Goal: Feedback & Contribution: Leave review/rating

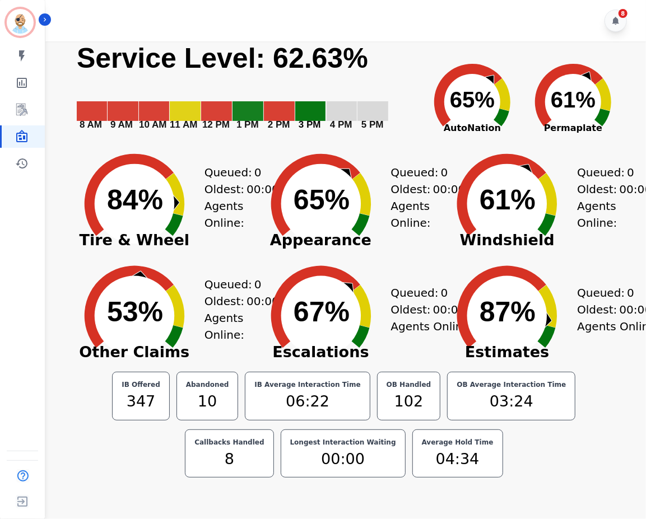
click at [434, 18] on div "8" at bounding box center [347, 20] width 604 height 41
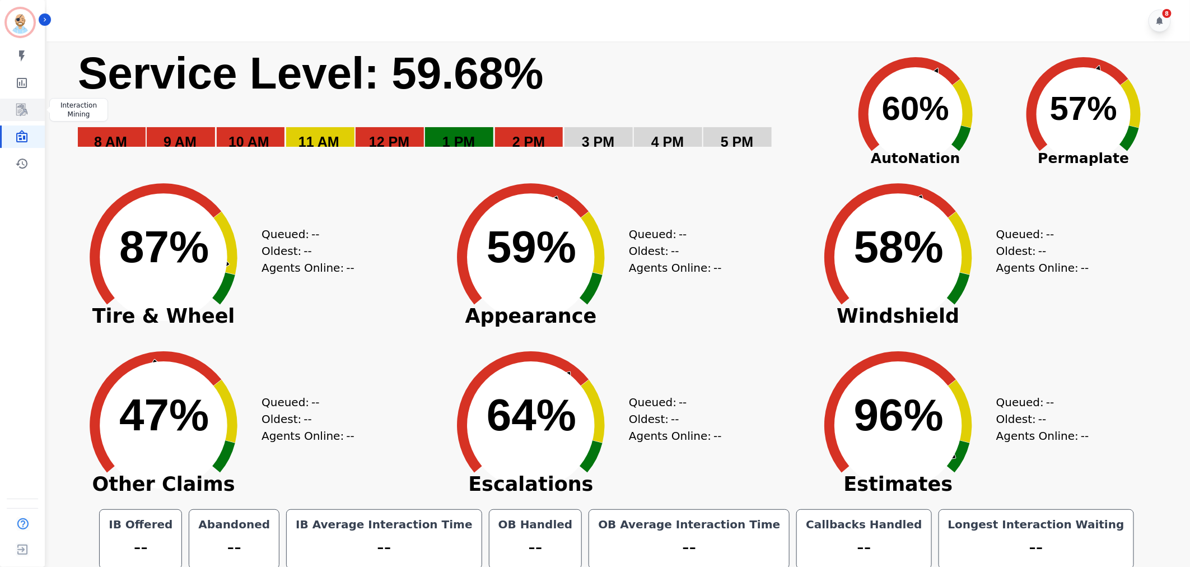
click at [19, 110] on icon "Sidebar" at bounding box center [21, 109] width 13 height 13
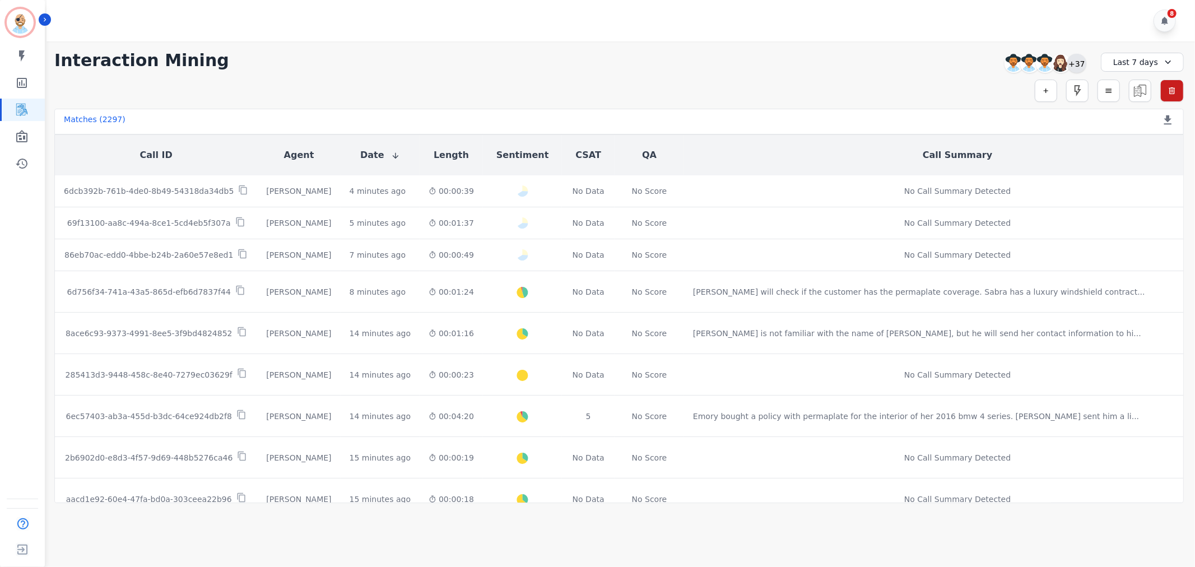
click at [1078, 59] on div "+37" at bounding box center [1076, 63] width 19 height 19
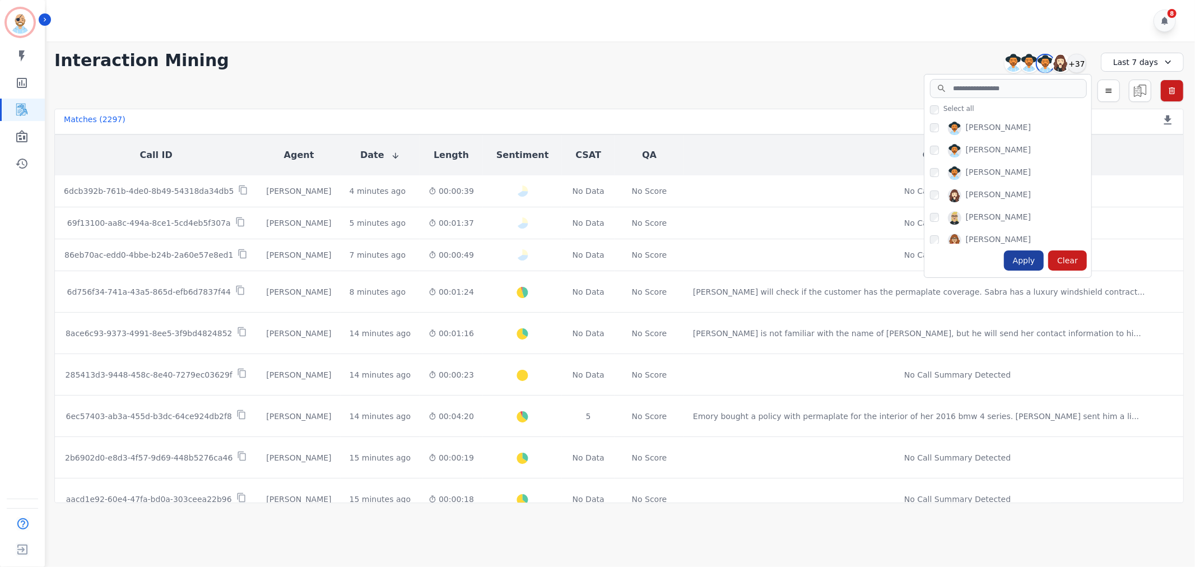
click at [1037, 260] on div "Apply" at bounding box center [1024, 260] width 40 height 20
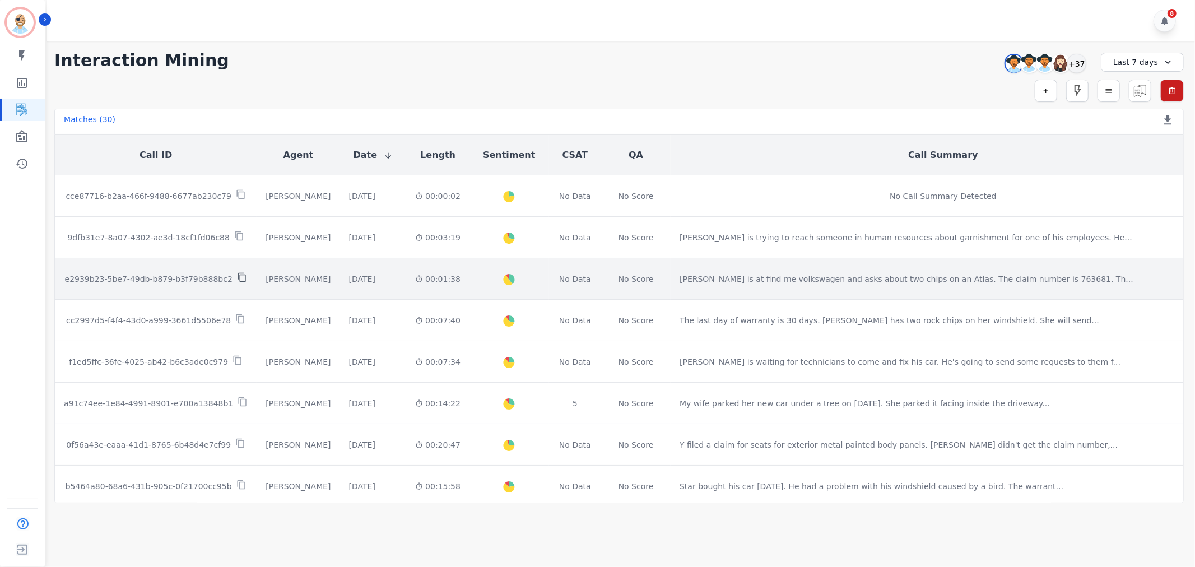
click at [237, 272] on icon at bounding box center [242, 277] width 10 height 10
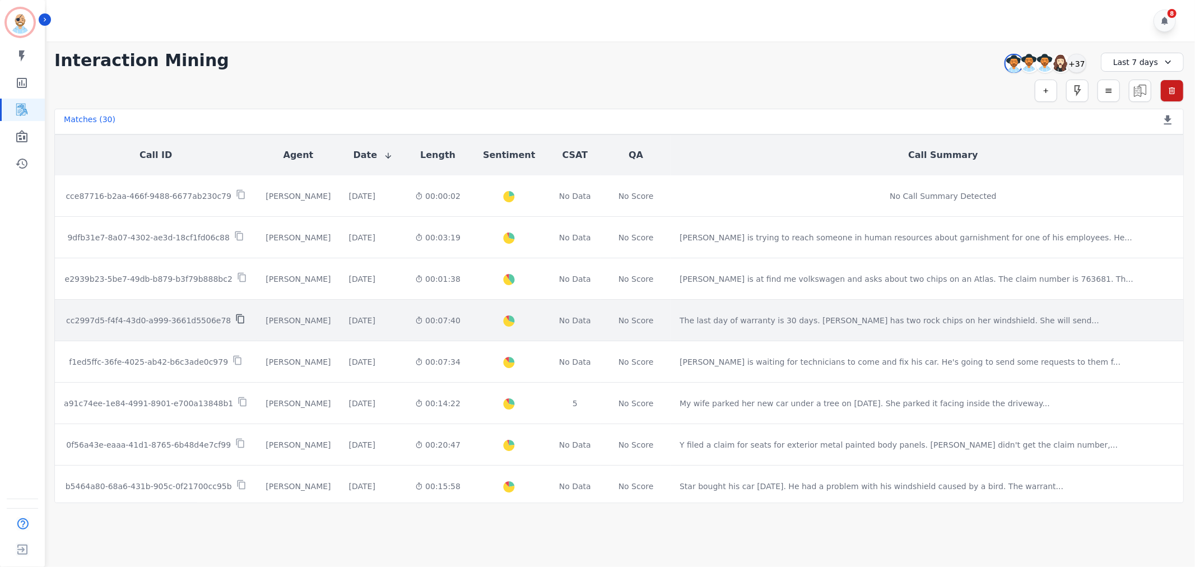
click at [236, 314] on icon at bounding box center [240, 319] width 8 height 10
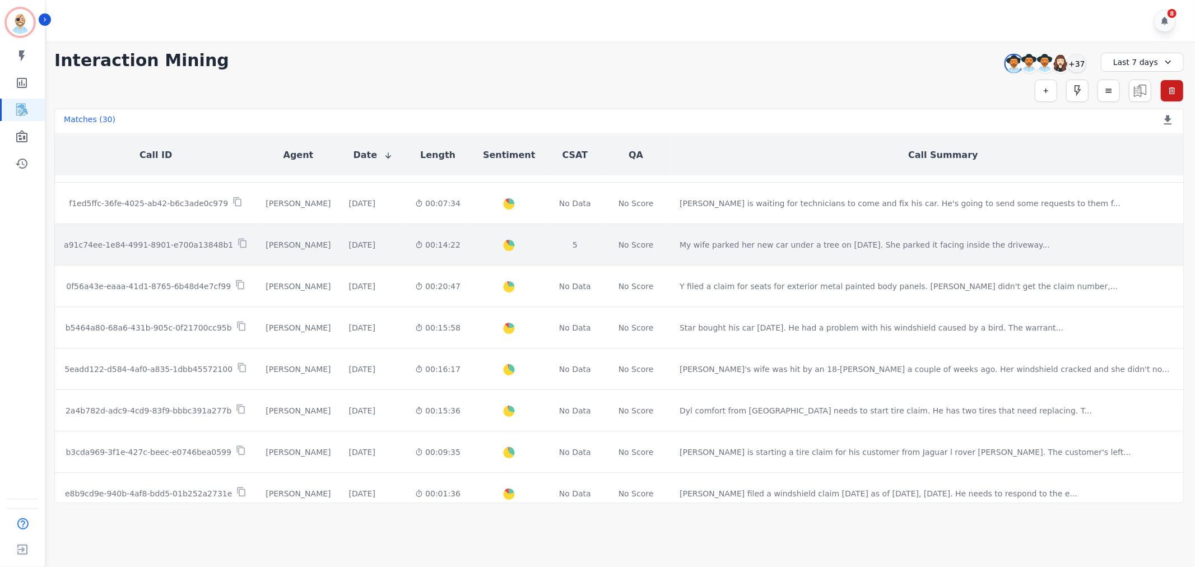
scroll to position [187, 0]
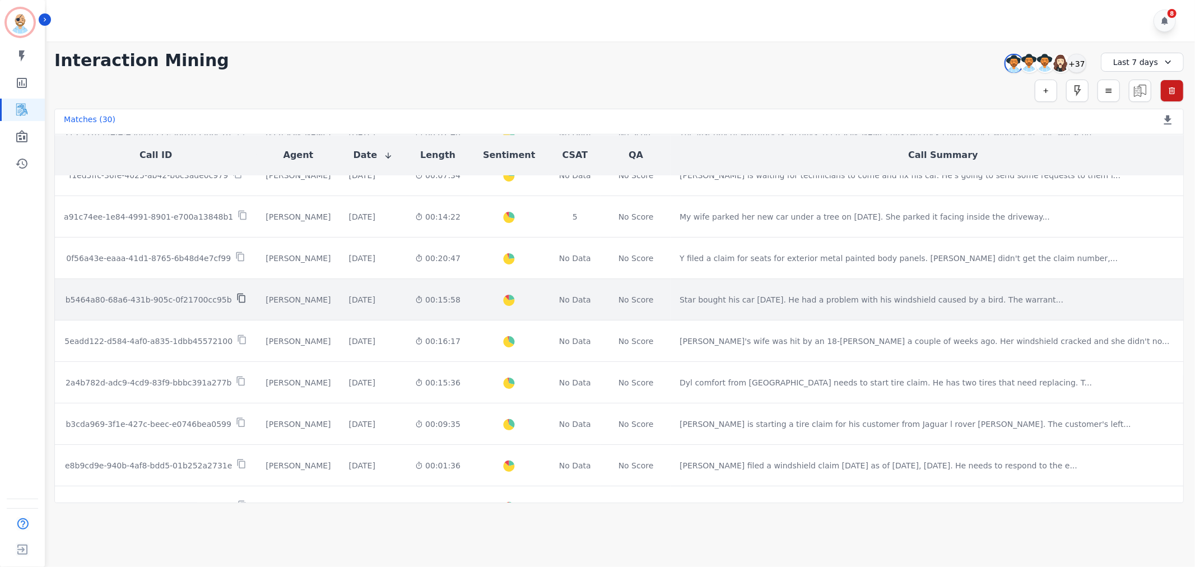
click at [236, 293] on icon at bounding box center [241, 298] width 10 height 10
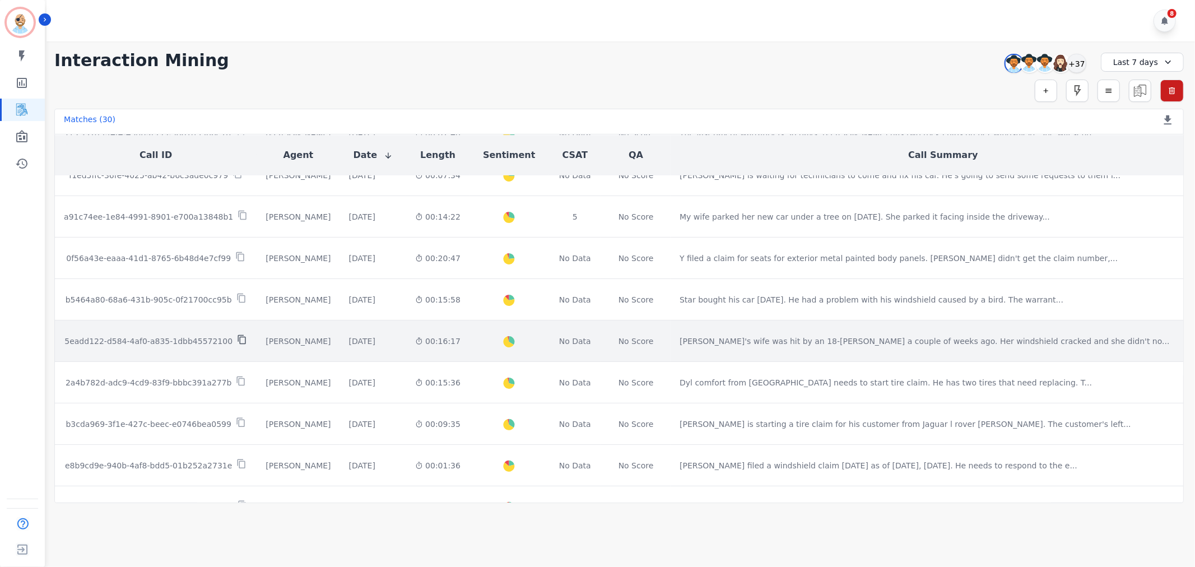
click at [238, 335] on icon at bounding box center [242, 340] width 8 height 10
click at [237, 334] on icon at bounding box center [242, 339] width 10 height 10
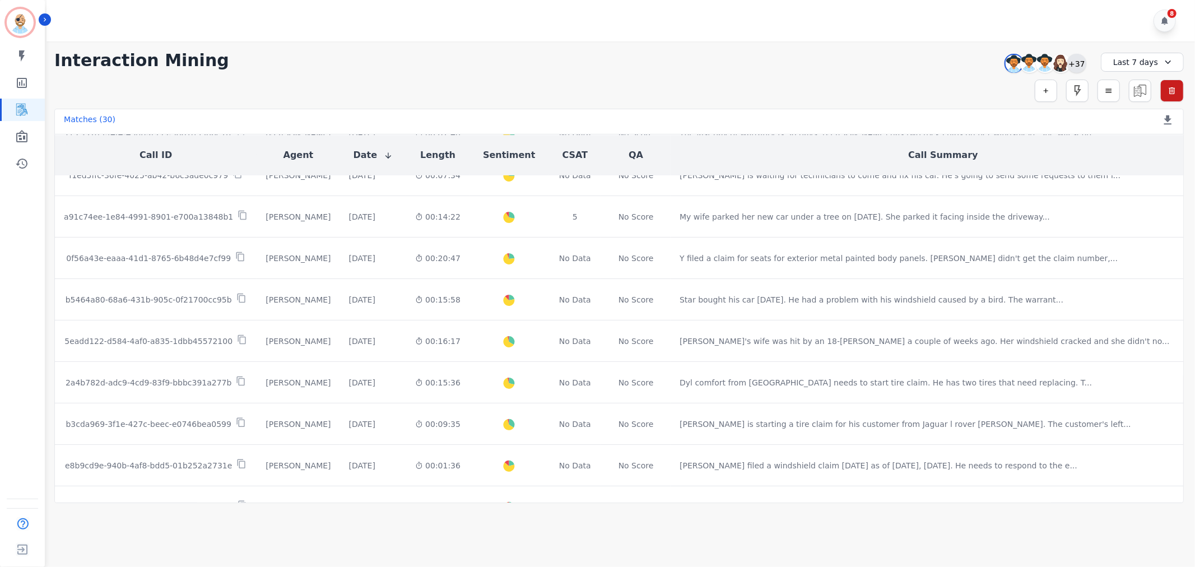
click at [1079, 58] on div "+37" at bounding box center [1076, 63] width 19 height 19
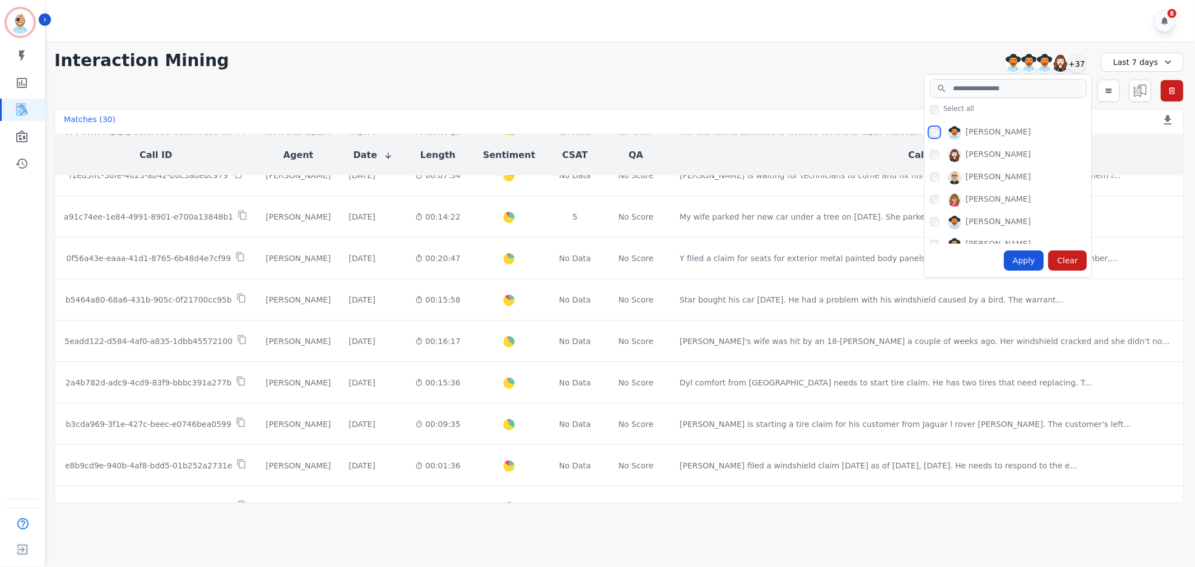
scroll to position [62, 0]
click at [1041, 254] on div "Apply" at bounding box center [1024, 260] width 40 height 20
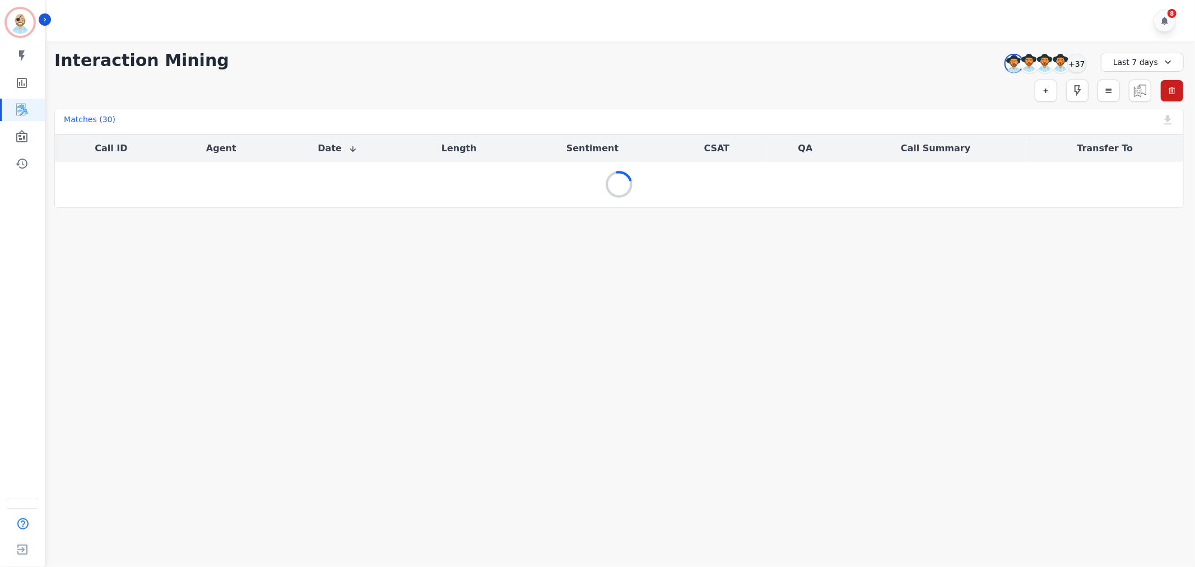
click at [850, 71] on div "**********" at bounding box center [619, 124] width 1152 height 166
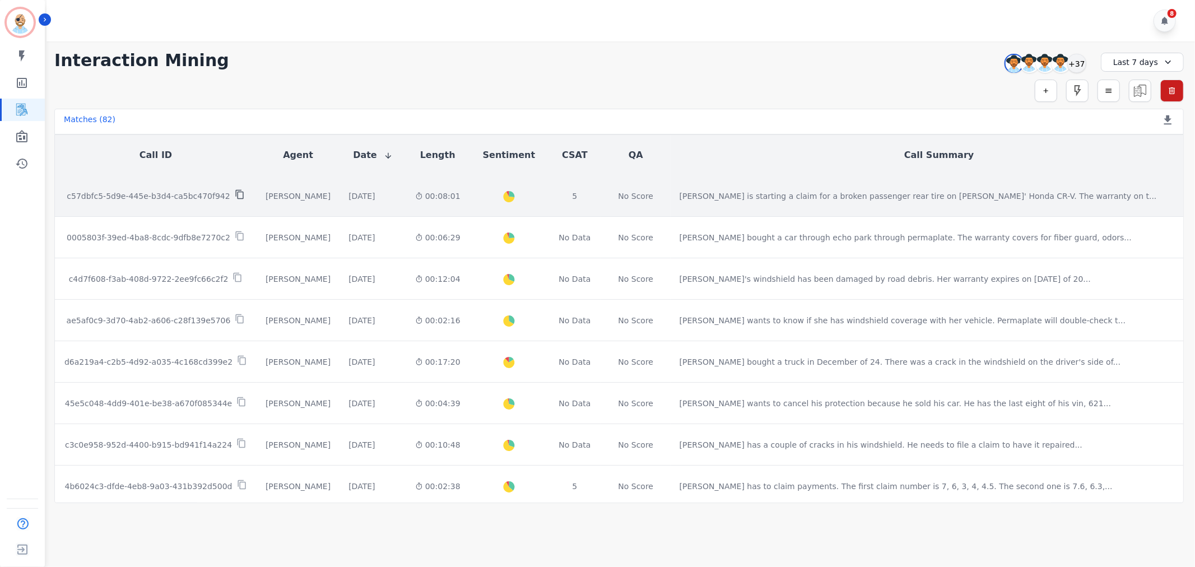
click at [235, 189] on icon at bounding box center [240, 194] width 10 height 10
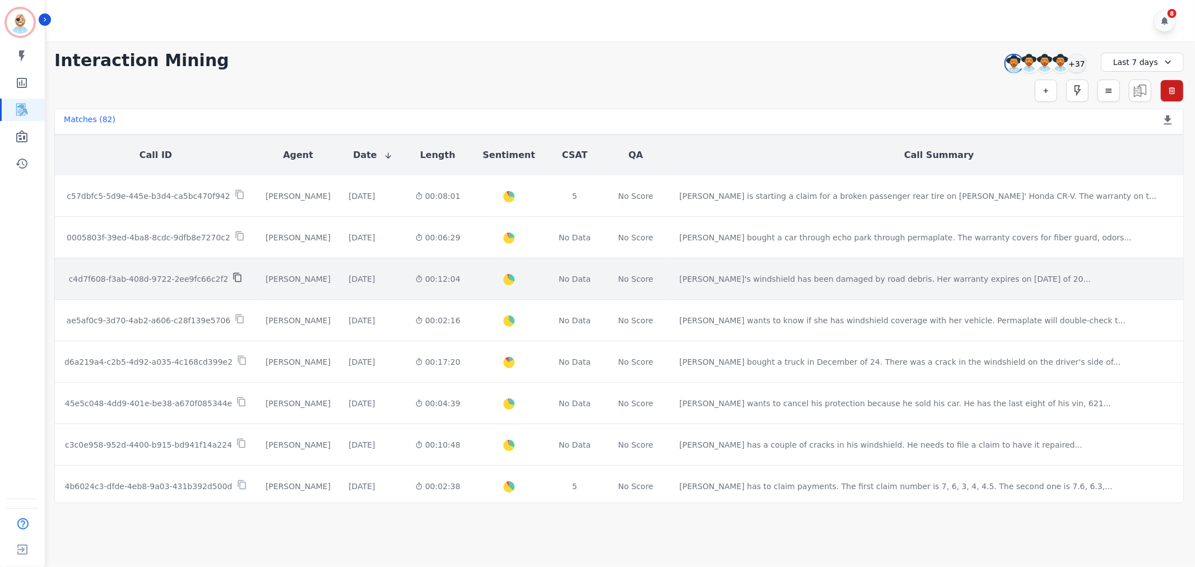
click at [232, 272] on icon at bounding box center [237, 277] width 10 height 10
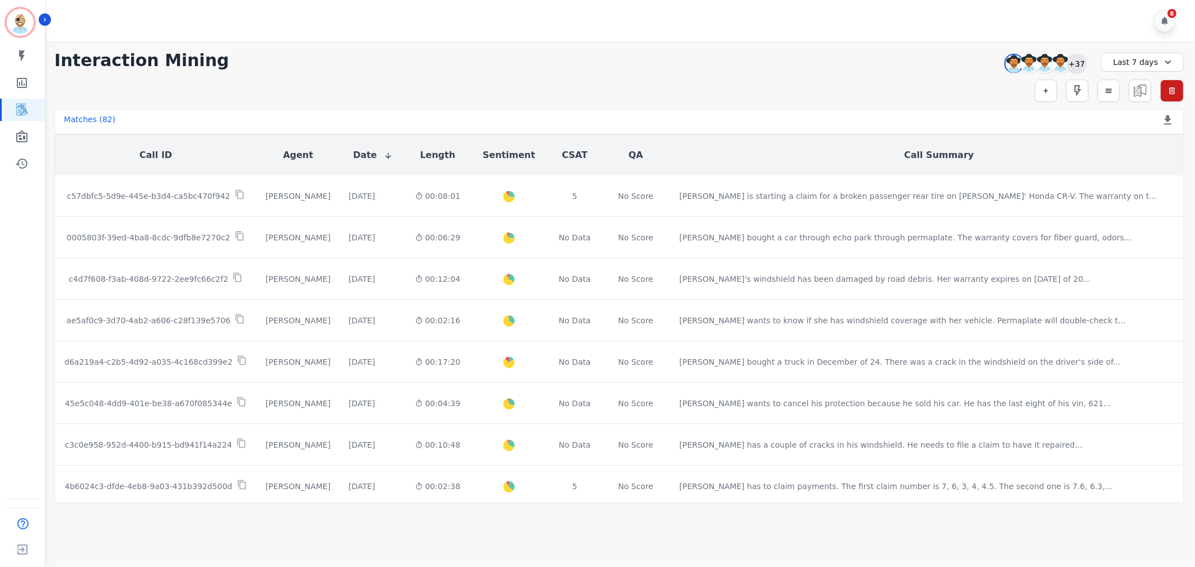
click at [1072, 68] on div "+37" at bounding box center [1076, 63] width 19 height 19
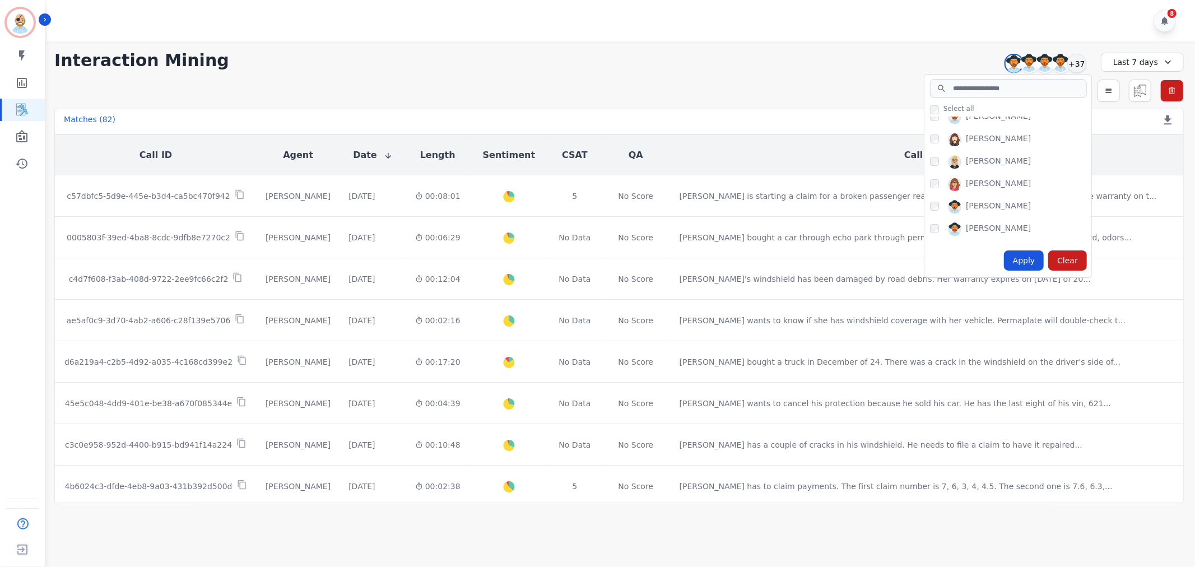
scroll to position [124, 0]
click at [1021, 256] on div "Apply" at bounding box center [1024, 260] width 40 height 20
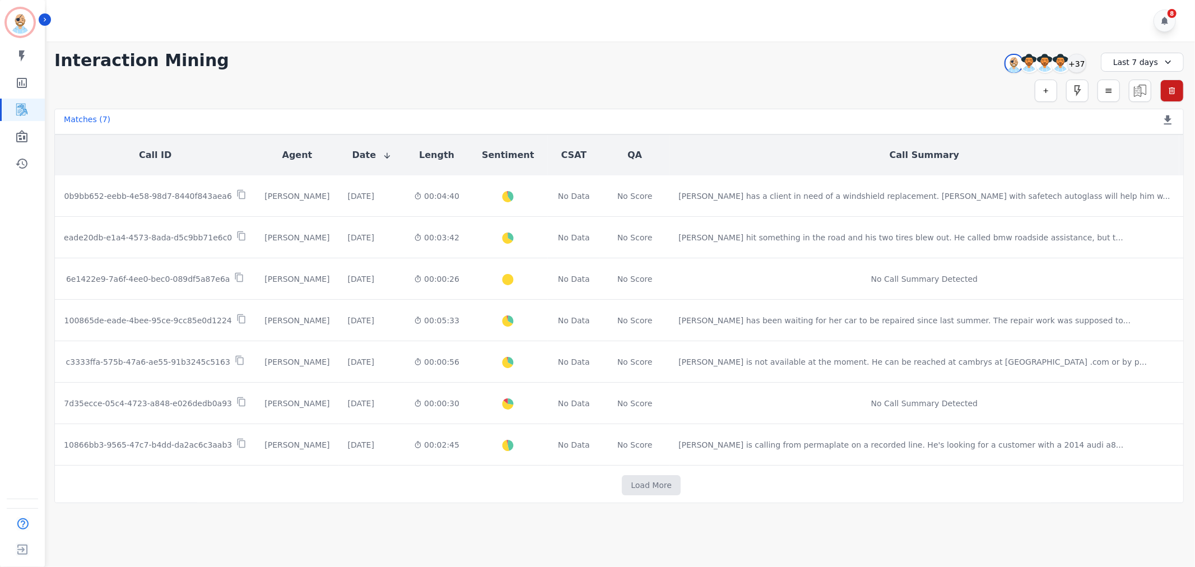
click at [441, 25] on div "8" at bounding box center [622, 20] width 1152 height 41
click at [465, 68] on div "**********" at bounding box center [618, 60] width 1129 height 20
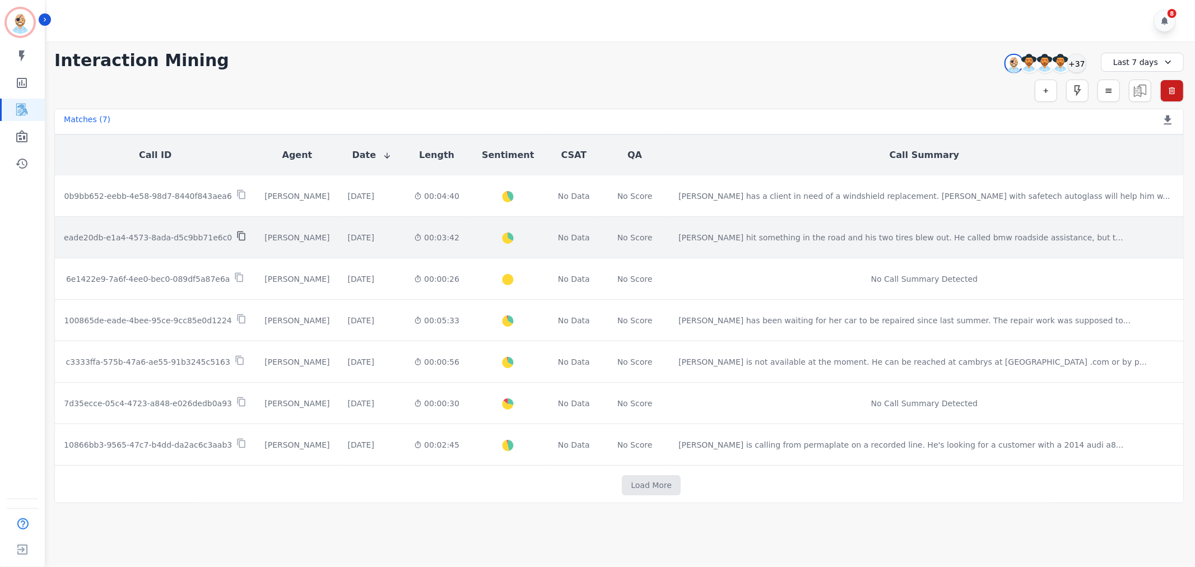
click at [237, 231] on icon at bounding box center [241, 236] width 8 height 10
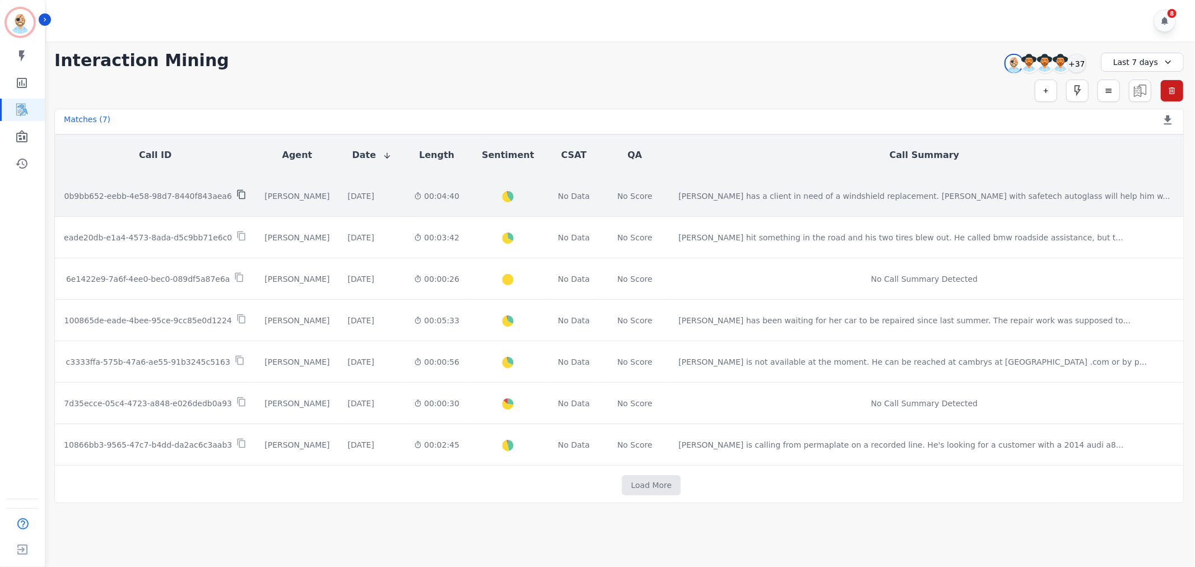
click at [236, 189] on icon at bounding box center [241, 194] width 10 height 10
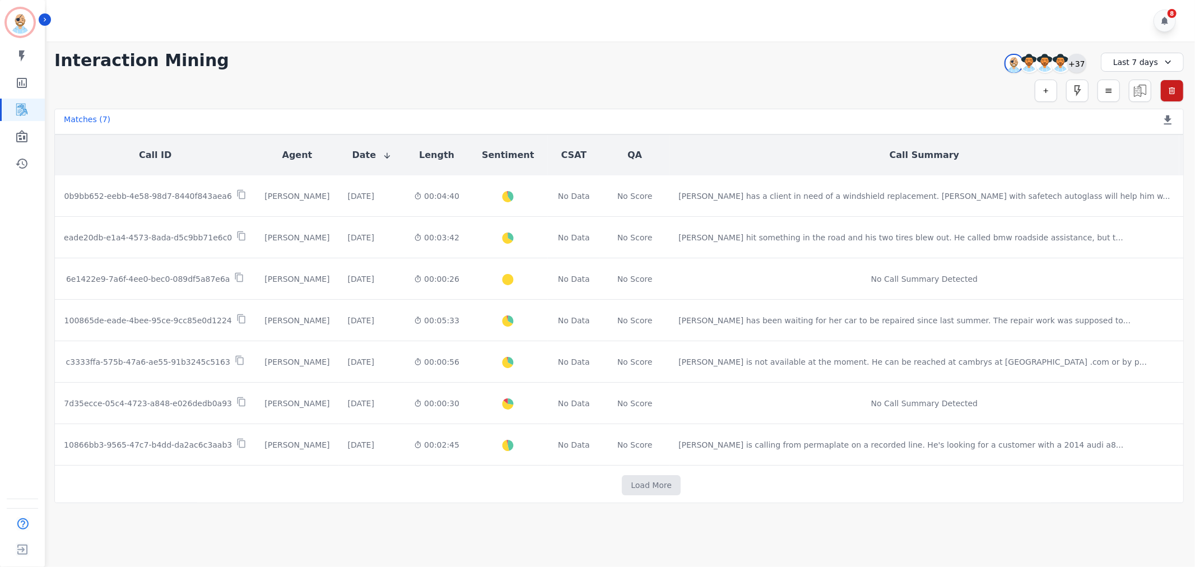
click at [1076, 60] on div "+37" at bounding box center [1076, 63] width 19 height 19
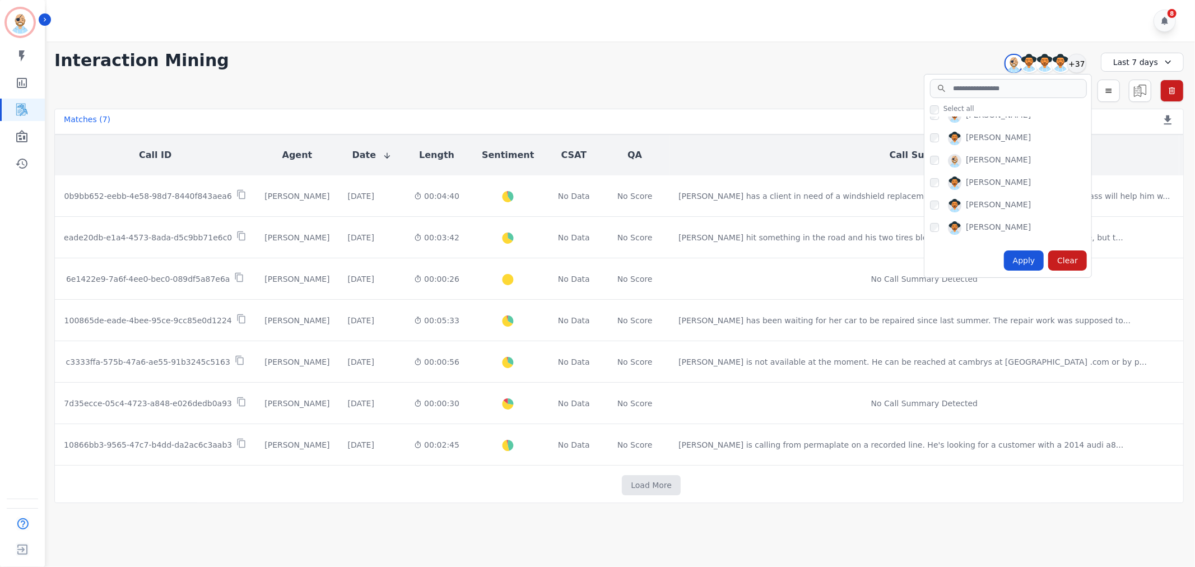
scroll to position [187, 0]
click at [1029, 258] on div "Apply" at bounding box center [1024, 260] width 40 height 20
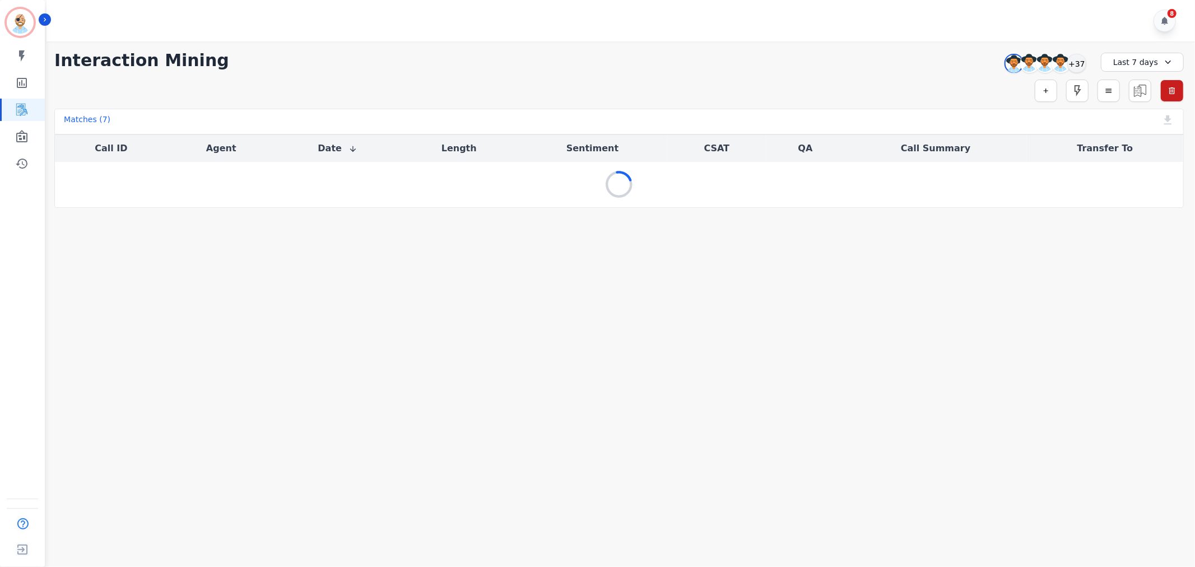
click at [660, 15] on div "8" at bounding box center [622, 20] width 1152 height 41
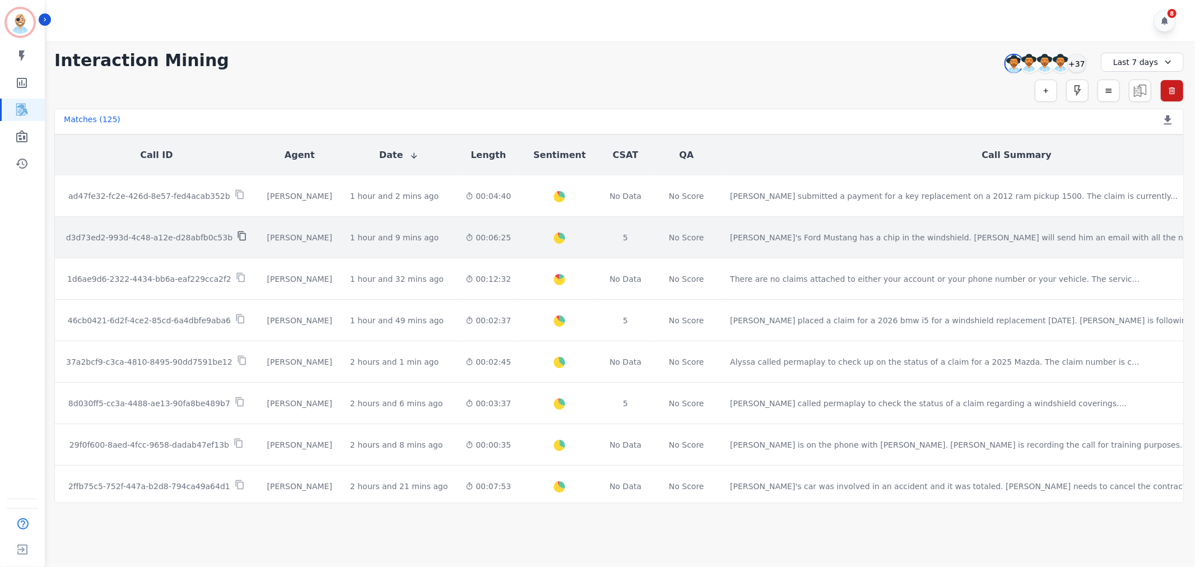
click at [237, 231] on icon at bounding box center [242, 236] width 10 height 10
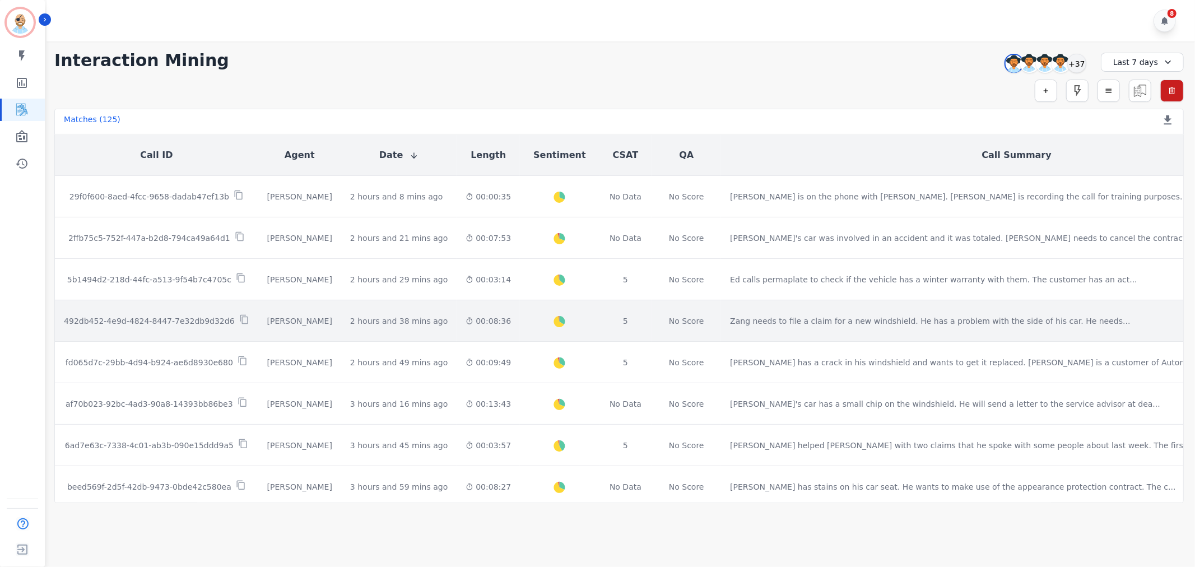
scroll to position [249, 0]
click at [240, 314] on icon at bounding box center [244, 319] width 8 height 10
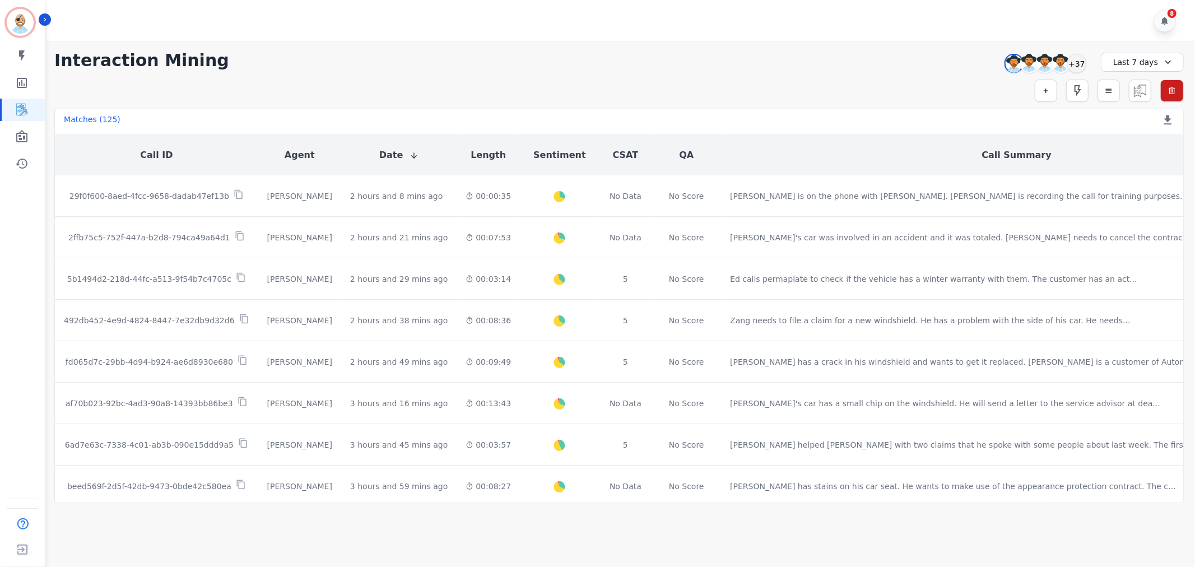
click at [674, 73] on div "**********" at bounding box center [619, 272] width 1152 height 462
click at [1084, 63] on div "+37" at bounding box center [1076, 63] width 19 height 19
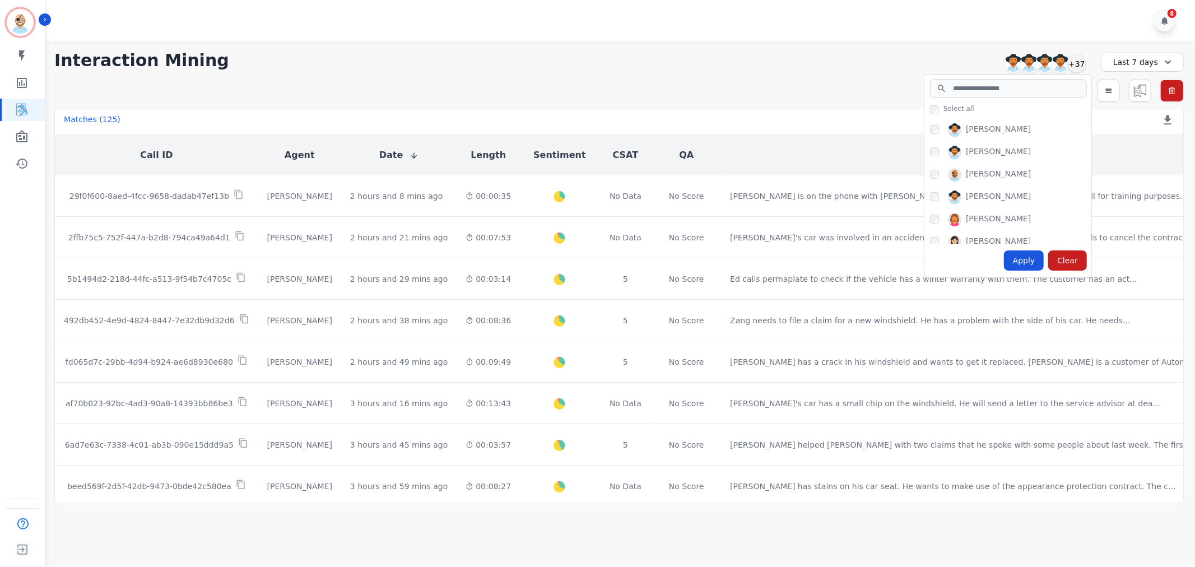
scroll to position [311, 0]
click at [1026, 258] on div "Apply" at bounding box center [1024, 260] width 40 height 20
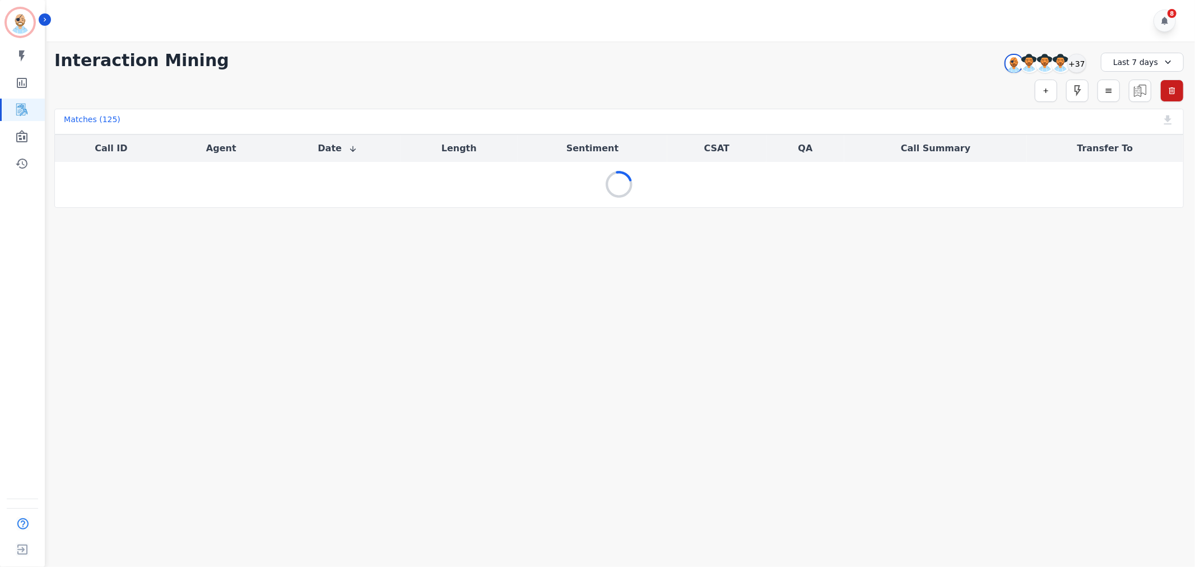
click at [617, 55] on div "**********" at bounding box center [618, 60] width 1129 height 20
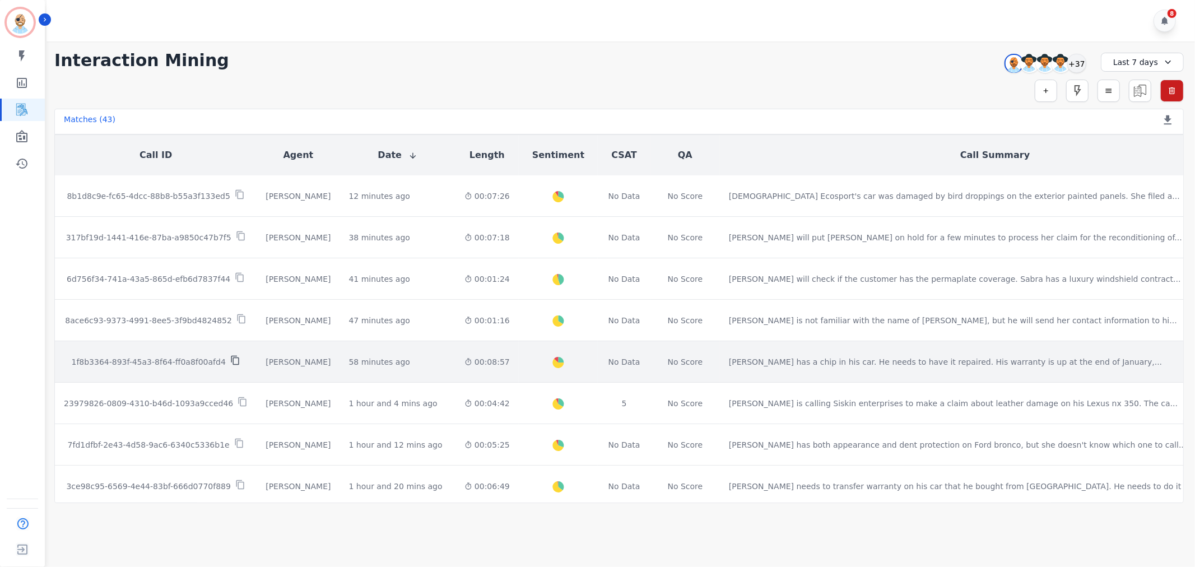
click at [230, 355] on icon at bounding box center [235, 360] width 10 height 10
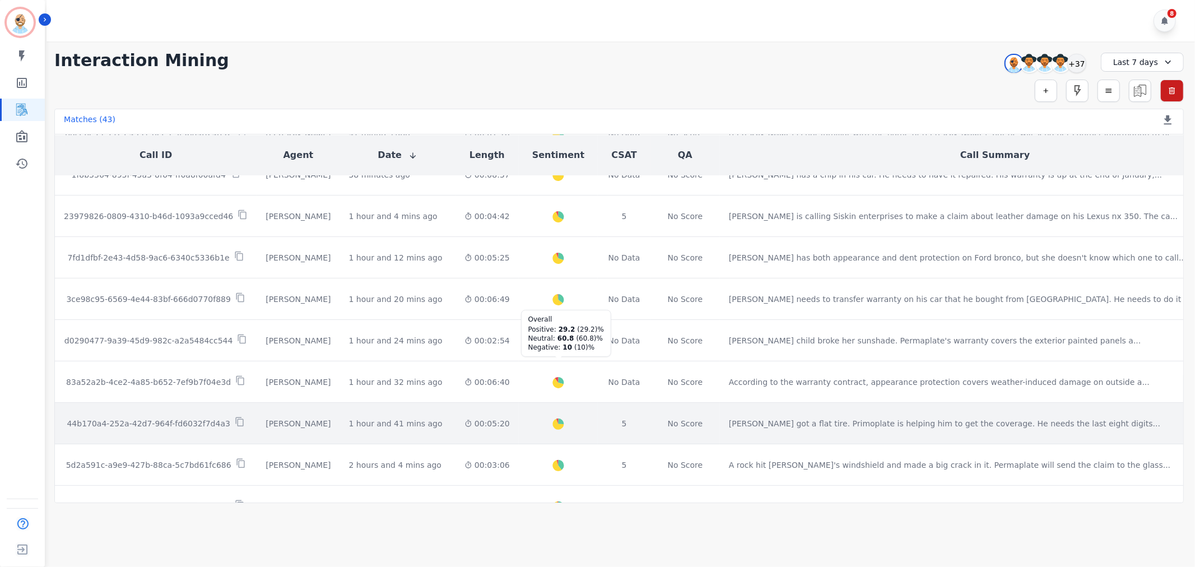
scroll to position [249, 0]
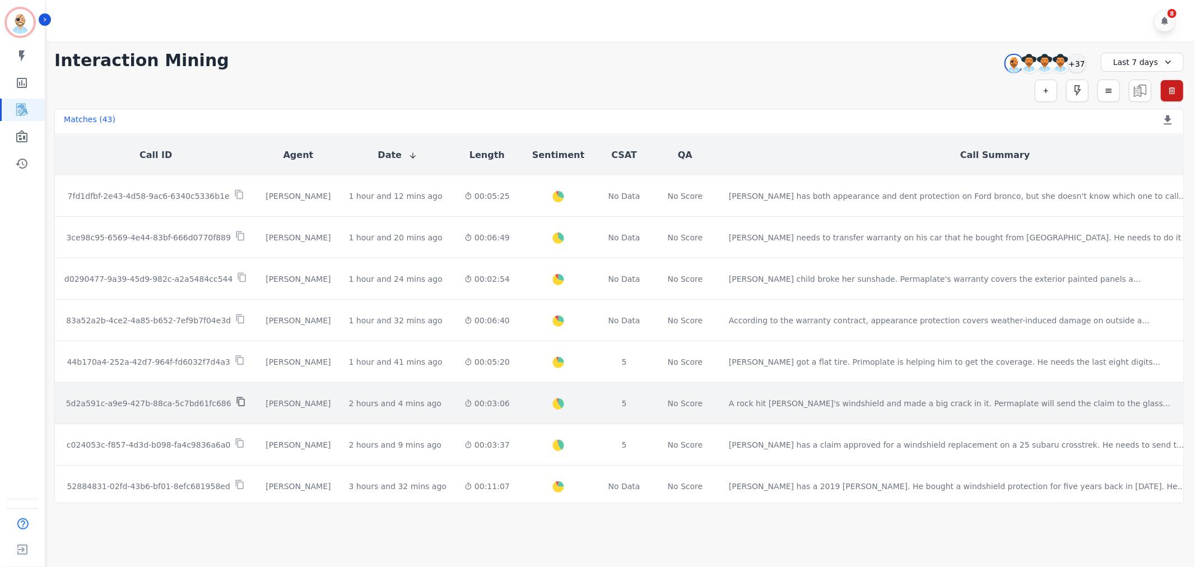
click at [236, 397] on icon at bounding box center [240, 402] width 8 height 10
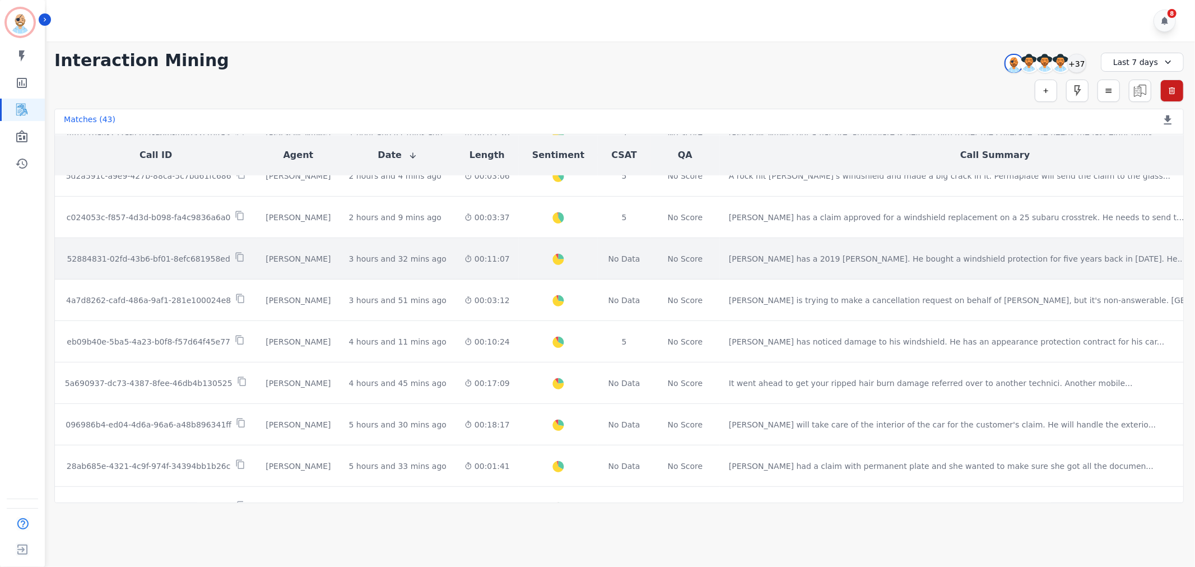
scroll to position [497, 0]
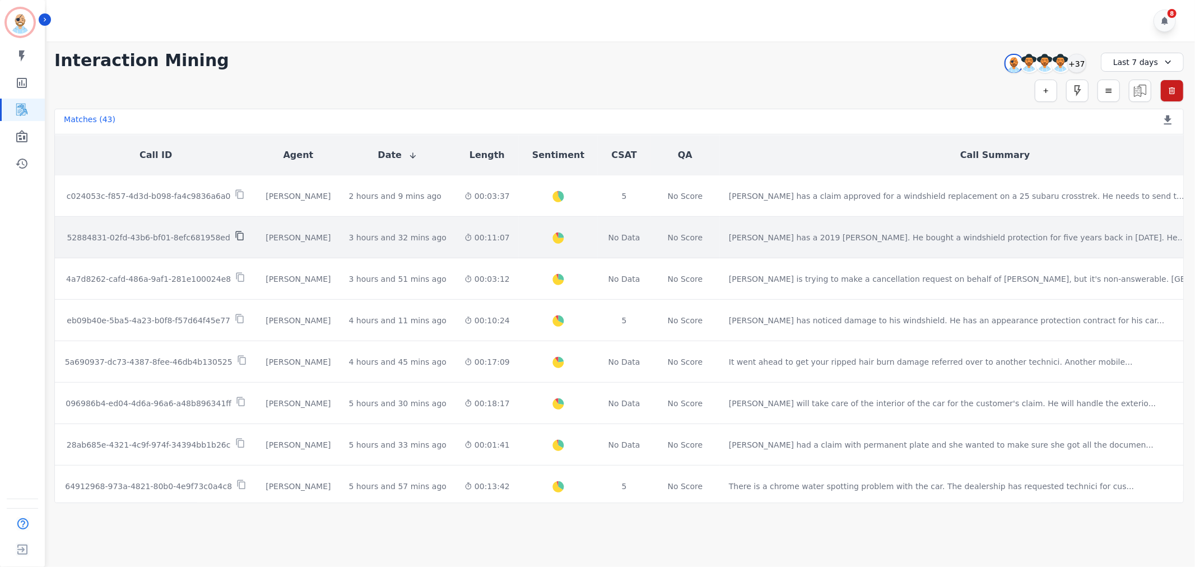
click at [235, 231] on icon at bounding box center [240, 236] width 10 height 10
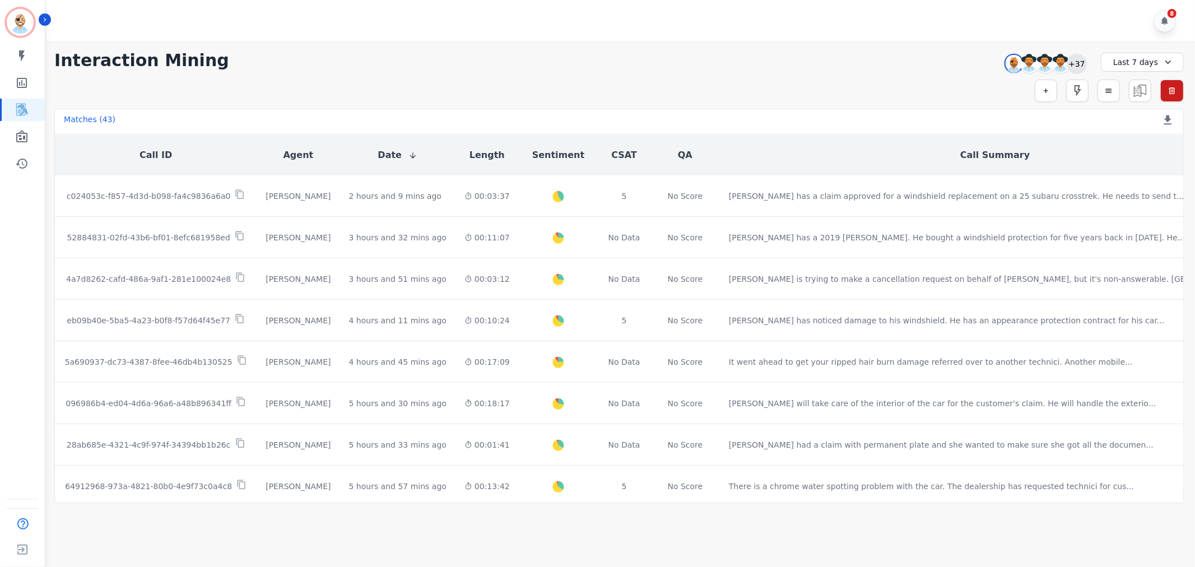
click at [1071, 57] on div "+37" at bounding box center [1076, 63] width 19 height 19
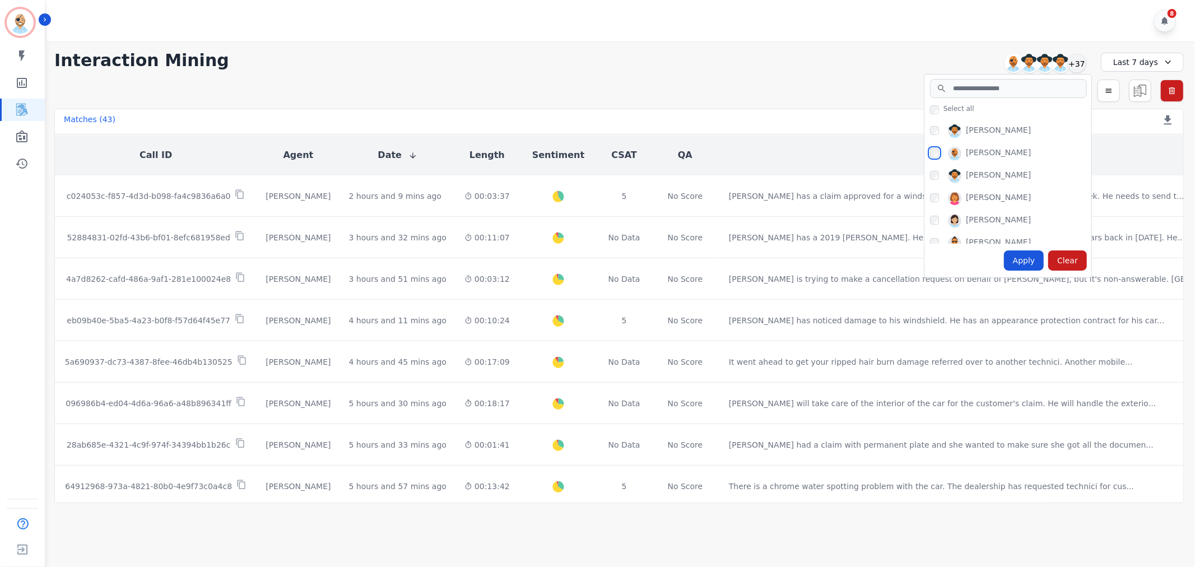
scroll to position [373, 0]
click at [1020, 255] on div "Apply" at bounding box center [1024, 260] width 40 height 20
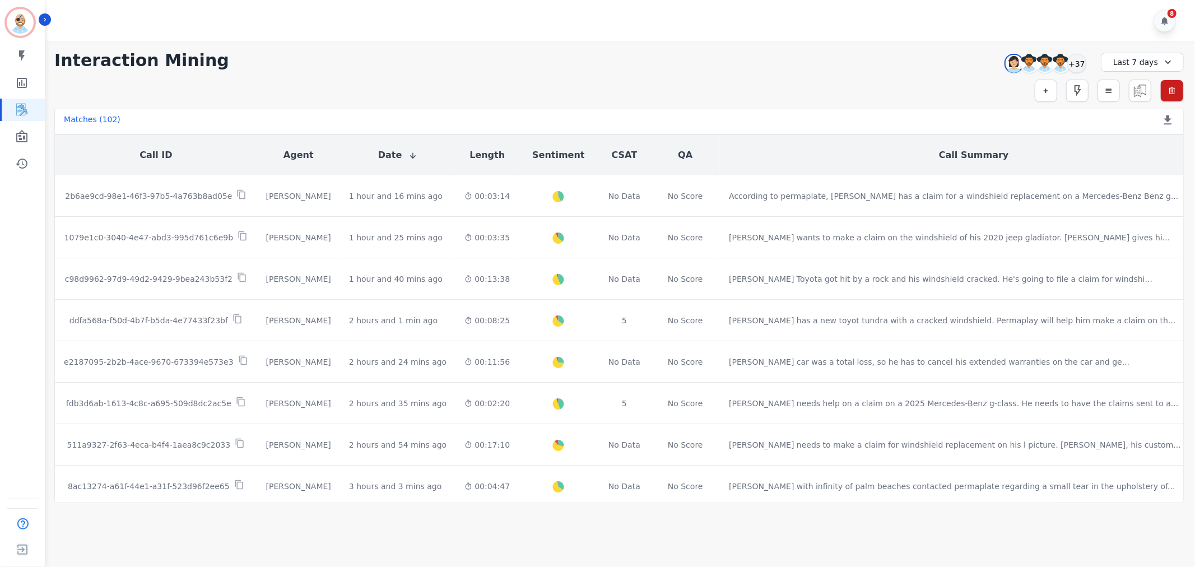
click at [530, 53] on div "**********" at bounding box center [618, 60] width 1129 height 20
click at [683, 102] on div "**********" at bounding box center [619, 272] width 1152 height 462
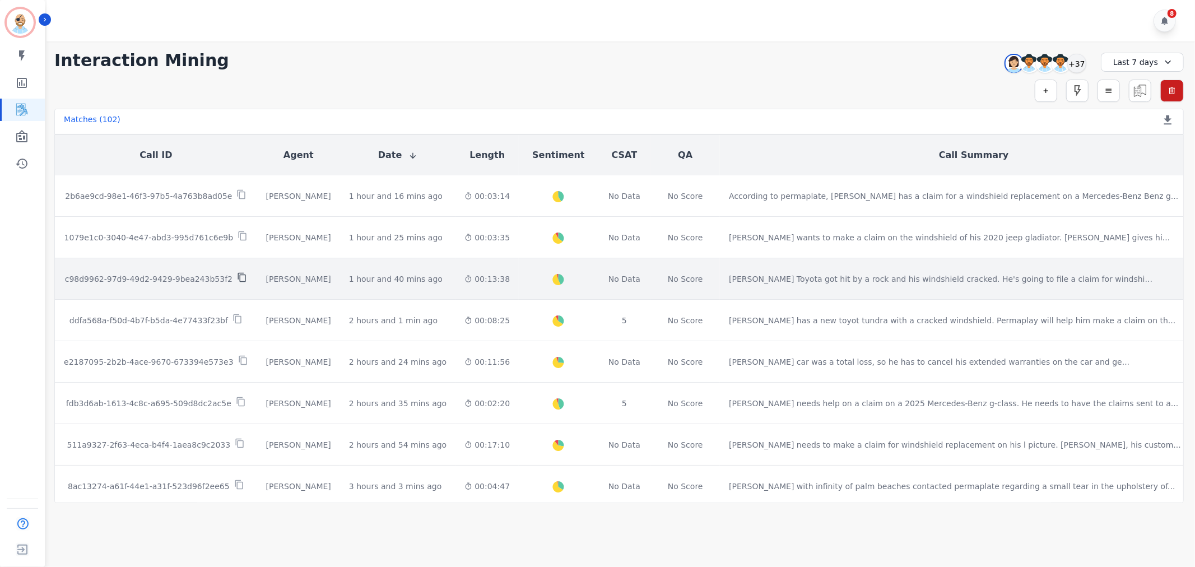
click at [237, 272] on icon at bounding box center [242, 277] width 10 height 10
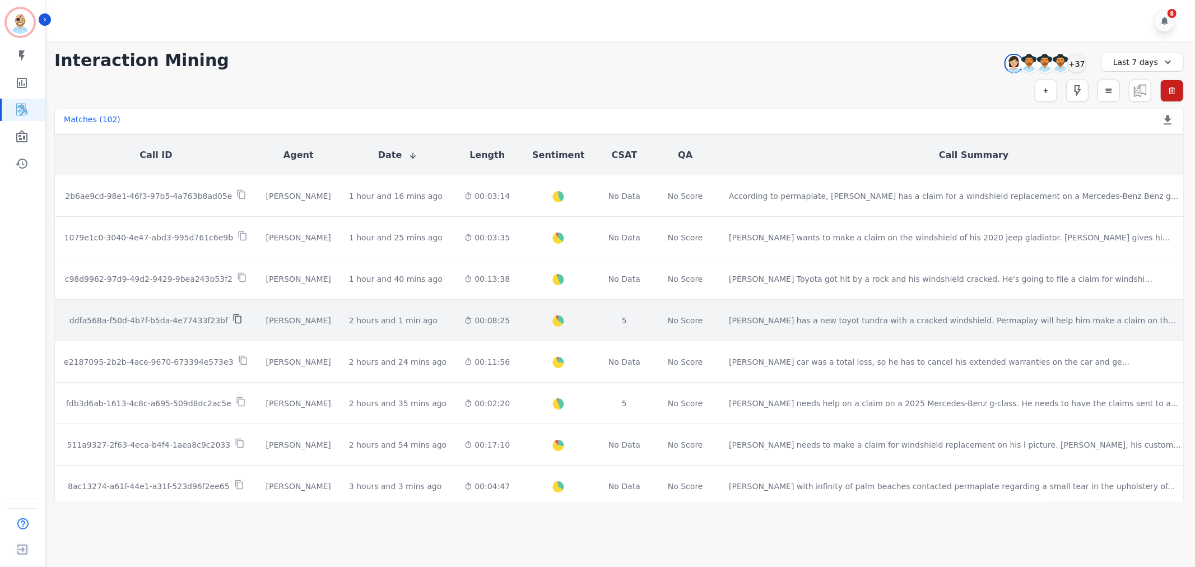
click at [232, 314] on icon at bounding box center [237, 319] width 10 height 10
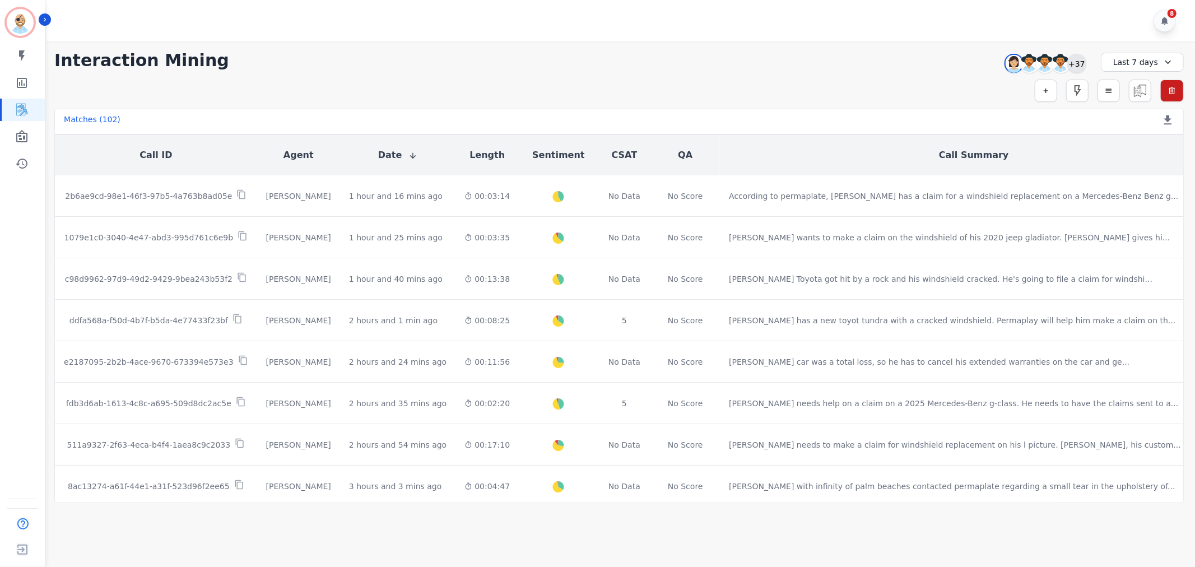
click at [1075, 58] on div "+37" at bounding box center [1076, 63] width 19 height 19
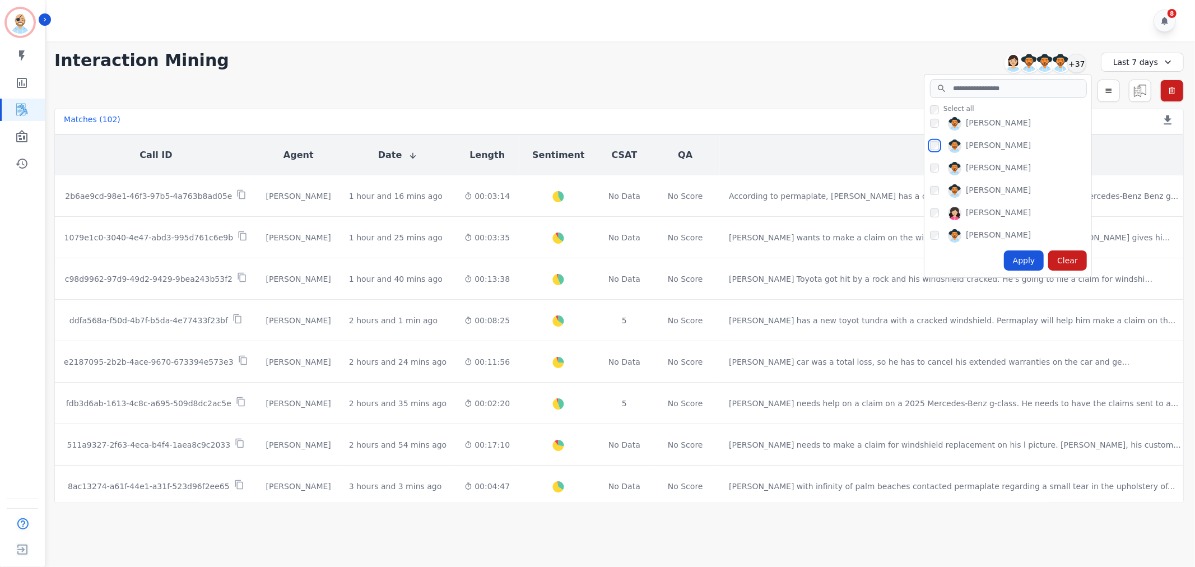
scroll to position [560, 0]
click at [1027, 260] on div "Apply" at bounding box center [1024, 260] width 40 height 20
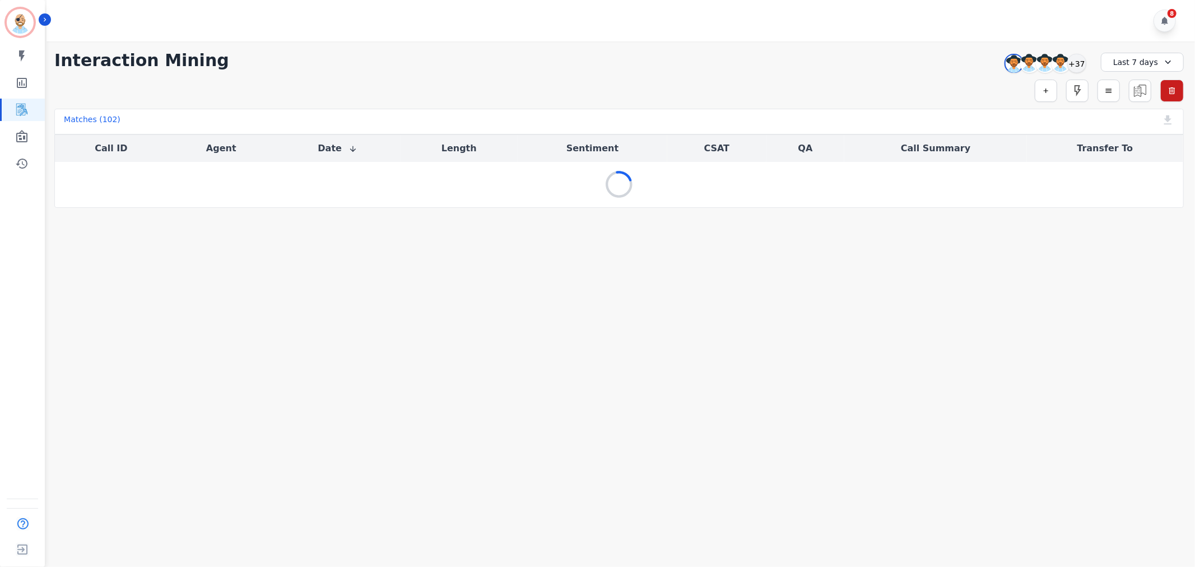
click at [698, 43] on div "**********" at bounding box center [619, 124] width 1152 height 166
click at [702, 21] on div "8" at bounding box center [622, 20] width 1152 height 41
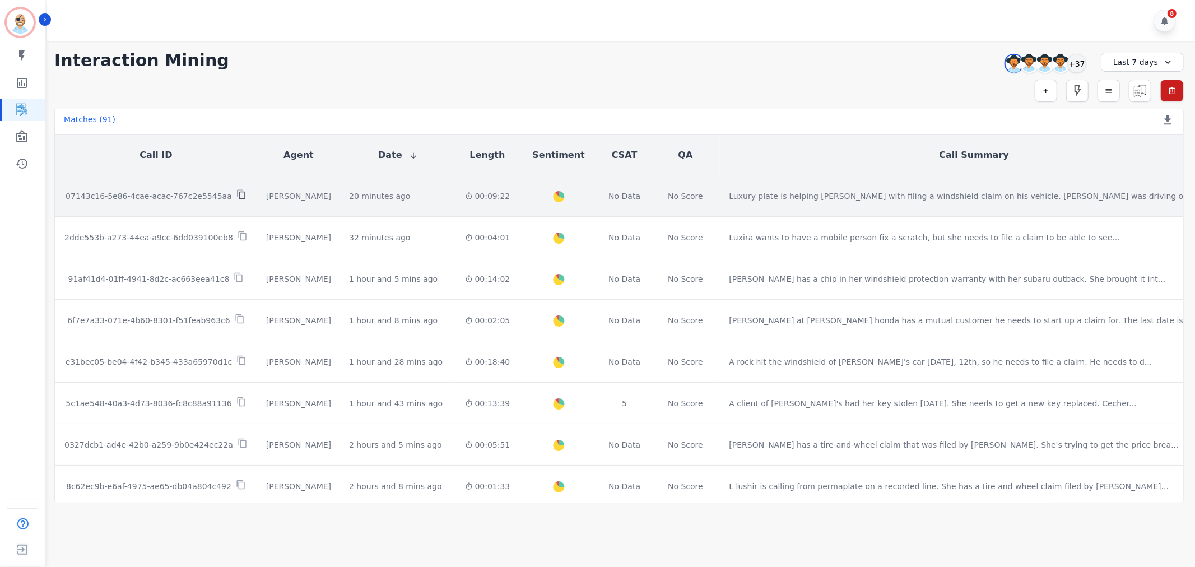
click at [237, 190] on icon at bounding box center [241, 195] width 8 height 10
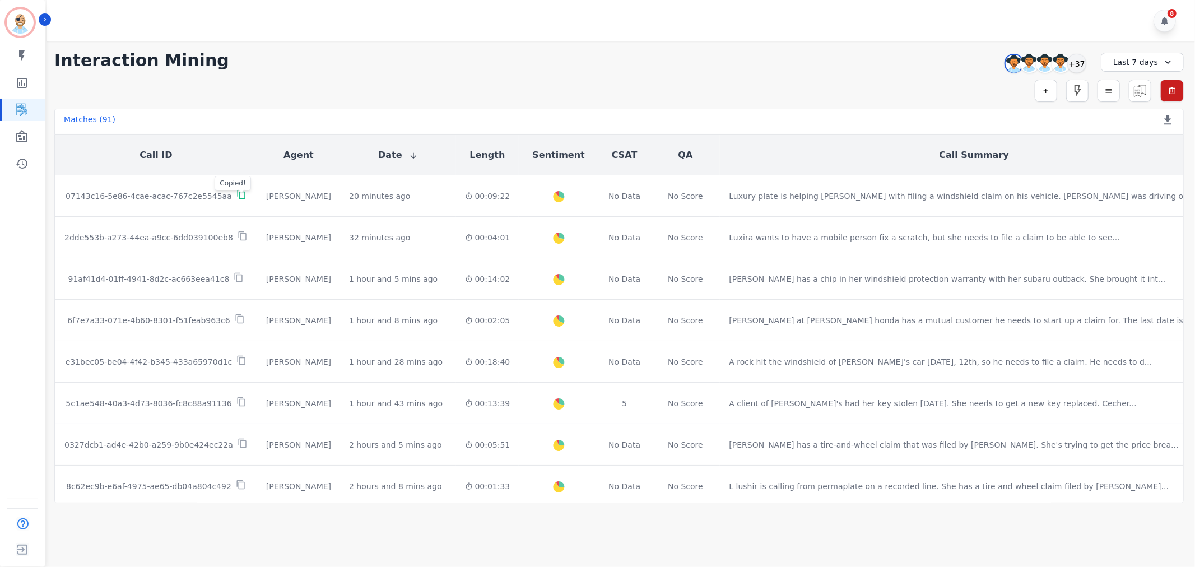
click at [595, 20] on div "8" at bounding box center [622, 20] width 1152 height 41
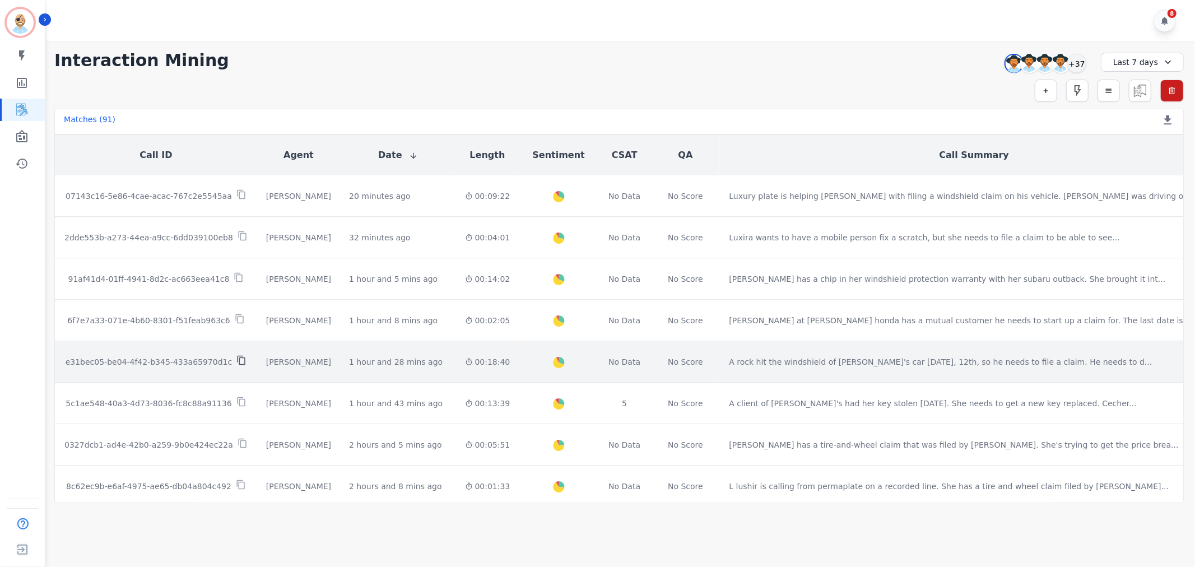
click at [236, 355] on icon at bounding box center [241, 360] width 10 height 10
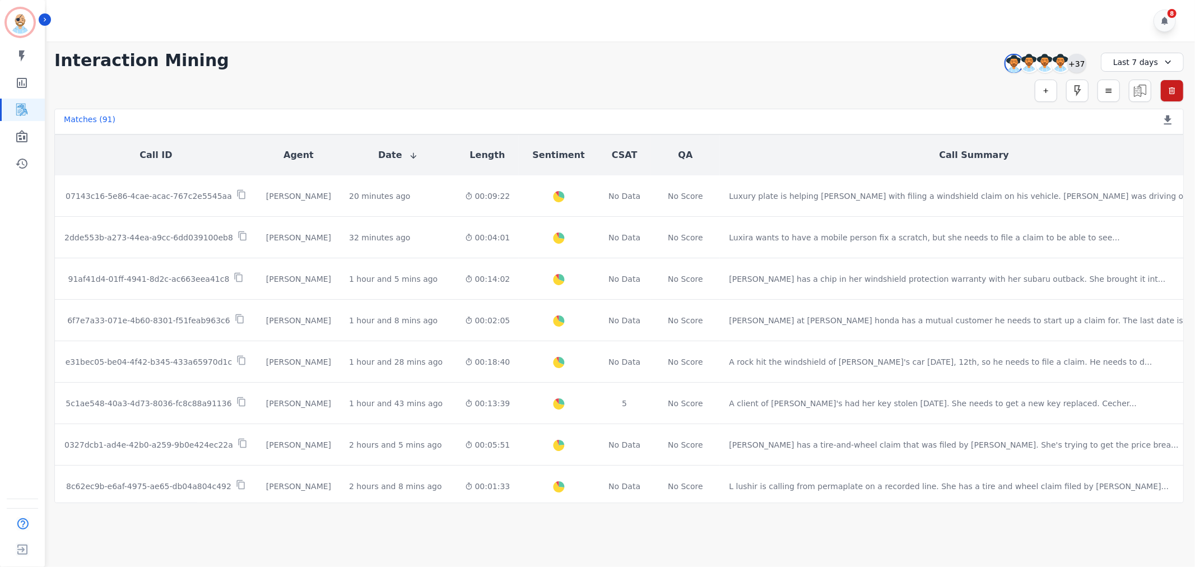
click at [1074, 58] on div "+37" at bounding box center [1076, 63] width 19 height 19
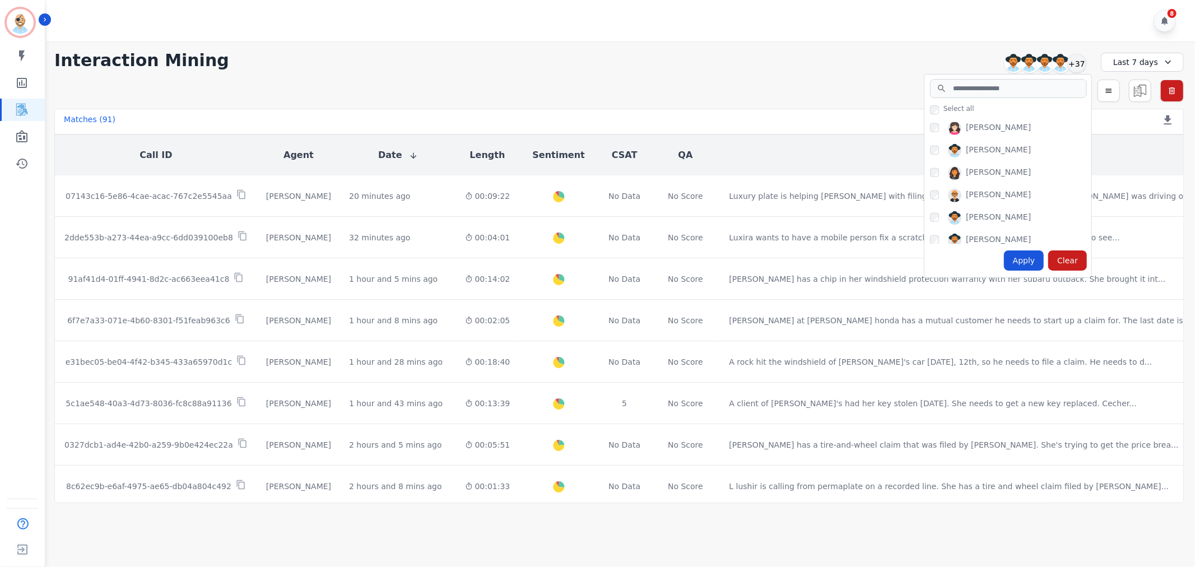
scroll to position [747, 0]
click at [1032, 254] on div "Apply" at bounding box center [1024, 260] width 40 height 20
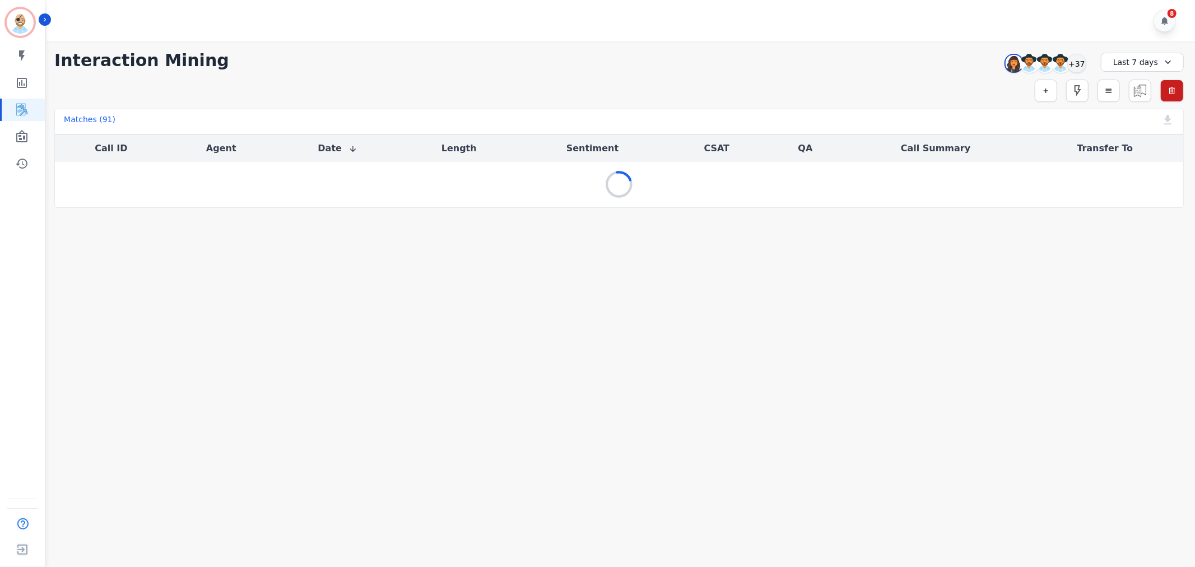
click at [825, 40] on div "8" at bounding box center [622, 20] width 1152 height 41
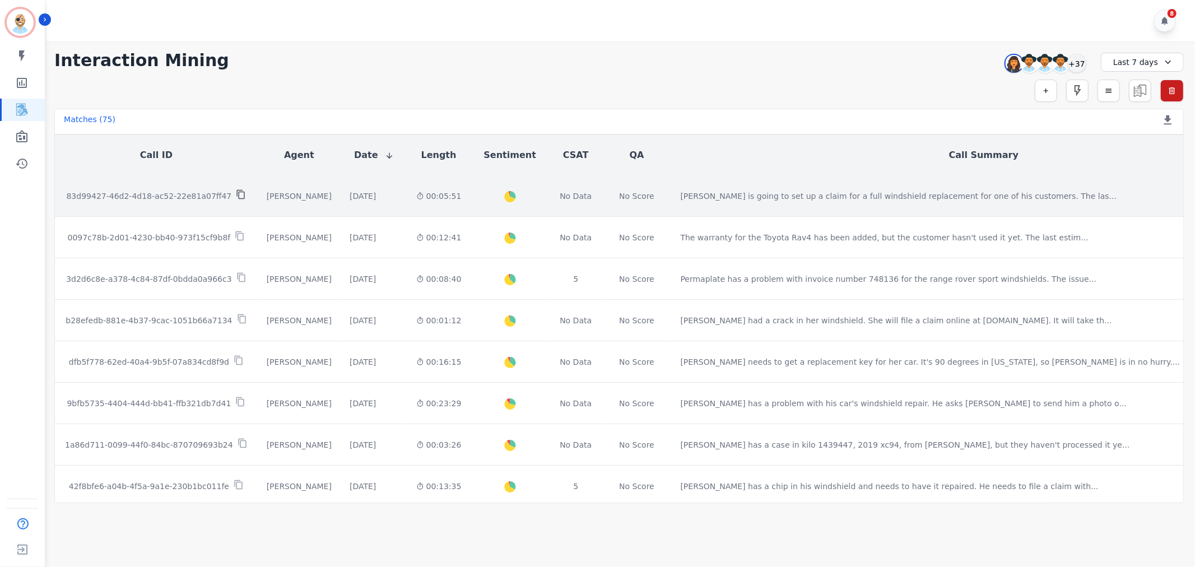
click at [236, 189] on icon at bounding box center [241, 194] width 10 height 10
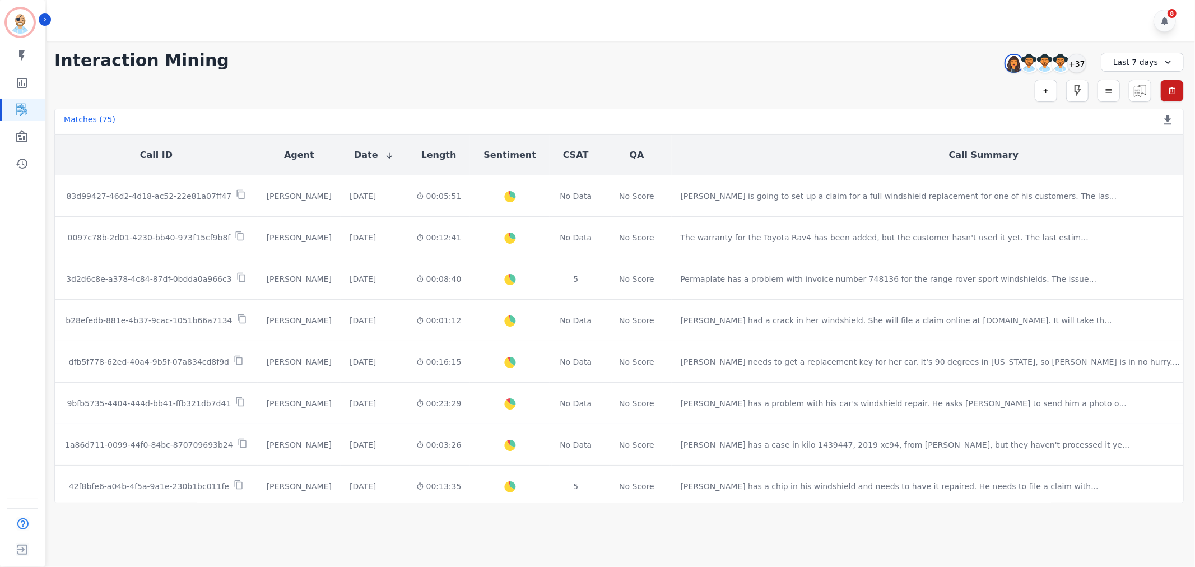
click at [557, 68] on div "**********" at bounding box center [618, 60] width 1129 height 20
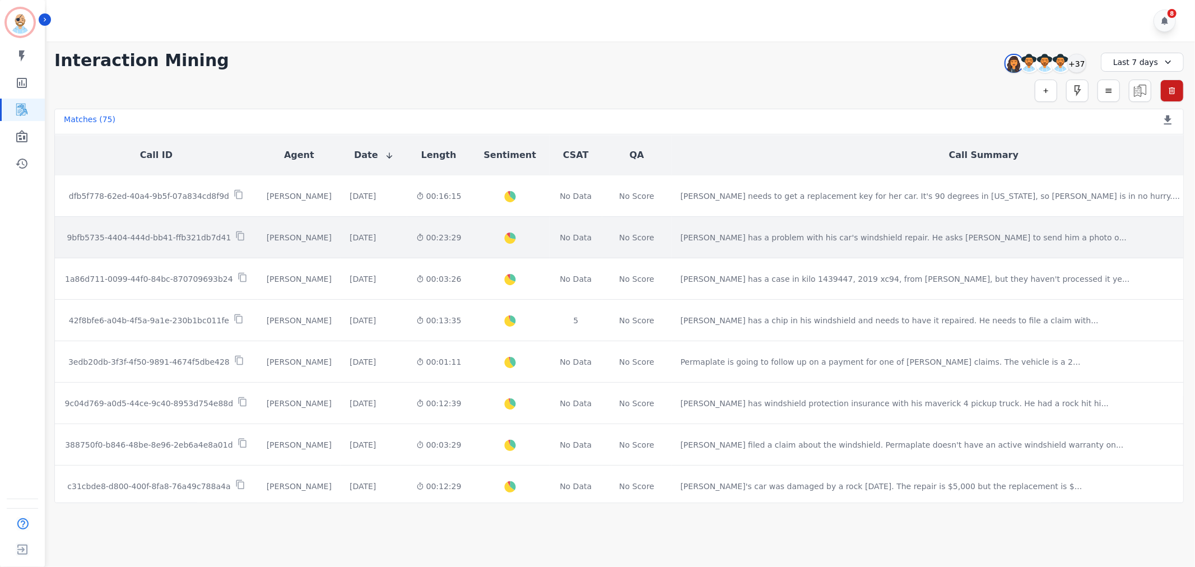
scroll to position [187, 0]
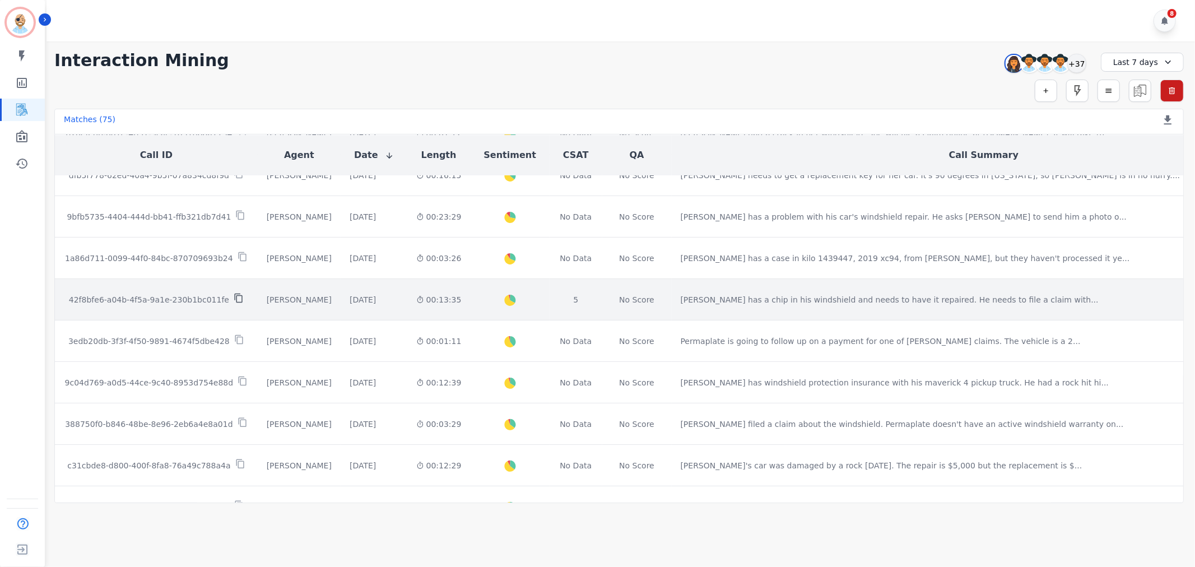
click at [234, 293] on icon at bounding box center [239, 298] width 10 height 10
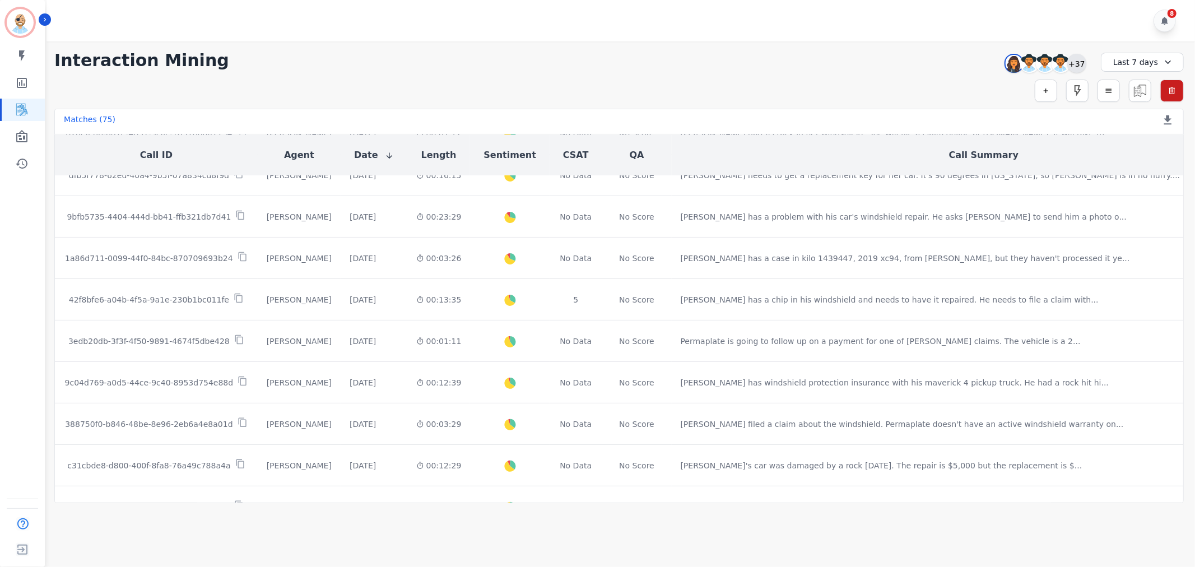
click at [1074, 57] on div "+37" at bounding box center [1076, 63] width 19 height 19
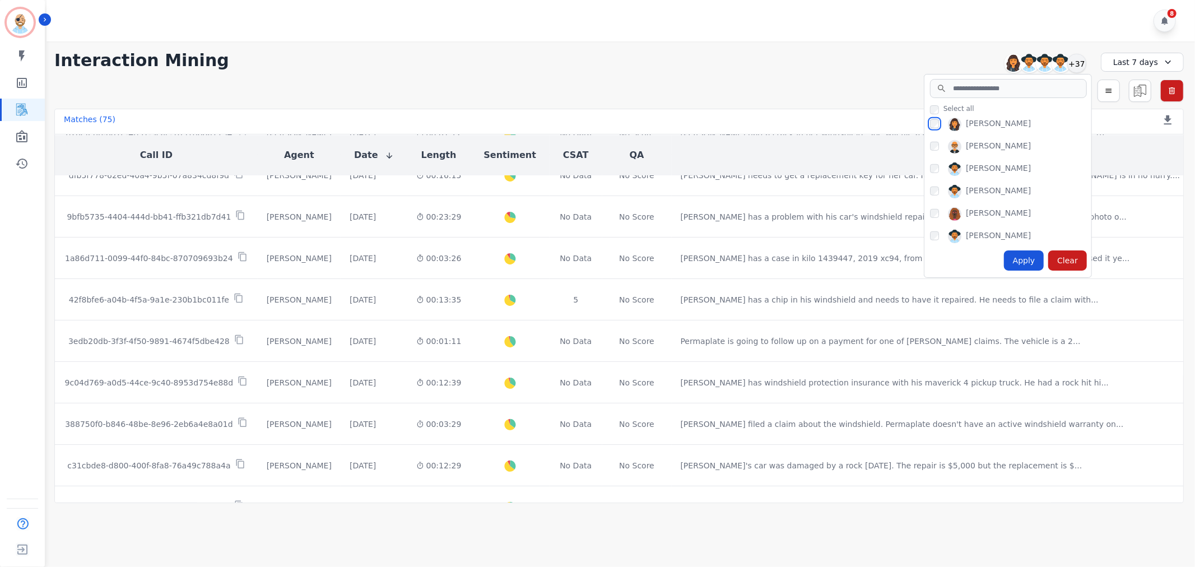
scroll to position [791, 0]
click at [1017, 255] on div "Apply" at bounding box center [1024, 260] width 40 height 20
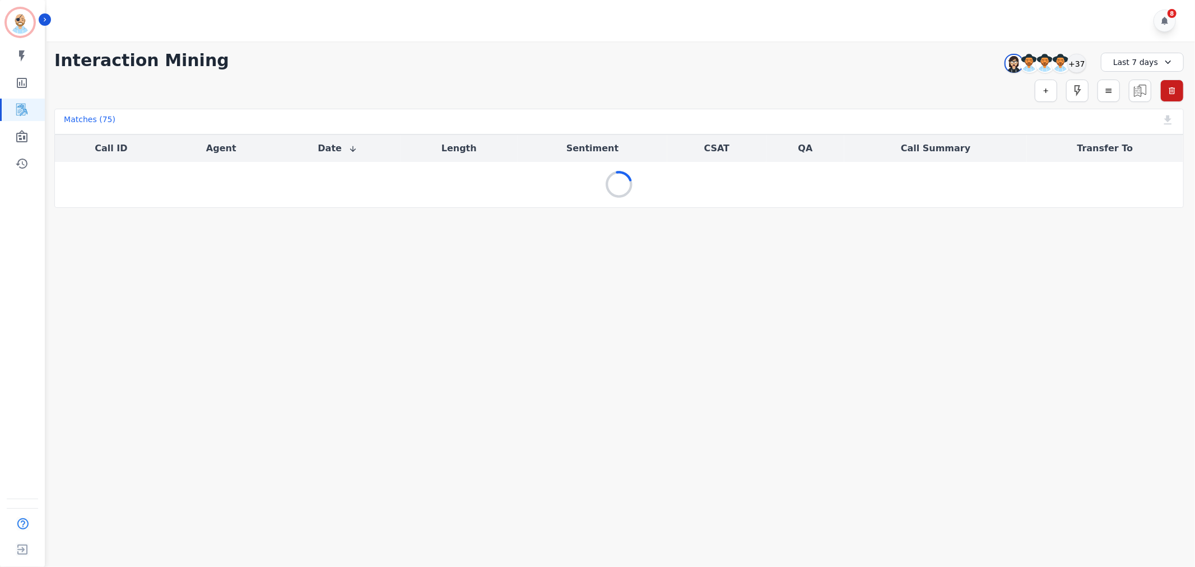
click at [830, 80] on div "Simple Search Metric Search Advanced Search Saved Rules Clear Filters" at bounding box center [618, 91] width 1129 height 22
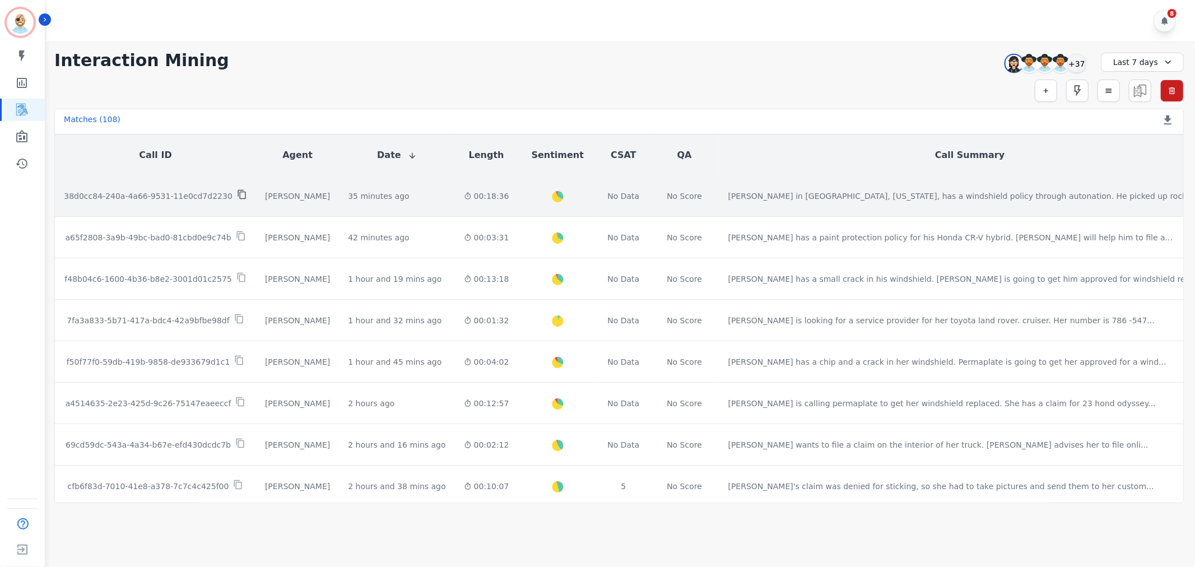
click at [237, 189] on icon at bounding box center [242, 194] width 10 height 10
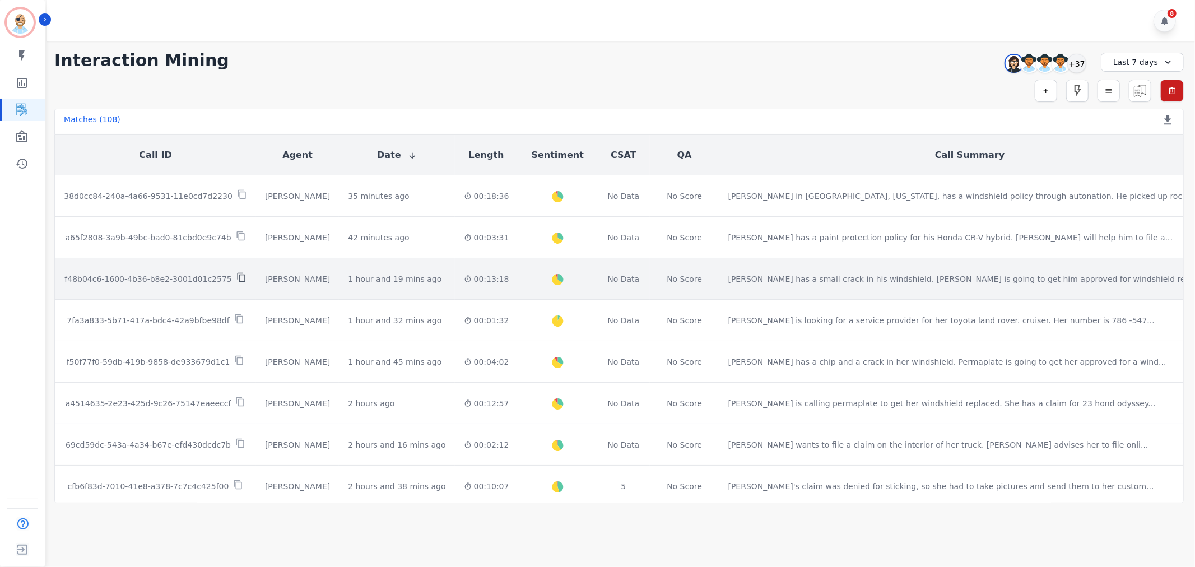
click at [236, 272] on icon at bounding box center [241, 277] width 10 height 10
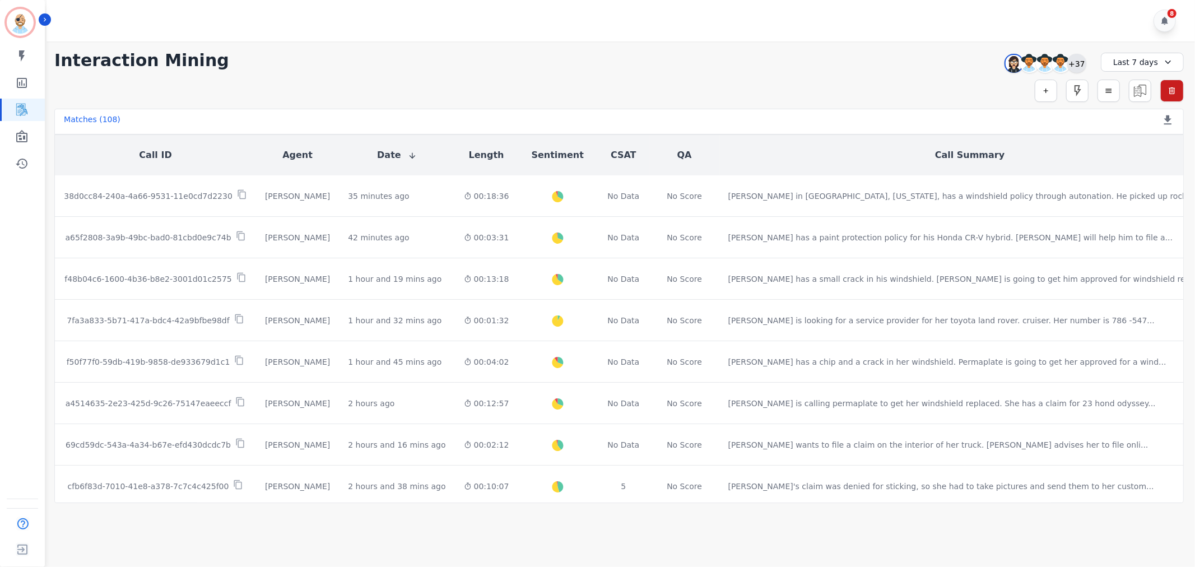
click at [1077, 56] on div "+37" at bounding box center [1076, 63] width 19 height 19
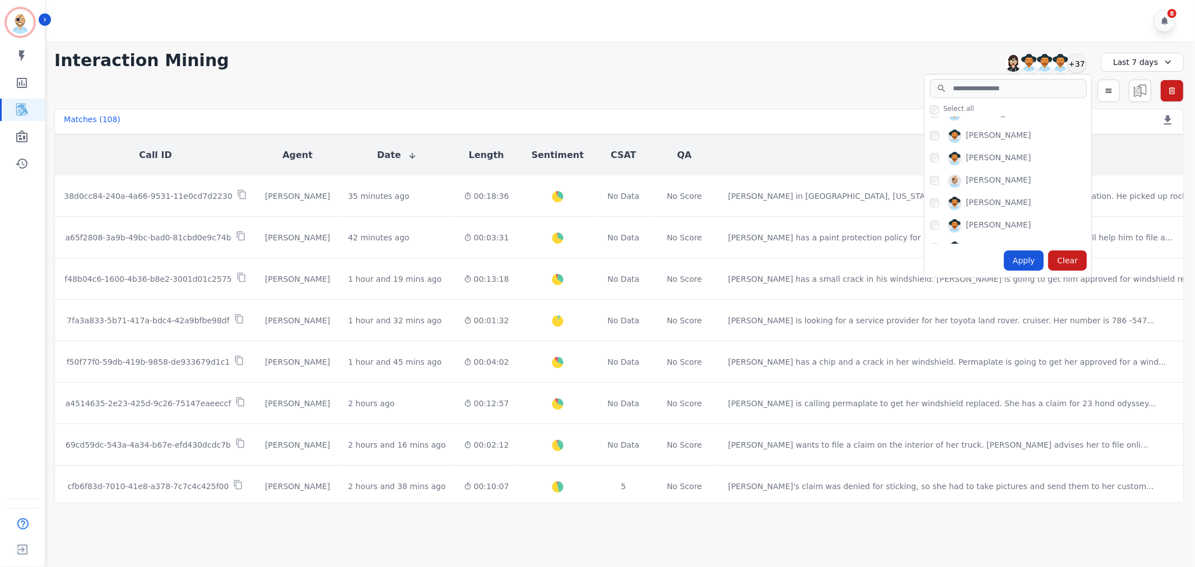
scroll to position [124, 0]
click at [1030, 265] on div "Apply" at bounding box center [1024, 260] width 40 height 20
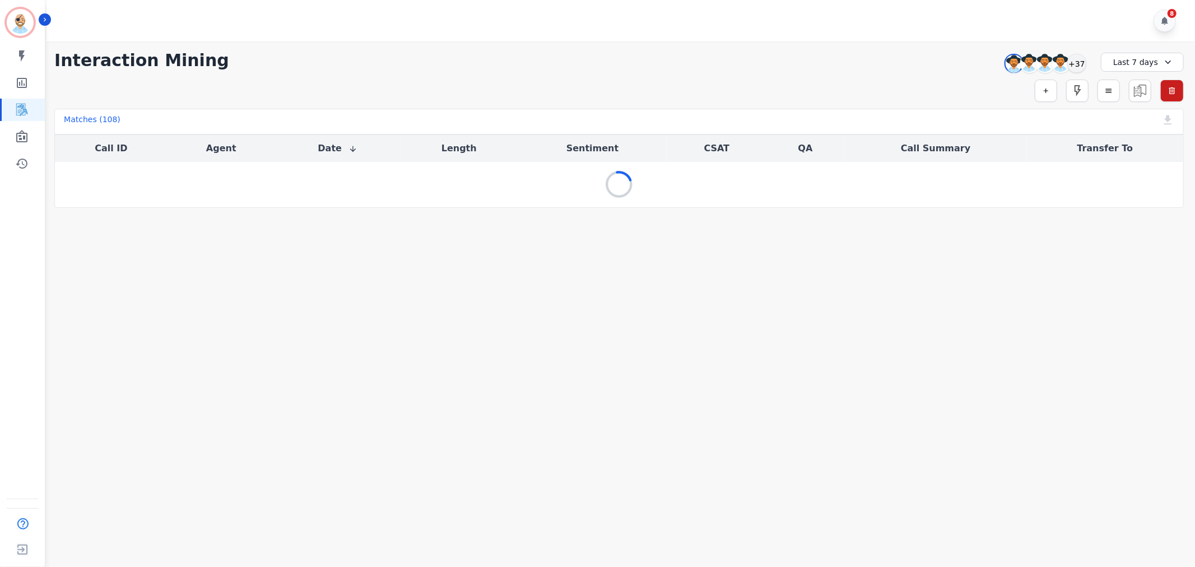
click at [835, 78] on div "**********" at bounding box center [619, 124] width 1152 height 166
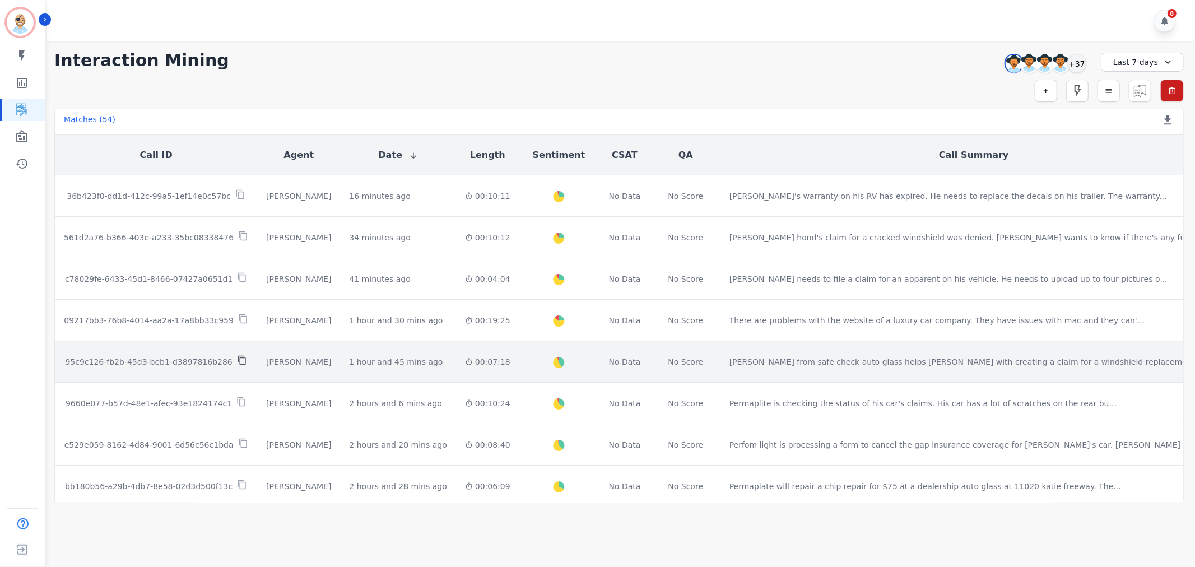
click at [237, 355] on icon at bounding box center [242, 360] width 10 height 10
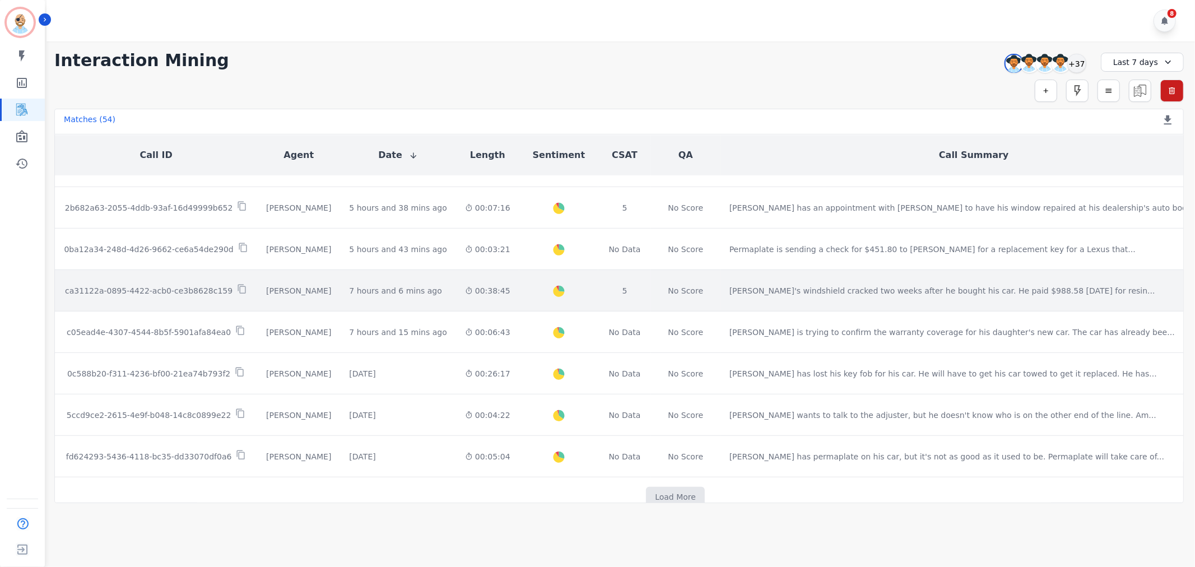
scroll to position [535, 0]
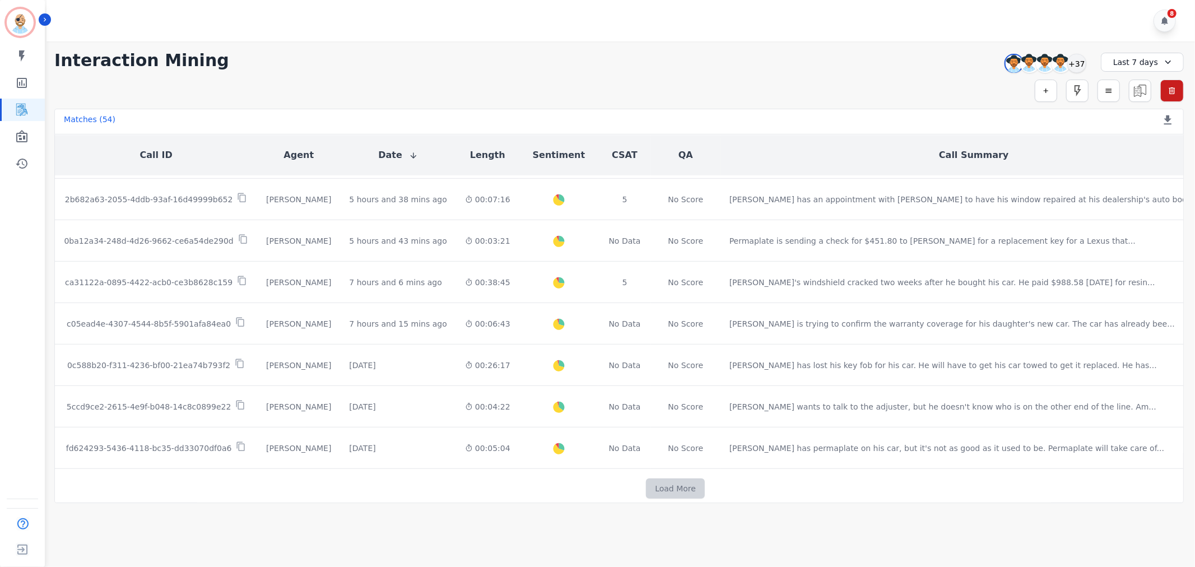
click at [646, 478] on button "Load More" at bounding box center [675, 488] width 59 height 20
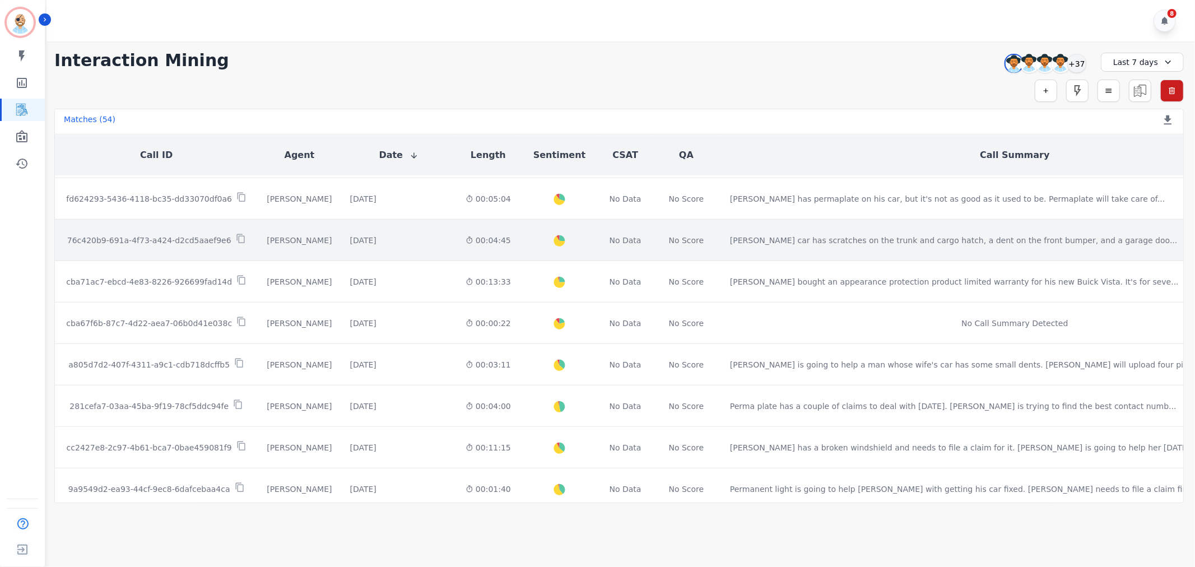
scroll to position [847, 0]
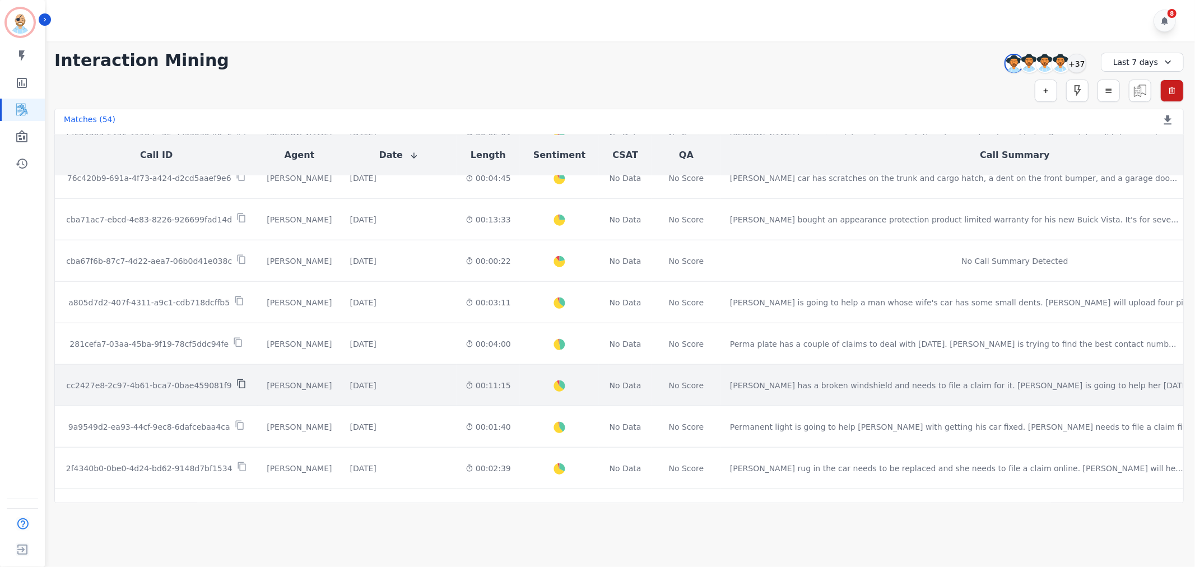
click at [236, 379] on icon at bounding box center [241, 384] width 10 height 10
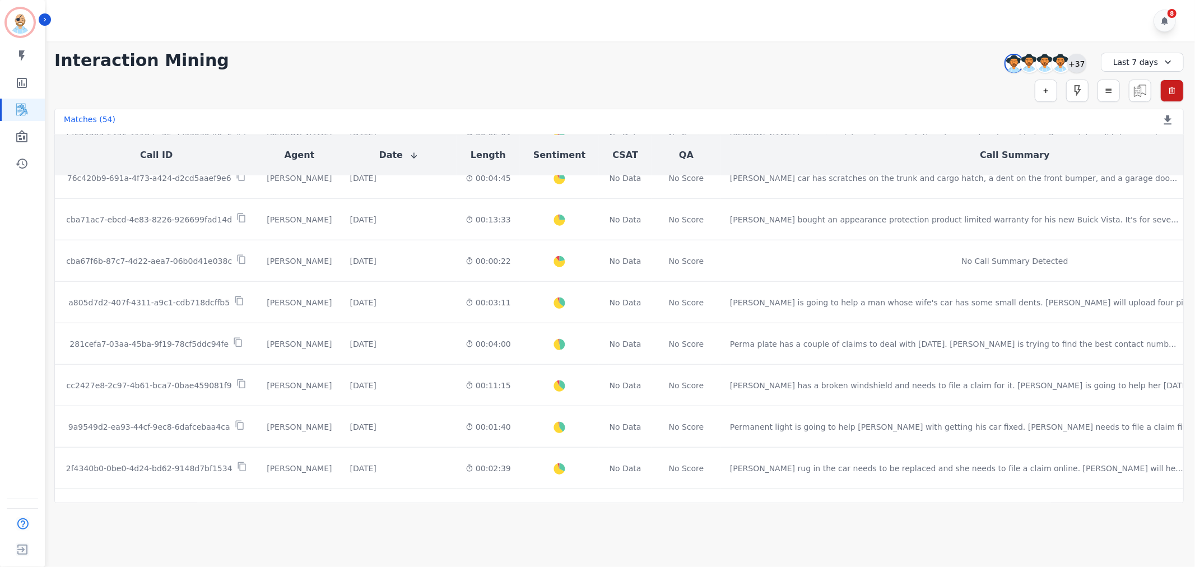
click at [1070, 63] on div "+37" at bounding box center [1076, 63] width 19 height 19
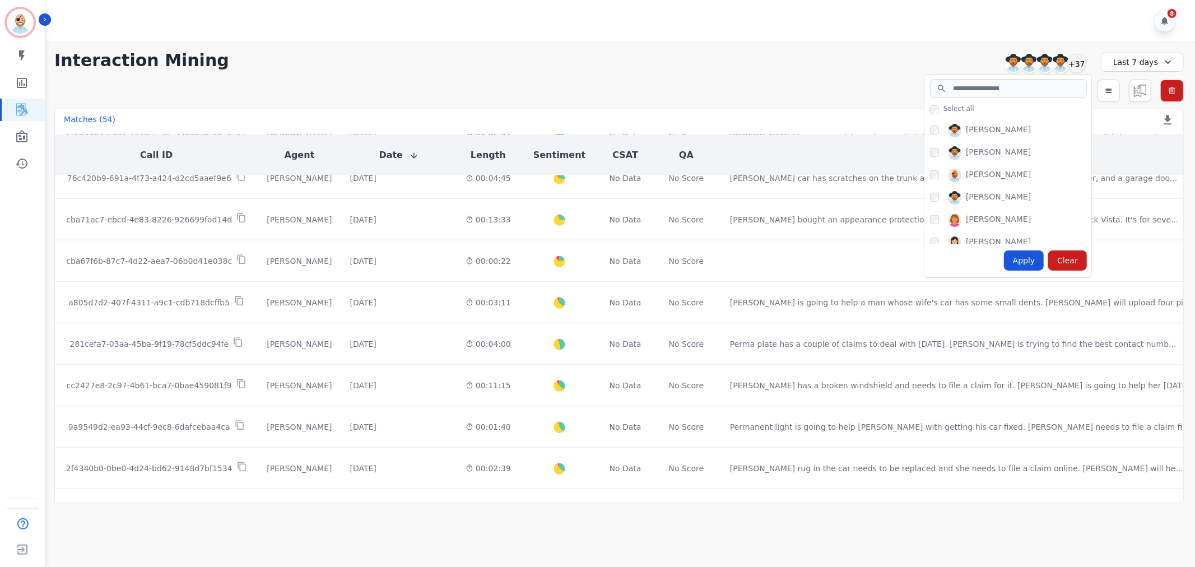
scroll to position [311, 0]
click at [1022, 259] on div "Apply" at bounding box center [1024, 260] width 40 height 20
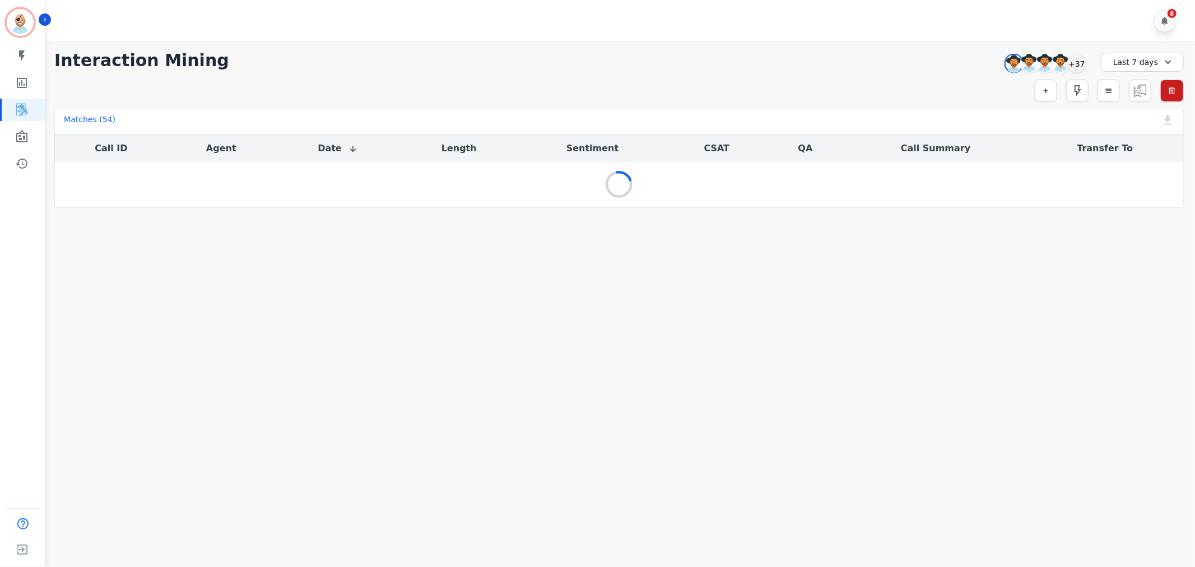
click at [695, 36] on div "8" at bounding box center [622, 20] width 1152 height 41
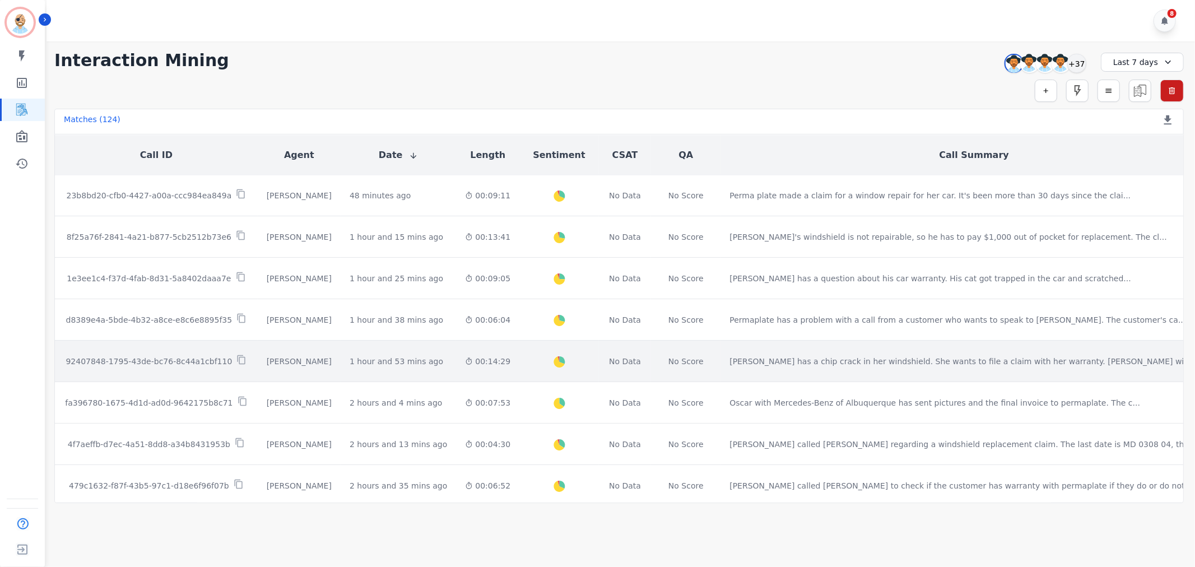
scroll to position [62, 0]
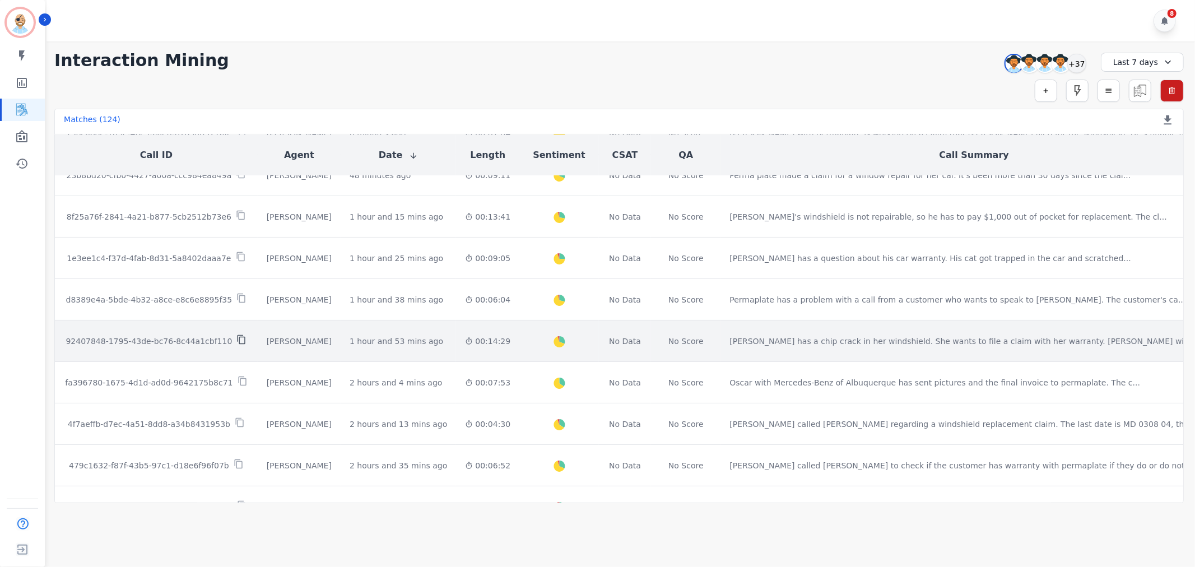
click at [236, 334] on icon at bounding box center [241, 339] width 10 height 10
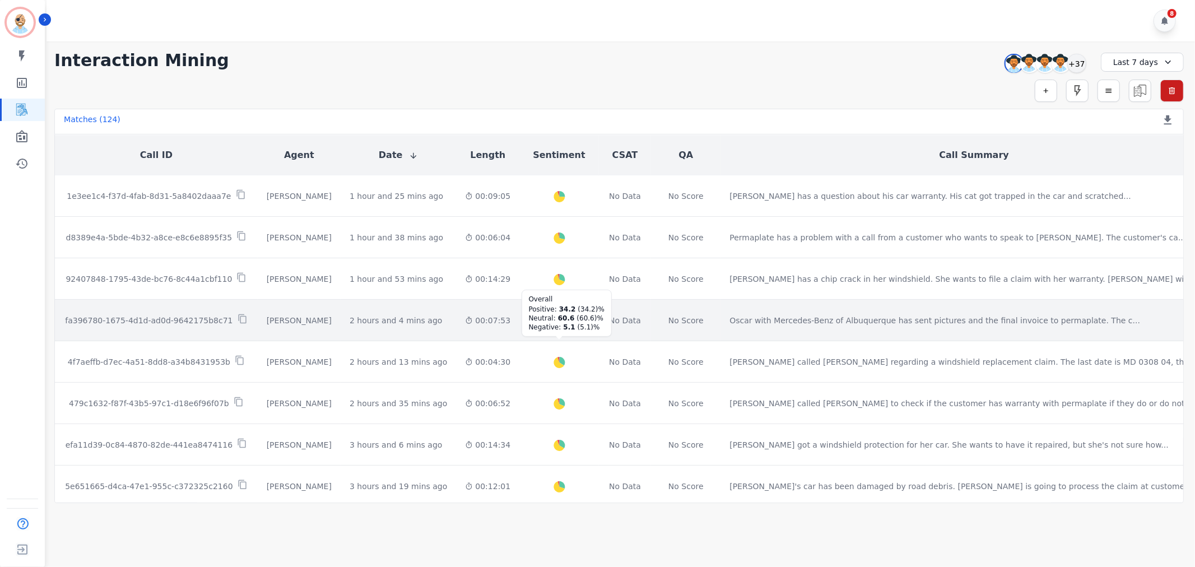
scroll to position [187, 0]
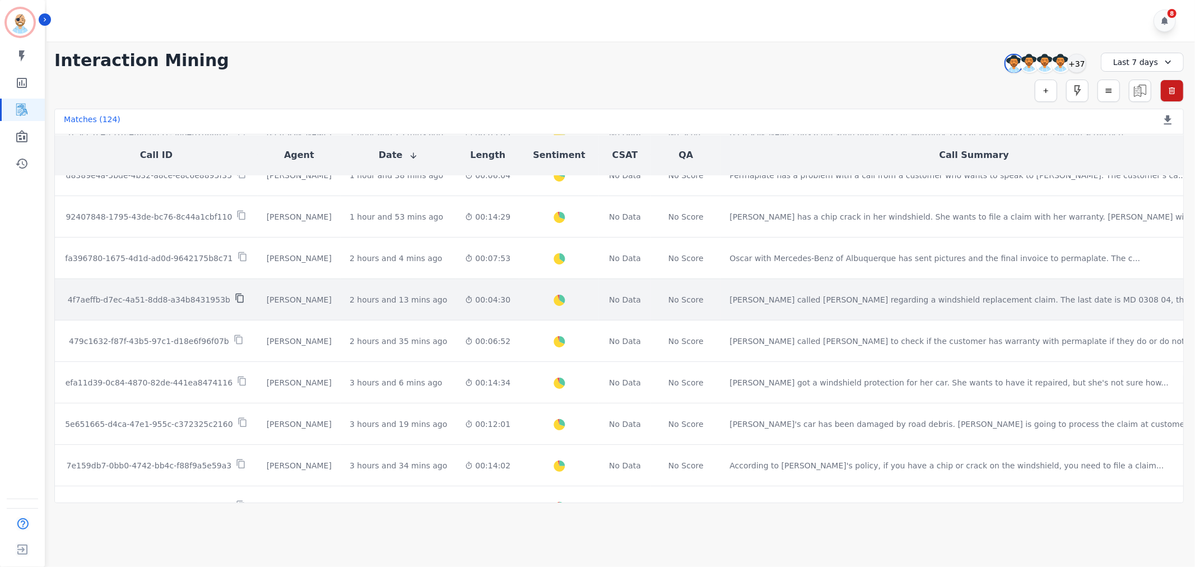
click at [235, 293] on icon at bounding box center [240, 298] width 10 height 10
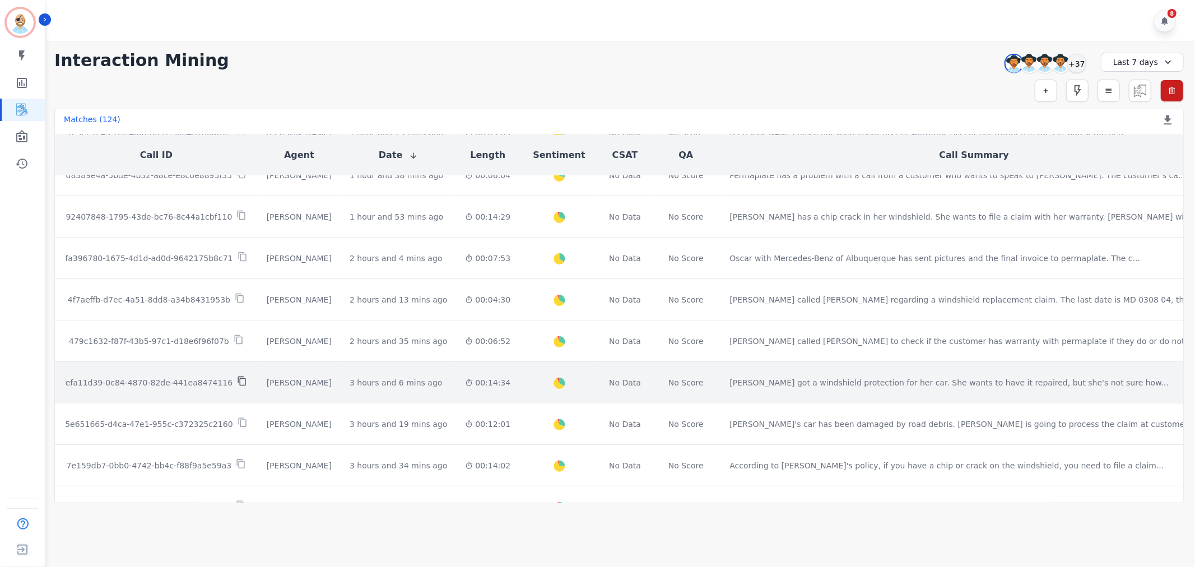
click at [237, 376] on icon at bounding box center [242, 381] width 10 height 10
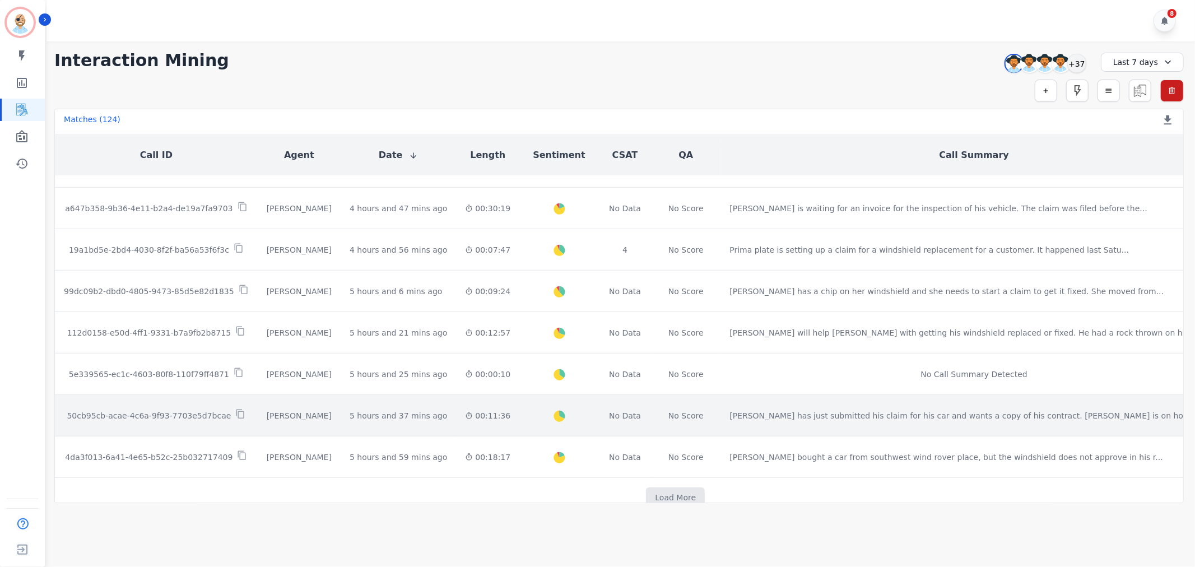
scroll to position [535, 0]
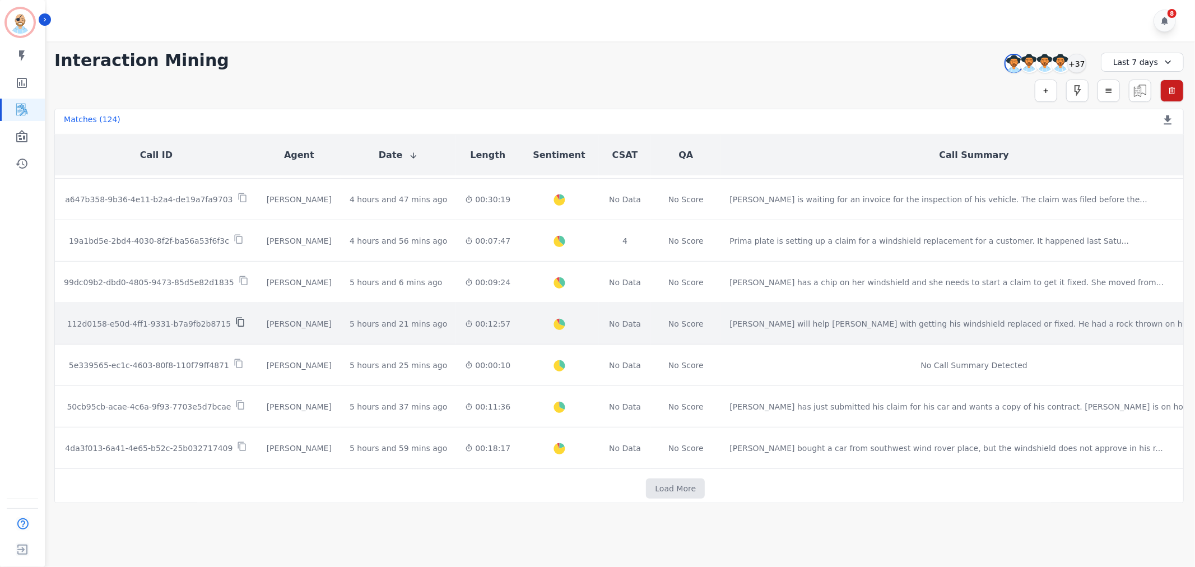
click at [235, 317] on icon at bounding box center [240, 322] width 10 height 10
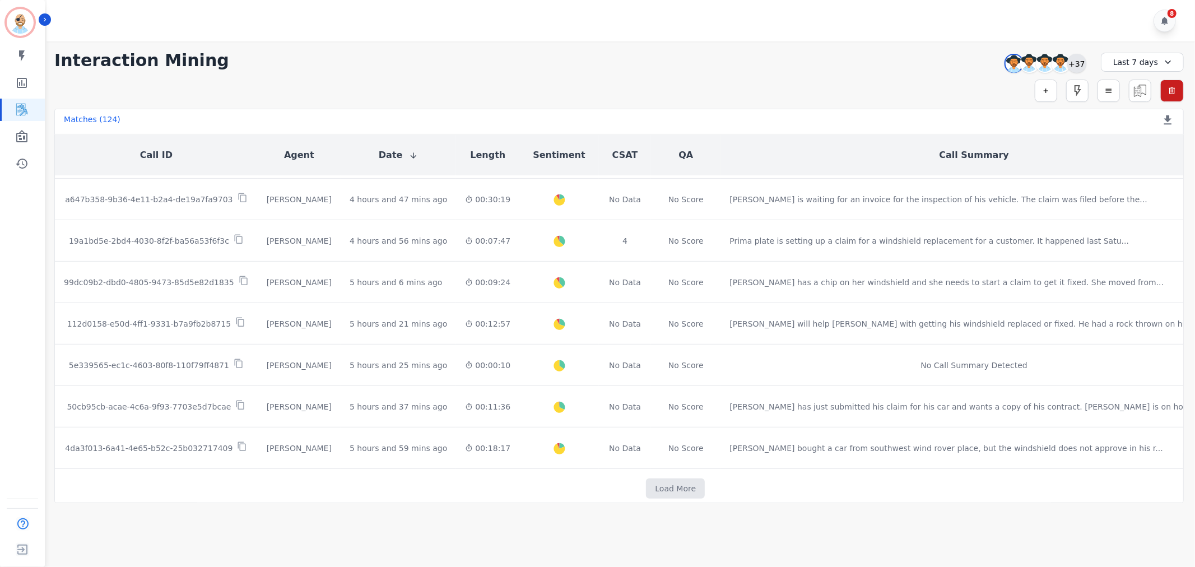
click at [1073, 60] on div "+37" at bounding box center [1076, 63] width 19 height 19
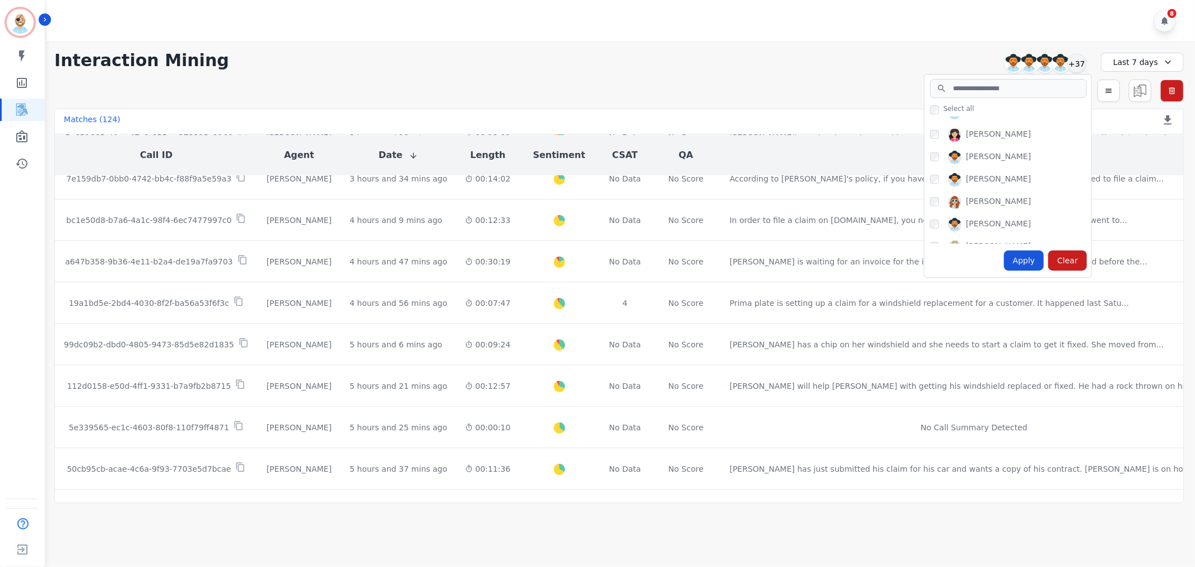
scroll to position [791, 0]
click at [1022, 255] on div "Apply" at bounding box center [1024, 260] width 40 height 20
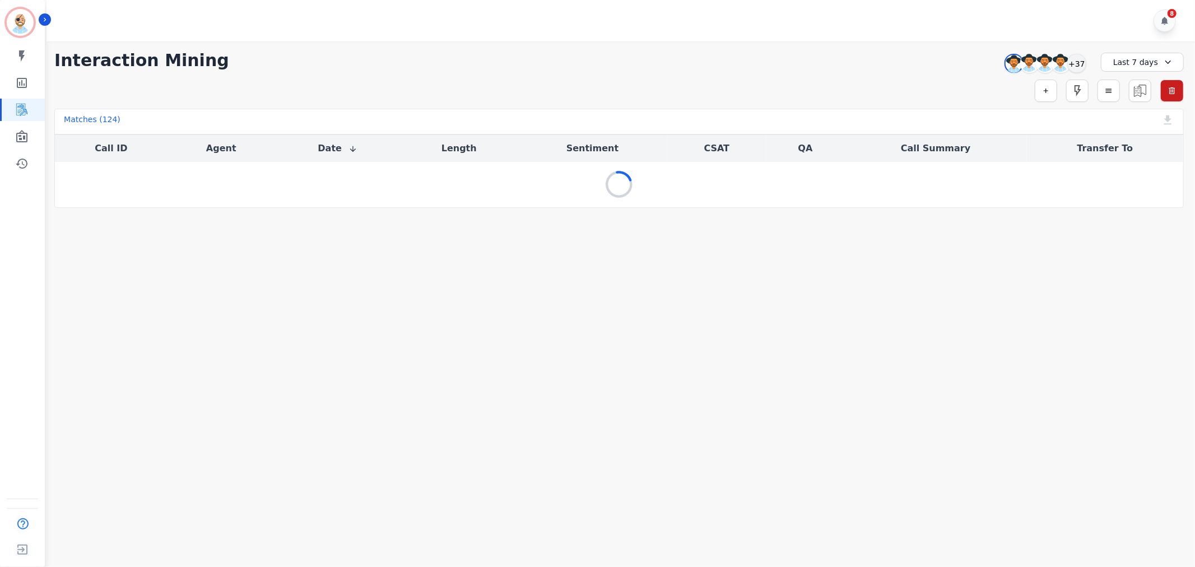
click at [805, 66] on div "**********" at bounding box center [618, 60] width 1129 height 20
click at [549, 70] on div "**********" at bounding box center [618, 60] width 1129 height 20
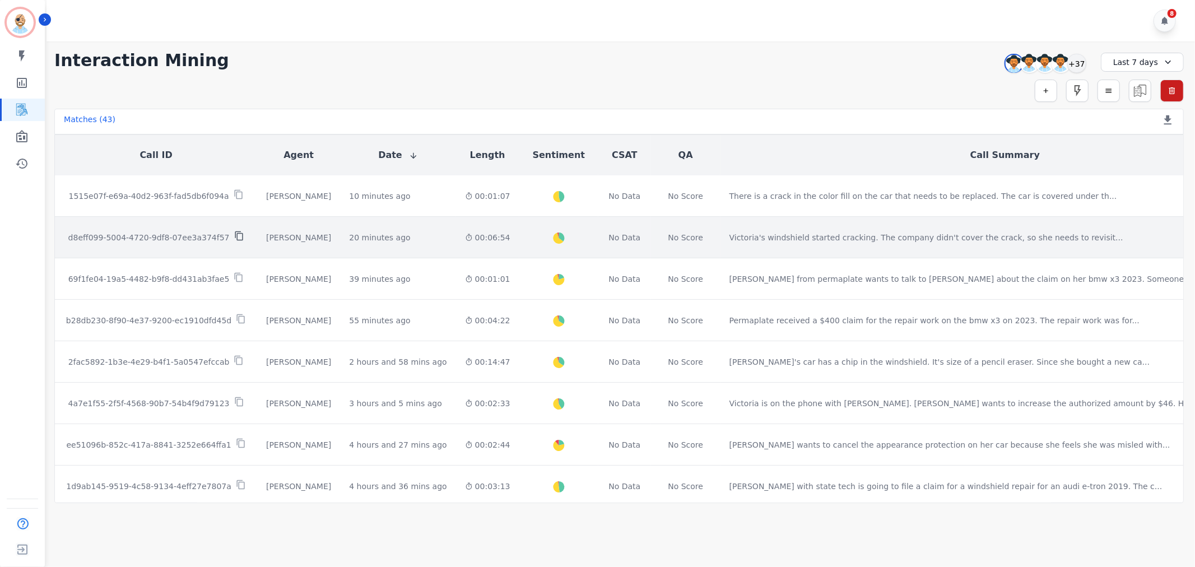
click at [234, 231] on icon at bounding box center [239, 236] width 10 height 10
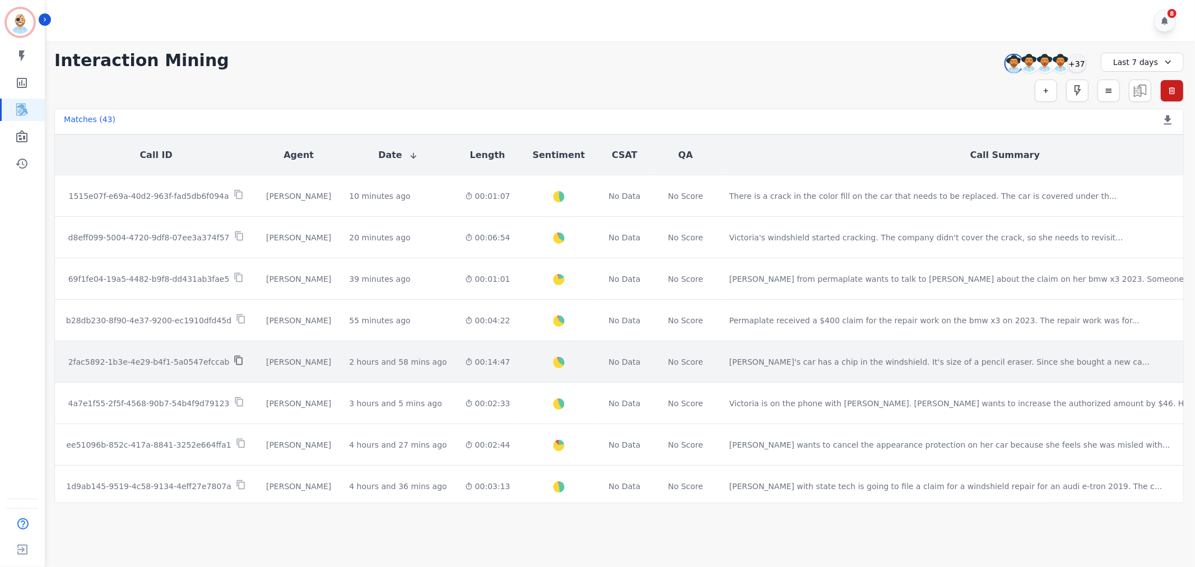
click at [234, 355] on icon at bounding box center [239, 360] width 10 height 10
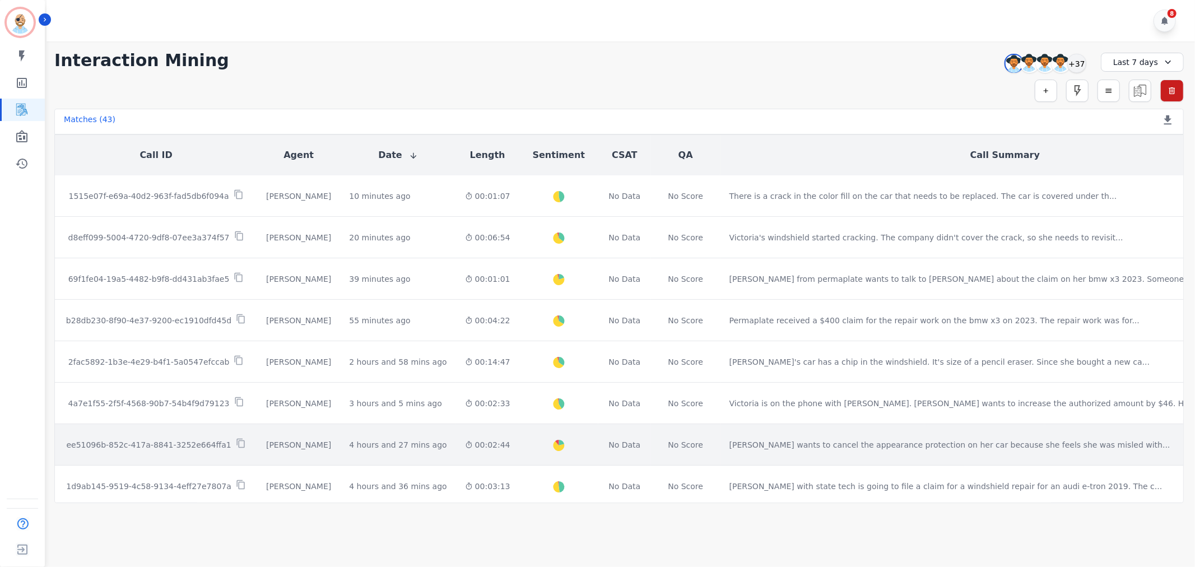
scroll to position [62, 0]
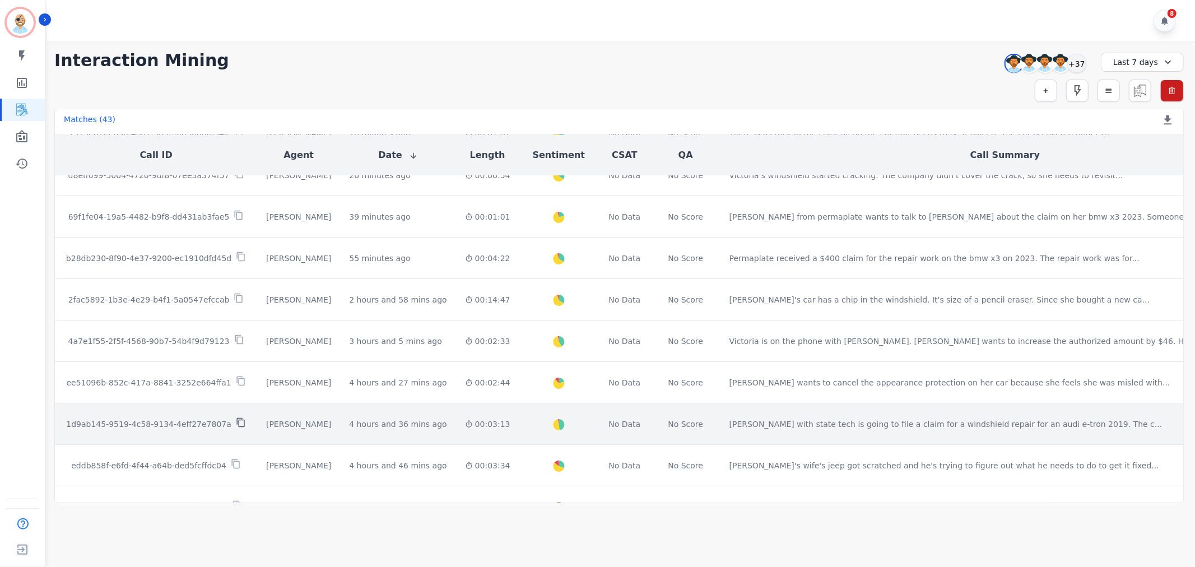
click at [236, 418] on icon at bounding box center [240, 423] width 8 height 10
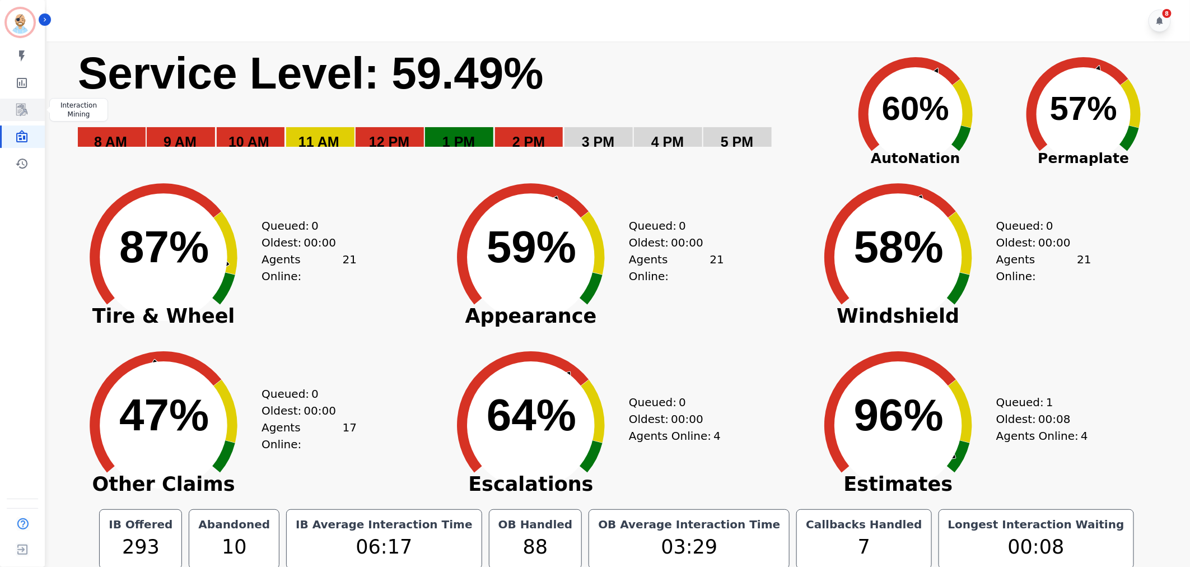
click at [26, 111] on icon "Sidebar" at bounding box center [22, 110] width 9 height 11
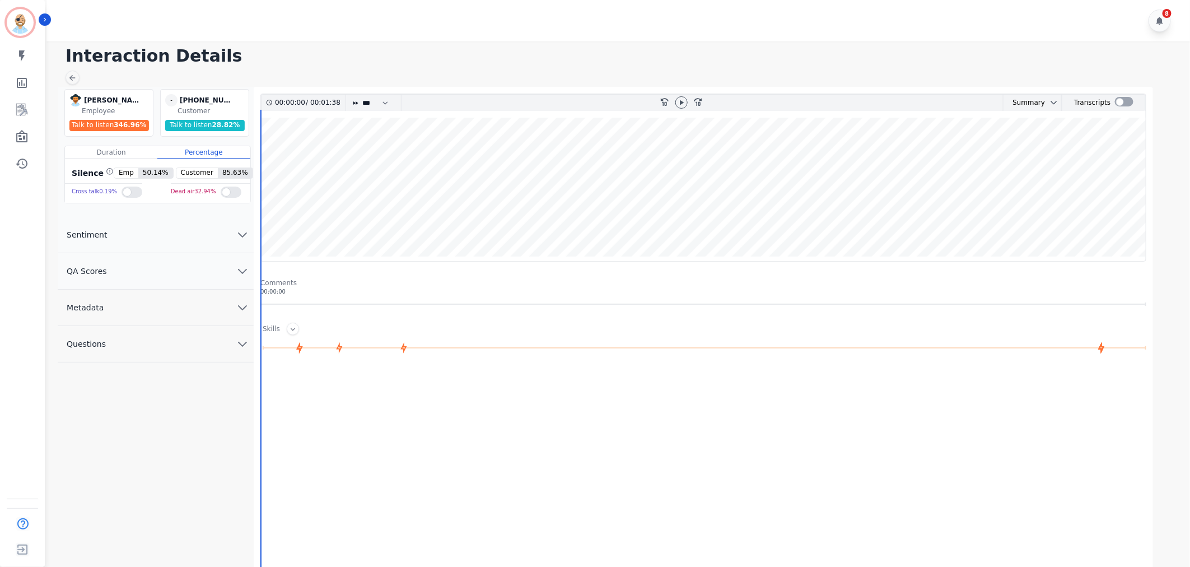
click at [164, 264] on button "QA Scores" at bounding box center [156, 271] width 196 height 36
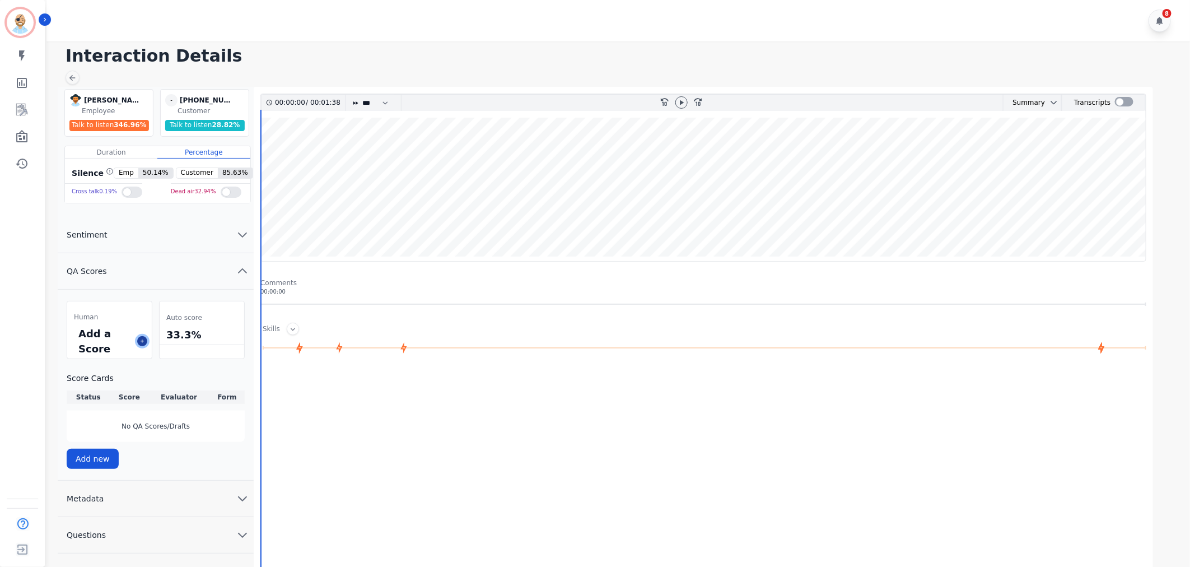
click at [143, 342] on icon at bounding box center [142, 341] width 6 height 6
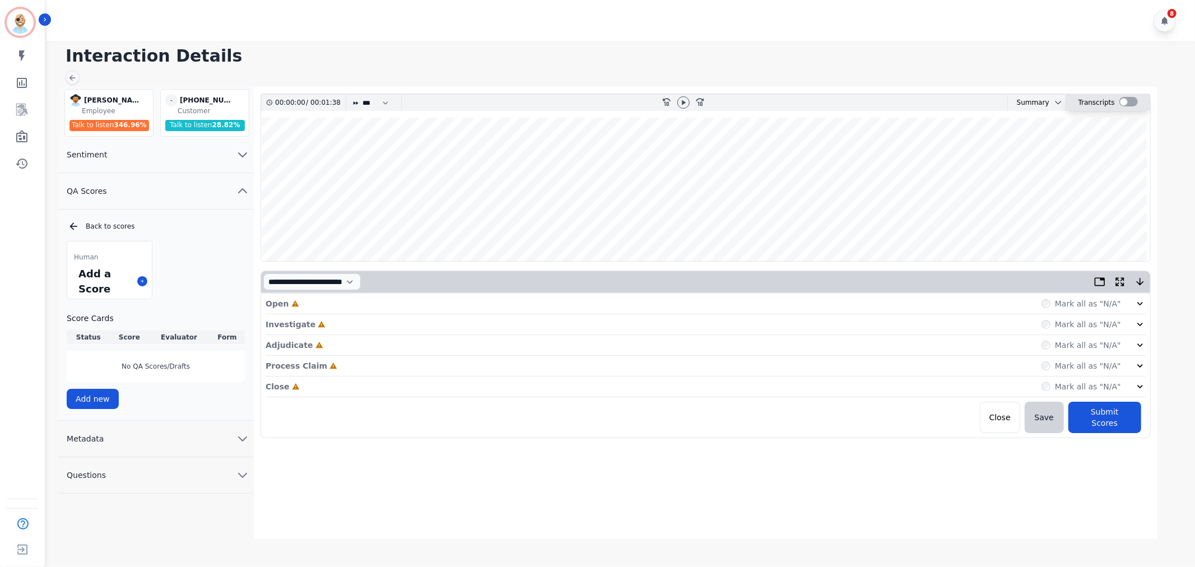
click at [1124, 102] on div at bounding box center [1128, 102] width 18 height 10
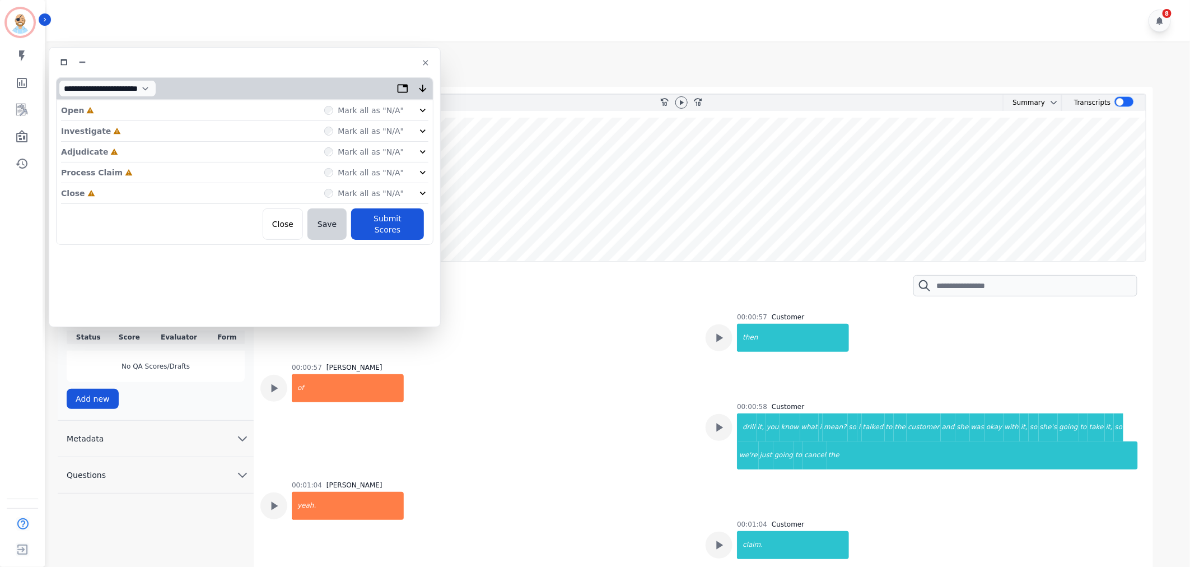
scroll to position [435, 0]
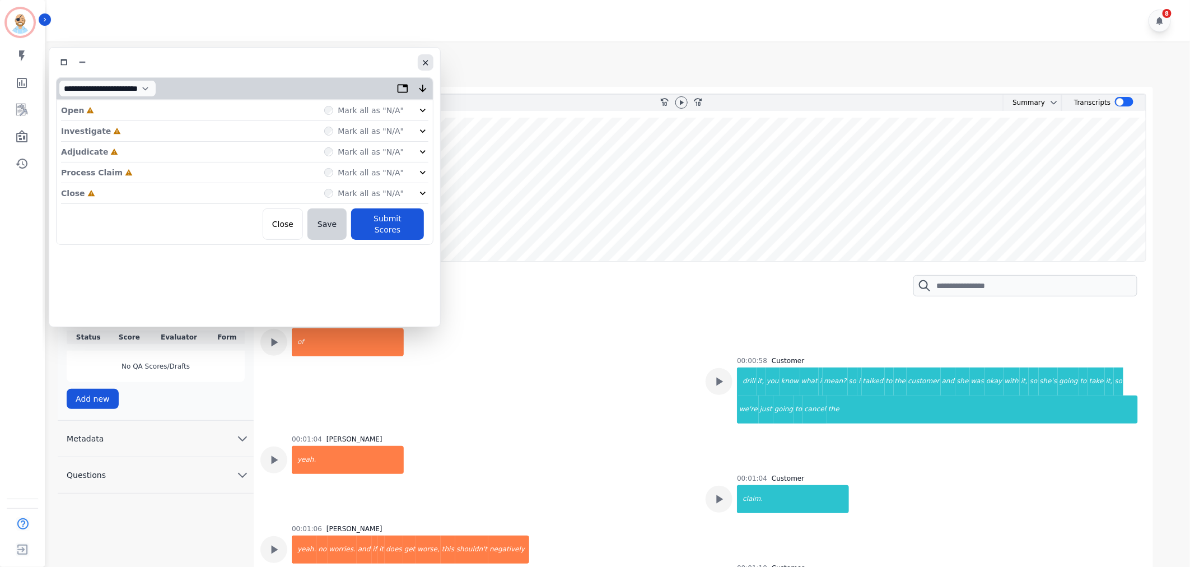
click at [428, 63] on icon "button" at bounding box center [425, 62] width 9 height 9
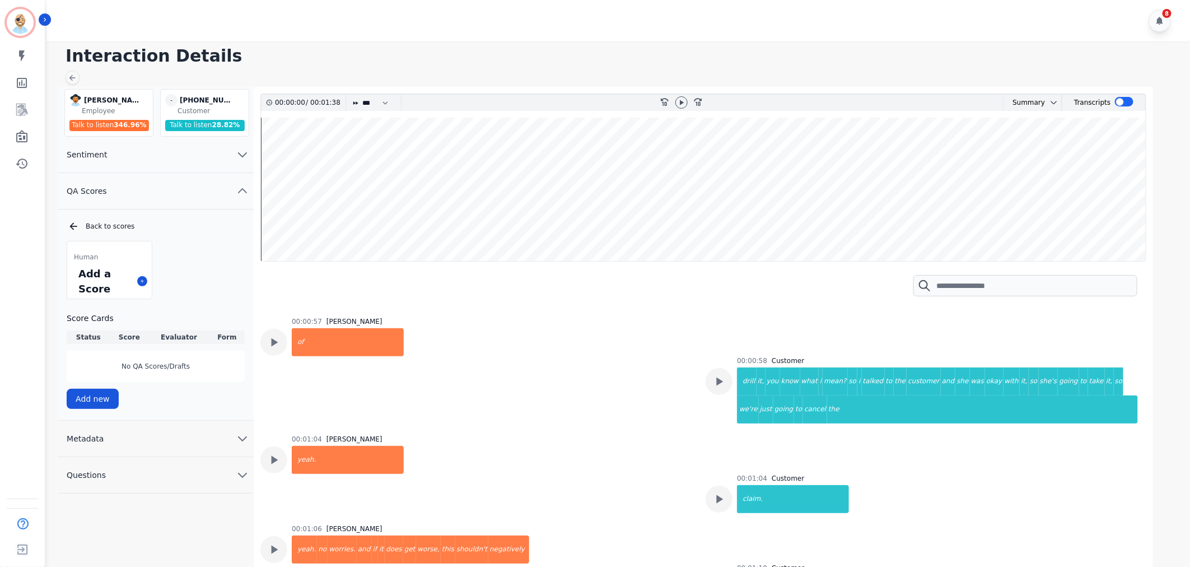
click at [428, 60] on h1 "Interaction Details" at bounding box center [623, 56] width 1114 height 20
click at [427, 30] on div "8" at bounding box center [619, 20] width 1147 height 41
click at [230, 248] on div "Human Add a Score Score Cards Status Score Evaluator Form No QA Scores/Drafts A…" at bounding box center [156, 325] width 178 height 168
click at [478, 26] on div "8" at bounding box center [619, 20] width 1147 height 41
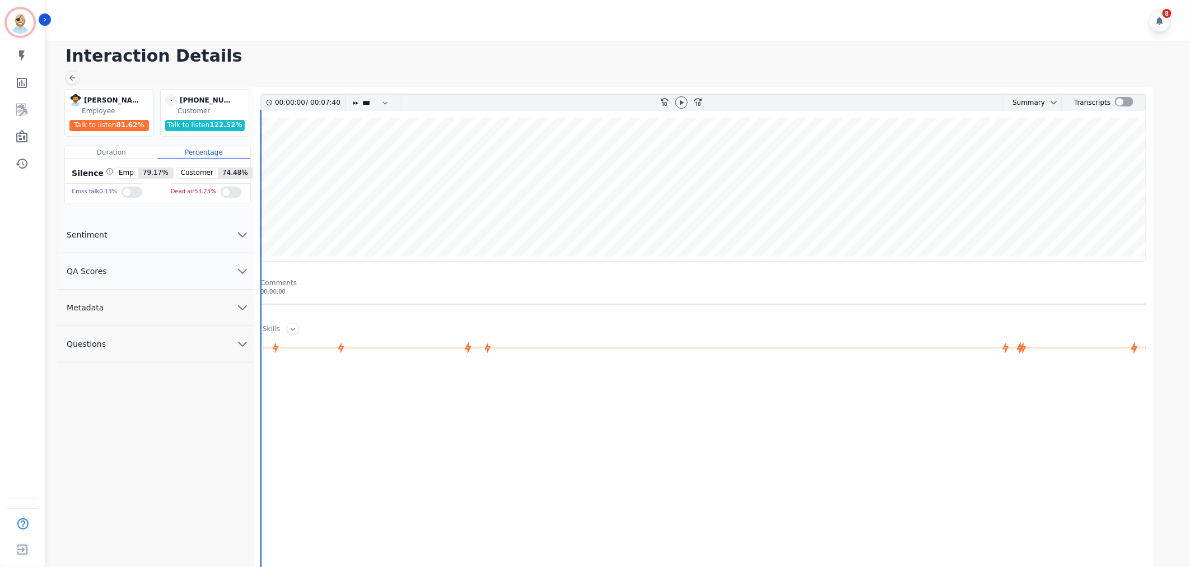
click at [160, 277] on button "QA Scores" at bounding box center [156, 271] width 196 height 36
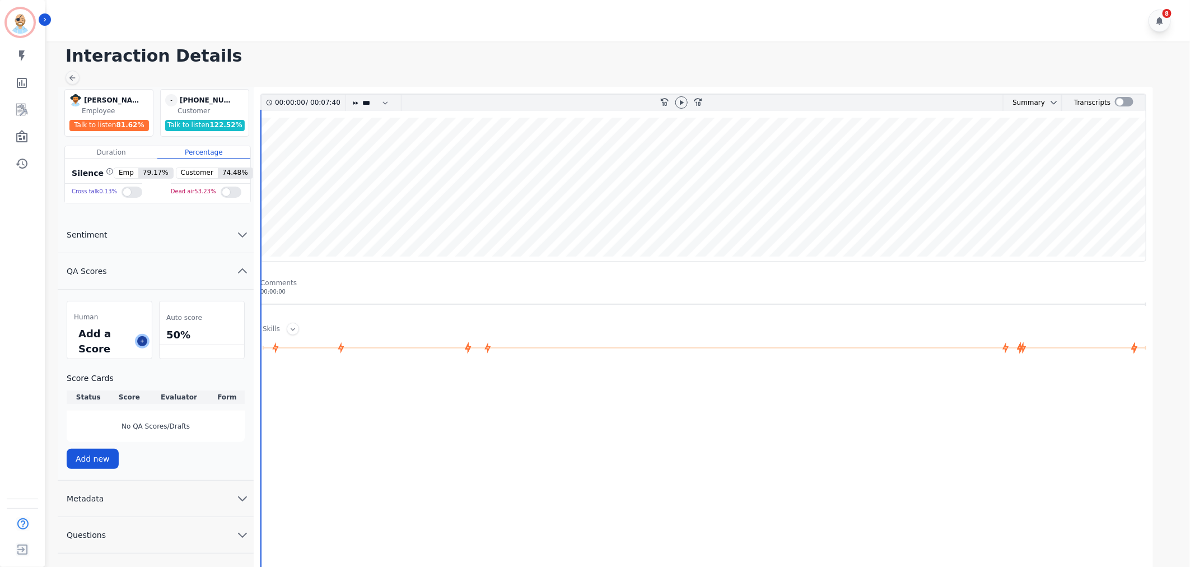
click at [140, 342] on icon at bounding box center [142, 341] width 6 height 6
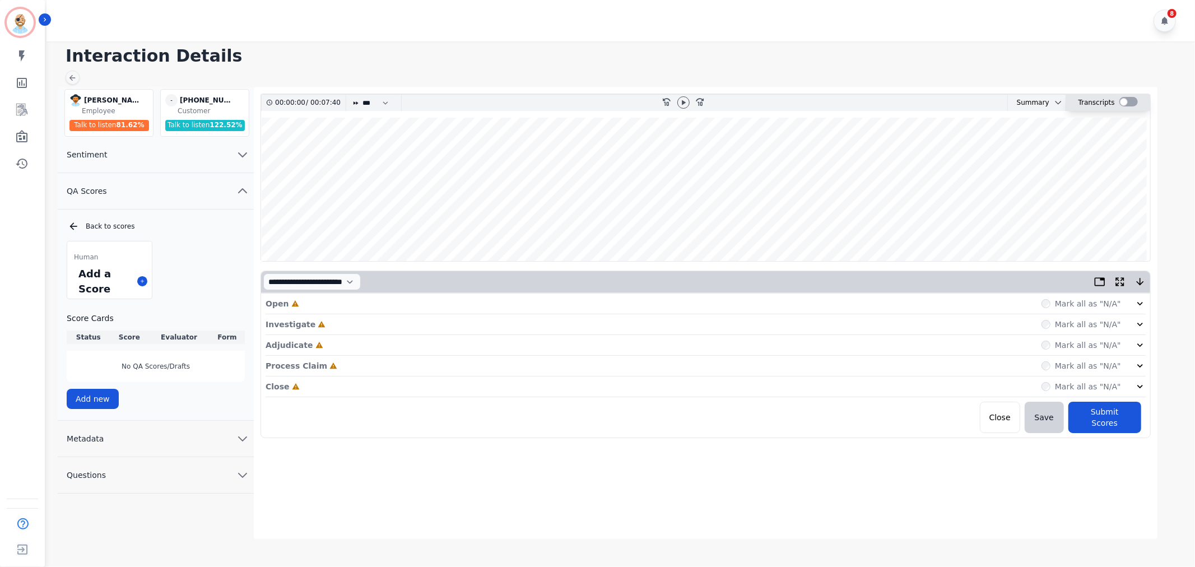
click at [1122, 101] on div at bounding box center [1128, 102] width 18 height 10
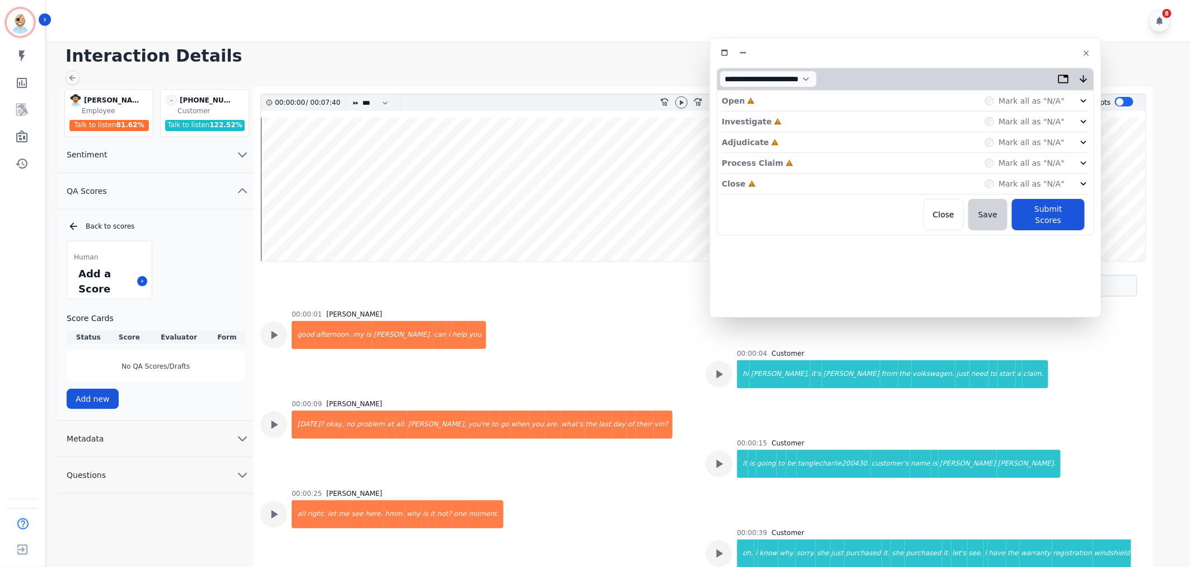
drag, startPoint x: 309, startPoint y: 53, endPoint x: 970, endPoint y: 44, distance: 661.6
click at [970, 44] on div "**********" at bounding box center [906, 178] width 392 height 280
click at [835, 181] on div "Close Incomplete Mark all as "N/A"" at bounding box center [906, 184] width 367 height 21
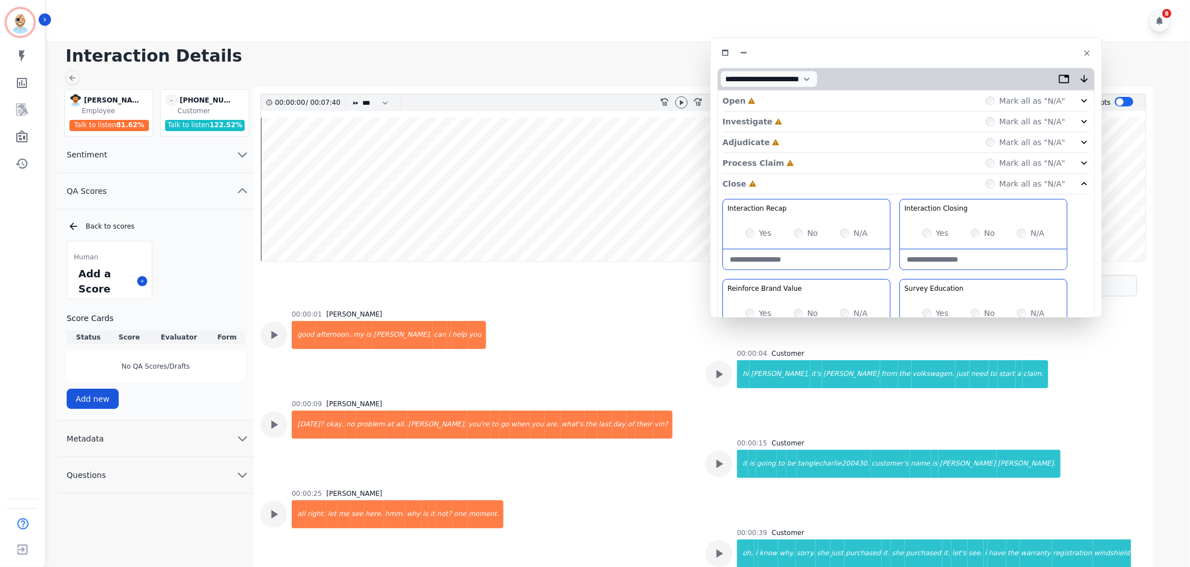
click at [825, 153] on div "Process Claim Incomplete Mark all as "N/A"" at bounding box center [906, 163] width 367 height 21
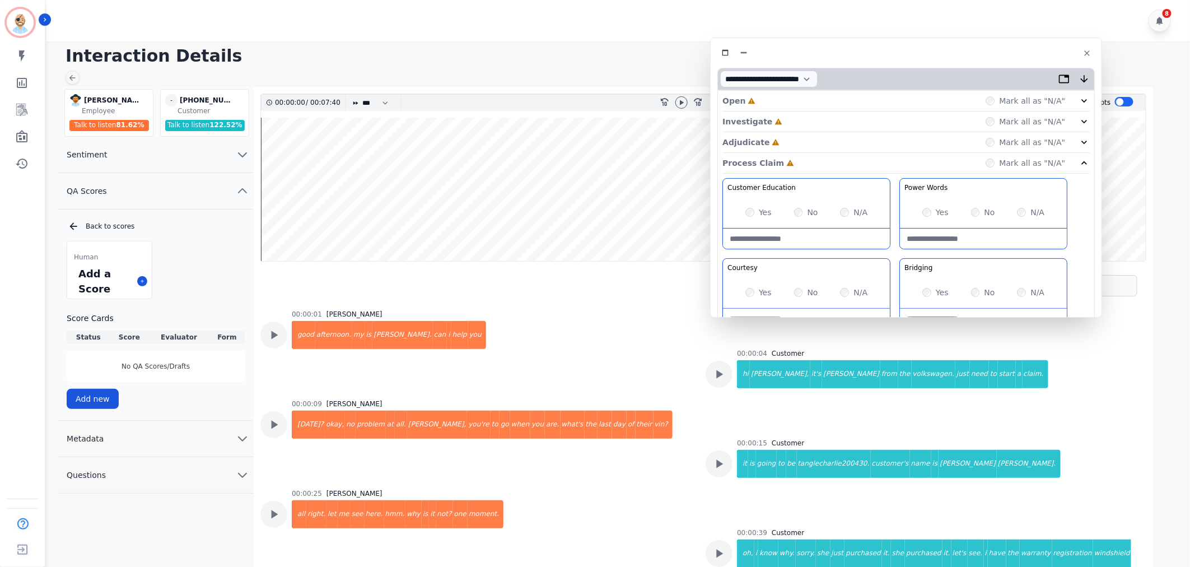
click at [825, 143] on div "Adjudicate Incomplete Mark all as "N/A"" at bounding box center [906, 142] width 367 height 21
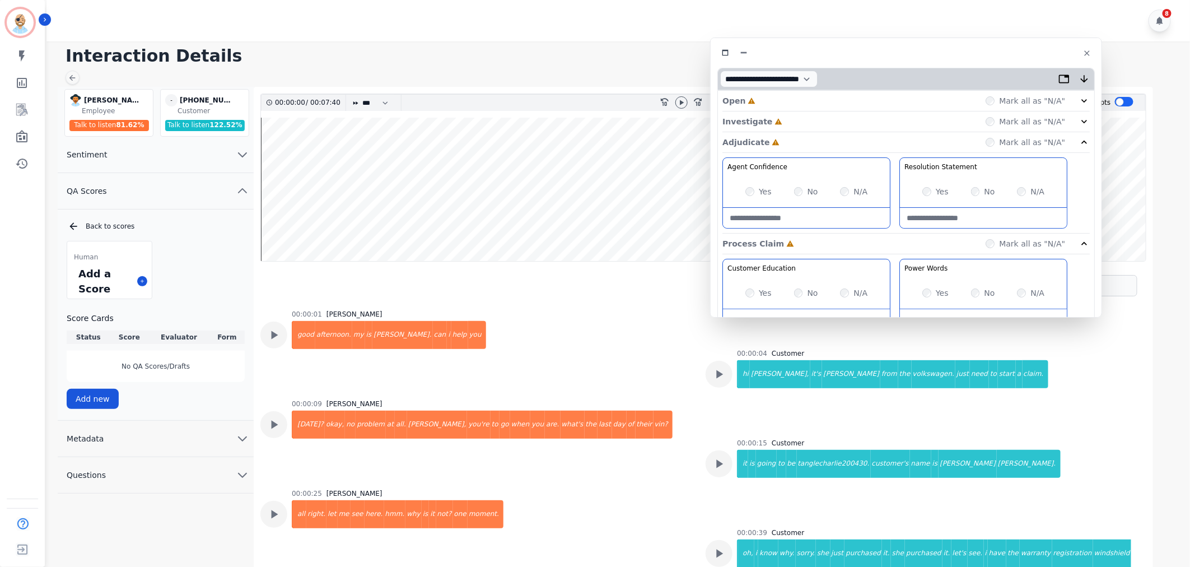
click at [825, 124] on div "Investigate Incomplete Mark all as "N/A"" at bounding box center [906, 121] width 367 height 21
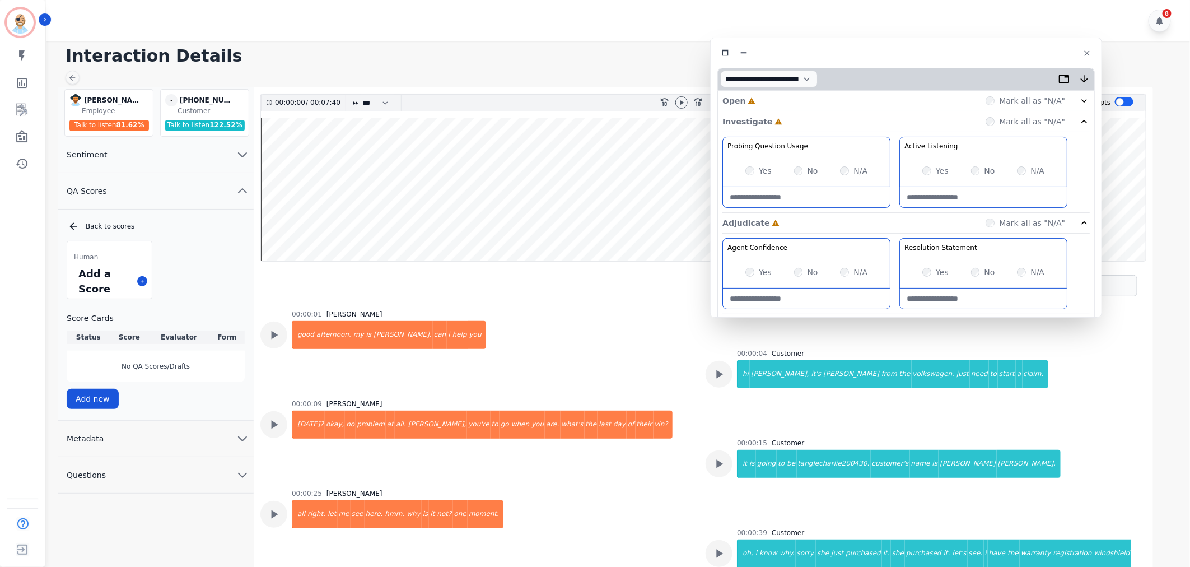
click at [824, 105] on div "Open Incomplete Mark all as "N/A"" at bounding box center [906, 101] width 367 height 21
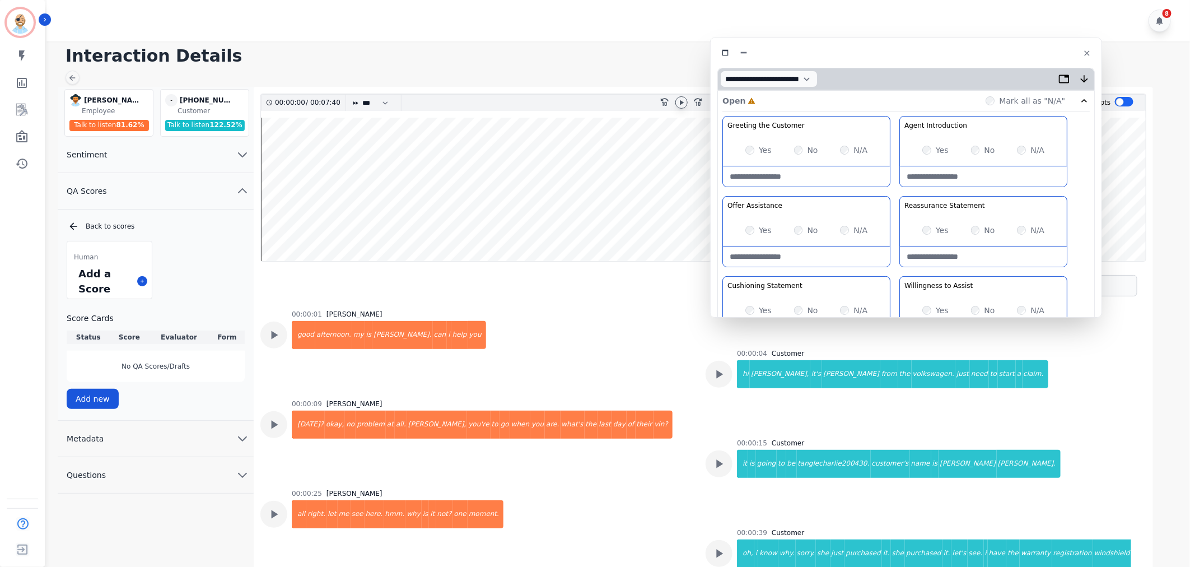
click at [684, 104] on icon at bounding box center [681, 102] width 9 height 9
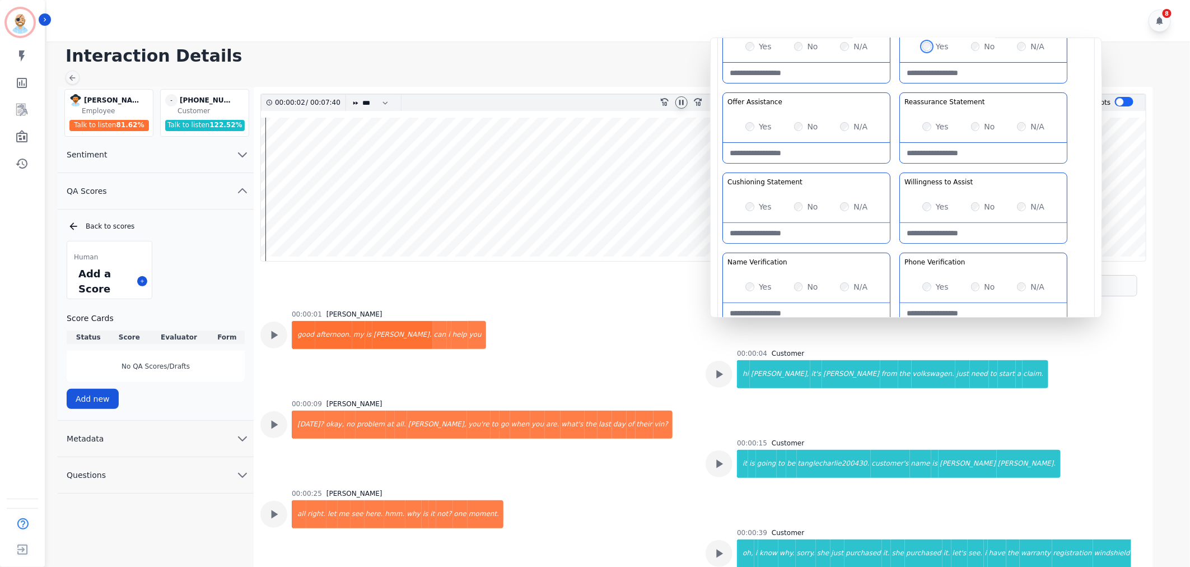
scroll to position [124, 0]
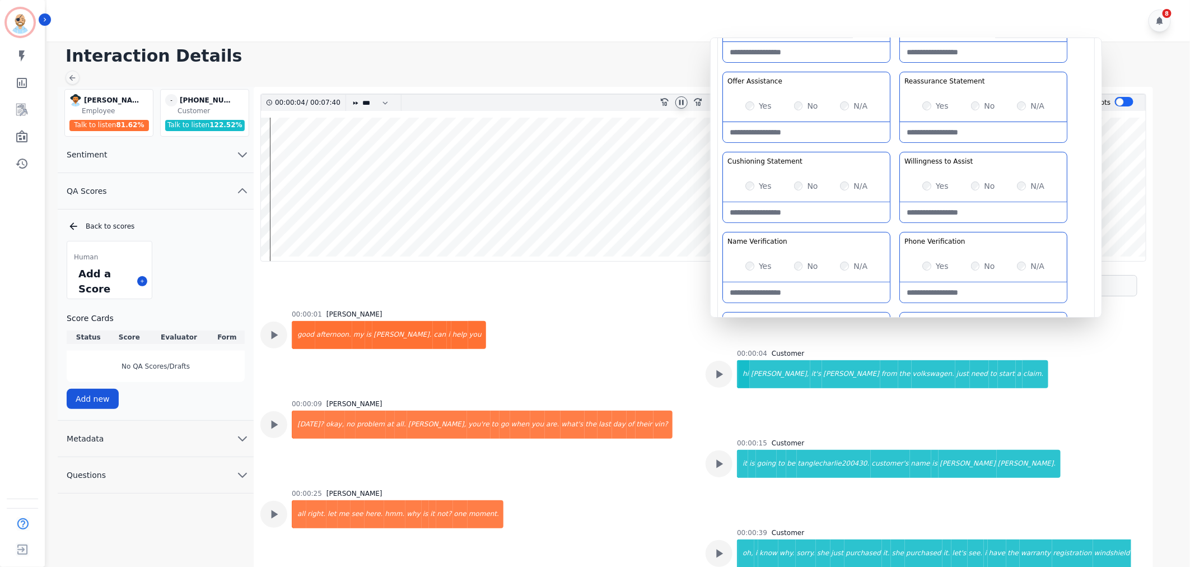
click at [892, 144] on div "Greeting the Customer Welcome is where we quickly greet our customer as a known…" at bounding box center [906, 190] width 367 height 397
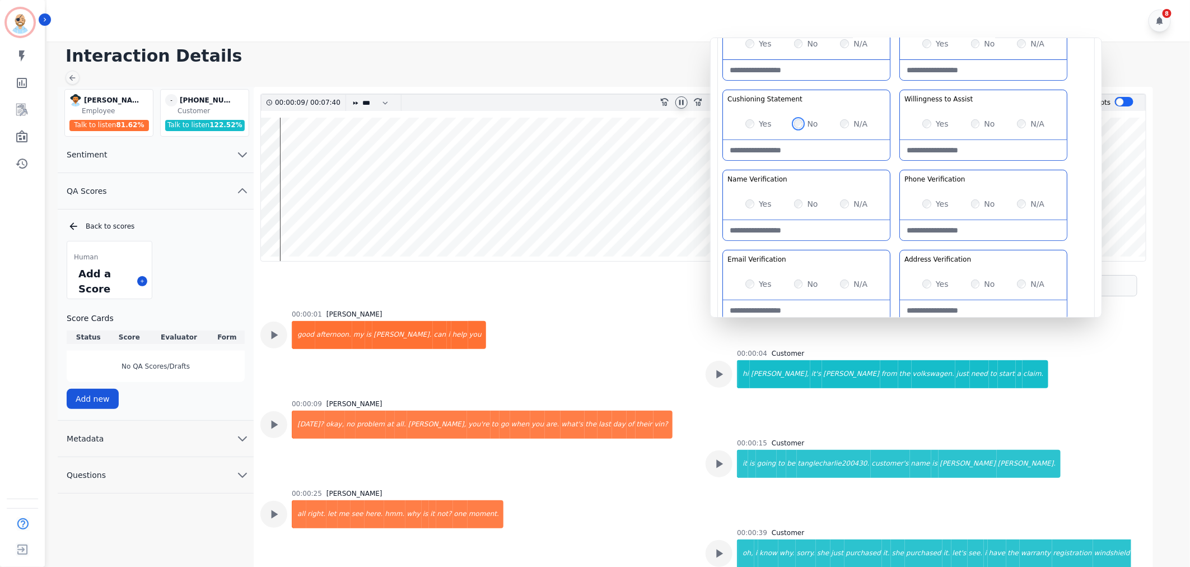
scroll to position [48, 0]
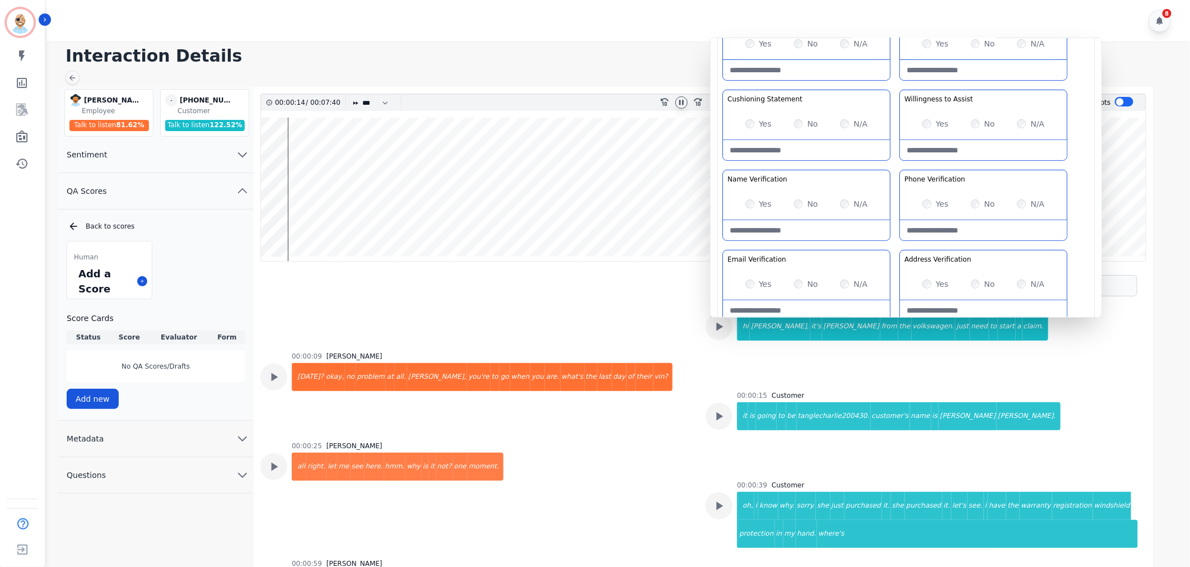
click at [895, 160] on div "Greeting the Customer Welcome is where we quickly greet our customer as a known…" at bounding box center [906, 127] width 367 height 397
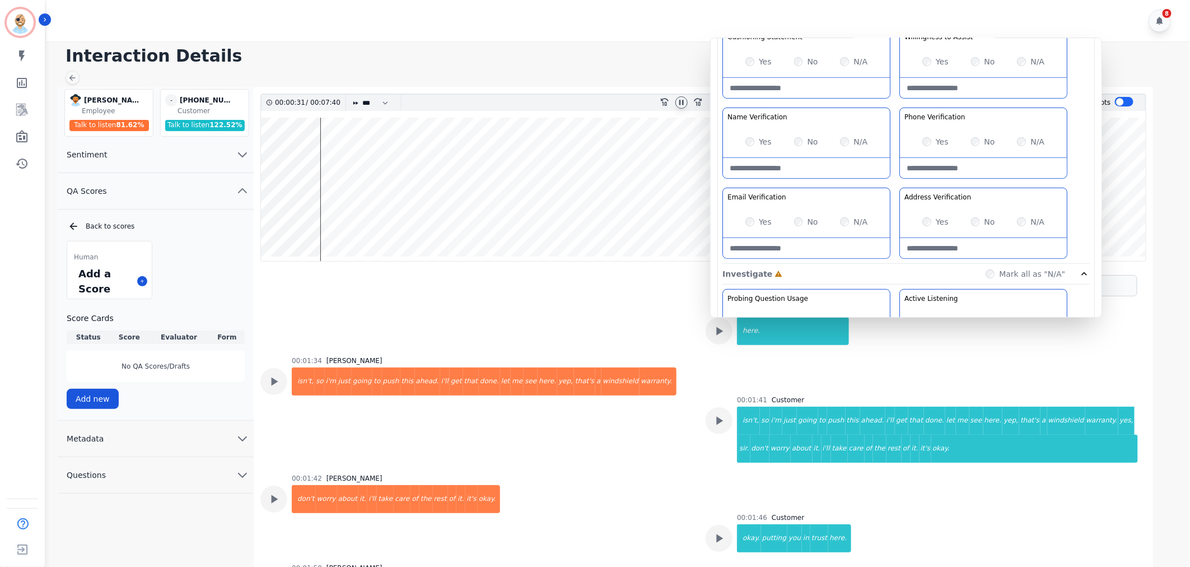
scroll to position [1154, 0]
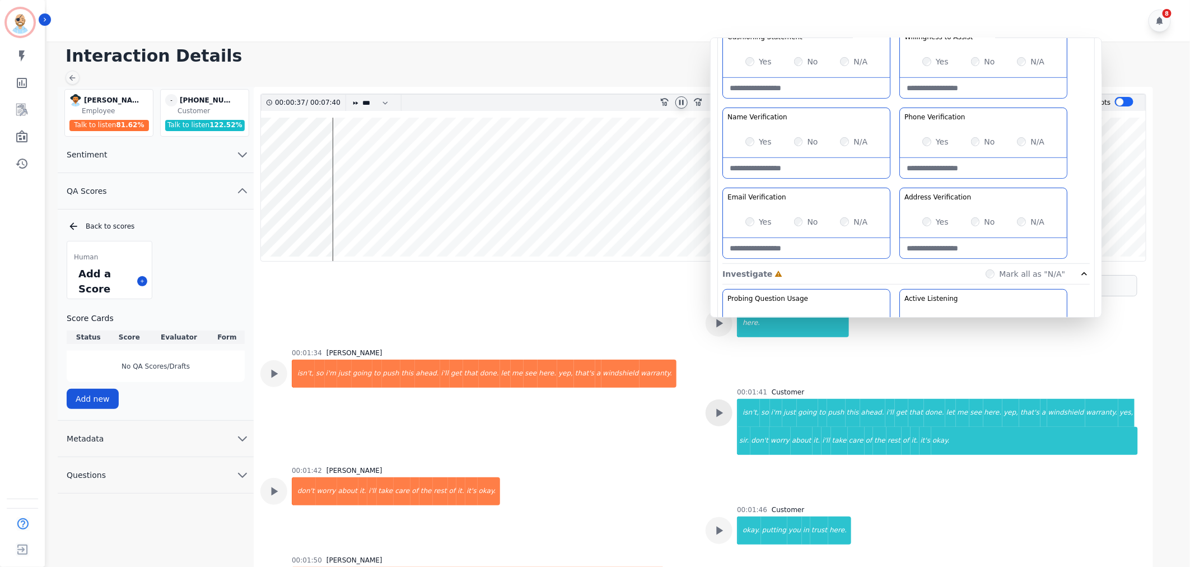
click at [706, 409] on div at bounding box center [719, 412] width 27 height 27
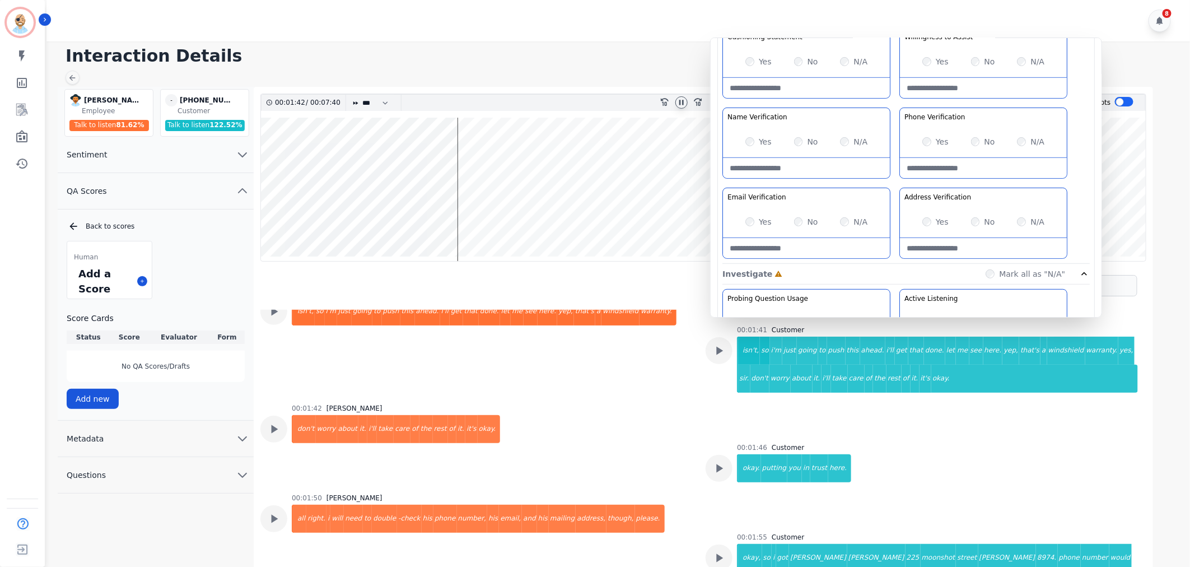
scroll to position [1279, 0]
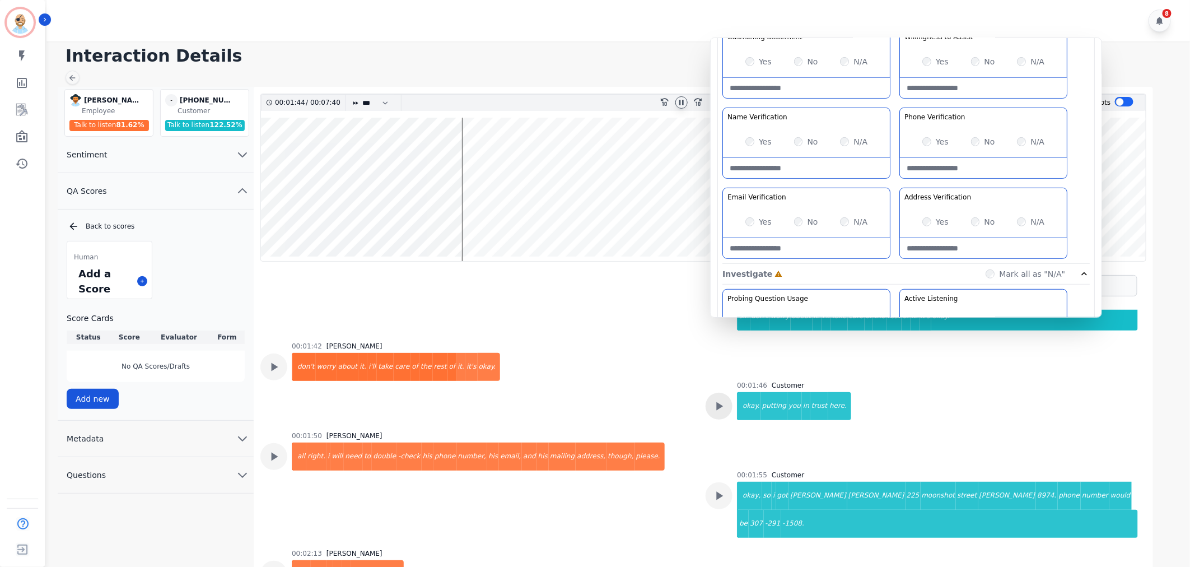
click at [720, 402] on icon at bounding box center [719, 406] width 15 height 15
click at [900, 186] on div "Greeting the Customer Welcome is where we quickly greet our customer as a known…" at bounding box center [906, 65] width 367 height 397
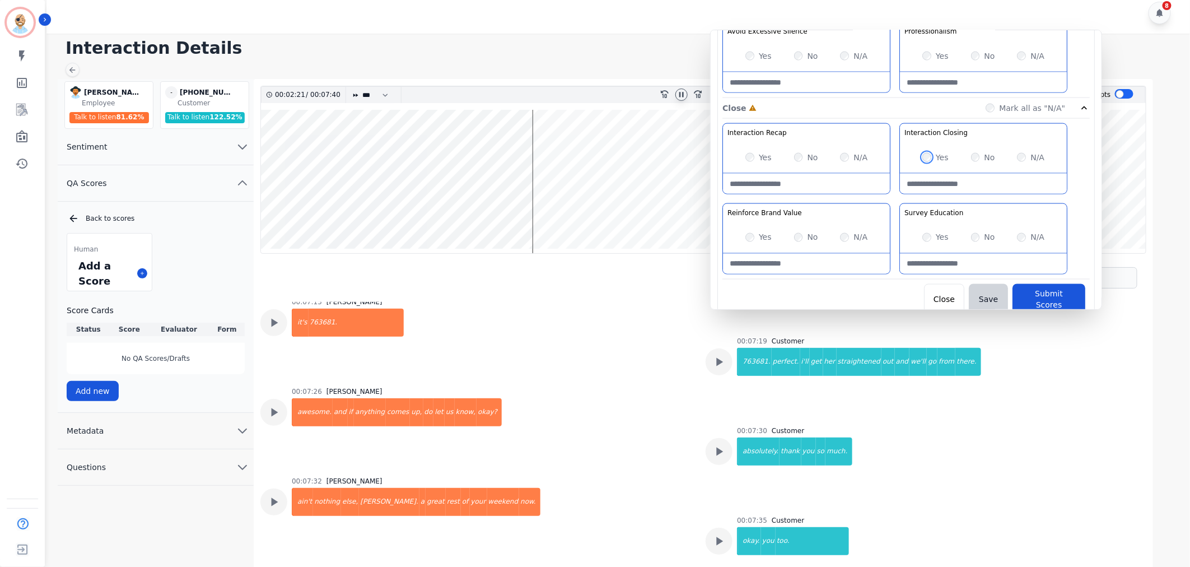
scroll to position [4835, 0]
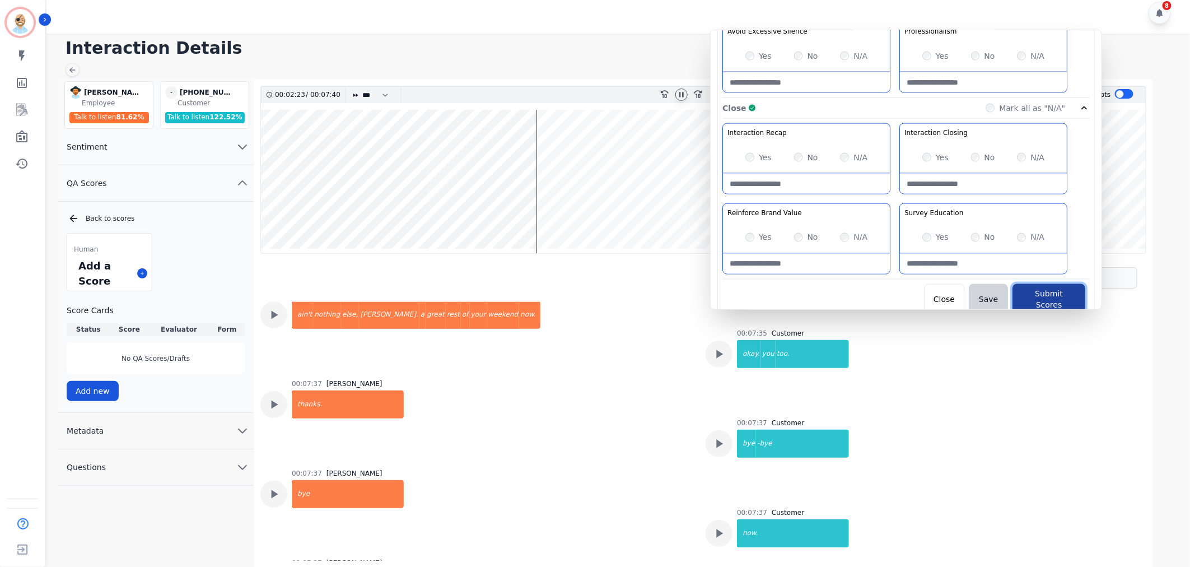
click at [1042, 299] on button "Submit Scores" at bounding box center [1049, 299] width 73 height 31
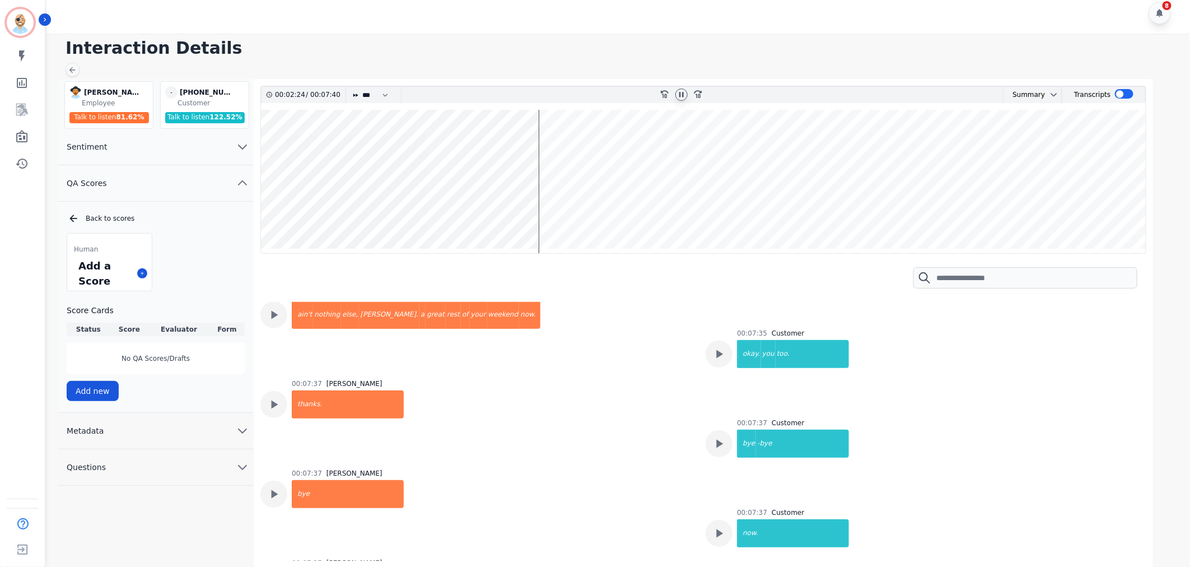
click at [697, 52] on h1 "Interaction Details" at bounding box center [623, 48] width 1114 height 20
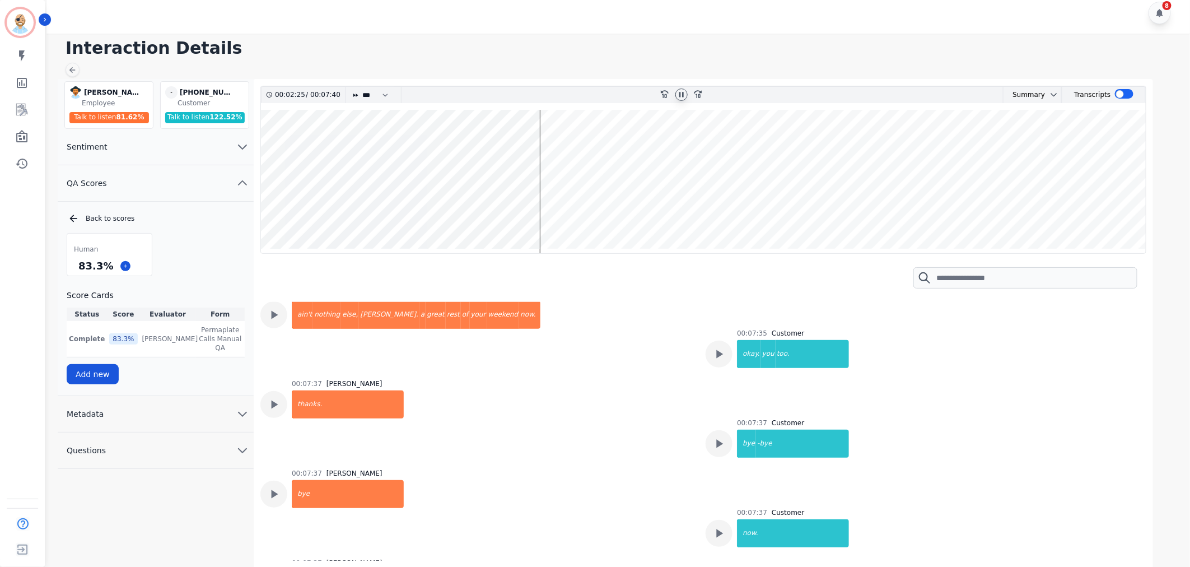
click at [683, 92] on icon at bounding box center [681, 94] width 4 height 5
click at [623, 57] on h1 "Interaction Details" at bounding box center [623, 48] width 1114 height 20
drag, startPoint x: 108, startPoint y: 267, endPoint x: 74, endPoint y: 265, distance: 33.6
click at [74, 265] on div "83.3 %" at bounding box center [109, 266] width 85 height 20
copy div "83.3 %"
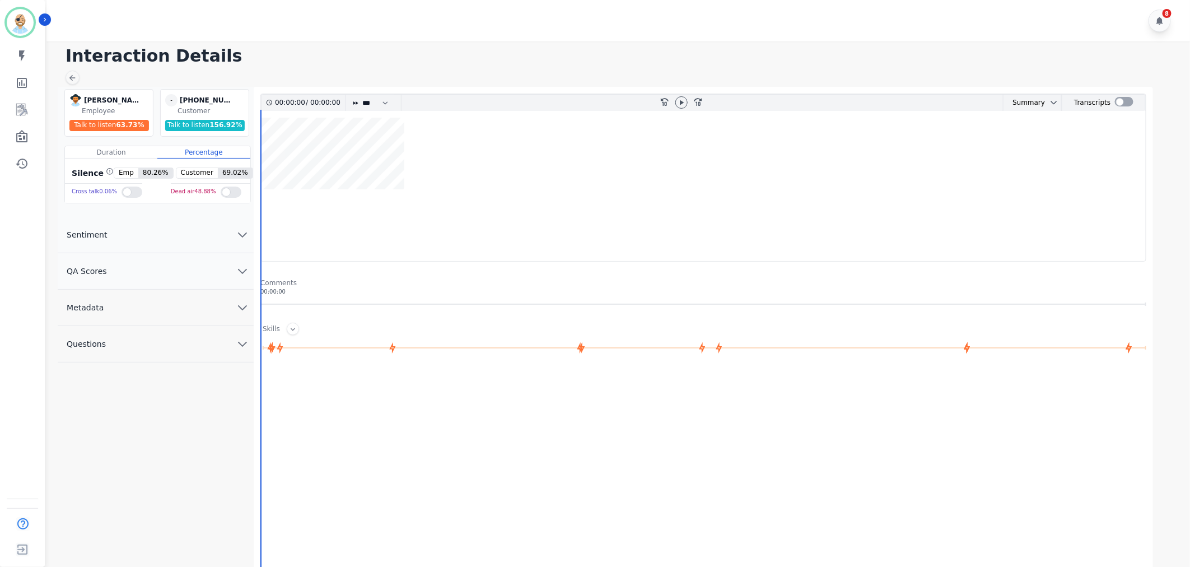
click at [125, 275] on button "QA Scores" at bounding box center [156, 271] width 196 height 36
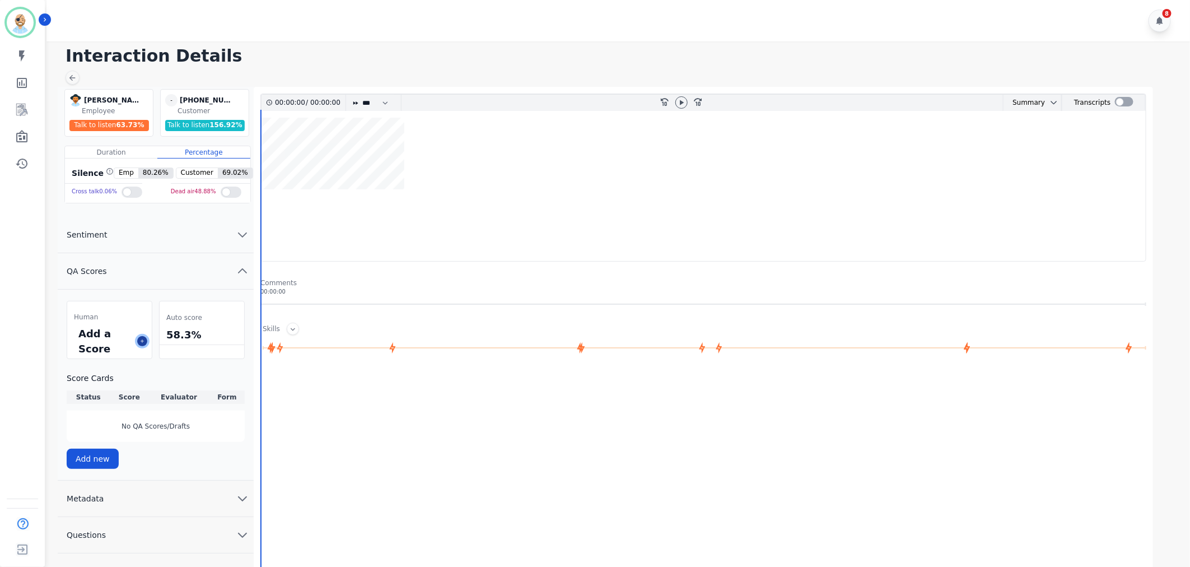
click at [139, 343] on icon at bounding box center [142, 341] width 6 height 6
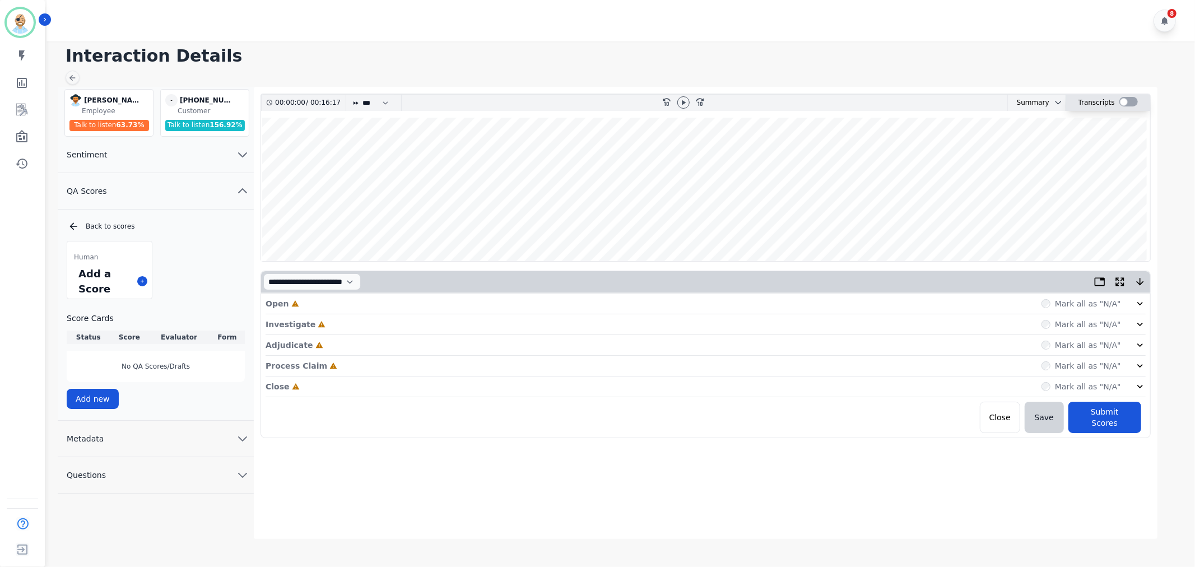
click at [1122, 104] on div at bounding box center [1128, 102] width 18 height 10
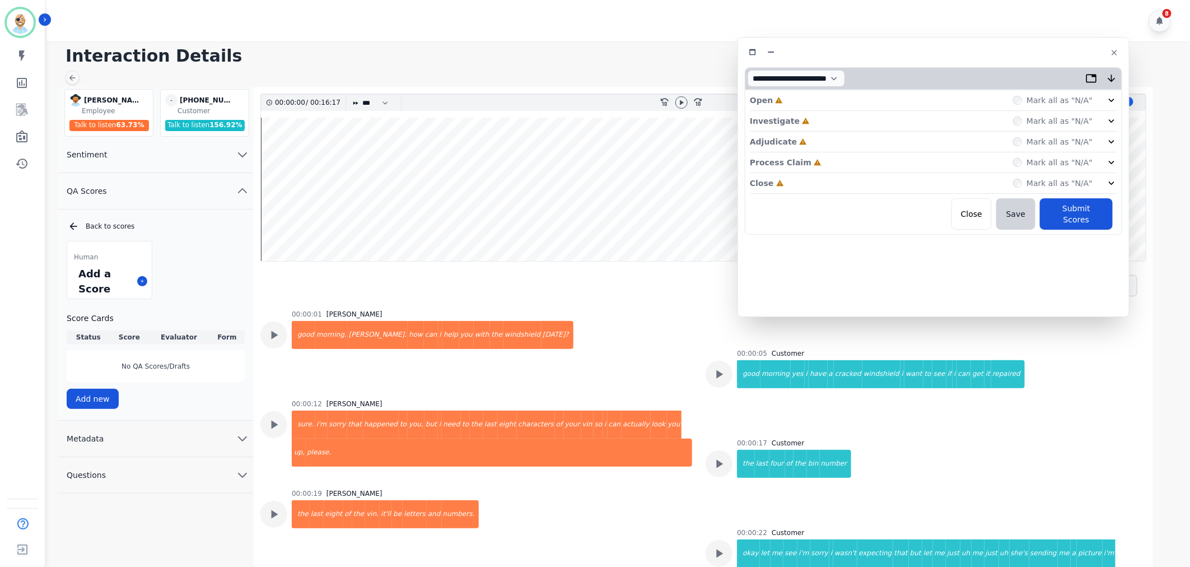
drag, startPoint x: 298, startPoint y: 68, endPoint x: 987, endPoint y: 58, distance: 689.0
click at [987, 58] on div at bounding box center [934, 52] width 378 height 16
click at [686, 103] on div at bounding box center [682, 102] width 12 height 12
click at [836, 179] on div "Close Incomplete Mark all as "N/A"" at bounding box center [933, 183] width 367 height 21
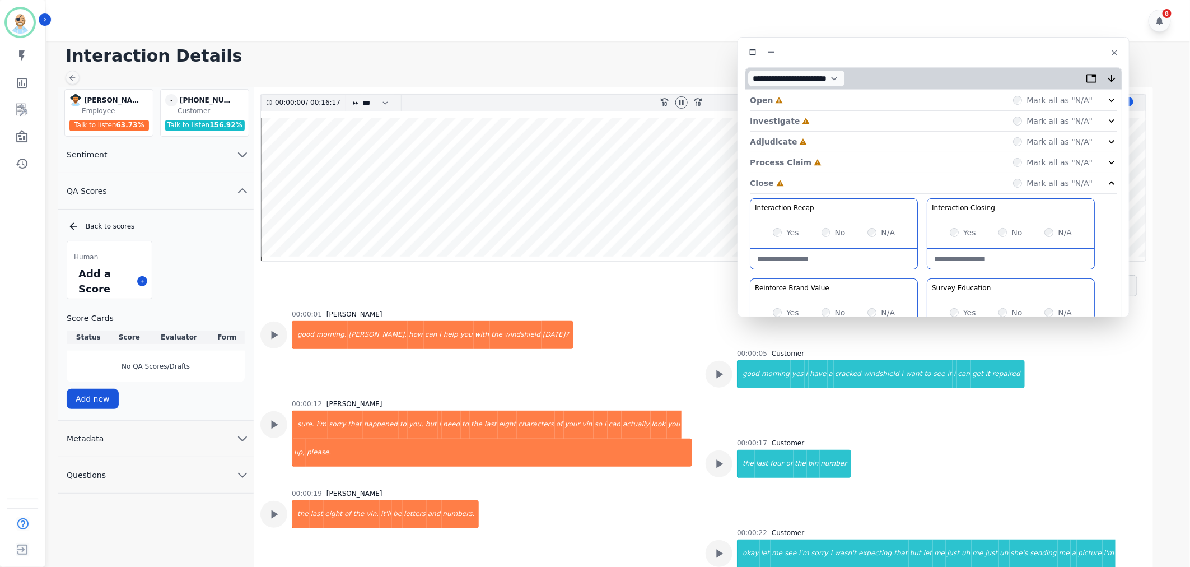
click at [828, 155] on div "Process Claim Incomplete Mark all as "N/A"" at bounding box center [933, 162] width 367 height 21
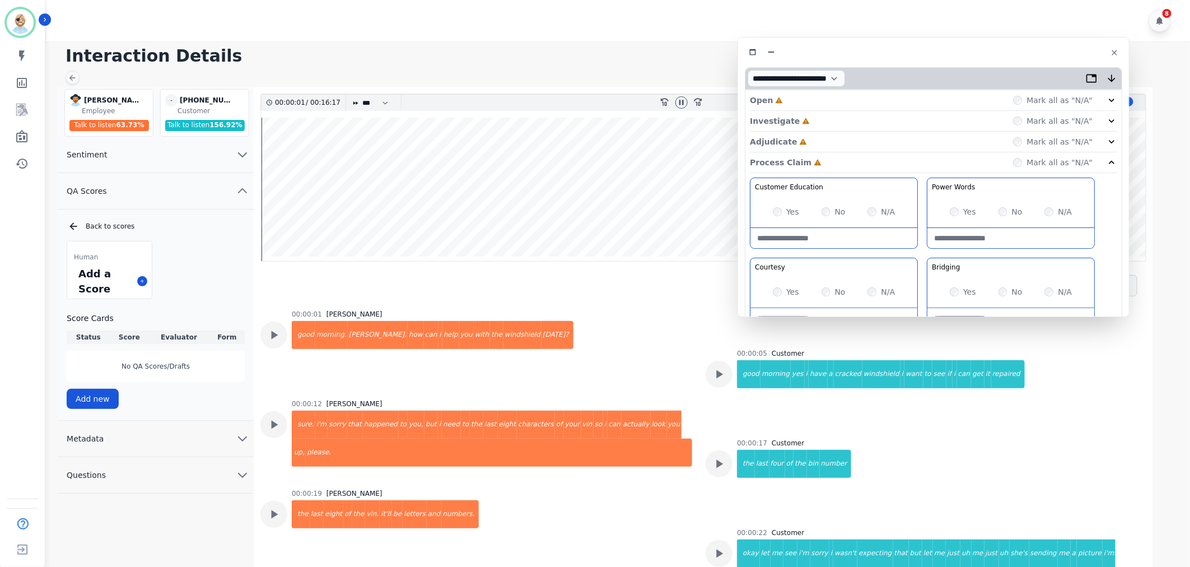
click at [826, 145] on div "Adjudicate Incomplete Mark all as "N/A"" at bounding box center [933, 142] width 367 height 21
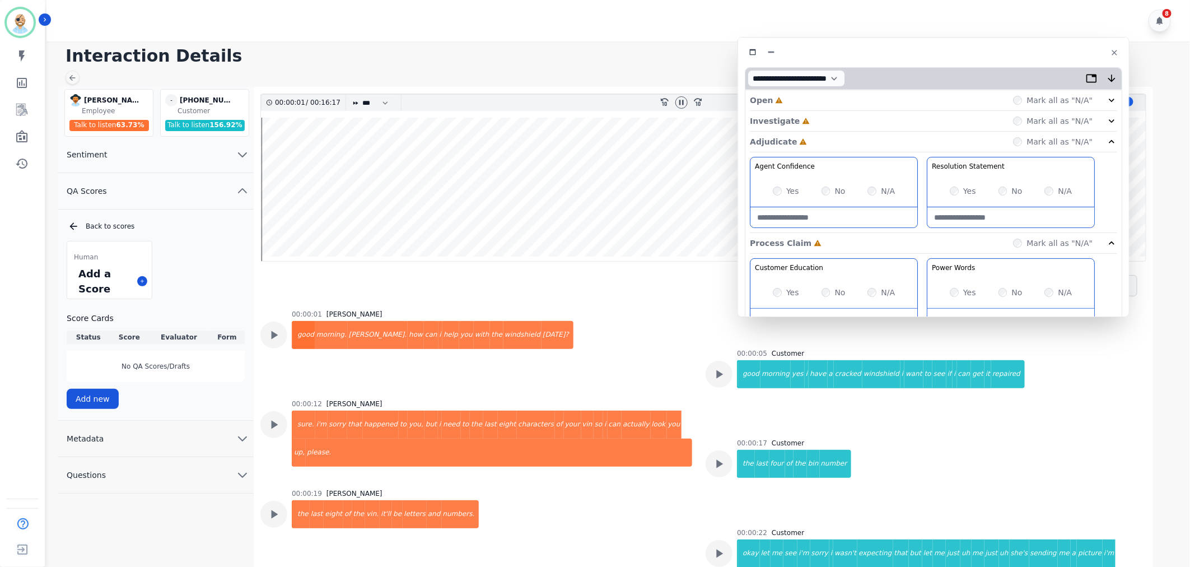
click at [825, 127] on div "Investigate Incomplete Mark all as "N/A"" at bounding box center [933, 121] width 367 height 21
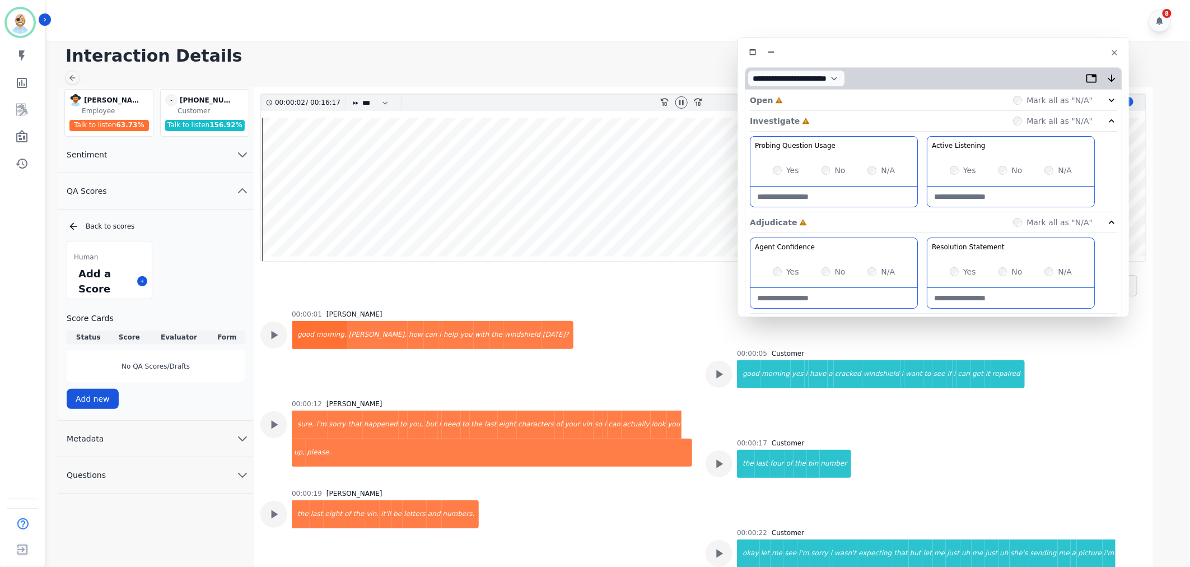
click at [821, 90] on div "Open Incomplete Mark all as "N/A"" at bounding box center [933, 100] width 367 height 21
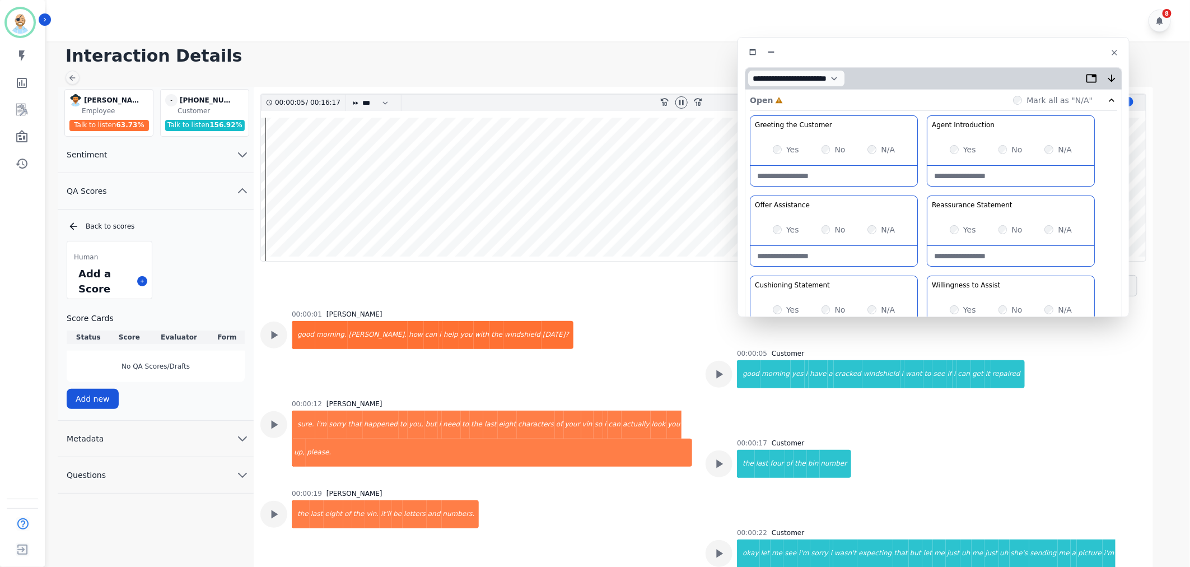
click at [953, 314] on div "Yes" at bounding box center [963, 309] width 26 height 11
click at [917, 267] on div "Greeting the Customer Welcome is where we quickly greet our customer as a known…" at bounding box center [933, 313] width 367 height 397
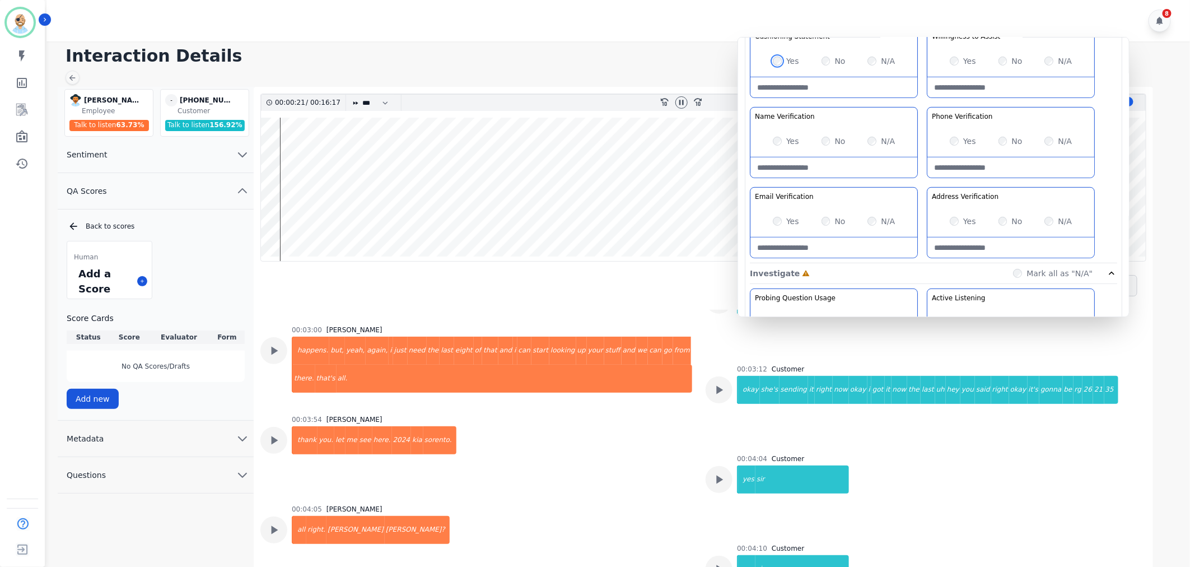
scroll to position [622, 0]
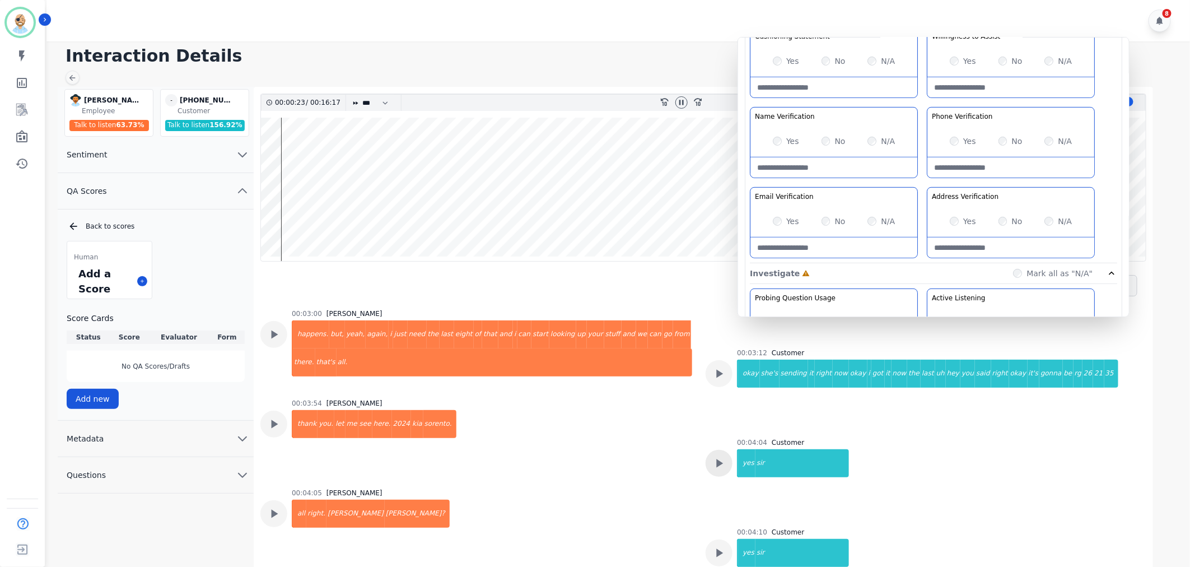
click at [720, 456] on icon at bounding box center [719, 463] width 15 height 15
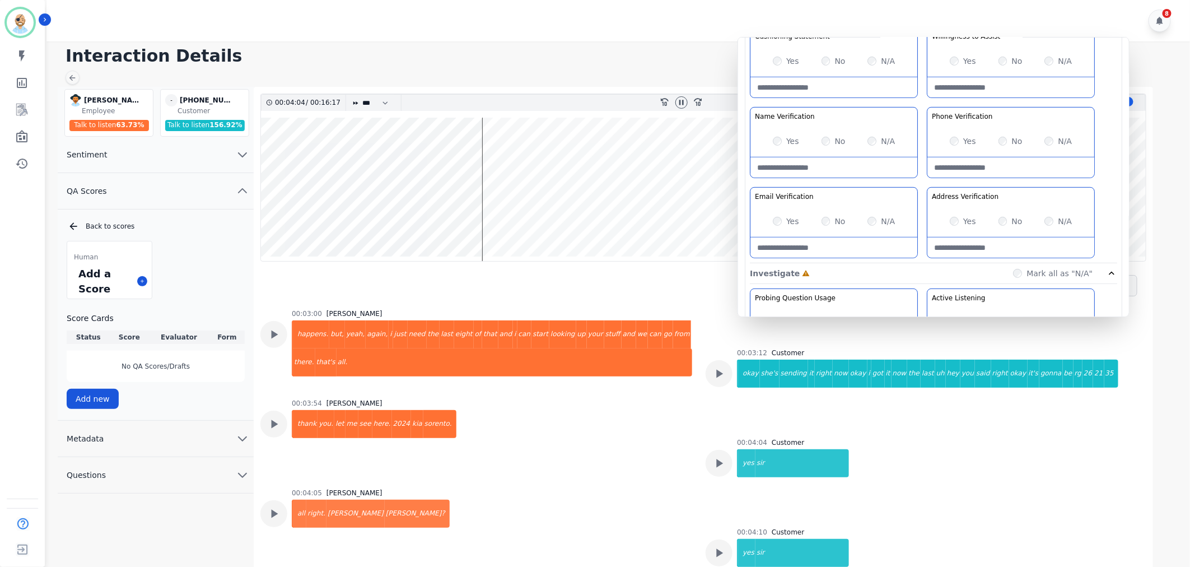
scroll to position [684, 0]
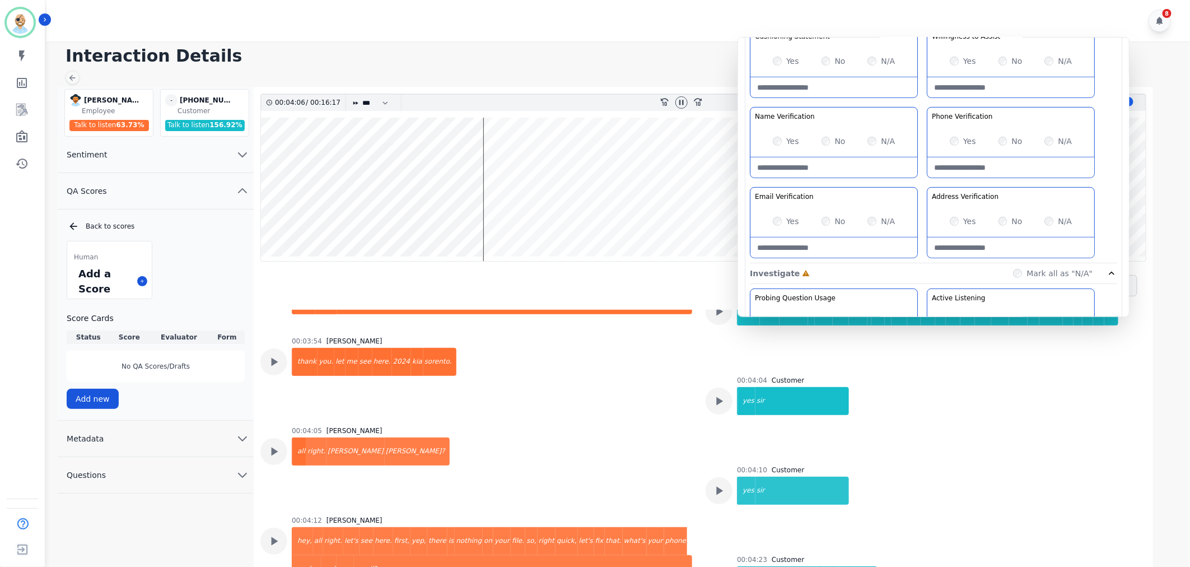
click at [812, 166] on Verification-note at bounding box center [834, 167] width 167 height 20
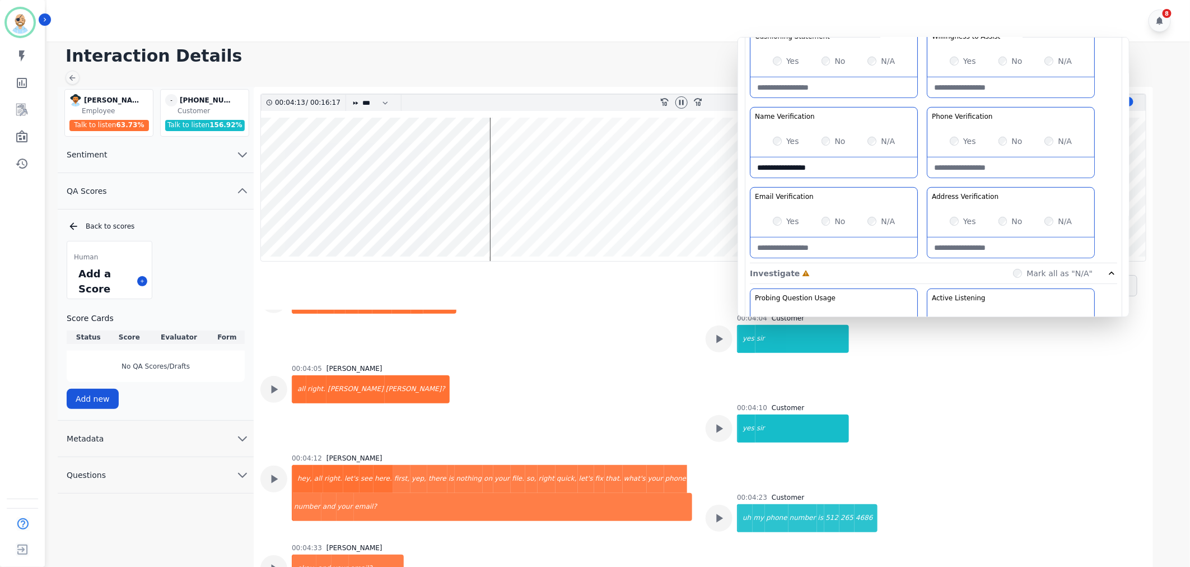
scroll to position [809, 0]
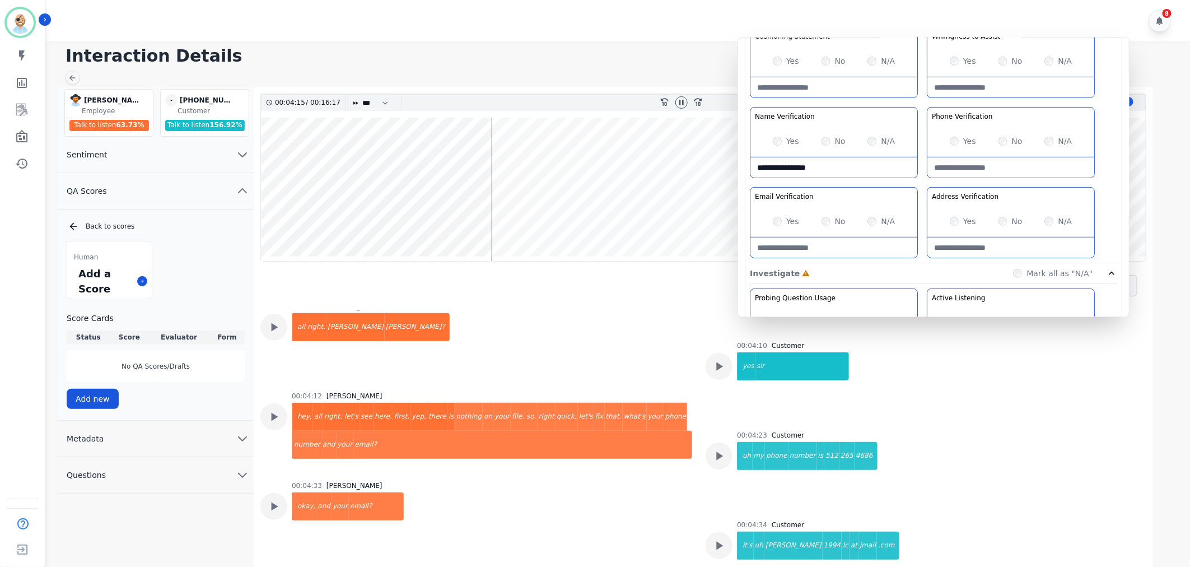
type Verification-note "**********"
click at [926, 180] on div "Greeting the Customer Welcome is where we quickly greet our customer as a known…" at bounding box center [933, 65] width 367 height 397
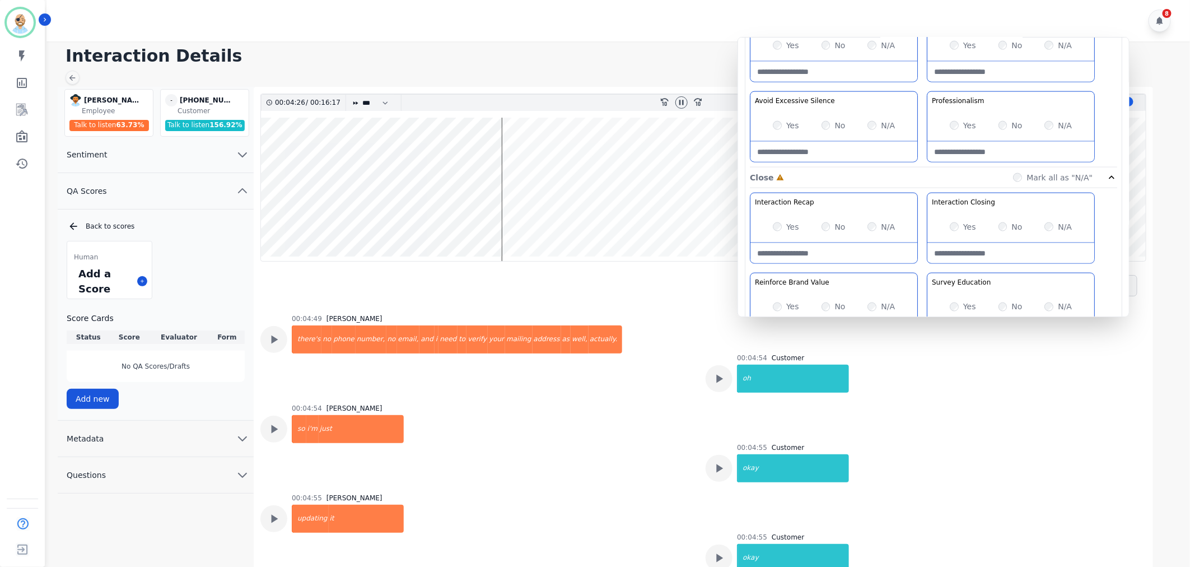
scroll to position [622, 0]
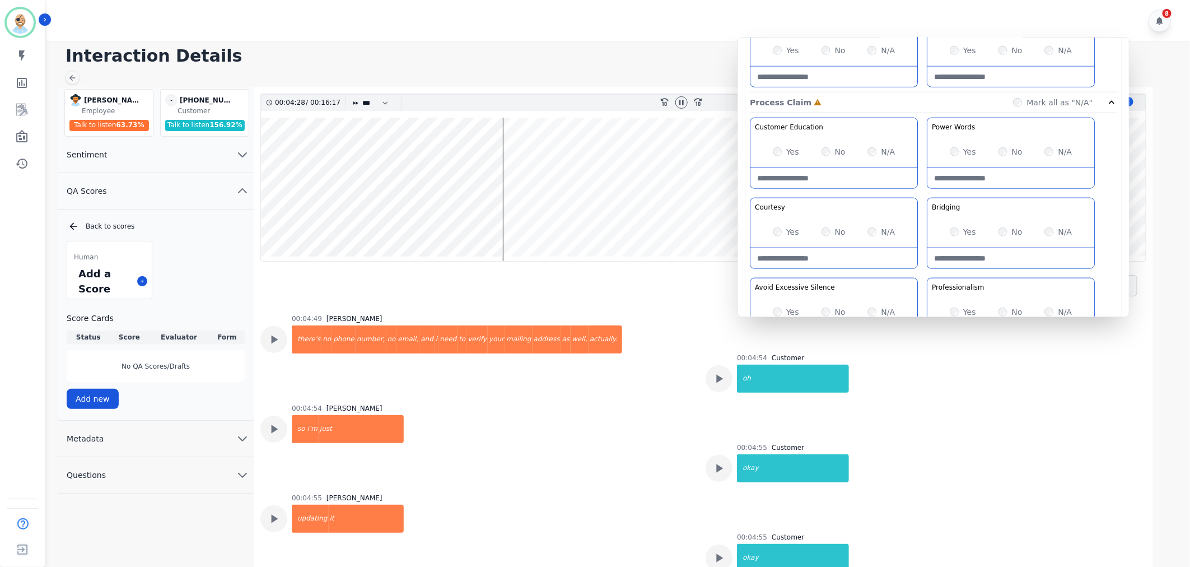
click at [776, 227] on div "Yes" at bounding box center [786, 231] width 26 height 11
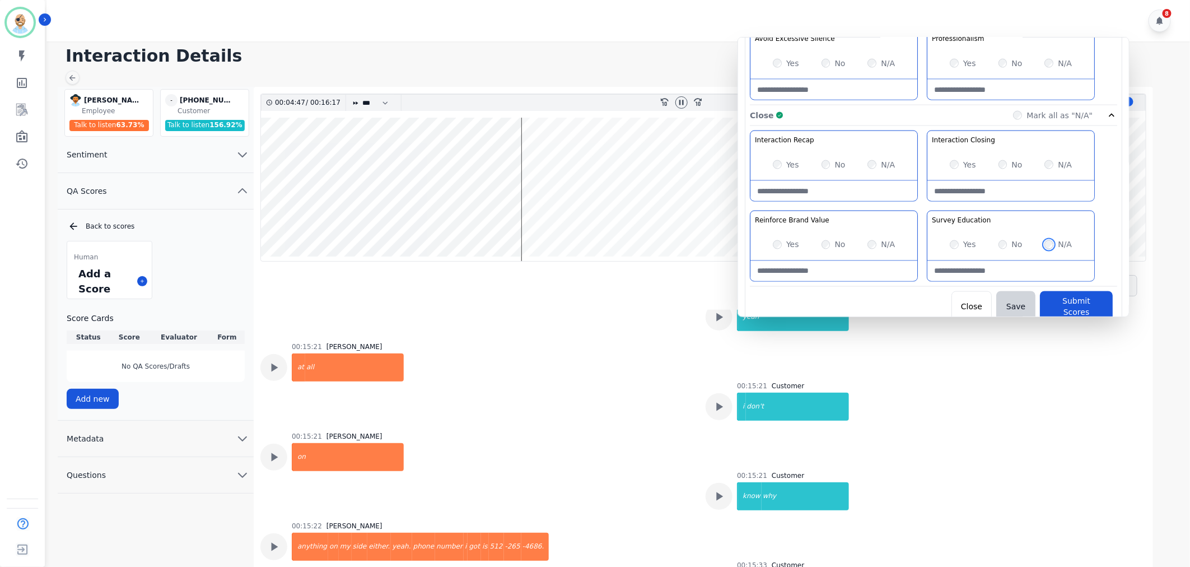
scroll to position [8, 0]
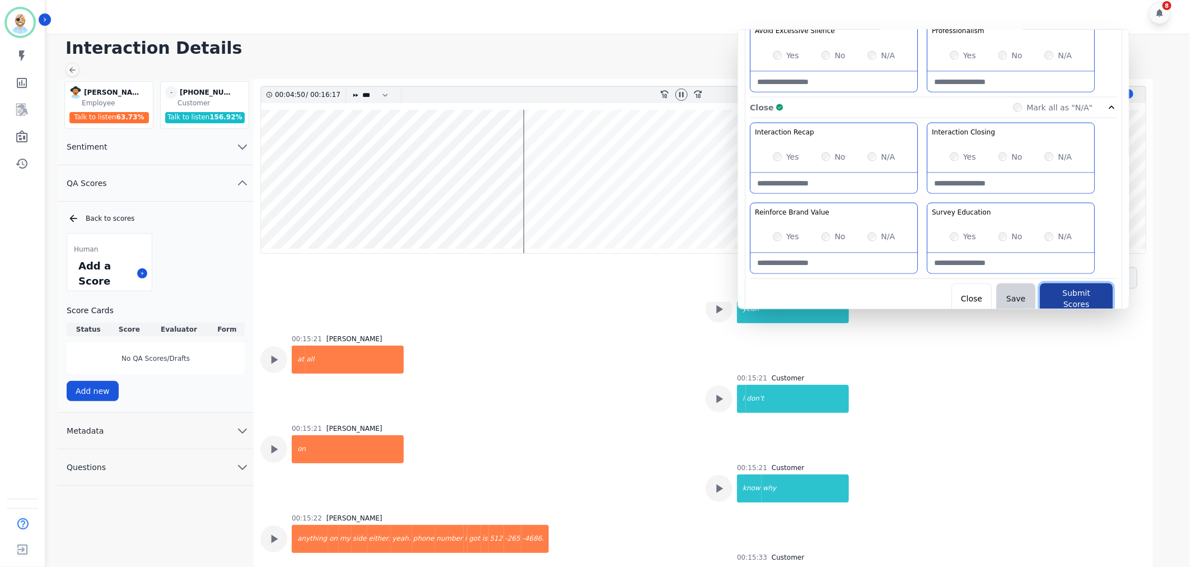
click at [1072, 294] on button "Submit Scores" at bounding box center [1076, 298] width 73 height 31
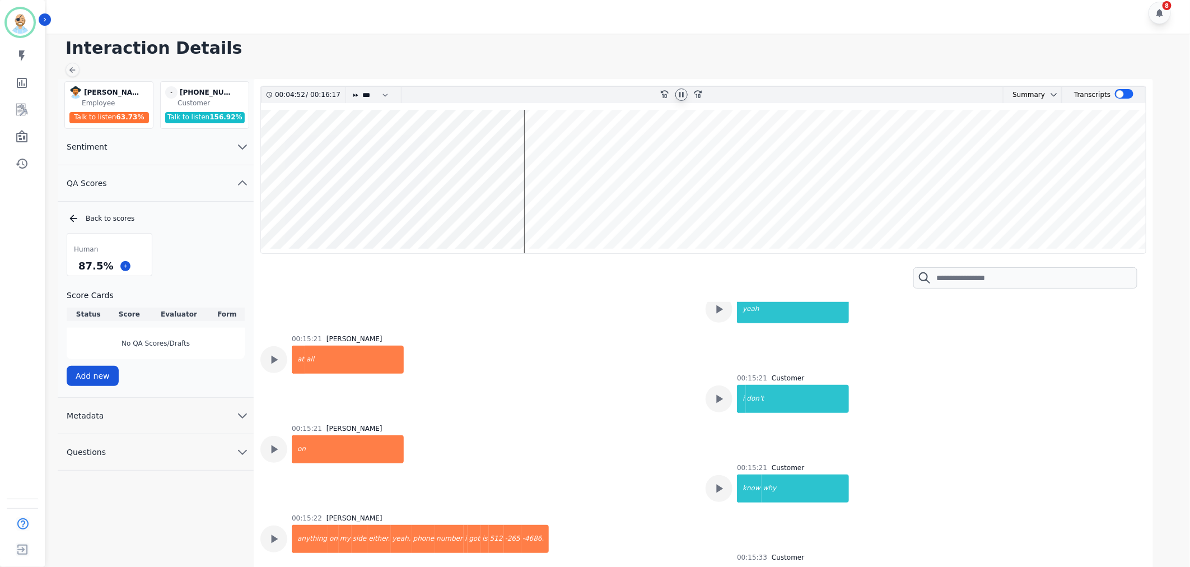
click at [682, 92] on icon at bounding box center [681, 94] width 4 height 5
drag, startPoint x: 108, startPoint y: 265, endPoint x: 71, endPoint y: 268, distance: 37.1
click at [71, 268] on div "87.5 %" at bounding box center [109, 266] width 85 height 20
copy div "87.5 %"
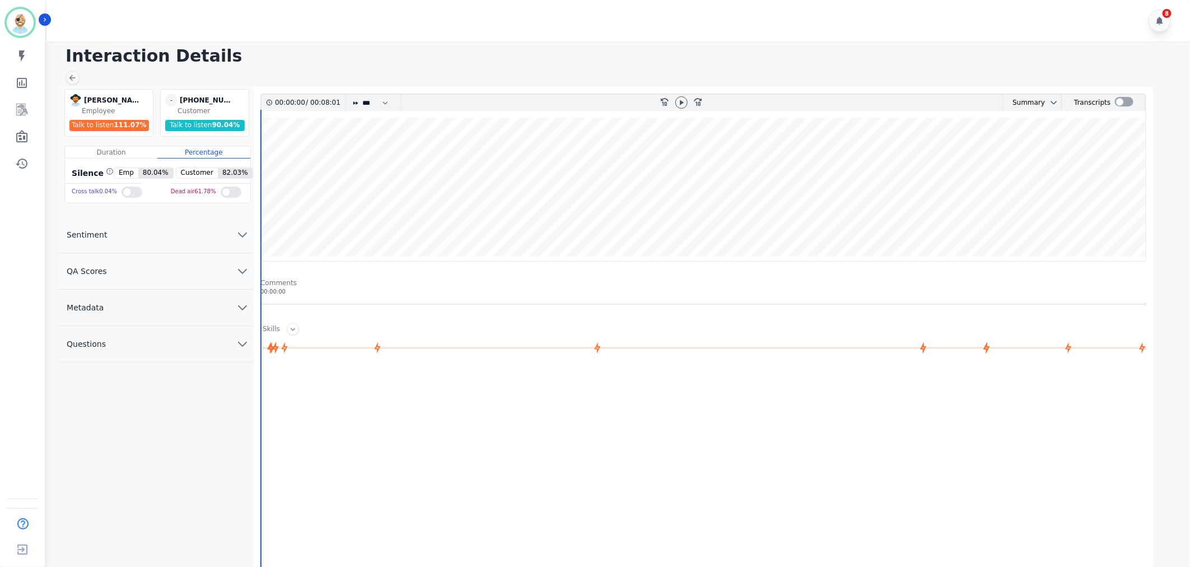
click at [212, 266] on button "QA Scores" at bounding box center [156, 271] width 196 height 36
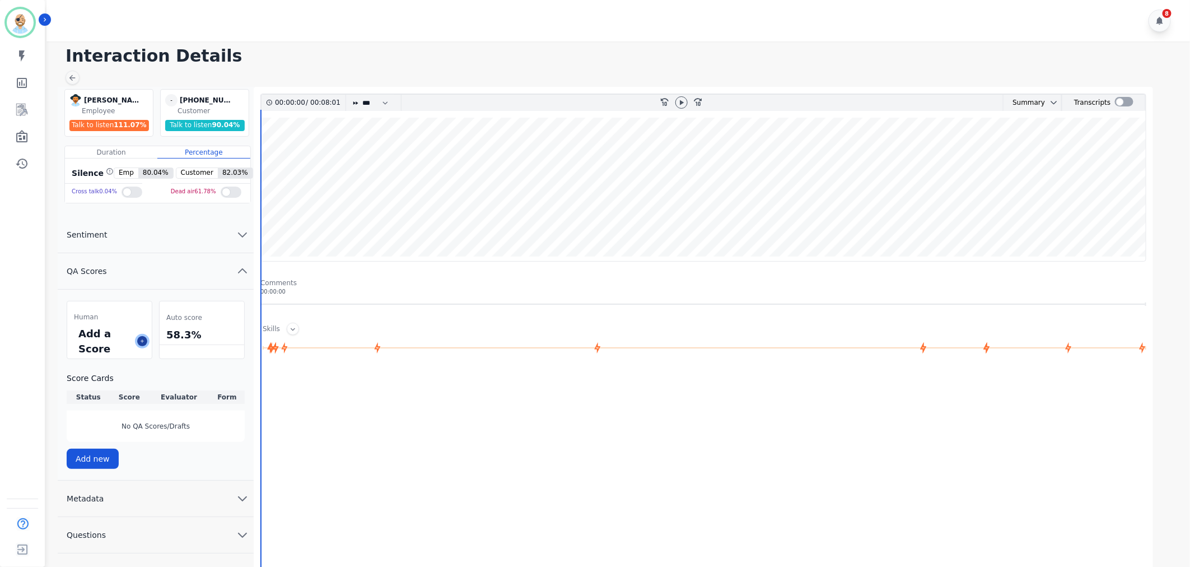
click at [145, 341] on icon at bounding box center [142, 341] width 6 height 6
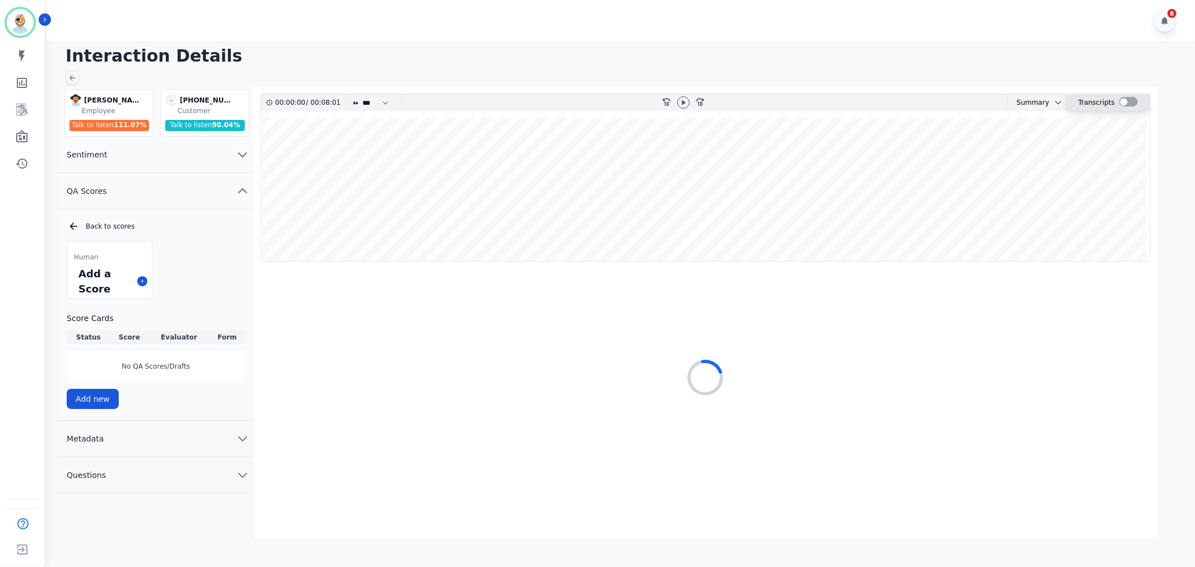
click at [1125, 99] on div at bounding box center [1128, 102] width 18 height 10
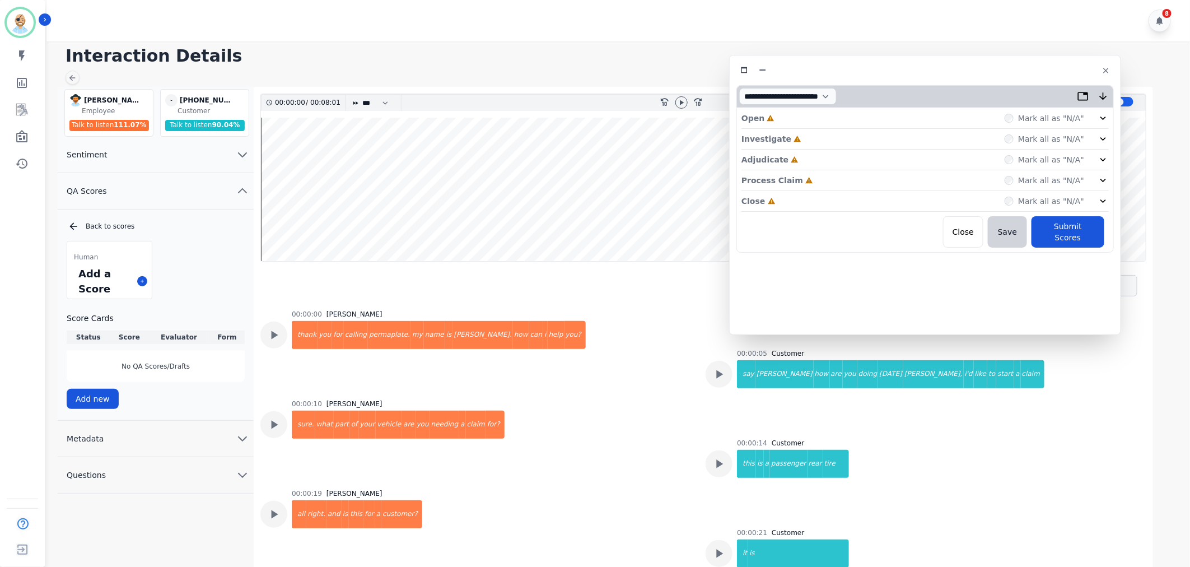
drag, startPoint x: 309, startPoint y: 66, endPoint x: 990, endPoint y: 73, distance: 681.7
click at [990, 73] on div at bounding box center [926, 70] width 378 height 16
click at [822, 199] on div "Close Incomplete Mark all as "N/A"" at bounding box center [926, 200] width 367 height 21
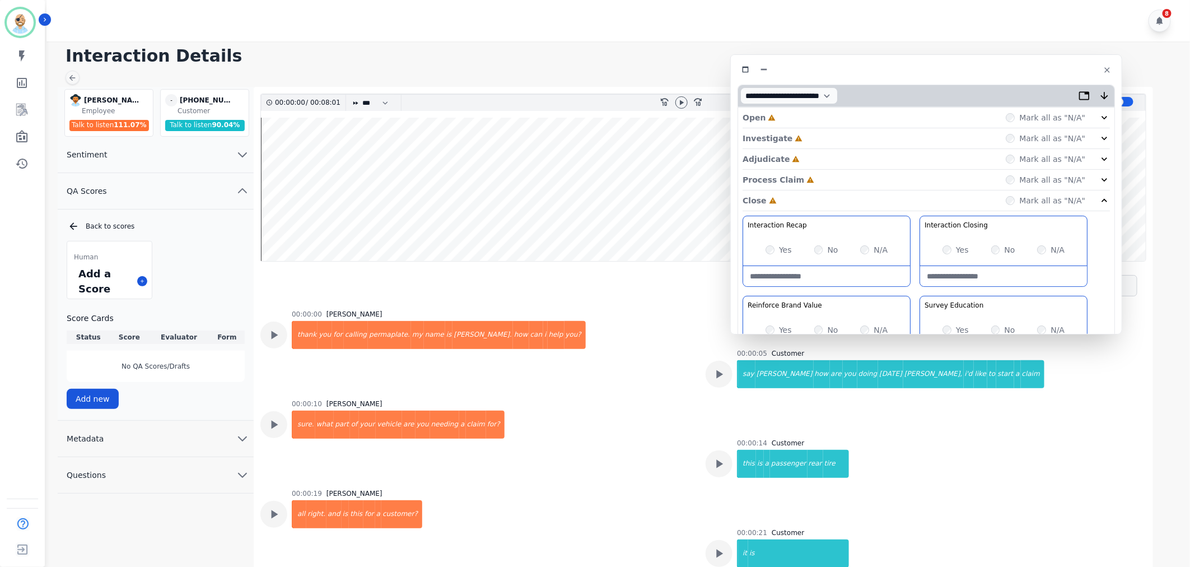
click at [817, 179] on div "Process Claim Incomplete Mark all as "N/A"" at bounding box center [926, 180] width 367 height 21
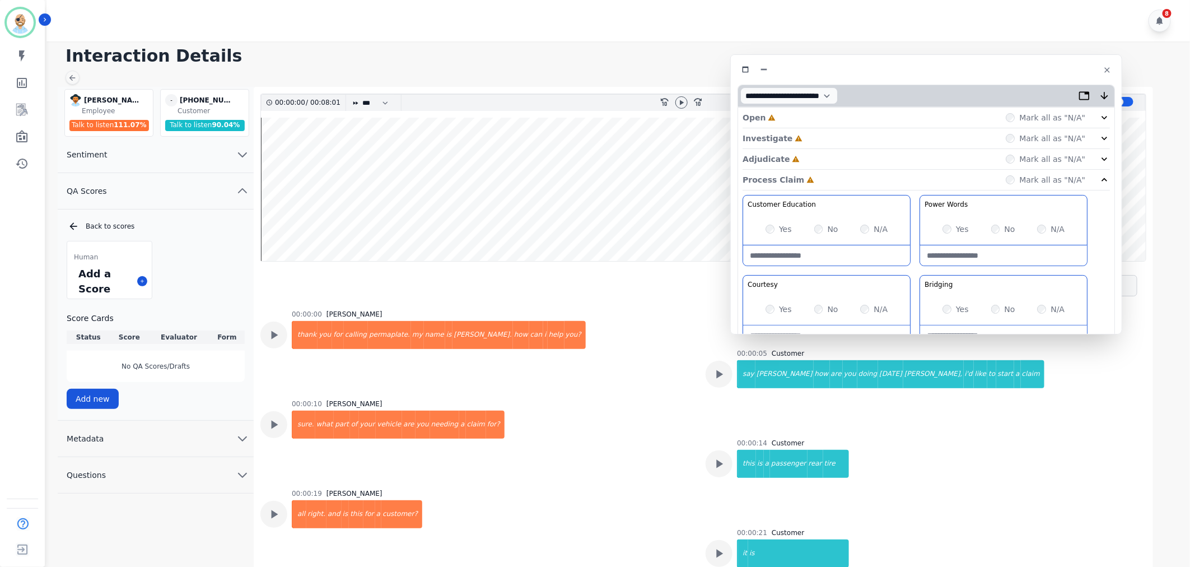
click at [812, 155] on div "Adjudicate Incomplete Mark all as "N/A"" at bounding box center [926, 159] width 367 height 21
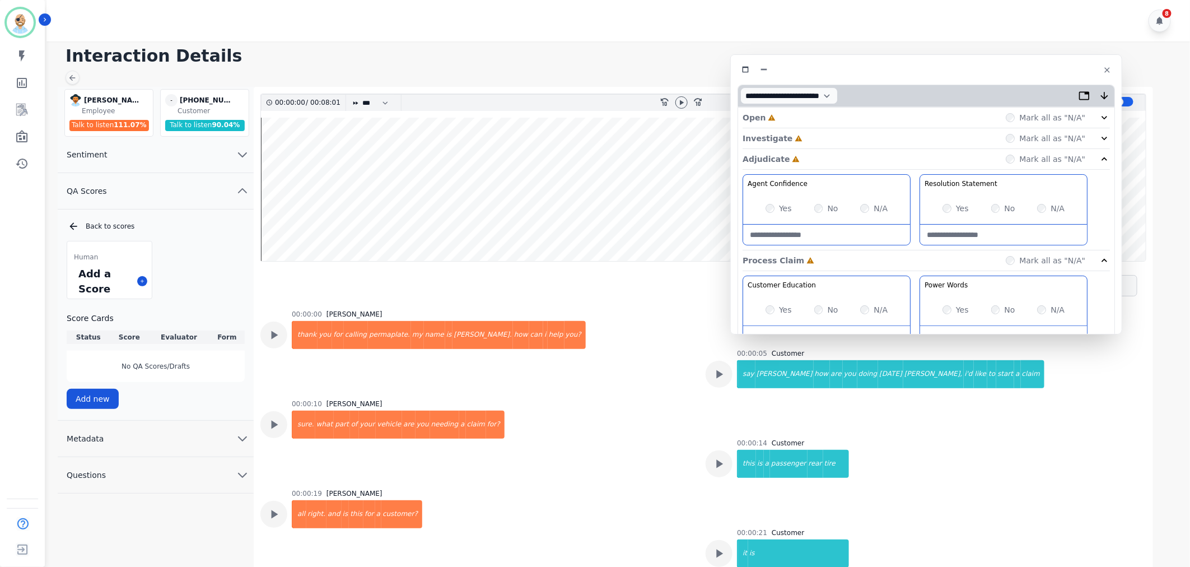
click at [811, 137] on div "Investigate Incomplete Mark all as "N/A"" at bounding box center [926, 138] width 367 height 21
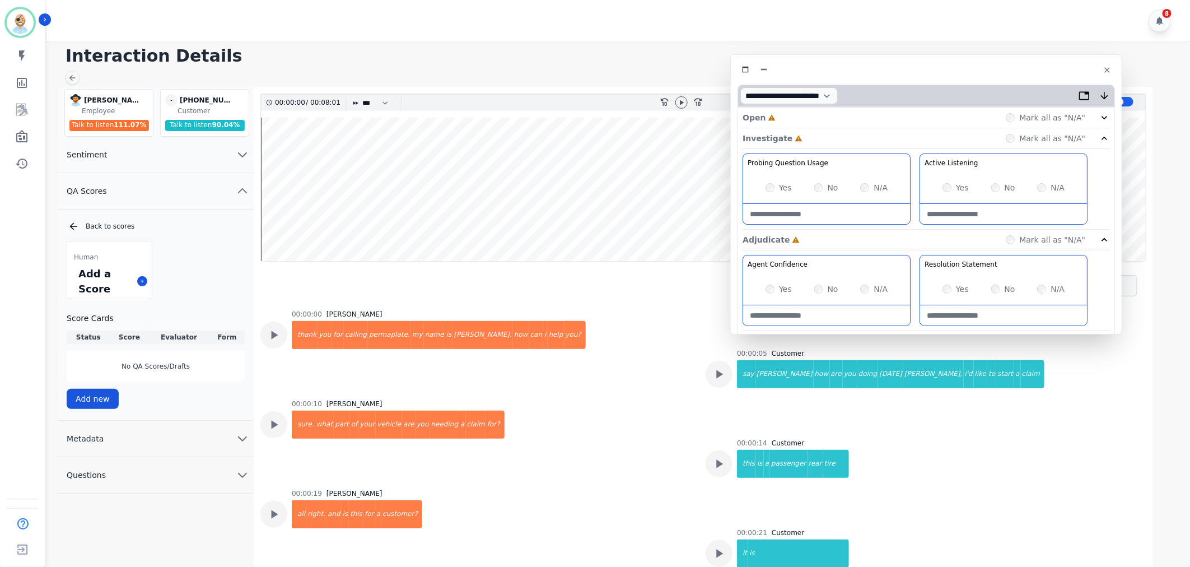
click at [810, 117] on div "Open Incomplete Mark all as "N/A"" at bounding box center [926, 118] width 367 height 21
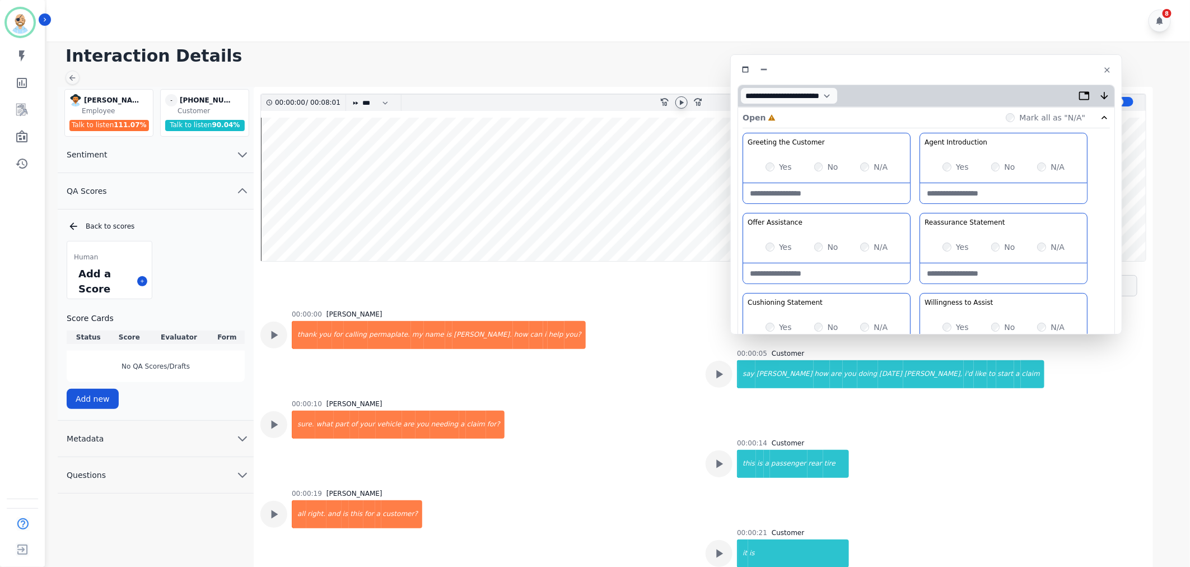
click at [681, 100] on icon at bounding box center [681, 102] width 9 height 9
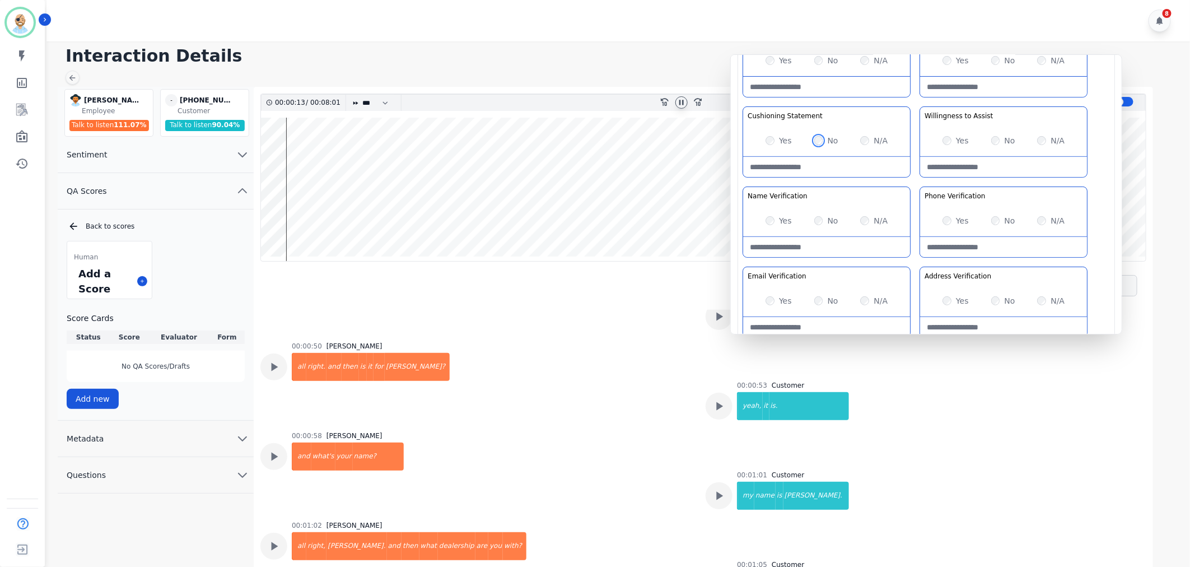
scroll to position [435, 0]
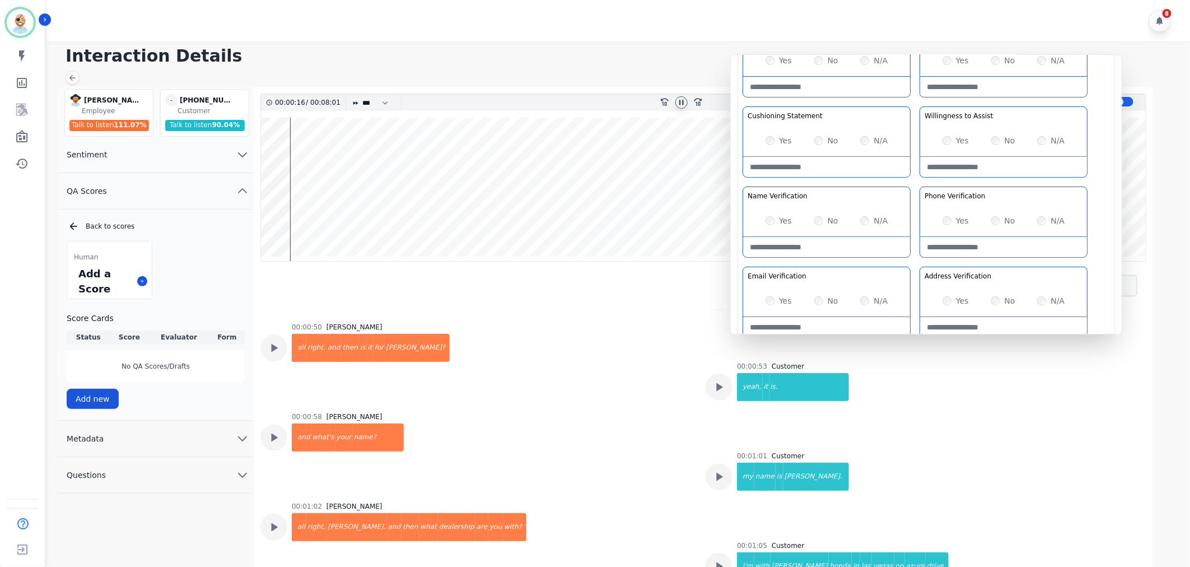
click at [791, 244] on Verification-note at bounding box center [826, 247] width 167 height 20
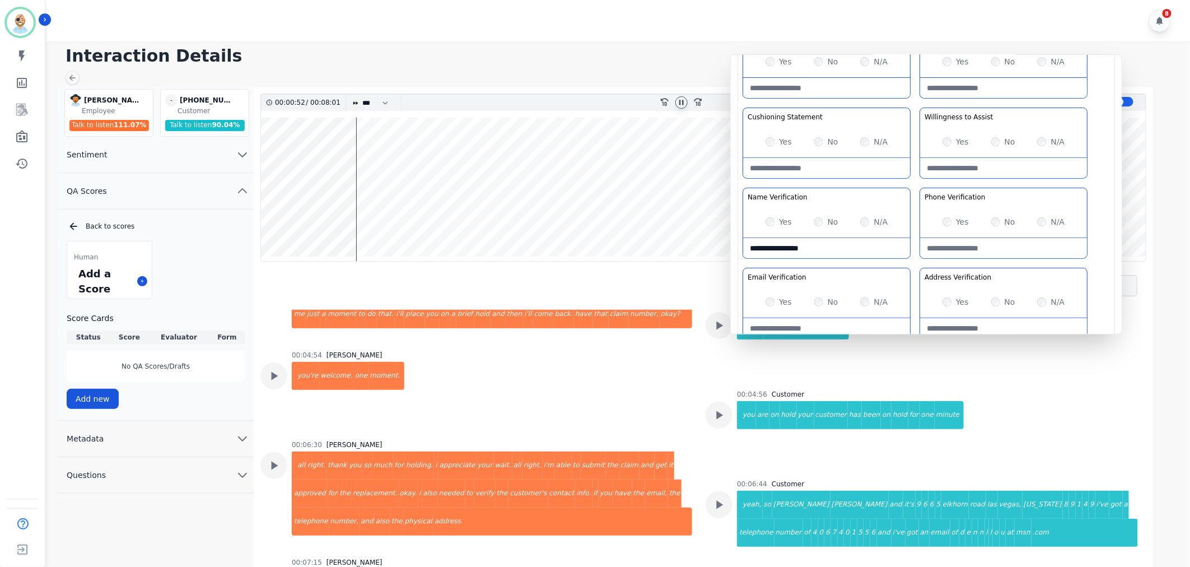
scroll to position [249, 0]
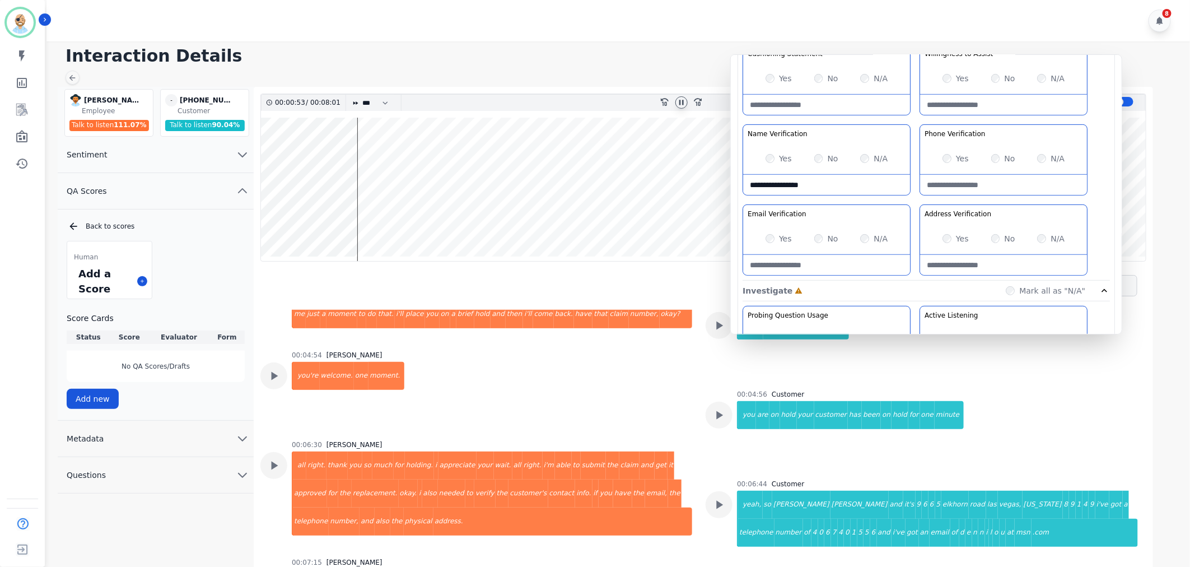
type Verification-note "**********"
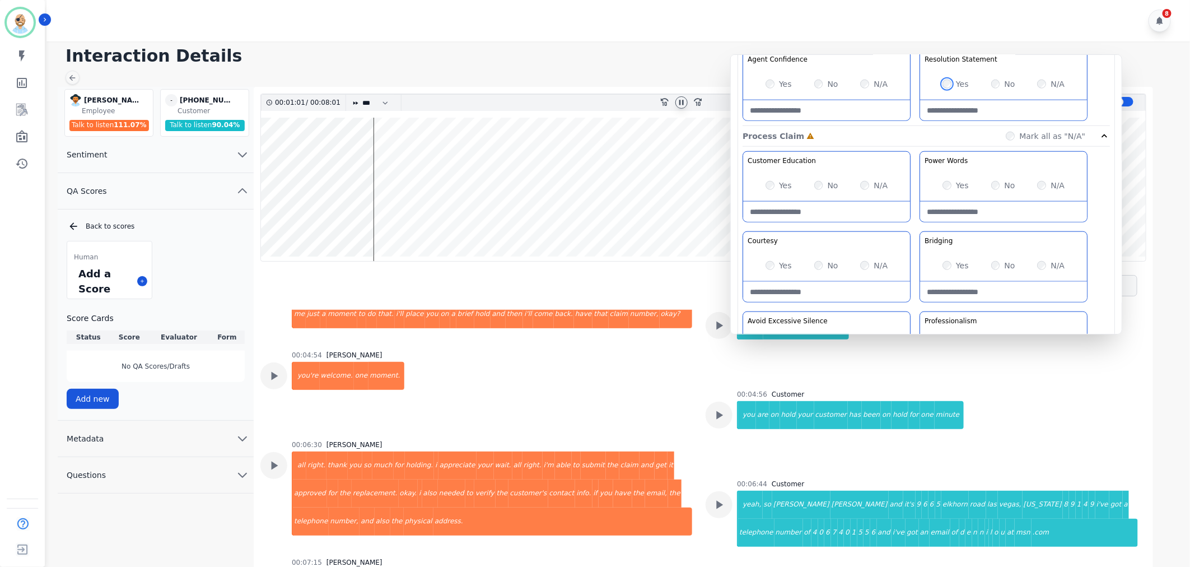
scroll to position [622, 0]
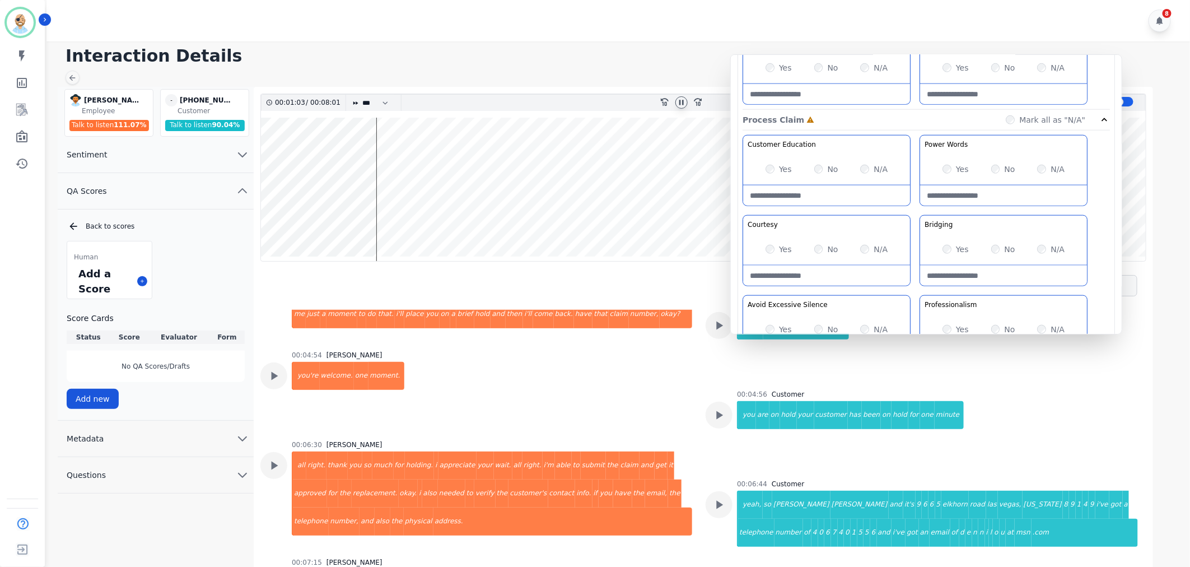
click at [772, 255] on div "Yes" at bounding box center [779, 249] width 26 height 11
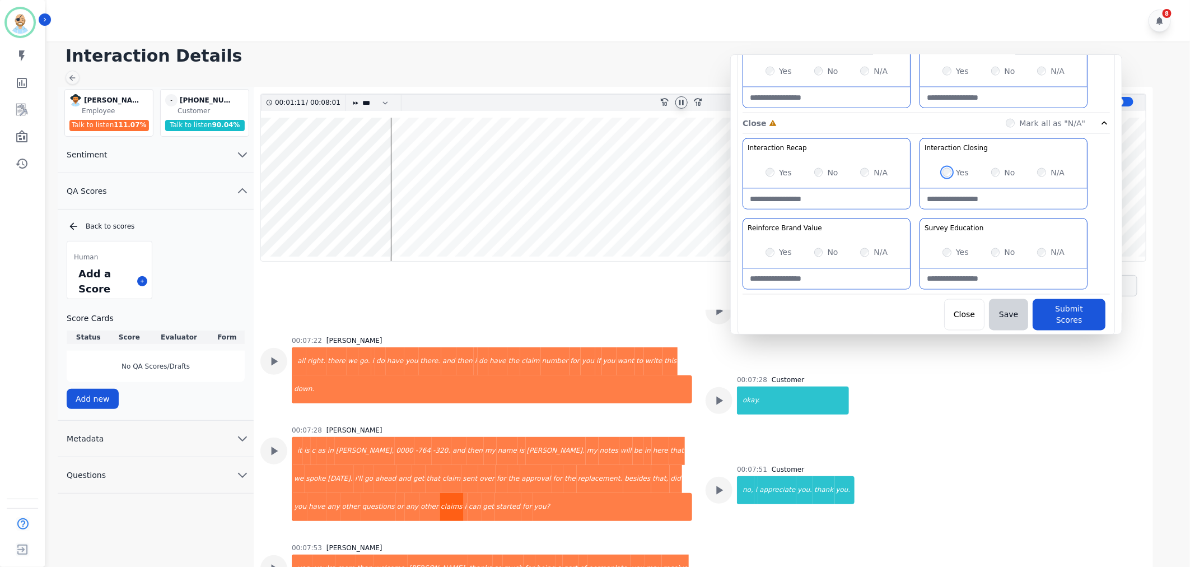
scroll to position [8, 0]
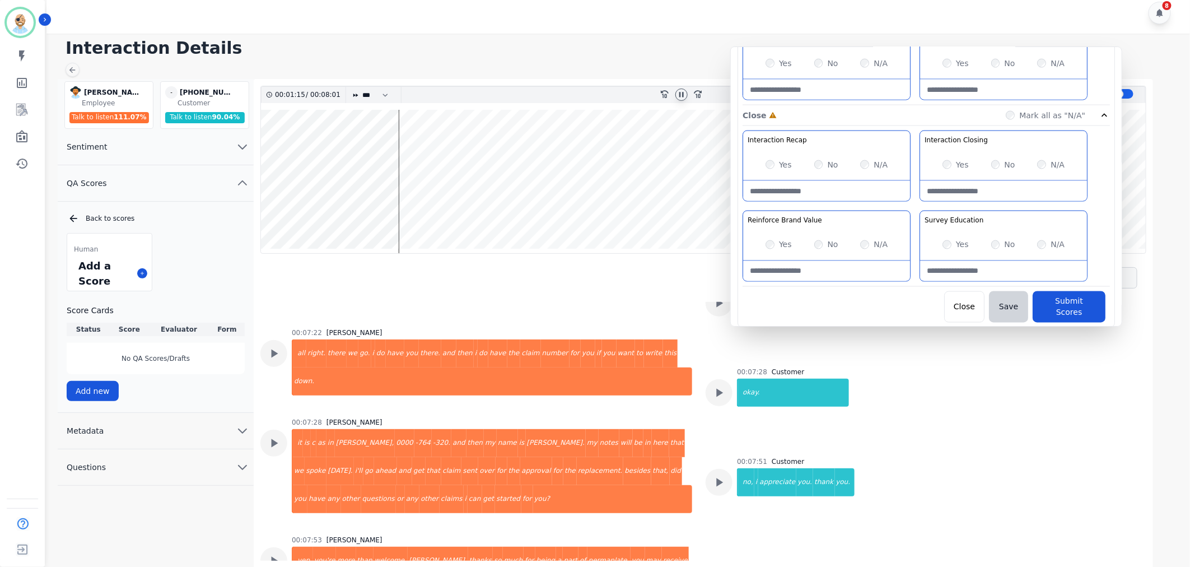
click at [948, 244] on div "Yes" at bounding box center [956, 244] width 26 height 11
click at [1044, 299] on button "Submit Scores" at bounding box center [1064, 306] width 73 height 31
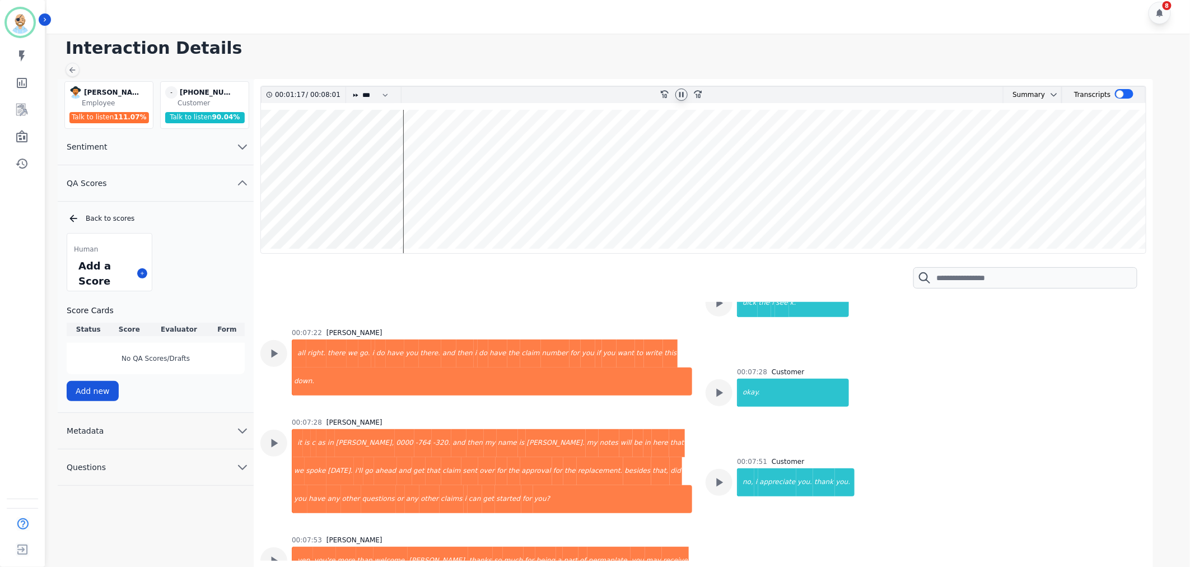
click at [674, 91] on div at bounding box center [681, 95] width 17 height 16
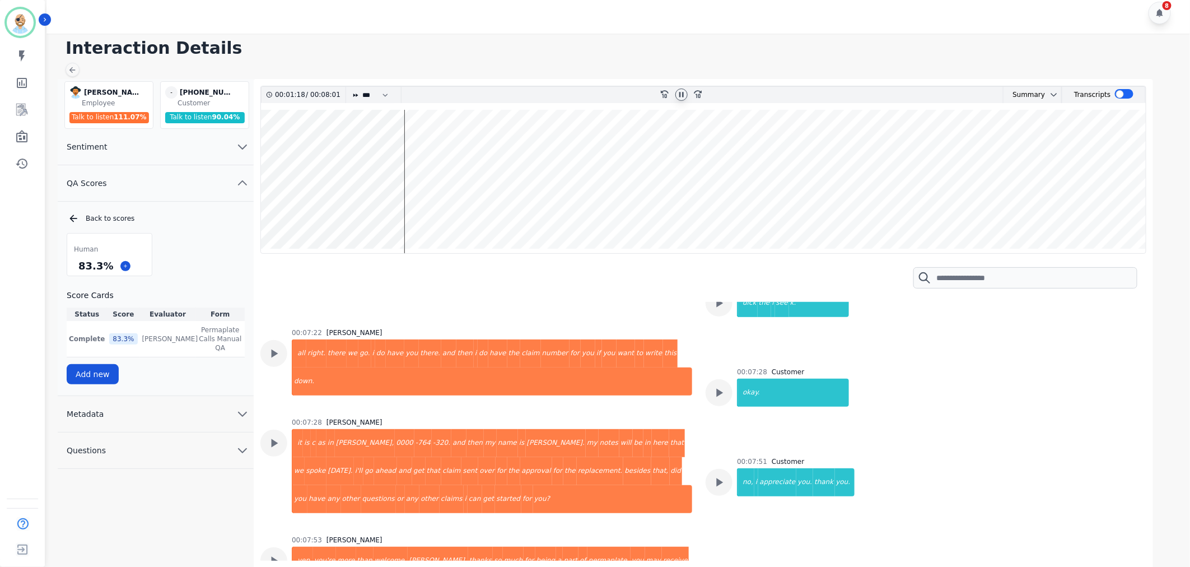
click at [679, 90] on icon at bounding box center [681, 94] width 9 height 9
drag, startPoint x: 108, startPoint y: 265, endPoint x: 77, endPoint y: 265, distance: 30.8
click at [77, 265] on div "83.3 %" at bounding box center [95, 266] width 39 height 20
copy div "83.3 %"
click at [199, 241] on div "Human 83.3 % Score Cards Status Score Evaluator Form Complete 83.3 % [PERSON_NA…" at bounding box center [156, 308] width 178 height 151
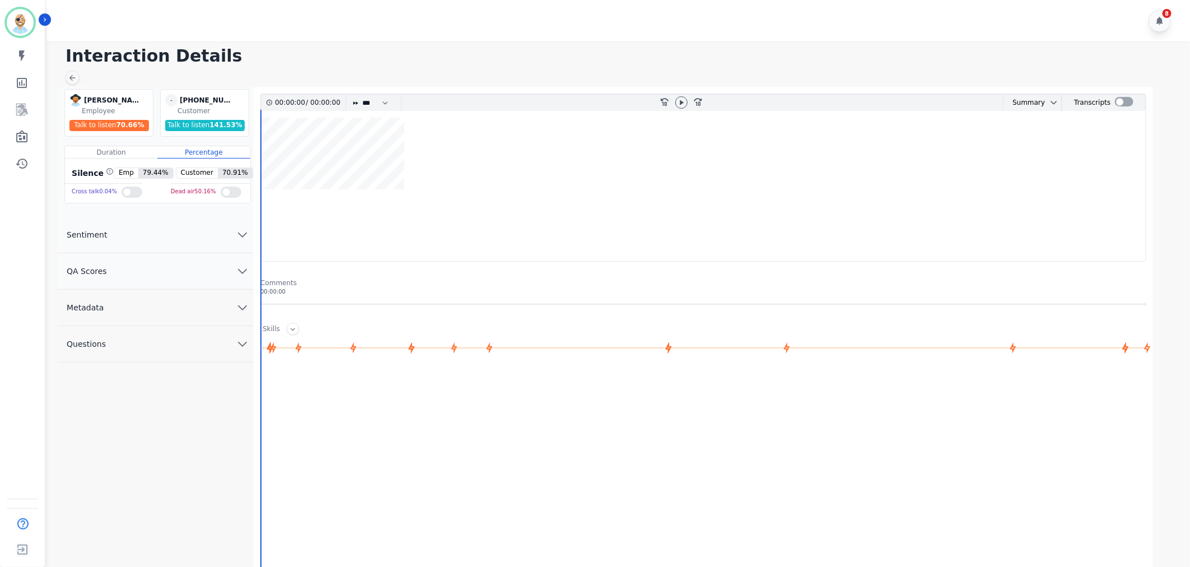
click at [440, 49] on h1 "Interaction Details" at bounding box center [623, 56] width 1114 height 20
click at [121, 269] on button "QA Scores" at bounding box center [156, 271] width 196 height 36
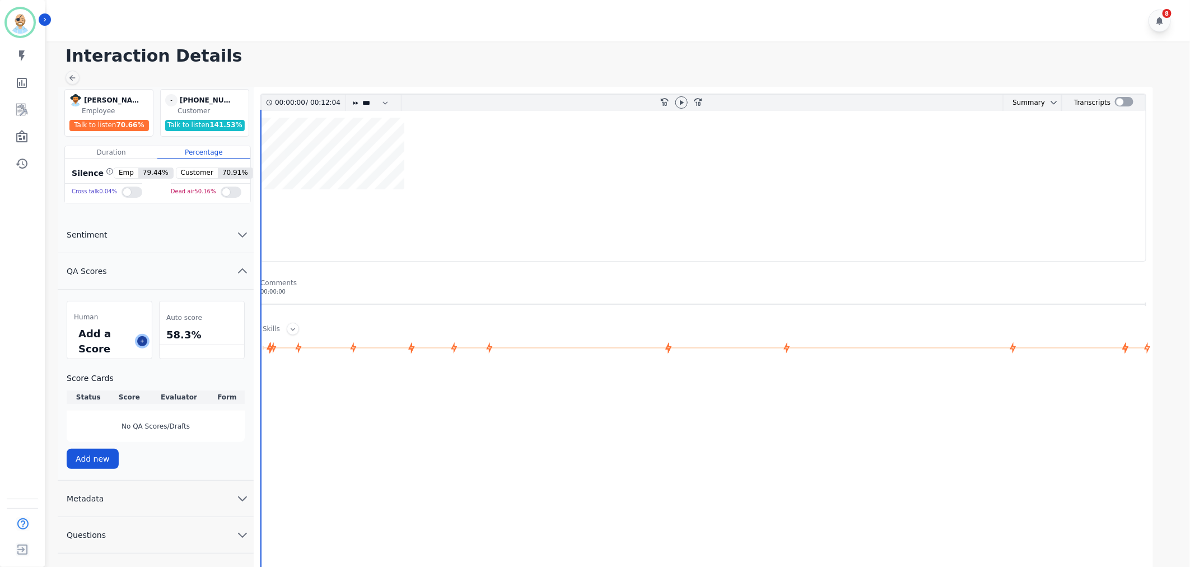
click at [142, 339] on icon at bounding box center [142, 341] width 6 height 6
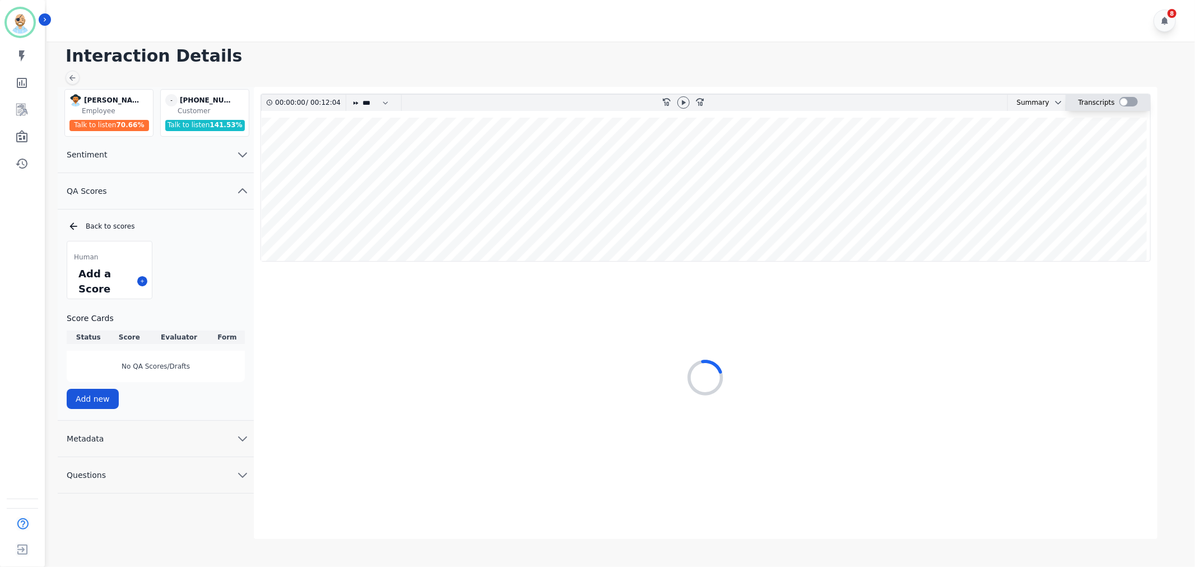
click at [1122, 96] on div at bounding box center [1128, 103] width 18 height 16
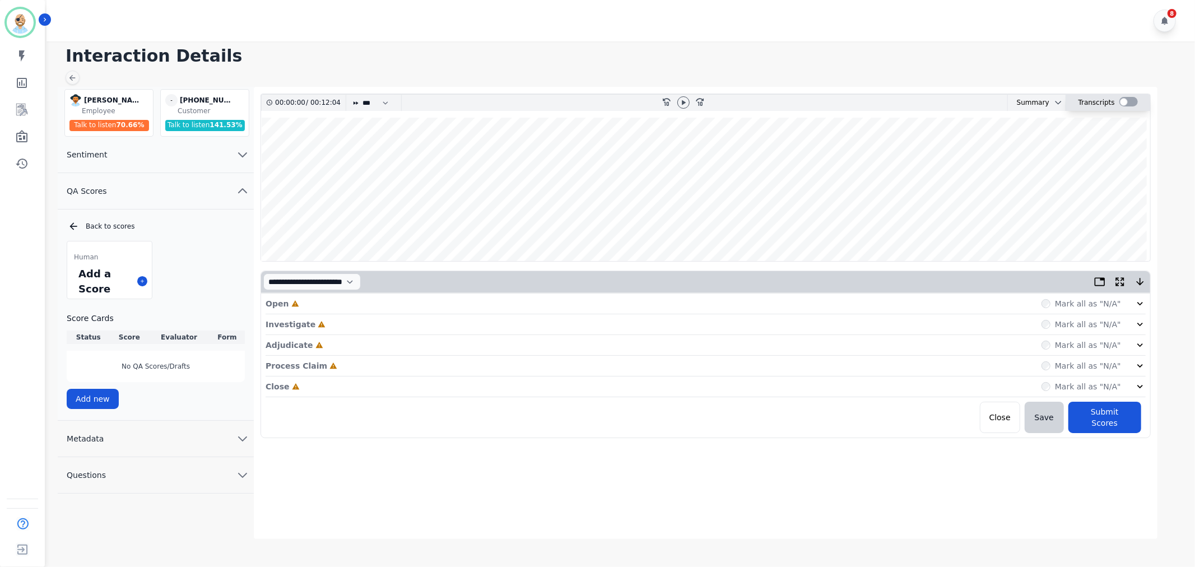
click at [1123, 100] on div at bounding box center [1128, 102] width 18 height 10
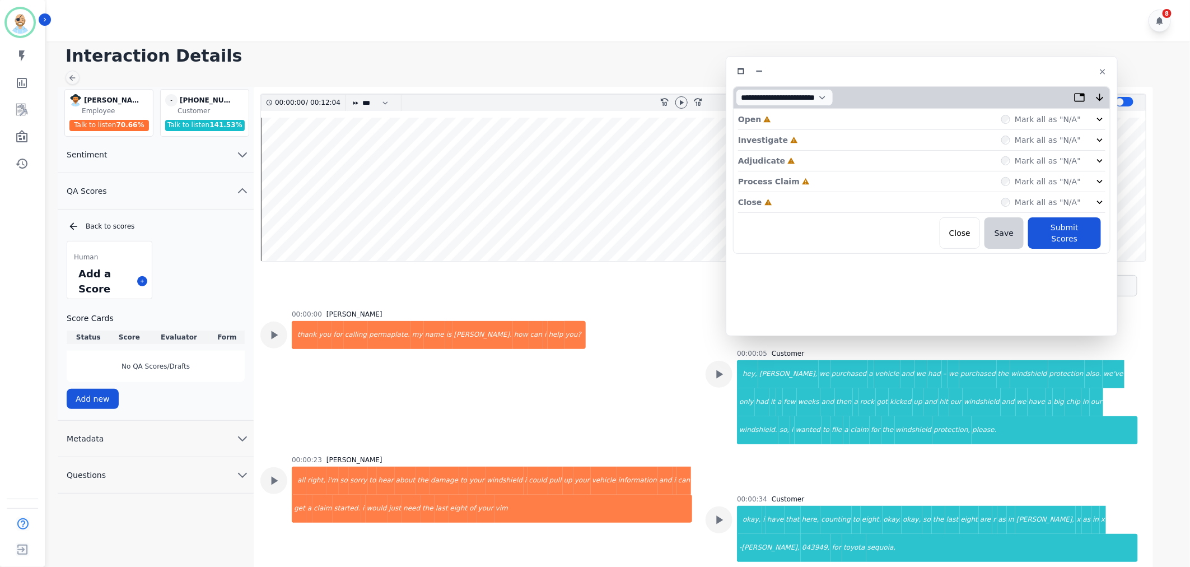
drag, startPoint x: 355, startPoint y: 54, endPoint x: 1032, endPoint y: 63, distance: 677.2
click at [1032, 63] on div at bounding box center [922, 71] width 378 height 16
click at [812, 198] on div "Close Incomplete Mark all as "N/A"" at bounding box center [922, 202] width 367 height 21
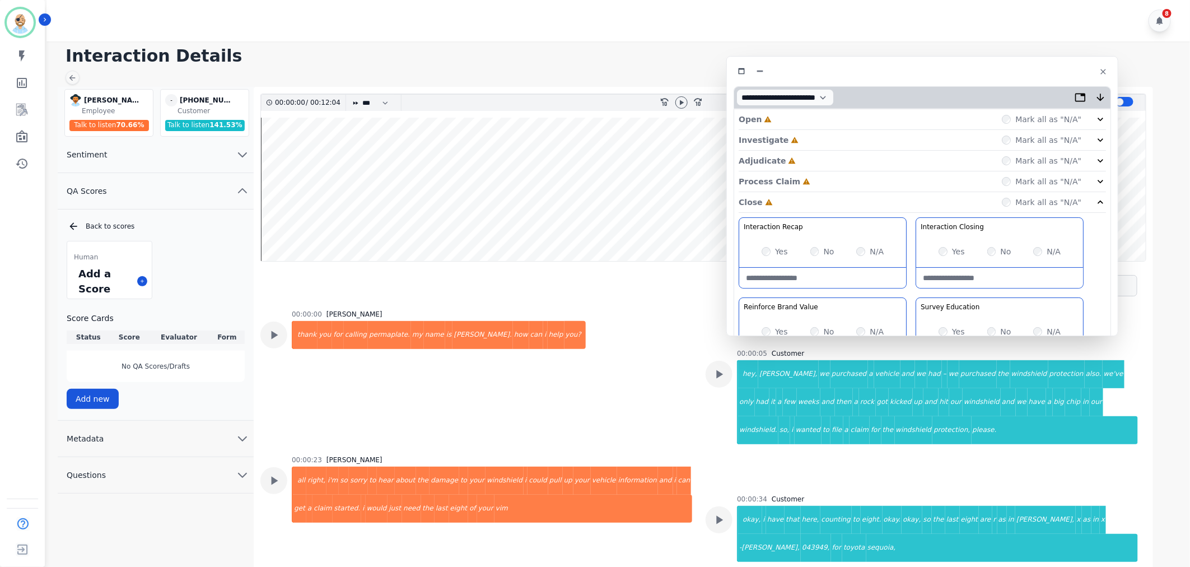
click at [816, 178] on div "Process Claim Incomplete Mark all as "N/A"" at bounding box center [922, 181] width 367 height 21
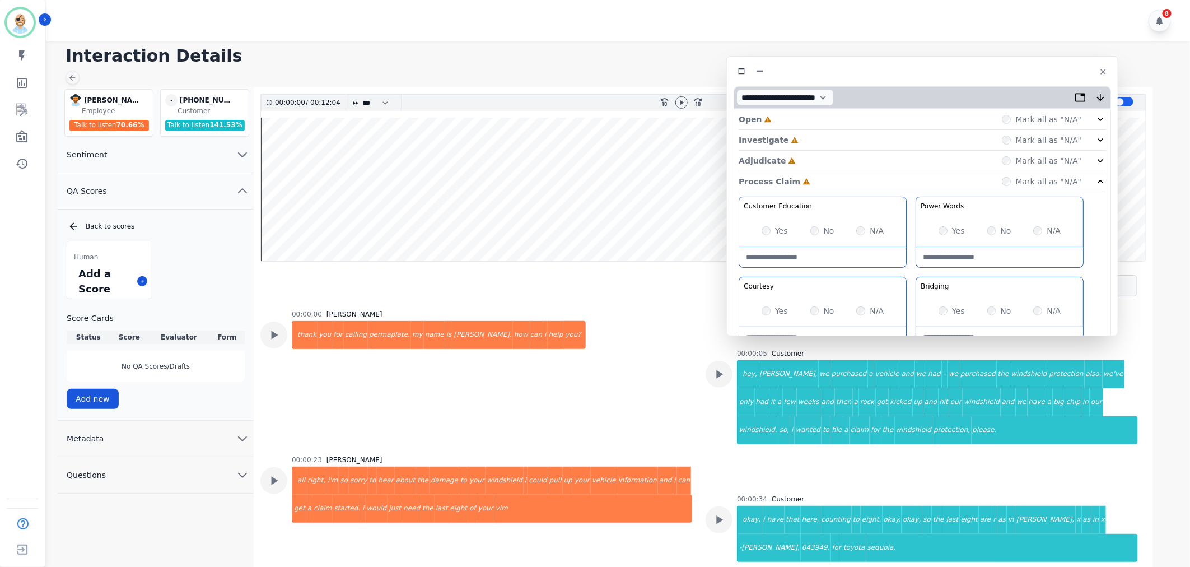
click at [821, 155] on div "Adjudicate Incomplete Mark all as "N/A"" at bounding box center [922, 161] width 367 height 21
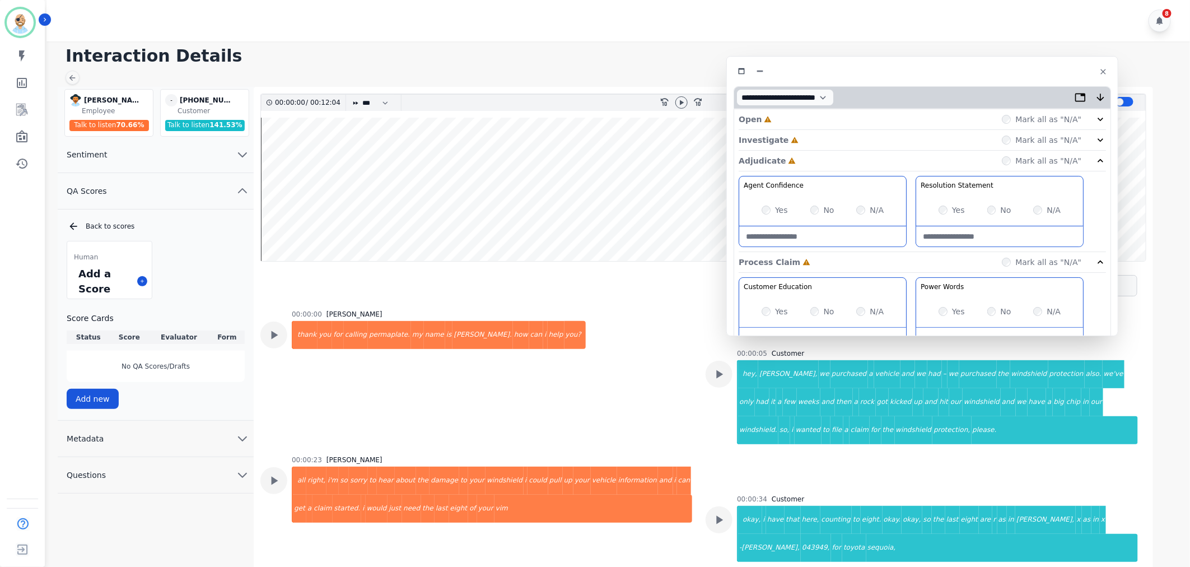
click at [826, 136] on div "Investigate Incomplete Mark all as "N/A"" at bounding box center [922, 140] width 367 height 21
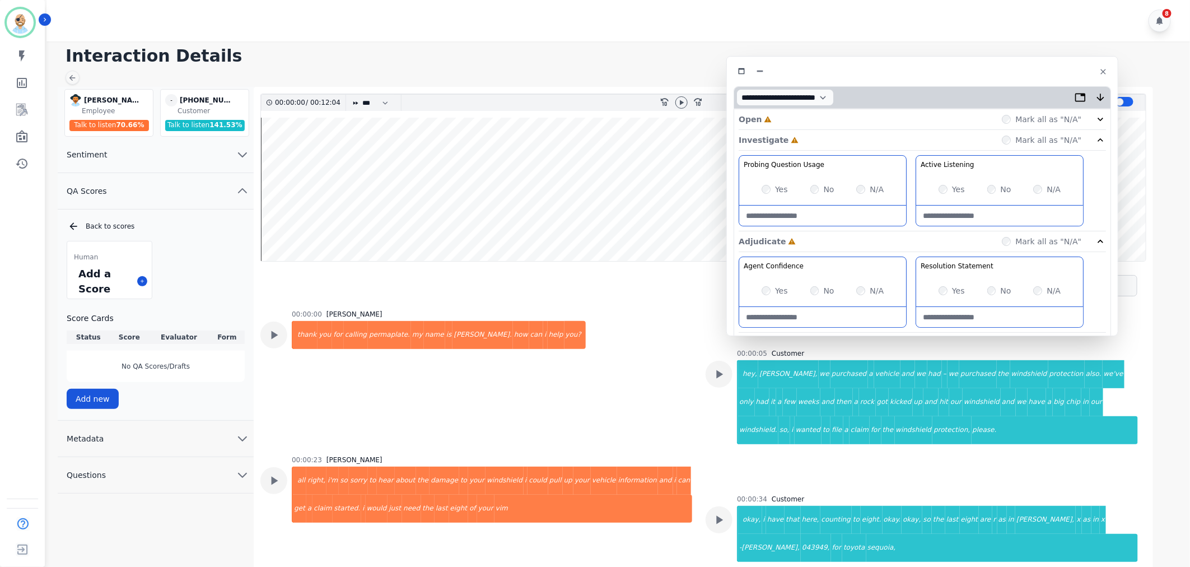
drag, startPoint x: 832, startPoint y: 117, endPoint x: 825, endPoint y: 116, distance: 7.3
click at [832, 116] on div "Open Incomplete Mark all as "N/A"" at bounding box center [922, 119] width 367 height 21
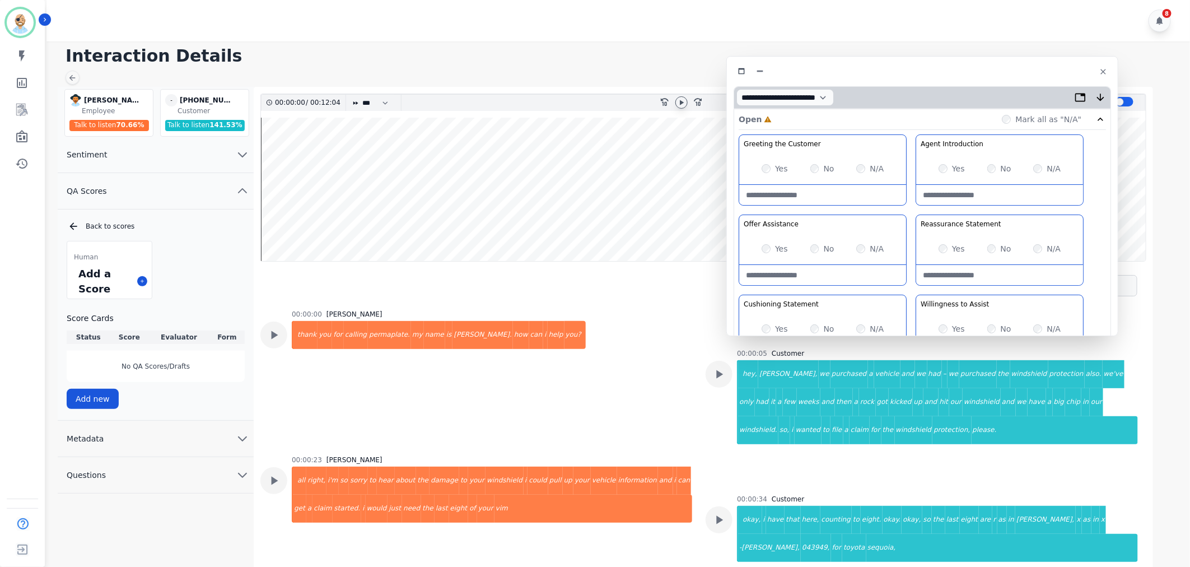
click at [684, 101] on icon at bounding box center [681, 102] width 9 height 9
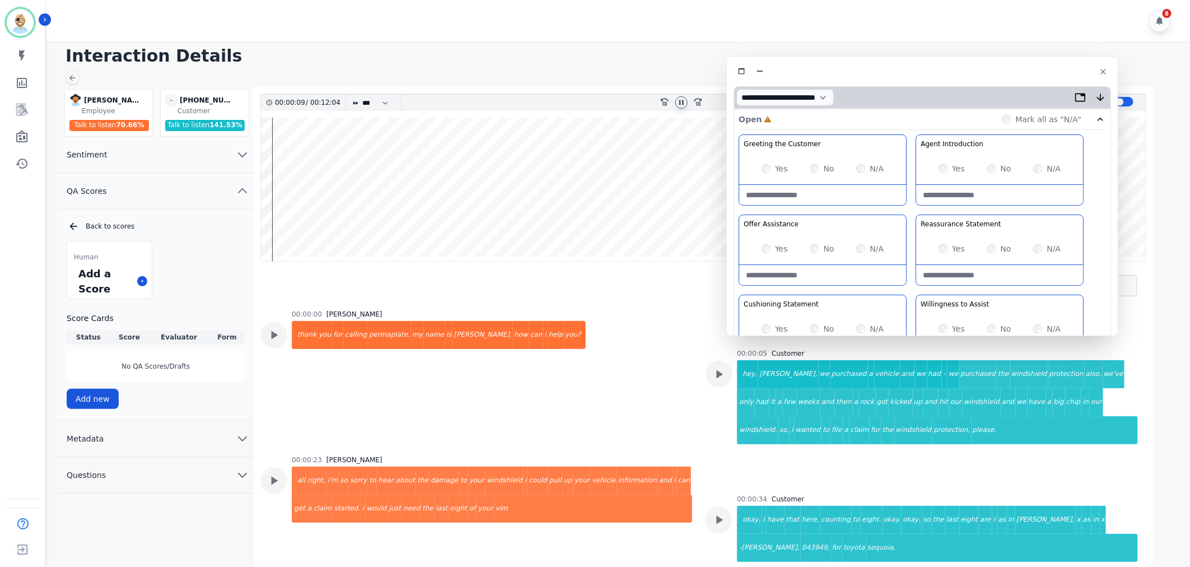
click at [765, 163] on div "Yes" at bounding box center [775, 168] width 26 height 11
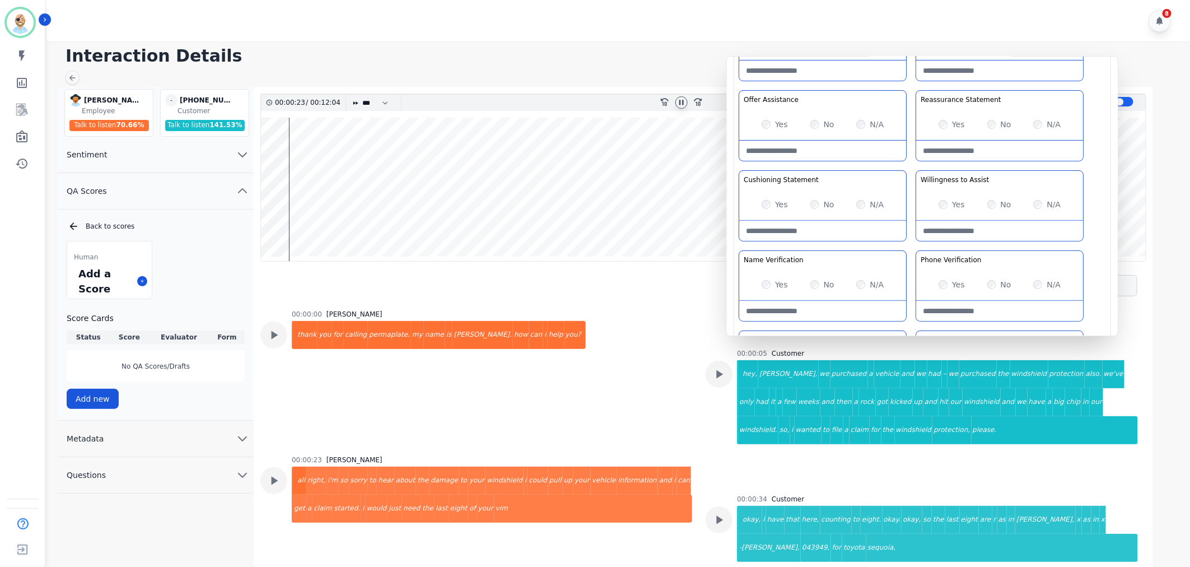
scroll to position [48, 0]
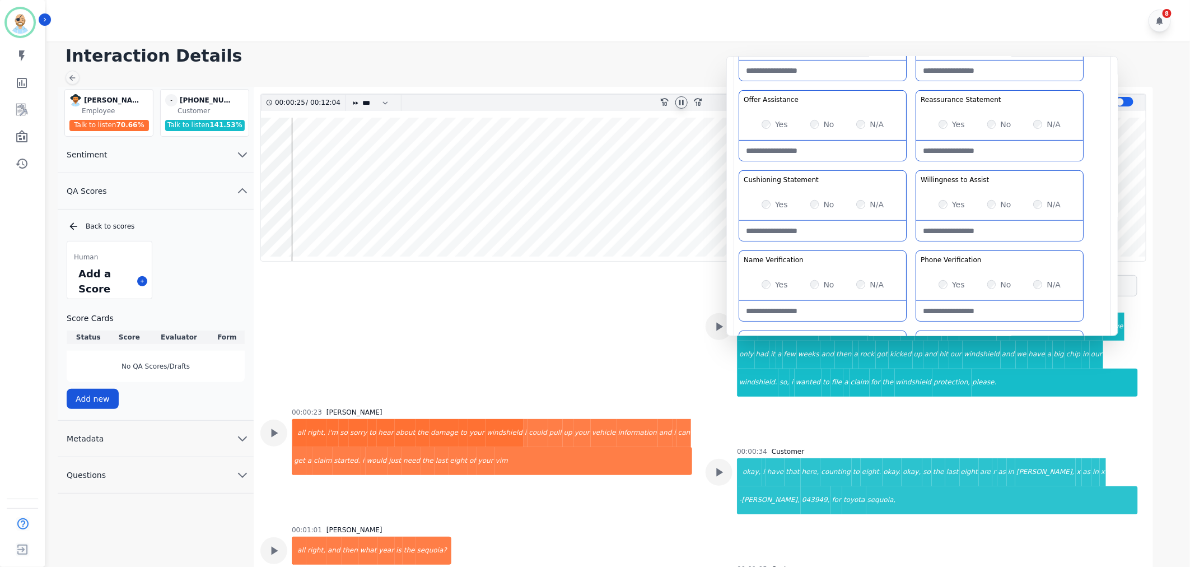
click at [676, 101] on div at bounding box center [682, 102] width 12 height 12
click at [682, 103] on icon at bounding box center [682, 102] width 4 height 5
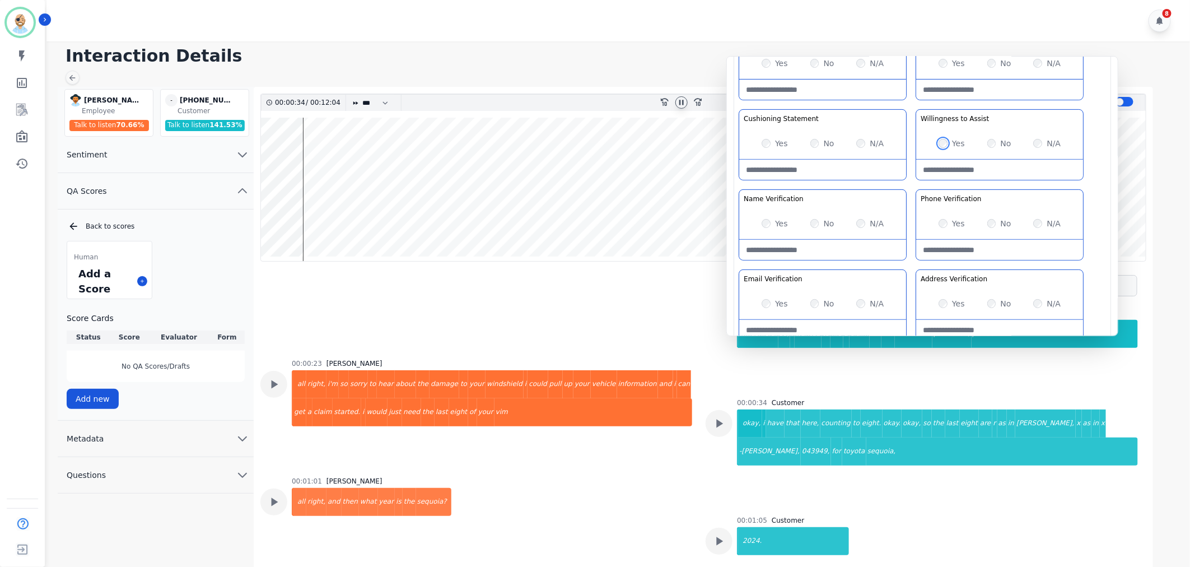
scroll to position [187, 0]
click at [909, 183] on div "Greeting the Customer Welcome is where we quickly greet our customer as a known…" at bounding box center [922, 146] width 367 height 397
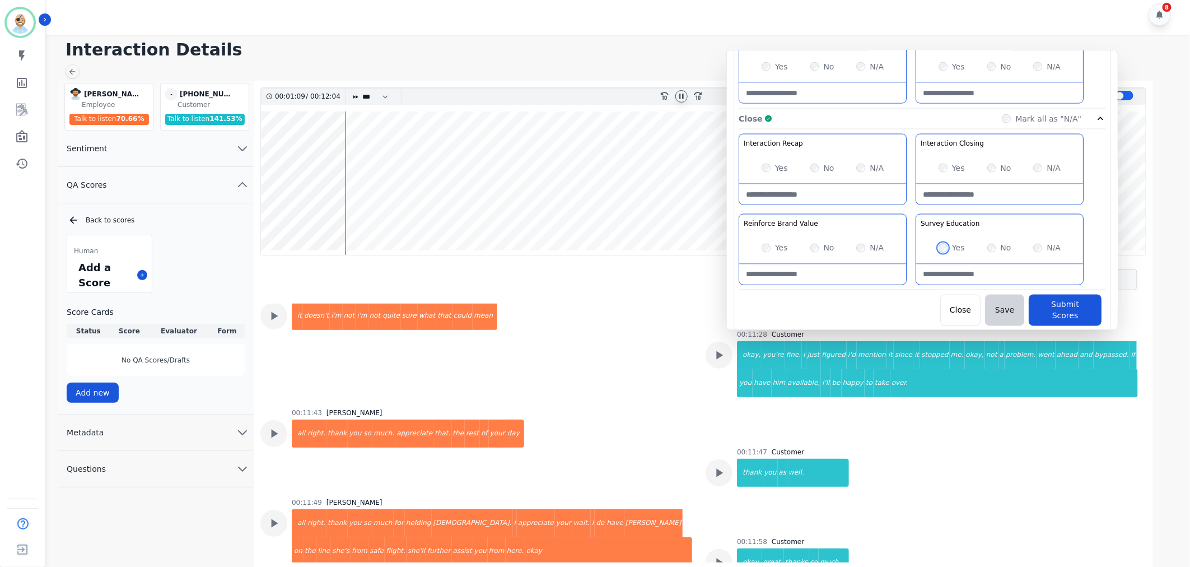
scroll to position [8, 0]
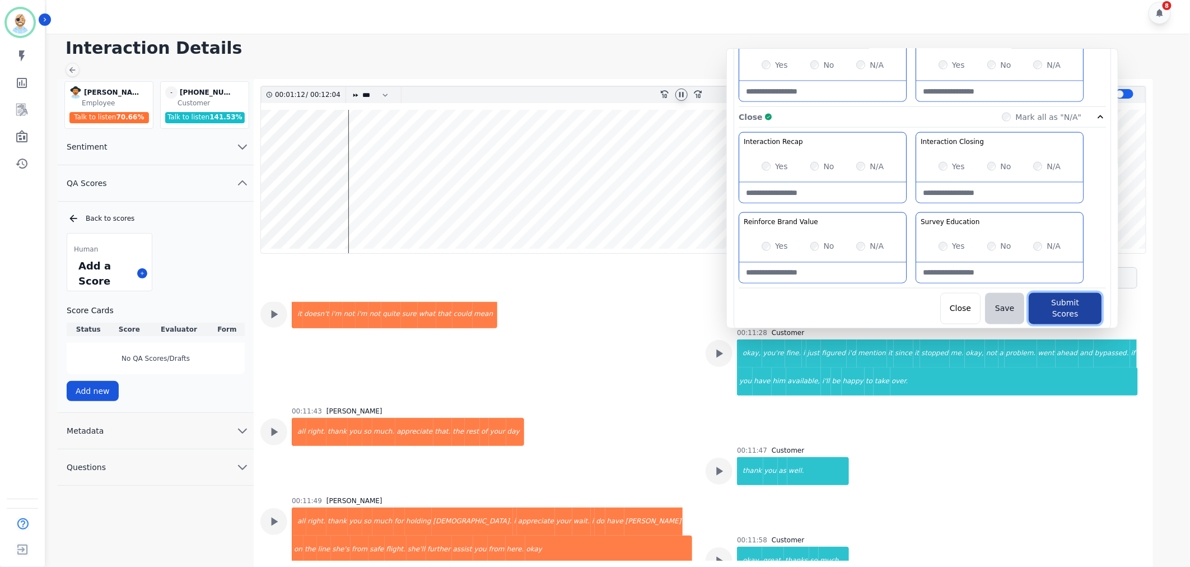
click at [1056, 307] on button "Submit Scores" at bounding box center [1065, 308] width 73 height 31
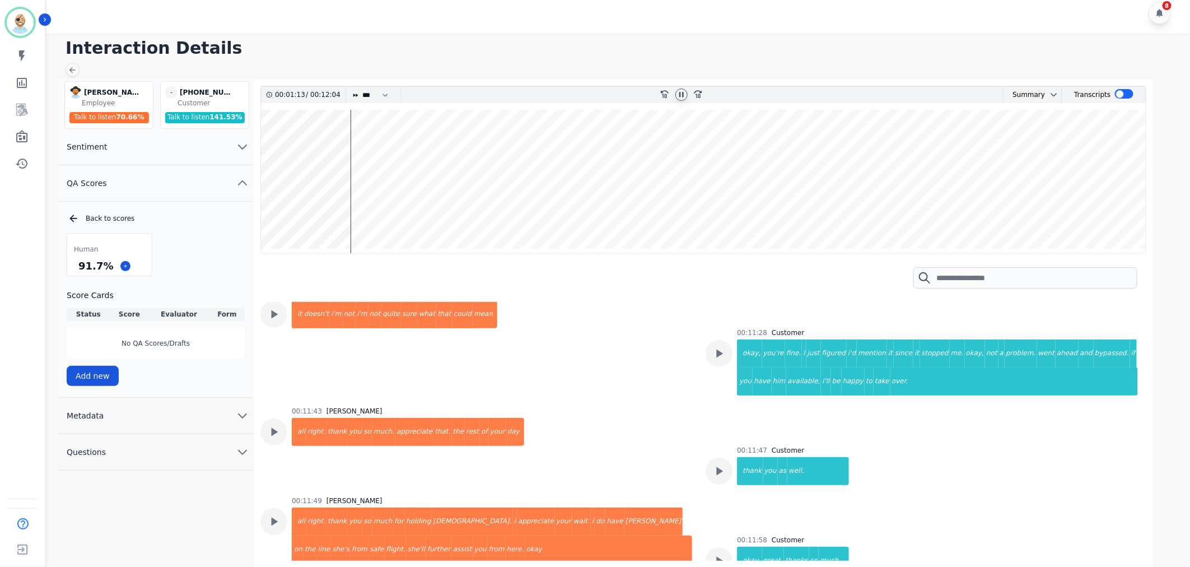
click at [678, 94] on icon at bounding box center [681, 94] width 9 height 9
drag, startPoint x: 109, startPoint y: 265, endPoint x: 76, endPoint y: 268, distance: 33.7
click at [76, 267] on div "91.7 %" at bounding box center [95, 266] width 39 height 20
copy div "91.7 %"
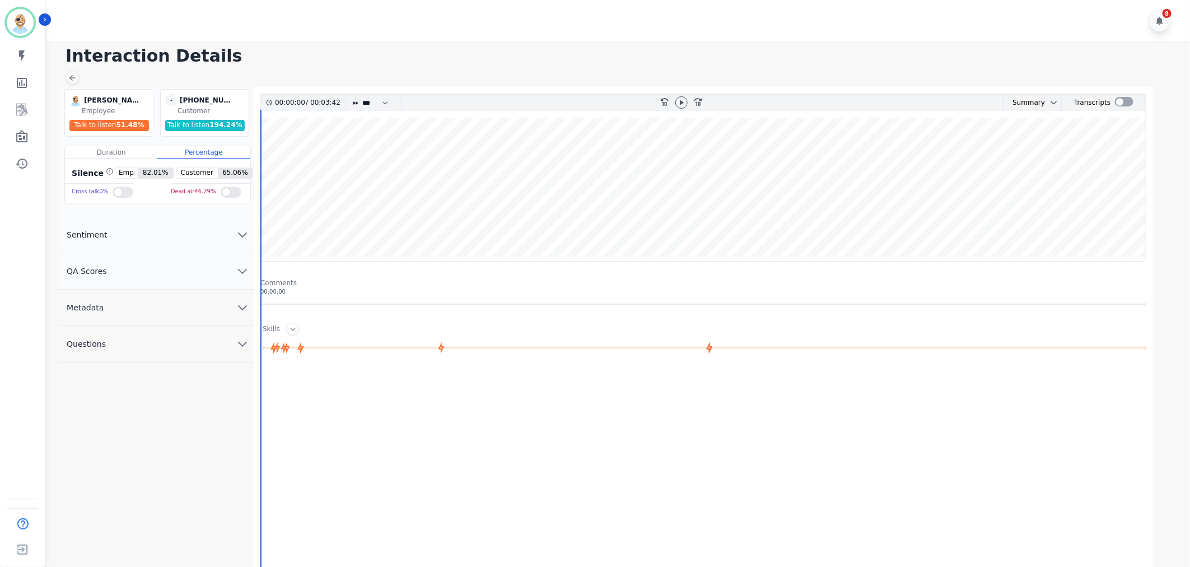
click at [188, 269] on button "QA Scores" at bounding box center [156, 271] width 196 height 36
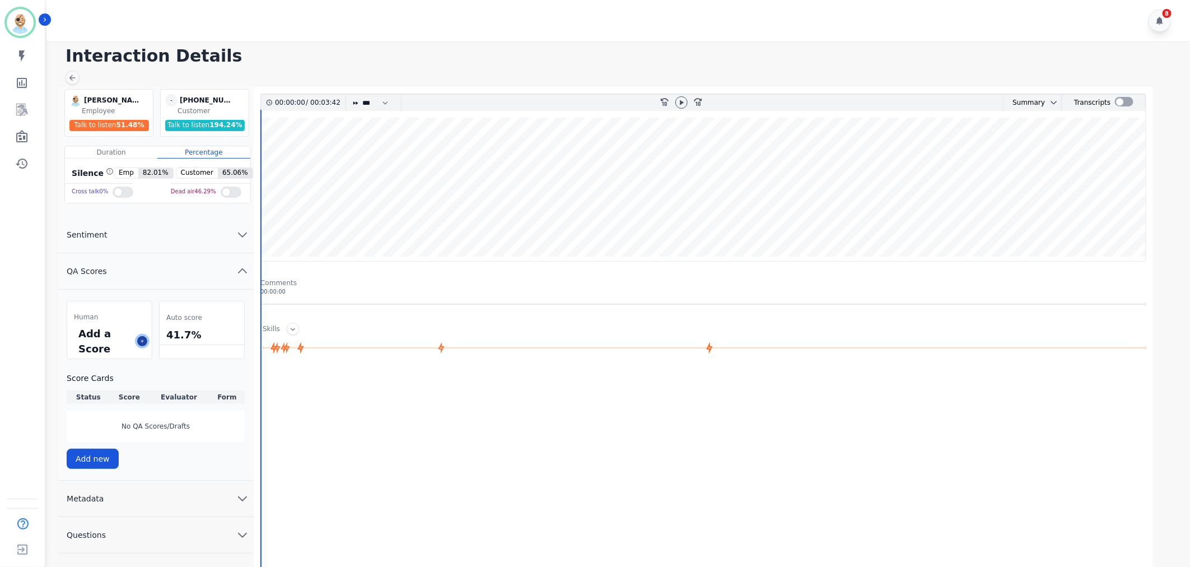
click at [139, 344] on button at bounding box center [142, 341] width 10 height 10
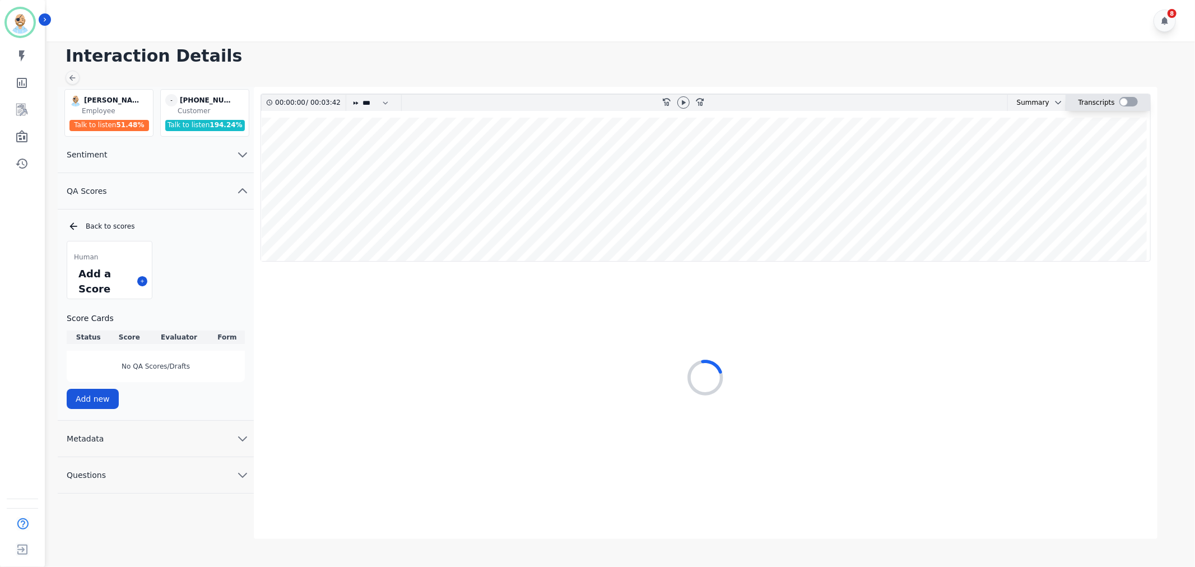
click at [1124, 102] on div at bounding box center [1128, 102] width 18 height 10
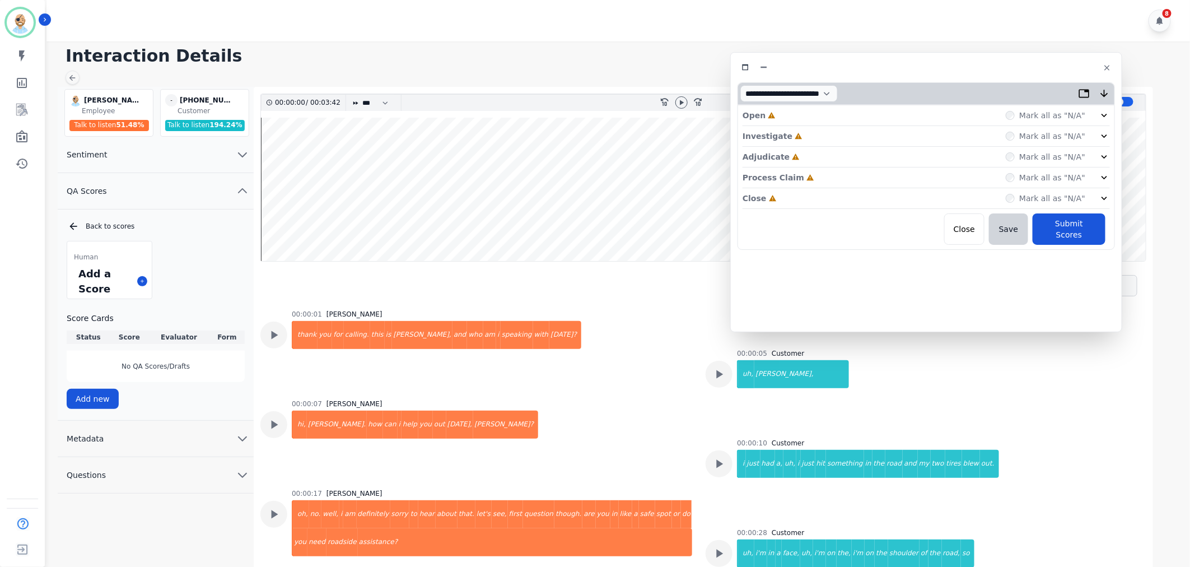
drag, startPoint x: 286, startPoint y: 57, endPoint x: 977, endPoint y: 62, distance: 691.2
click at [977, 62] on div at bounding box center [927, 67] width 378 height 16
click at [785, 194] on div "Close Incomplete Mark all as "N/A"" at bounding box center [935, 198] width 367 height 21
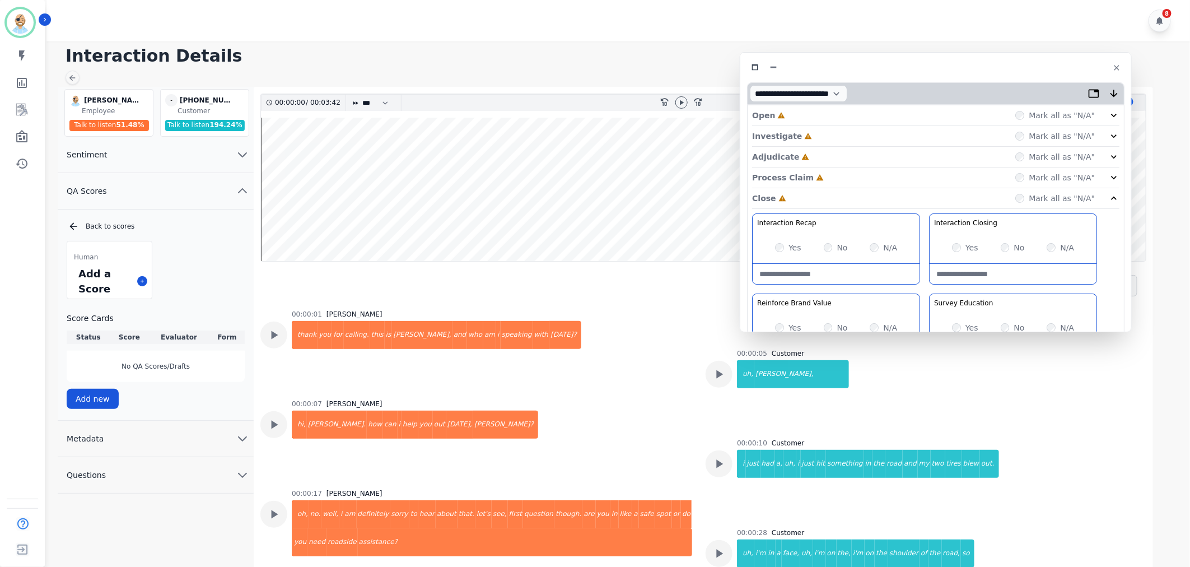
click at [799, 172] on p "Process Claim" at bounding box center [783, 177] width 62 height 11
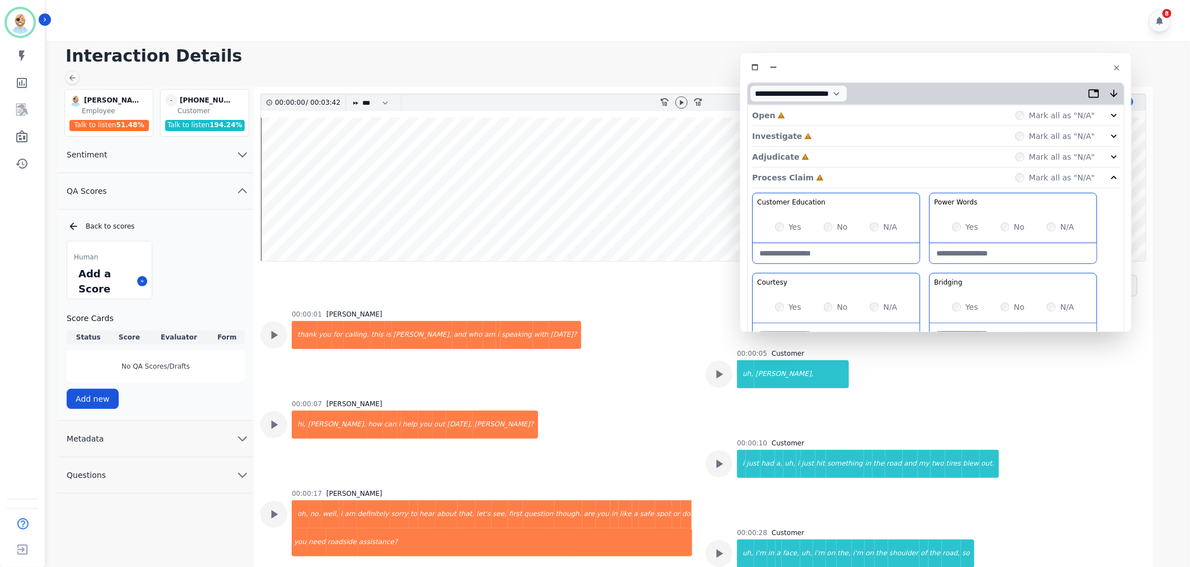
drag, startPoint x: 800, startPoint y: 161, endPoint x: 802, endPoint y: 151, distance: 9.7
click at [801, 160] on div "Adjudicate Incomplete Mark all as "N/A"" at bounding box center [935, 157] width 367 height 21
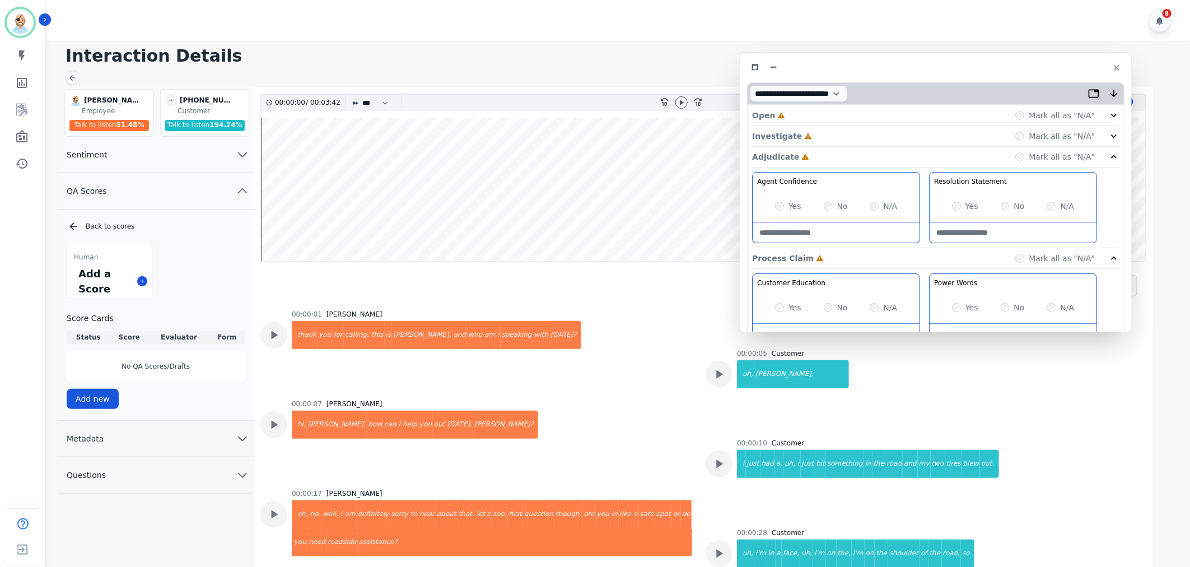
click at [805, 136] on div "Investigate Incomplete Mark all as "N/A"" at bounding box center [935, 136] width 367 height 21
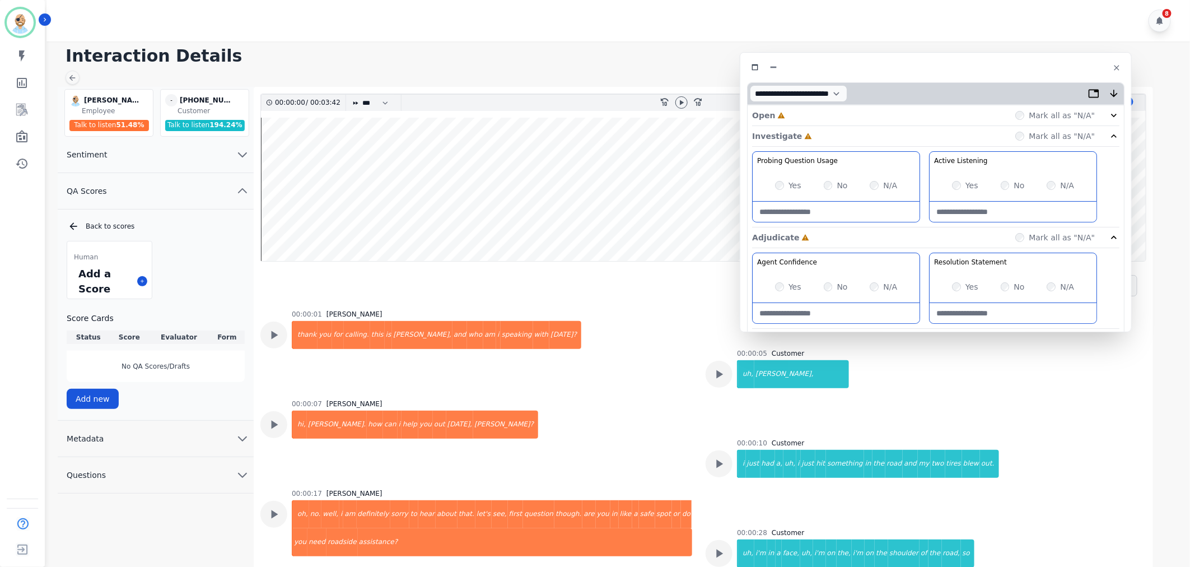
click at [802, 114] on div "Open Incomplete Mark all as "N/A"" at bounding box center [935, 115] width 367 height 21
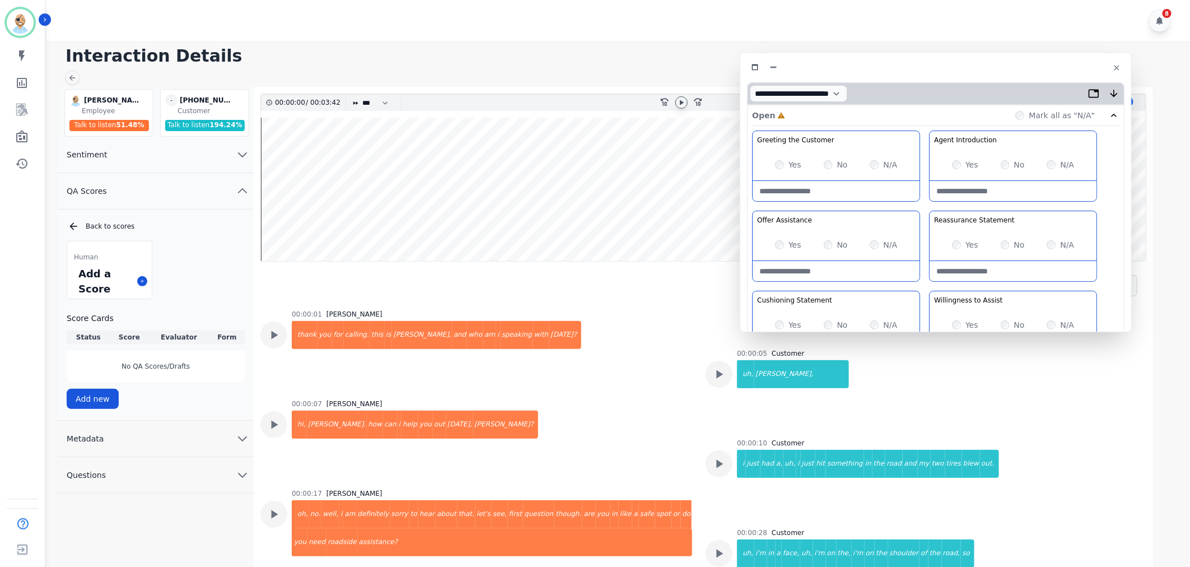
click at [677, 99] on icon at bounding box center [681, 102] width 9 height 9
click at [963, 166] on div "Yes" at bounding box center [965, 164] width 26 height 11
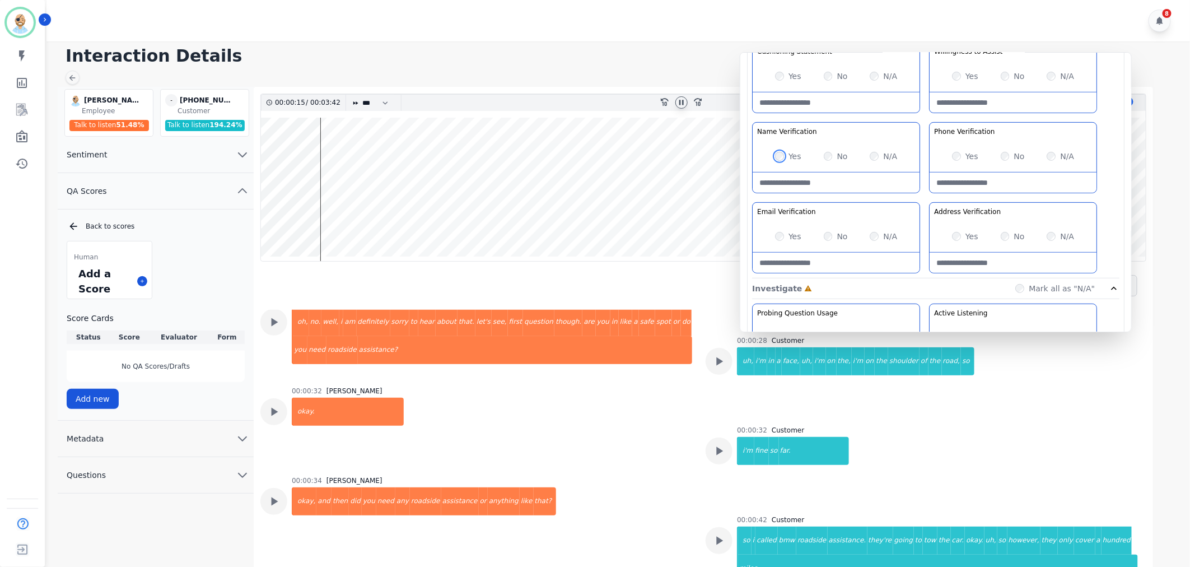
scroll to position [283, 0]
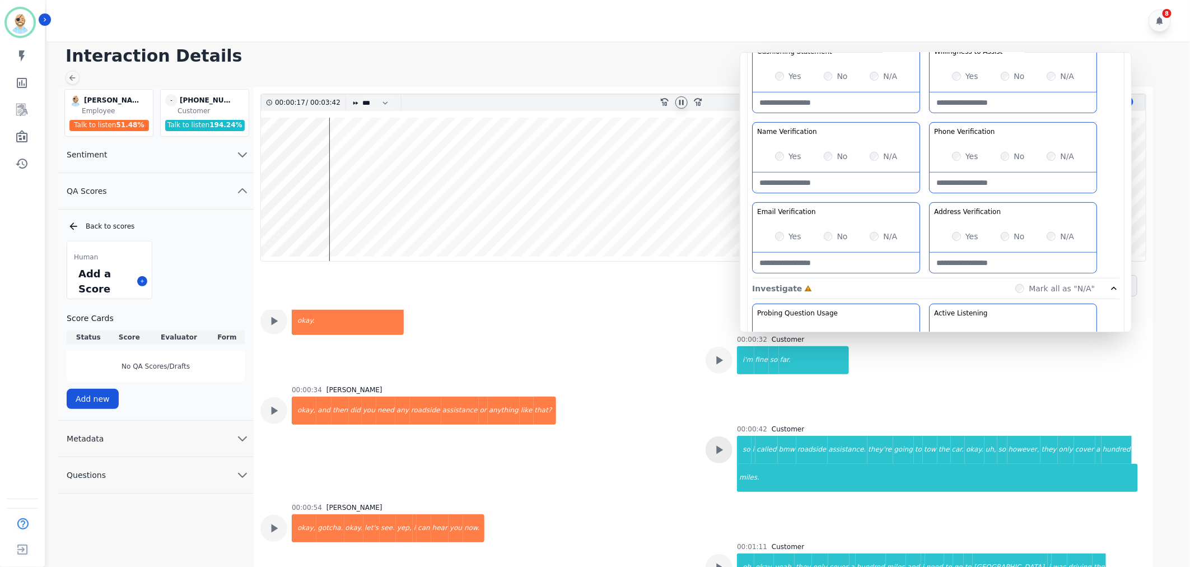
click at [717, 450] on icon at bounding box center [720, 450] width 7 height 8
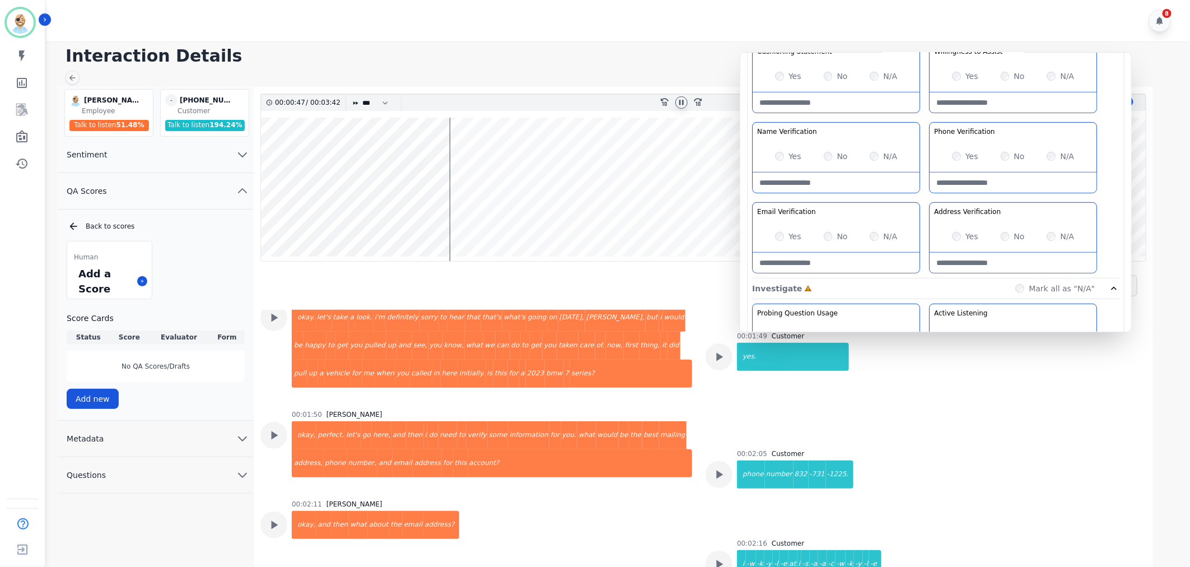
scroll to position [656, 0]
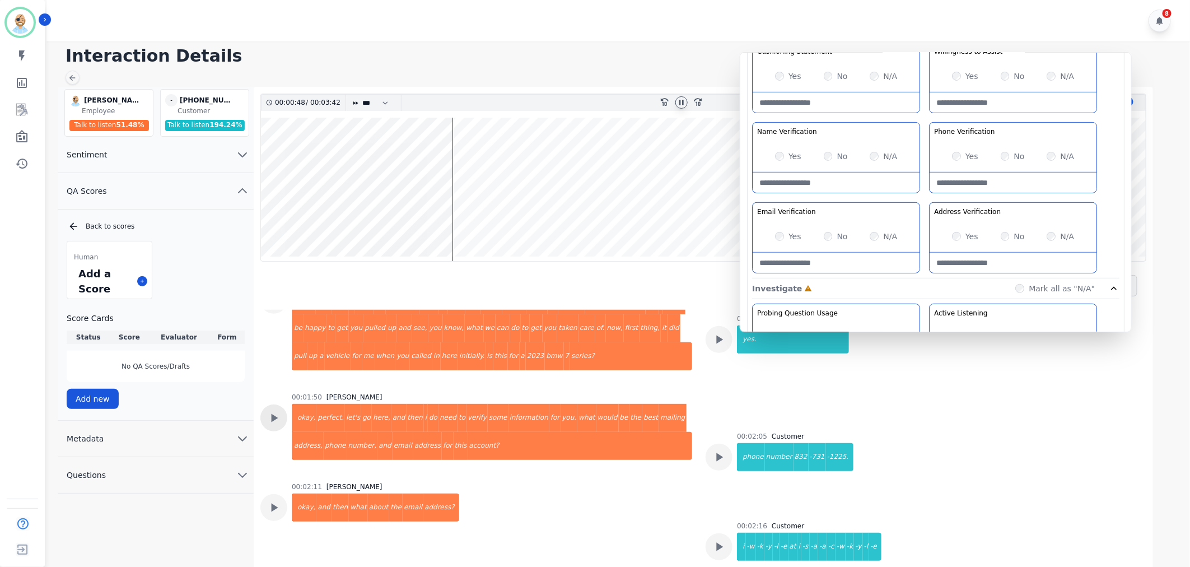
click at [279, 411] on icon at bounding box center [274, 418] width 15 height 15
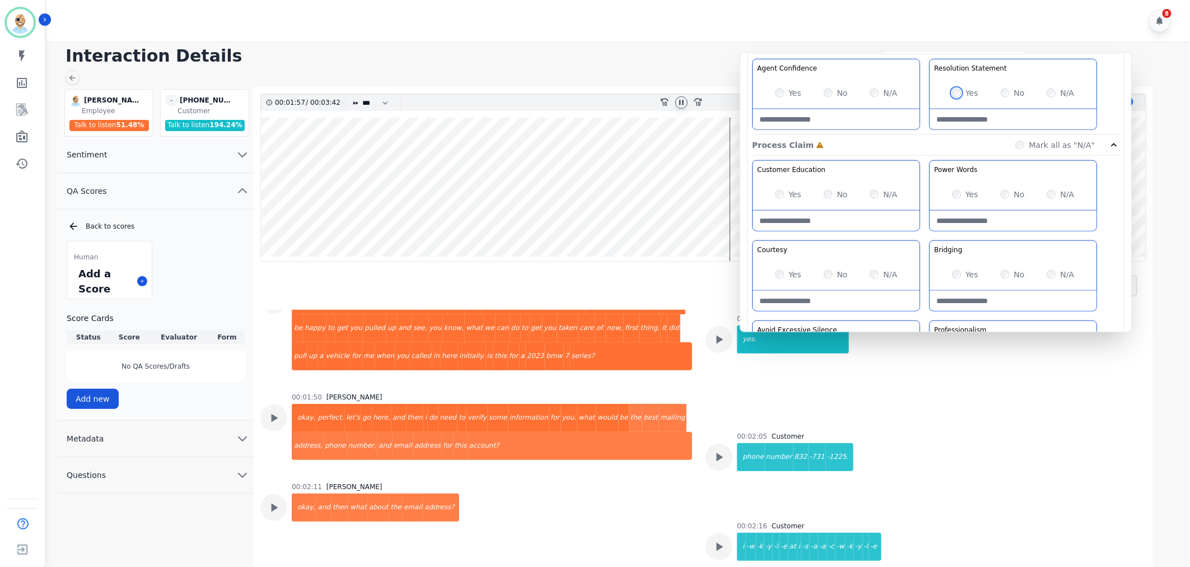
scroll to position [622, 0]
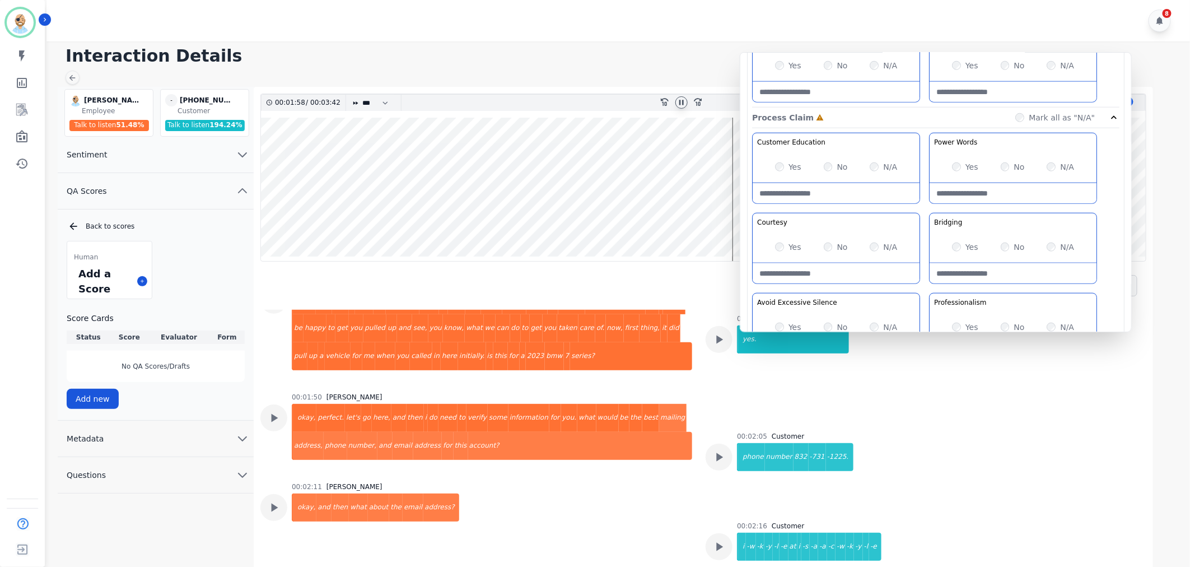
click at [786, 170] on div "Yes" at bounding box center [788, 166] width 26 height 11
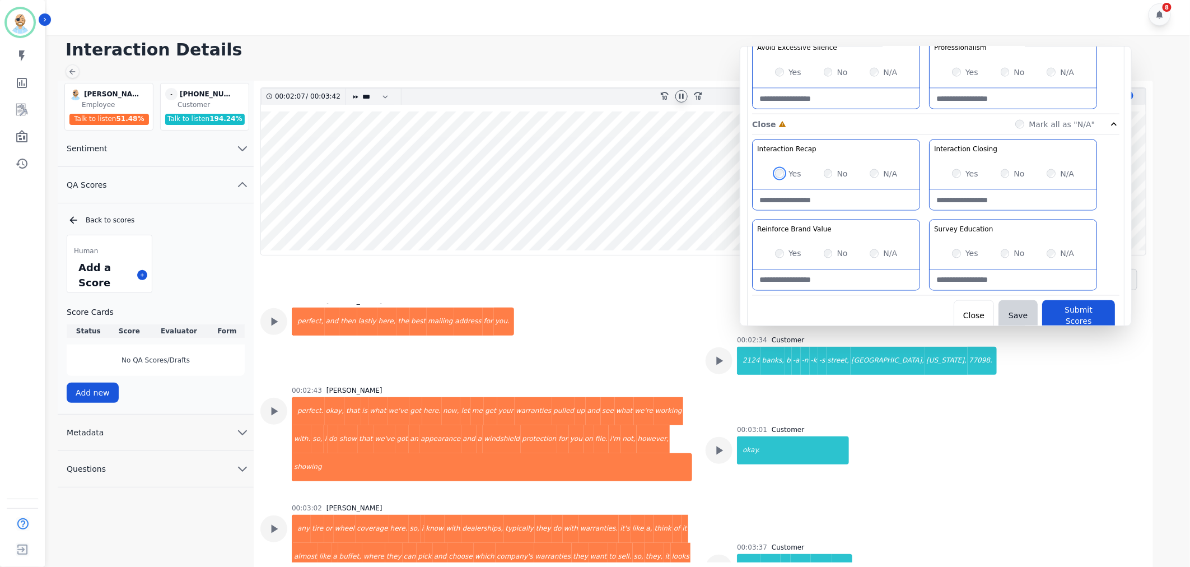
scroll to position [8, 0]
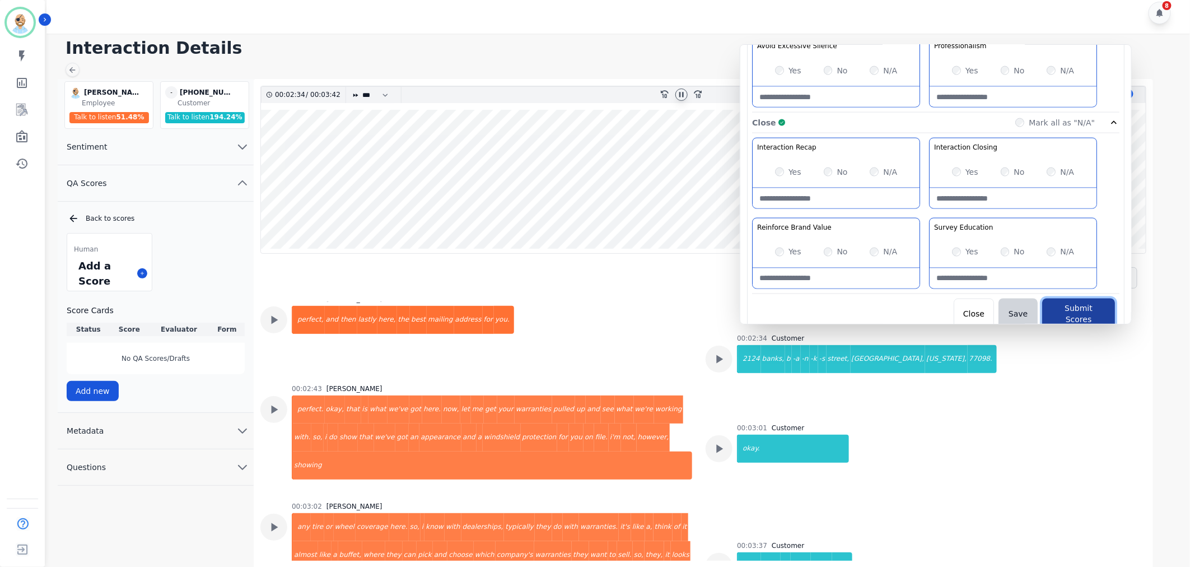
click at [1063, 312] on button "Submit Scores" at bounding box center [1078, 314] width 73 height 31
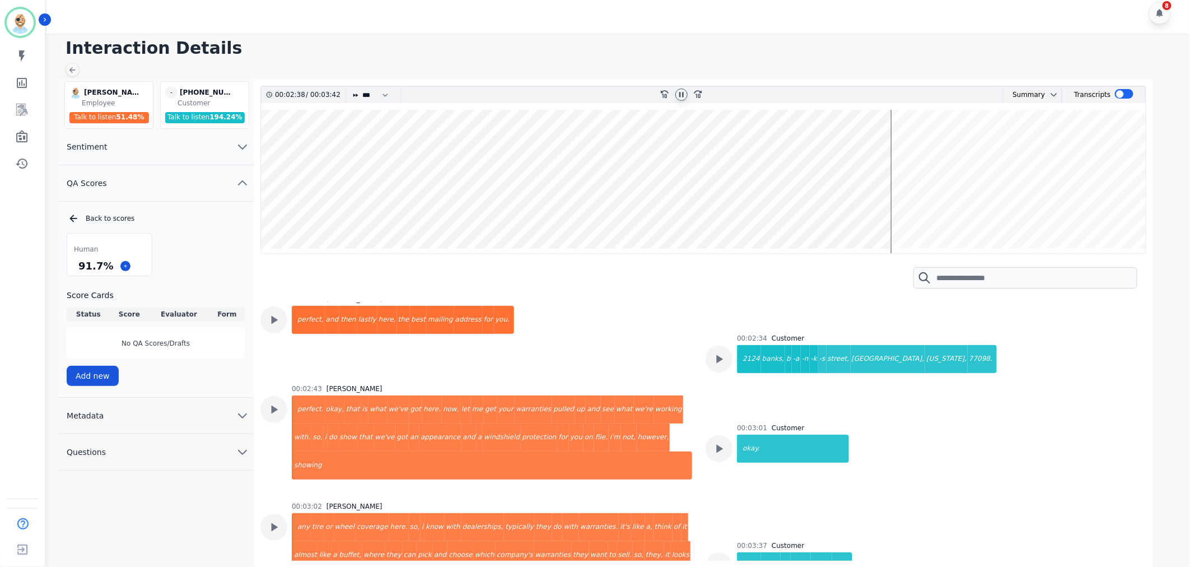
click at [681, 96] on icon at bounding box center [681, 94] width 9 height 9
drag, startPoint x: 109, startPoint y: 267, endPoint x: 77, endPoint y: 267, distance: 31.9
click at [77, 267] on div "91.7 %" at bounding box center [95, 266] width 39 height 20
copy div "91.7 %"
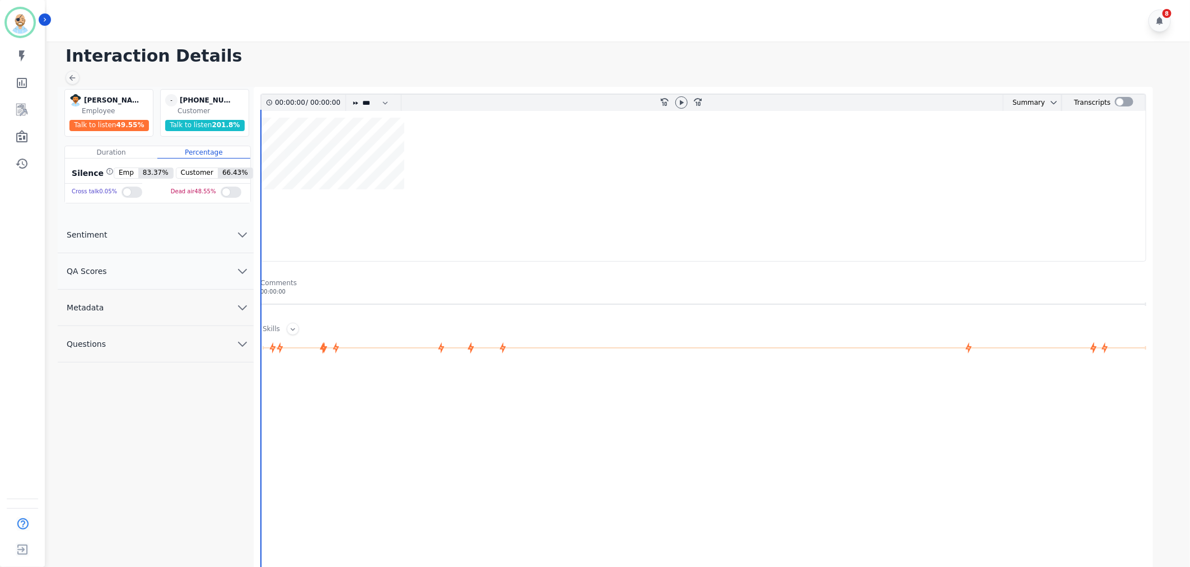
click at [159, 268] on button "QA Scores" at bounding box center [156, 271] width 196 height 36
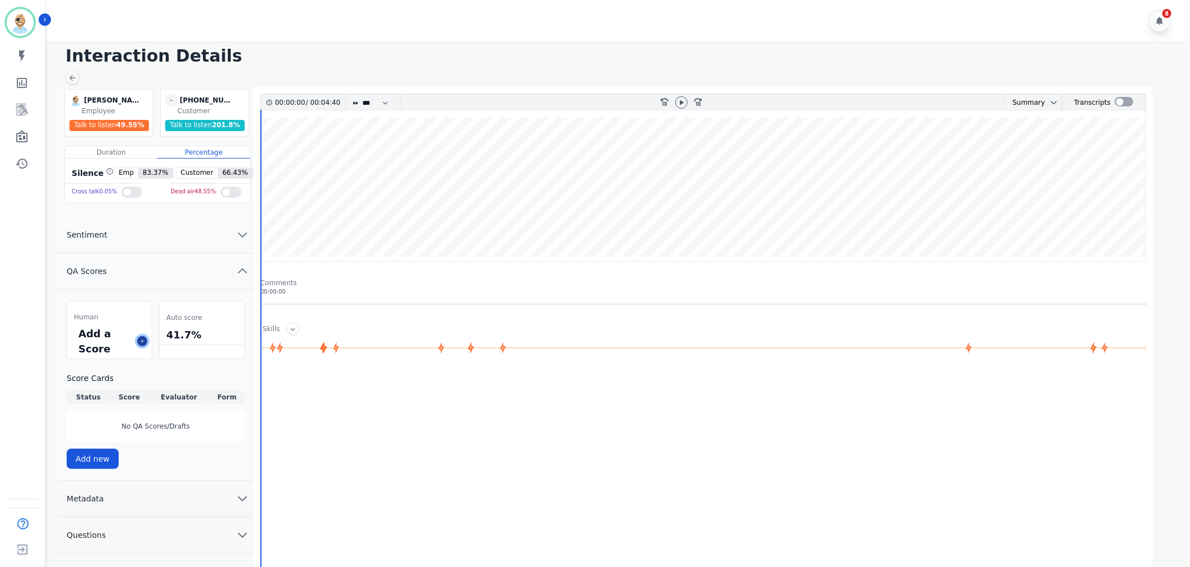
click at [141, 338] on icon at bounding box center [142, 341] width 6 height 6
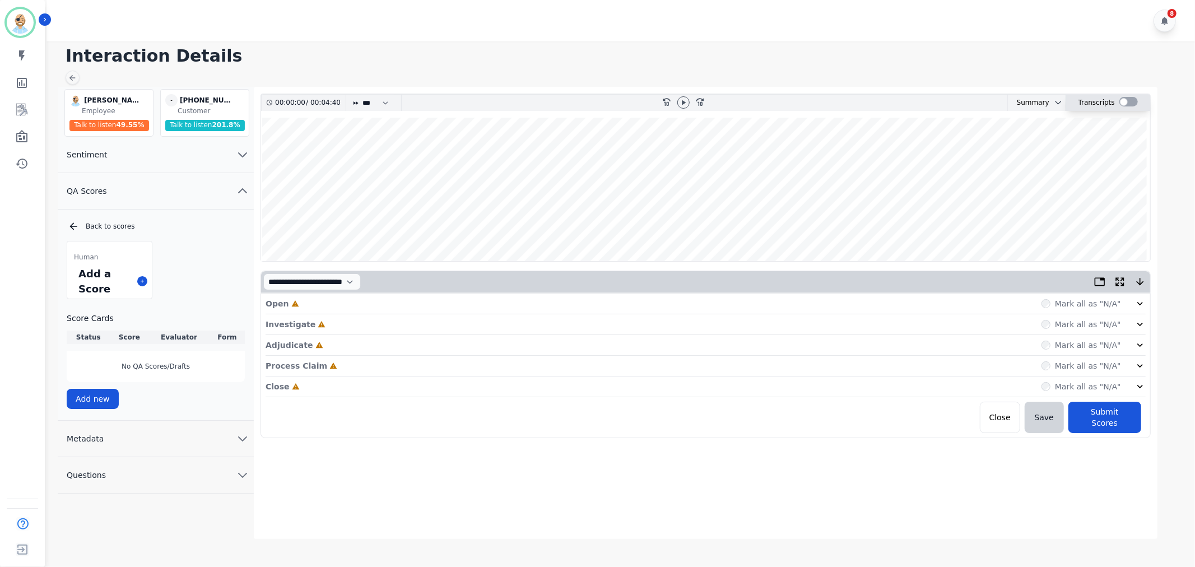
click at [1125, 103] on div at bounding box center [1128, 102] width 18 height 10
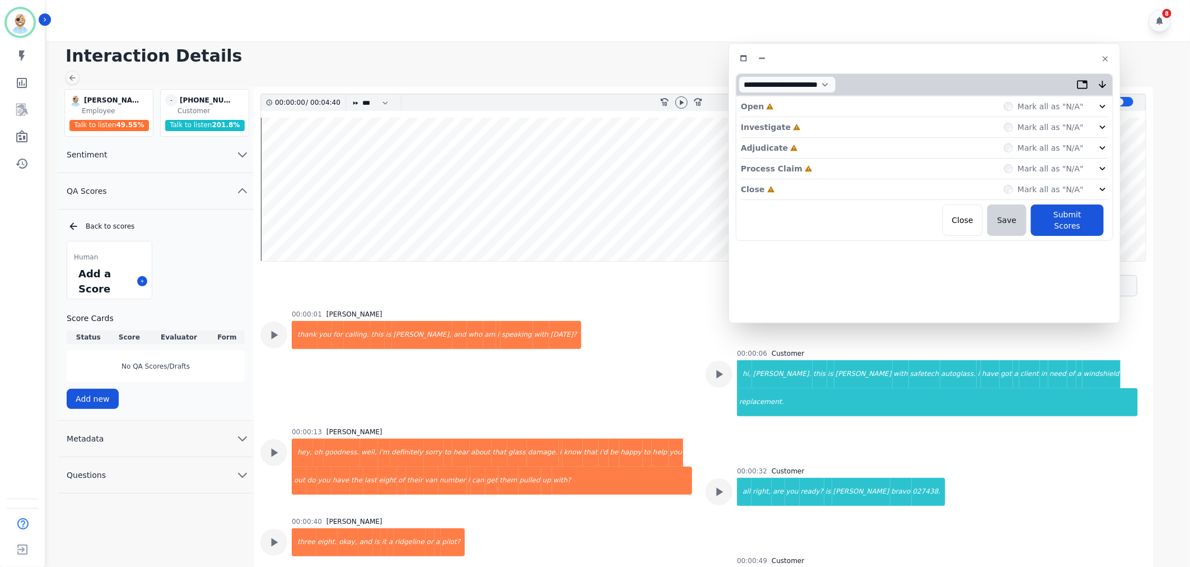
drag, startPoint x: 343, startPoint y: 62, endPoint x: 1023, endPoint y: 57, distance: 680.0
click at [1023, 57] on div at bounding box center [925, 58] width 378 height 16
click at [824, 188] on div "Close Incomplete Mark all as "N/A"" at bounding box center [924, 189] width 367 height 21
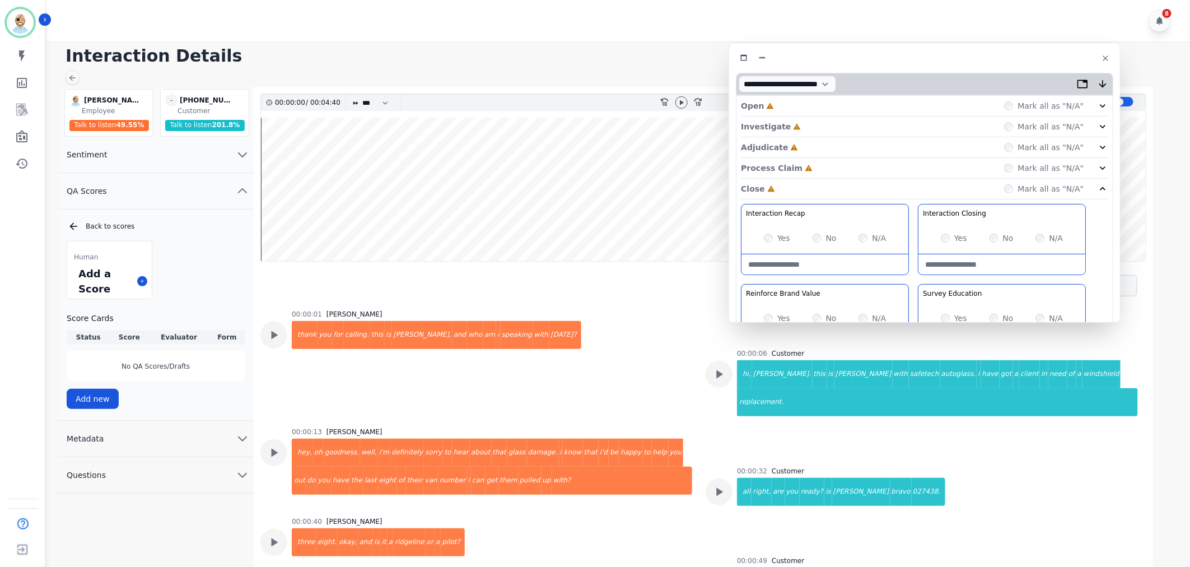
click at [800, 166] on div "Process Claim Incomplete Mark all as "N/A"" at bounding box center [924, 168] width 367 height 21
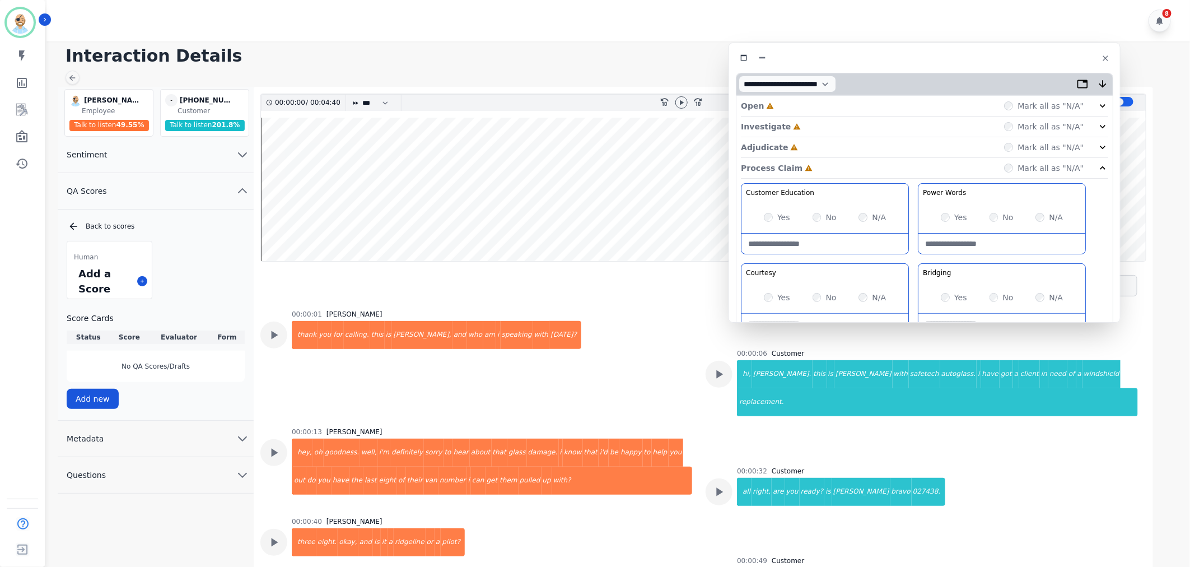
click at [805, 147] on div "Adjudicate Incomplete Mark all as "N/A"" at bounding box center [924, 147] width 367 height 21
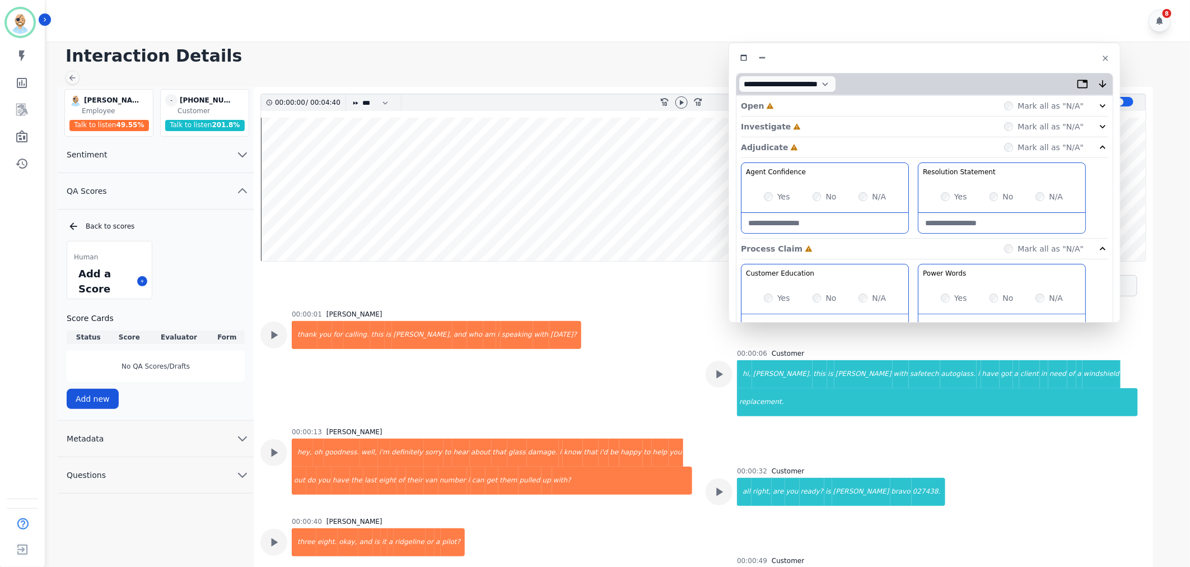
click at [799, 122] on div "Investigate Incomplete Mark all as "N/A"" at bounding box center [924, 127] width 367 height 21
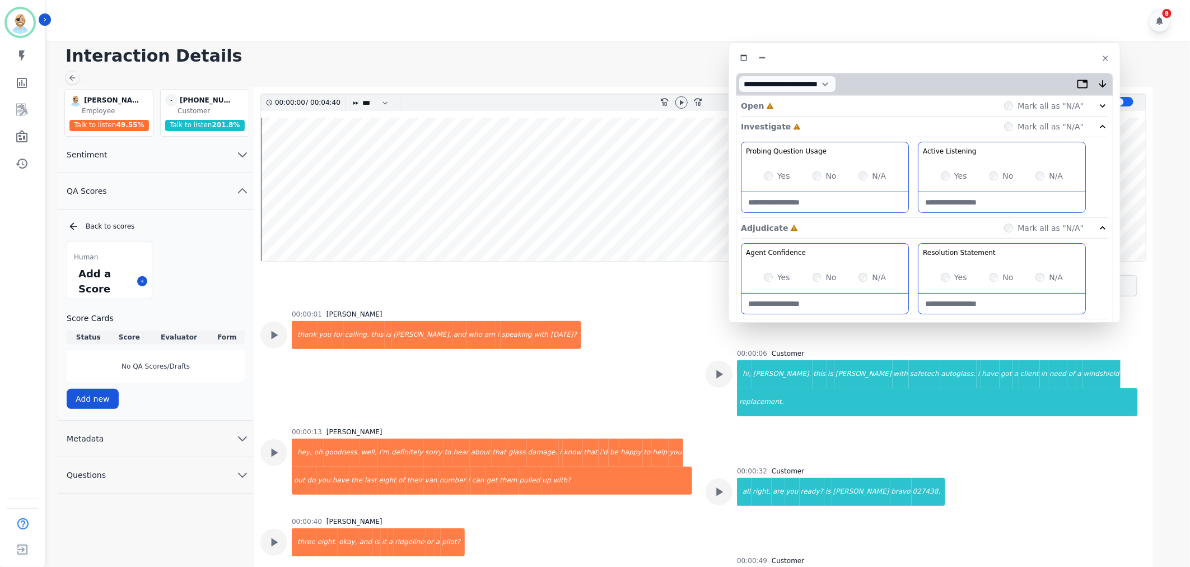
click at [798, 106] on div "Open Incomplete Mark all as "N/A"" at bounding box center [924, 106] width 367 height 21
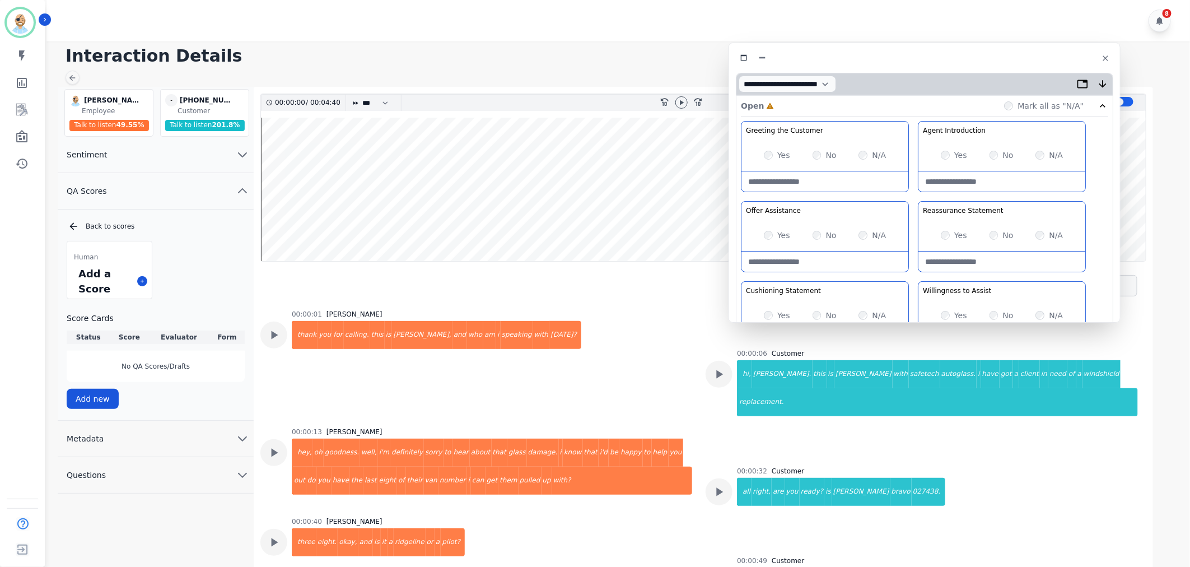
click at [764, 312] on div "Yes" at bounding box center [777, 315] width 26 height 11
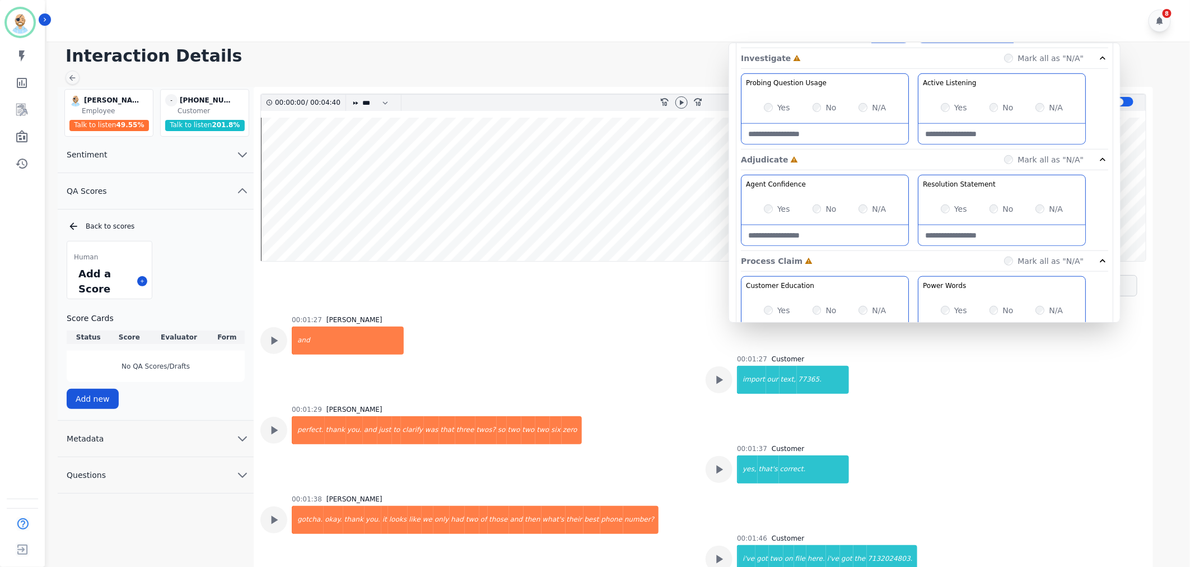
scroll to position [497, 0]
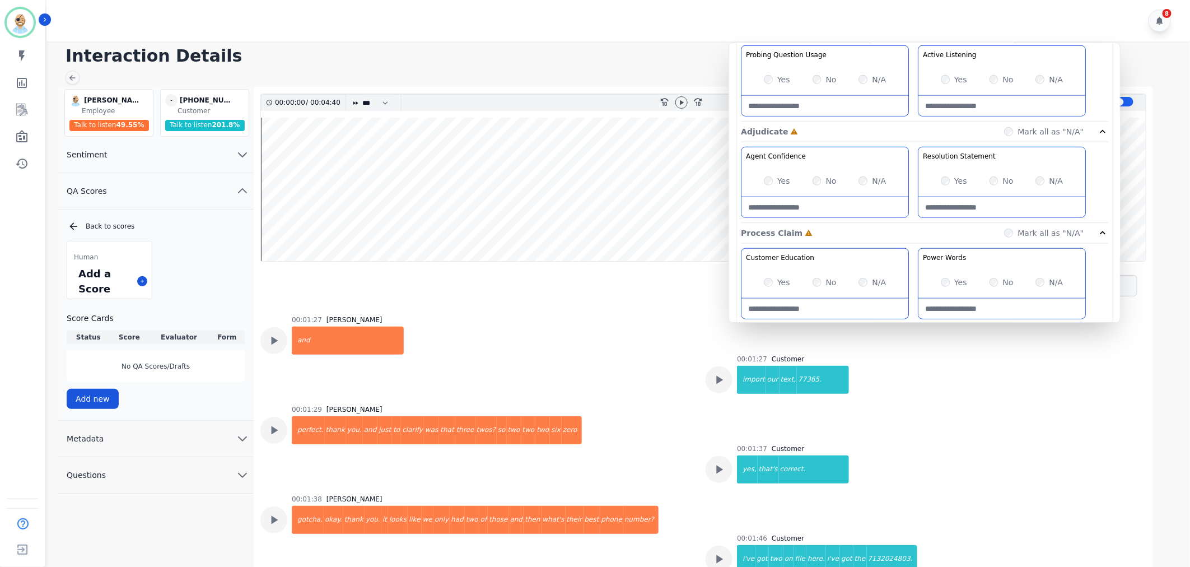
click at [951, 178] on div "Yes" at bounding box center [954, 180] width 26 height 11
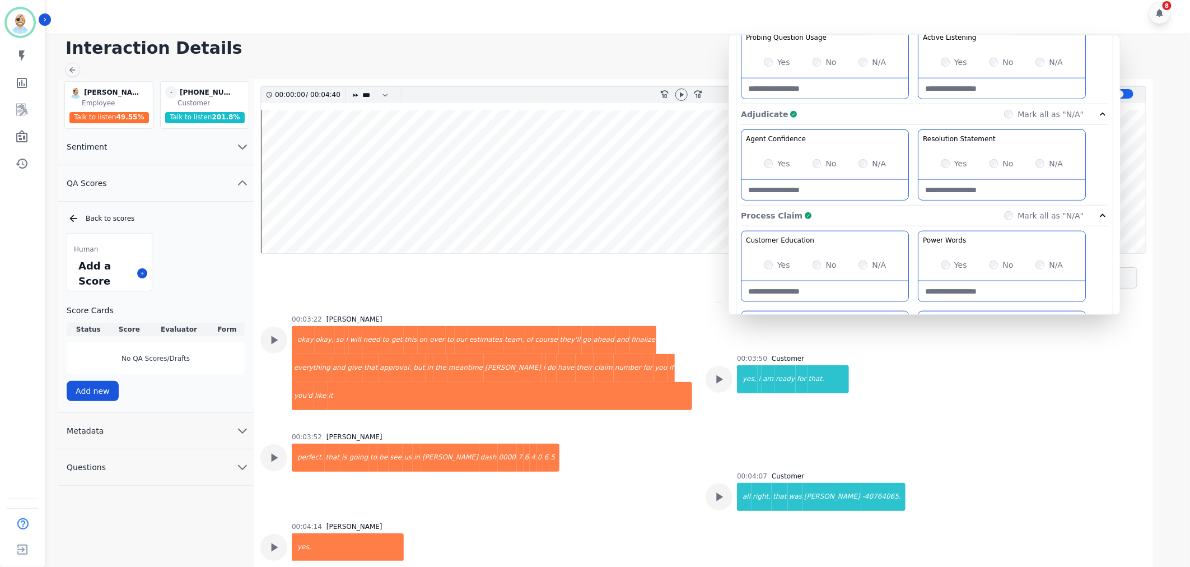
scroll to position [881, 0]
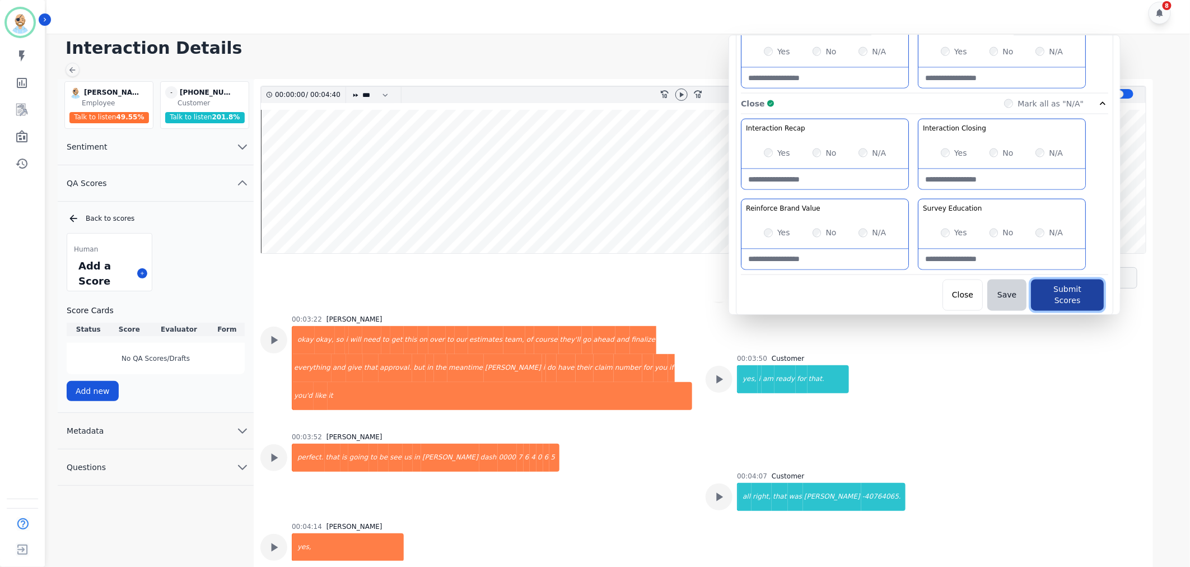
click at [1040, 292] on button "Submit Scores" at bounding box center [1067, 295] width 73 height 31
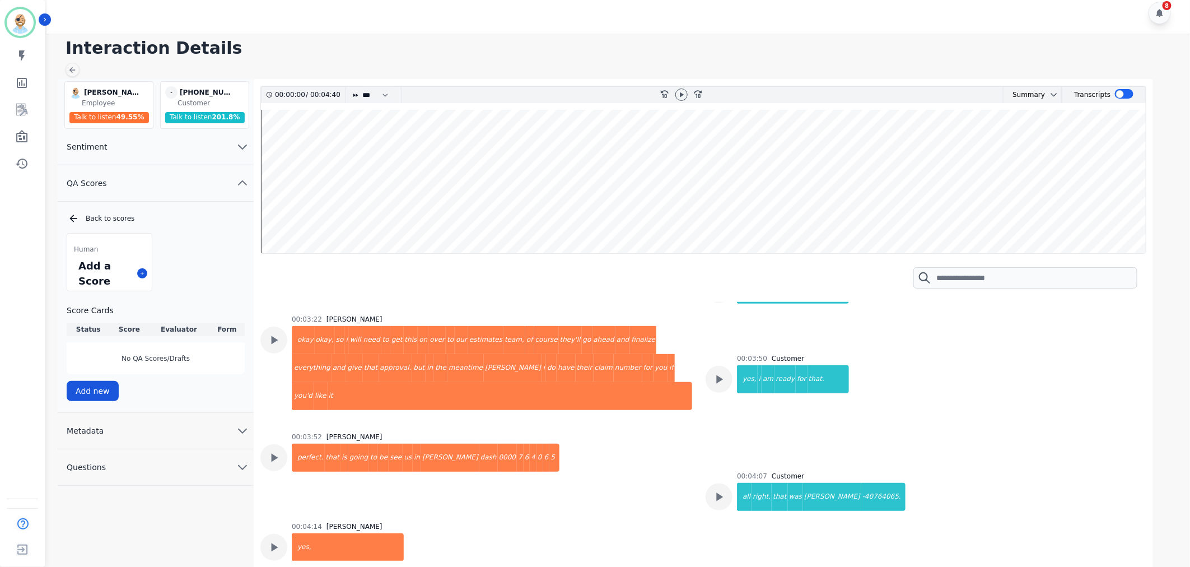
click at [469, 46] on h1 "Interaction Details" at bounding box center [623, 48] width 1114 height 20
click at [474, 15] on div "8" at bounding box center [619, 12] width 1147 height 41
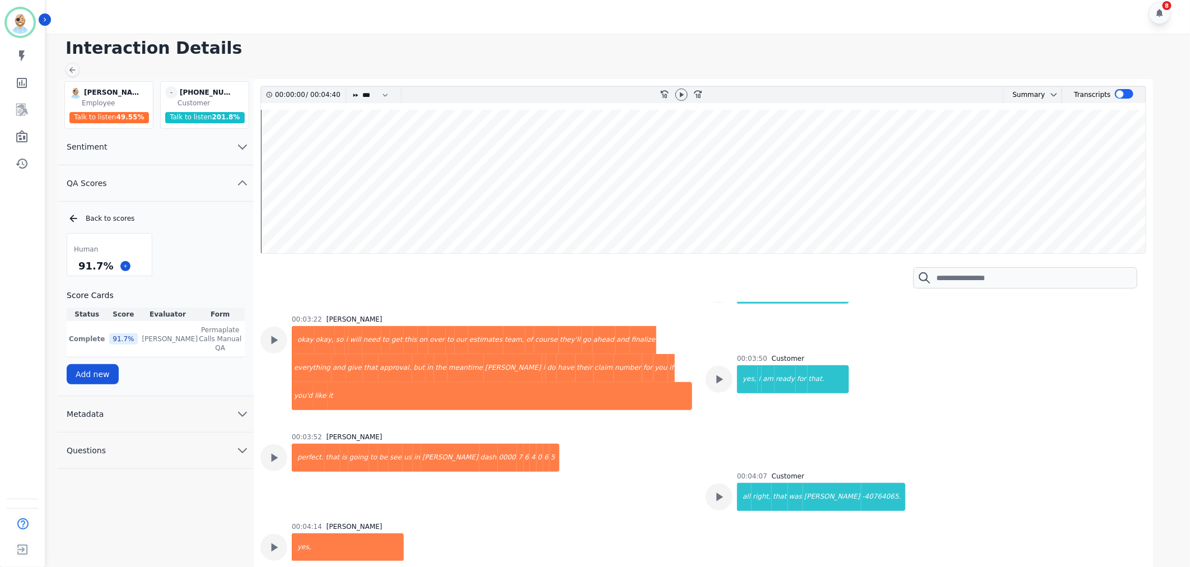
click at [658, 432] on div "00:03:52 Clint Hudson perfect. that is going to be see us in charlie dash 0000 …" at bounding box center [476, 470] width 432 height 76
drag, startPoint x: 105, startPoint y: 265, endPoint x: 80, endPoint y: 266, distance: 25.2
click at [80, 266] on div "91.7 %" at bounding box center [95, 266] width 39 height 20
copy div "91.7 %"
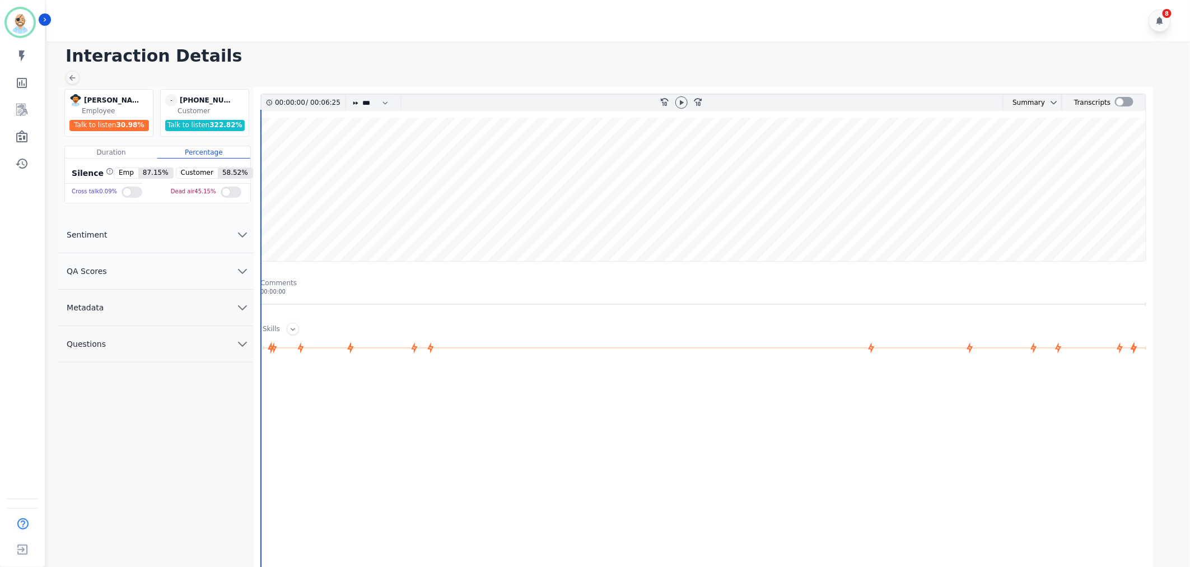
click at [199, 265] on button "QA Scores" at bounding box center [156, 271] width 196 height 36
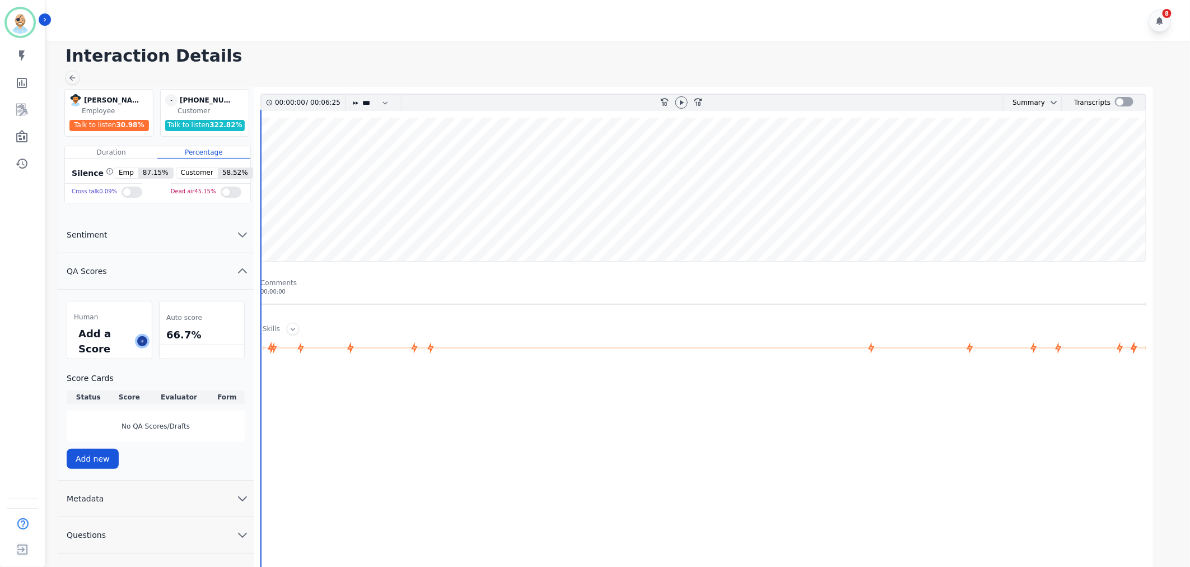
click at [147, 339] on button at bounding box center [142, 341] width 10 height 10
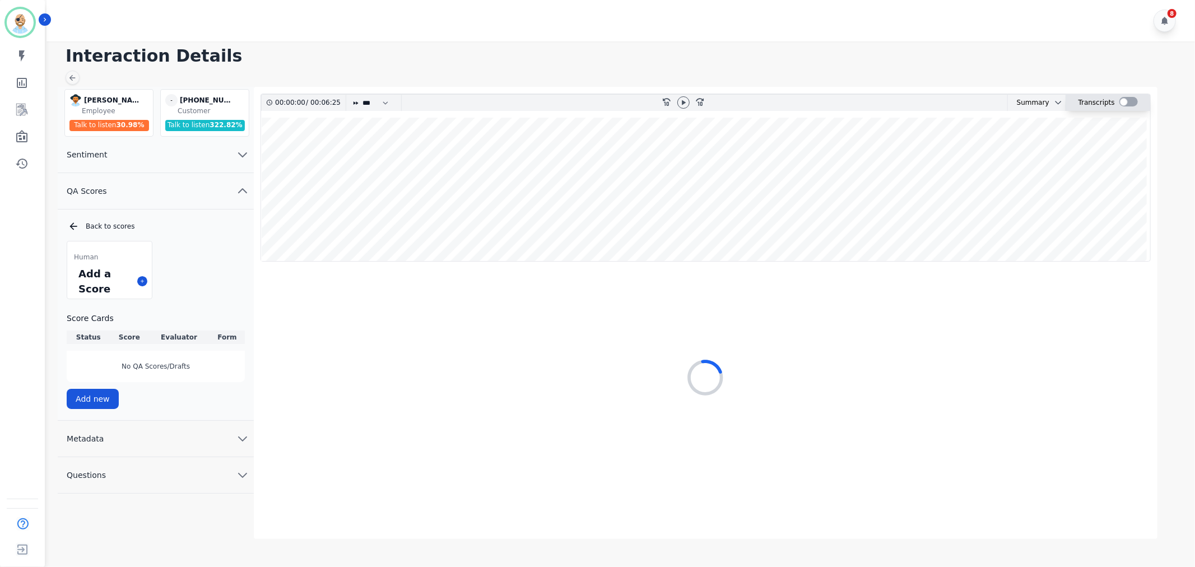
click at [1122, 101] on div at bounding box center [1128, 102] width 18 height 10
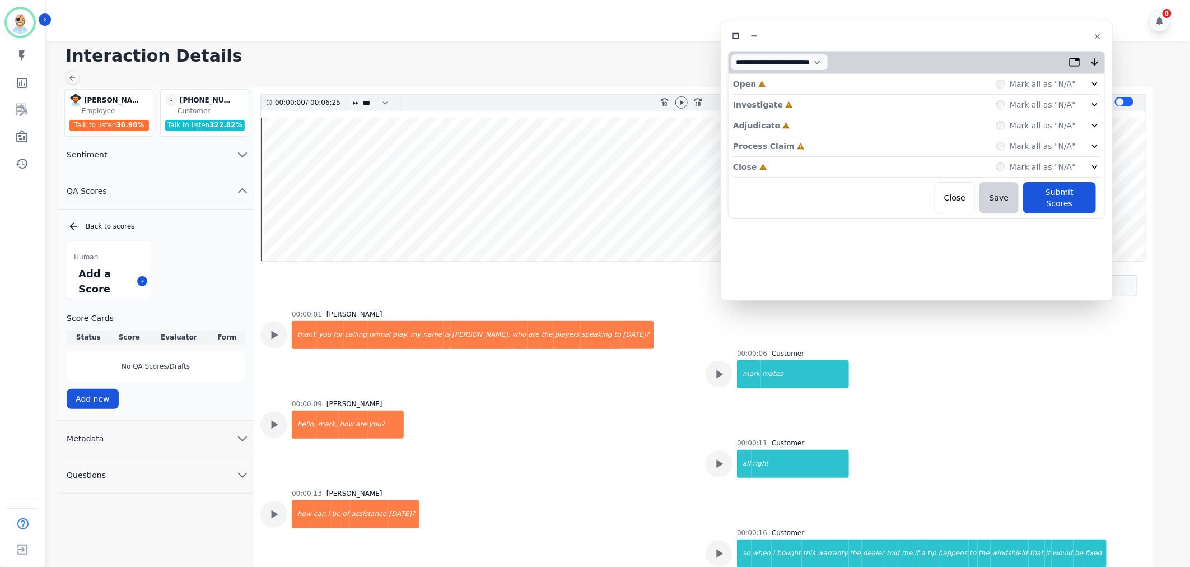
drag, startPoint x: 338, startPoint y: 70, endPoint x: 1009, endPoint y: 44, distance: 672.1
click at [1009, 44] on div "**********" at bounding box center [917, 161] width 392 height 280
click at [776, 159] on div "Close Incomplete Mark all as "N/A"" at bounding box center [916, 167] width 367 height 21
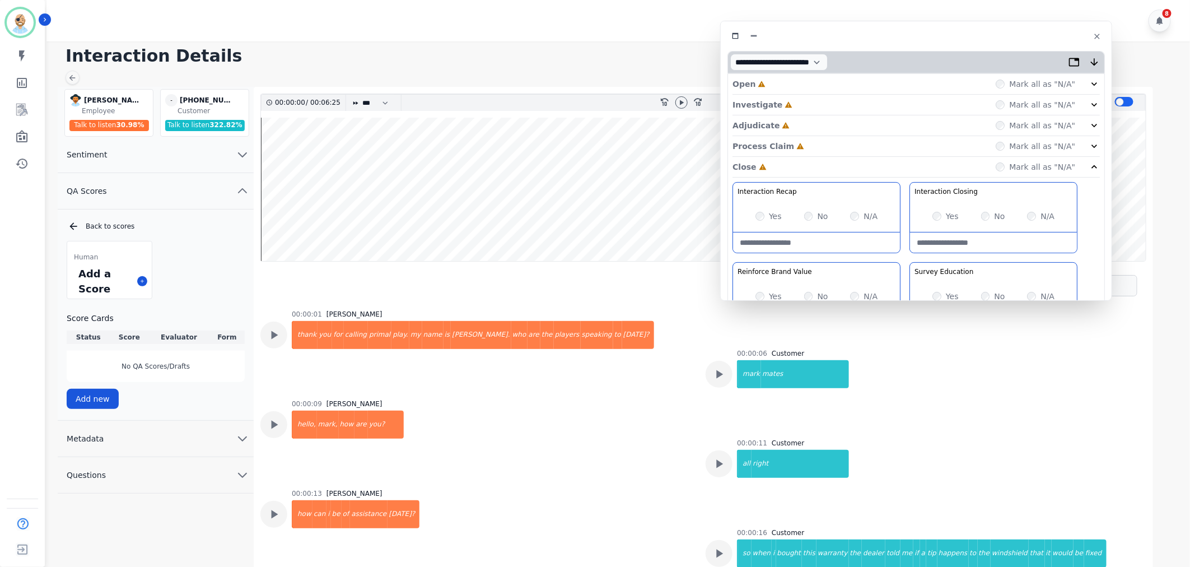
click at [796, 147] on div "Process Claim Incomplete Mark all as "N/A"" at bounding box center [916, 146] width 367 height 21
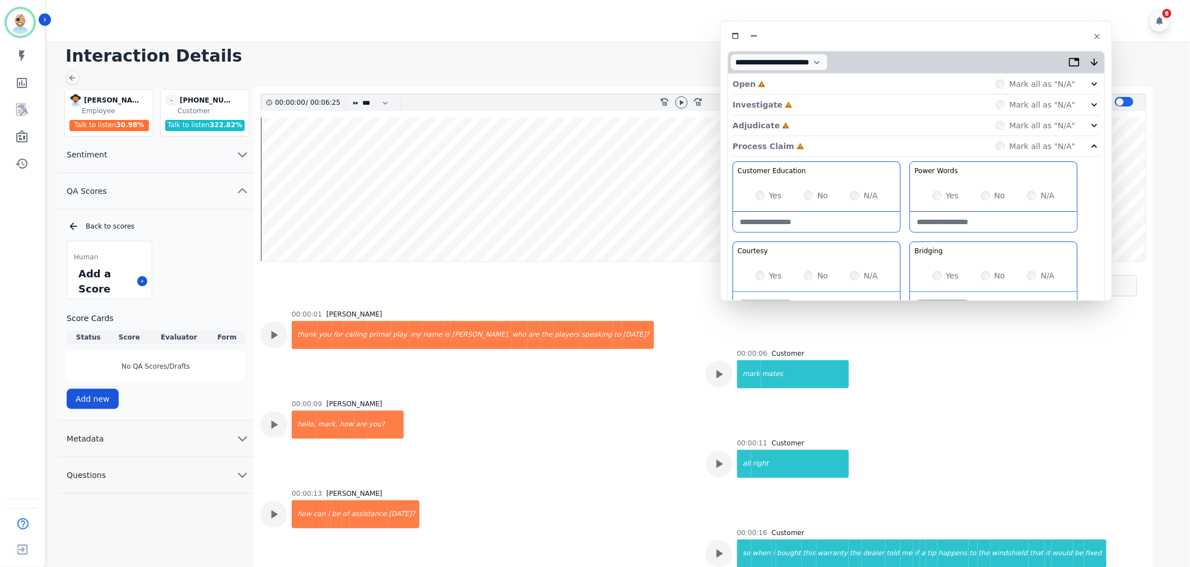
click at [805, 124] on div "Adjudicate Incomplete Mark all as "N/A"" at bounding box center [916, 125] width 367 height 21
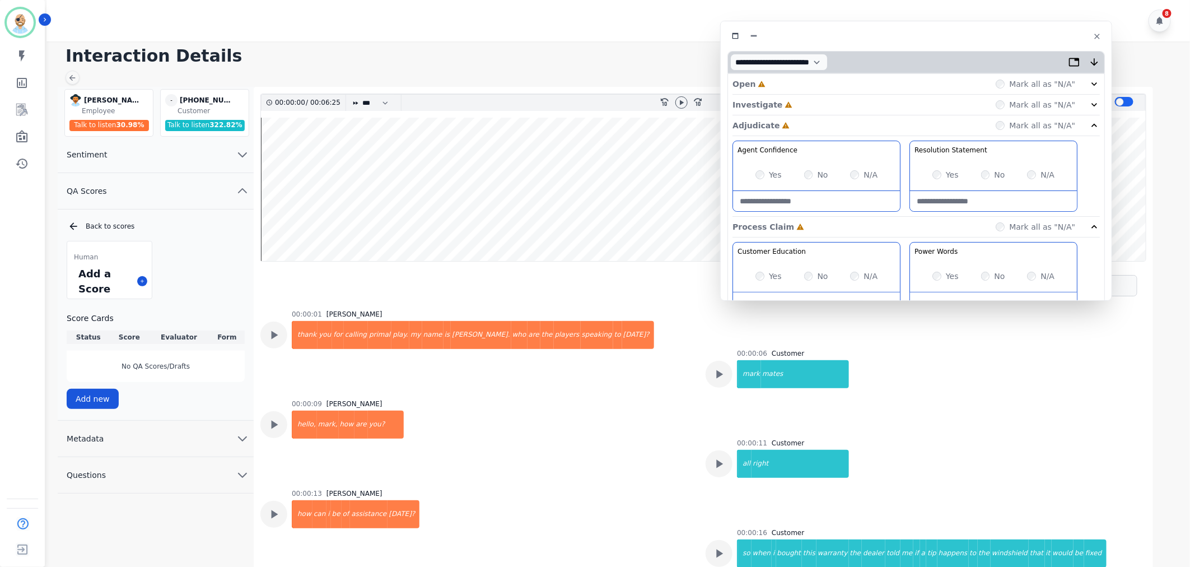
click at [798, 104] on div "Investigate Incomplete Mark all as "N/A"" at bounding box center [916, 105] width 367 height 21
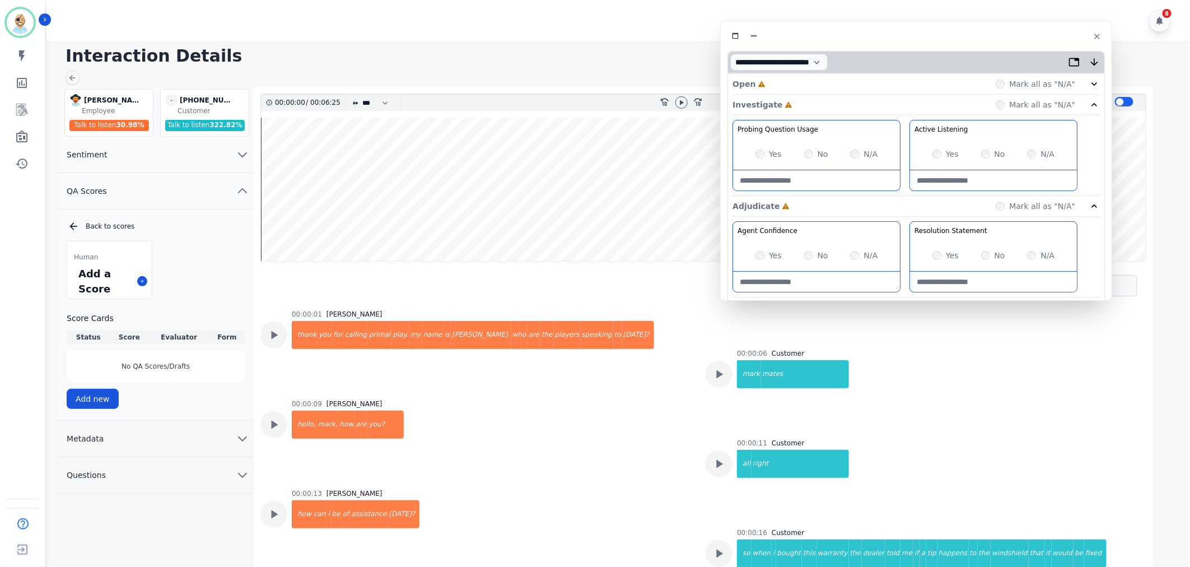
click at [791, 88] on div "Open Incomplete Mark all as "N/A"" at bounding box center [916, 84] width 367 height 21
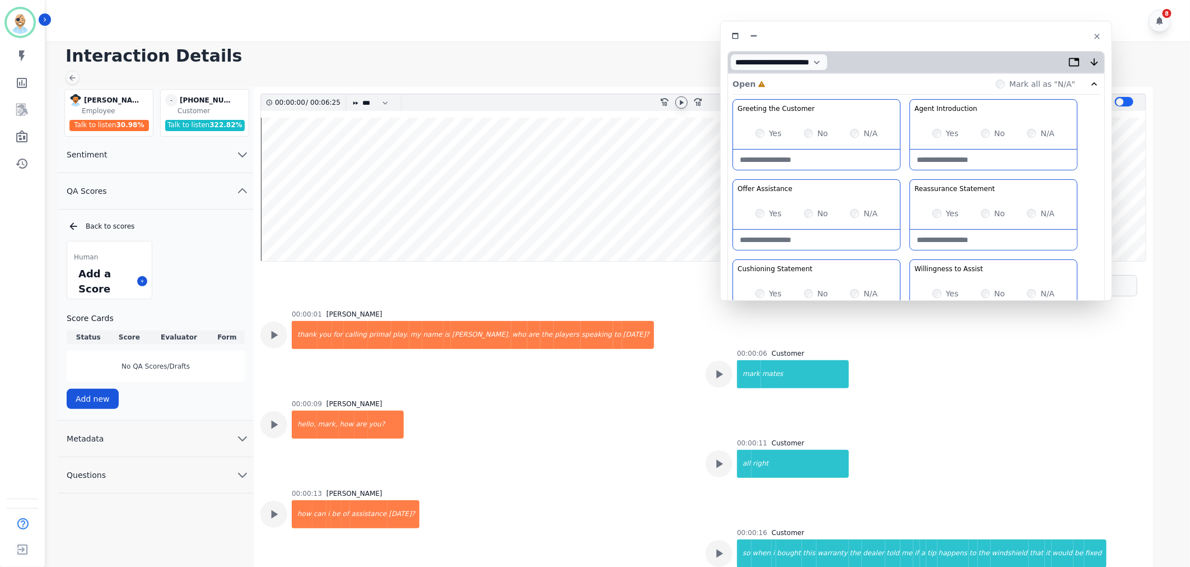
click at [679, 105] on icon at bounding box center [681, 102] width 9 height 9
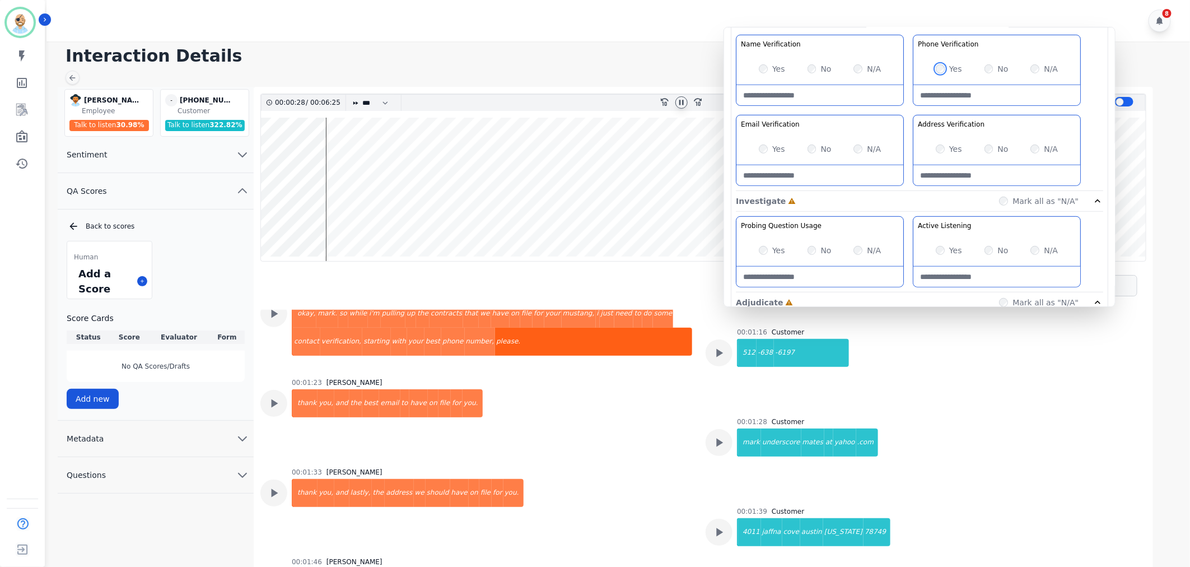
scroll to position [628, 0]
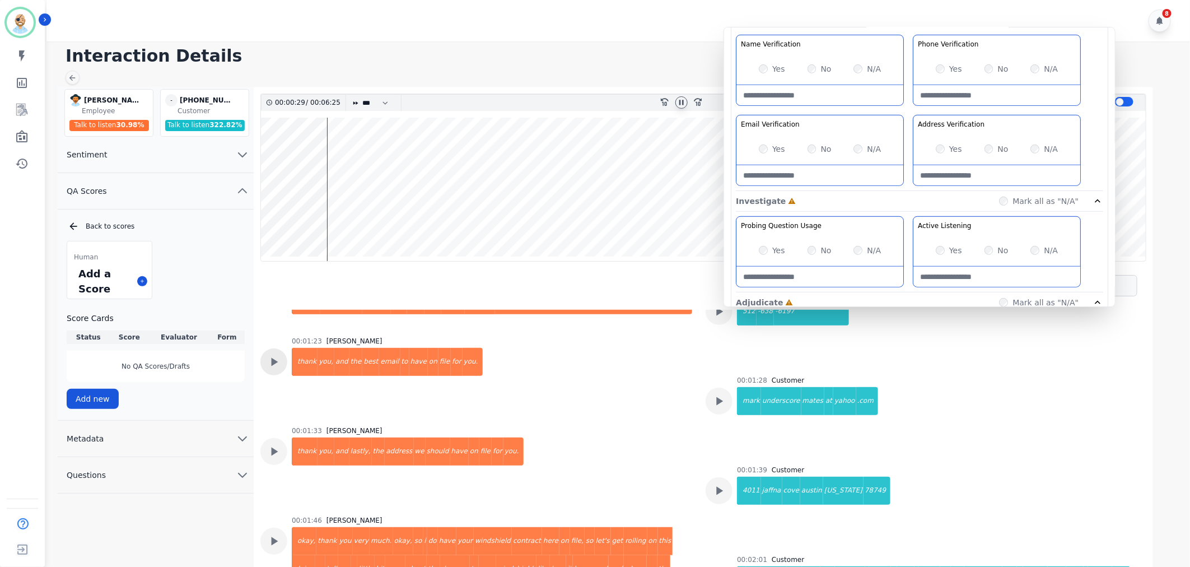
click at [272, 356] on icon at bounding box center [274, 362] width 15 height 15
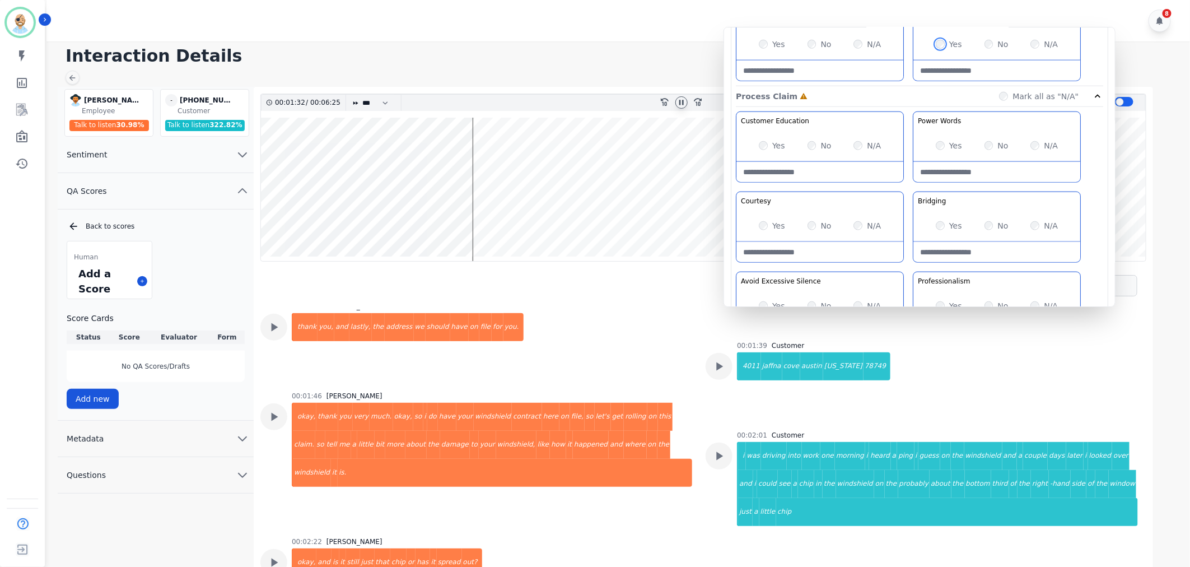
scroll to position [622, 0]
click at [771, 224] on div "Yes" at bounding box center [776, 226] width 26 height 11
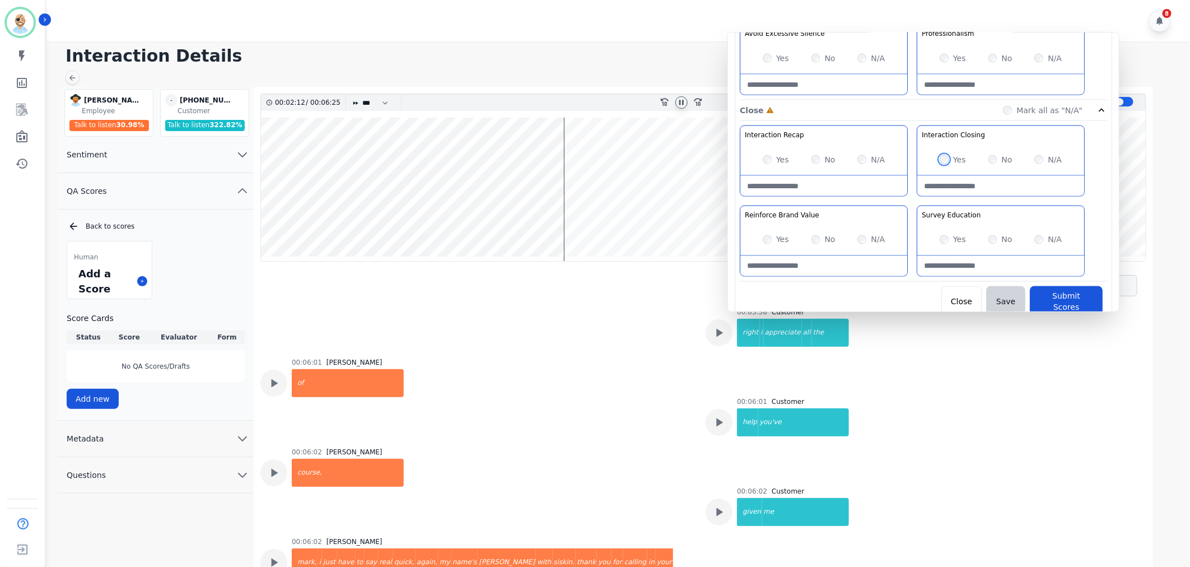
scroll to position [3118, 0]
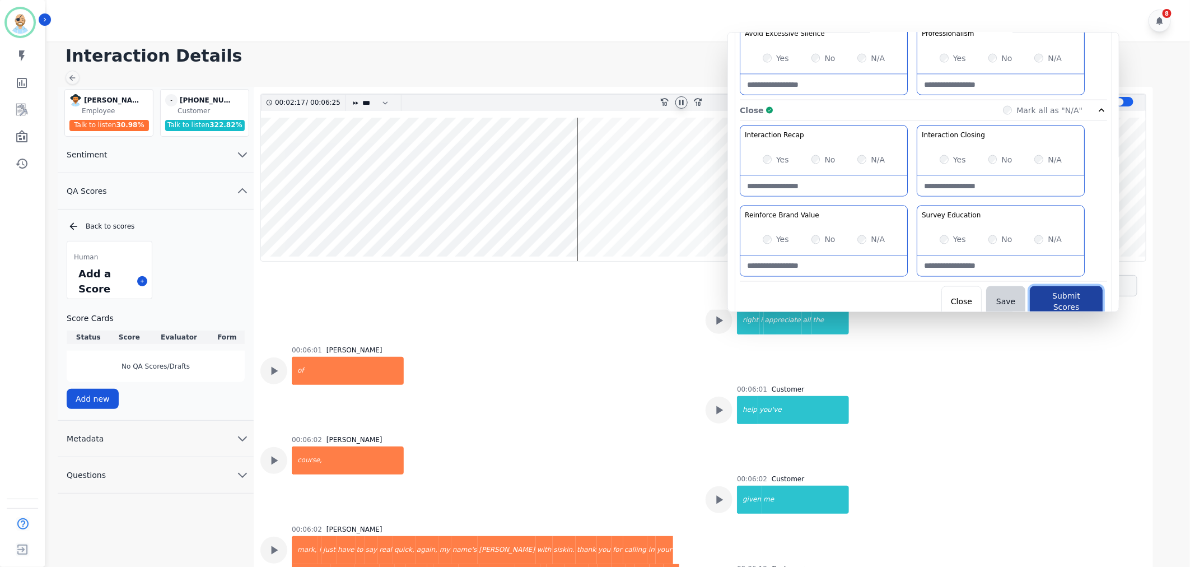
click at [1054, 292] on button "Submit Scores" at bounding box center [1066, 301] width 73 height 31
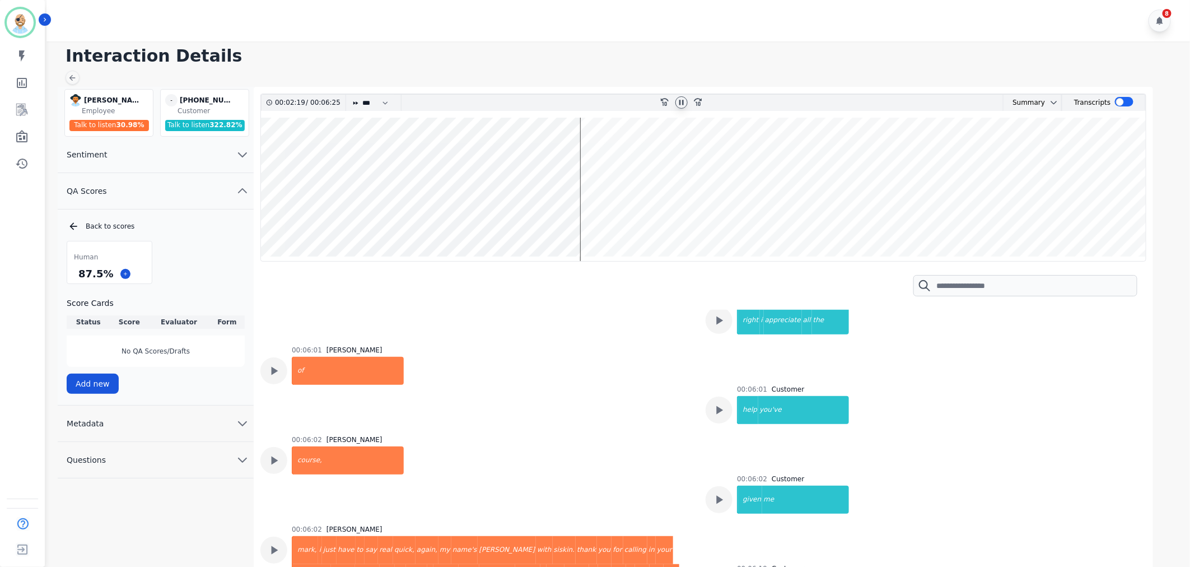
click at [686, 103] on div at bounding box center [682, 102] width 12 height 12
drag, startPoint x: 109, startPoint y: 272, endPoint x: 77, endPoint y: 273, distance: 32.5
click at [77, 273] on div "87.5 %" at bounding box center [95, 274] width 39 height 20
copy div "87.5 %"
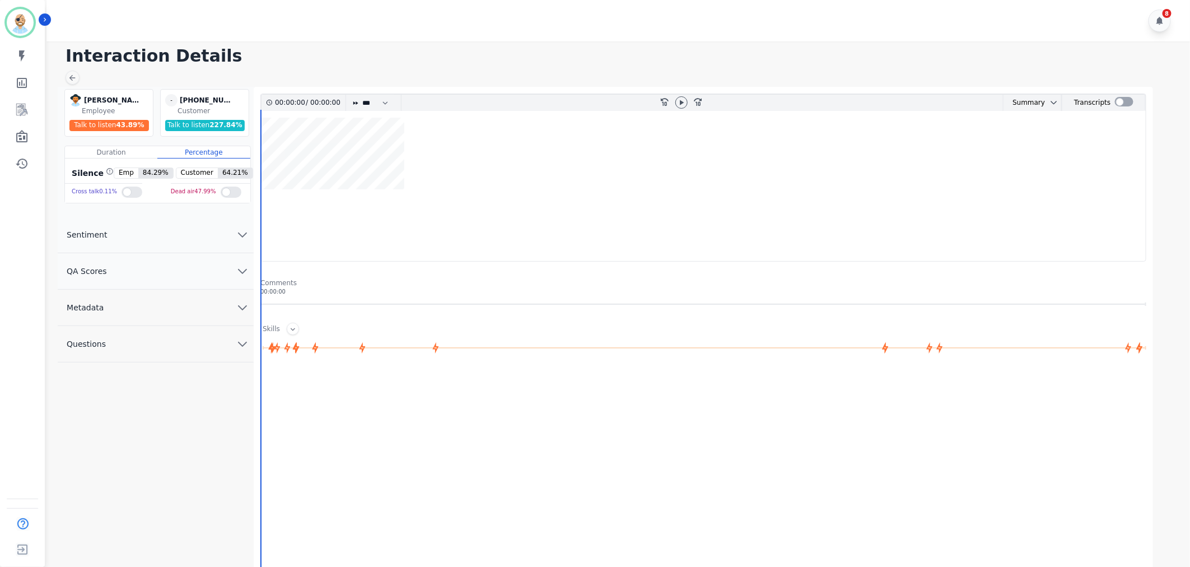
click at [136, 264] on button "QA Scores" at bounding box center [156, 271] width 196 height 36
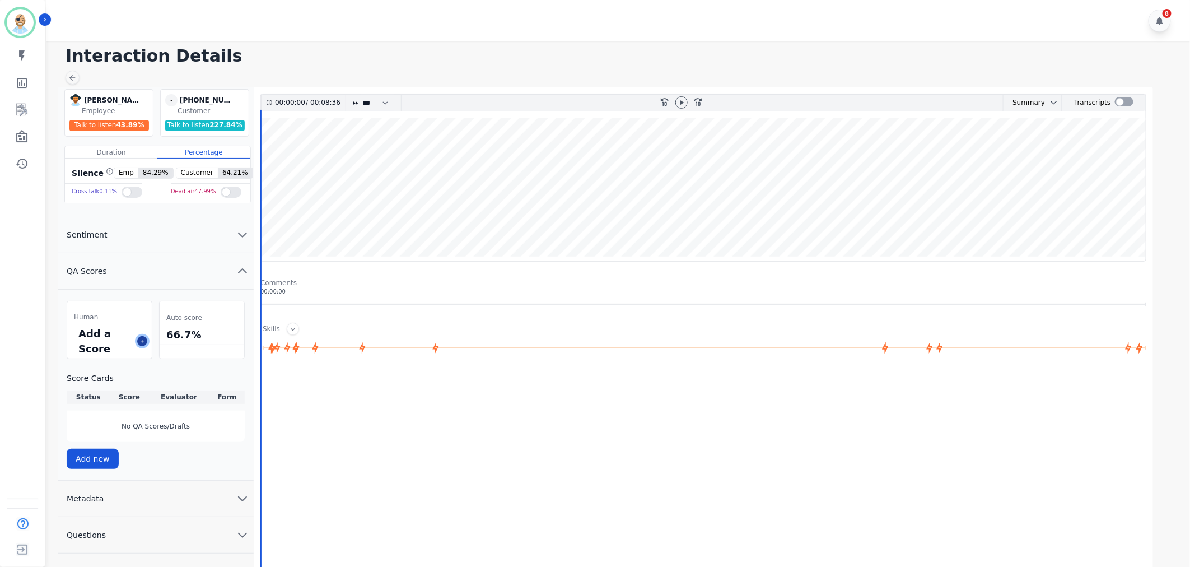
click at [142, 338] on button at bounding box center [142, 341] width 10 height 10
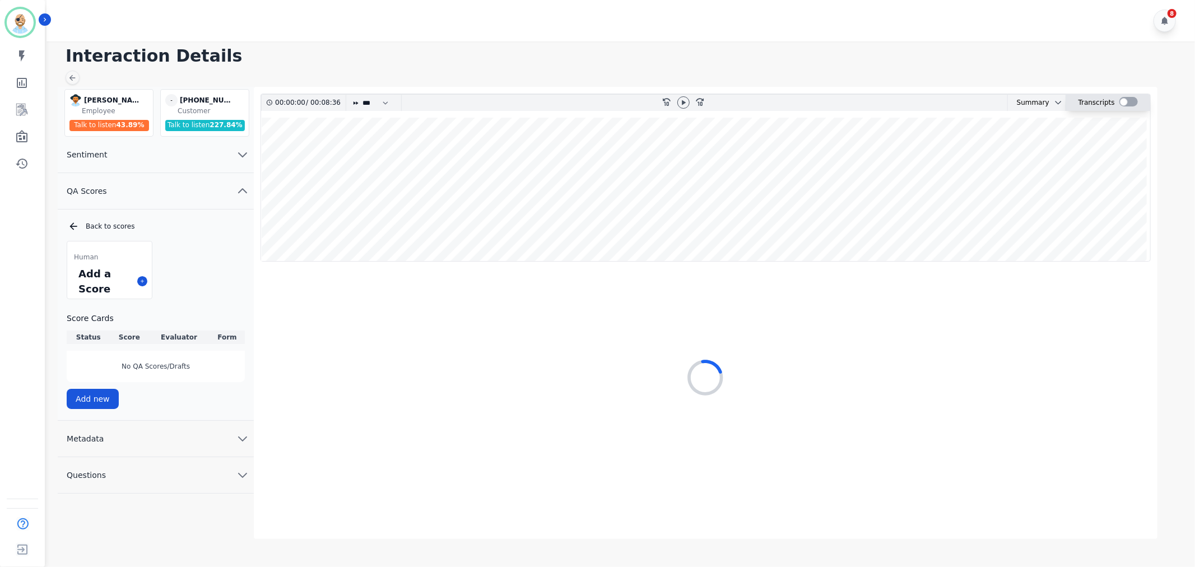
click at [1125, 101] on div at bounding box center [1128, 102] width 18 height 10
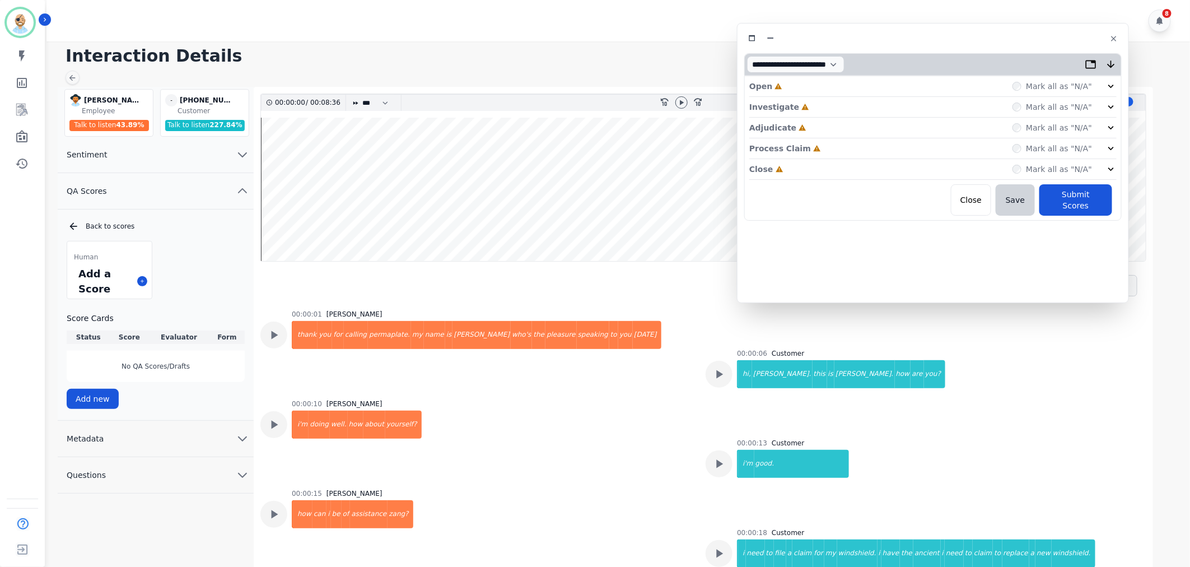
drag, startPoint x: 298, startPoint y: 63, endPoint x: 986, endPoint y: 39, distance: 688.8
click at [986, 39] on div at bounding box center [933, 38] width 378 height 16
click at [821, 167] on div "Close Incomplete Mark all as "N/A"" at bounding box center [932, 169] width 367 height 21
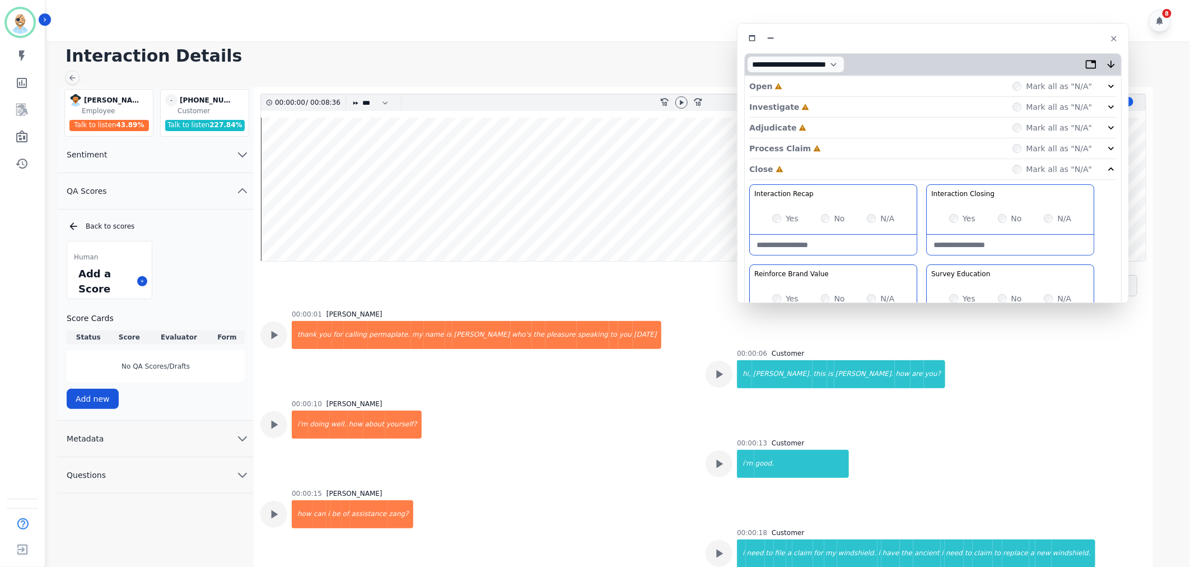
click at [826, 142] on div "Process Claim Incomplete Mark all as "N/A"" at bounding box center [932, 148] width 367 height 21
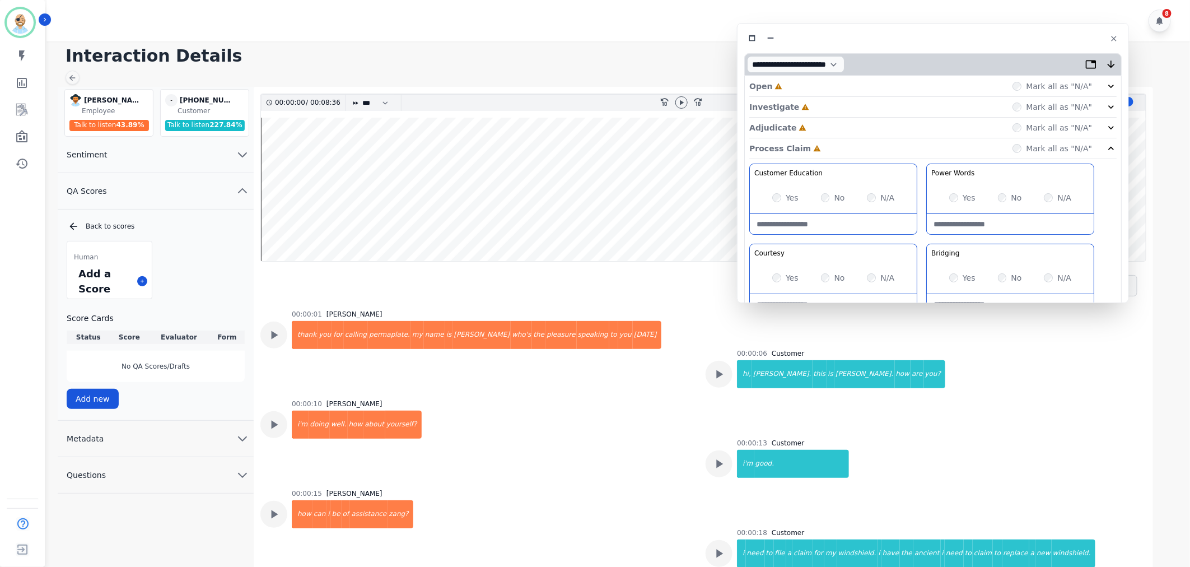
click at [825, 122] on div "Adjudicate Incomplete Mark all as "N/A"" at bounding box center [932, 128] width 367 height 21
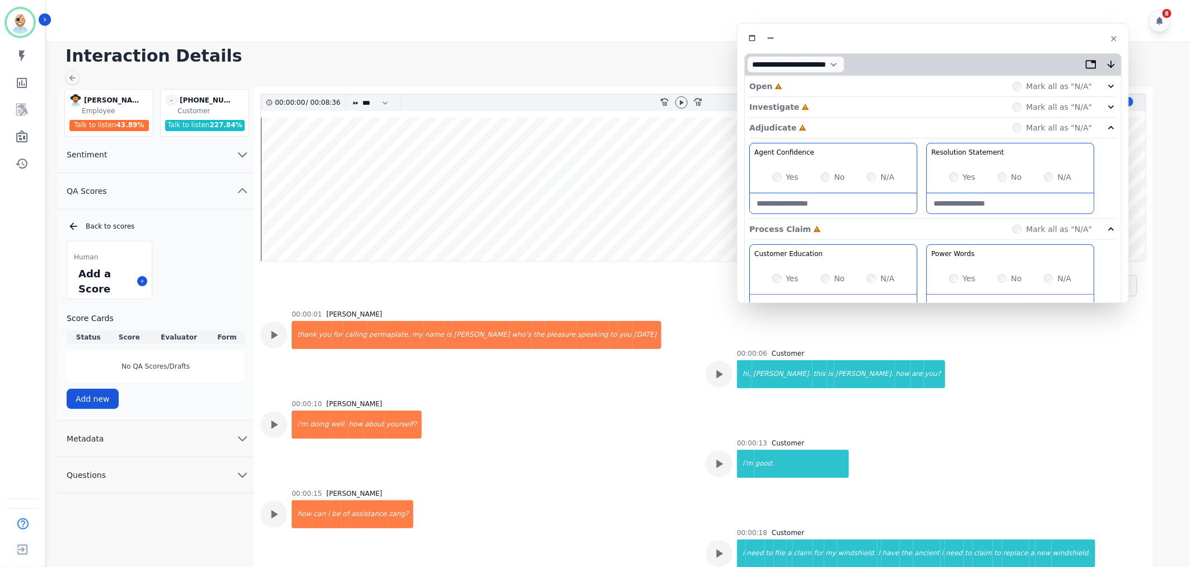
click at [816, 103] on div "Investigate Incomplete Mark all as "N/A"" at bounding box center [932, 107] width 367 height 21
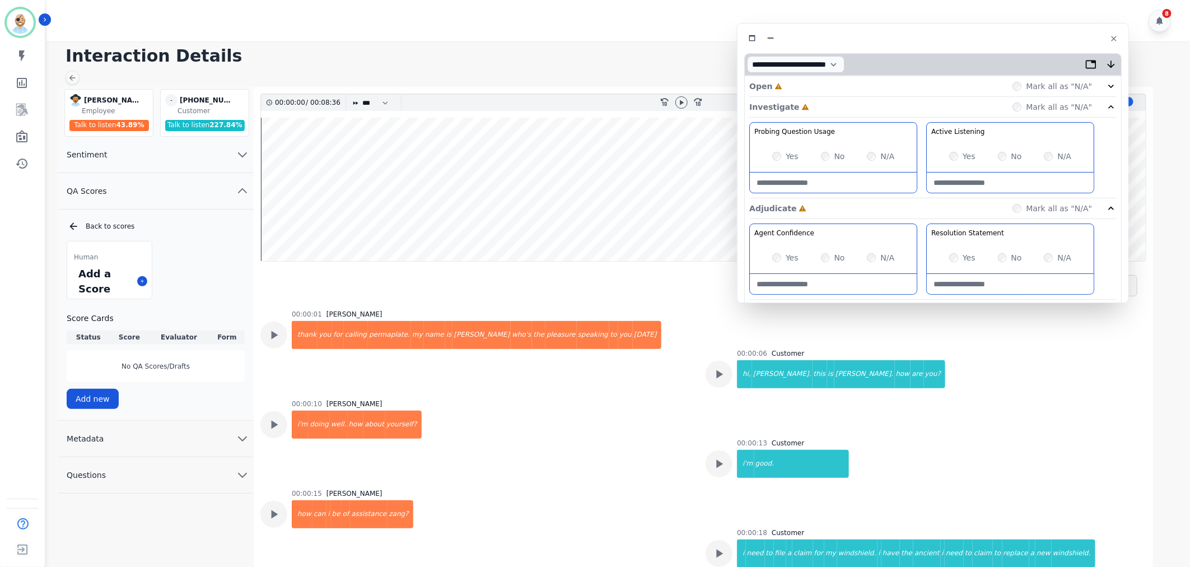
click at [810, 86] on div "Open Incomplete Mark all as "N/A"" at bounding box center [932, 86] width 367 height 21
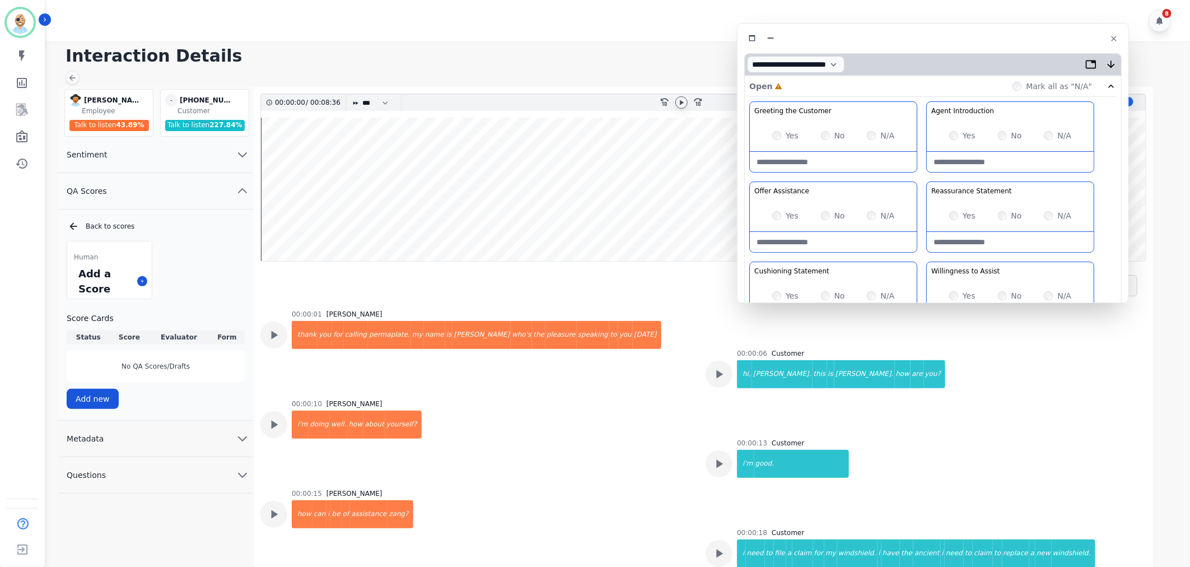
click at [682, 104] on icon at bounding box center [682, 102] width 4 height 5
click at [924, 177] on div "Greeting the Customer Welcome is where we quickly greet our customer as a known…" at bounding box center [932, 299] width 367 height 397
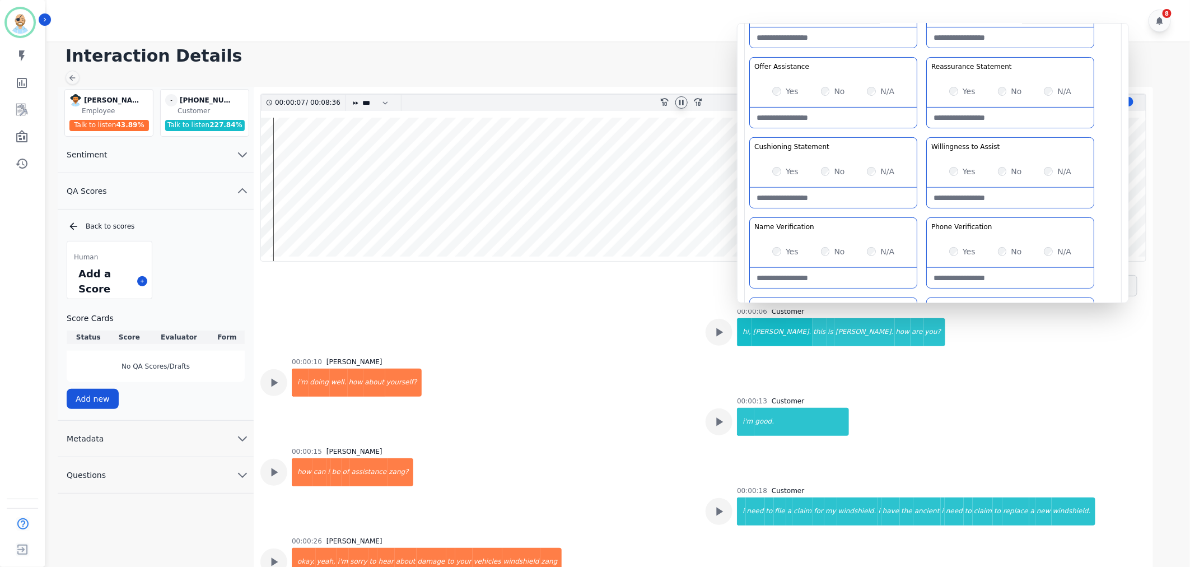
scroll to position [62, 0]
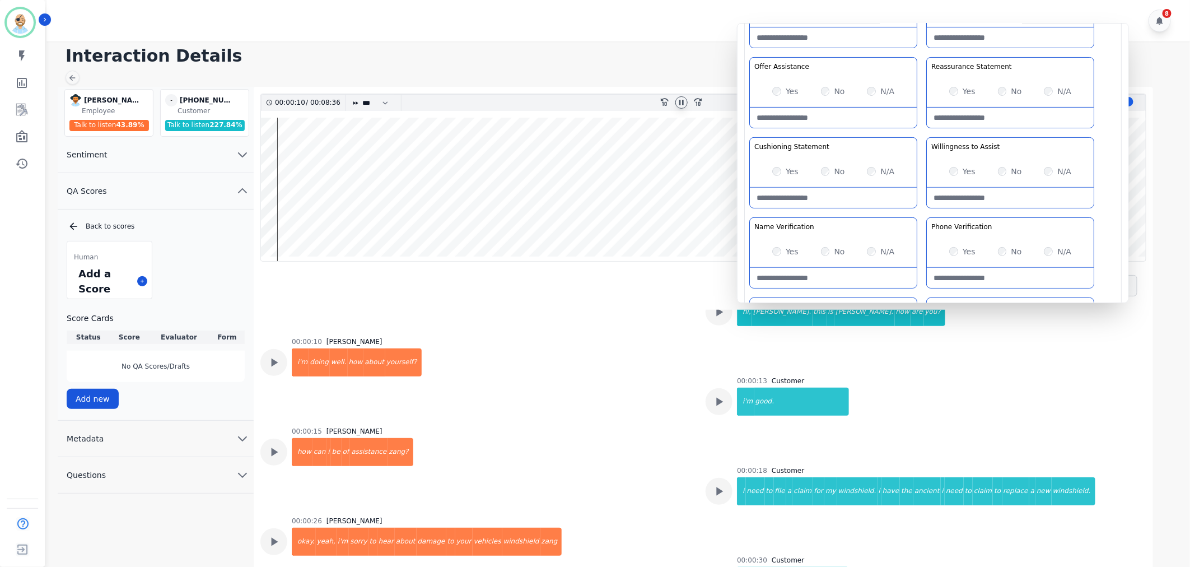
click at [925, 211] on div "Greeting the Customer Welcome is where we quickly greet our customer as a known…" at bounding box center [932, 175] width 367 height 397
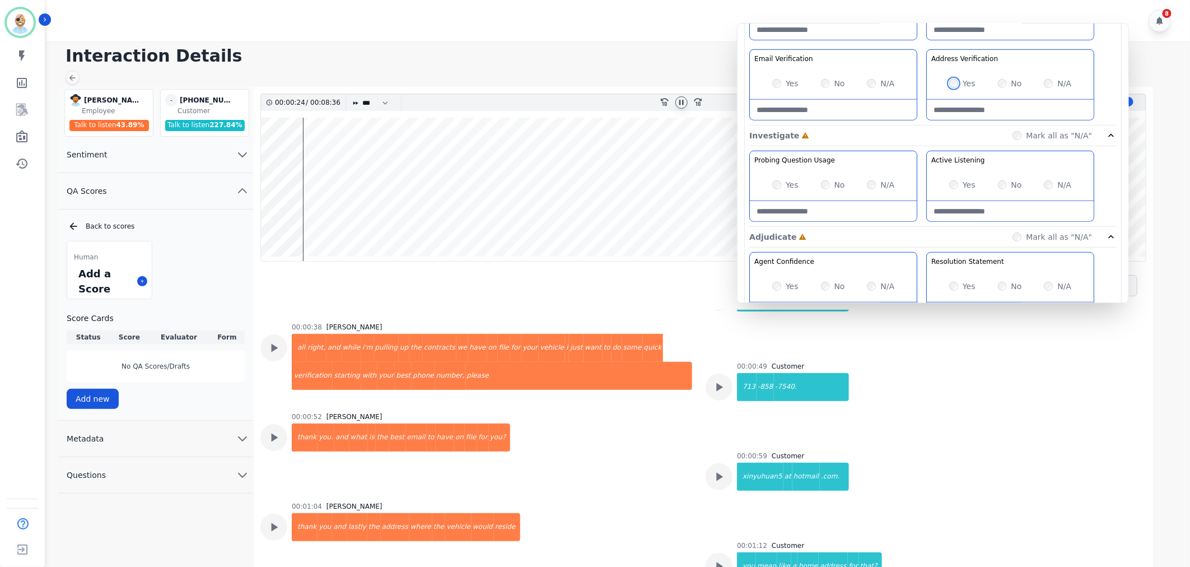
scroll to position [373, 0]
click at [959, 183] on div "Yes" at bounding box center [962, 184] width 26 height 11
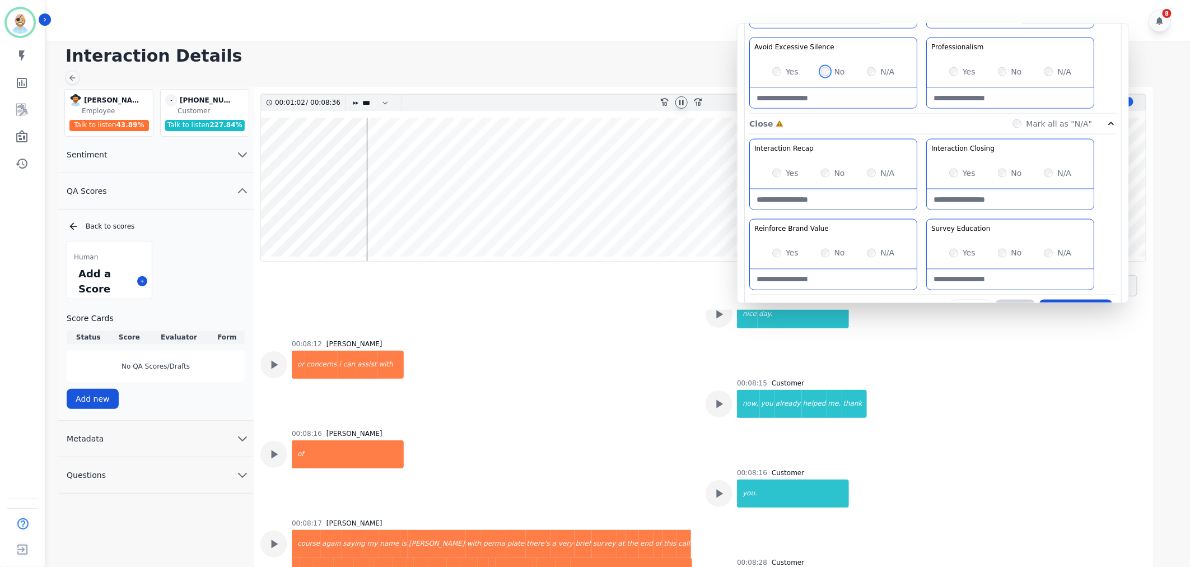
scroll to position [881, 0]
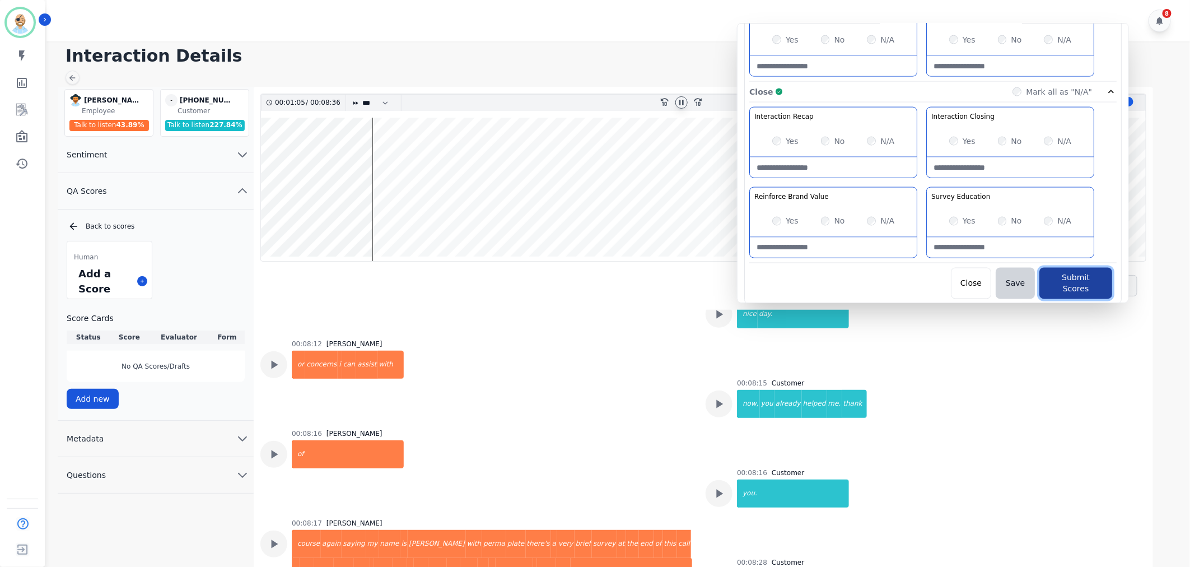
click at [1068, 281] on button "Submit Scores" at bounding box center [1076, 283] width 73 height 31
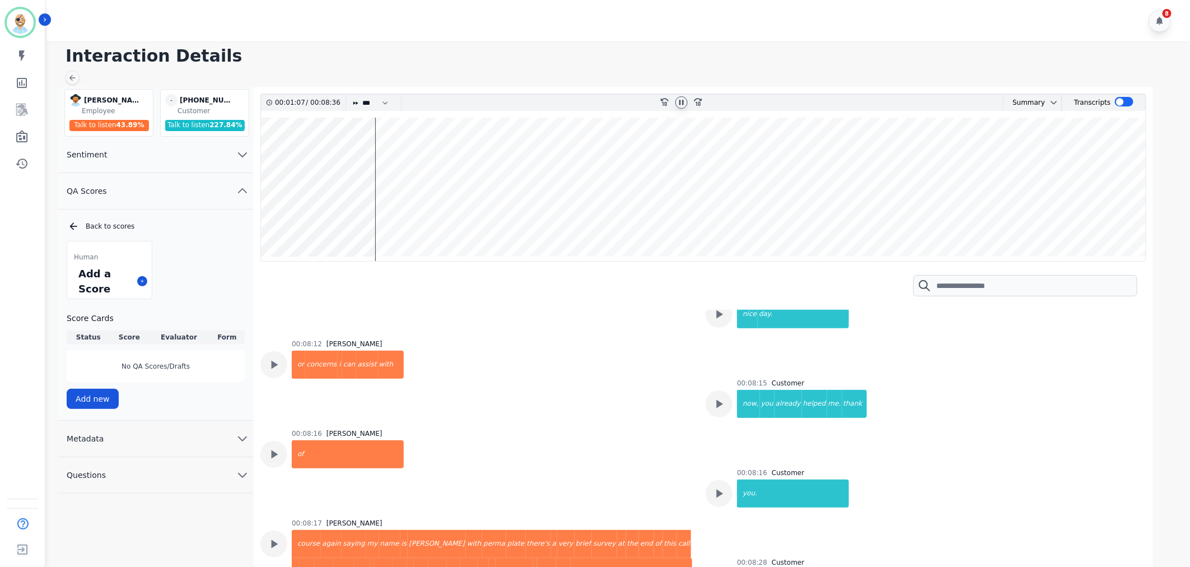
click at [681, 102] on icon at bounding box center [681, 102] width 4 height 5
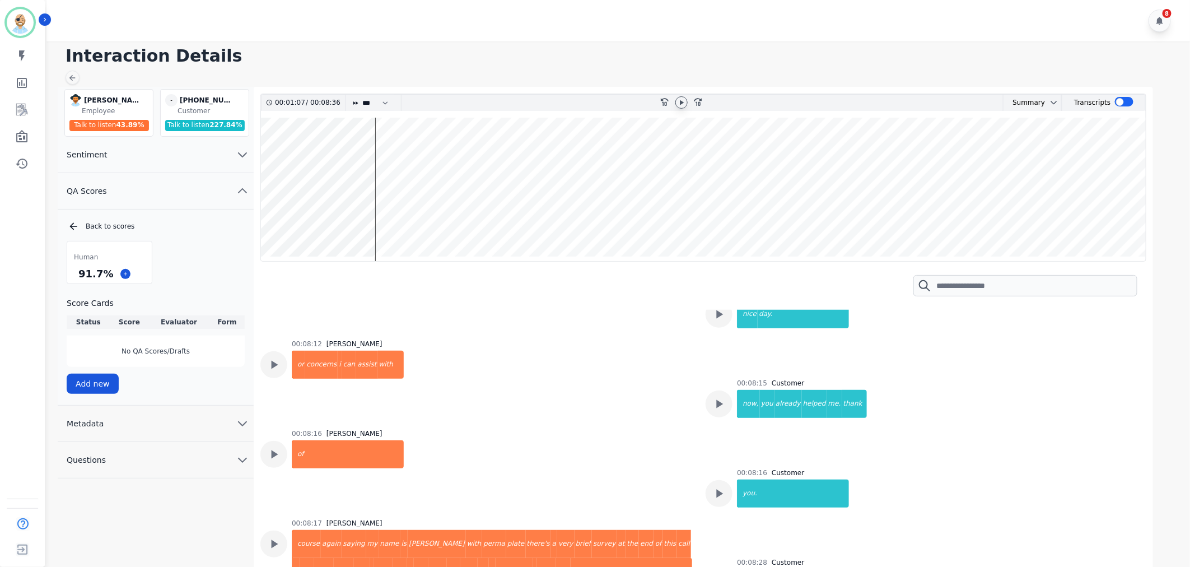
click at [543, 39] on div "8" at bounding box center [619, 20] width 1147 height 41
drag, startPoint x: 108, startPoint y: 276, endPoint x: 76, endPoint y: 272, distance: 32.2
click at [76, 272] on div "91.7 %" at bounding box center [95, 274] width 39 height 20
copy div "91.7 %"
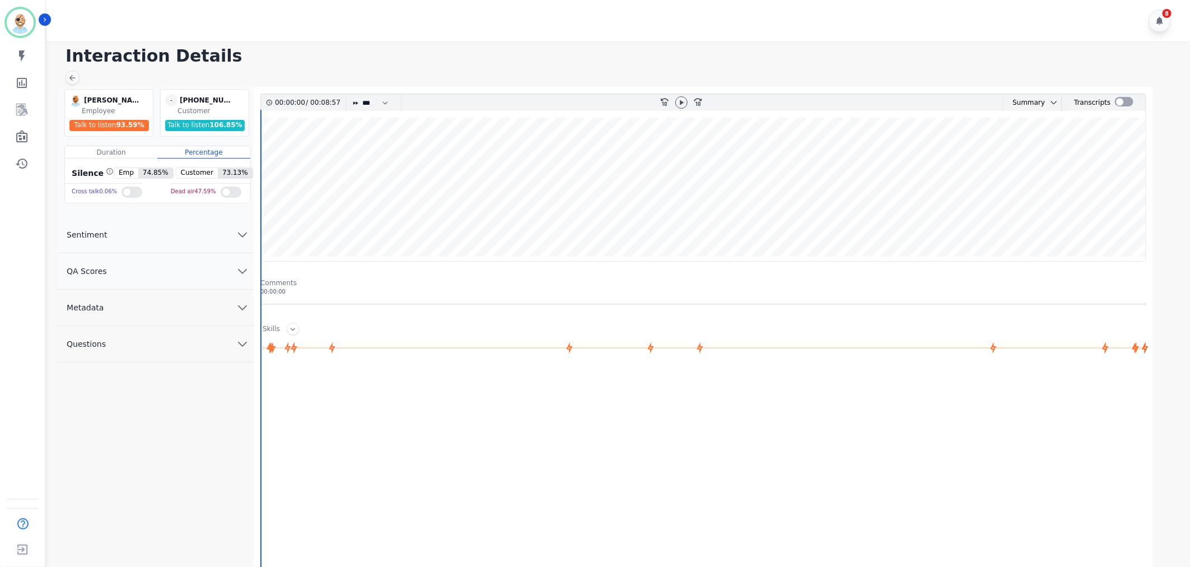
click at [191, 276] on button "QA Scores" at bounding box center [156, 271] width 196 height 36
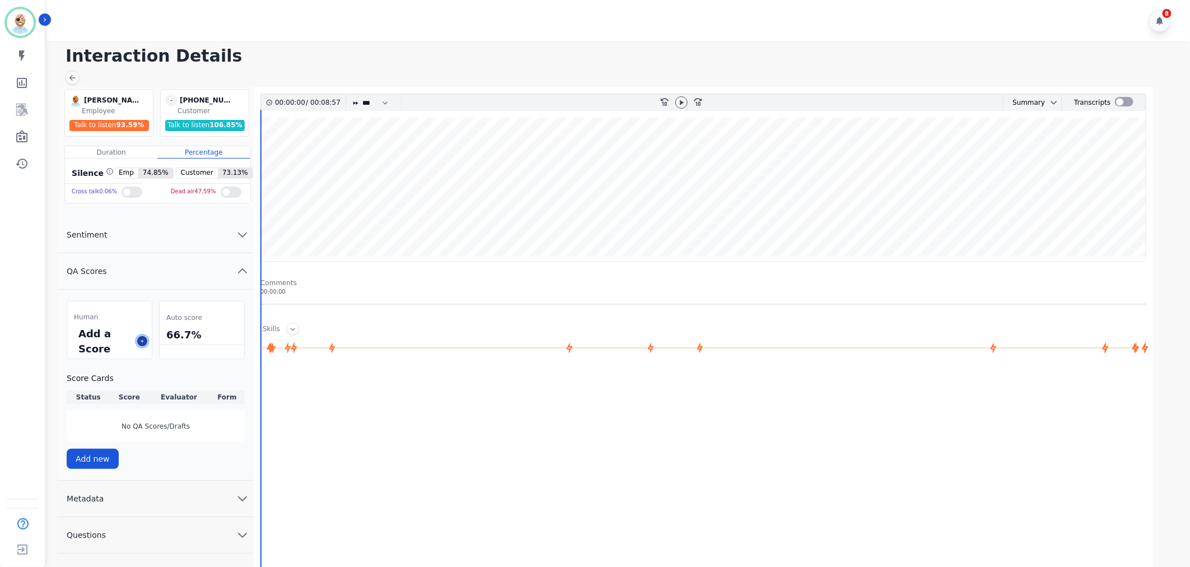
click at [142, 341] on icon at bounding box center [142, 341] width 6 height 6
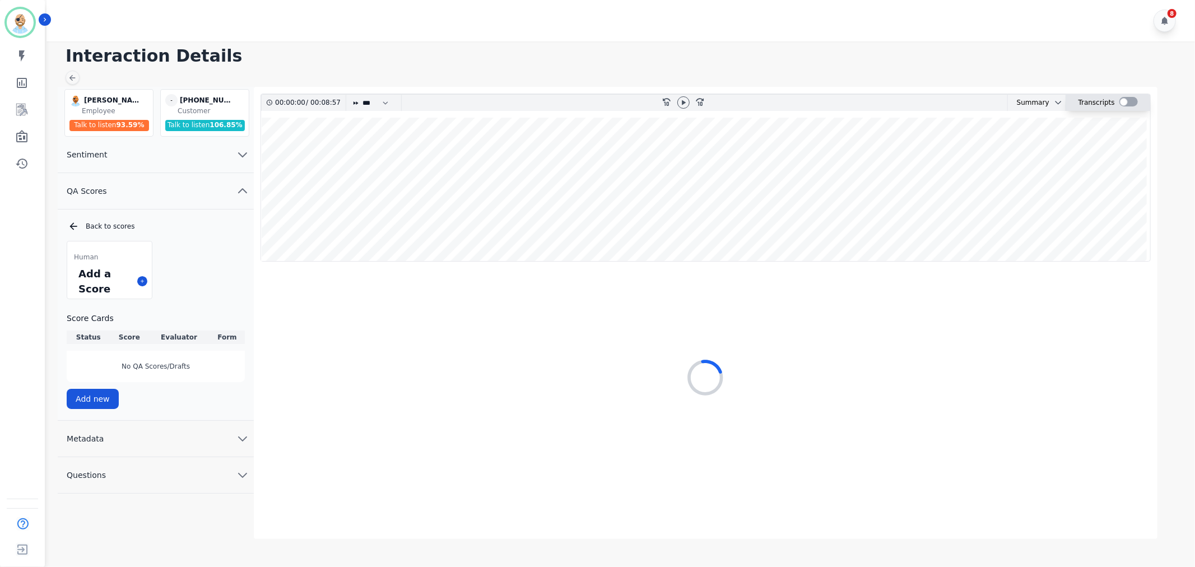
click at [1128, 103] on div at bounding box center [1128, 102] width 18 height 10
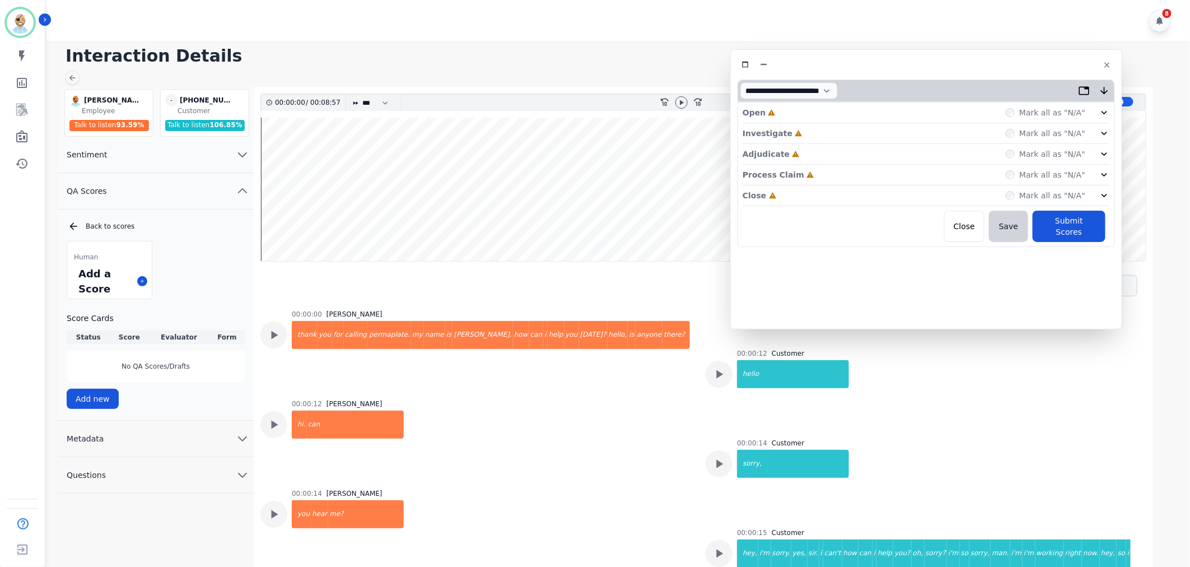
drag, startPoint x: 334, startPoint y: 64, endPoint x: 1034, endPoint y: 64, distance: 699.6
click at [1034, 64] on div at bounding box center [927, 65] width 378 height 16
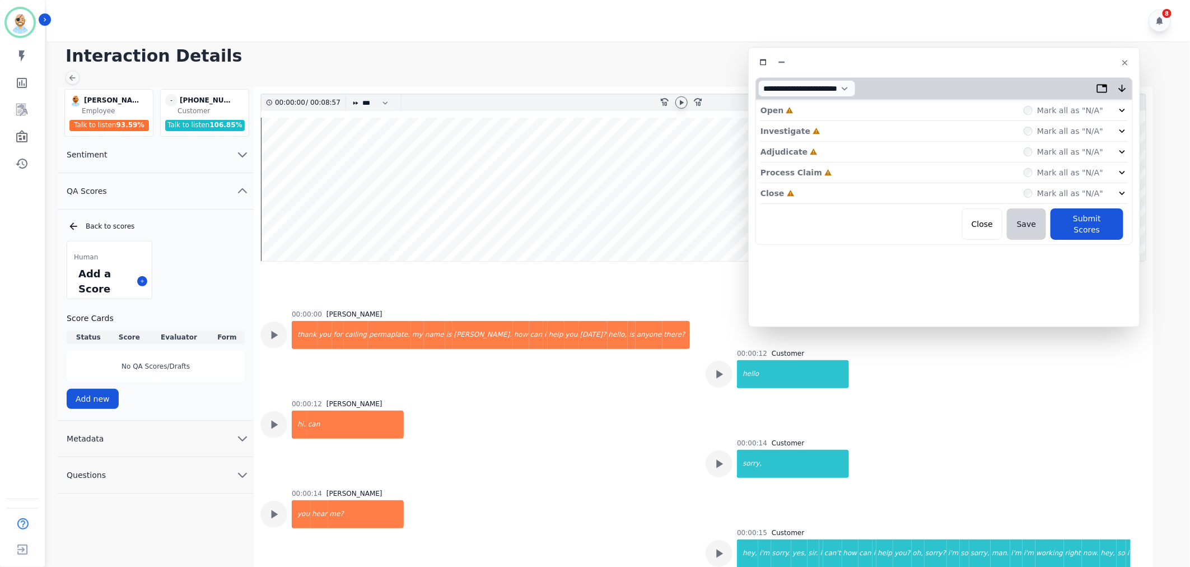
click at [679, 102] on icon at bounding box center [681, 102] width 9 height 9
click at [832, 193] on div "Close Incomplete Mark all as "N/A"" at bounding box center [944, 193] width 367 height 21
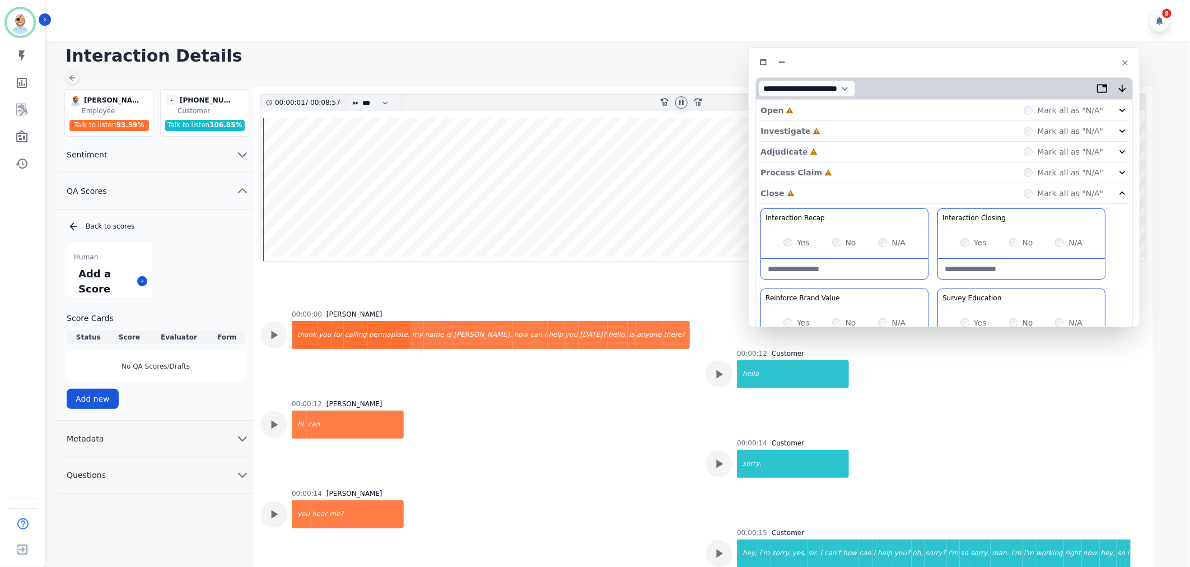
click at [832, 168] on div "Process Claim Incomplete Mark all as "N/A"" at bounding box center [944, 172] width 367 height 21
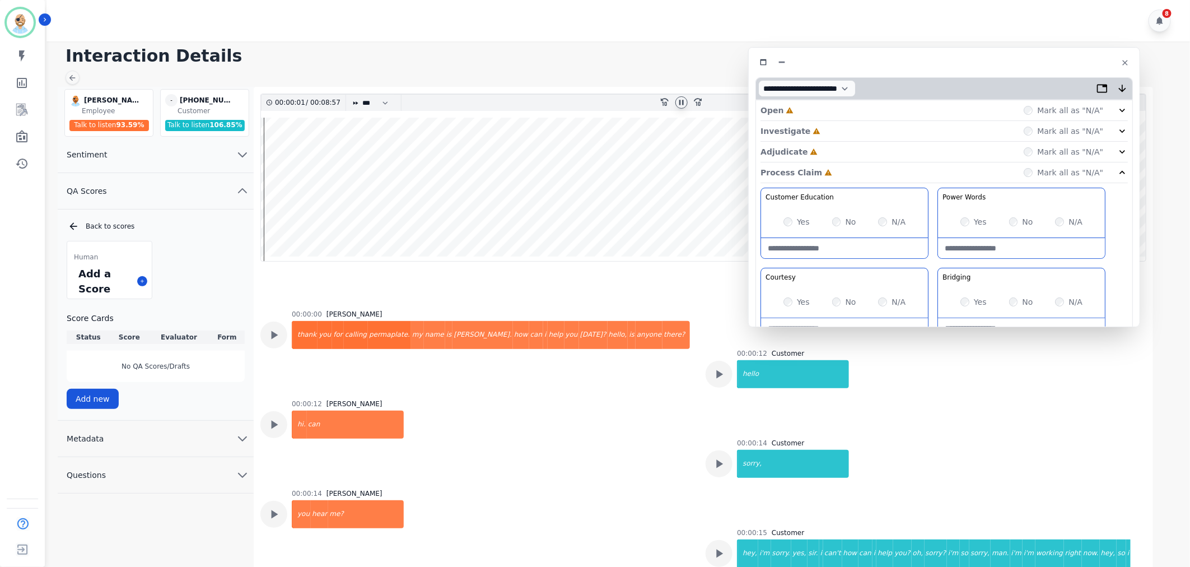
click at [833, 147] on div "Adjudicate Incomplete Mark all as "N/A"" at bounding box center [944, 152] width 367 height 21
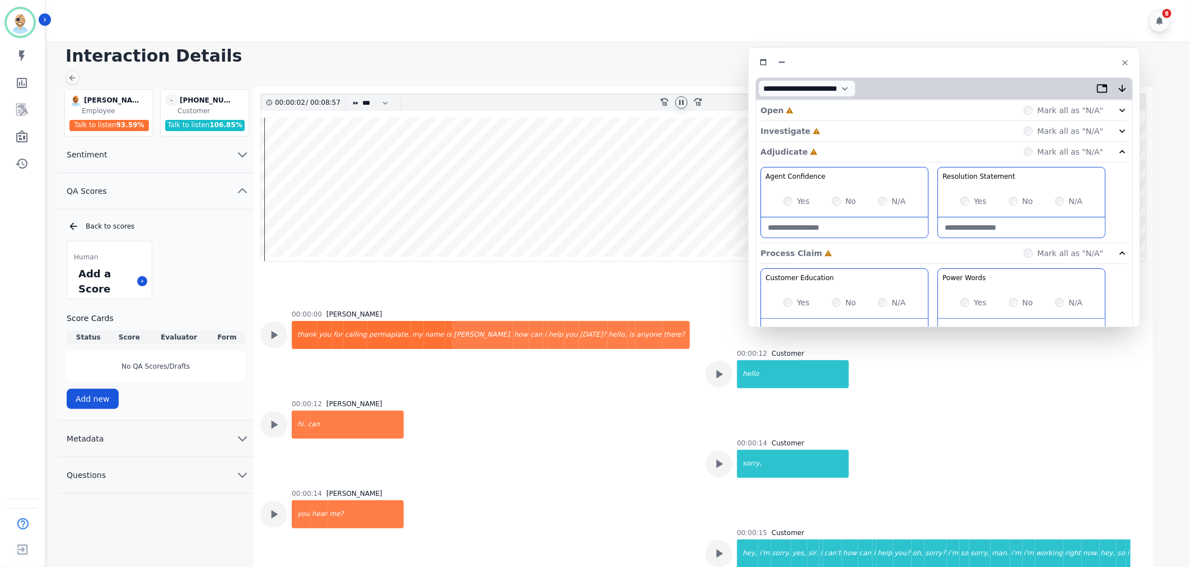
click at [831, 126] on div "Investigate Incomplete Mark all as "N/A"" at bounding box center [944, 131] width 367 height 21
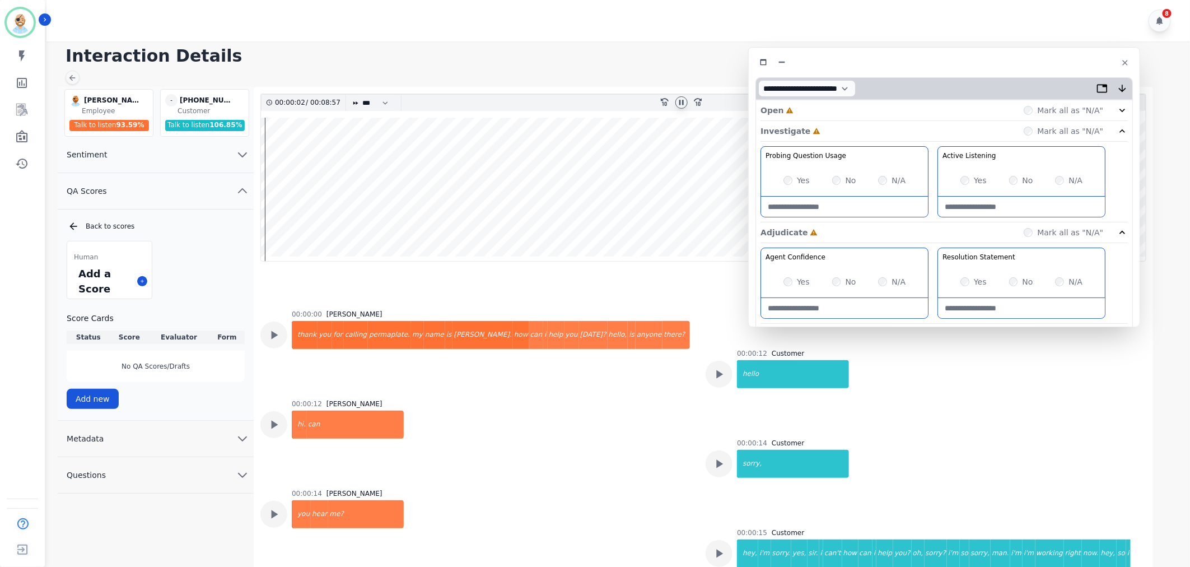
click at [832, 109] on div "Open Incomplete Mark all as "N/A"" at bounding box center [944, 110] width 367 height 21
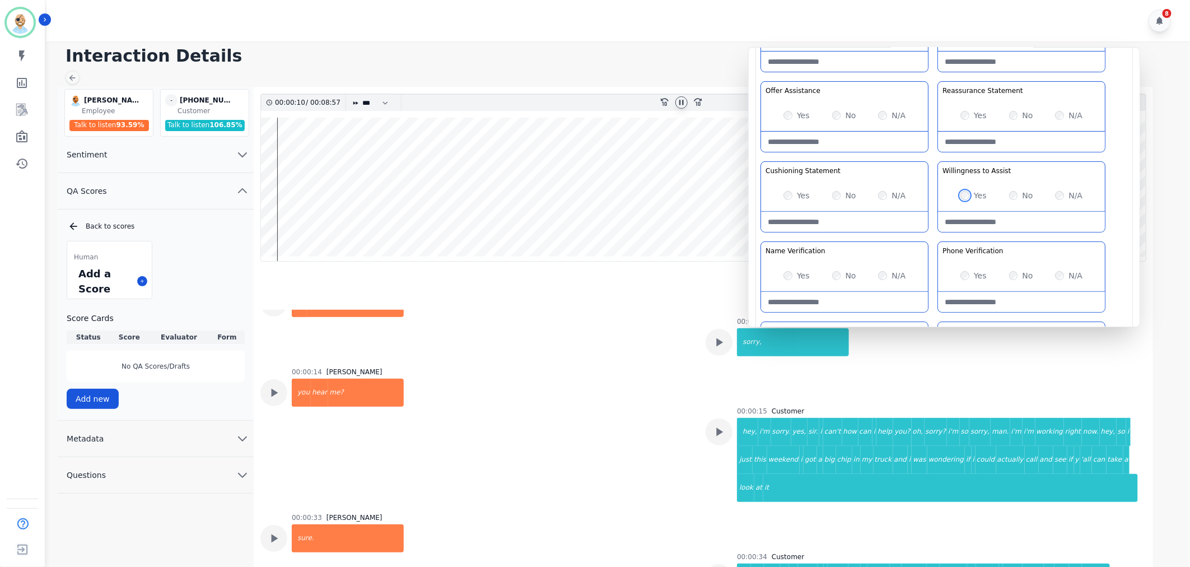
scroll to position [124, 0]
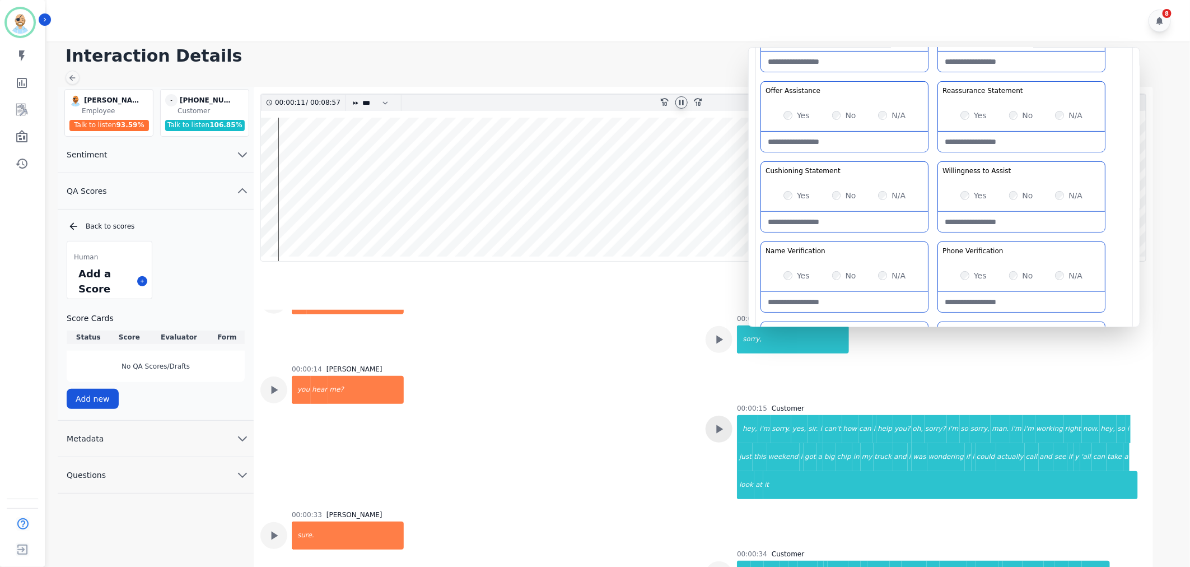
click at [720, 430] on icon at bounding box center [719, 429] width 15 height 15
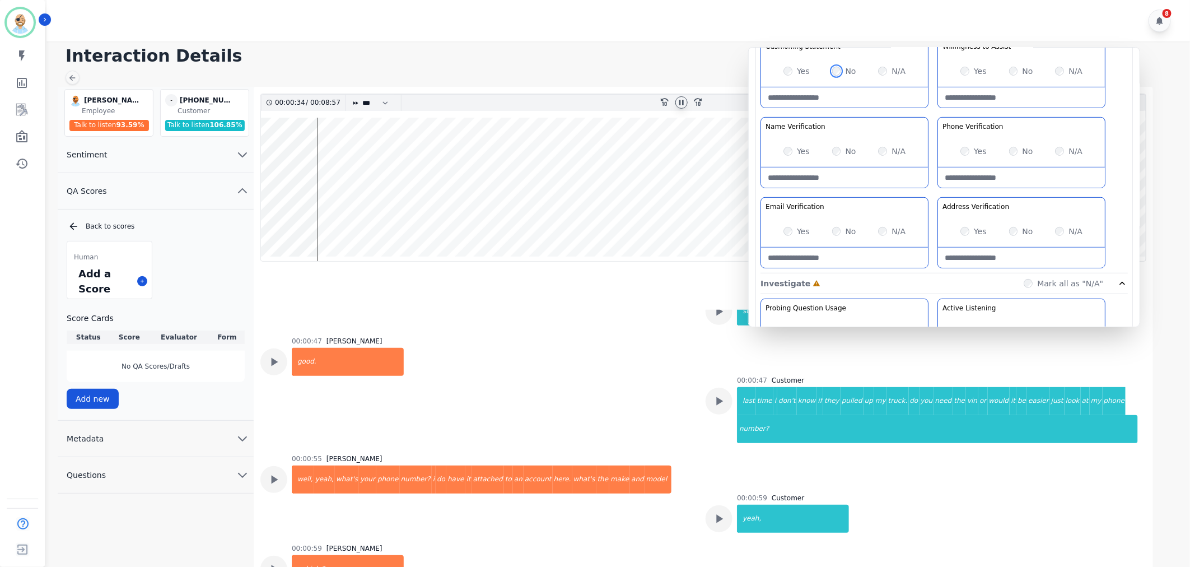
scroll to position [747, 0]
click at [276, 475] on icon at bounding box center [275, 479] width 7 height 8
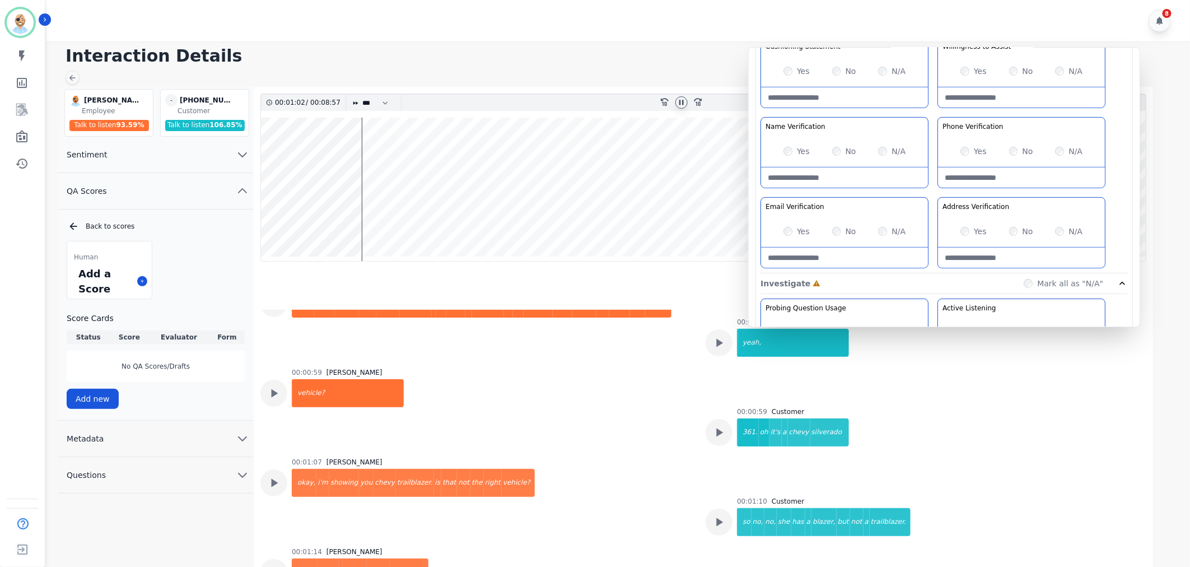
scroll to position [933, 0]
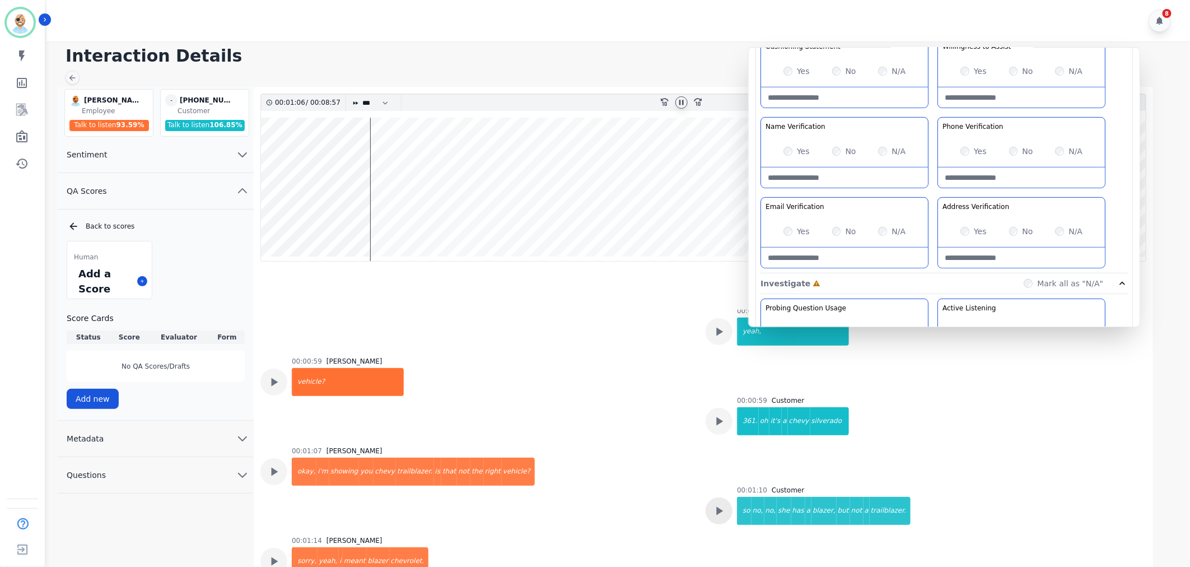
click at [721, 504] on icon at bounding box center [719, 511] width 15 height 15
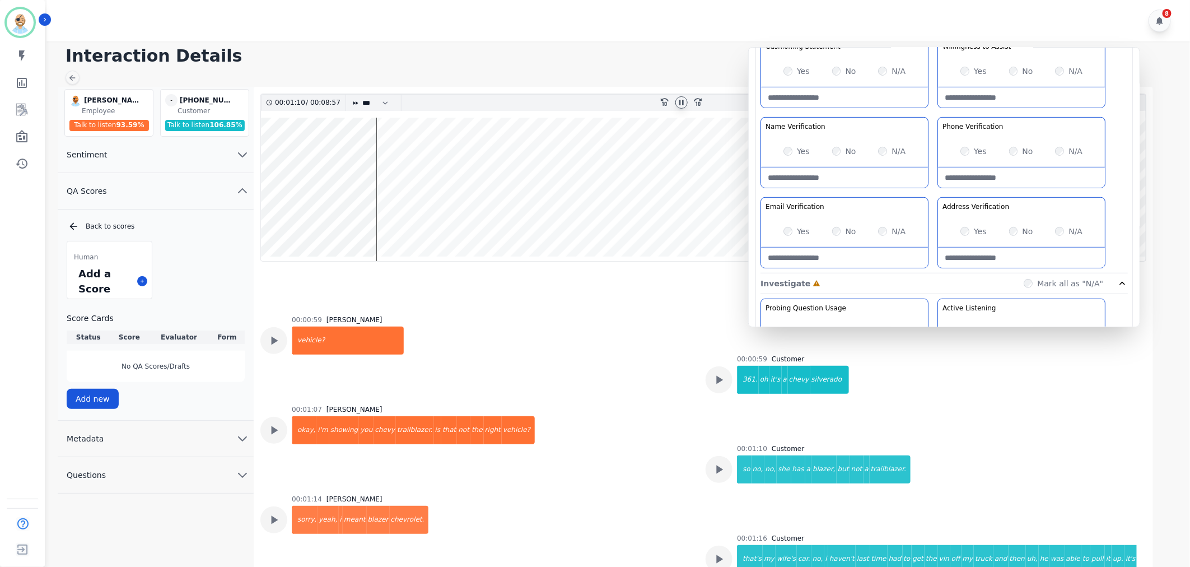
scroll to position [995, 0]
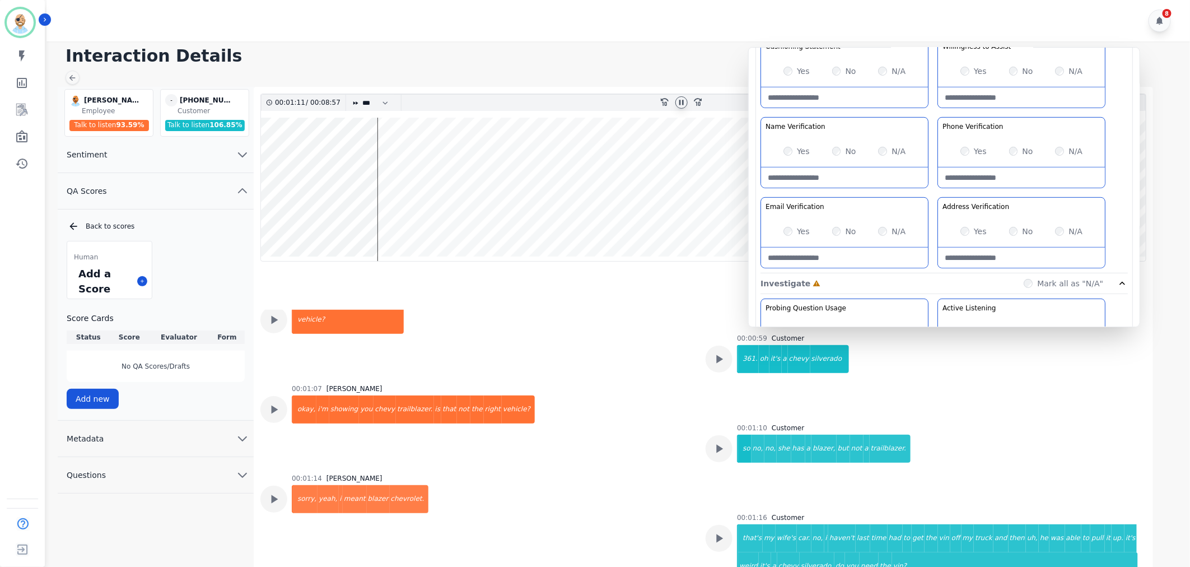
click at [630, 474] on div "00:01:14 Frank Brown sorry, yeah, i meant blazer chevrolet." at bounding box center [476, 526] width 432 height 104
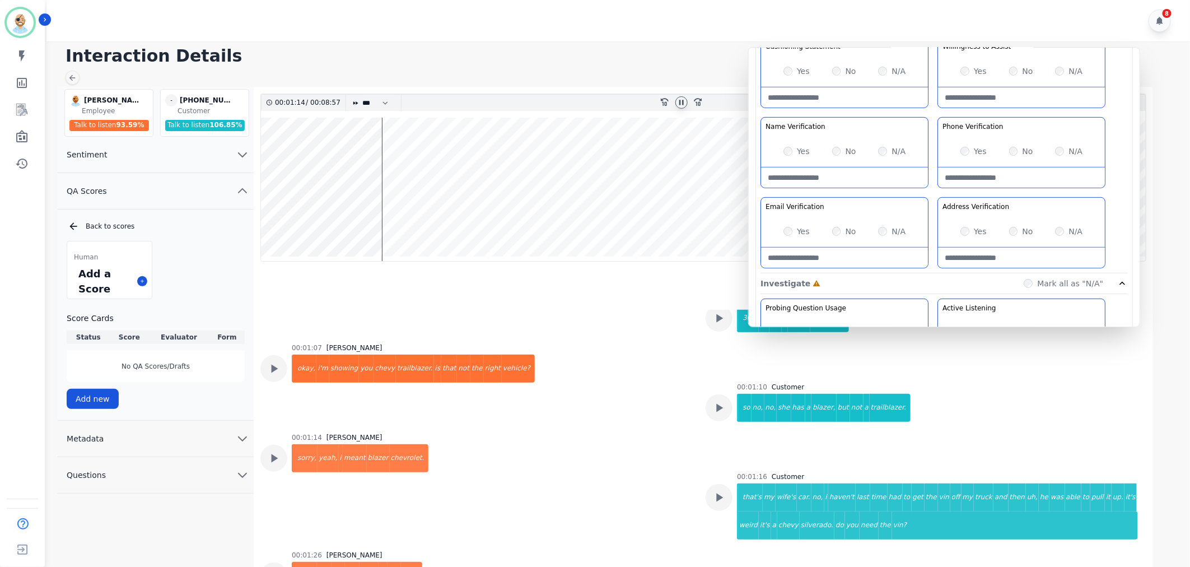
scroll to position [1058, 0]
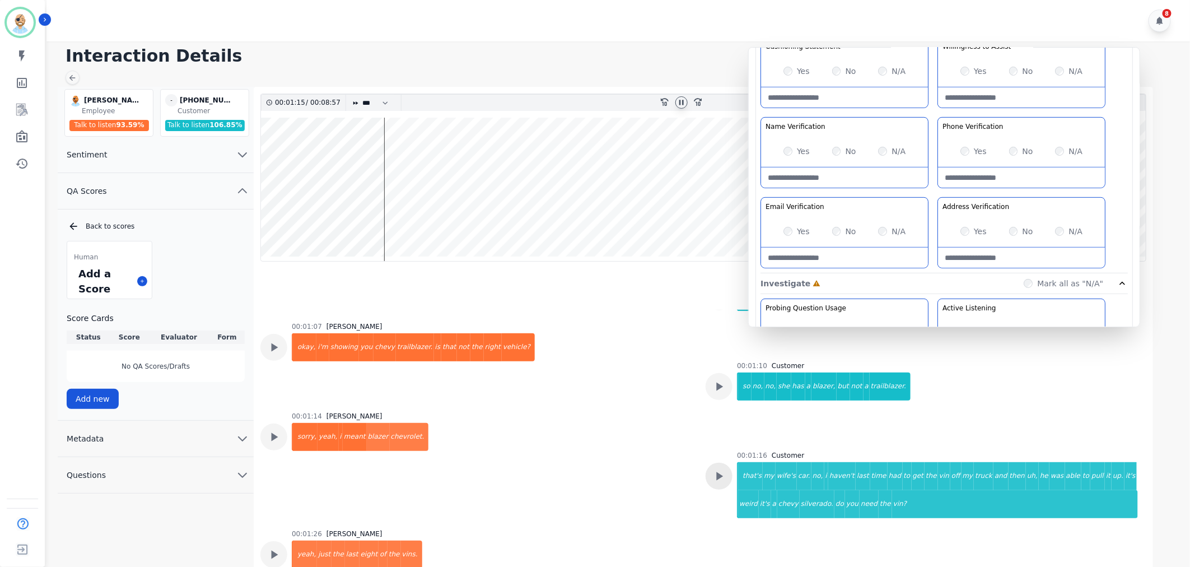
click at [715, 469] on icon at bounding box center [719, 476] width 15 height 15
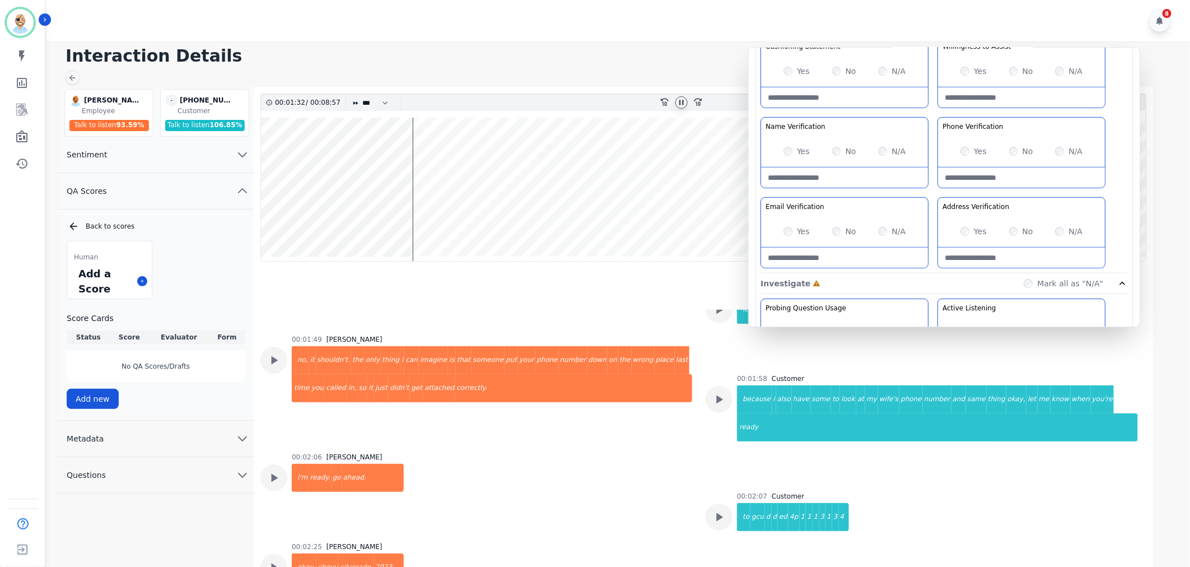
scroll to position [1493, 0]
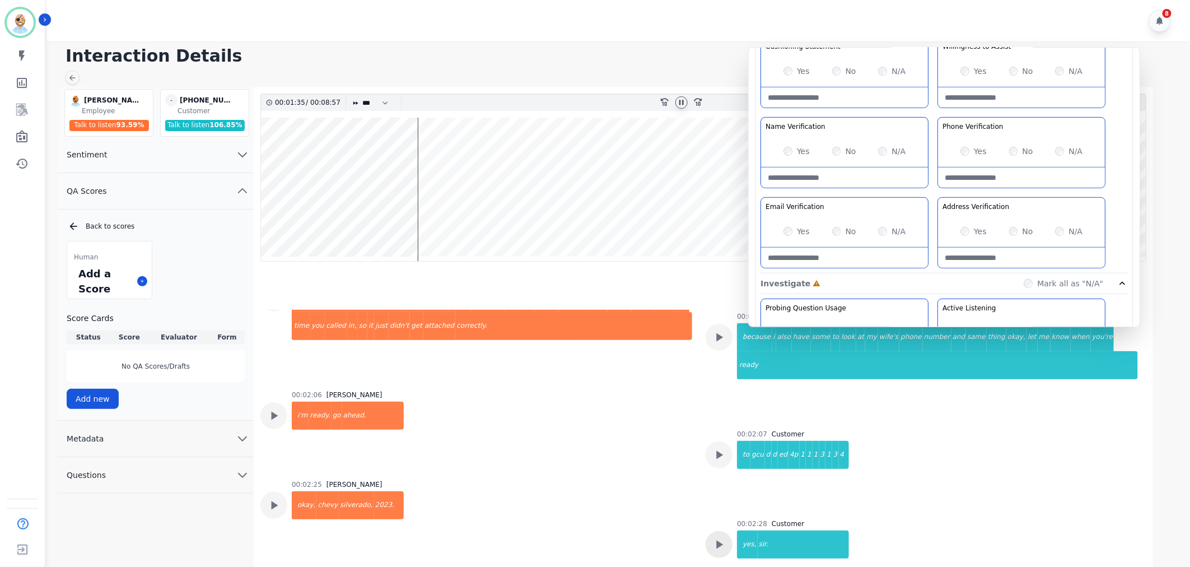
click at [718, 541] on icon at bounding box center [720, 545] width 7 height 8
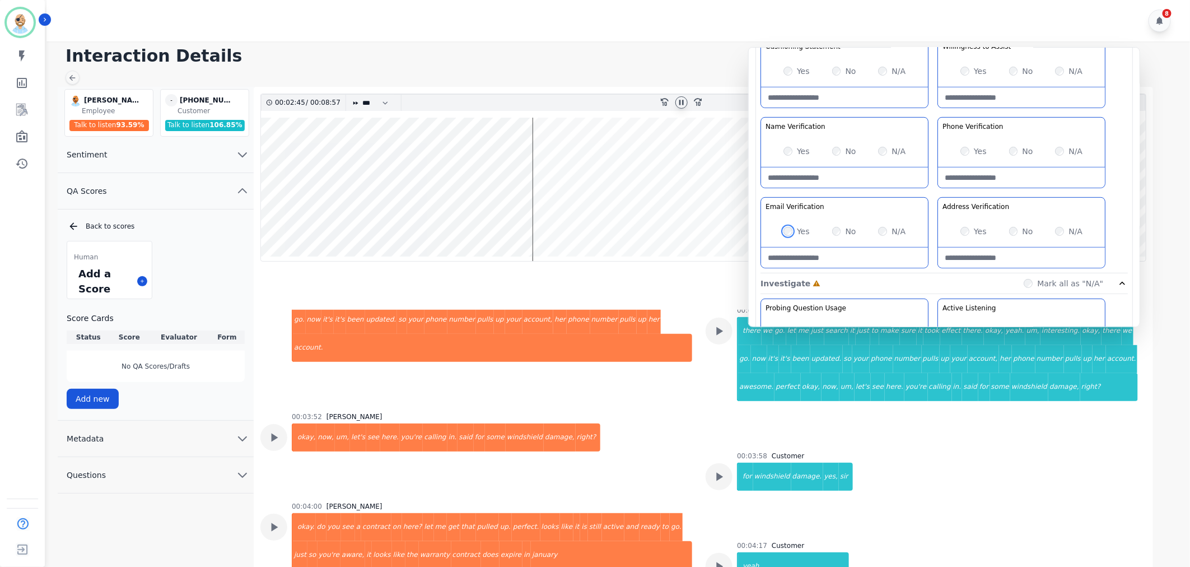
scroll to position [2303, 0]
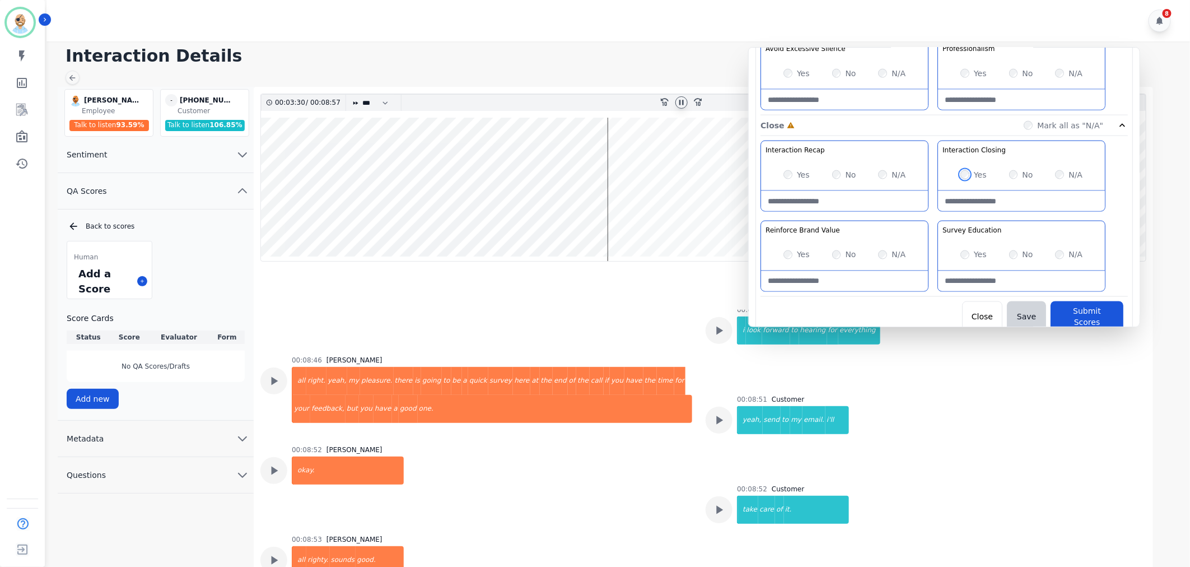
scroll to position [5207, 0]
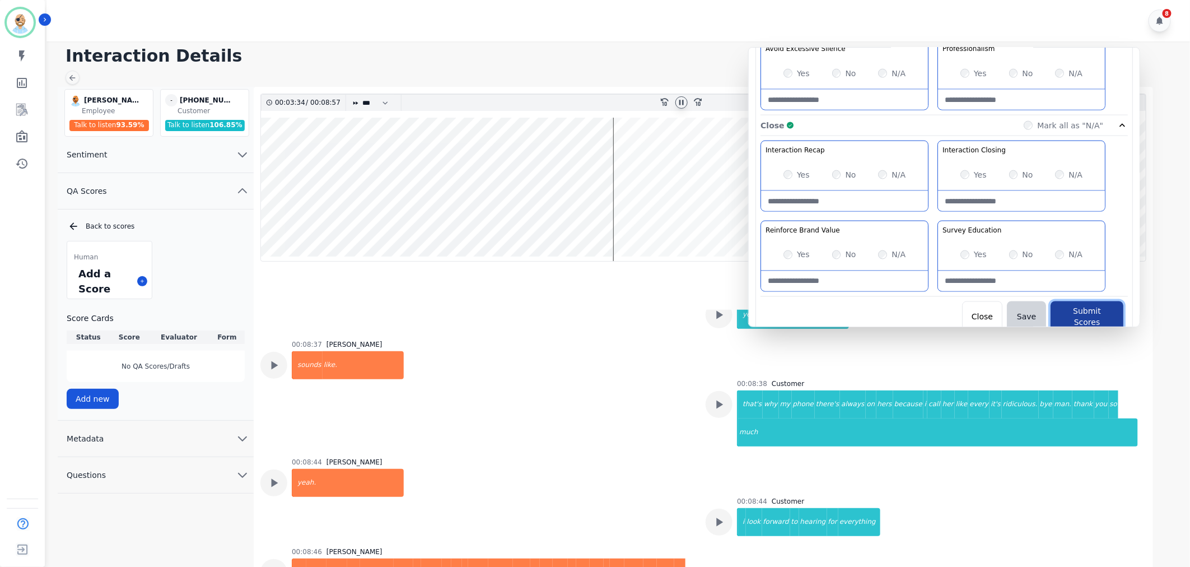
click at [1062, 315] on button "Submit Scores" at bounding box center [1087, 316] width 73 height 31
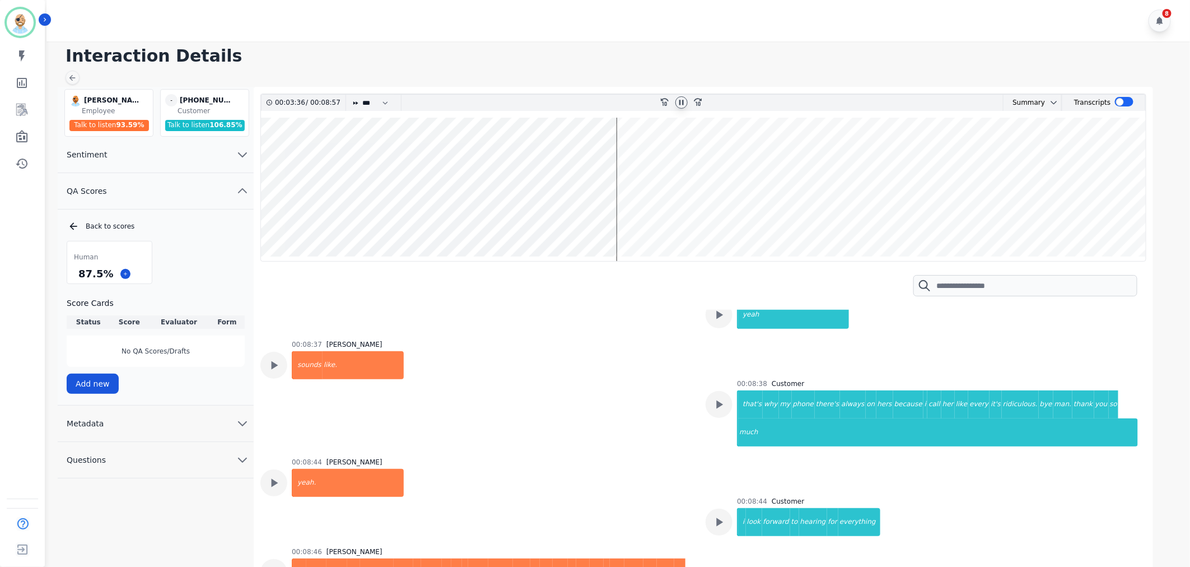
click at [679, 103] on icon at bounding box center [681, 102] width 9 height 9
drag, startPoint x: 108, startPoint y: 273, endPoint x: 77, endPoint y: 275, distance: 30.3
click at [77, 275] on div "87.5 %" at bounding box center [95, 274] width 39 height 20
copy div "87.5 %"
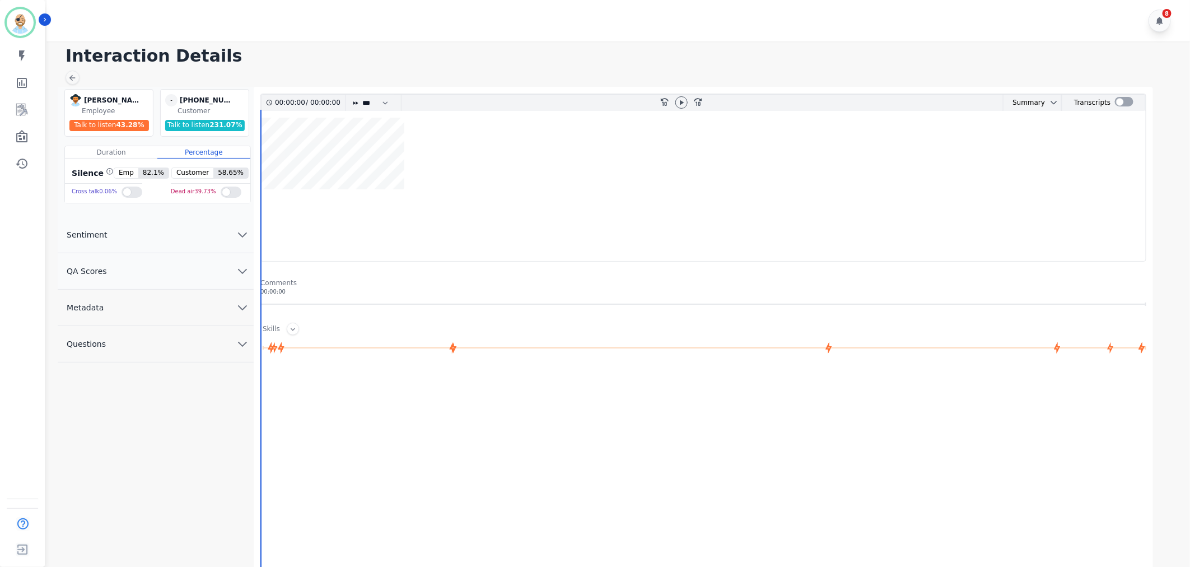
click at [165, 274] on button "QA Scores" at bounding box center [156, 271] width 196 height 36
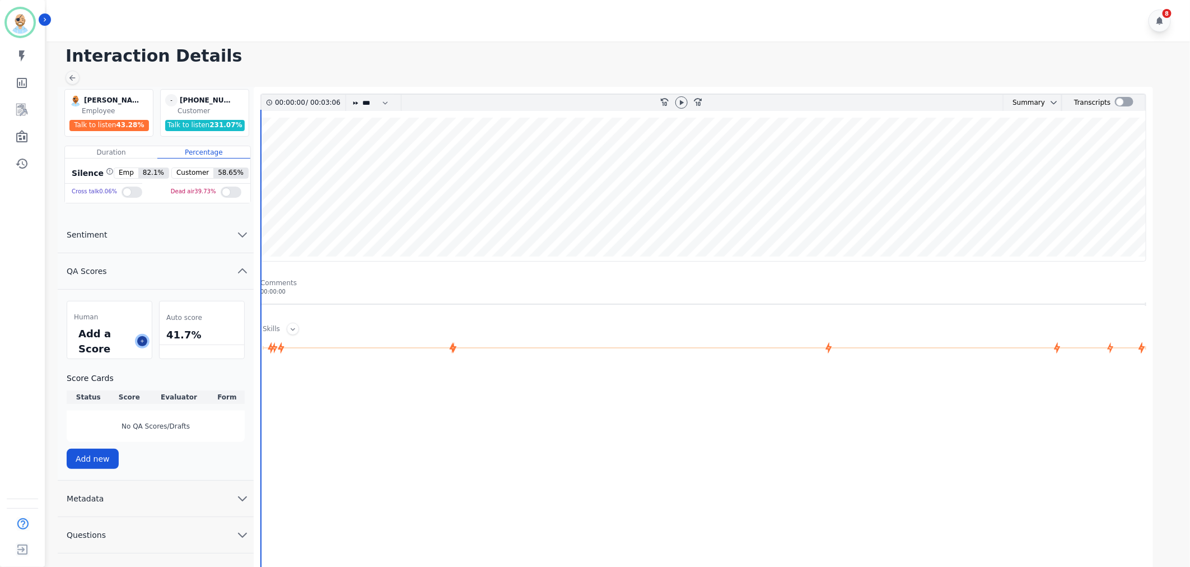
click at [144, 342] on icon at bounding box center [142, 341] width 6 height 6
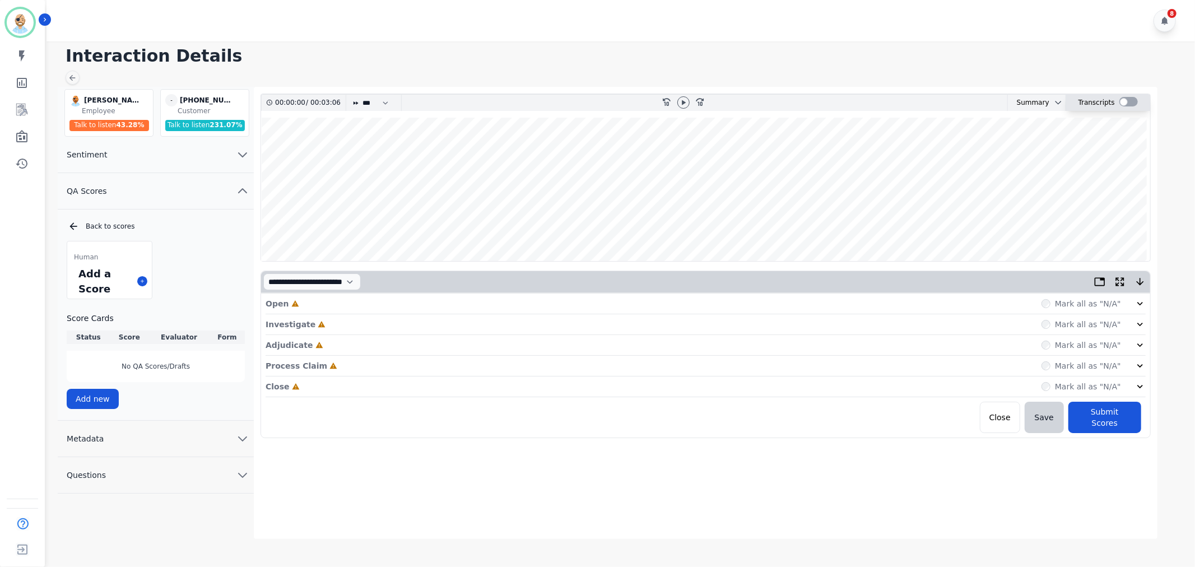
click at [1124, 102] on div at bounding box center [1128, 102] width 18 height 10
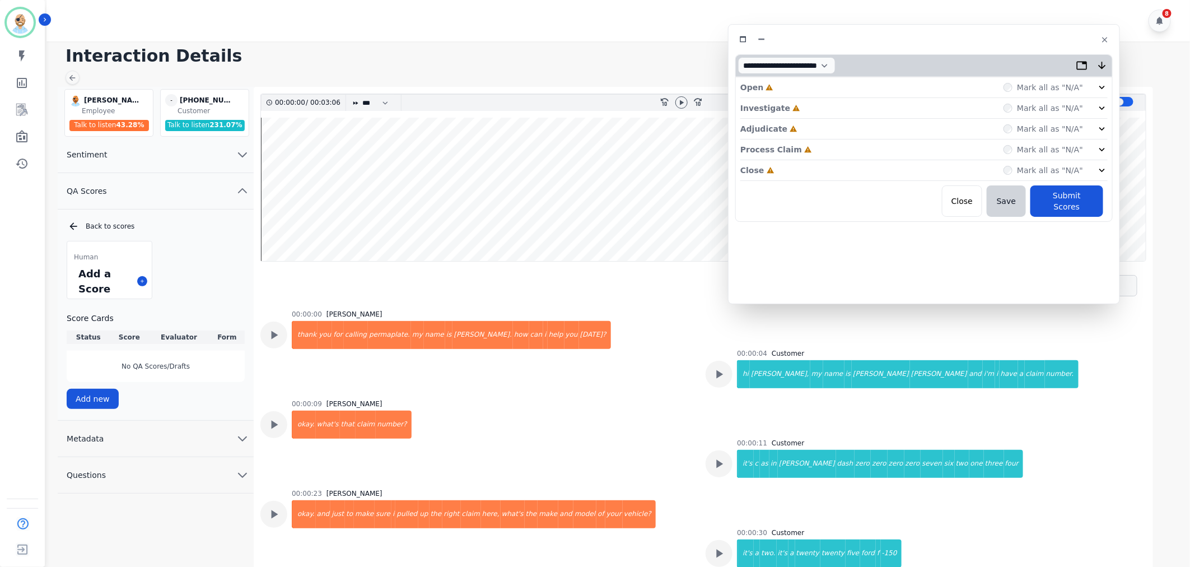
drag, startPoint x: 281, startPoint y: 57, endPoint x: 961, endPoint y: 34, distance: 679.8
click at [961, 34] on div at bounding box center [924, 39] width 378 height 16
click at [807, 169] on div "Close Incomplete Mark all as "N/A"" at bounding box center [923, 170] width 367 height 21
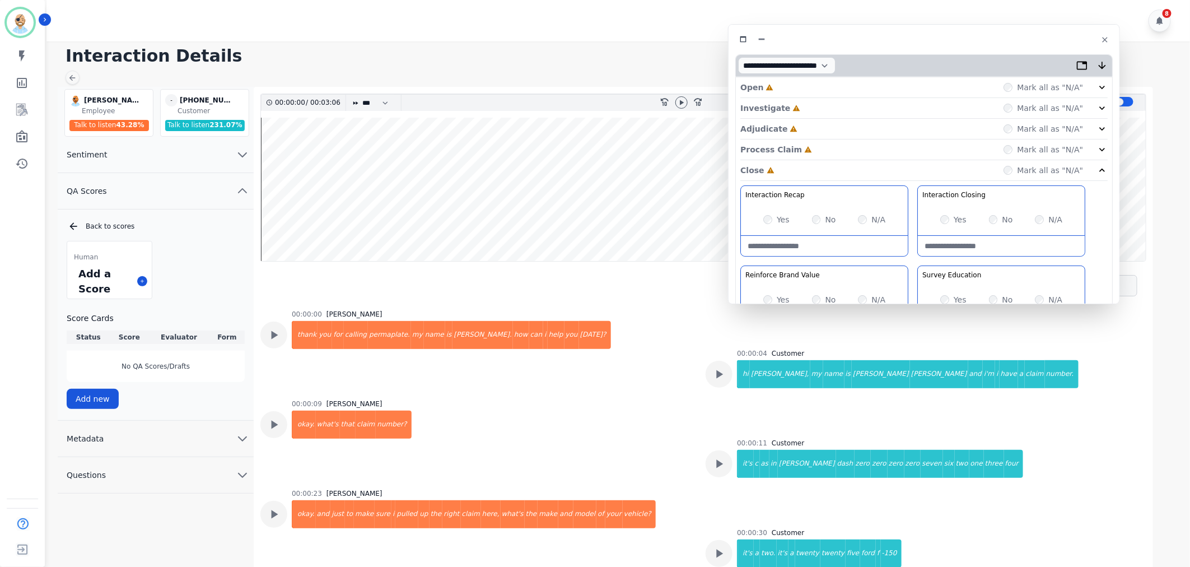
click at [816, 148] on div "Process Claim Incomplete Mark all as "N/A"" at bounding box center [923, 149] width 367 height 21
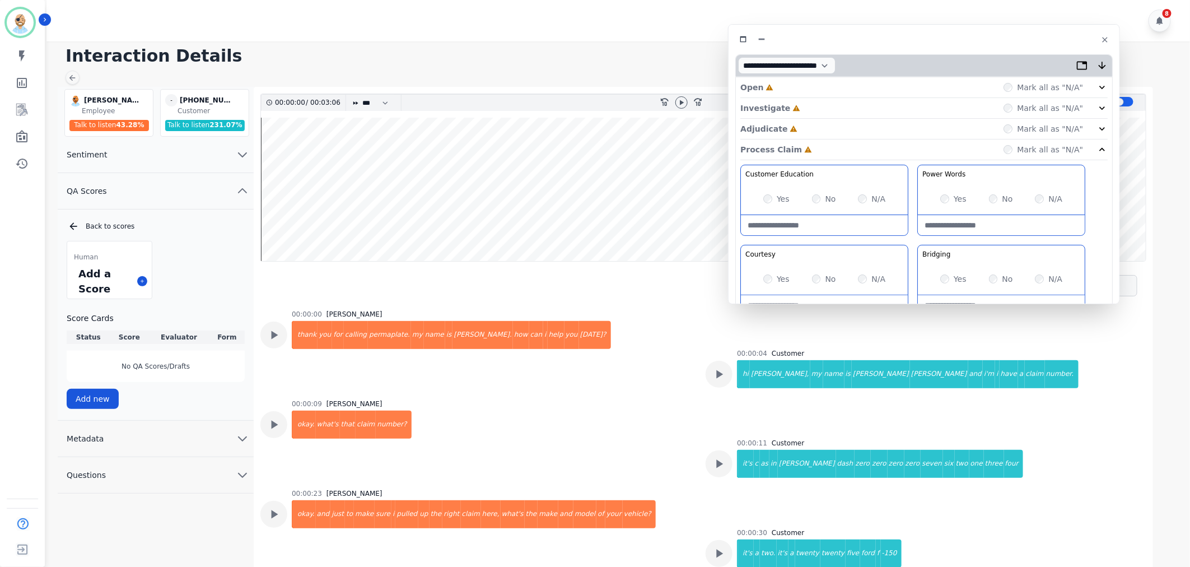
click at [809, 128] on div "Adjudicate Incomplete Mark all as "N/A"" at bounding box center [923, 129] width 367 height 21
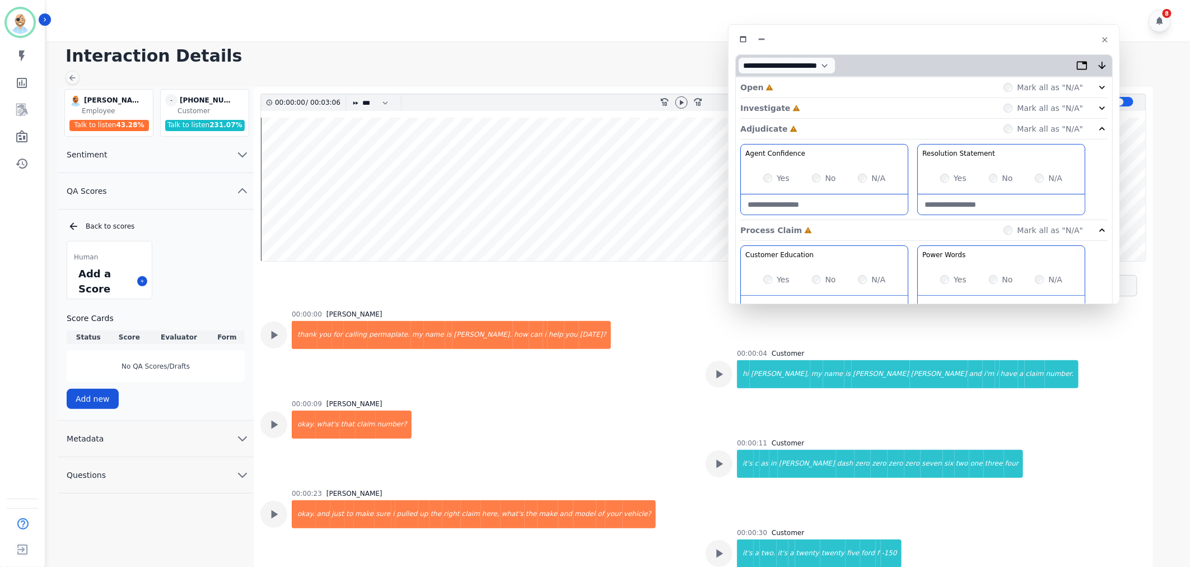
click at [808, 109] on div "Investigate Incomplete Mark all as "N/A"" at bounding box center [923, 108] width 367 height 21
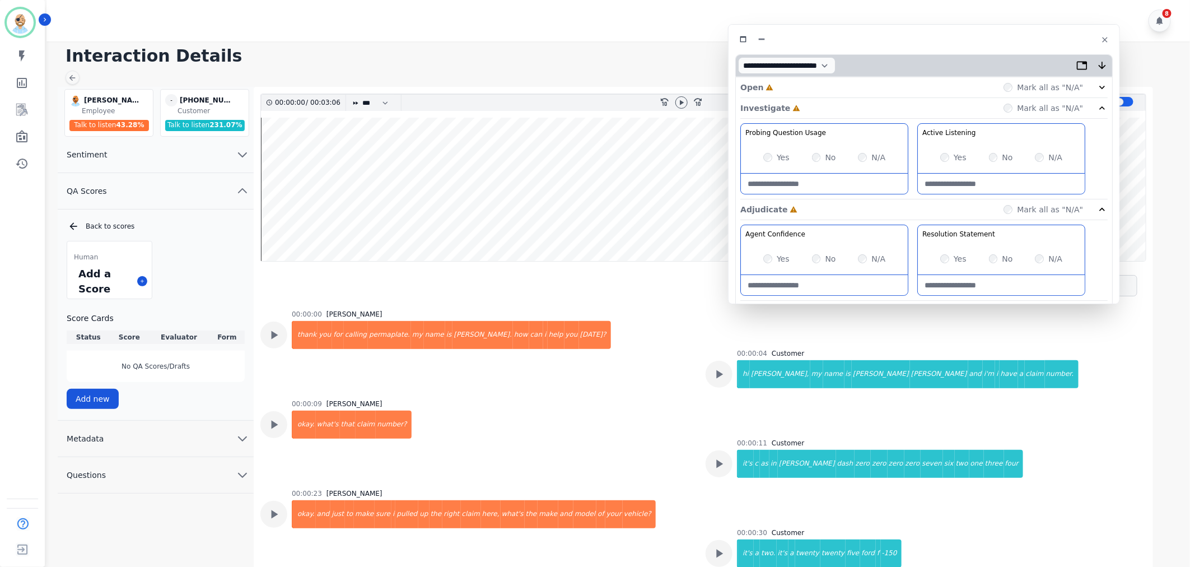
click at [802, 87] on div "Open Incomplete Mark all as "N/A"" at bounding box center [923, 87] width 367 height 21
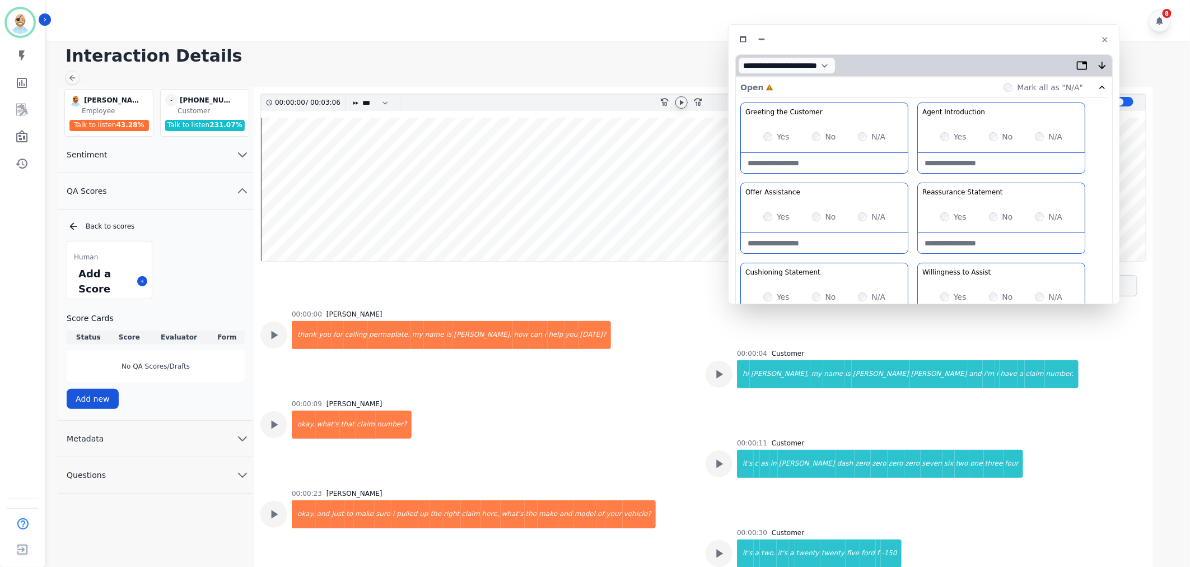
click at [684, 104] on icon at bounding box center [681, 102] width 9 height 9
click at [914, 177] on div "Greeting the Customer Welcome is where we quickly greet our customer as a known…" at bounding box center [923, 301] width 367 height 397
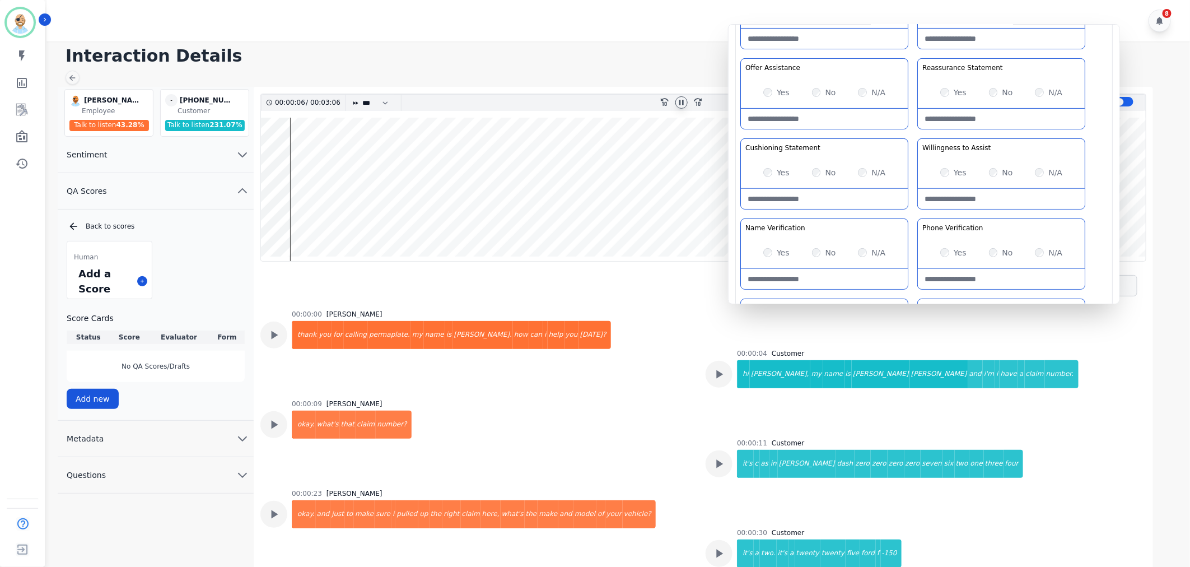
click at [914, 136] on div "Greeting the Customer Welcome is where we quickly greet our customer as a known…" at bounding box center [923, 176] width 367 height 397
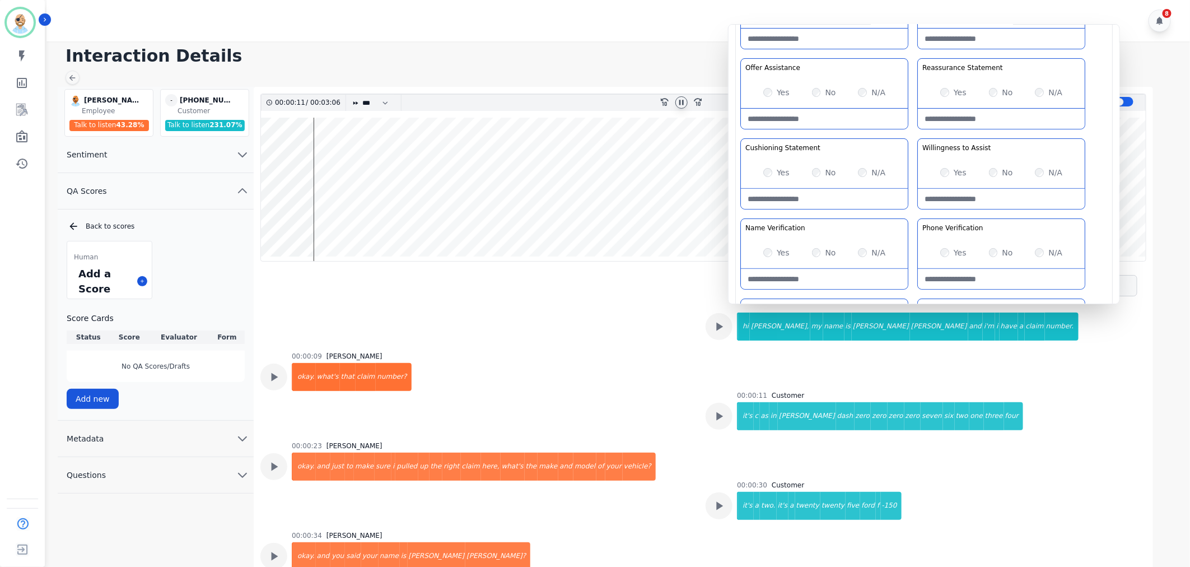
click at [913, 133] on div "Greeting the Customer Welcome is where we quickly greet our customer as a known…" at bounding box center [923, 176] width 367 height 397
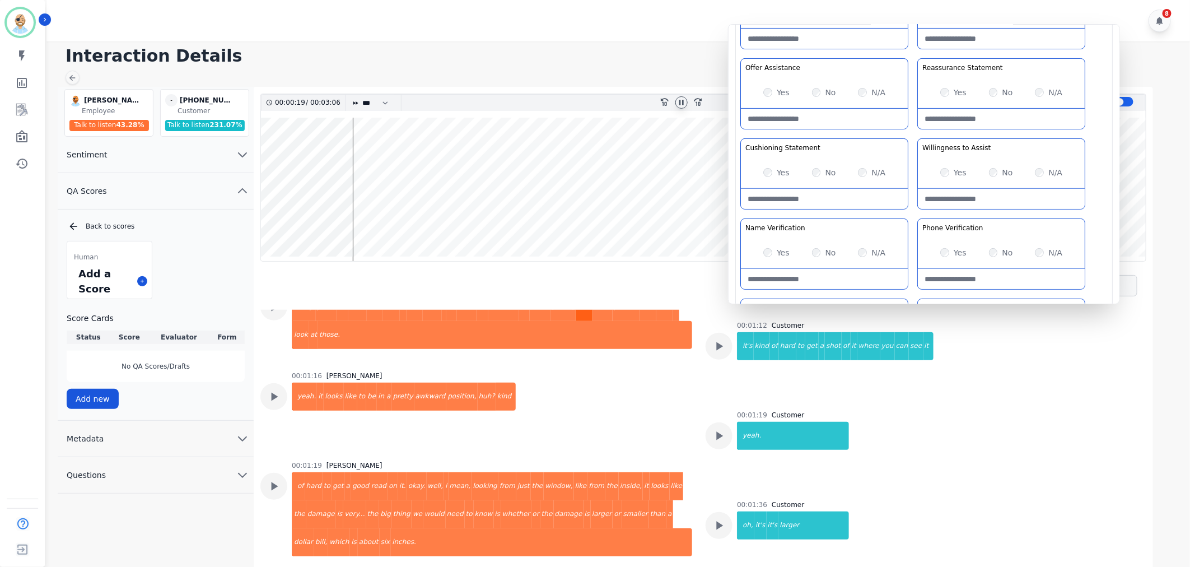
scroll to position [594, 0]
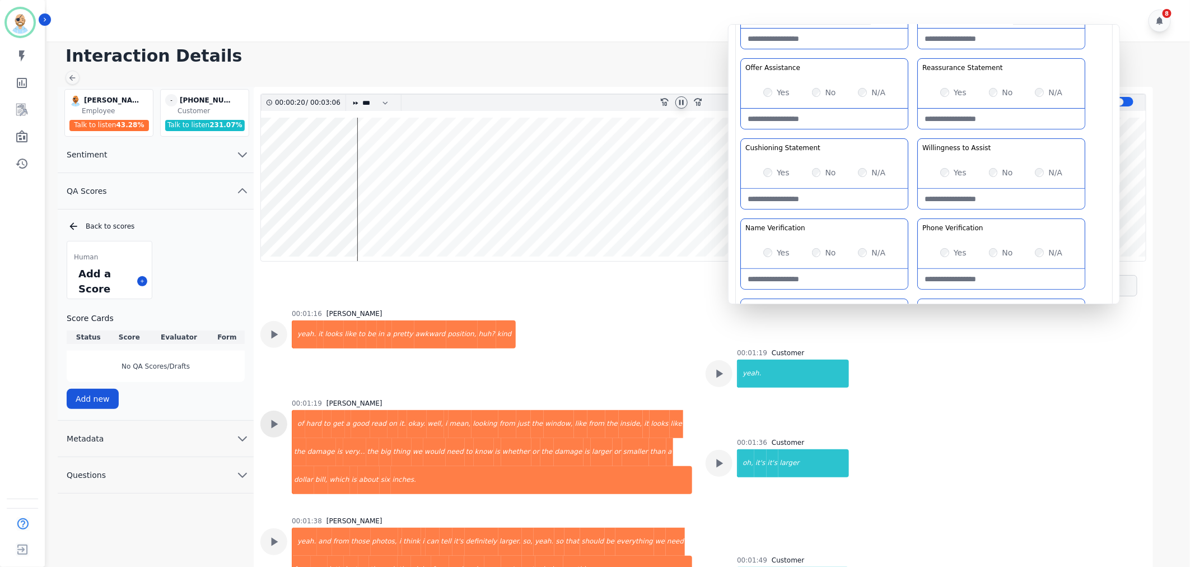
click at [274, 423] on icon at bounding box center [275, 424] width 7 height 8
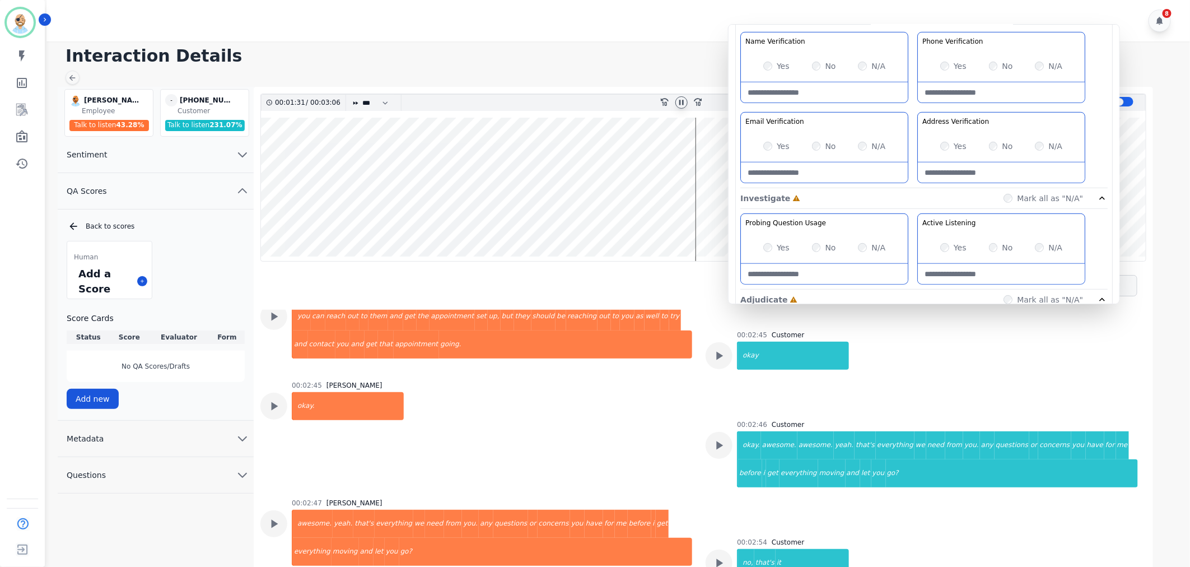
scroll to position [1217, 0]
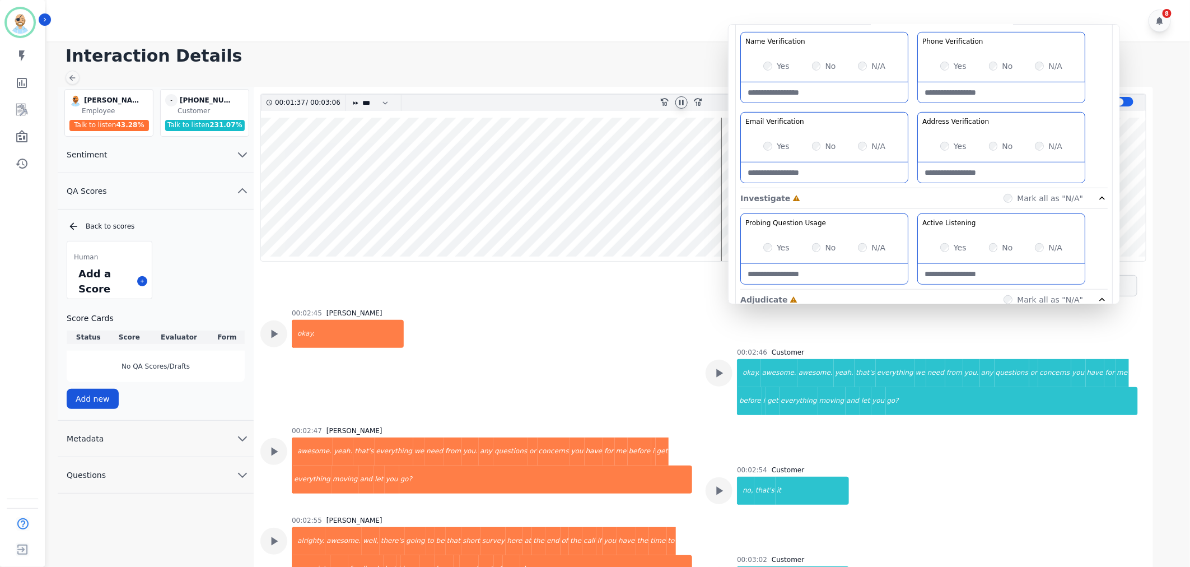
click at [682, 100] on icon at bounding box center [681, 102] width 4 height 5
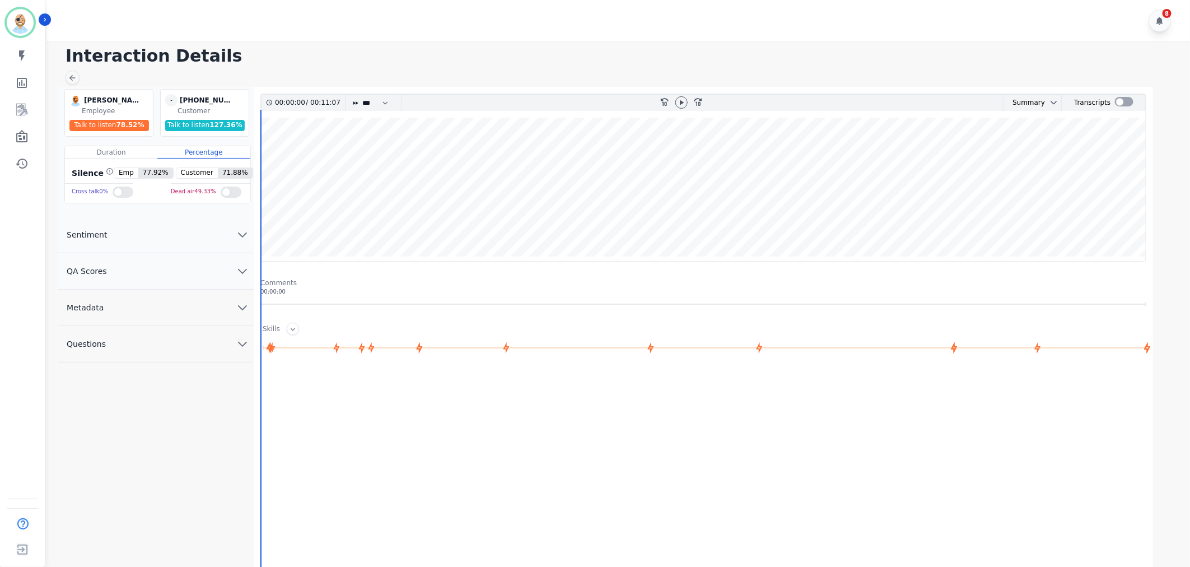
click at [199, 276] on button "QA Scores" at bounding box center [156, 271] width 196 height 36
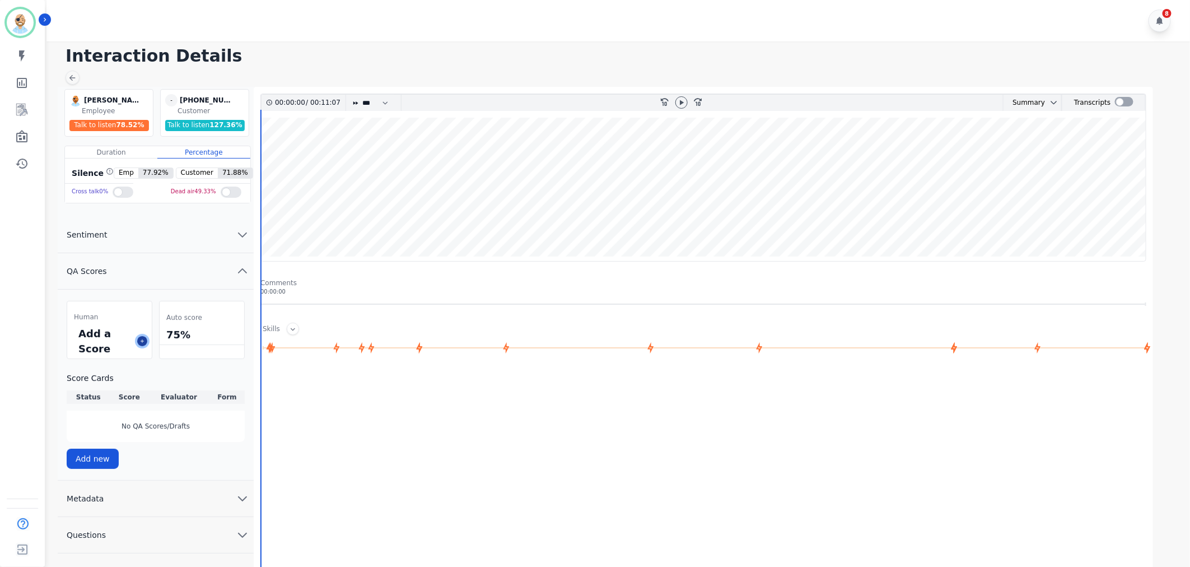
click at [143, 345] on button at bounding box center [142, 341] width 10 height 10
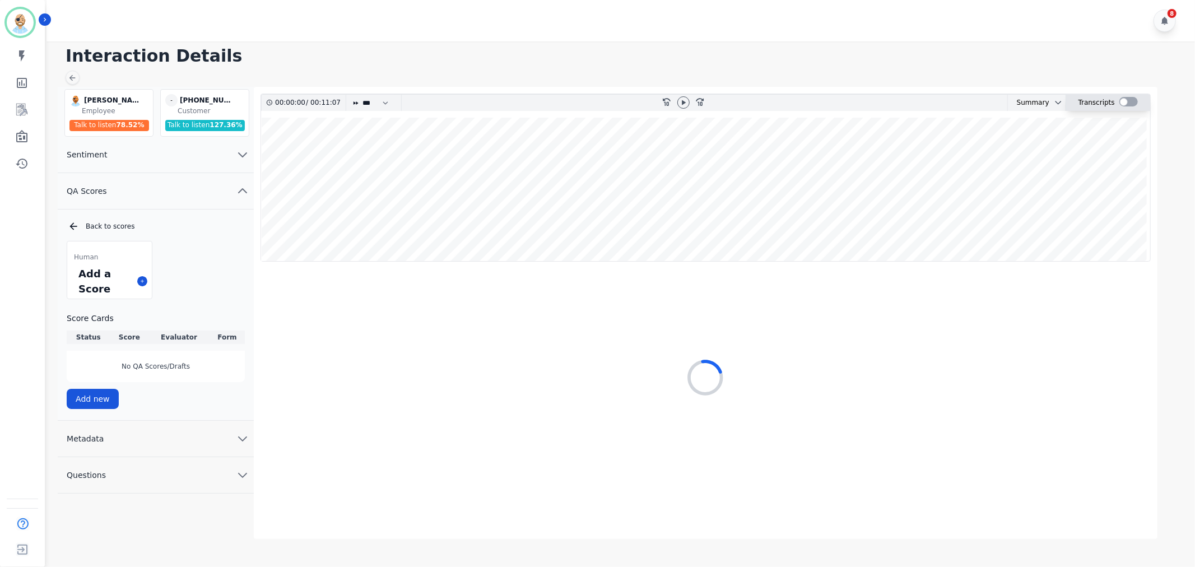
click at [1126, 105] on div at bounding box center [1128, 102] width 18 height 10
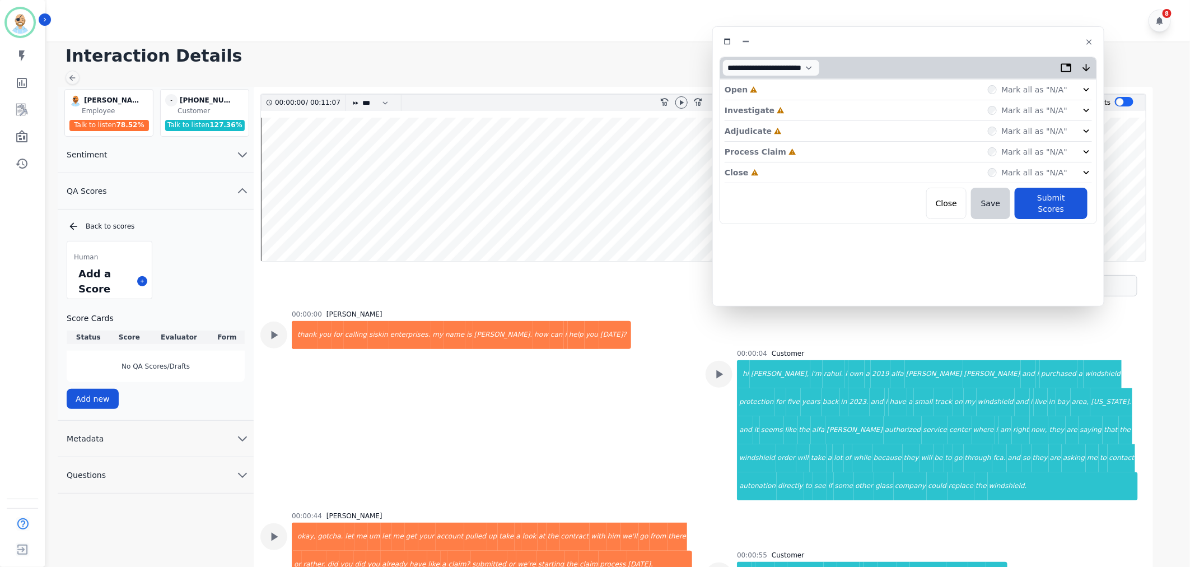
drag, startPoint x: 580, startPoint y: 66, endPoint x: 1017, endPoint y: 45, distance: 437.4
click at [1017, 45] on div at bounding box center [909, 42] width 378 height 16
click at [799, 169] on div "Close Incomplete Mark all as "N/A"" at bounding box center [908, 172] width 367 height 21
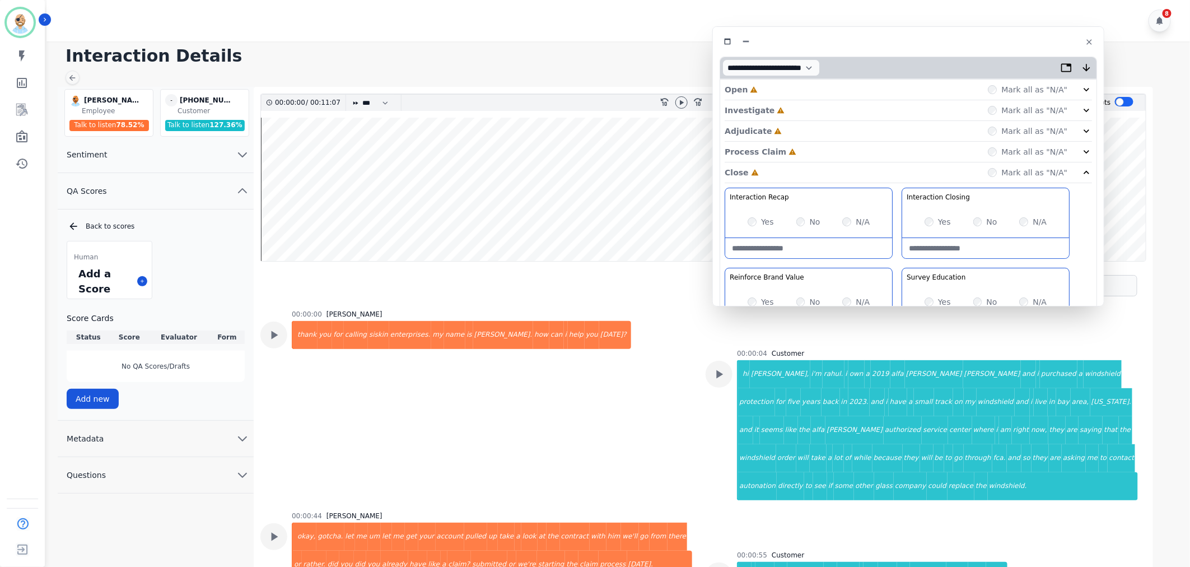
click at [788, 147] on div "Process Claim Incomplete Mark all as "N/A"" at bounding box center [908, 152] width 367 height 21
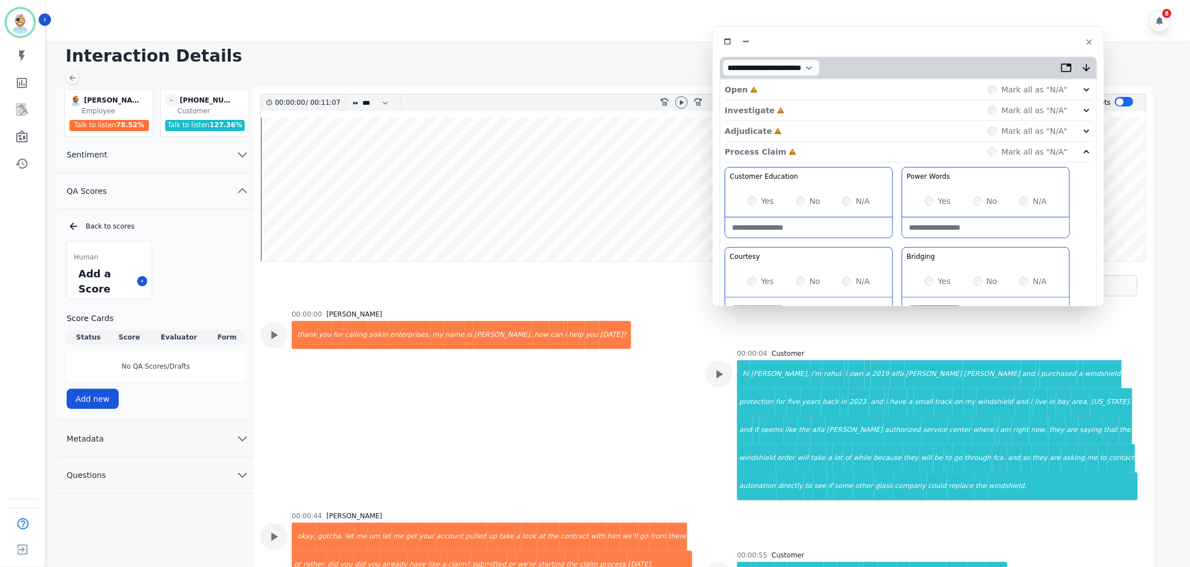
click at [792, 131] on div "Adjudicate Incomplete Mark all as "N/A"" at bounding box center [908, 131] width 367 height 21
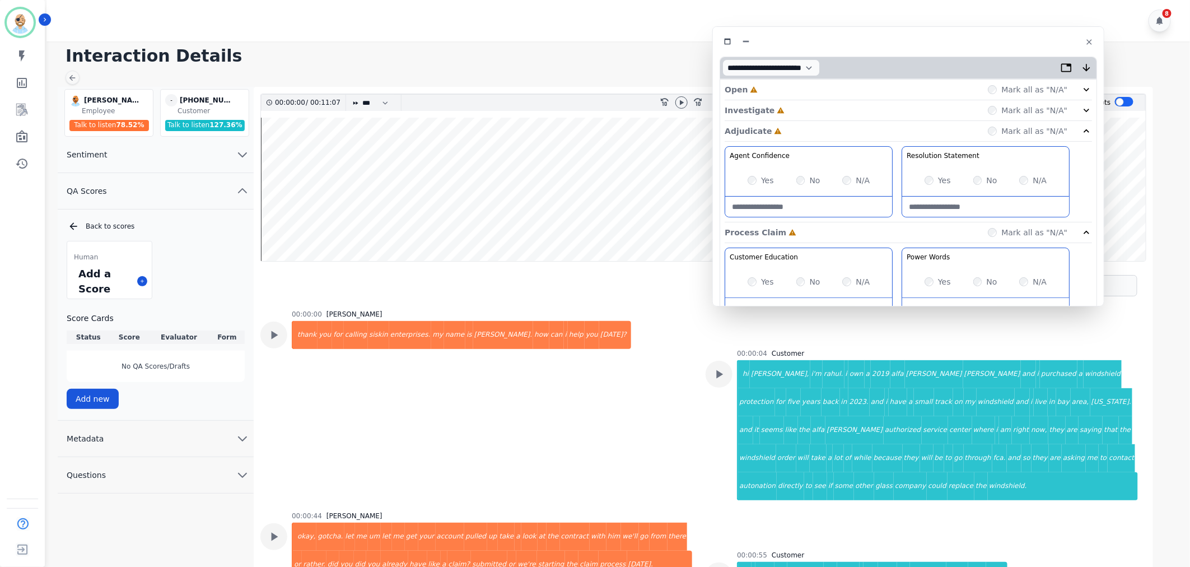
click at [797, 108] on div "Investigate Incomplete Mark all as "N/A"" at bounding box center [908, 110] width 367 height 21
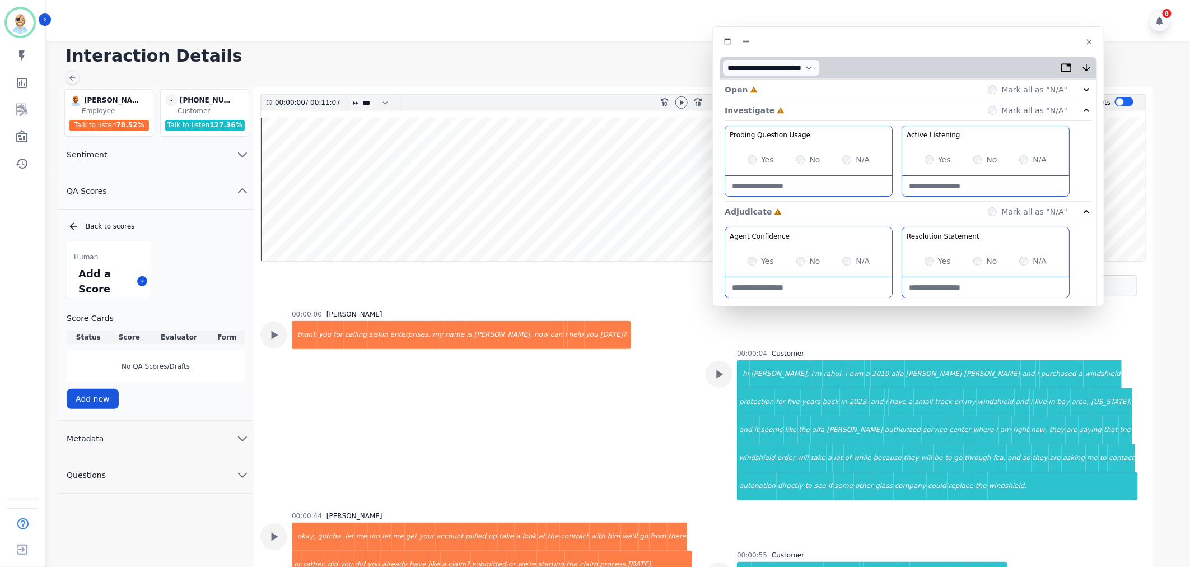
click at [794, 87] on div "Open Incomplete Mark all as "N/A"" at bounding box center [908, 90] width 367 height 21
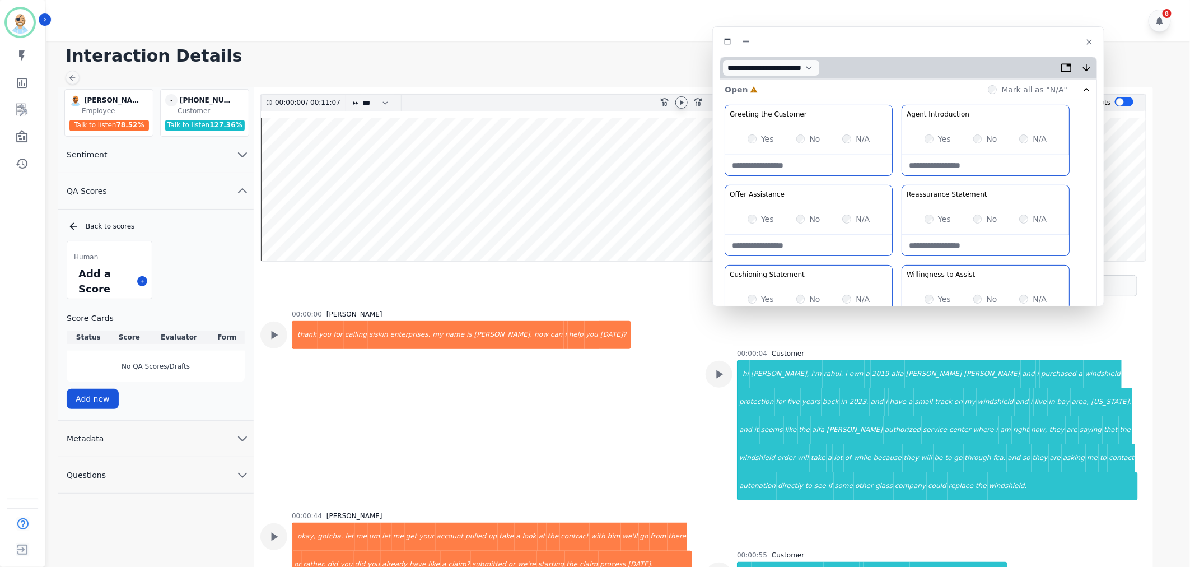
click at [680, 101] on icon at bounding box center [682, 102] width 4 height 5
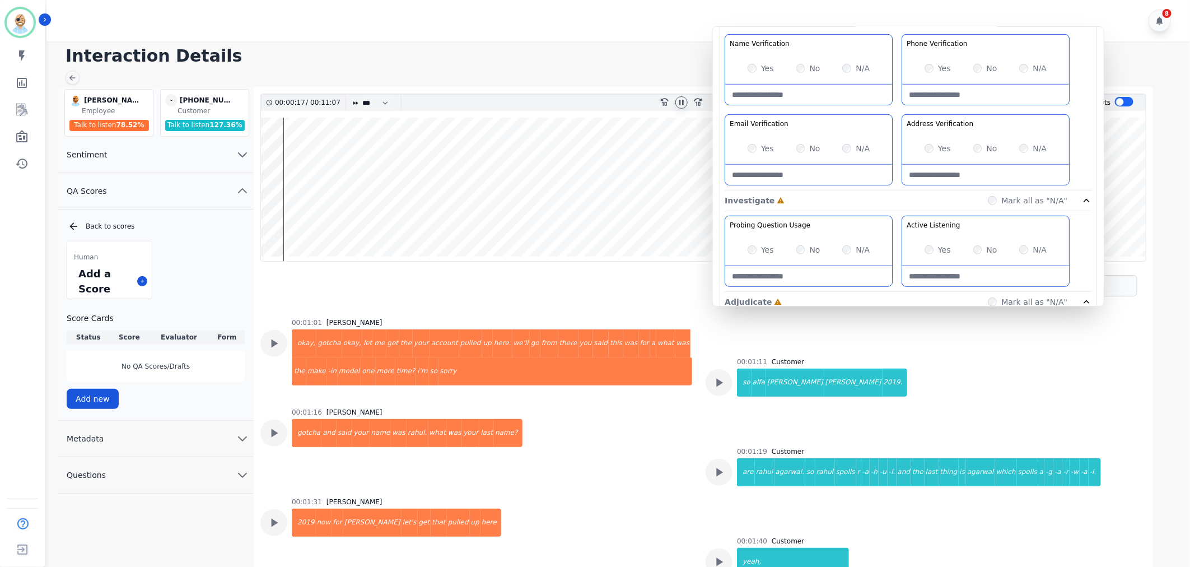
scroll to position [311, 0]
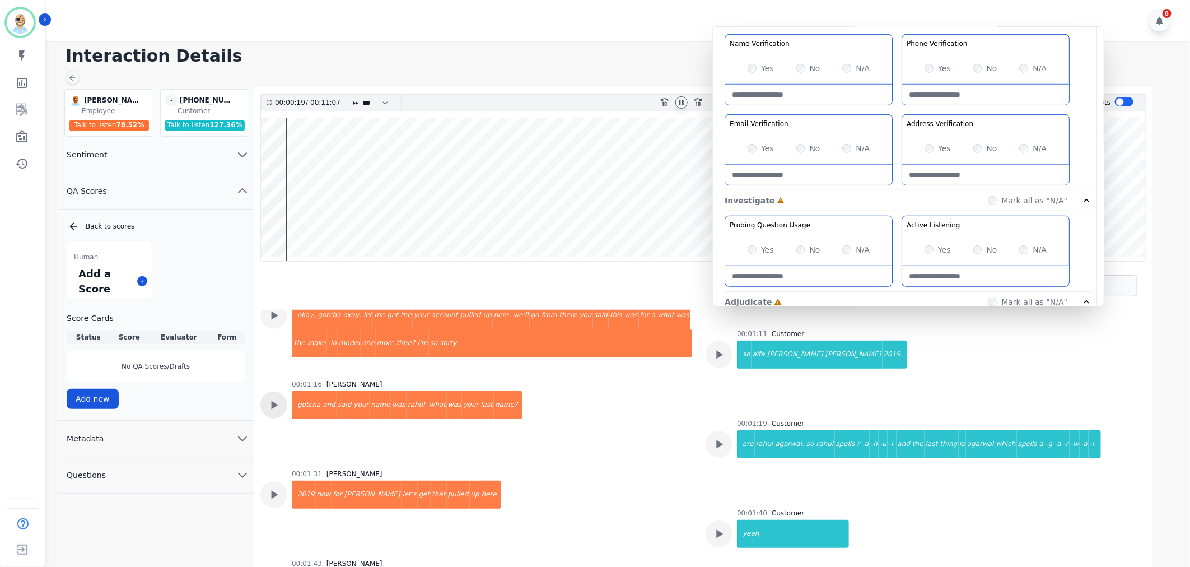
click at [286, 392] on div at bounding box center [273, 405] width 27 height 27
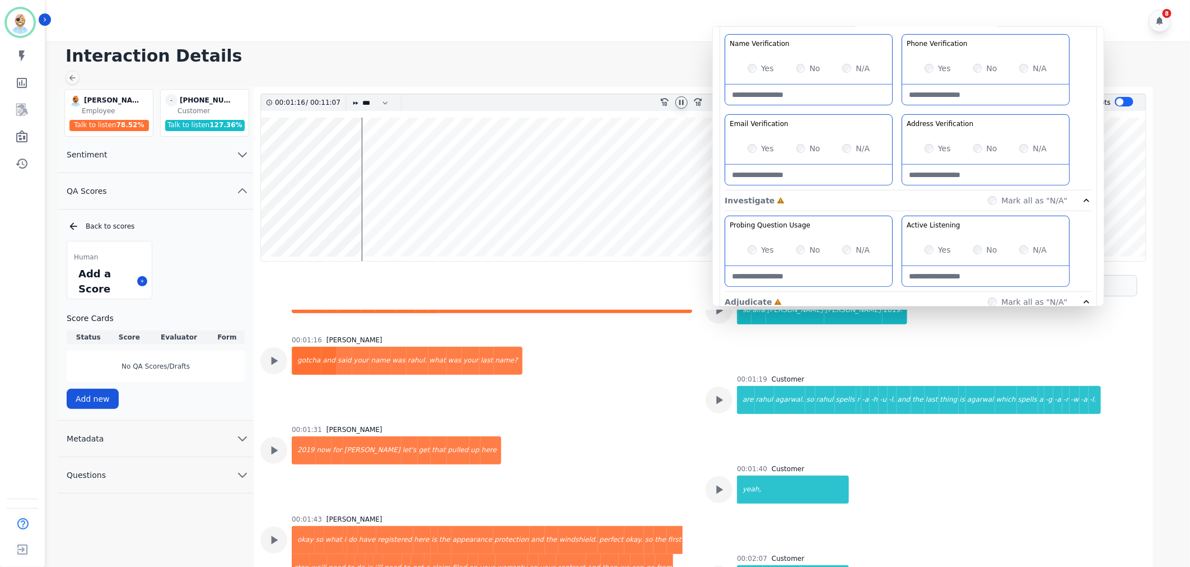
scroll to position [373, 0]
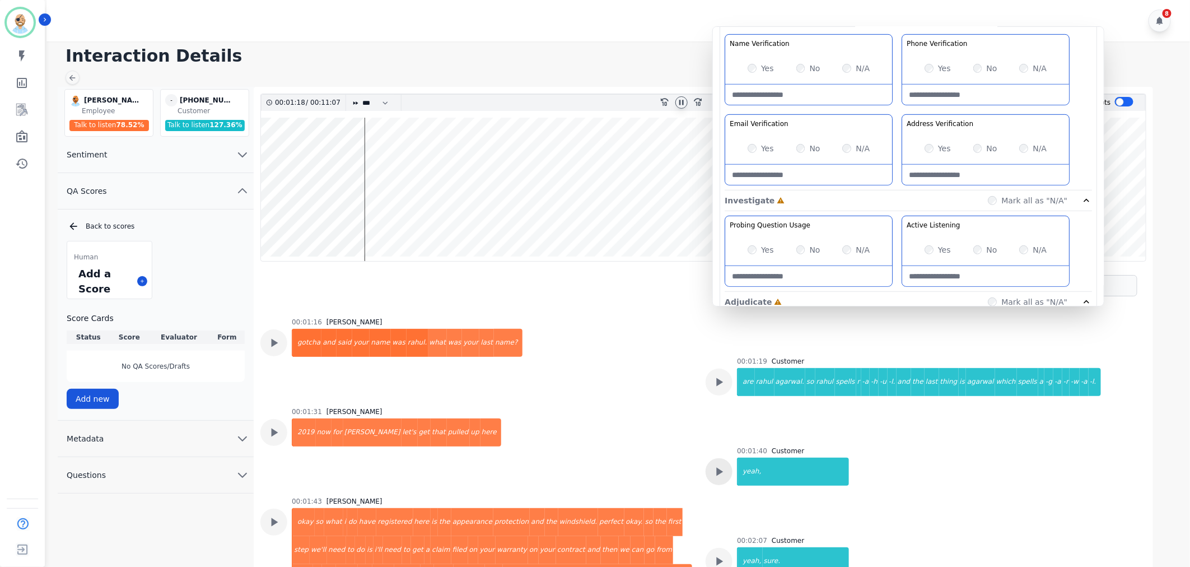
click at [725, 458] on div at bounding box center [719, 471] width 27 height 27
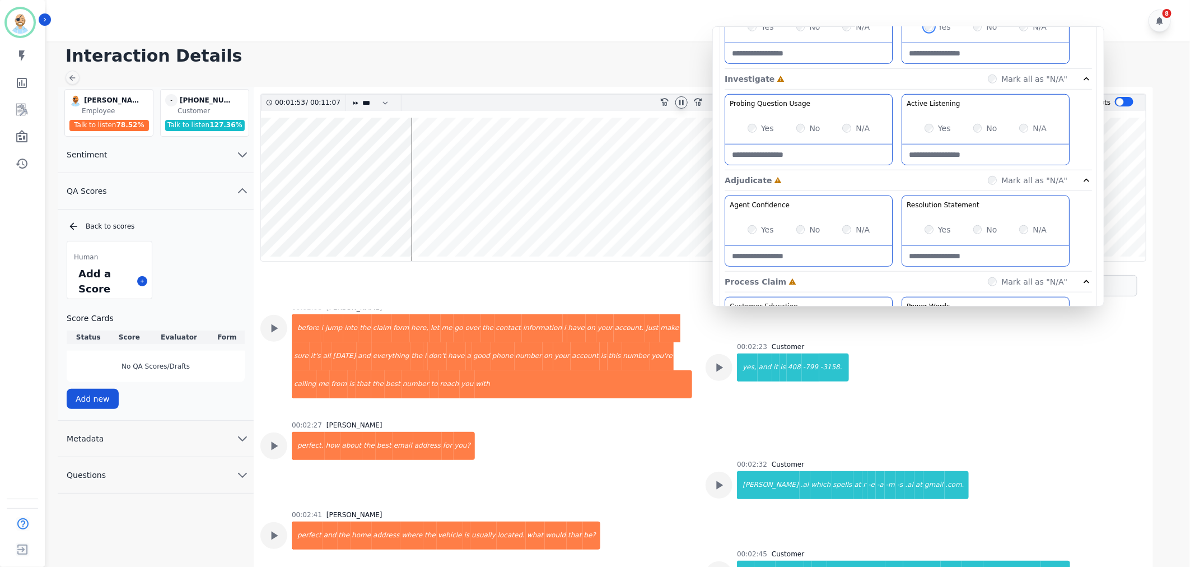
scroll to position [435, 0]
click at [757, 227] on div "Yes" at bounding box center [761, 226] width 26 height 11
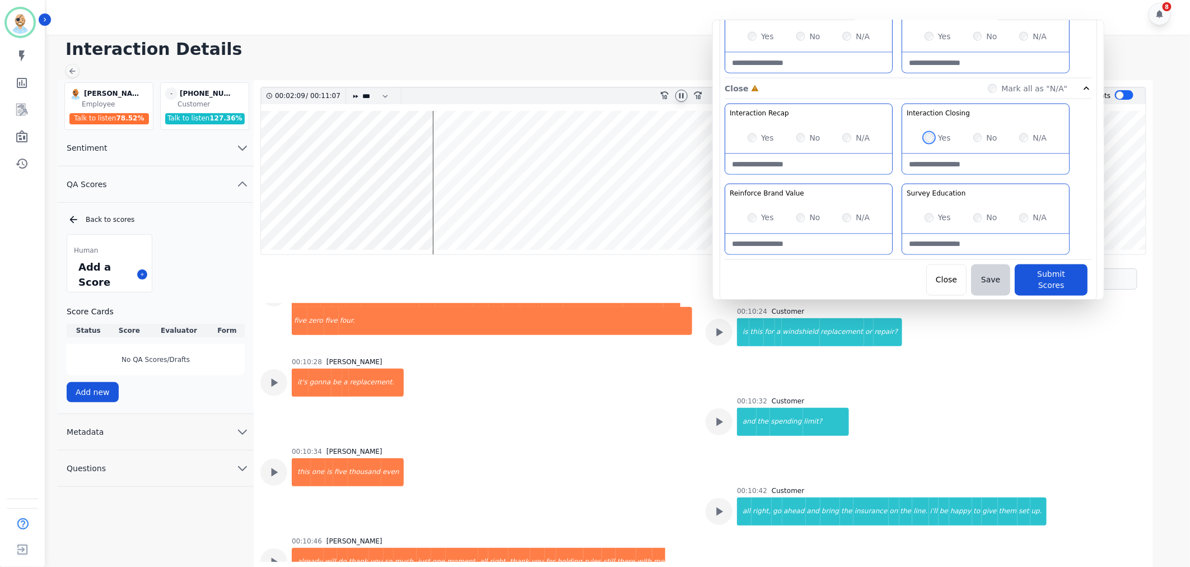
scroll to position [8, 0]
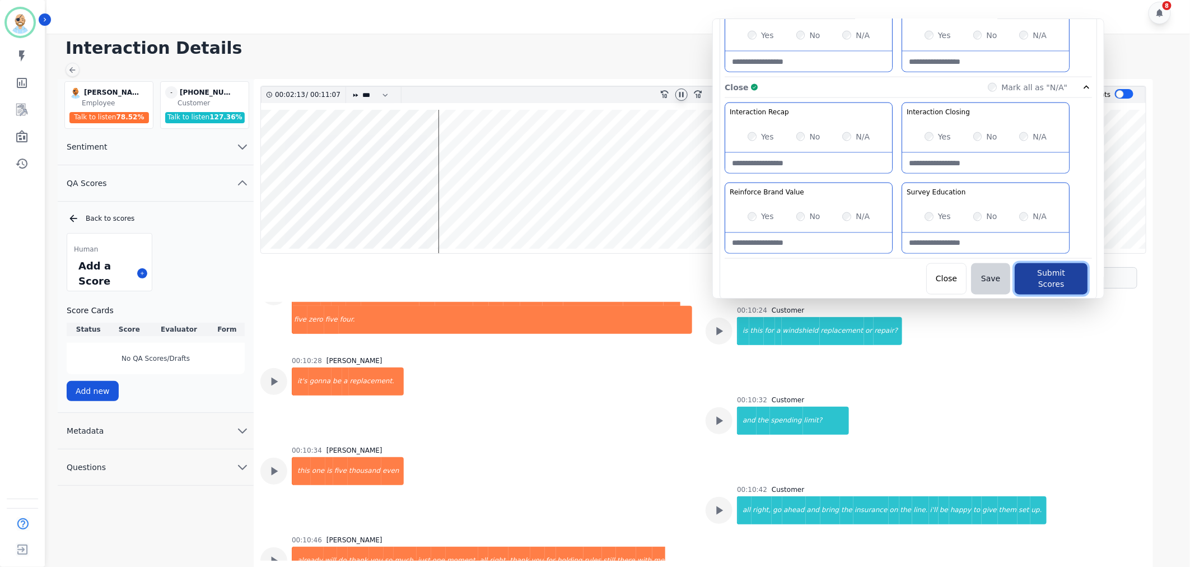
click at [1037, 273] on button "Submit Scores" at bounding box center [1051, 278] width 73 height 31
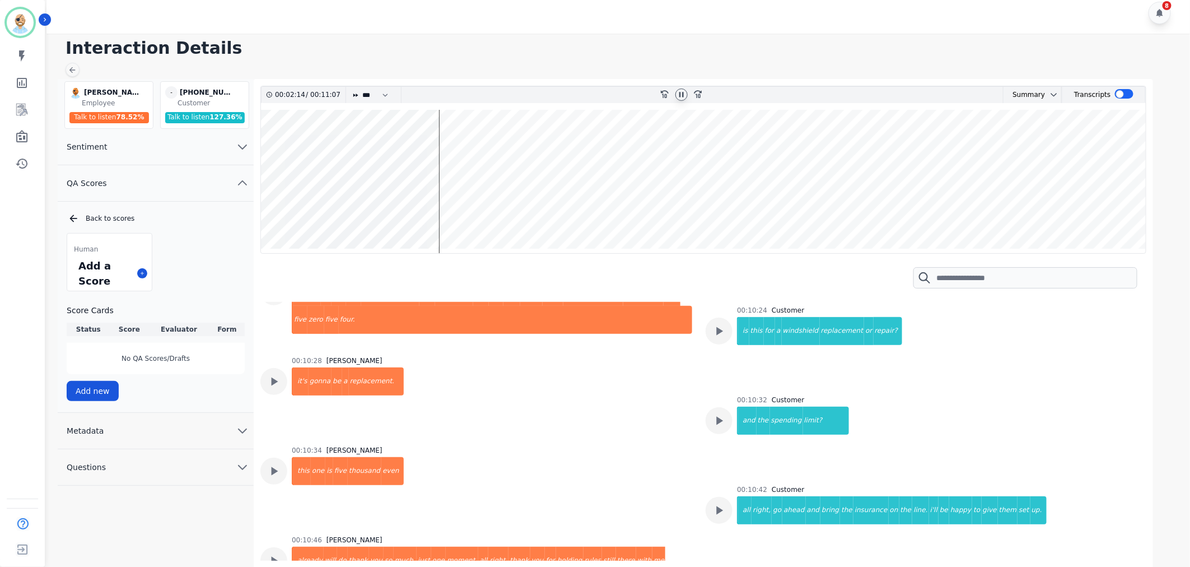
click at [714, 45] on h1 "Interaction Details" at bounding box center [623, 48] width 1114 height 20
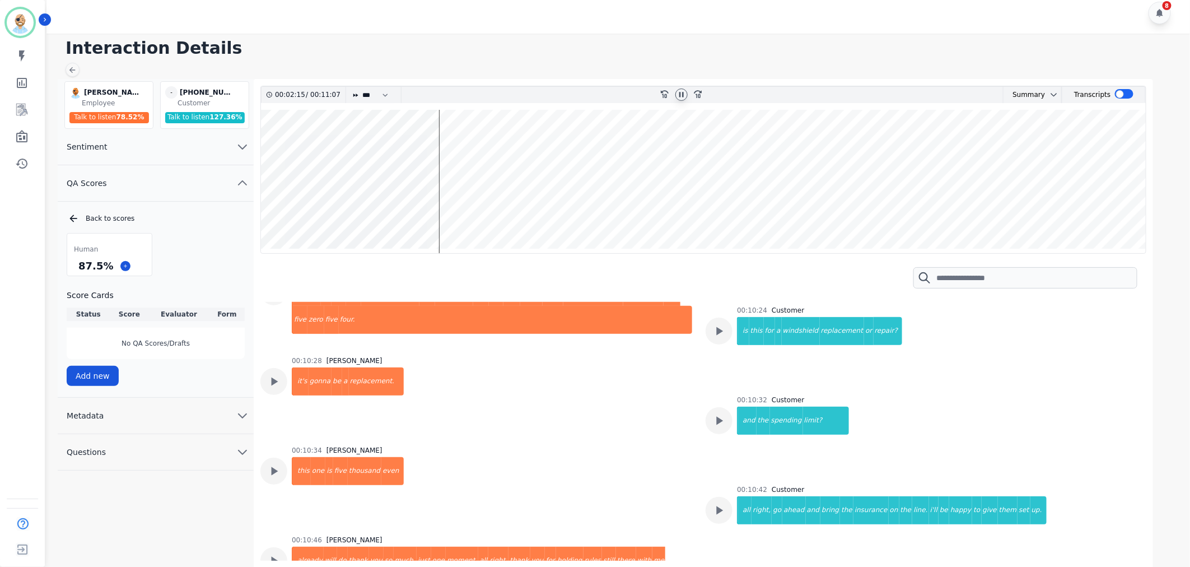
click at [682, 97] on icon at bounding box center [681, 94] width 4 height 5
click at [664, 50] on h1 "Interaction Details" at bounding box center [623, 48] width 1114 height 20
drag, startPoint x: 108, startPoint y: 264, endPoint x: 75, endPoint y: 267, distance: 33.1
click at [75, 267] on div "87.5 %" at bounding box center [109, 266] width 85 height 20
copy div "87.5 %"
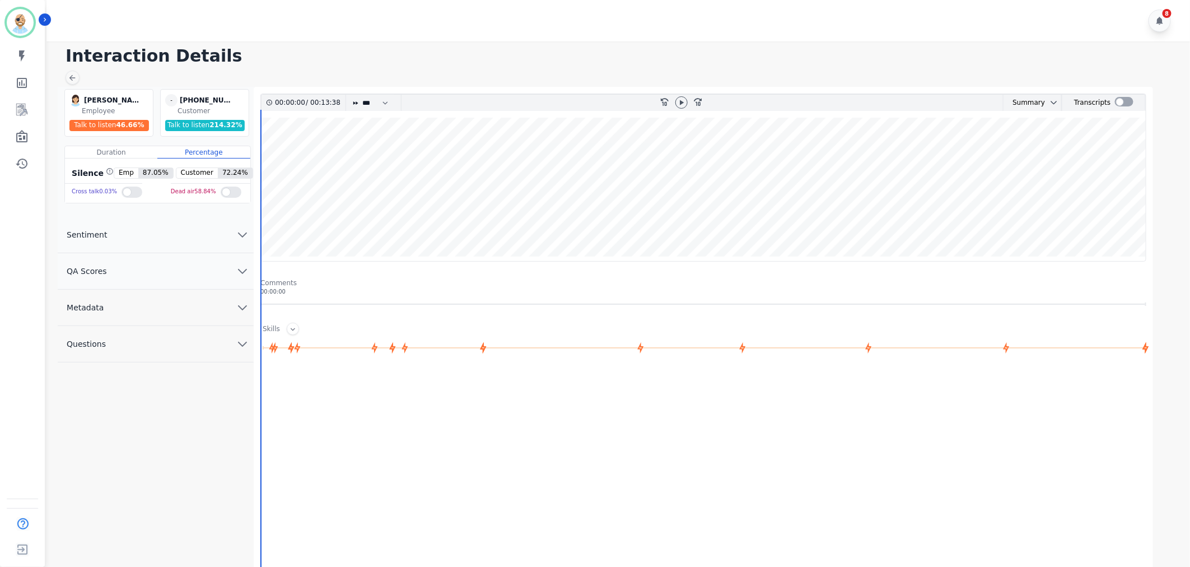
click at [183, 273] on button "QA Scores" at bounding box center [156, 271] width 196 height 36
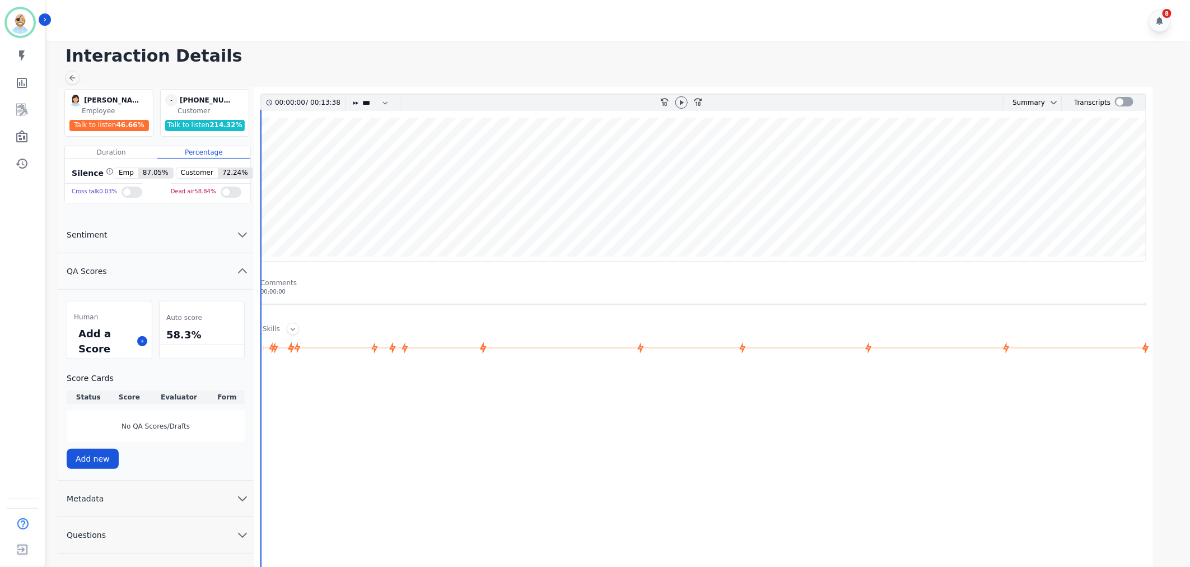
click at [136, 342] on div "Add a Score" at bounding box center [109, 341] width 85 height 35
click at [137, 341] on button at bounding box center [142, 341] width 10 height 10
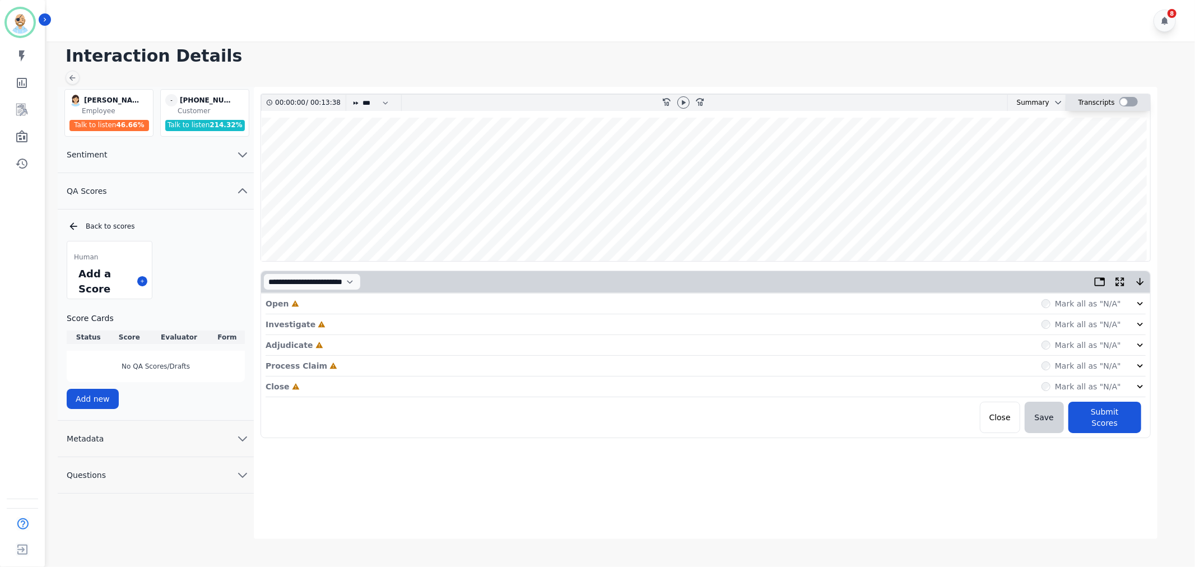
click at [1131, 107] on div at bounding box center [1128, 103] width 18 height 16
click at [1124, 103] on div at bounding box center [1128, 102] width 18 height 10
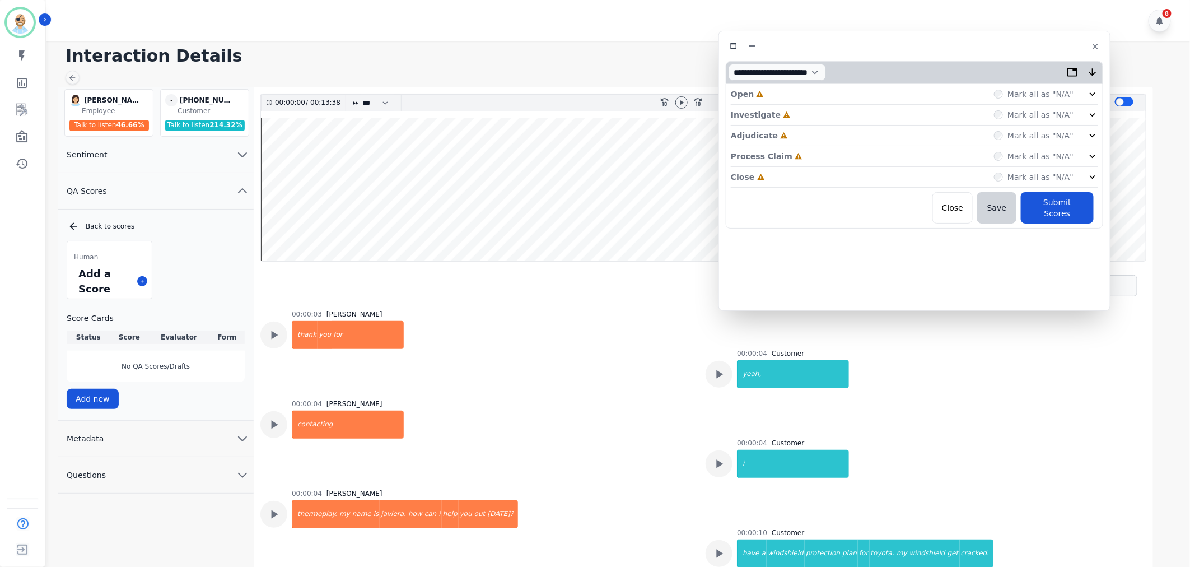
drag, startPoint x: 286, startPoint y: 65, endPoint x: 947, endPoint y: 48, distance: 661.2
click at [947, 48] on div at bounding box center [915, 46] width 378 height 16
click at [814, 181] on div "Close Incomplete Mark all as "N/A"" at bounding box center [905, 176] width 367 height 21
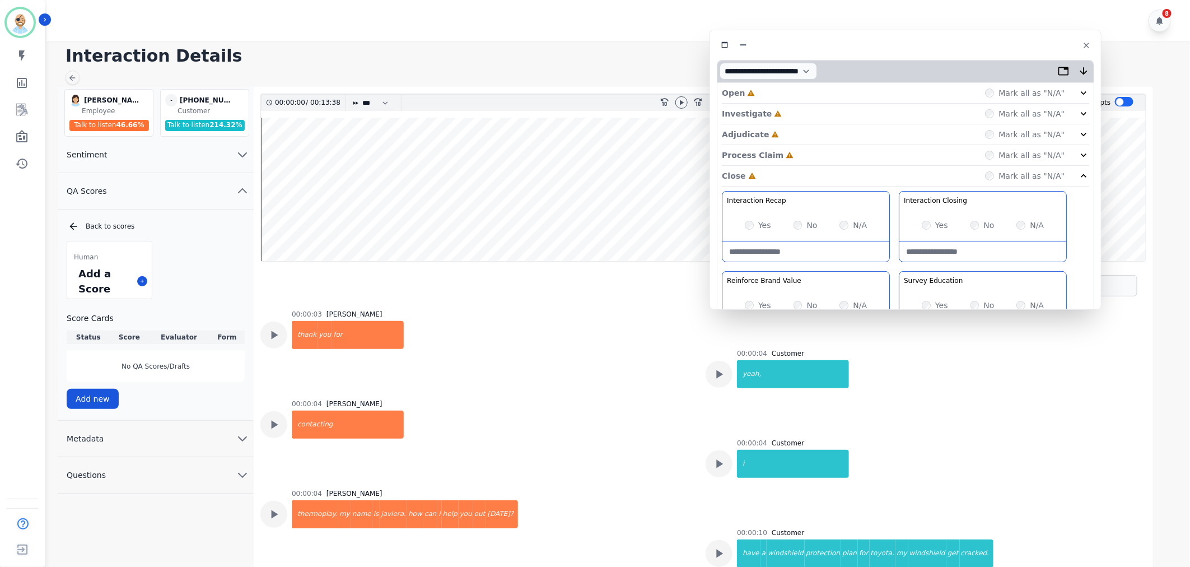
click at [810, 161] on div "Process Claim Incomplete Mark all as "N/A"" at bounding box center [905, 155] width 367 height 21
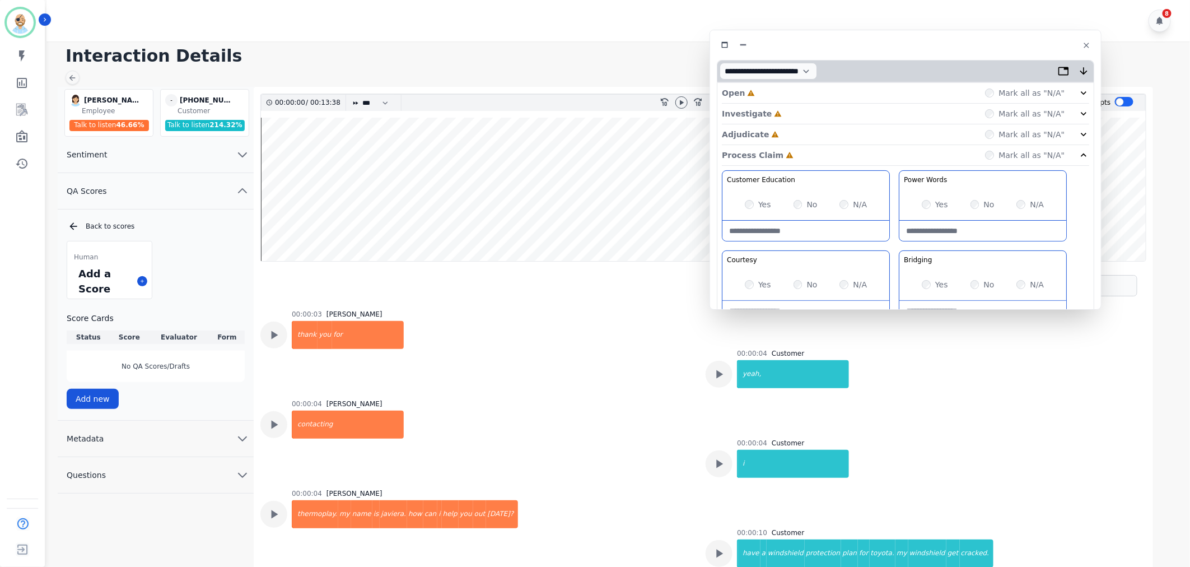
click at [810, 137] on div "Adjudicate Incomplete Mark all as "N/A"" at bounding box center [905, 134] width 367 height 21
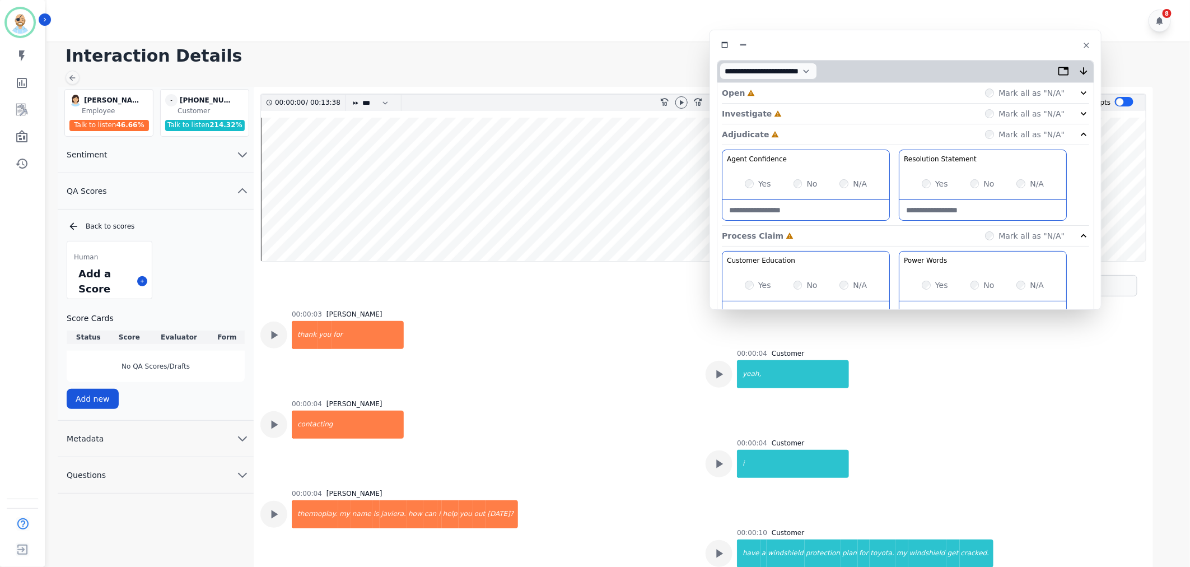
click at [808, 109] on div "Investigate Incomplete Mark all as "N/A"" at bounding box center [905, 114] width 367 height 21
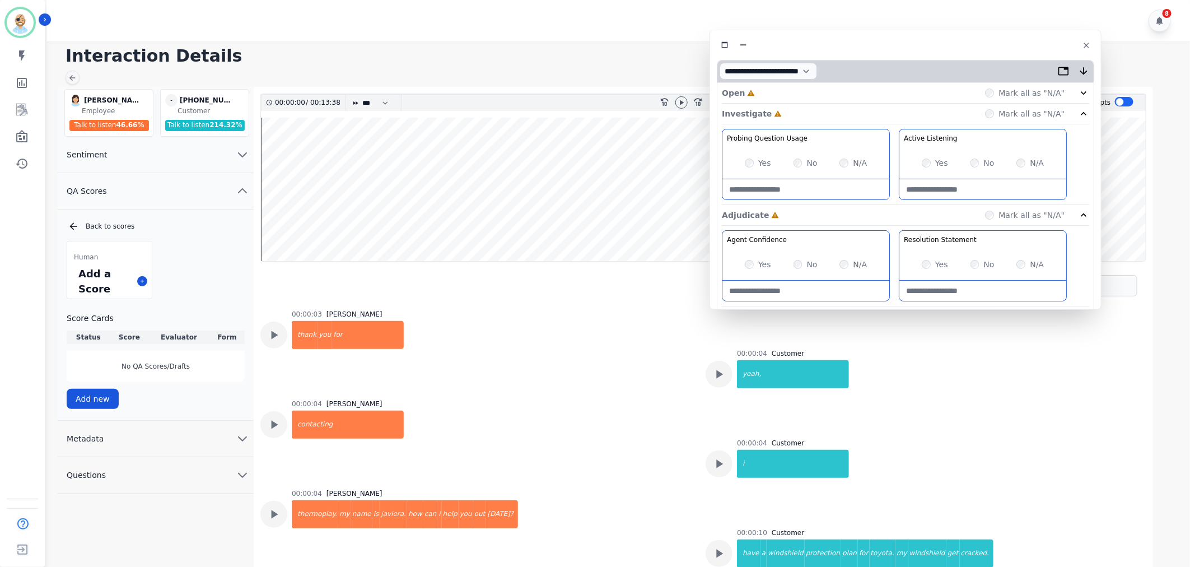
click at [809, 91] on div "Open Incomplete Mark all as "N/A"" at bounding box center [905, 93] width 367 height 21
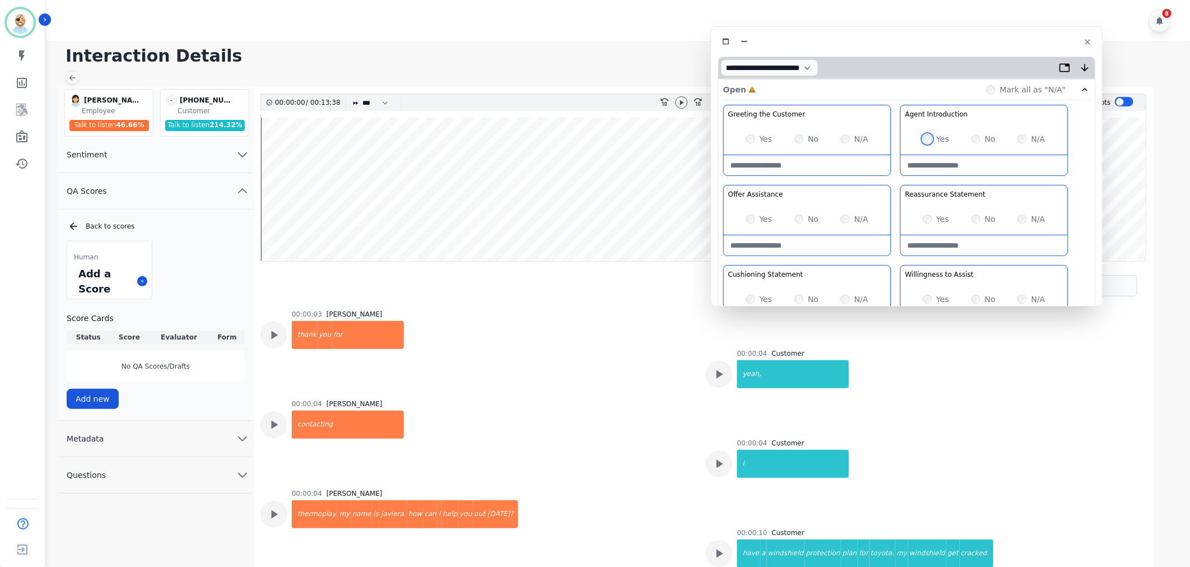
scroll to position [124, 0]
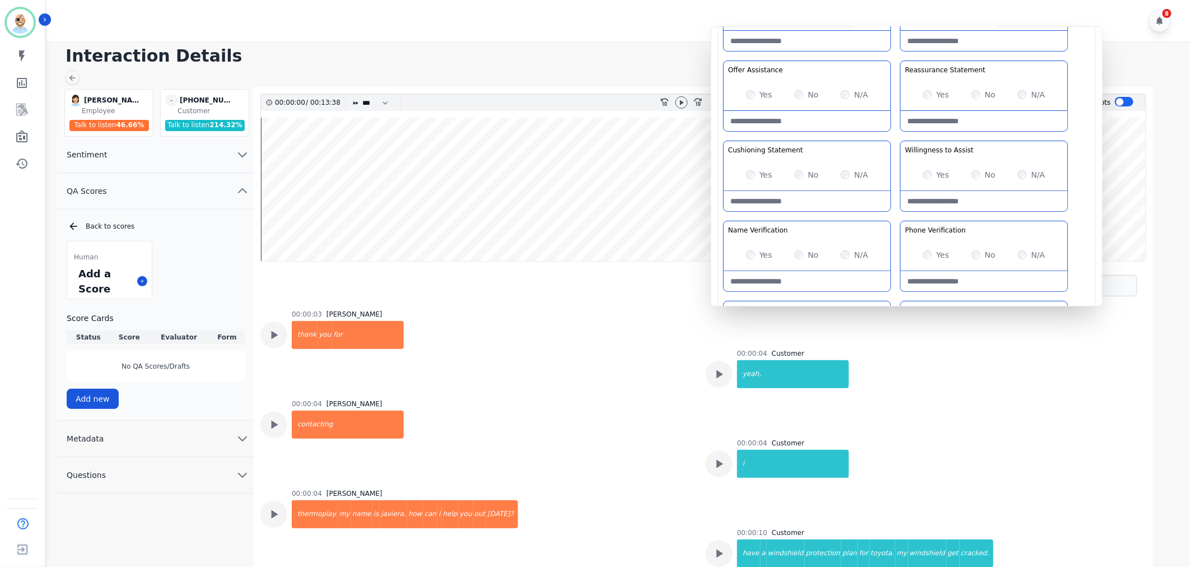
click at [897, 132] on div "Greeting the Customer Welcome is where we quickly greet our customer as a known…" at bounding box center [906, 178] width 367 height 397
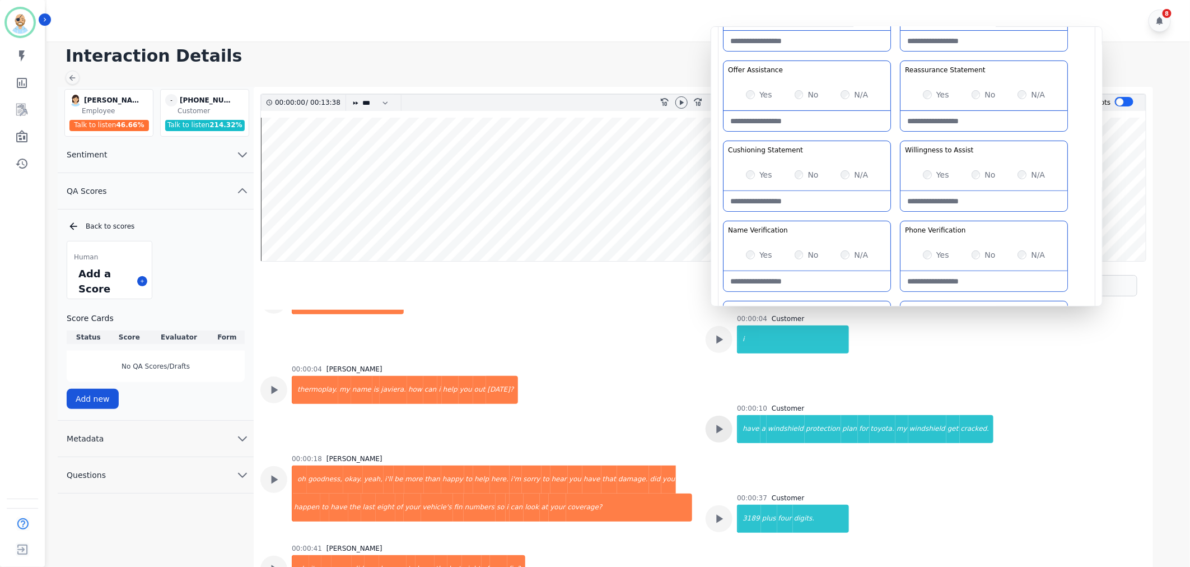
click at [718, 426] on icon at bounding box center [719, 429] width 15 height 15
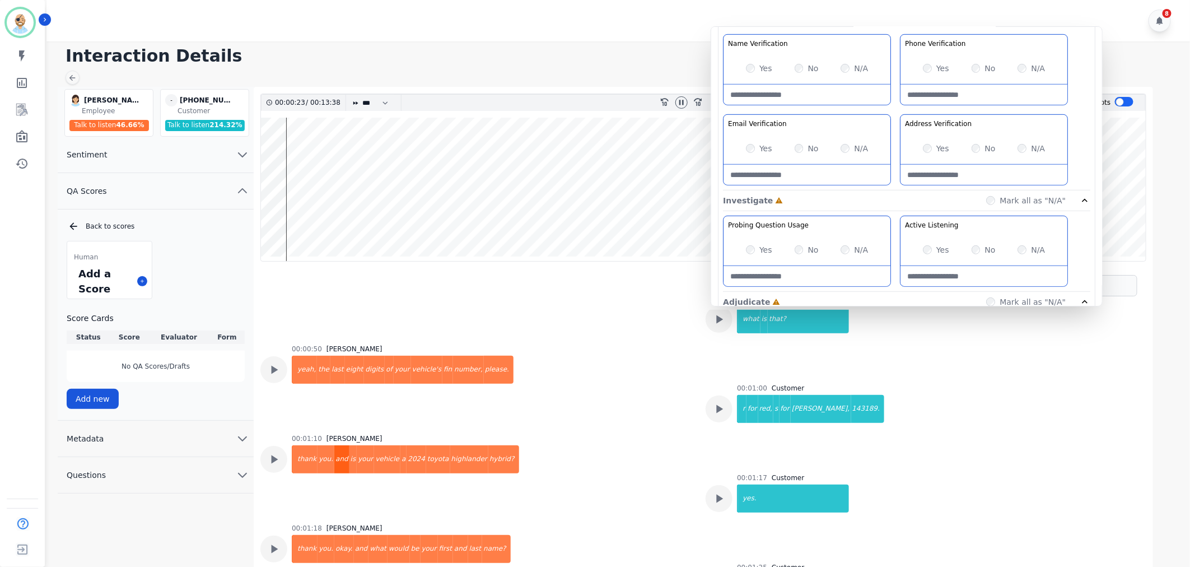
scroll to position [435, 0]
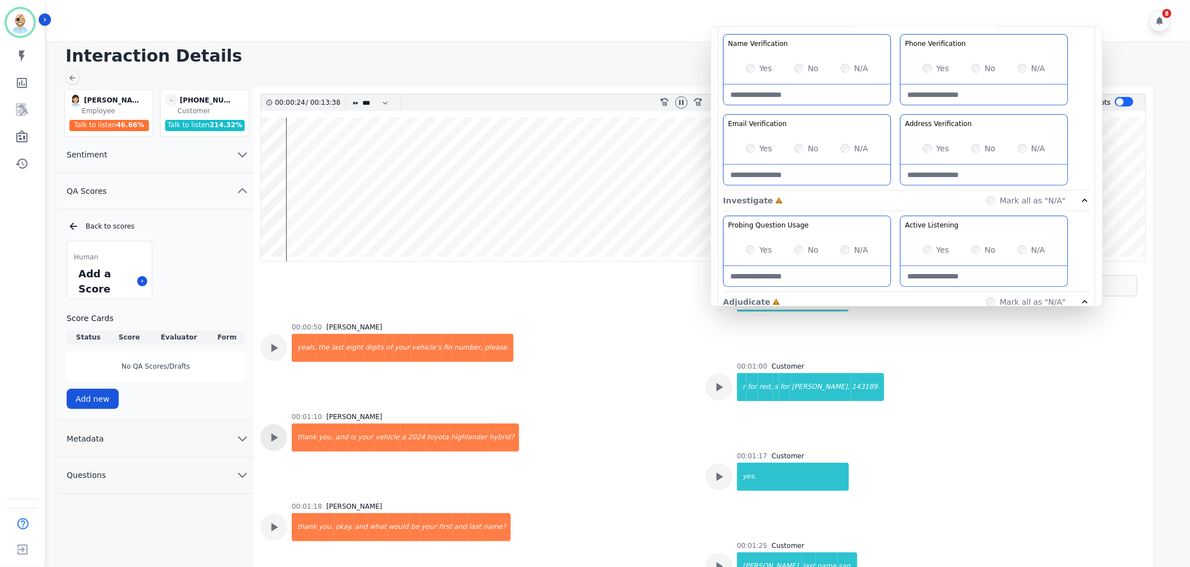
click at [273, 432] on icon at bounding box center [274, 437] width 15 height 15
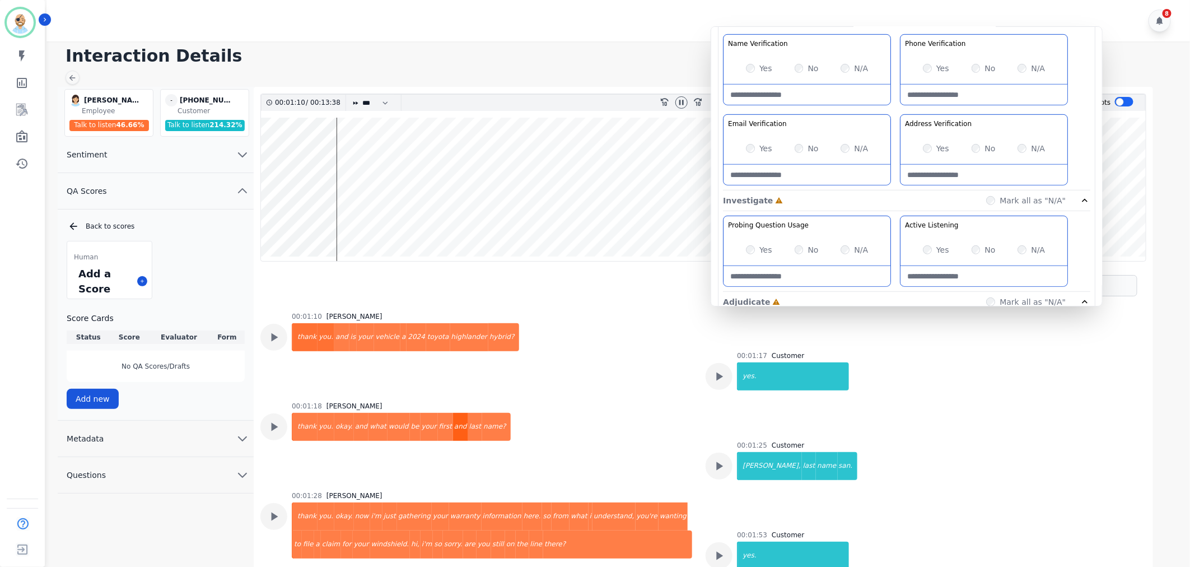
scroll to position [560, 0]
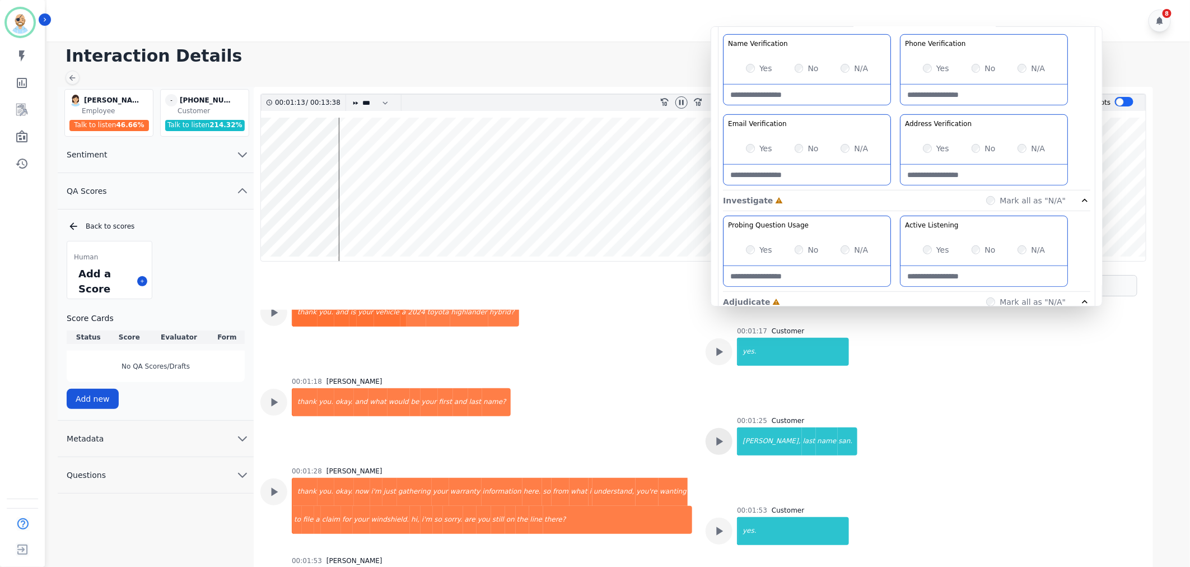
click at [717, 443] on icon at bounding box center [720, 441] width 7 height 8
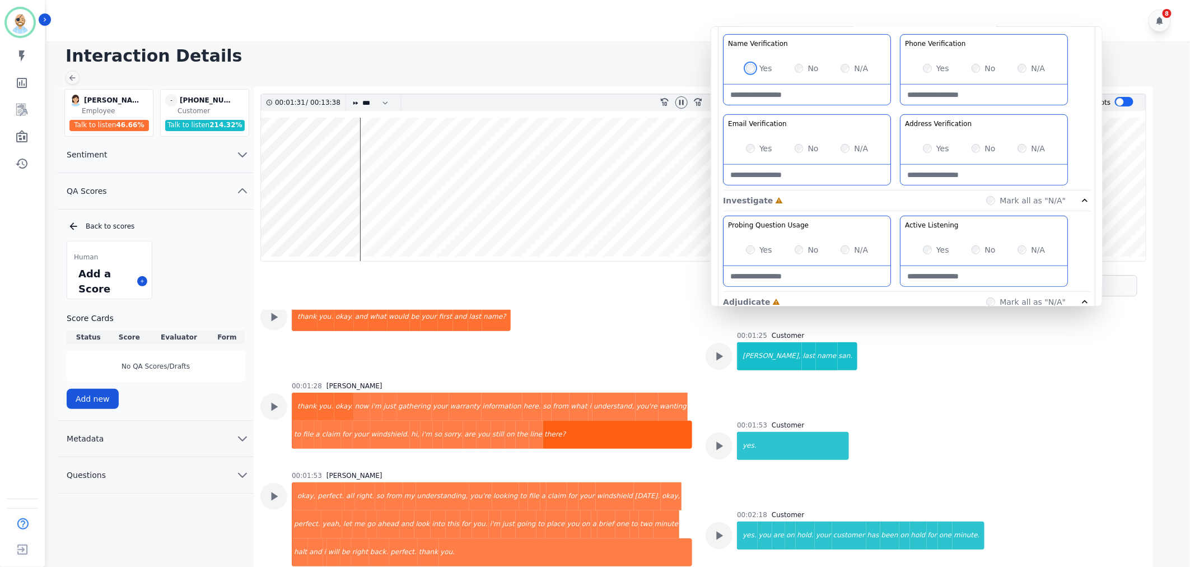
scroll to position [684, 0]
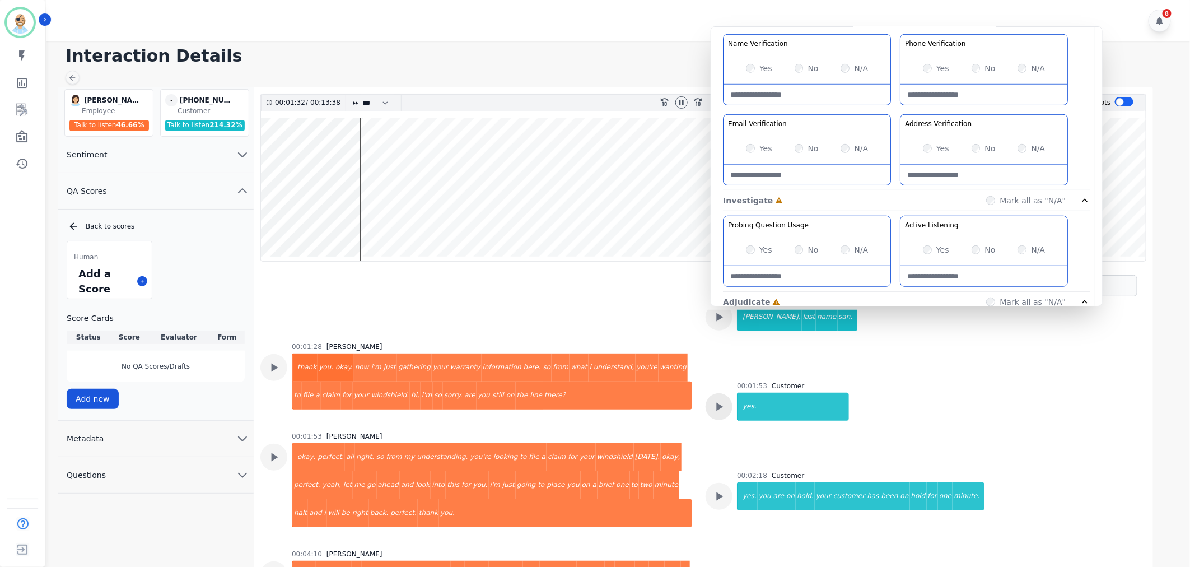
click at [721, 410] on icon at bounding box center [719, 406] width 15 height 15
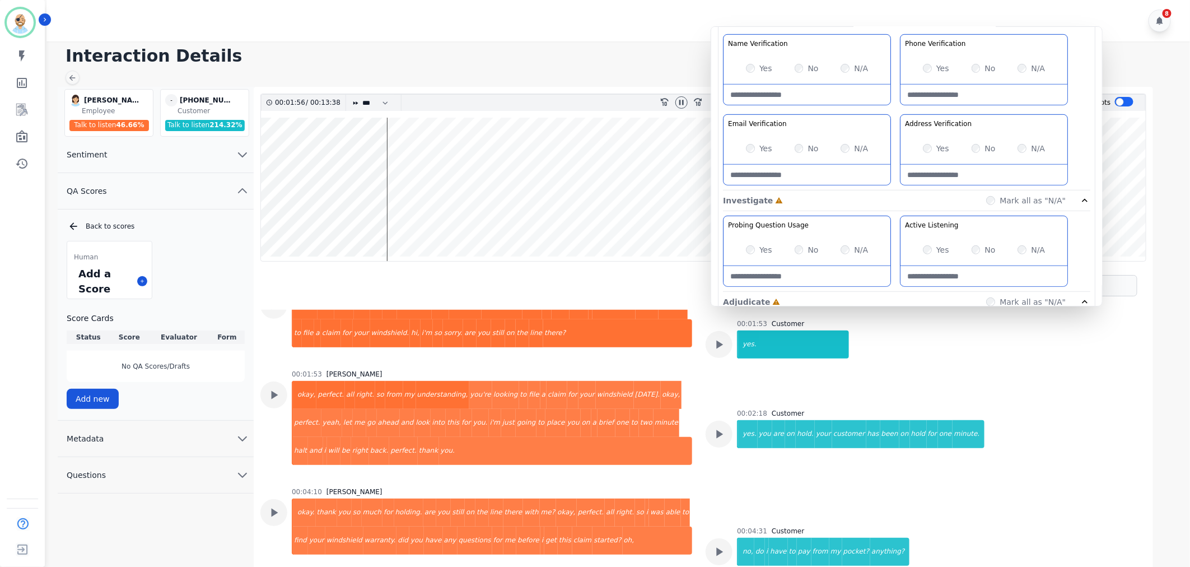
scroll to position [809, 0]
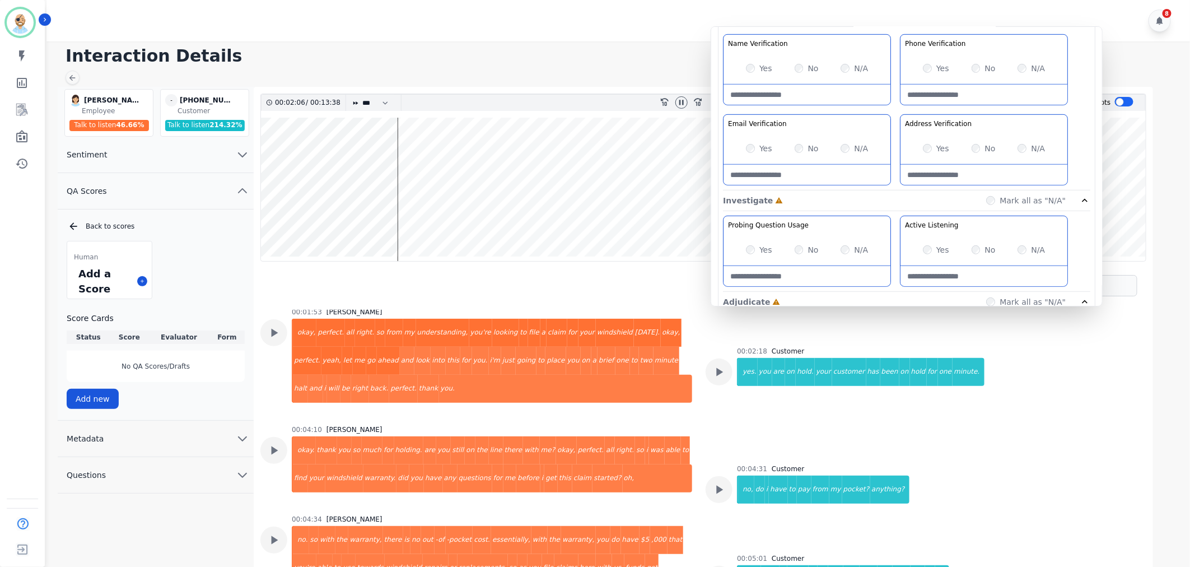
click at [761, 406] on div "00:02:18 Customer yes. you are on hold. your customer has been on hold for one …" at bounding box center [860, 385] width 247 height 76
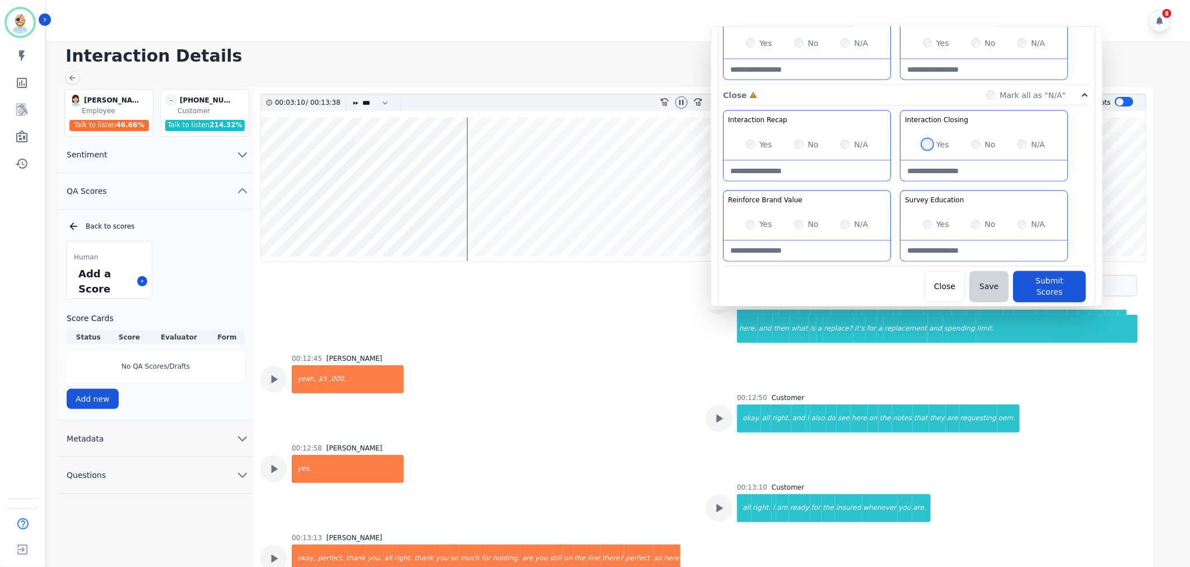
scroll to position [5165, 0]
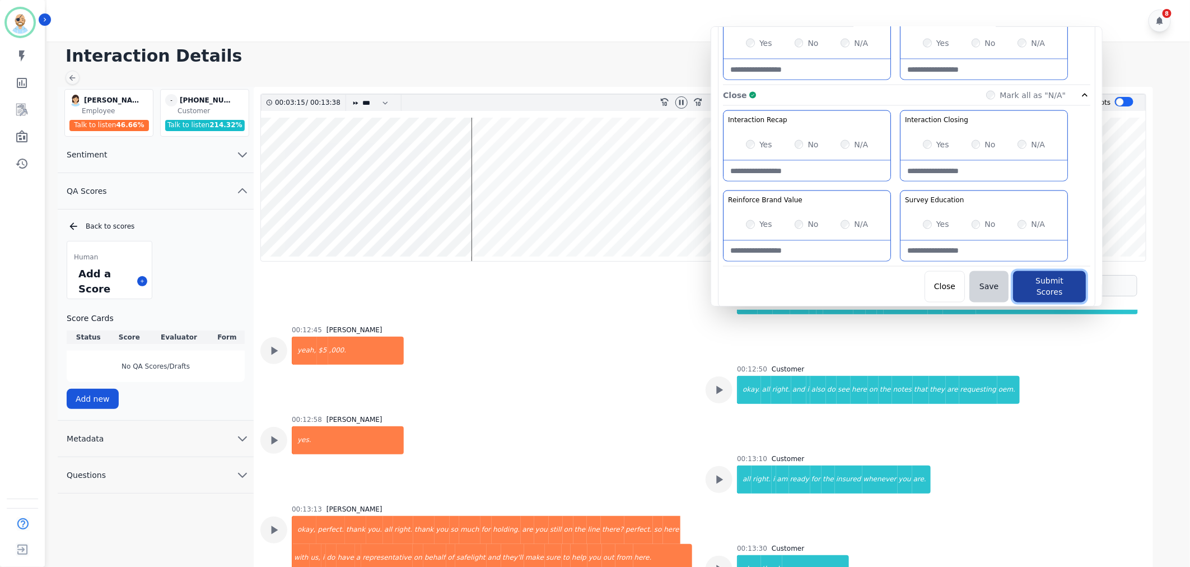
click at [1033, 290] on button "Submit Scores" at bounding box center [1049, 286] width 73 height 31
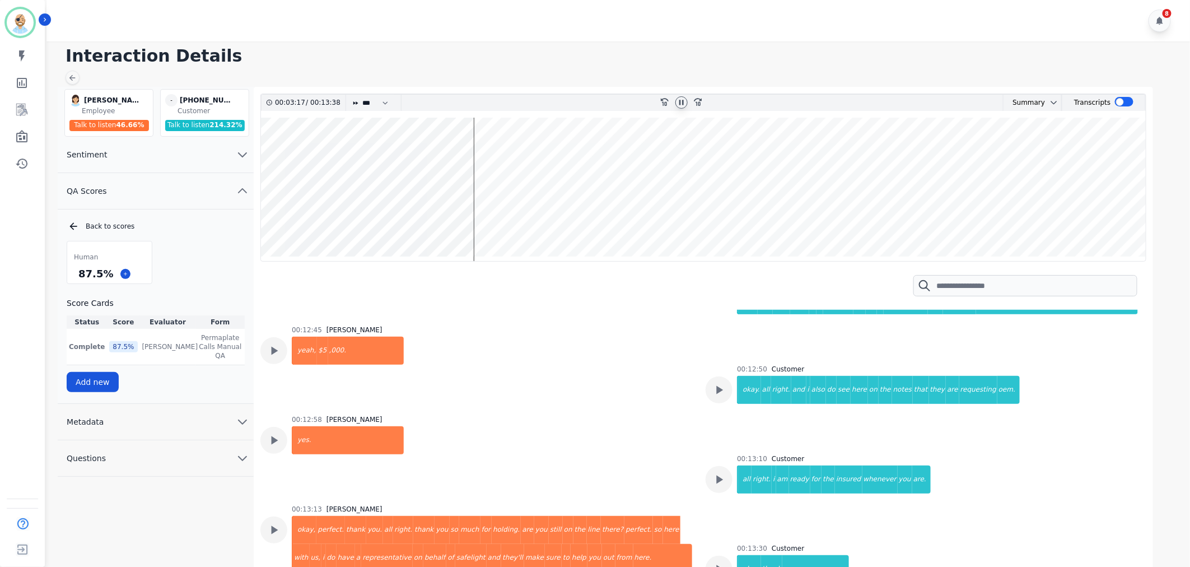
click at [678, 98] on icon at bounding box center [681, 102] width 9 height 9
click at [586, 50] on h1 "Interaction Details" at bounding box center [623, 56] width 1114 height 20
drag, startPoint x: 109, startPoint y: 272, endPoint x: 79, endPoint y: 274, distance: 30.3
click at [79, 274] on div "87.5 %" at bounding box center [95, 274] width 39 height 20
copy div "87.5 %"
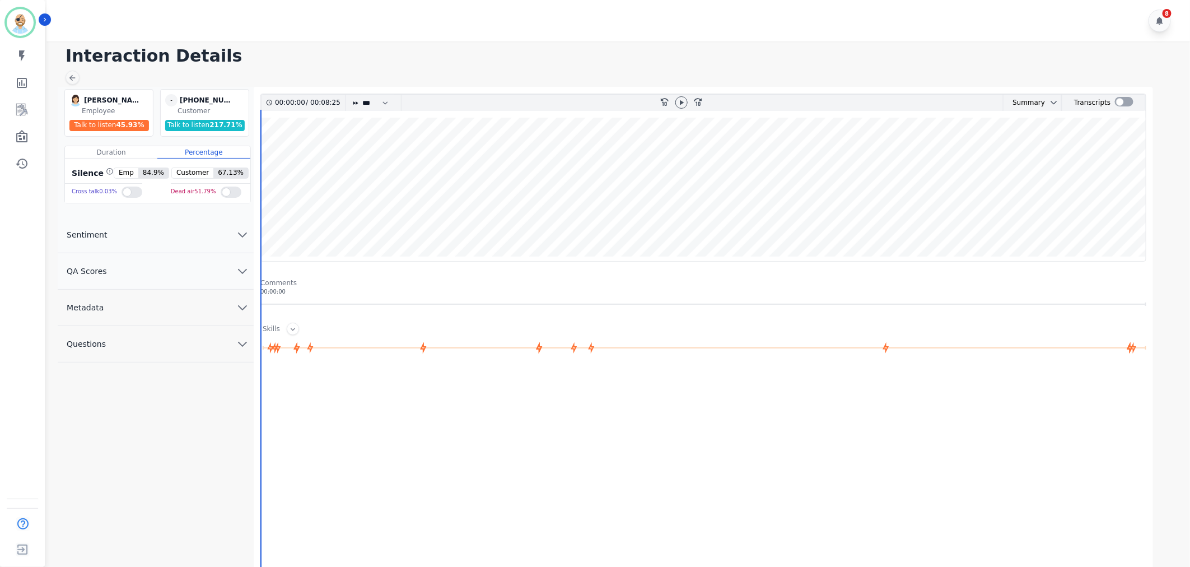
click at [122, 258] on button "QA Scores" at bounding box center [156, 271] width 196 height 36
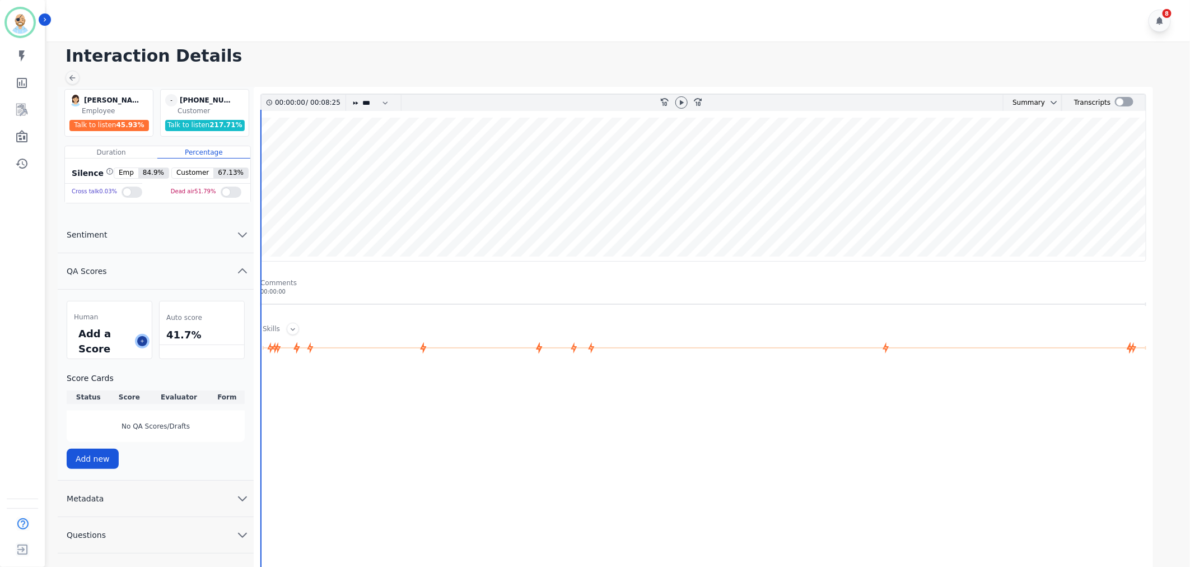
click at [142, 344] on button at bounding box center [142, 341] width 10 height 10
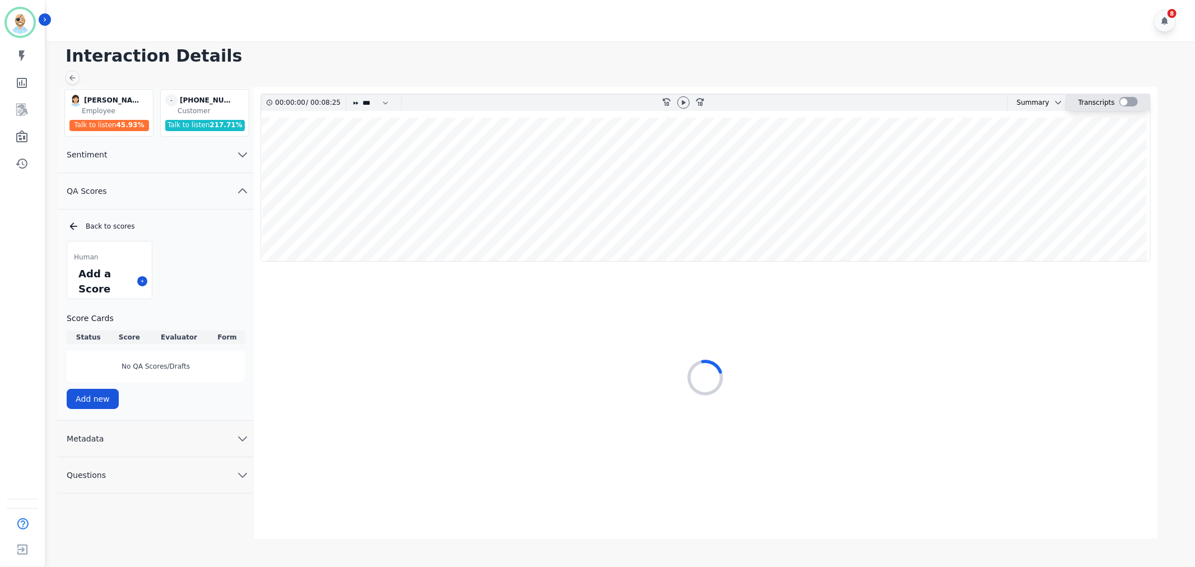
click at [1128, 102] on div at bounding box center [1128, 102] width 18 height 10
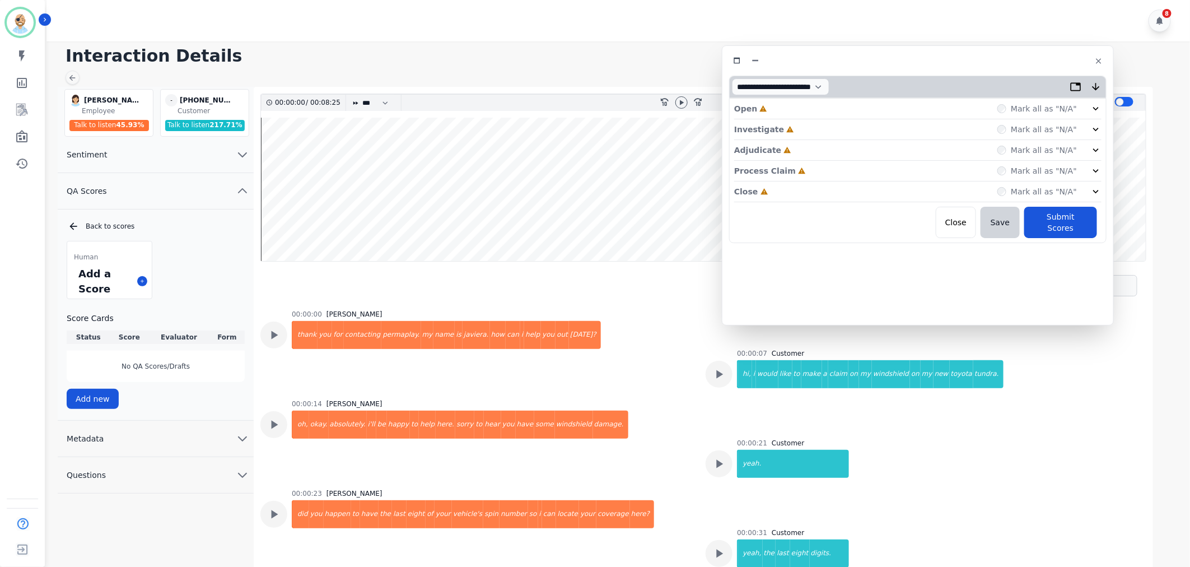
drag, startPoint x: 310, startPoint y: 66, endPoint x: 984, endPoint y: 64, distance: 673.3
click at [984, 64] on div at bounding box center [918, 61] width 378 height 16
click at [796, 193] on div "Close Incomplete Mark all as "N/A"" at bounding box center [917, 191] width 367 height 21
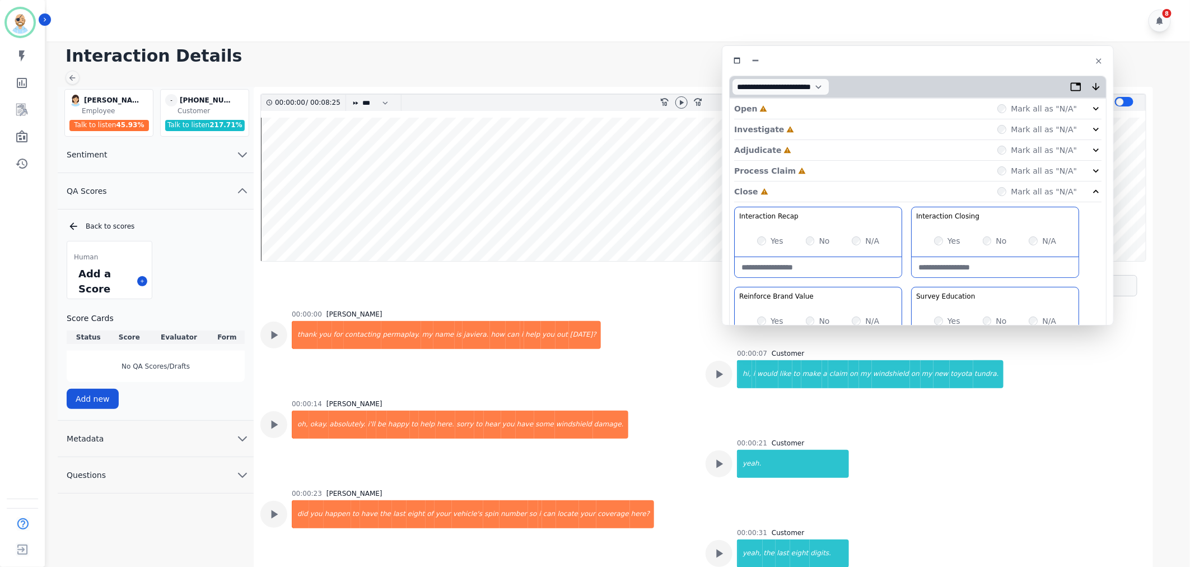
click at [804, 170] on div "Process Claim Incomplete Mark all as "N/A"" at bounding box center [917, 171] width 367 height 21
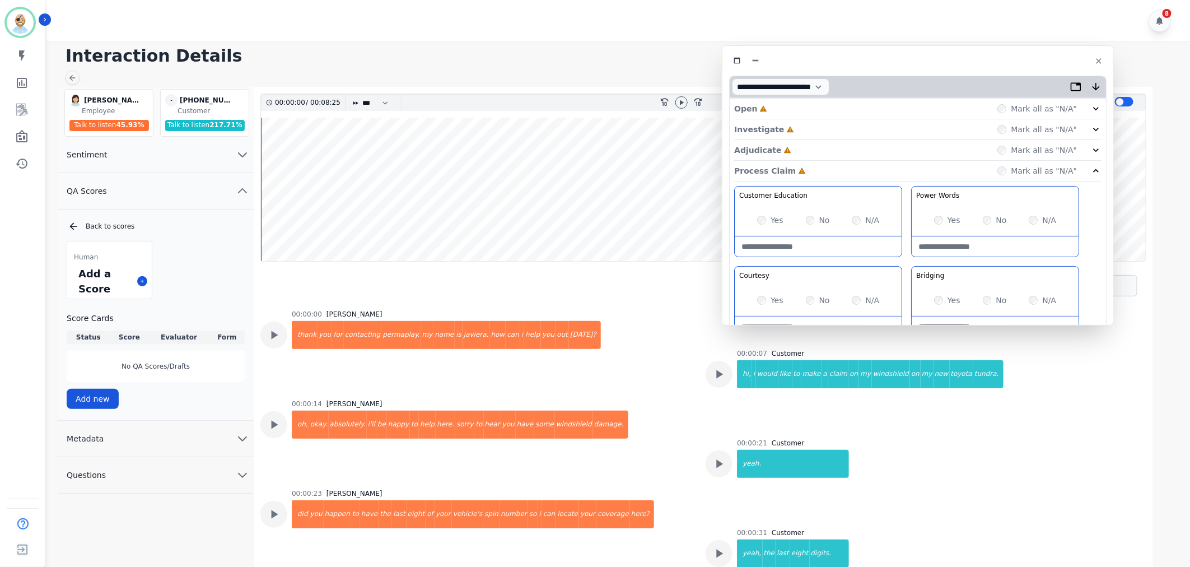
click at [804, 151] on div "Adjudicate Incomplete Mark all as "N/A"" at bounding box center [917, 150] width 367 height 21
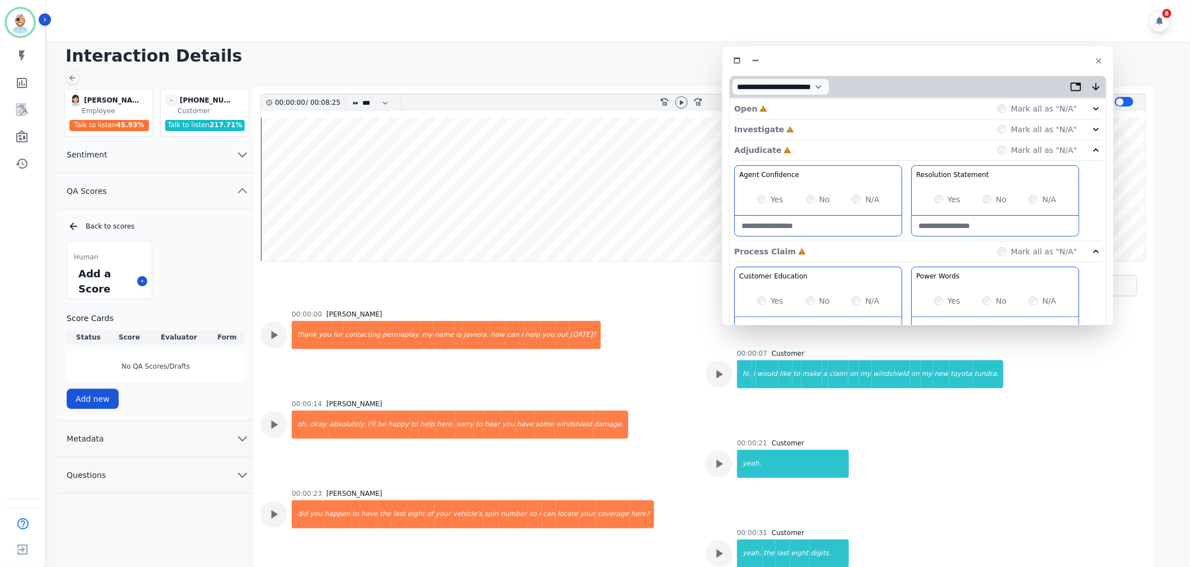
click at [804, 126] on div "Investigate Incomplete Mark all as "N/A"" at bounding box center [917, 129] width 367 height 21
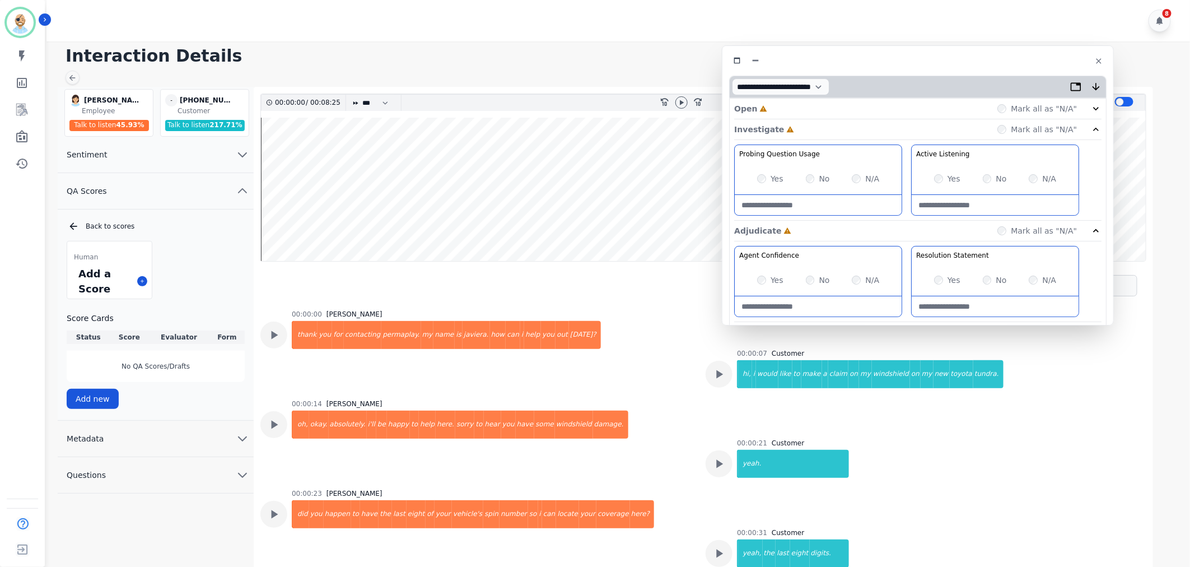
click at [804, 104] on div "Open Incomplete Mark all as "N/A"" at bounding box center [917, 109] width 367 height 21
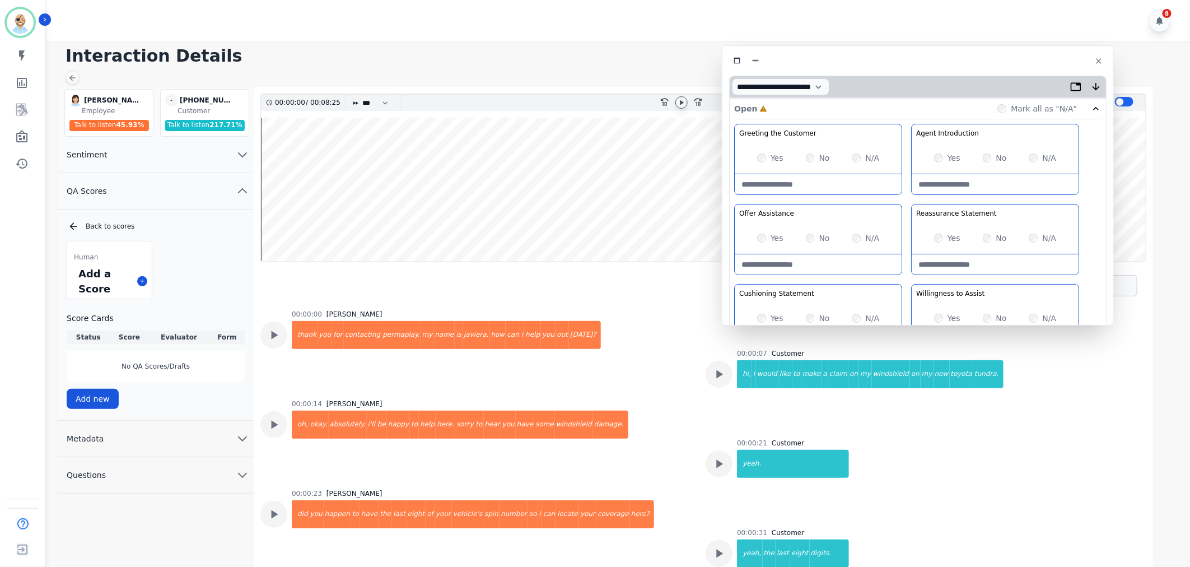
click at [684, 101] on icon at bounding box center [681, 102] width 9 height 9
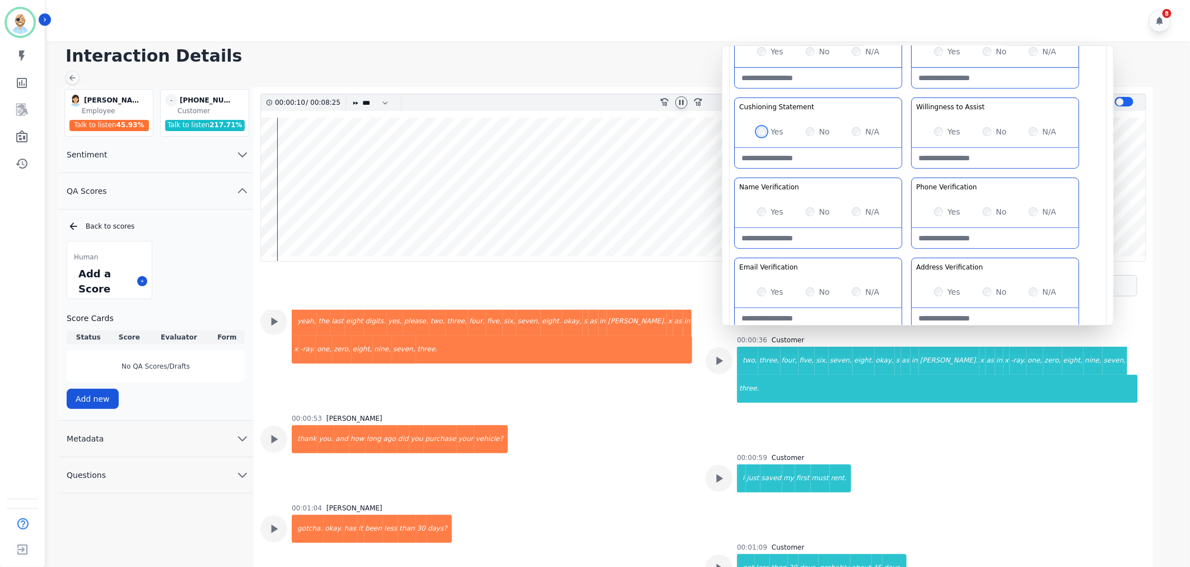
scroll to position [311, 0]
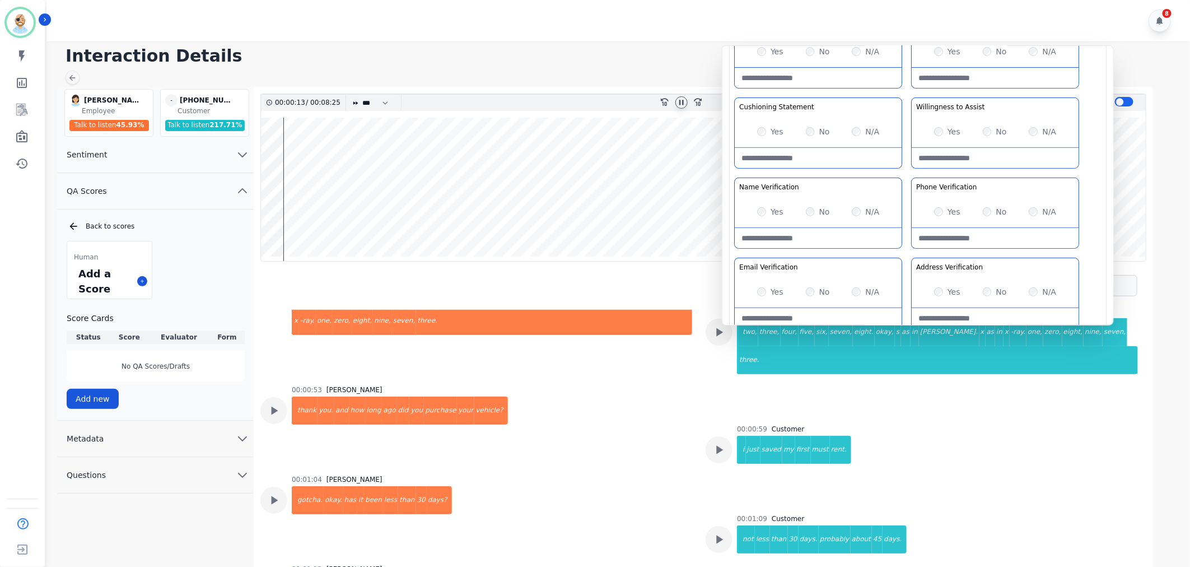
click at [729, 432] on div "00:00:59 Customer i just saved my first must rent." at bounding box center [922, 449] width 432 height 48
click at [720, 442] on icon at bounding box center [719, 449] width 15 height 15
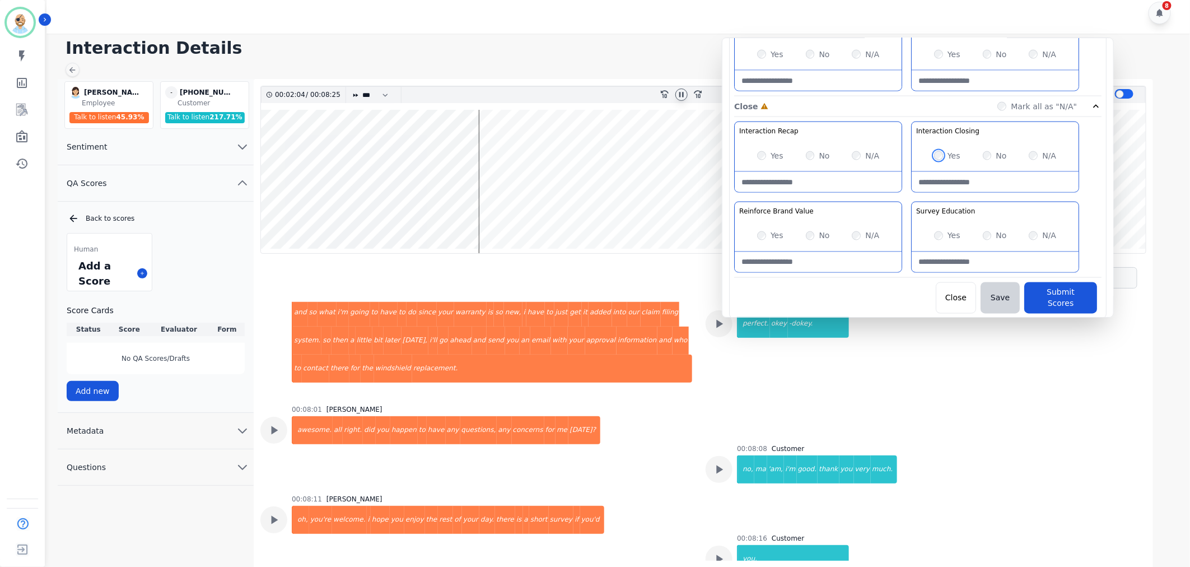
scroll to position [3458, 0]
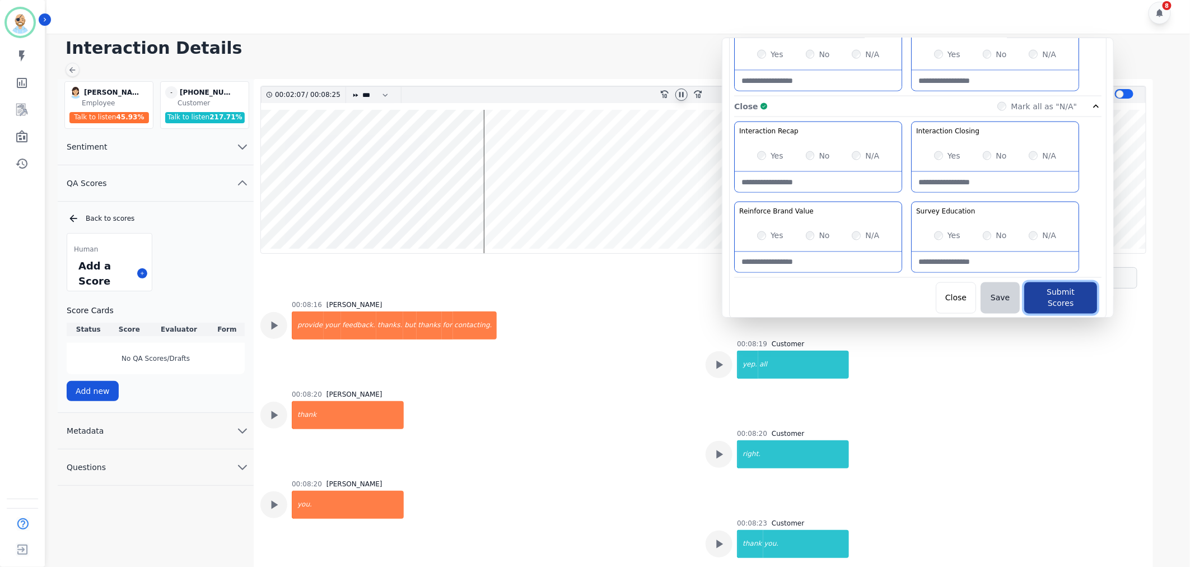
click at [1055, 288] on button "Submit Scores" at bounding box center [1060, 297] width 73 height 31
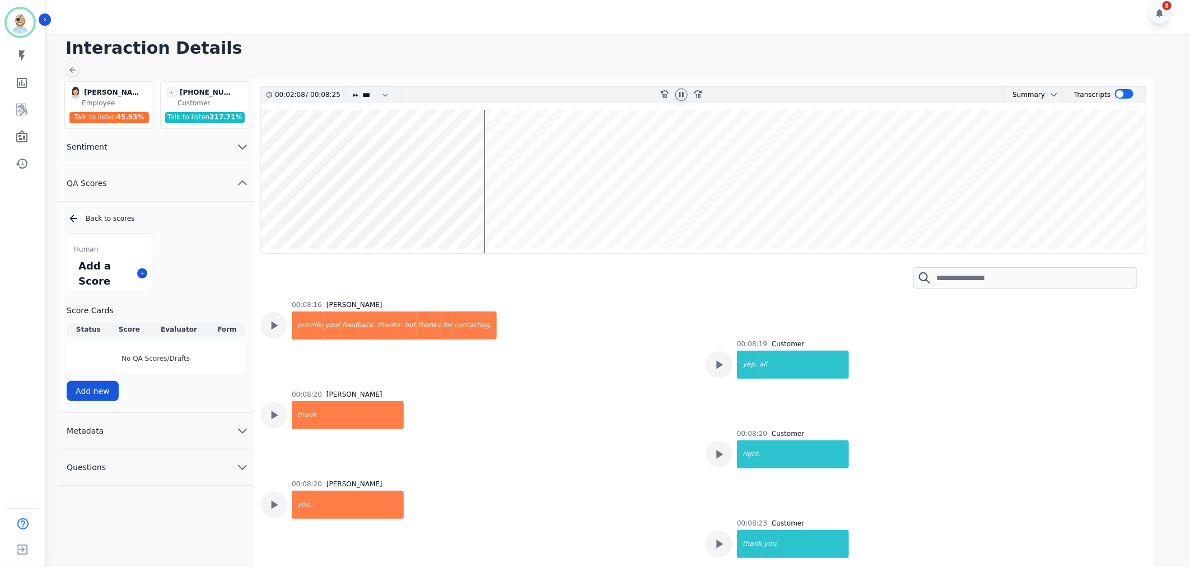
click at [668, 53] on h1 "Interaction Details" at bounding box center [623, 48] width 1114 height 20
click at [682, 96] on icon at bounding box center [681, 94] width 4 height 5
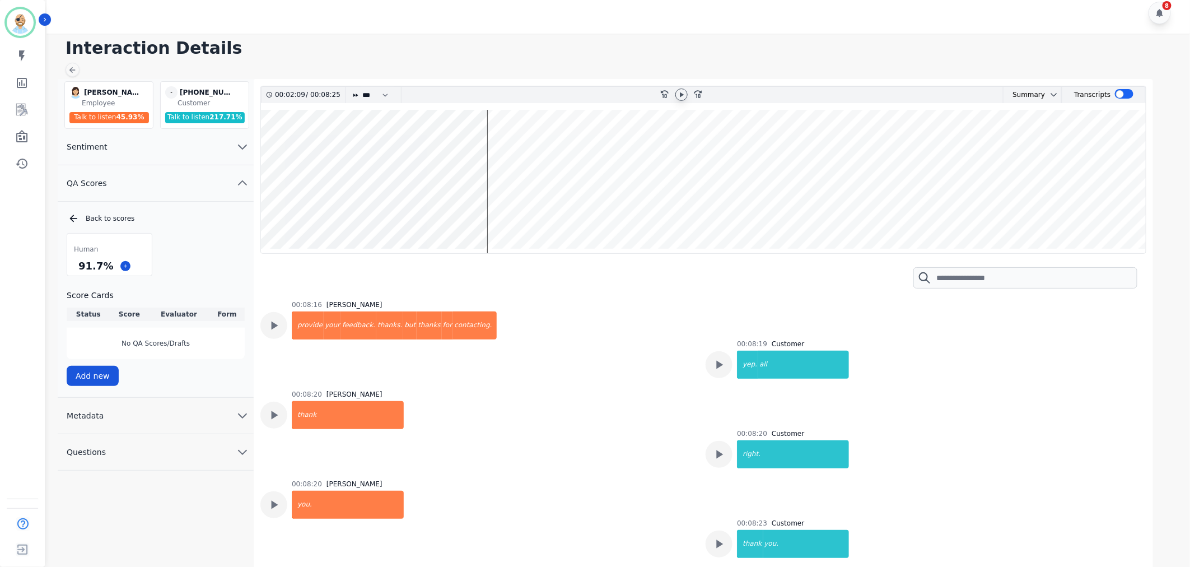
click at [677, 50] on h1 "Interaction Details" at bounding box center [623, 48] width 1114 height 20
drag, startPoint x: 104, startPoint y: 265, endPoint x: 77, endPoint y: 266, distance: 26.9
click at [77, 266] on div "91.7 %" at bounding box center [95, 266] width 39 height 20
copy div "91.7 %"
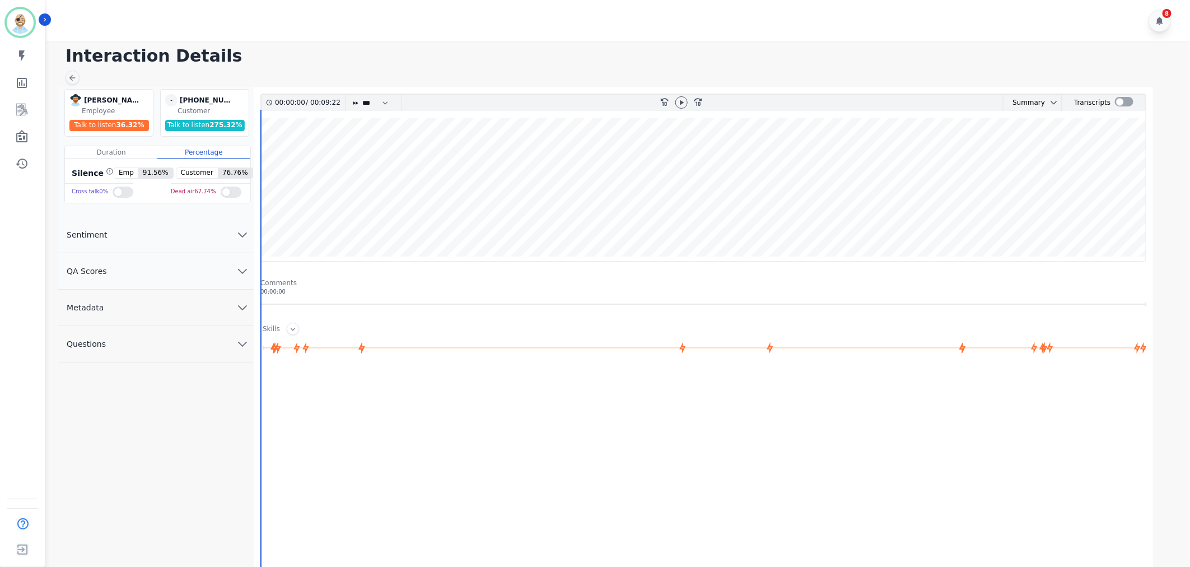
click at [199, 278] on button "QA Scores" at bounding box center [156, 271] width 196 height 36
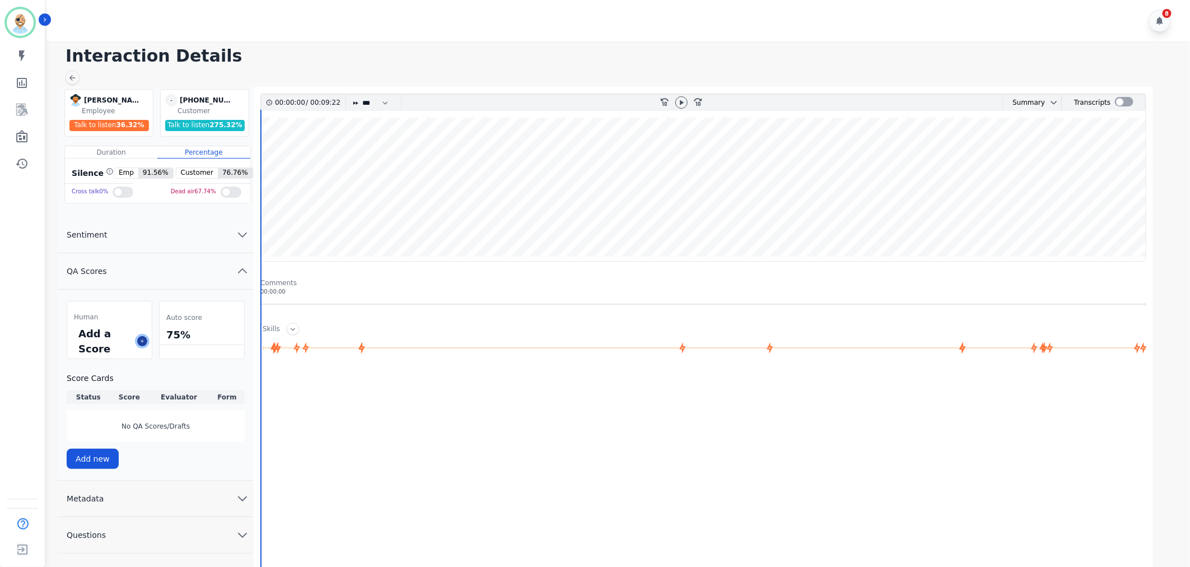
click at [142, 337] on button at bounding box center [142, 341] width 10 height 10
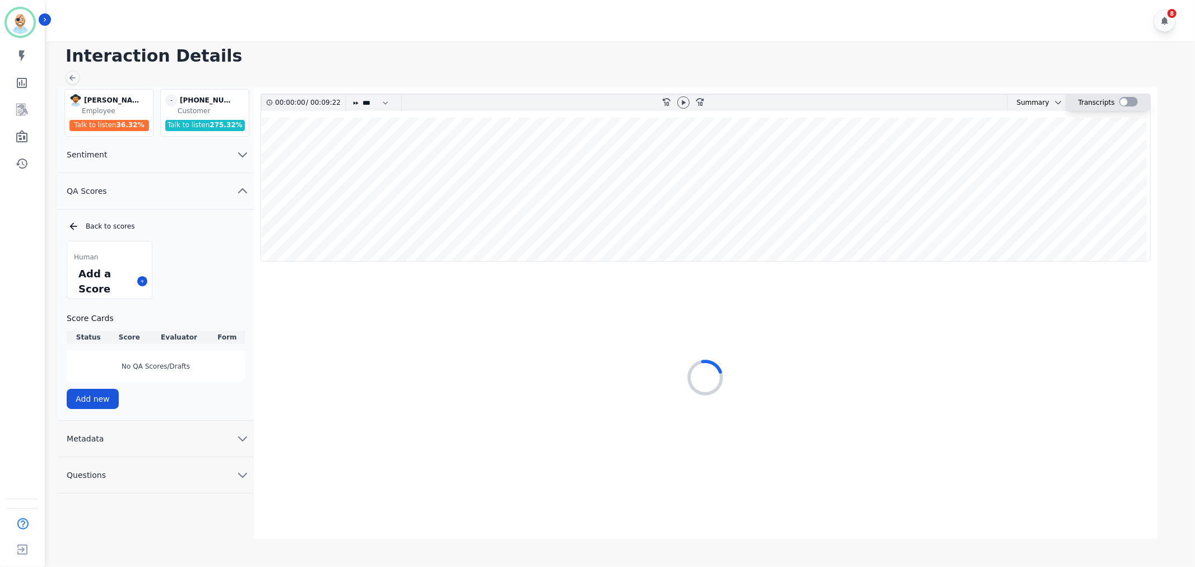
click at [1128, 98] on div at bounding box center [1128, 102] width 18 height 10
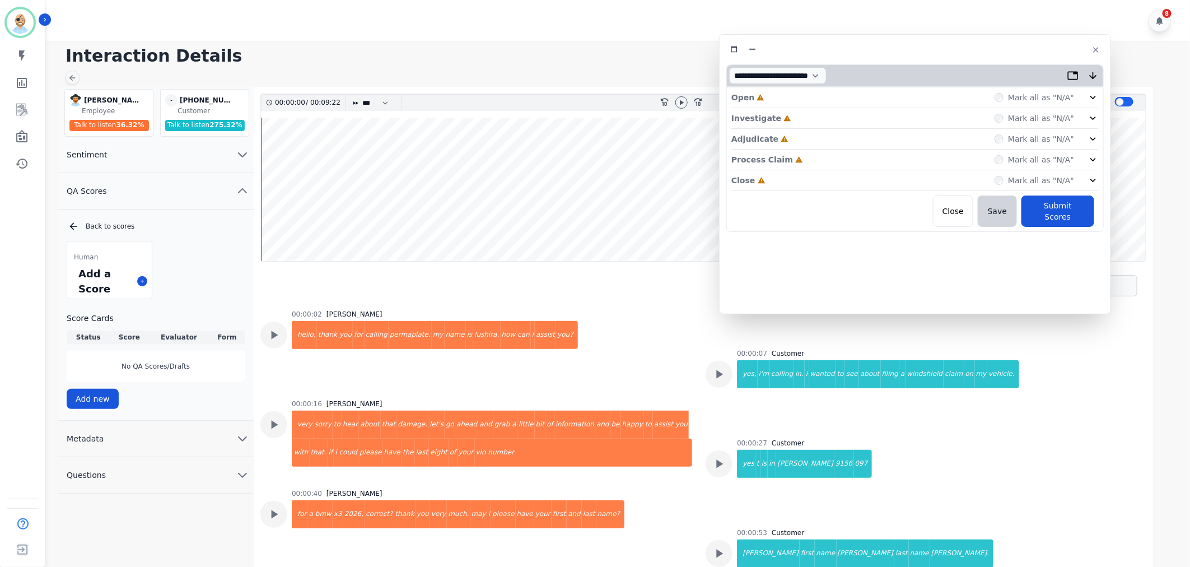
drag, startPoint x: 328, startPoint y: 60, endPoint x: 895, endPoint y: 49, distance: 567.0
click at [895, 49] on div at bounding box center [915, 49] width 378 height 16
drag, startPoint x: 788, startPoint y: 181, endPoint x: 784, endPoint y: 171, distance: 10.8
click at [788, 178] on div "Close Incomplete Mark all as "N/A"" at bounding box center [915, 180] width 367 height 21
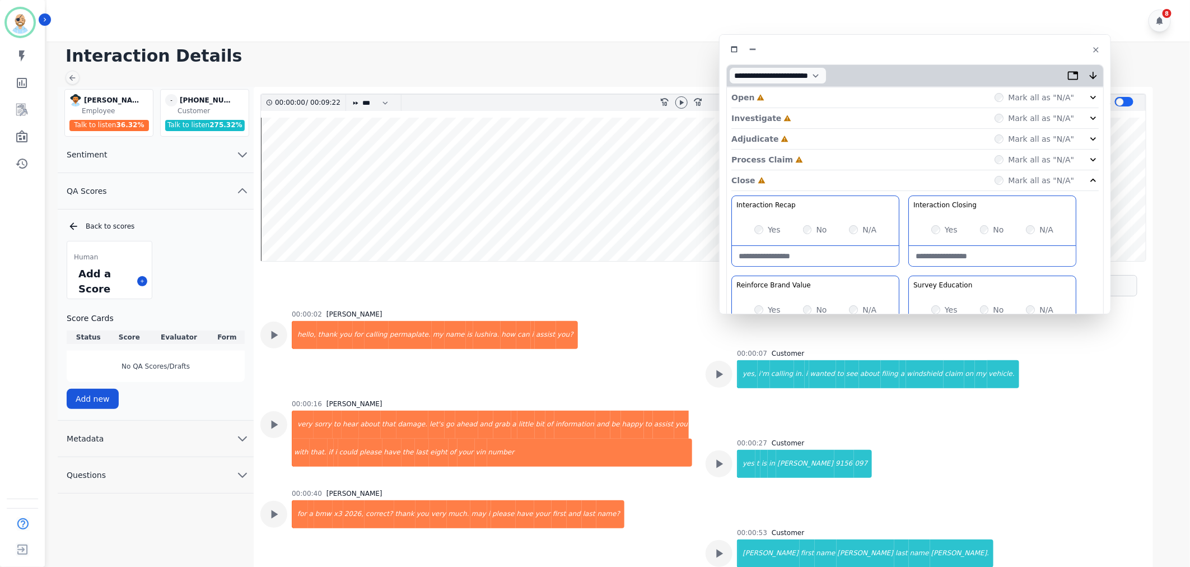
click at [781, 154] on div "Process Claim Incomplete" at bounding box center [768, 159] width 72 height 11
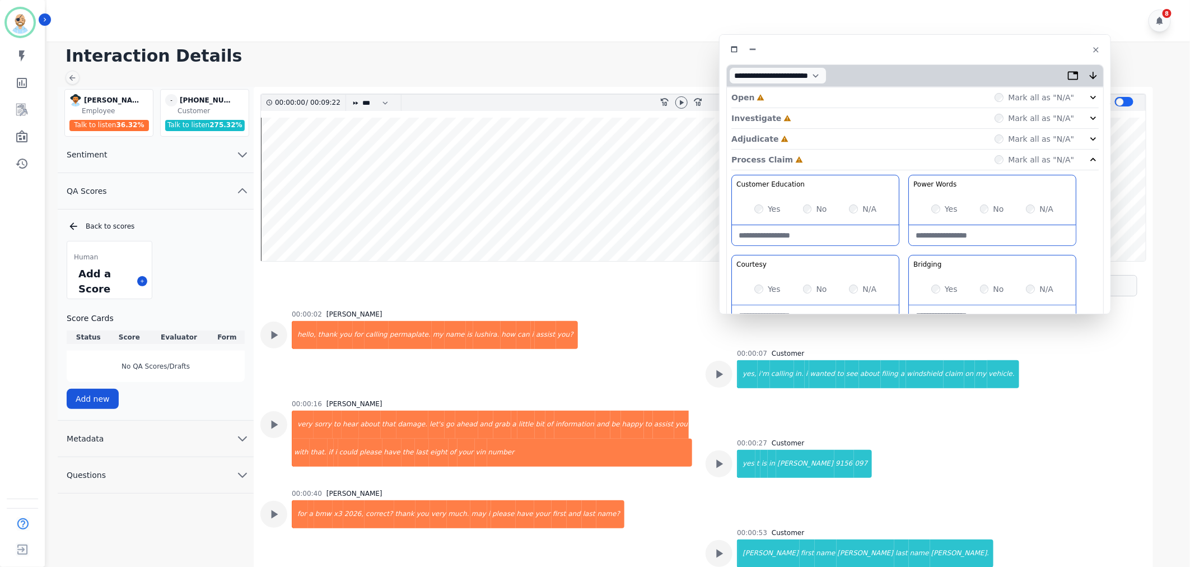
click at [780, 136] on div "Adjudicate Incomplete Mark all as "N/A"" at bounding box center [915, 139] width 367 height 21
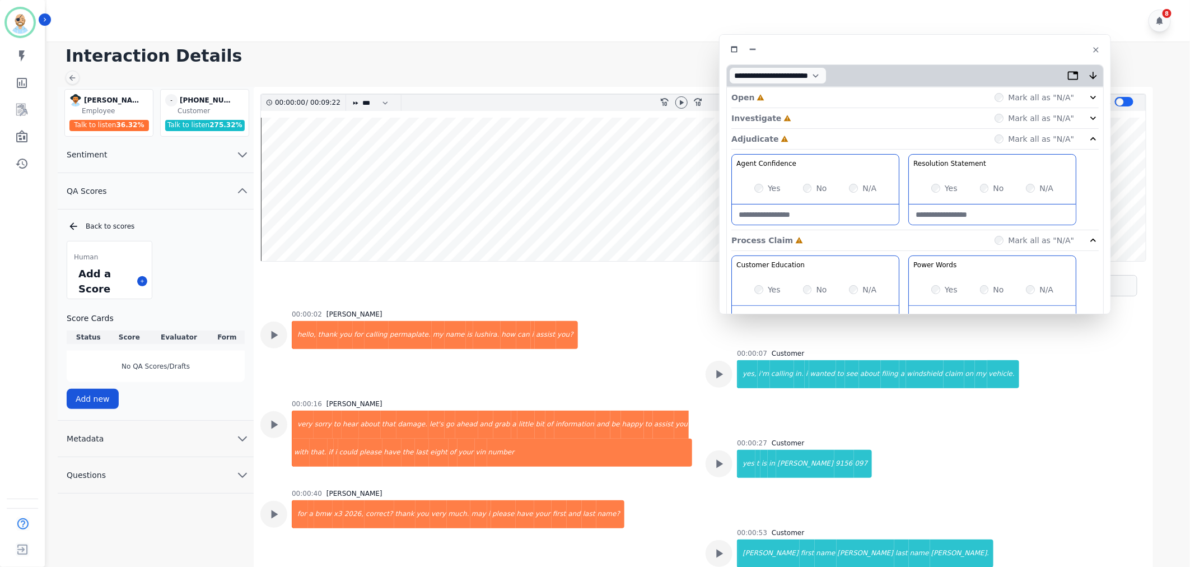
click at [785, 115] on div "Investigate Incomplete Mark all as "N/A"" at bounding box center [915, 118] width 367 height 21
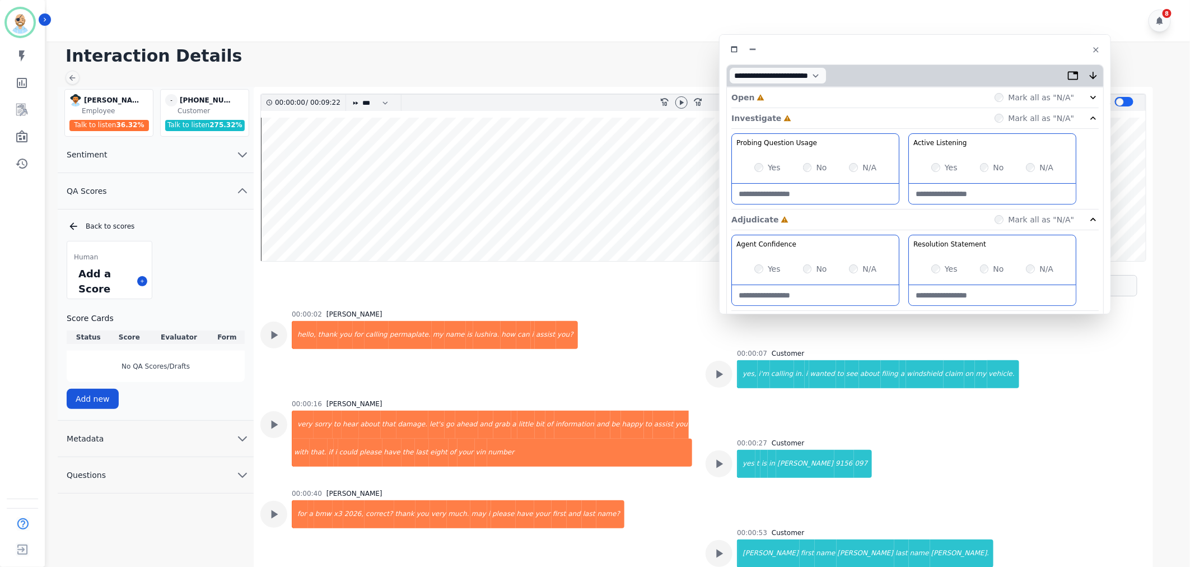
click at [780, 92] on div "Open Incomplete Mark all as "N/A"" at bounding box center [915, 97] width 367 height 21
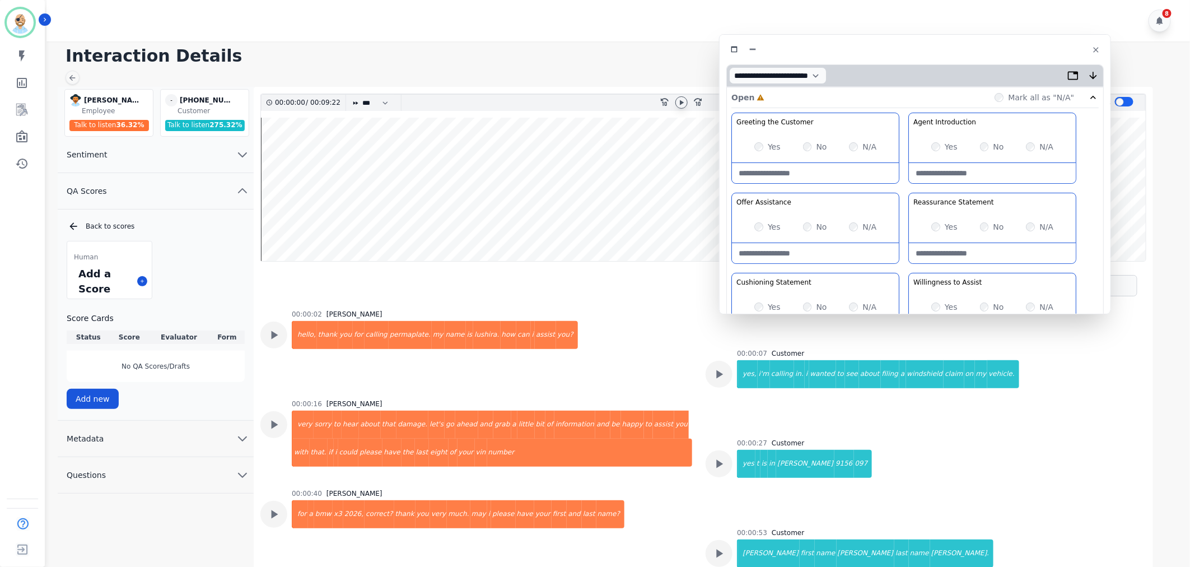
click at [686, 101] on icon at bounding box center [681, 102] width 9 height 9
click at [906, 187] on div "Greeting the Customer Welcome is where we quickly greet our customer as a known…" at bounding box center [915, 311] width 367 height 397
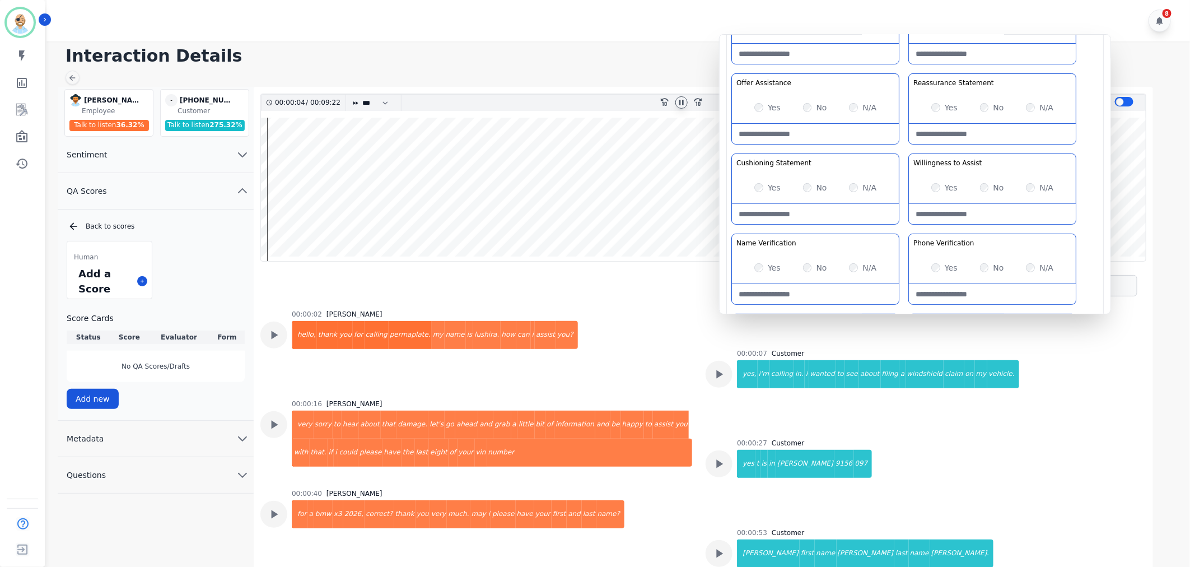
scroll to position [124, 0]
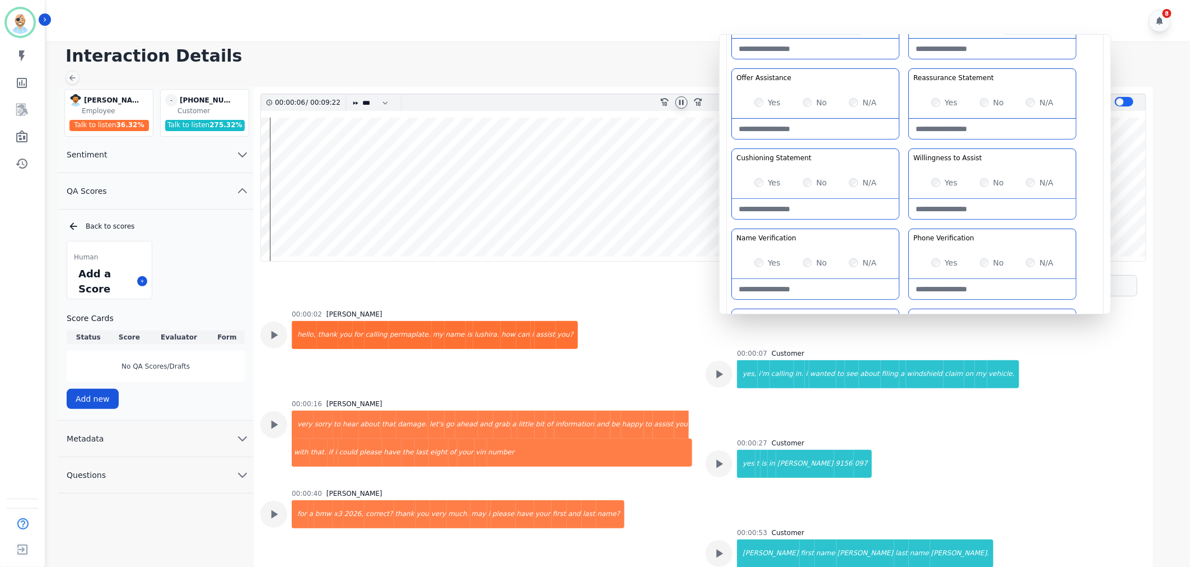
click at [898, 142] on div "Greeting the Customer Welcome is where we quickly greet our customer as a known…" at bounding box center [915, 186] width 367 height 397
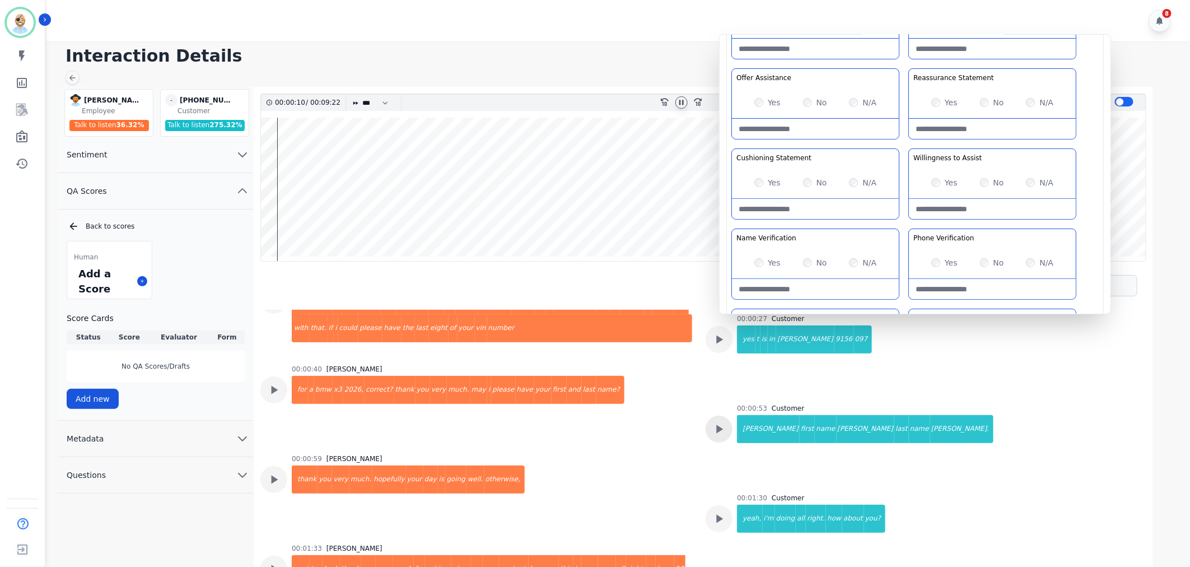
click at [719, 428] on icon at bounding box center [720, 429] width 7 height 8
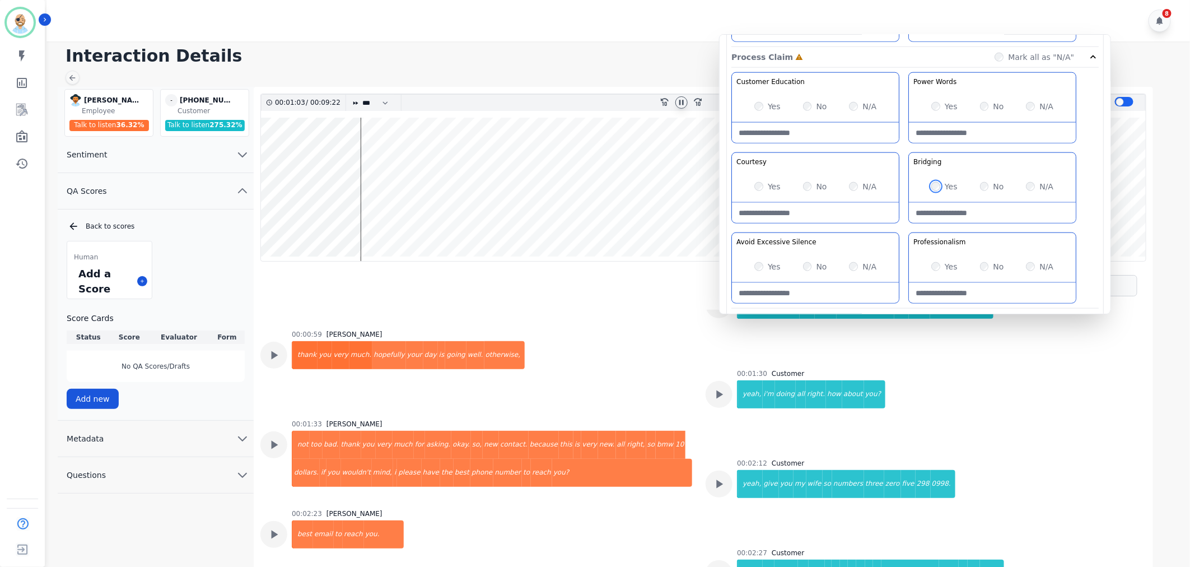
scroll to position [684, 0]
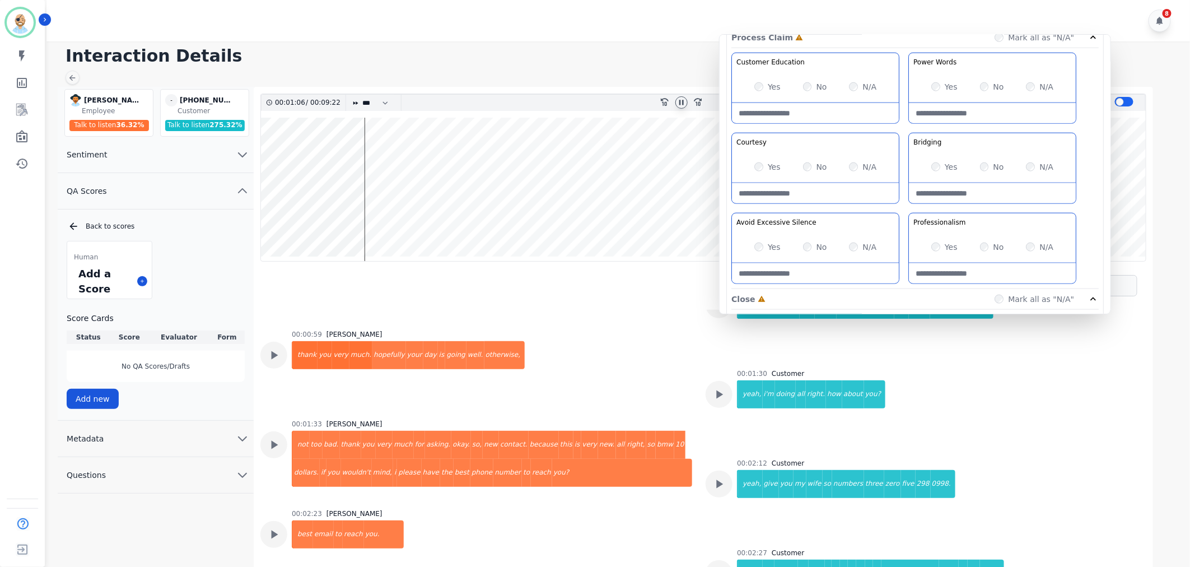
click at [941, 245] on div "Yes" at bounding box center [944, 246] width 26 height 11
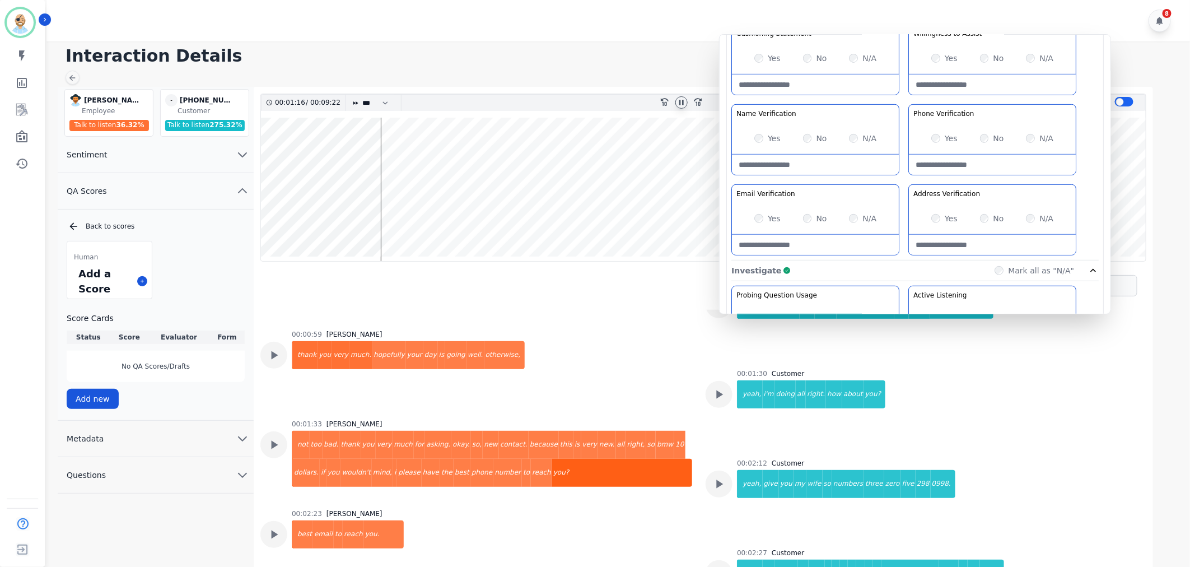
scroll to position [311, 0]
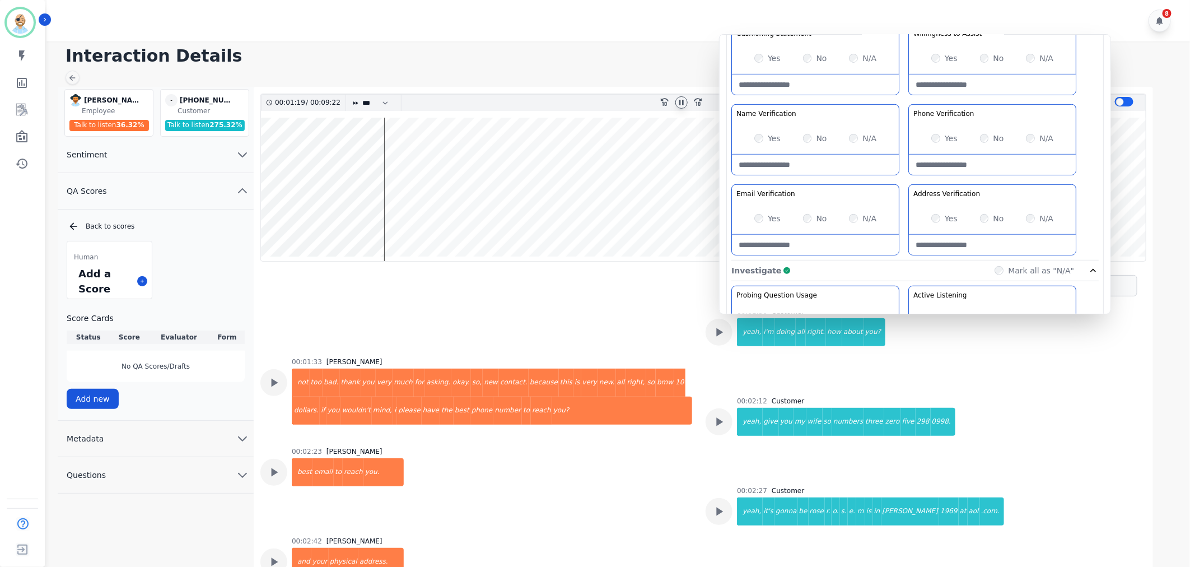
click at [754, 221] on div "Yes" at bounding box center [767, 218] width 26 height 11
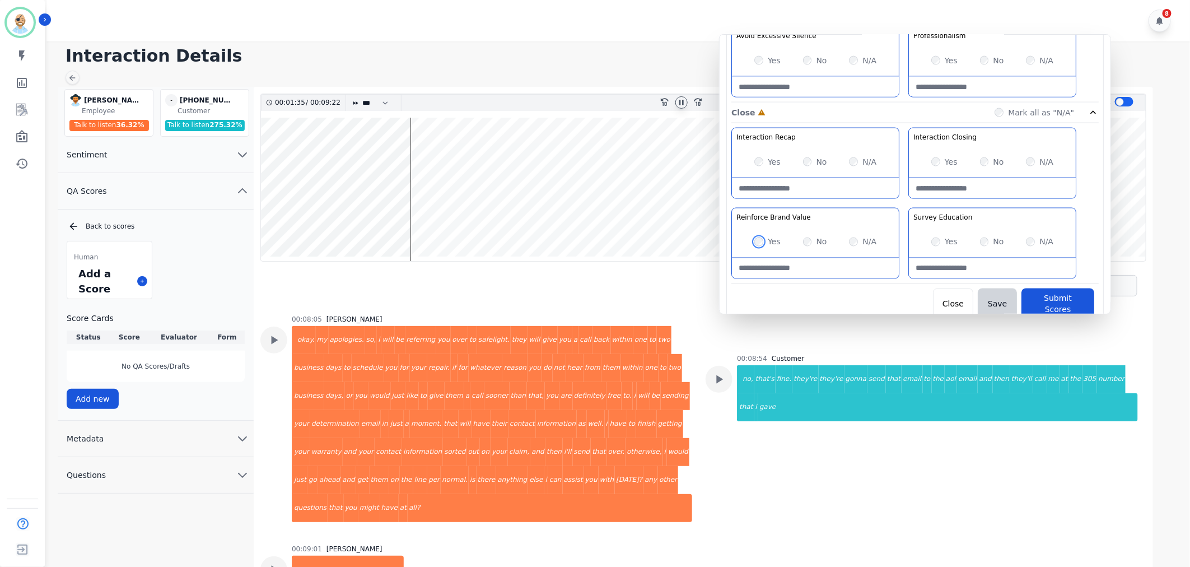
scroll to position [1625, 0]
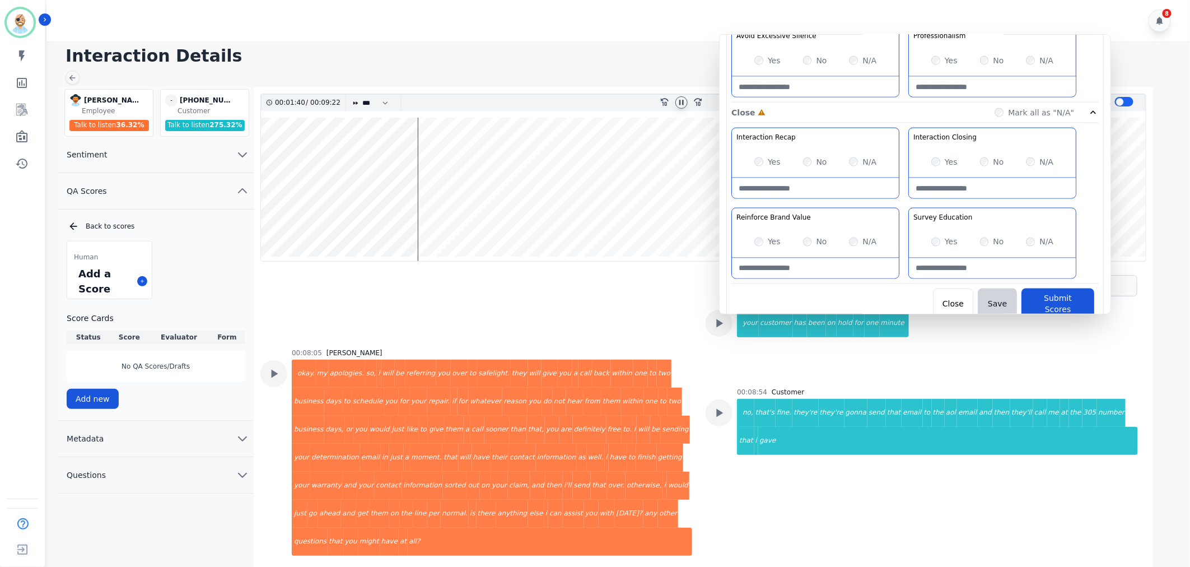
click at [772, 405] on div "00:08:54 Customer no, that's fine. they're they're gonna send that email to the…" at bounding box center [937, 482] width 400 height 188
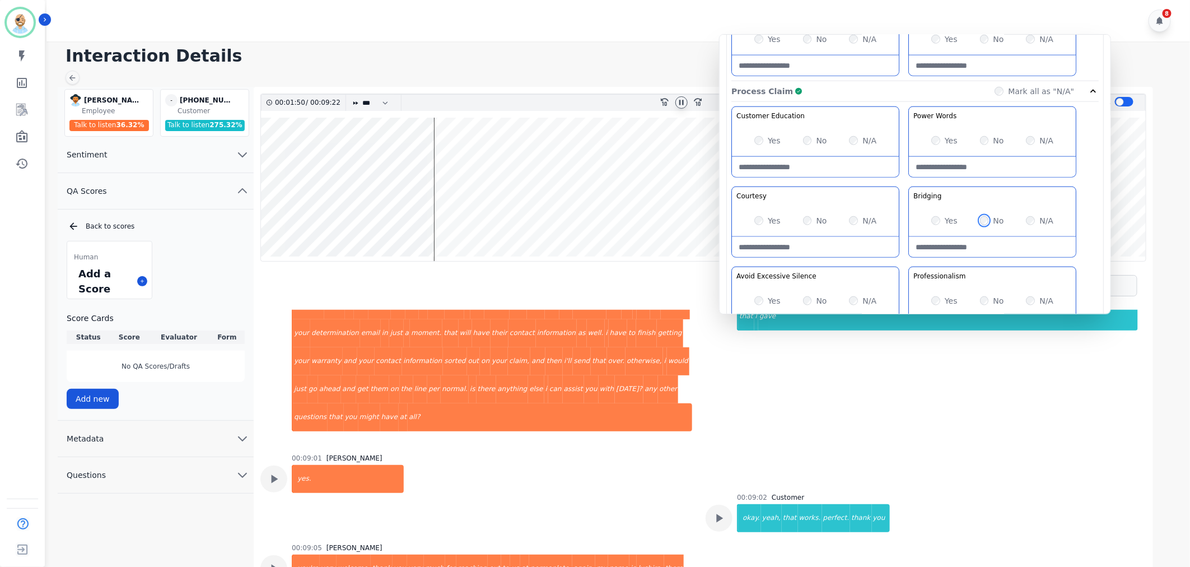
scroll to position [881, 0]
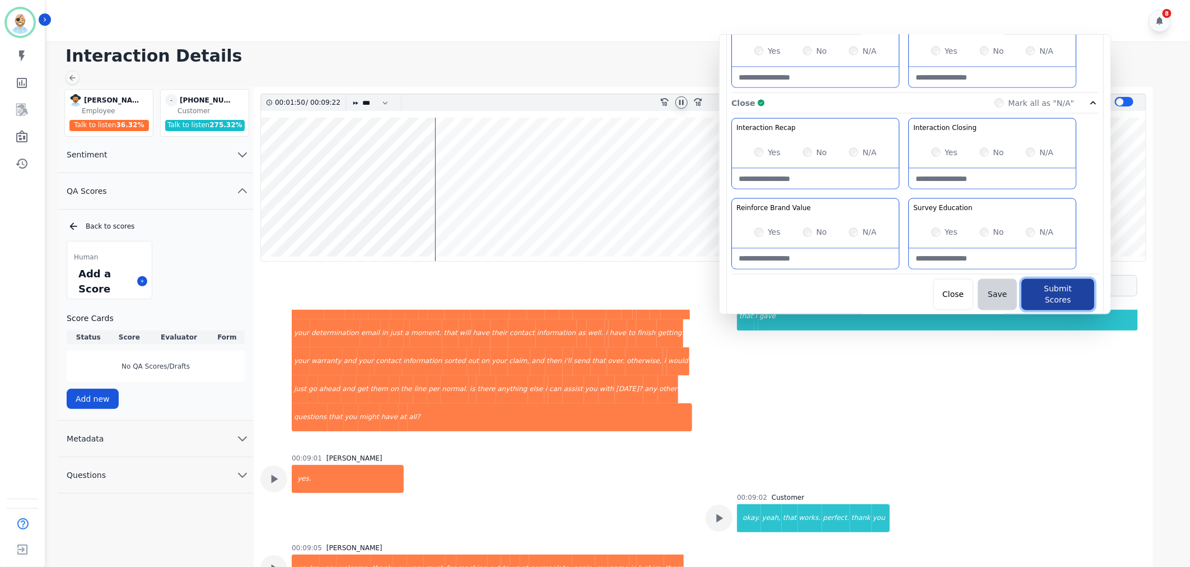
click at [1055, 290] on button "Submit Scores" at bounding box center [1058, 294] width 73 height 31
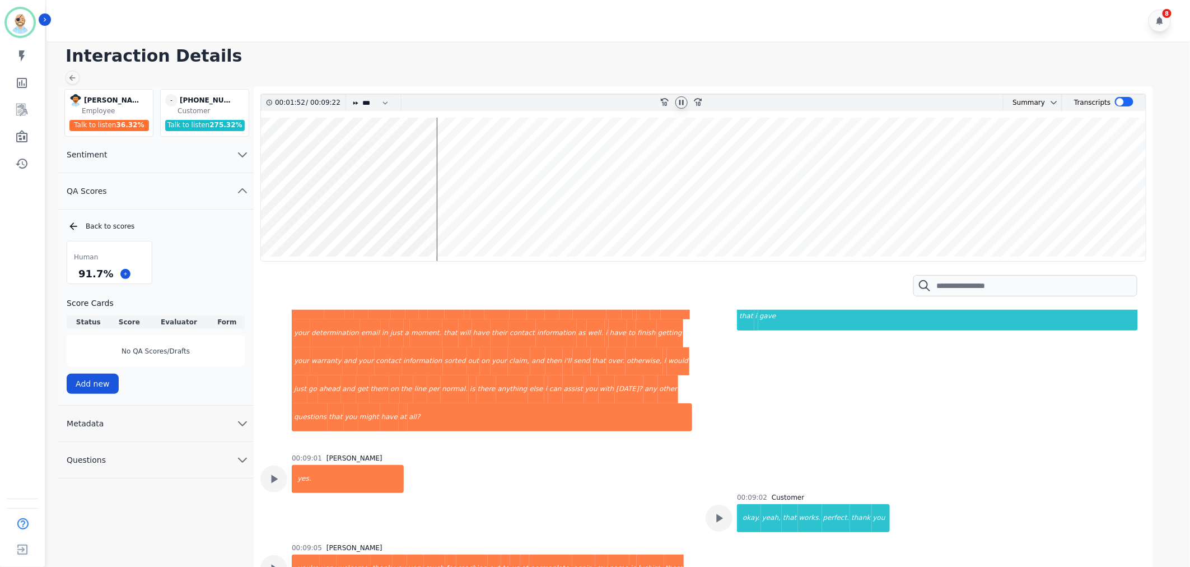
click at [682, 101] on icon at bounding box center [681, 102] width 9 height 9
click at [598, 54] on h1 "Interaction Details" at bounding box center [623, 56] width 1114 height 20
drag, startPoint x: 107, startPoint y: 272, endPoint x: 70, endPoint y: 276, distance: 37.1
click at [70, 276] on div "91.7 %" at bounding box center [109, 274] width 85 height 20
copy div "91.7 %"
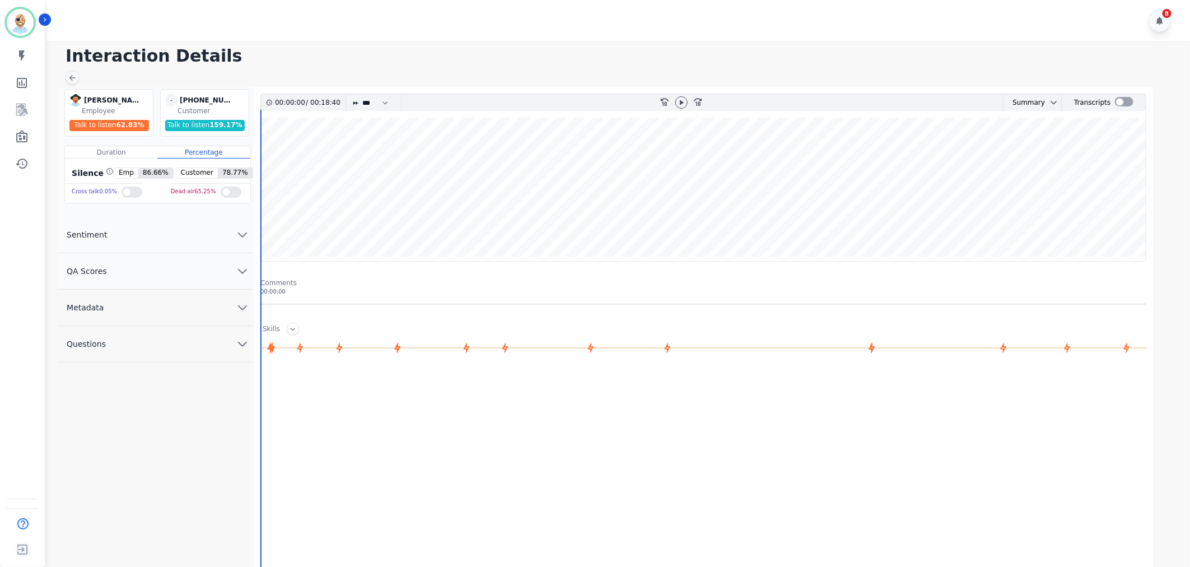
click at [192, 269] on button "QA Scores" at bounding box center [156, 271] width 196 height 36
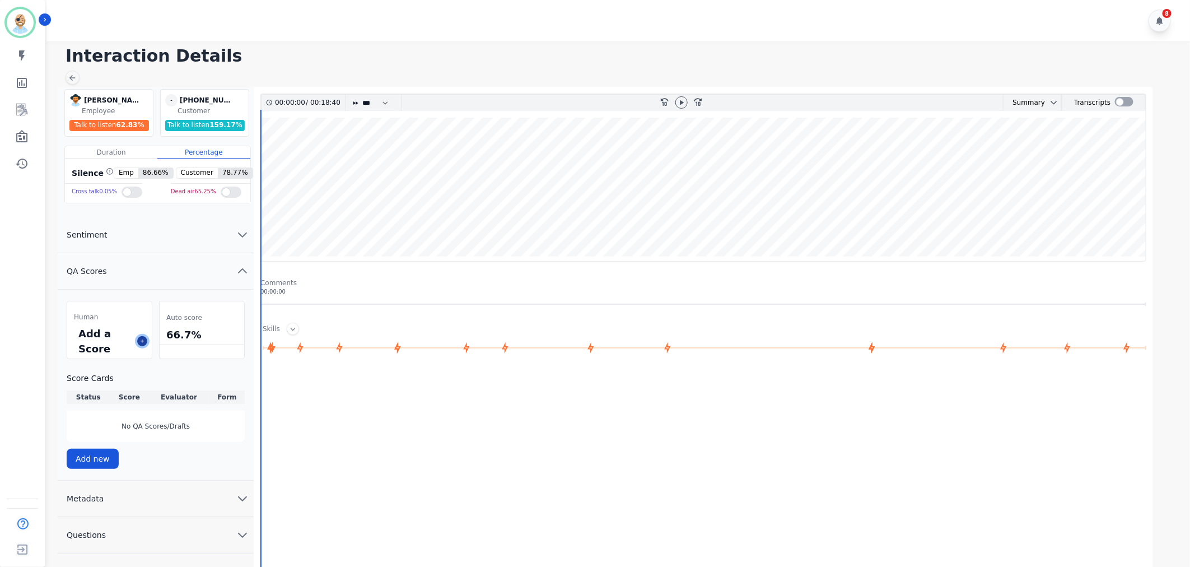
click at [137, 341] on button at bounding box center [142, 341] width 10 height 10
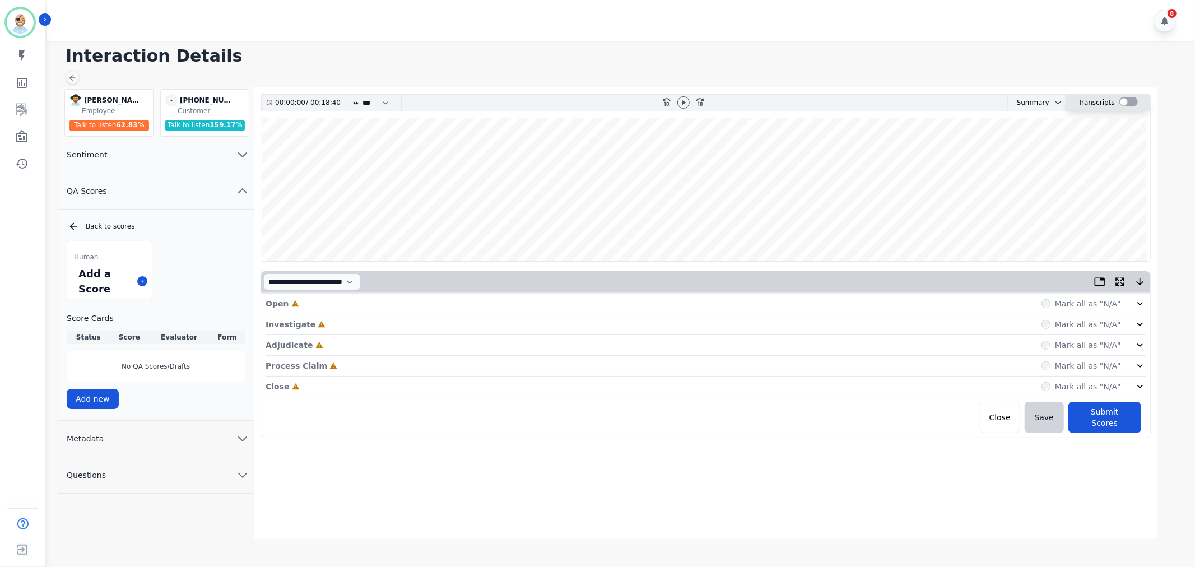
click at [1124, 103] on div at bounding box center [1128, 102] width 18 height 10
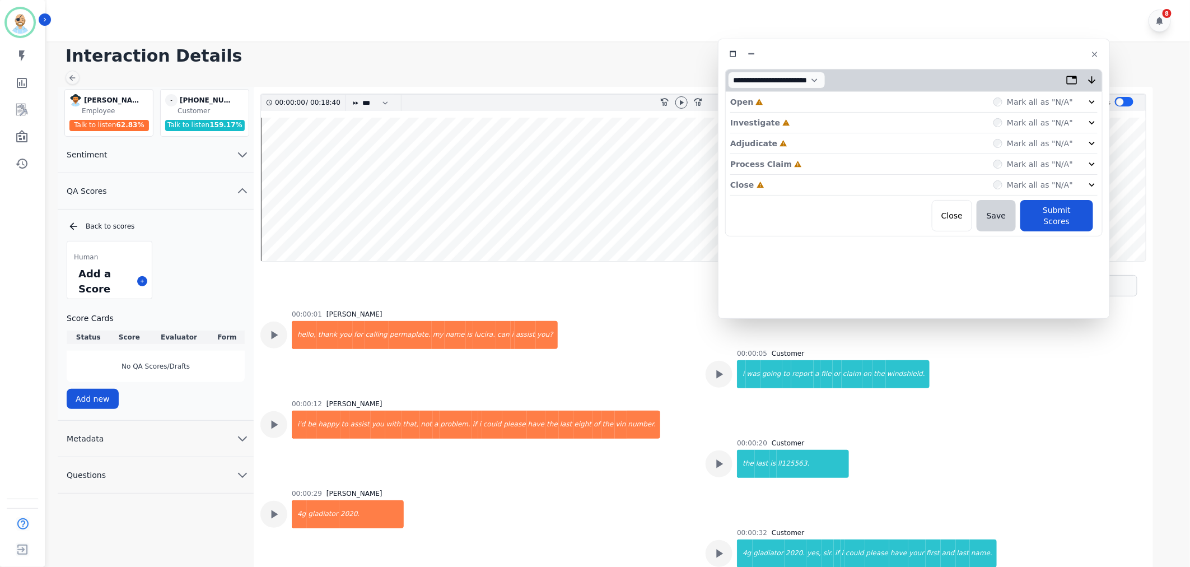
drag, startPoint x: 290, startPoint y: 62, endPoint x: 959, endPoint y: 53, distance: 669.4
click at [959, 53] on div at bounding box center [914, 54] width 378 height 16
click at [799, 182] on div "Close Incomplete Mark all as "N/A"" at bounding box center [913, 185] width 367 height 21
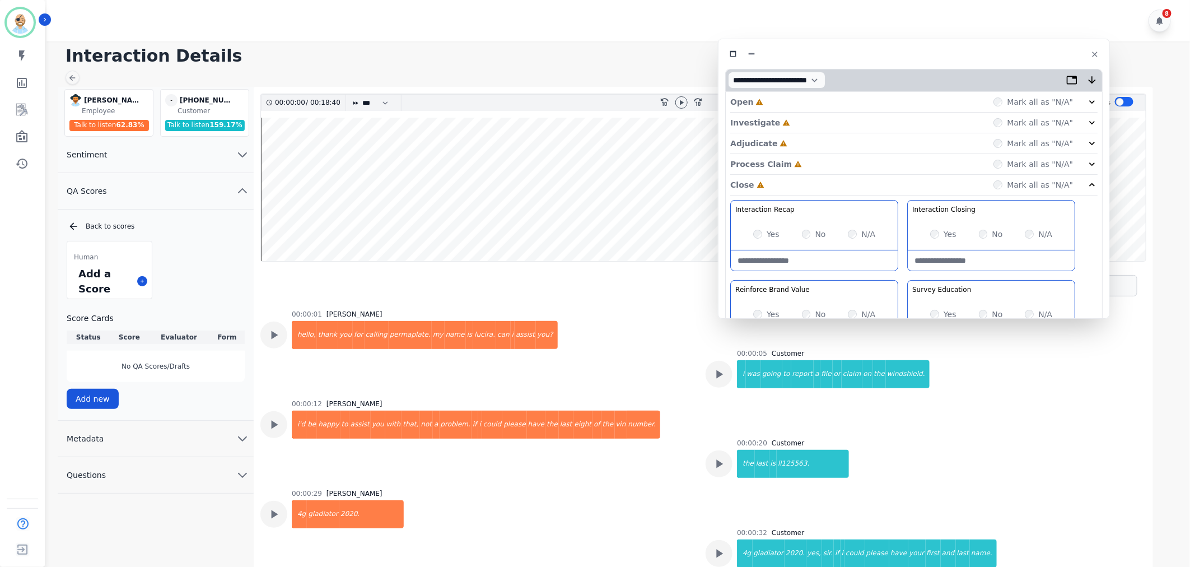
click at [799, 163] on div "Process Claim Incomplete Mark all as "N/A"" at bounding box center [913, 164] width 367 height 21
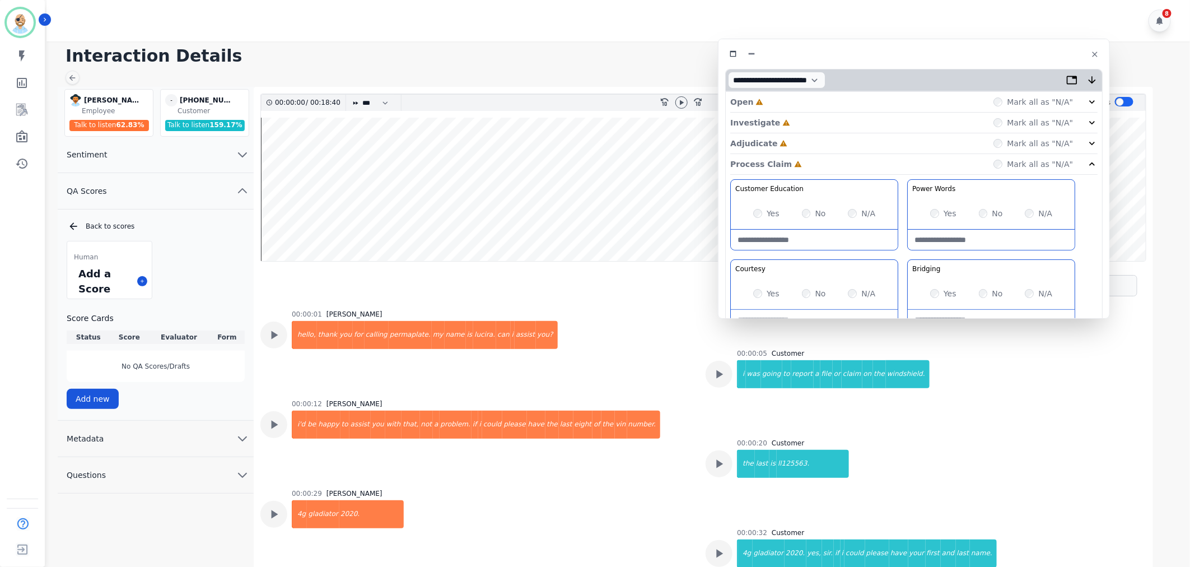
click at [799, 146] on div "Adjudicate Incomplete Mark all as "N/A"" at bounding box center [913, 143] width 367 height 21
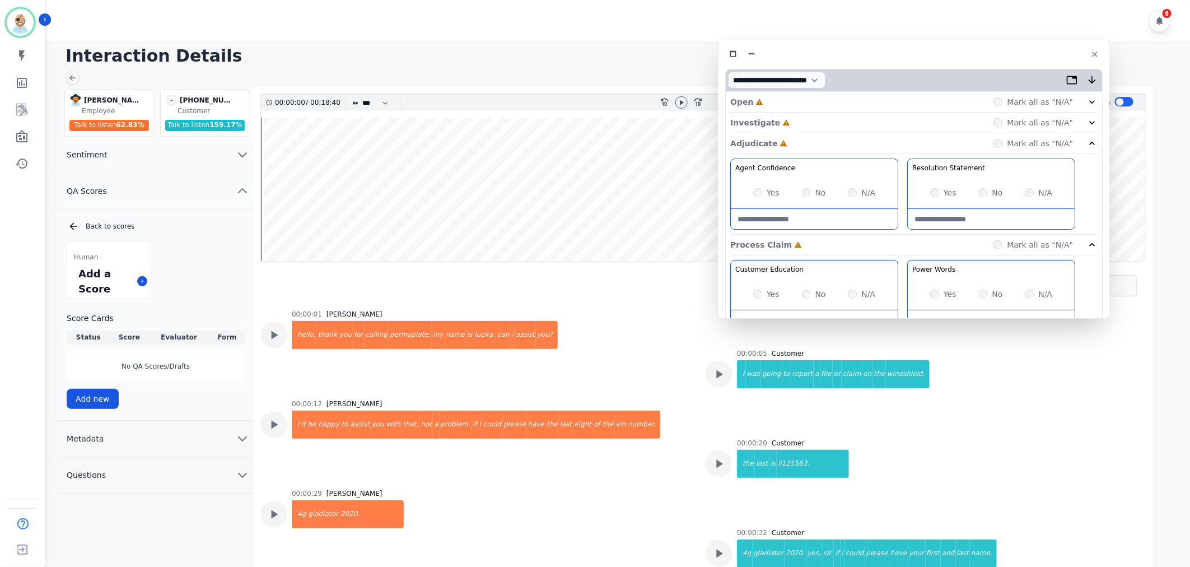
click at [802, 121] on div "Investigate Incomplete Mark all as "N/A"" at bounding box center [913, 123] width 367 height 21
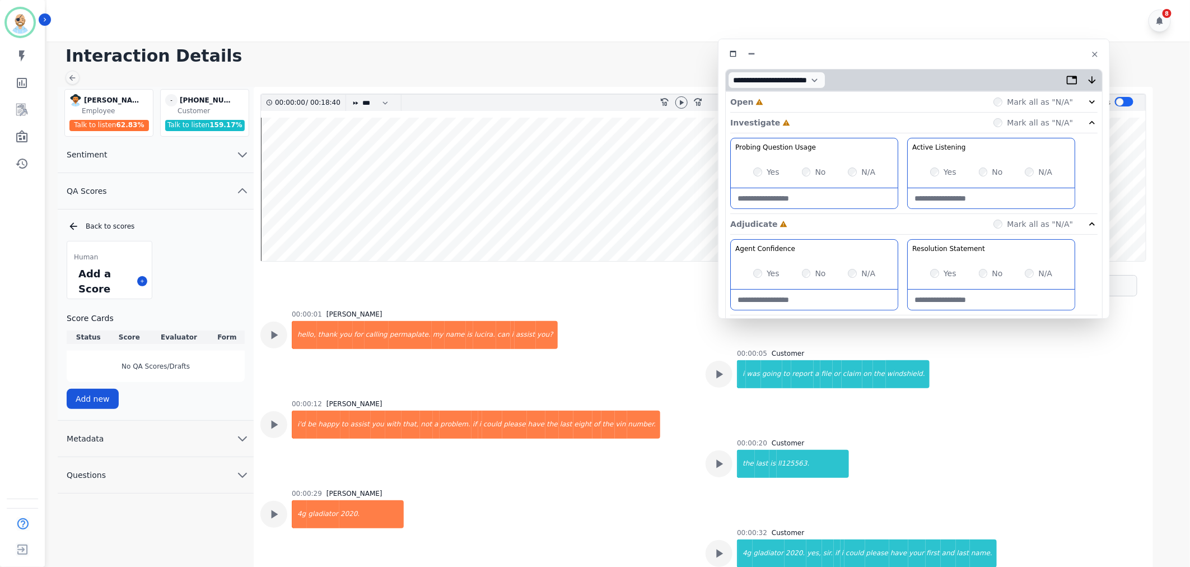
click at [807, 101] on div "Open Incomplete Mark all as "N/A"" at bounding box center [913, 102] width 367 height 21
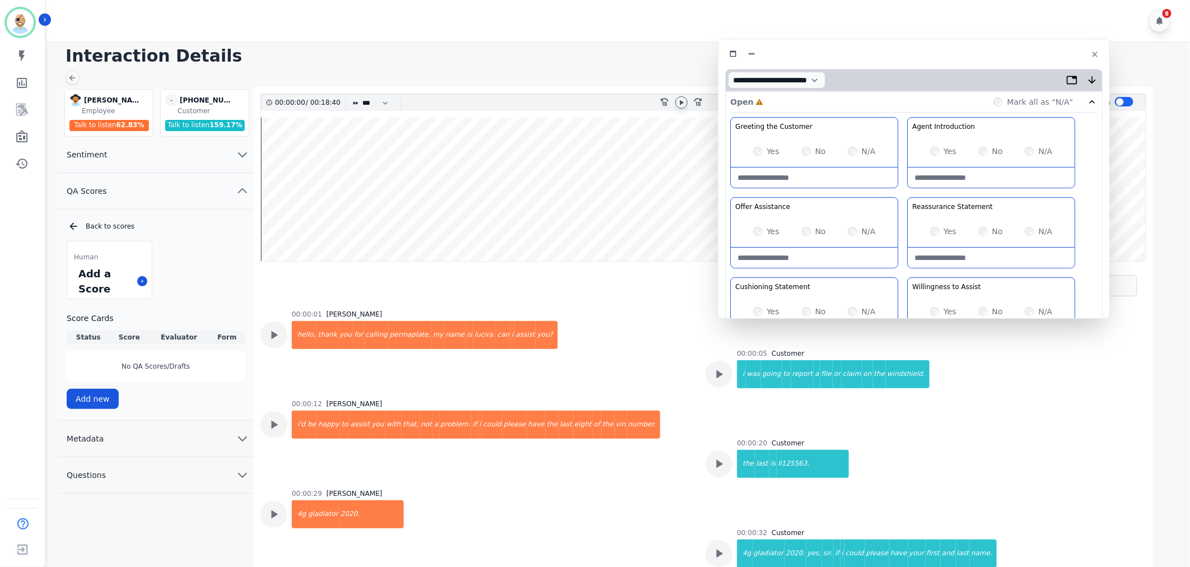
click at [687, 103] on div at bounding box center [682, 102] width 12 height 12
drag, startPoint x: 906, startPoint y: 267, endPoint x: 915, endPoint y: 255, distance: 15.6
click at [907, 269] on div "Greeting the Customer Welcome is where we quickly greet our customer as a known…" at bounding box center [913, 315] width 367 height 397
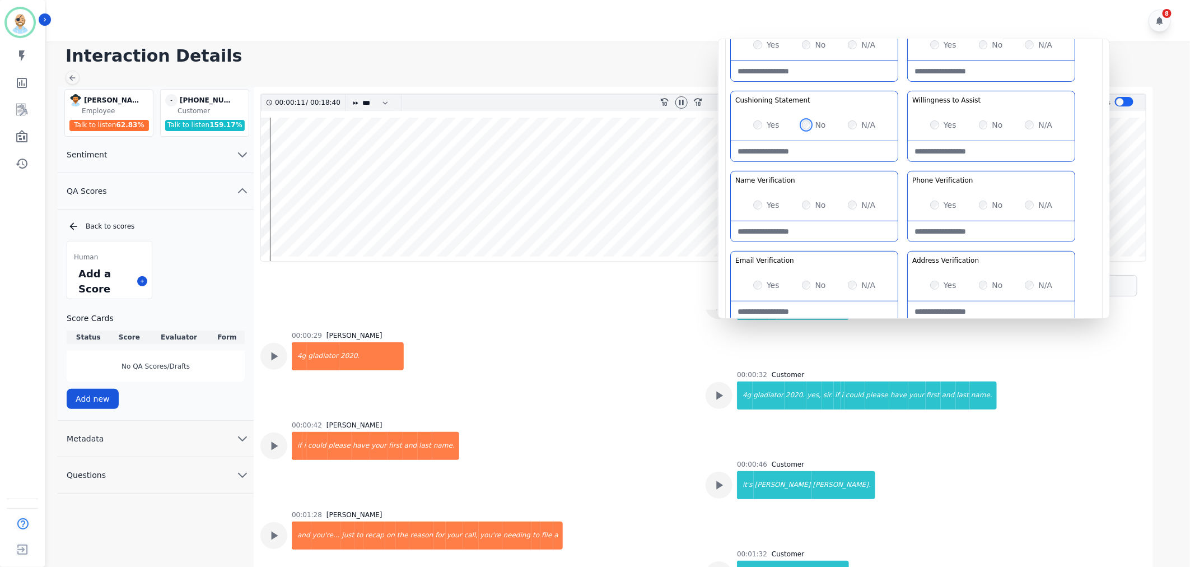
scroll to position [187, 0]
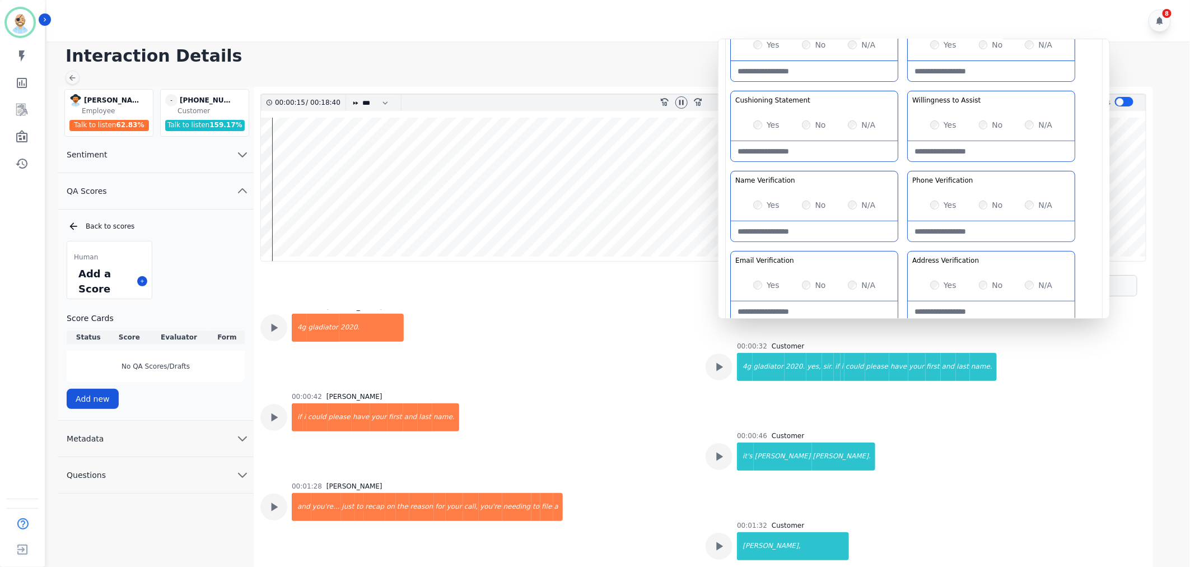
click at [900, 168] on div "Greeting the Customer Welcome is where we quickly greet our customer as a known…" at bounding box center [913, 129] width 367 height 397
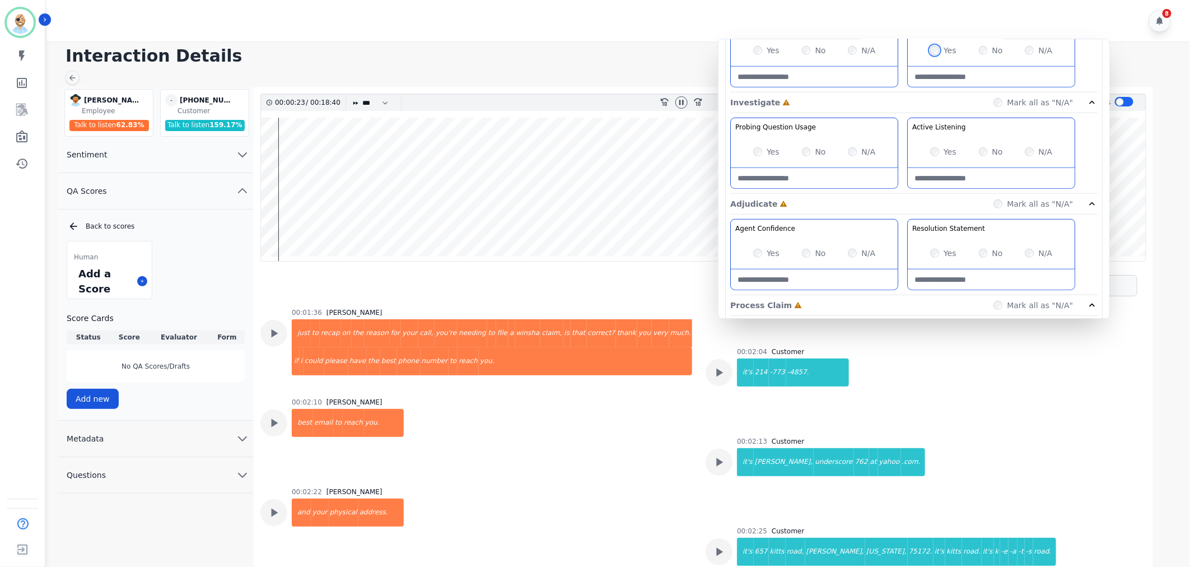
scroll to position [435, 0]
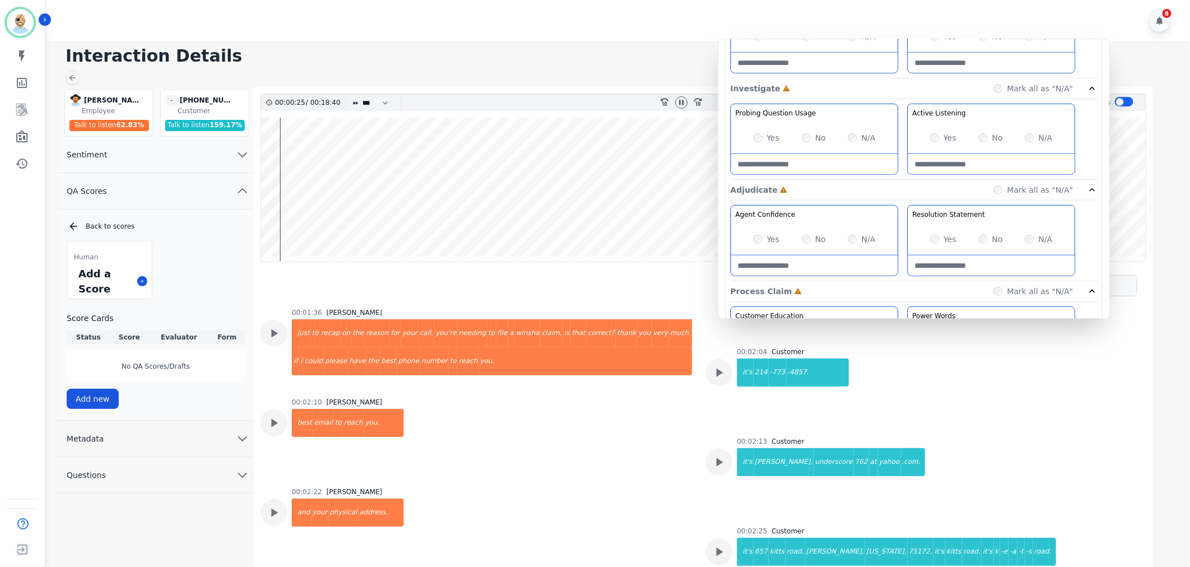
click at [654, 430] on div "00:02:10 Lushera Harris best email to reach you." at bounding box center [476, 436] width 432 height 76
click at [276, 511] on icon at bounding box center [274, 512] width 15 height 15
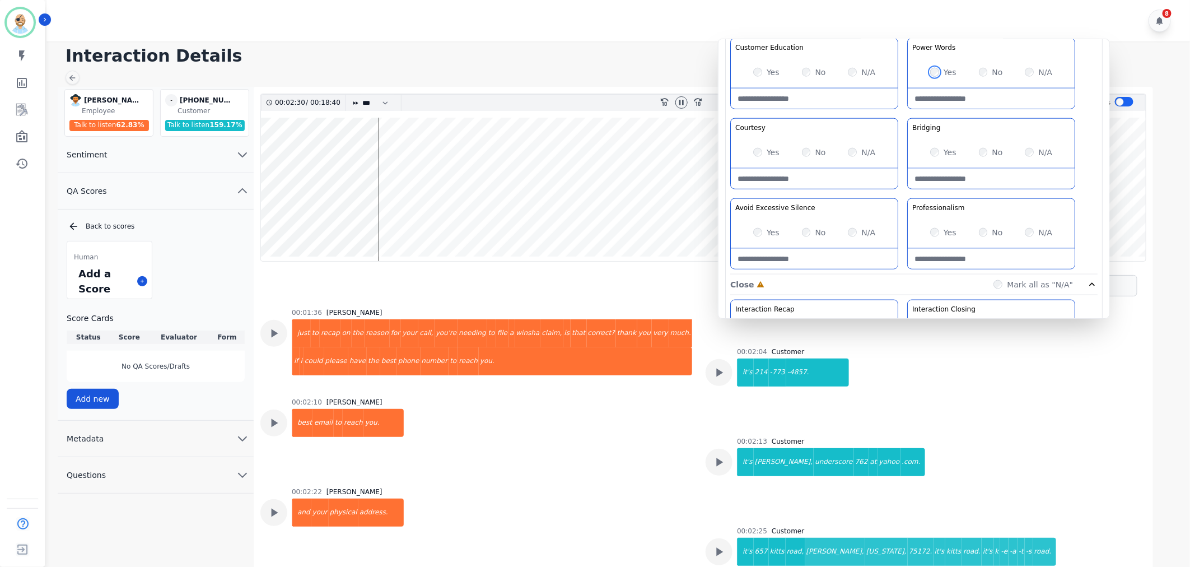
scroll to position [747, 0]
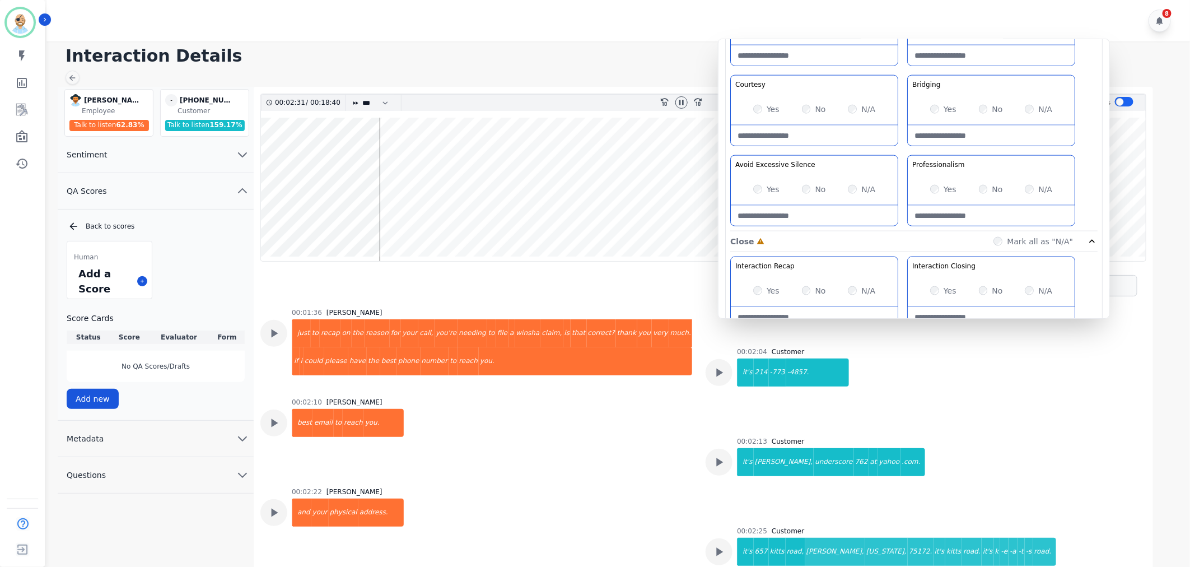
click at [930, 193] on div "Yes" at bounding box center [943, 189] width 26 height 11
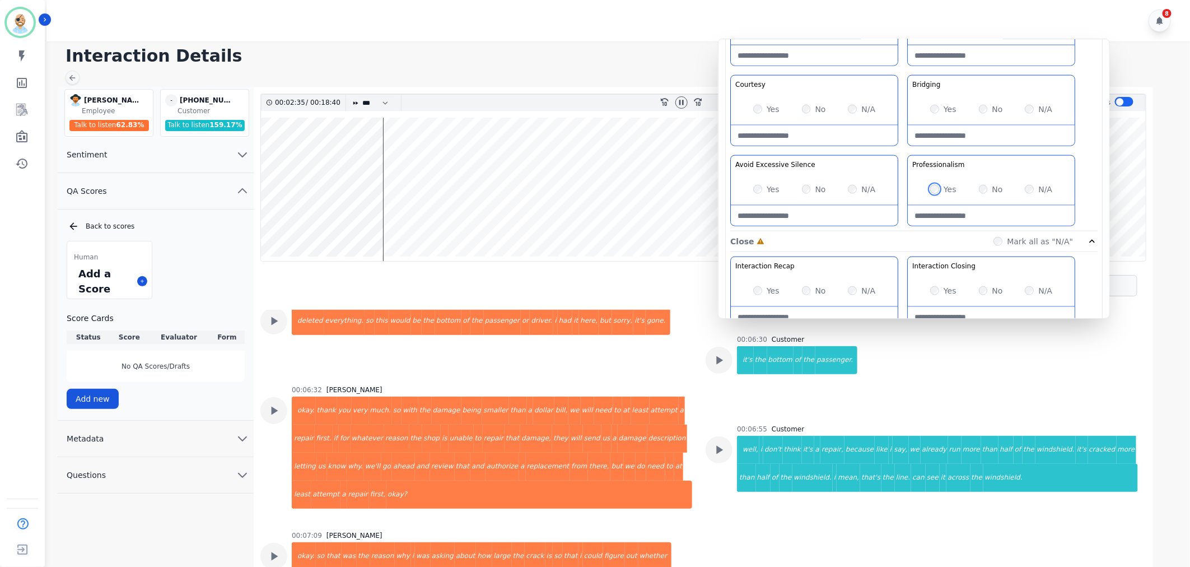
scroll to position [2053, 0]
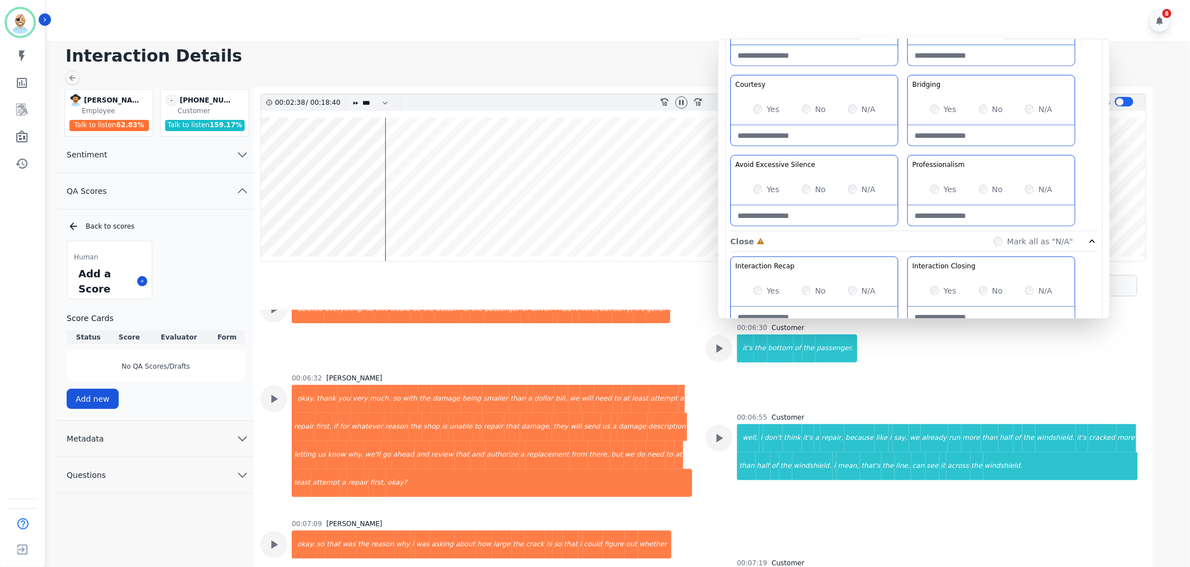
click at [667, 519] on div "00:07:09 Lushera Harris okay. so that was the reason why i was asking about how…" at bounding box center [476, 557] width 432 height 76
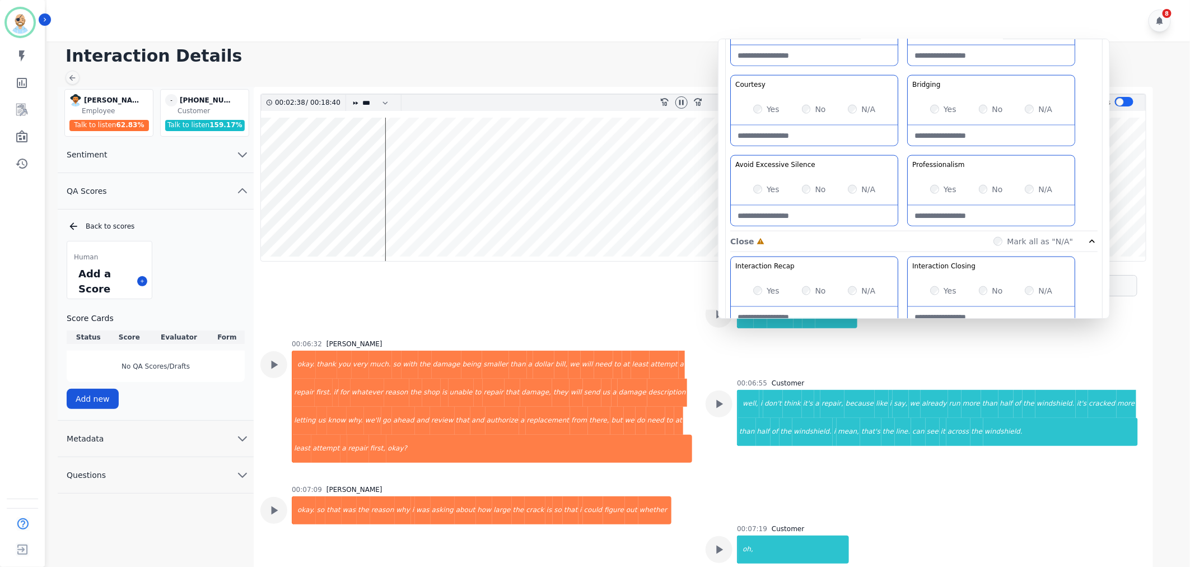
scroll to position [2178, 0]
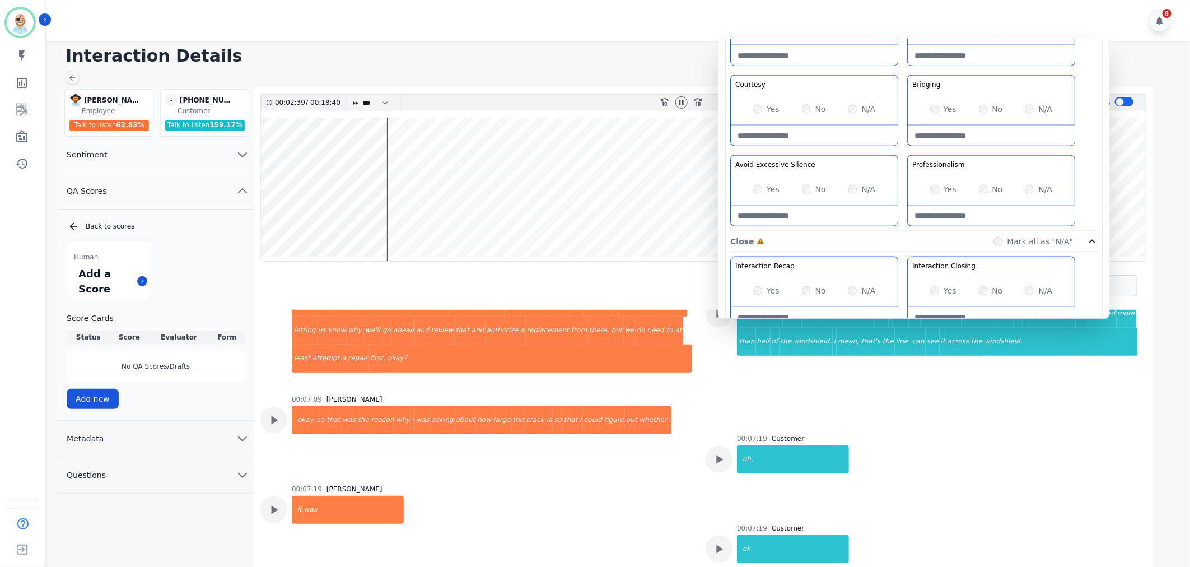
click at [678, 395] on div "00:07:09 Lushera Harris okay. so that was the reason why i was asking about how…" at bounding box center [476, 433] width 432 height 76
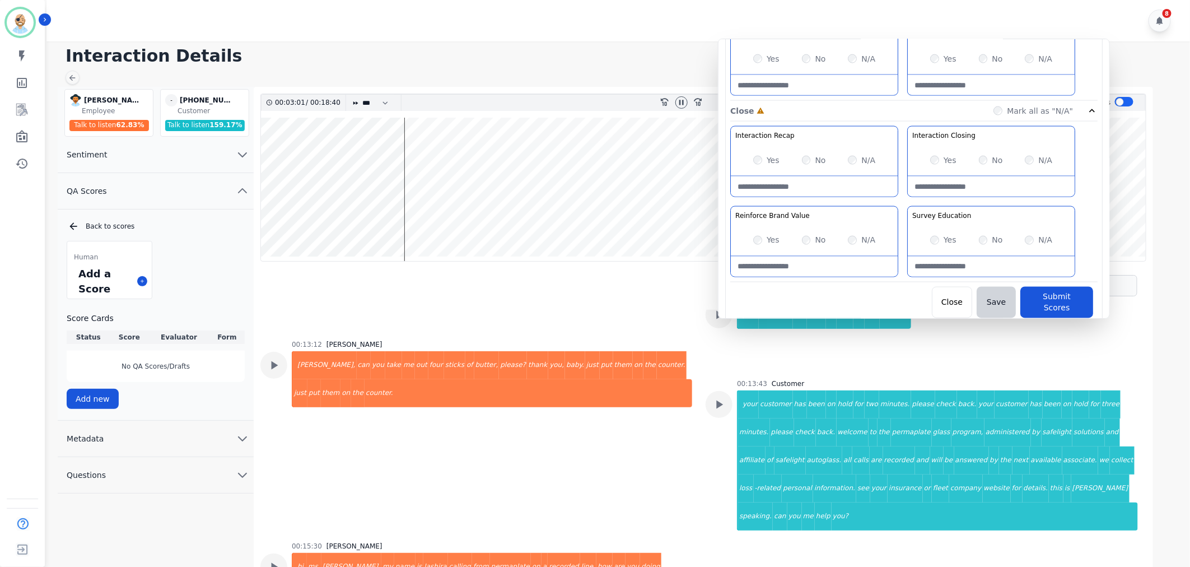
scroll to position [881, 0]
click at [1052, 290] on button "Submit Scores" at bounding box center [1057, 298] width 73 height 31
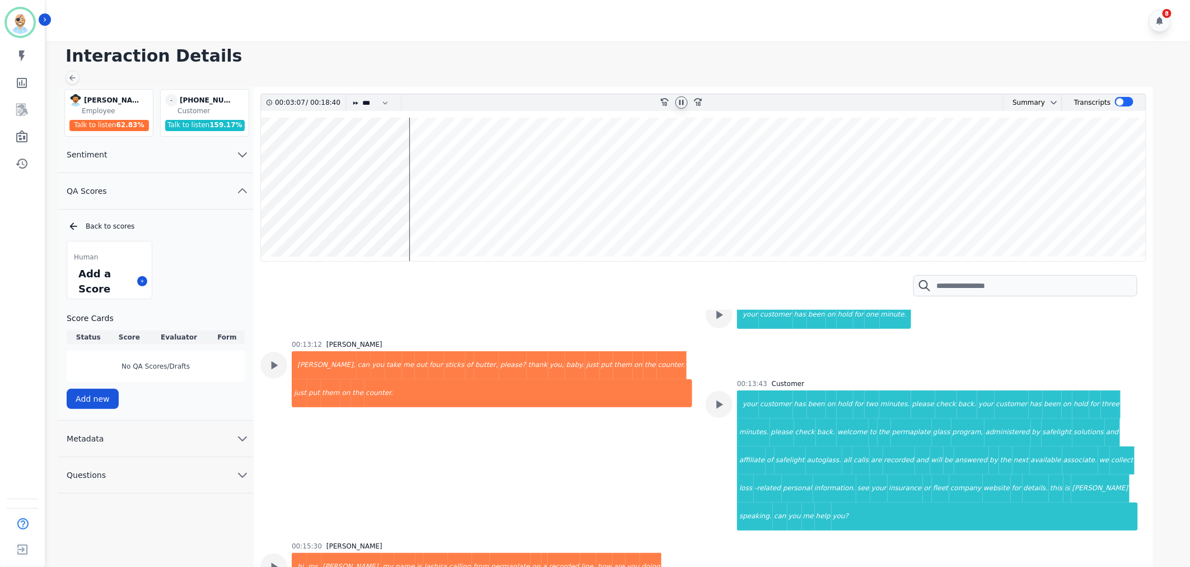
click at [679, 100] on icon at bounding box center [681, 102] width 4 height 5
click at [668, 60] on h1 "Interaction Details" at bounding box center [623, 56] width 1114 height 20
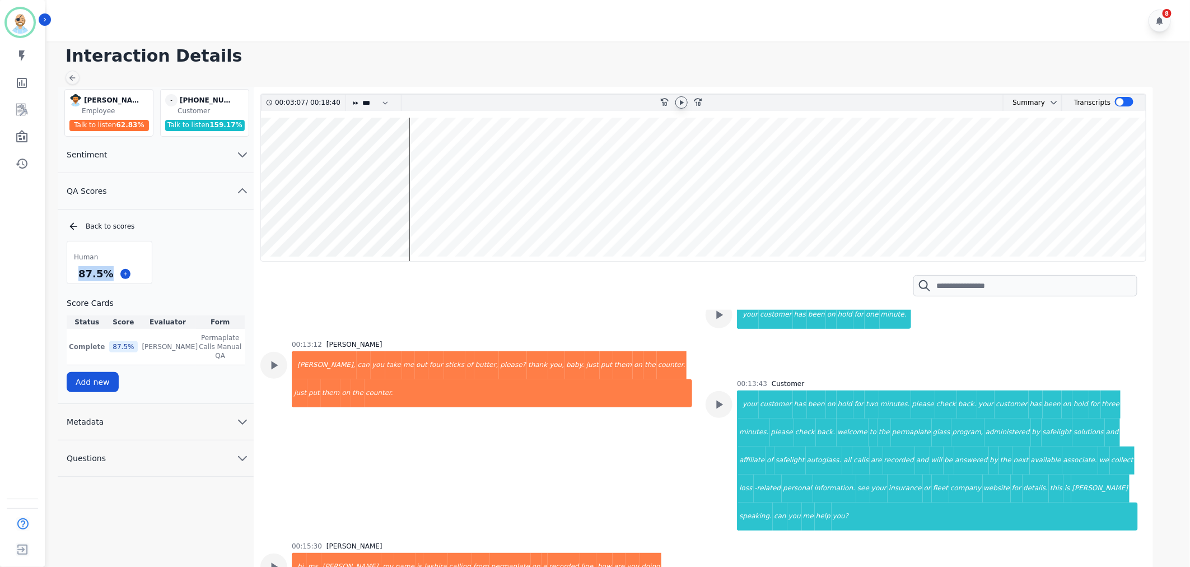
drag, startPoint x: 107, startPoint y: 273, endPoint x: 66, endPoint y: 273, distance: 40.9
click at [67, 273] on div "Human 87.5 %" at bounding box center [110, 262] width 86 height 43
copy div "87.5 %"
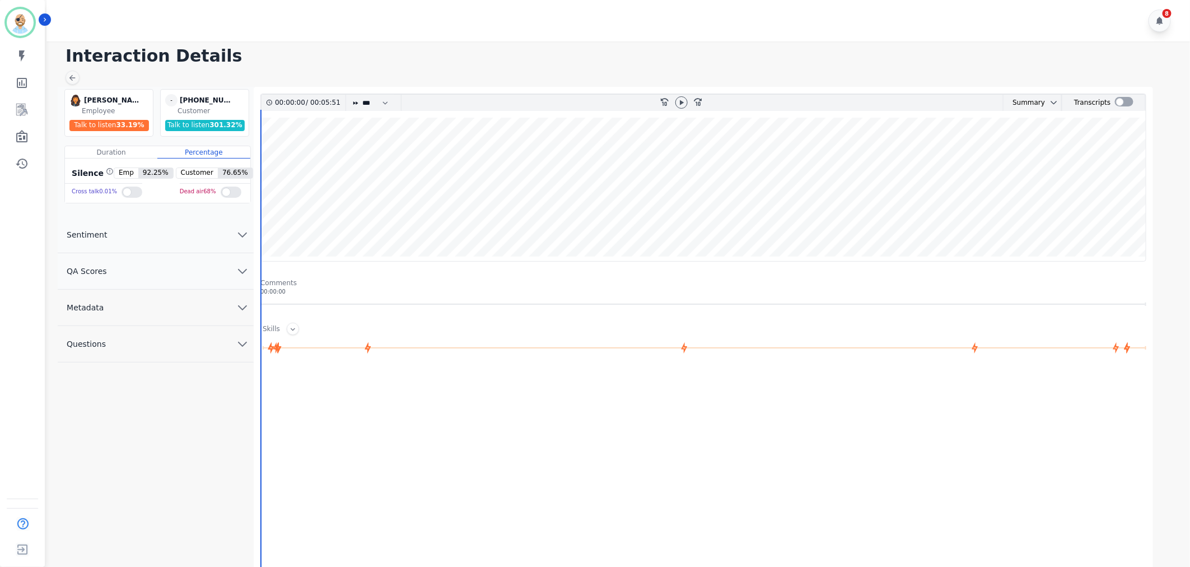
click at [156, 270] on button "QA Scores" at bounding box center [156, 271] width 196 height 36
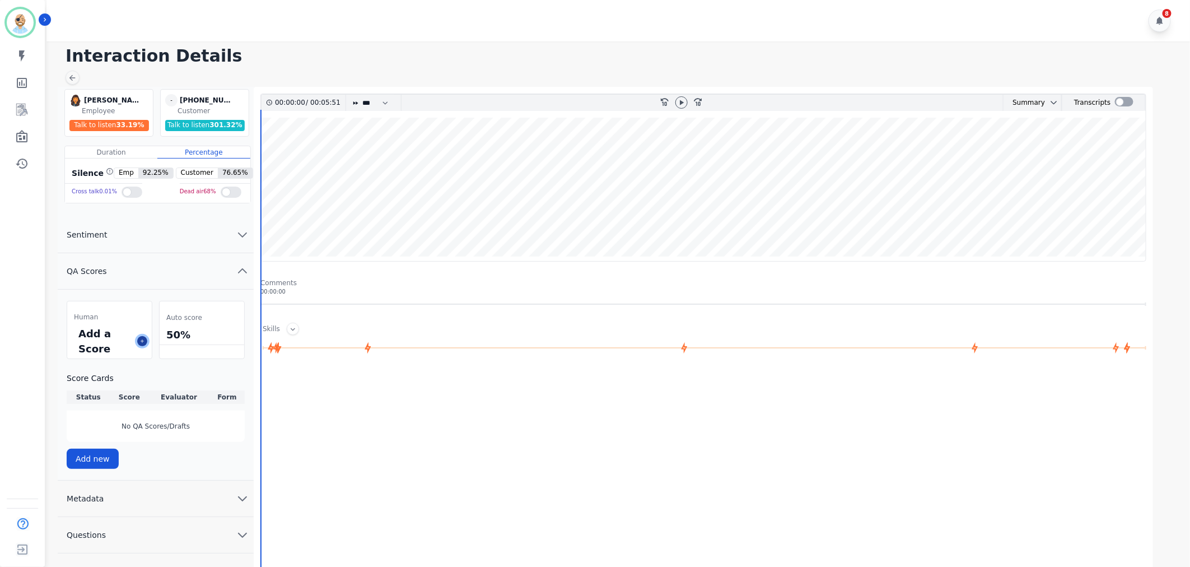
click at [142, 338] on icon at bounding box center [142, 341] width 6 height 6
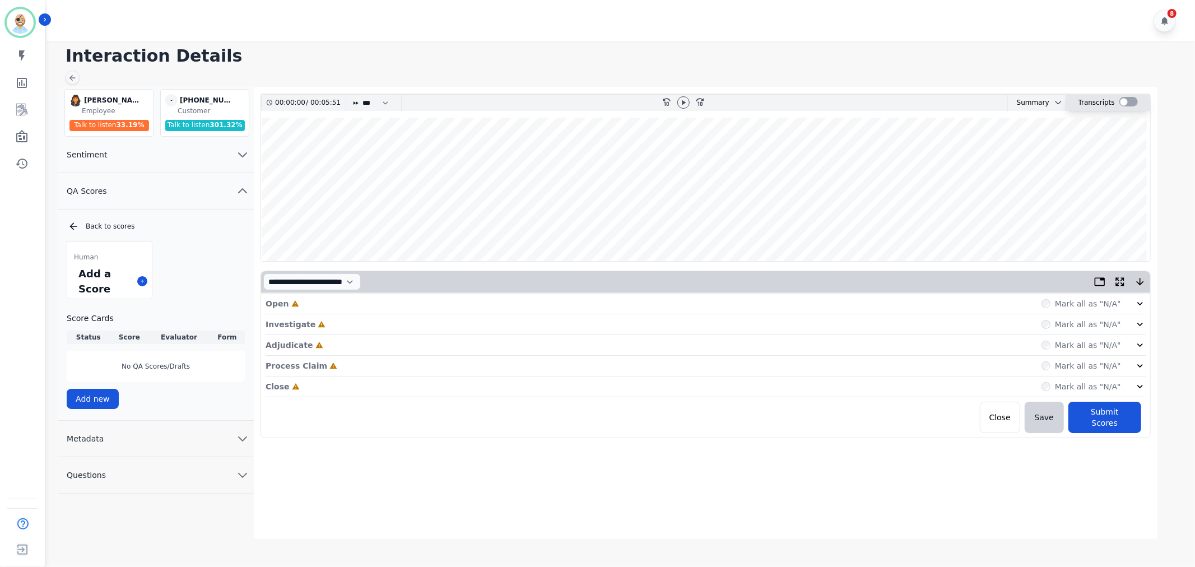
click at [1137, 97] on div "Transcripts" at bounding box center [1108, 103] width 84 height 16
click at [1134, 98] on label at bounding box center [1128, 102] width 18 height 10
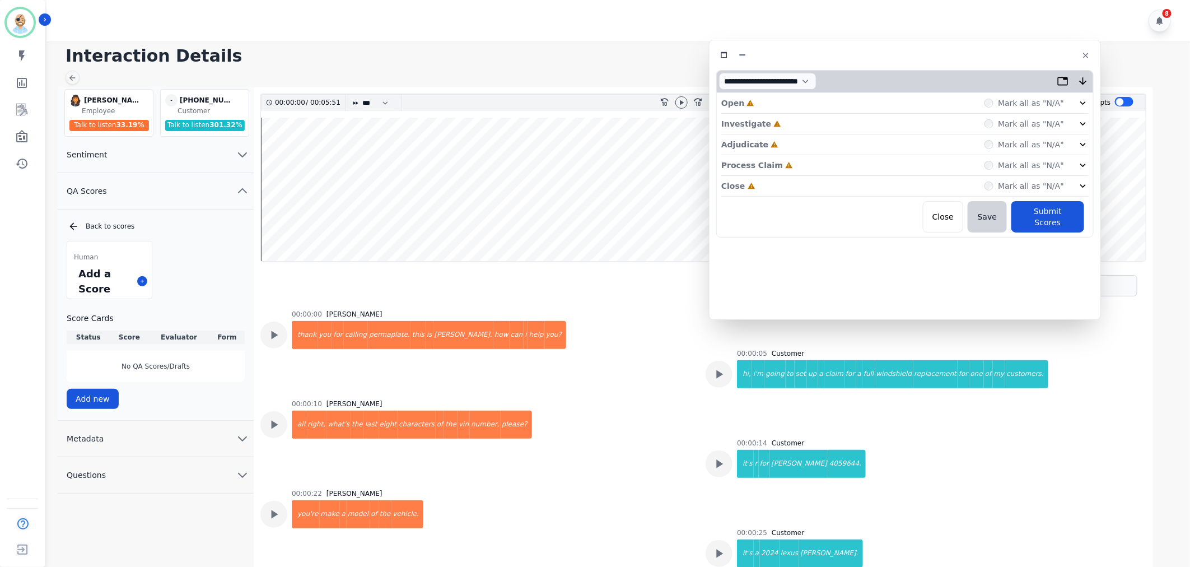
drag, startPoint x: 301, startPoint y: 62, endPoint x: 963, endPoint y: 54, distance: 662.1
click at [965, 54] on div at bounding box center [905, 55] width 378 height 16
click at [676, 99] on div at bounding box center [682, 102] width 12 height 12
click at [782, 182] on div "Close Incomplete Mark all as "N/A"" at bounding box center [907, 186] width 367 height 21
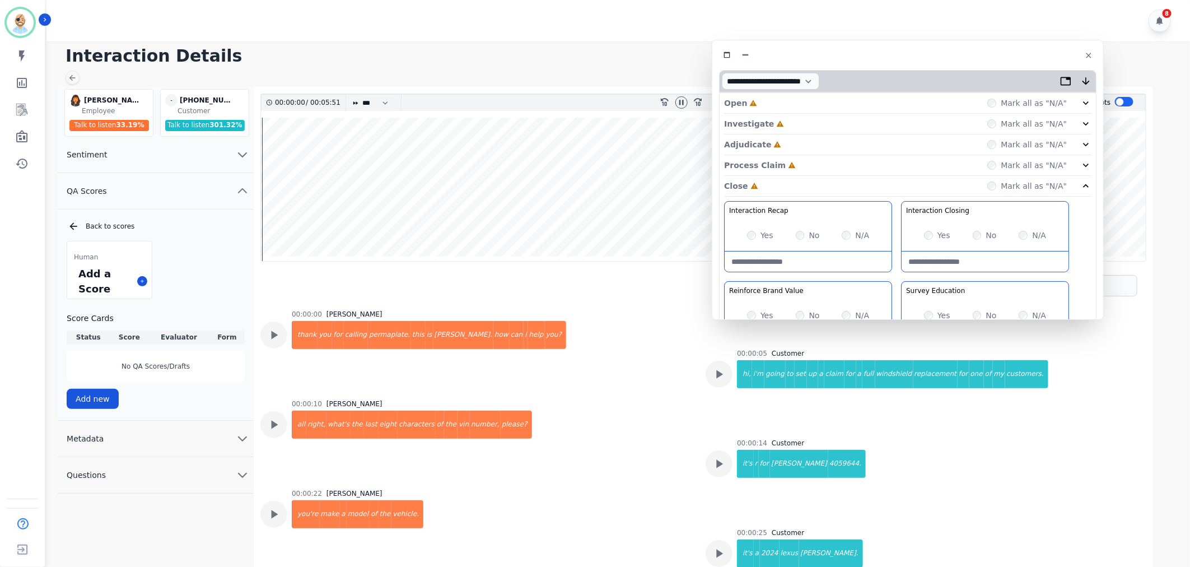
click at [802, 158] on div "Process Claim Incomplete Mark all as "N/A"" at bounding box center [907, 165] width 367 height 21
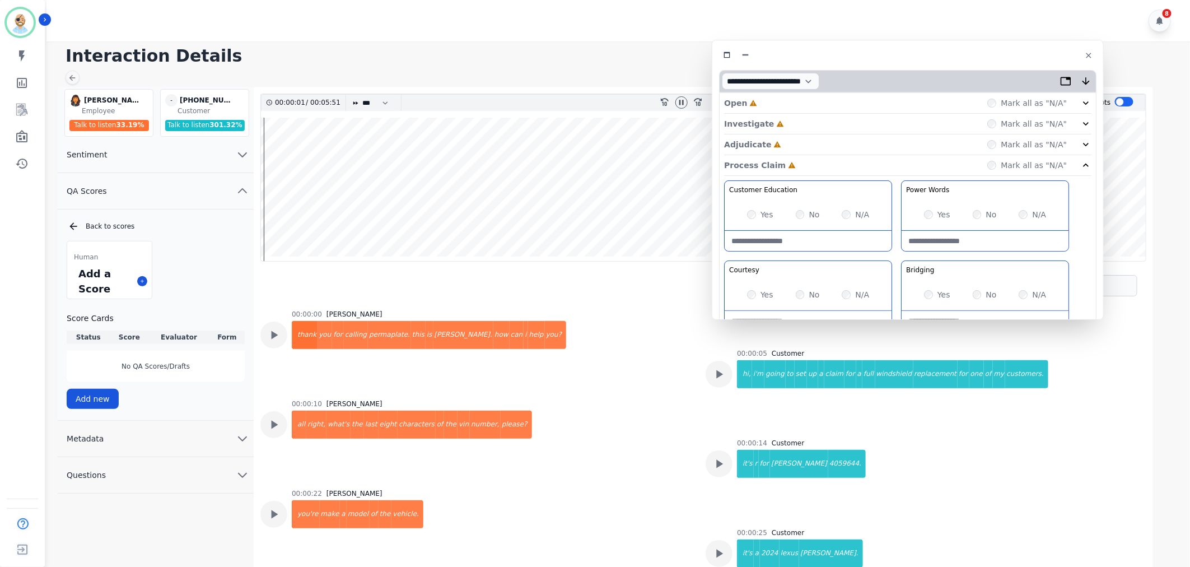
click at [796, 141] on div "Adjudicate Incomplete Mark all as "N/A"" at bounding box center [907, 144] width 367 height 21
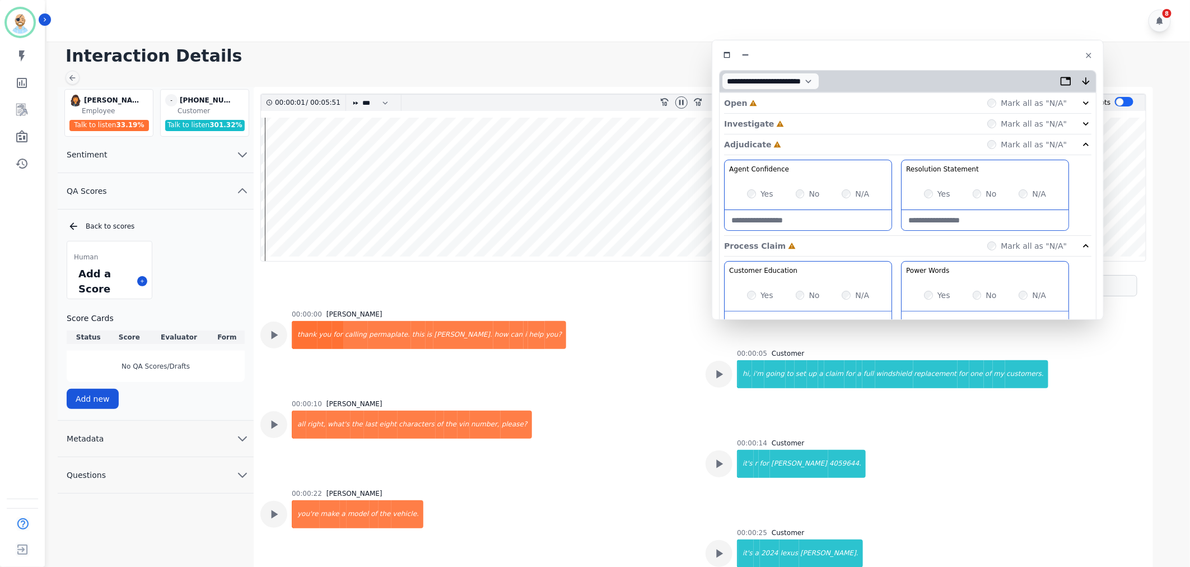
click at [801, 120] on div "Investigate Incomplete Mark all as "N/A"" at bounding box center [907, 124] width 367 height 21
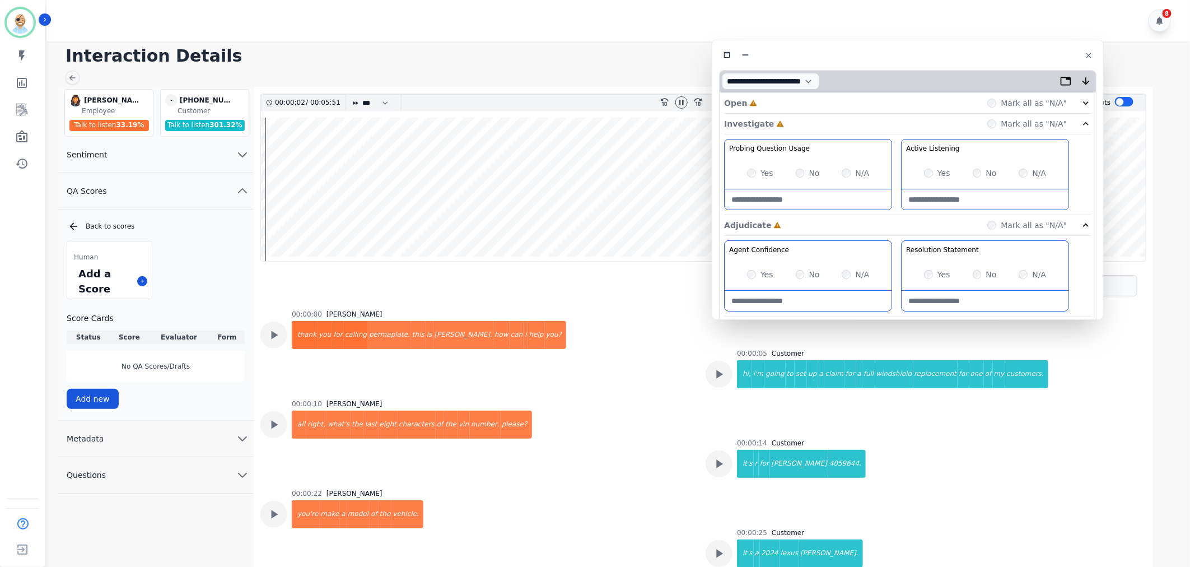
click at [800, 99] on div "Open Incomplete Mark all as "N/A"" at bounding box center [907, 103] width 367 height 21
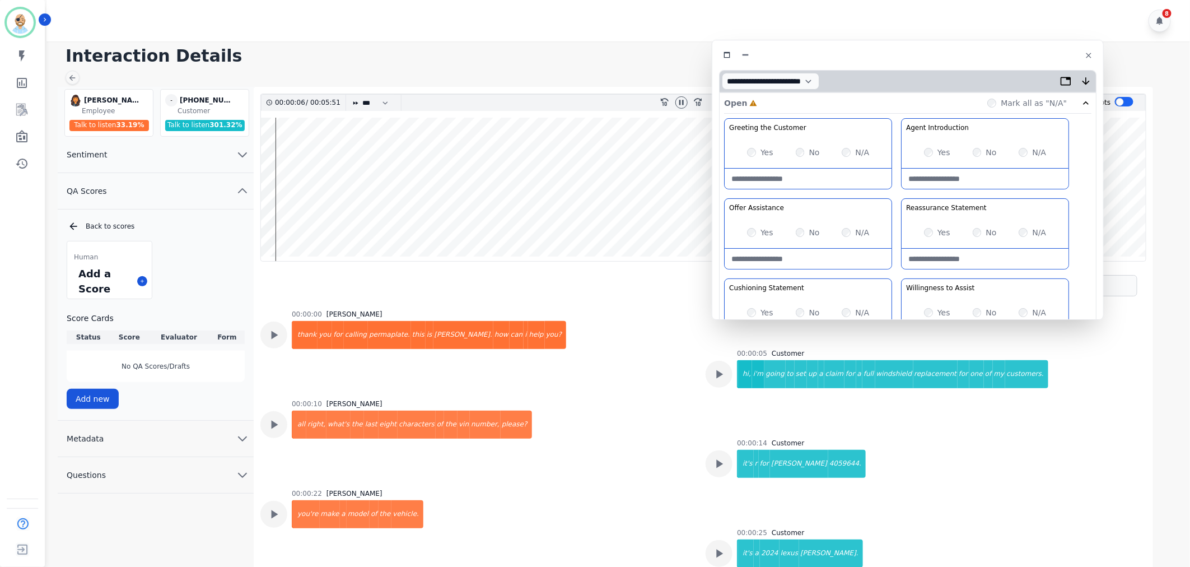
click at [897, 271] on div "Greeting the Customer Welcome is where we quickly greet our customer as a known…" at bounding box center [907, 316] width 367 height 397
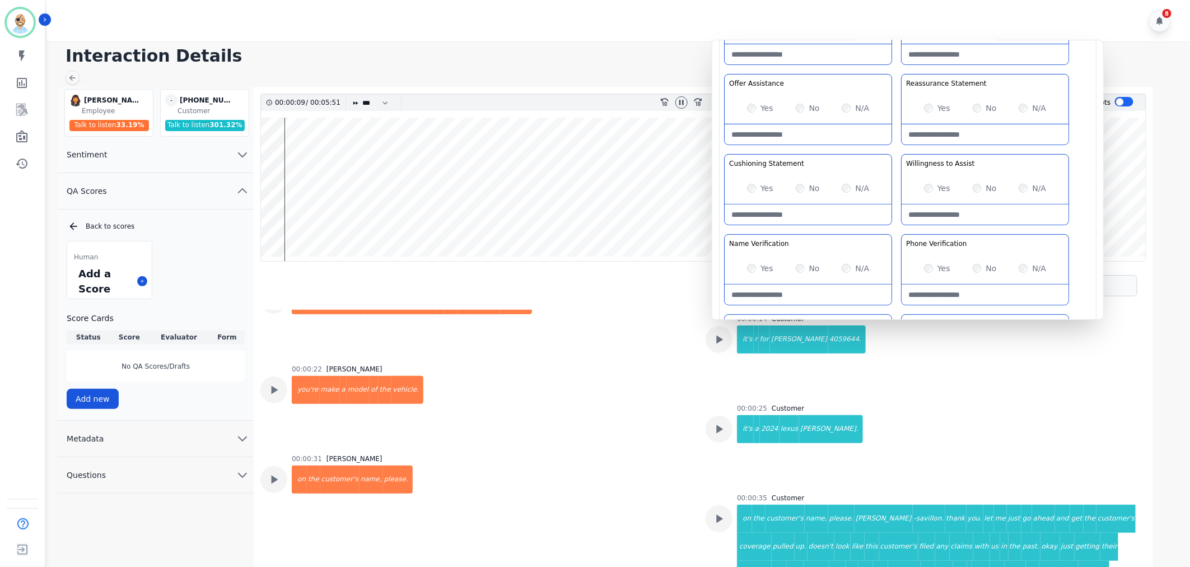
scroll to position [187, 0]
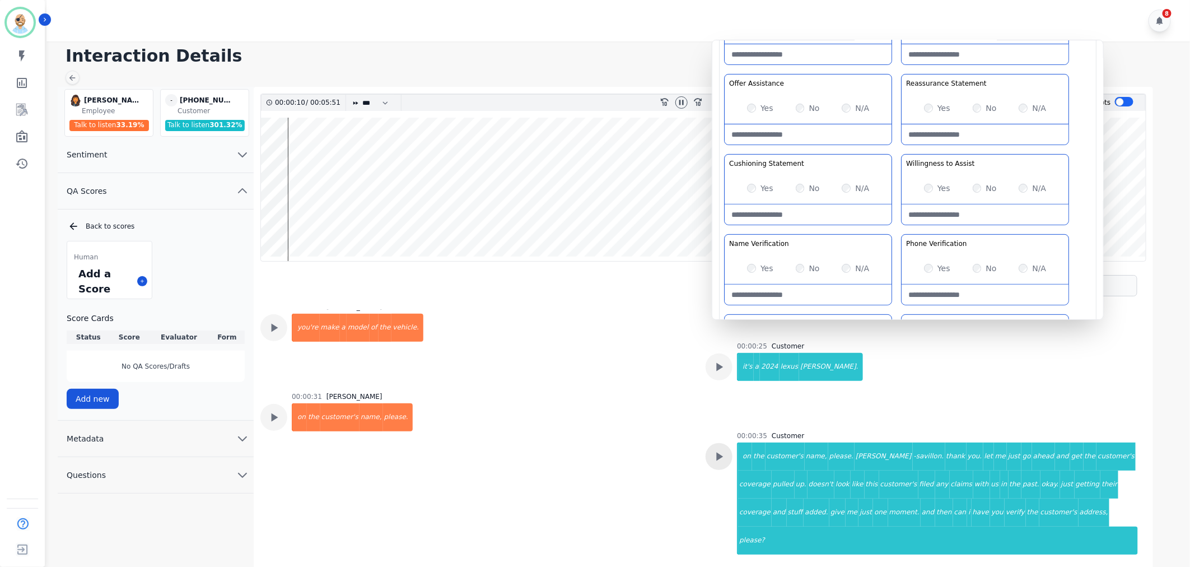
click at [712, 454] on icon at bounding box center [719, 456] width 15 height 15
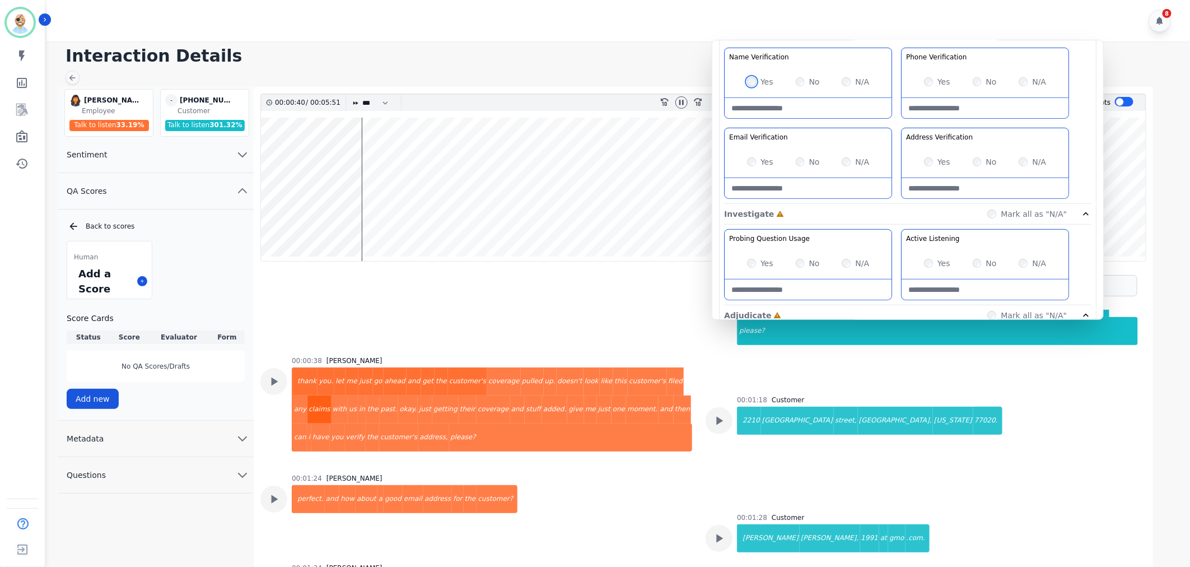
scroll to position [435, 0]
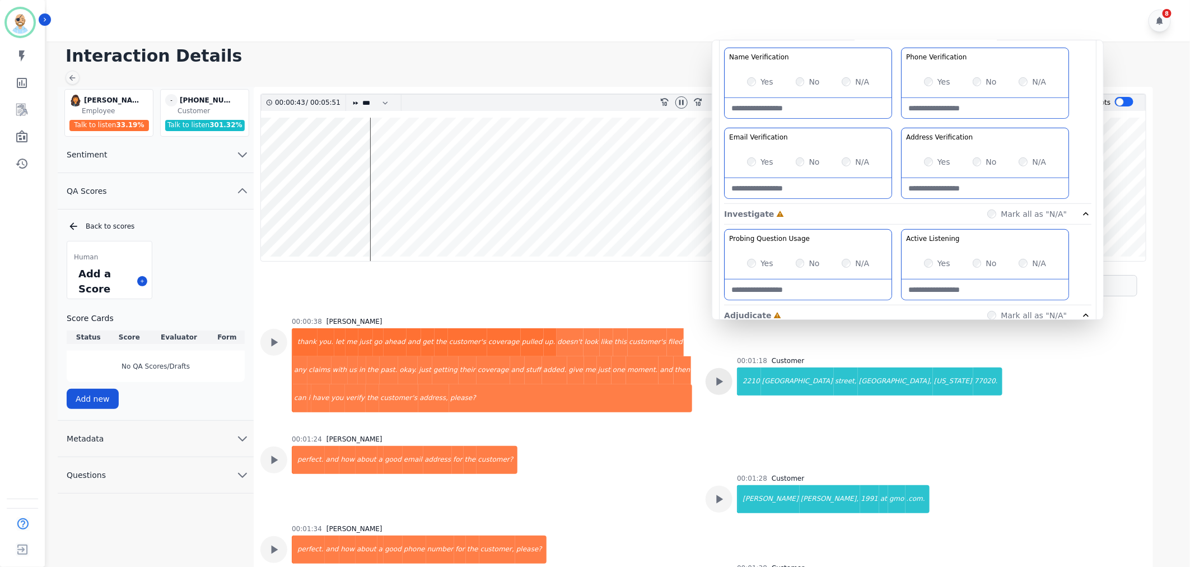
click at [720, 374] on icon at bounding box center [719, 381] width 15 height 15
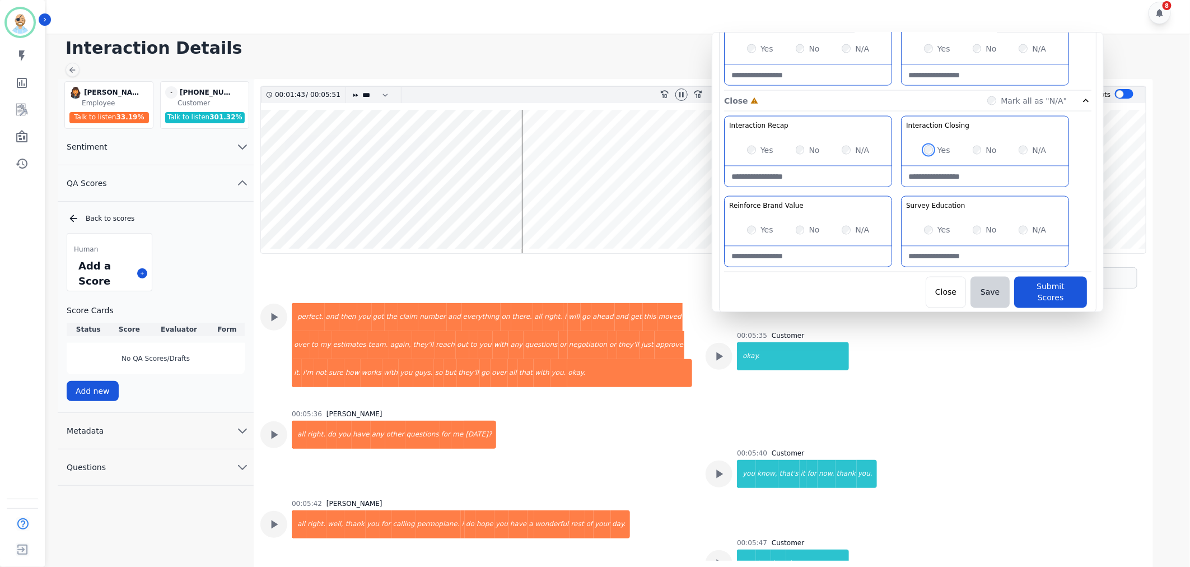
scroll to position [1962, 0]
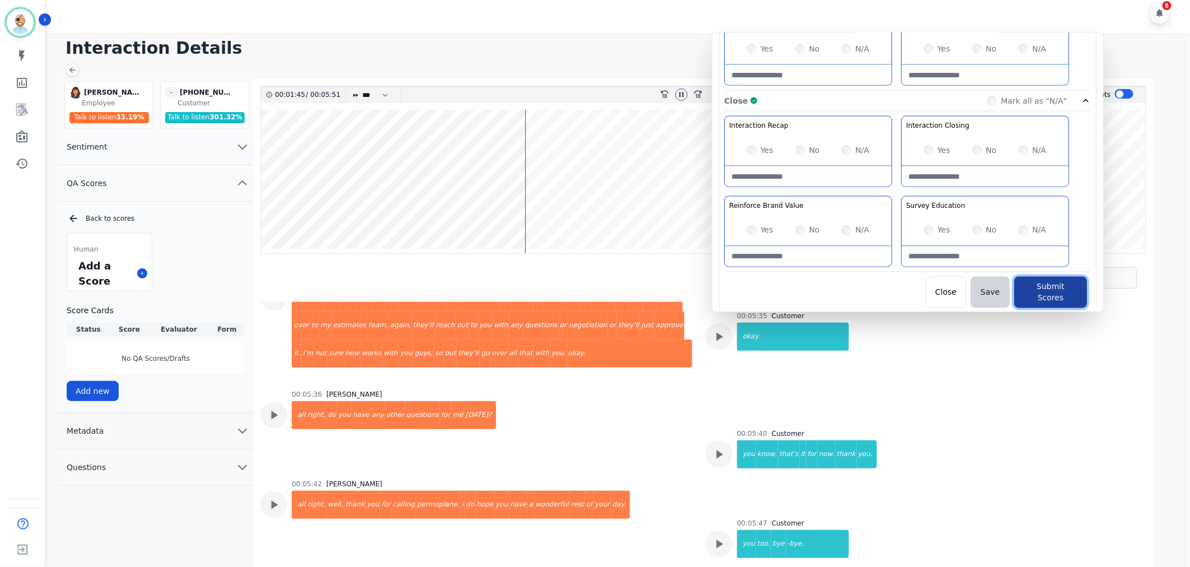
click at [1035, 290] on button "Submit Scores" at bounding box center [1050, 292] width 73 height 31
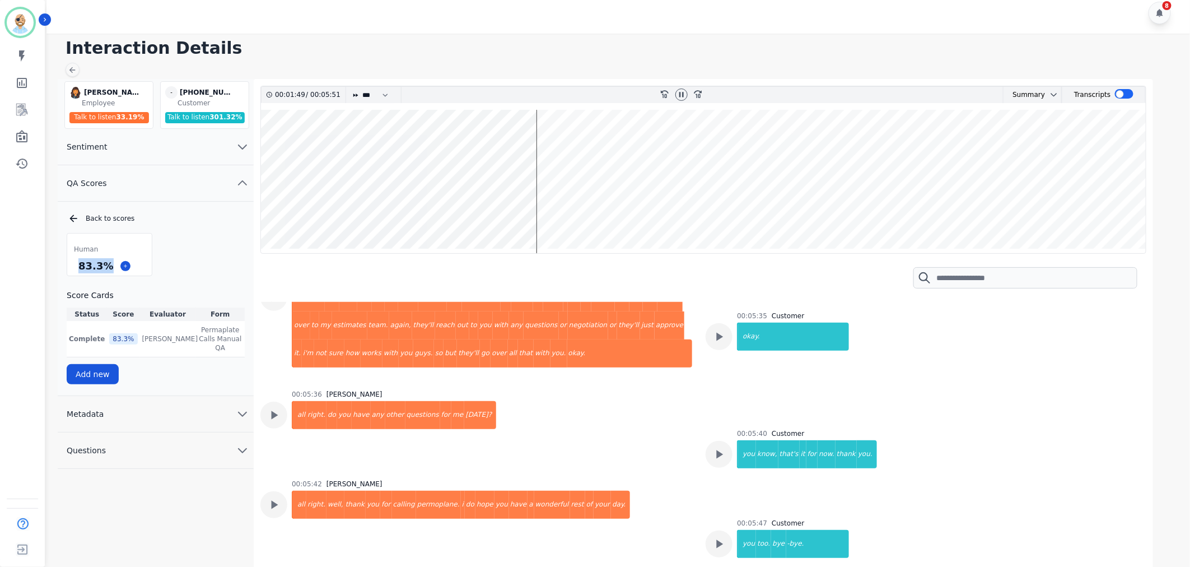
drag, startPoint x: 107, startPoint y: 267, endPoint x: 67, endPoint y: 269, distance: 39.9
click at [67, 269] on div "83.3 %" at bounding box center [109, 266] width 85 height 20
copy div "83.3 %"
click at [684, 93] on icon at bounding box center [681, 94] width 9 height 9
click at [503, 17] on div "8" at bounding box center [619, 12] width 1147 height 41
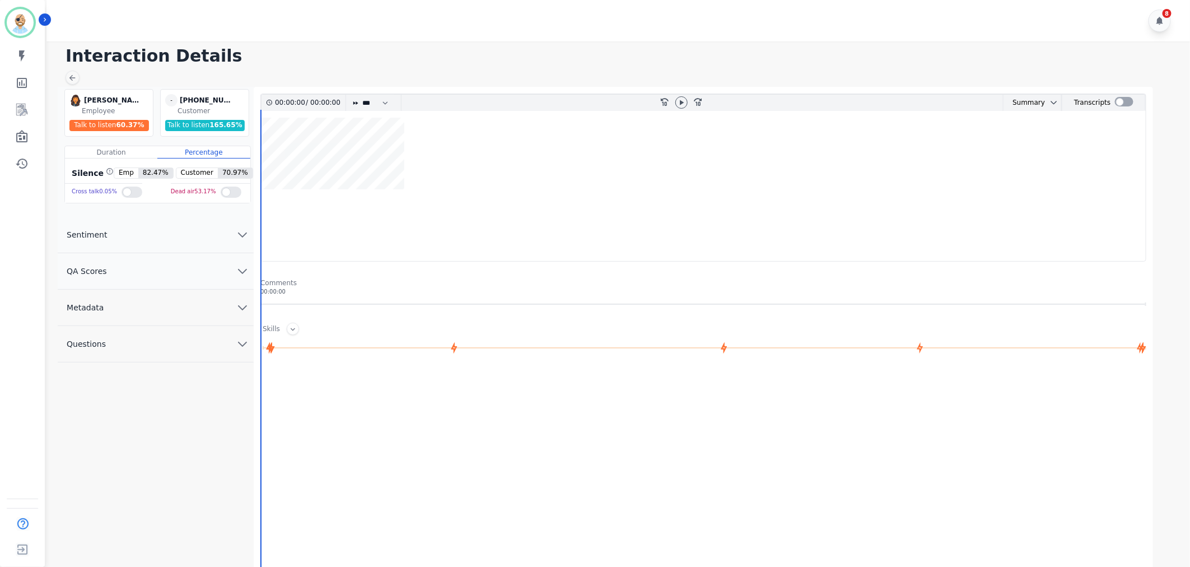
click at [176, 287] on button "QA Scores" at bounding box center [156, 271] width 196 height 36
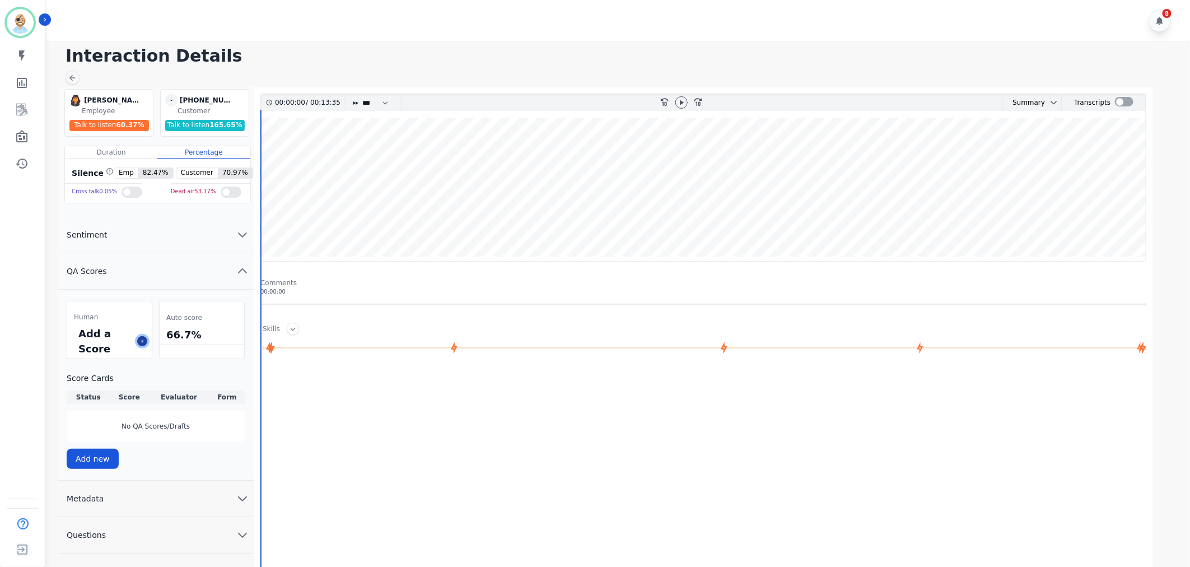
click at [142, 342] on icon at bounding box center [142, 341] width 6 height 6
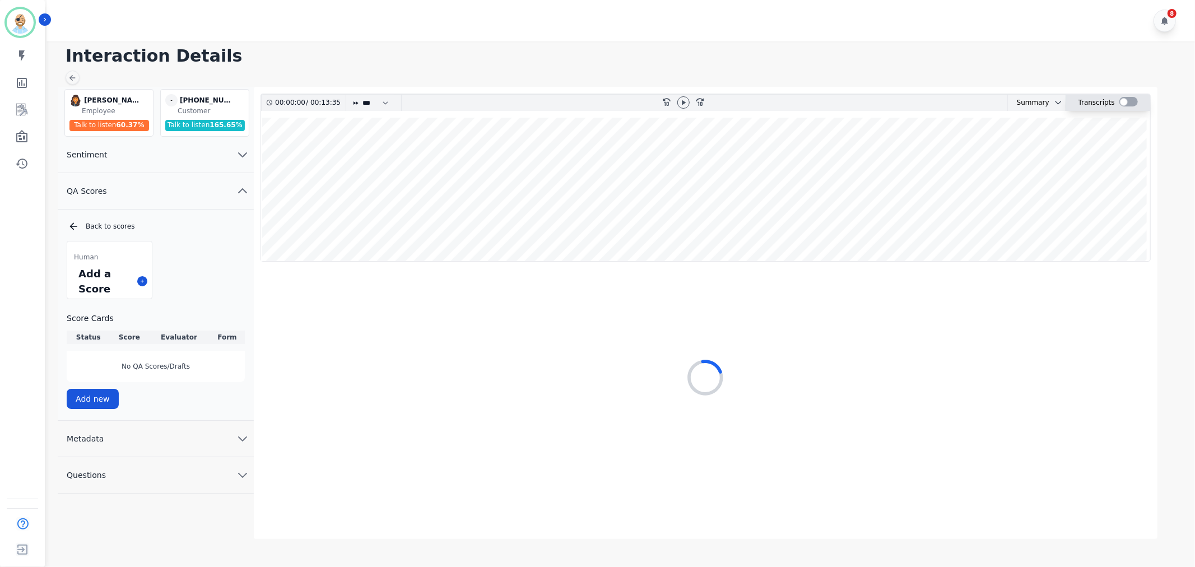
click at [1123, 101] on div at bounding box center [1128, 102] width 18 height 10
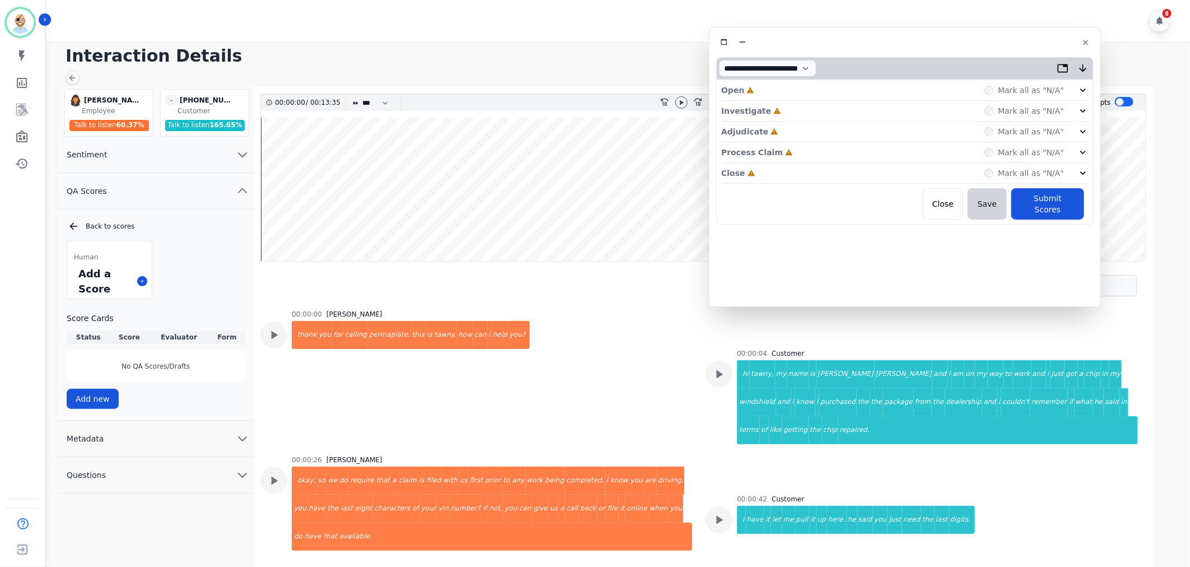
drag, startPoint x: 240, startPoint y: 60, endPoint x: 900, endPoint y: 40, distance: 660.7
click at [900, 40] on div at bounding box center [905, 42] width 378 height 16
click at [762, 174] on div "Close Incomplete Mark all as "N/A"" at bounding box center [904, 173] width 367 height 21
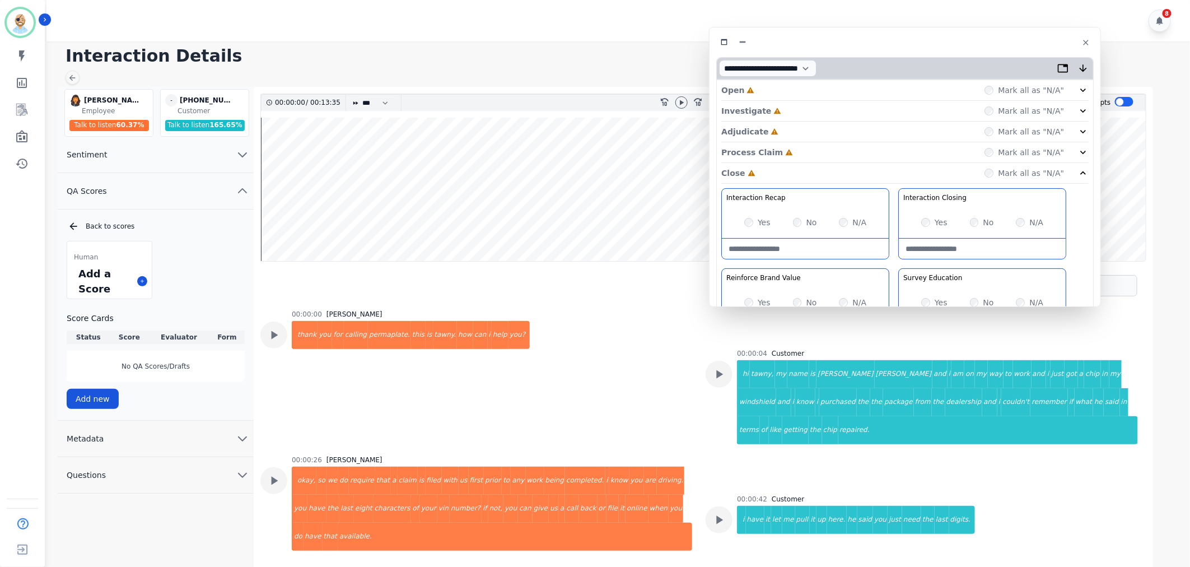
click at [827, 153] on div "Process Claim Incomplete Mark all as "N/A"" at bounding box center [904, 152] width 367 height 21
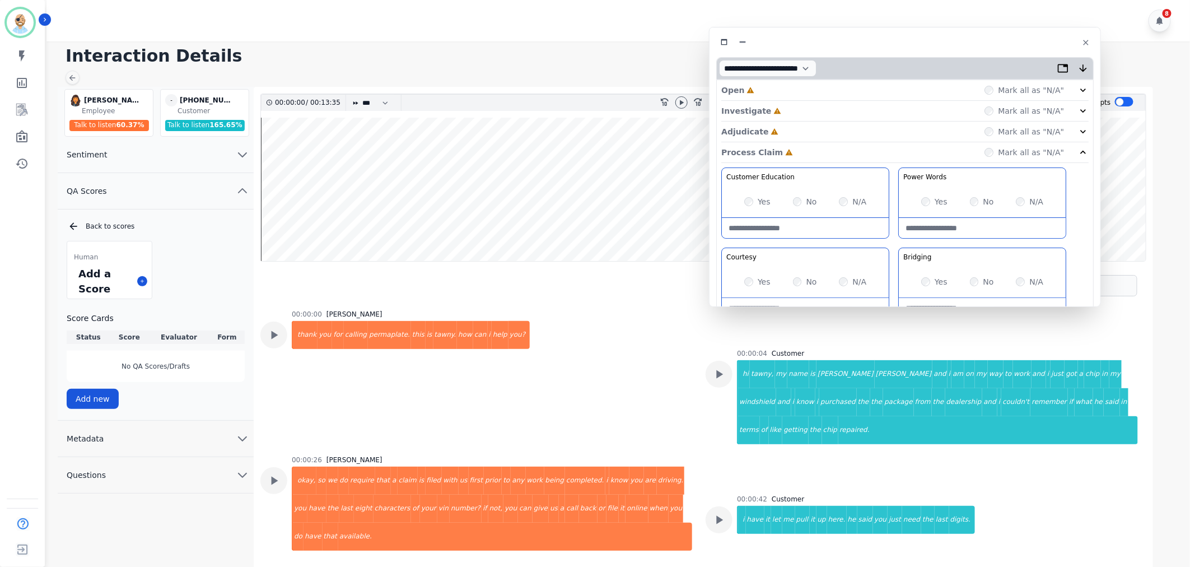
click at [799, 125] on div "Adjudicate Incomplete Mark all as "N/A"" at bounding box center [904, 132] width 367 height 21
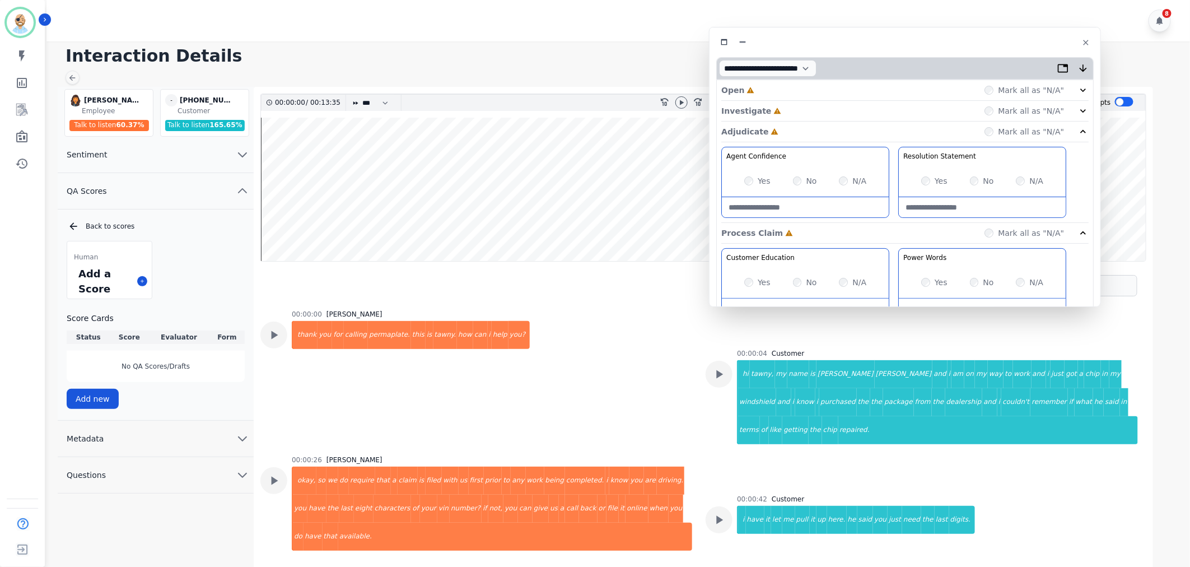
click at [799, 105] on div "Investigate Incomplete Mark all as "N/A"" at bounding box center [904, 111] width 367 height 21
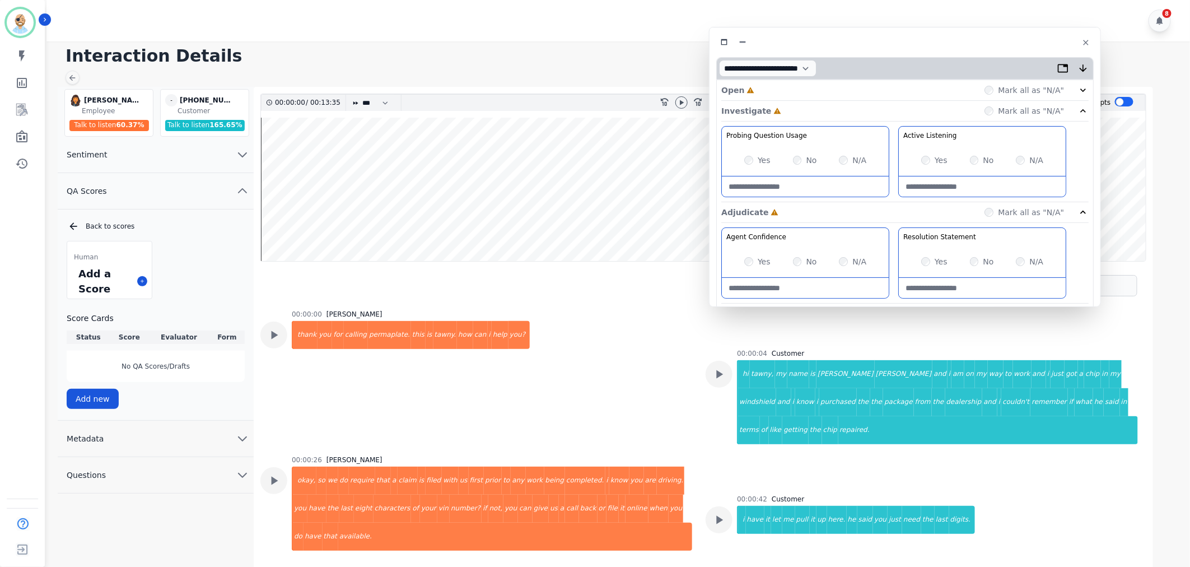
click at [799, 86] on div "Open Incomplete Mark all as "N/A"" at bounding box center [904, 90] width 367 height 21
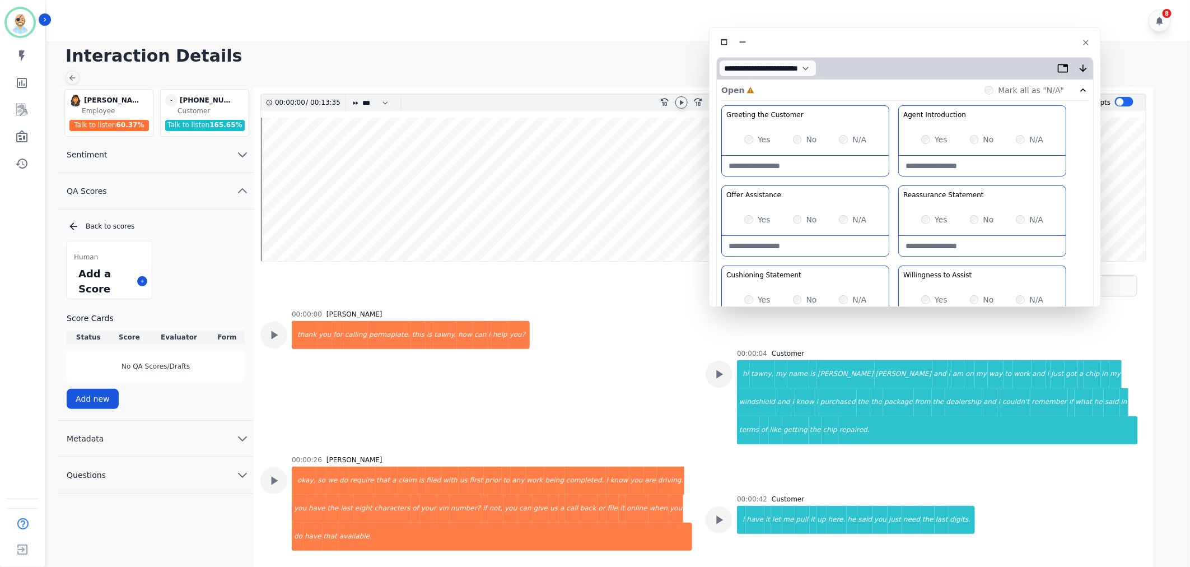
click at [676, 101] on div at bounding box center [682, 102] width 12 height 12
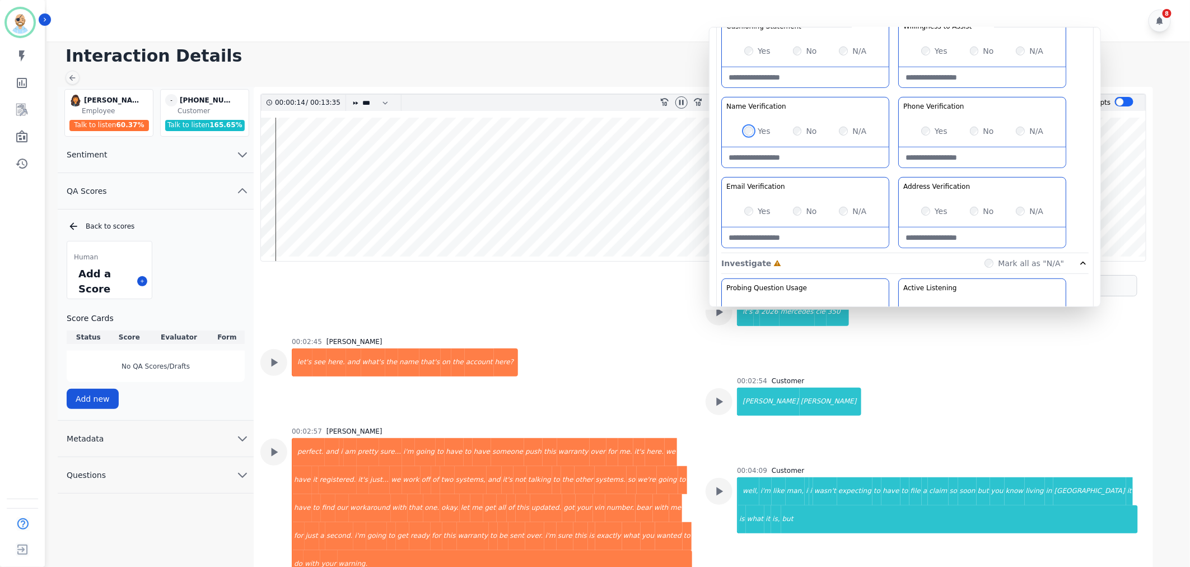
scroll to position [684, 0]
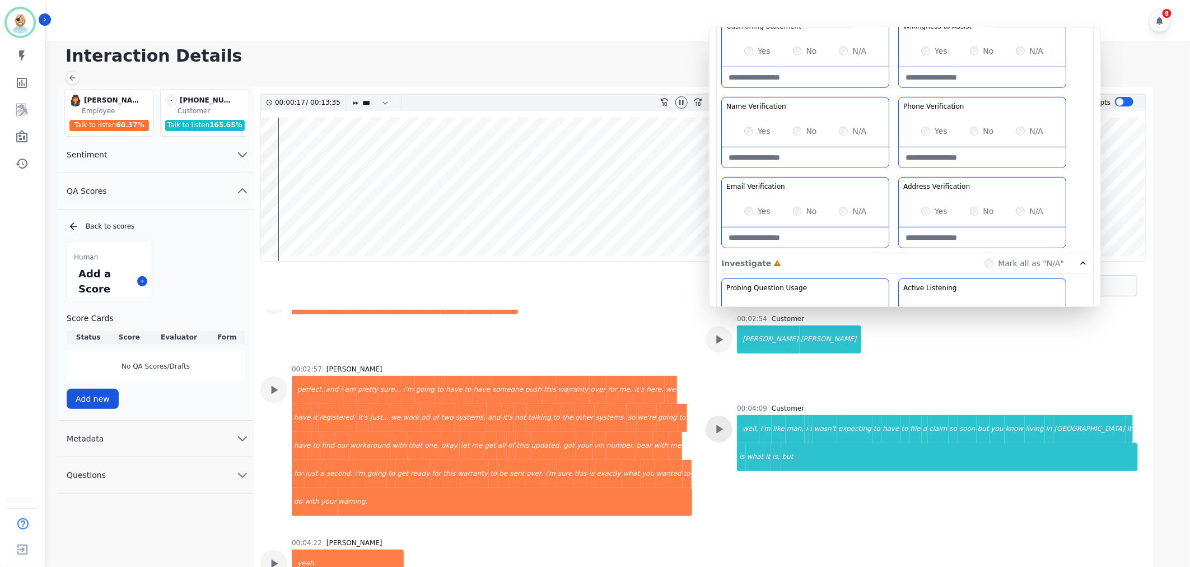
click at [715, 422] on icon at bounding box center [719, 429] width 15 height 15
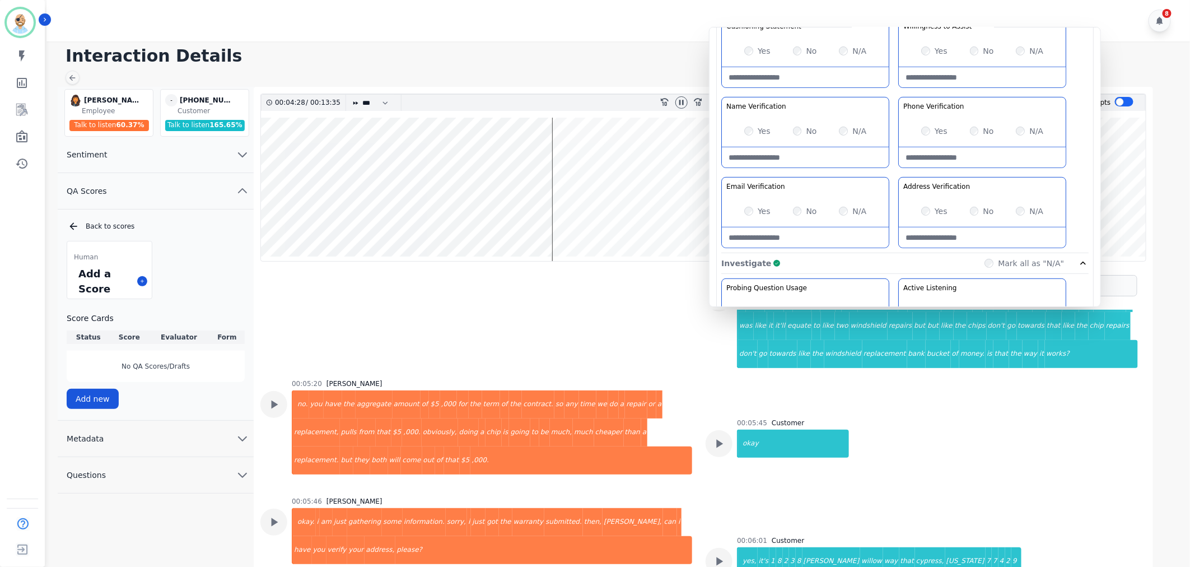
scroll to position [1120, 0]
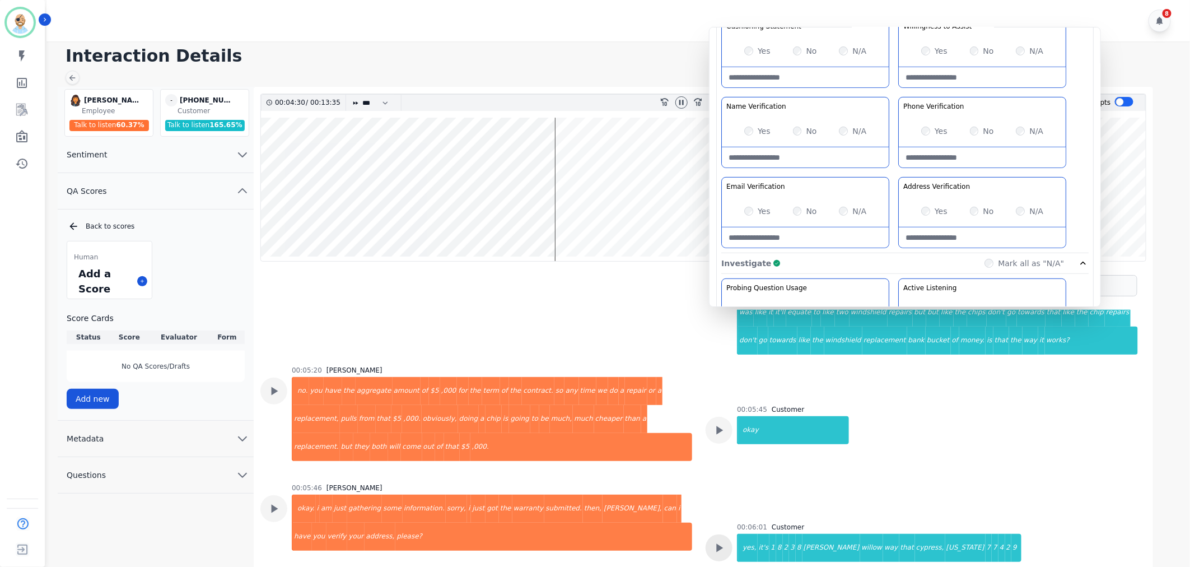
click at [723, 541] on icon at bounding box center [719, 548] width 15 height 15
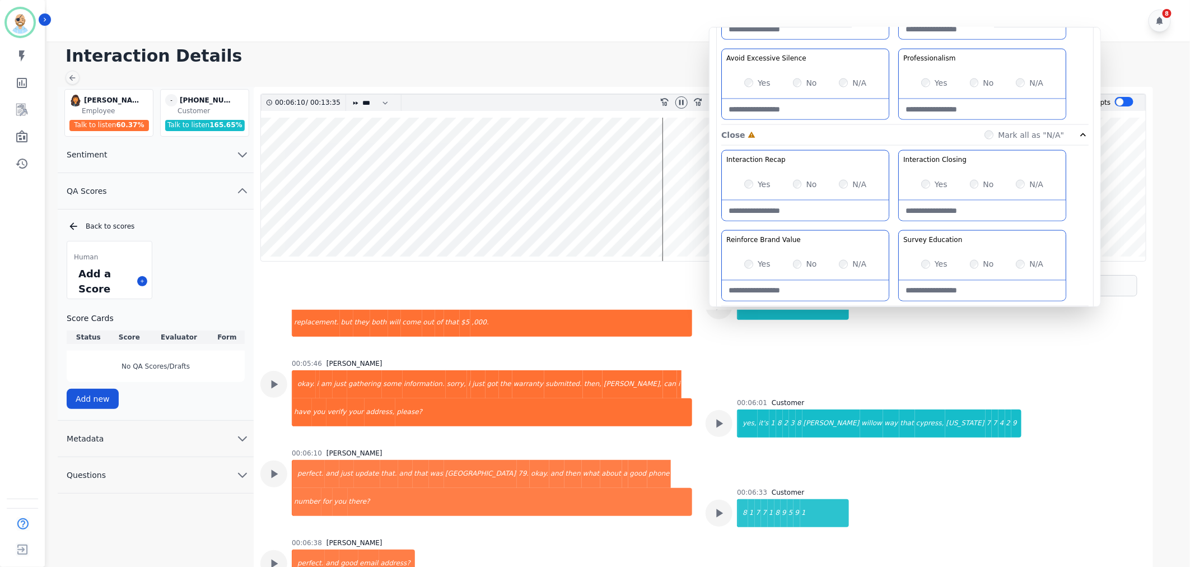
scroll to position [871, 0]
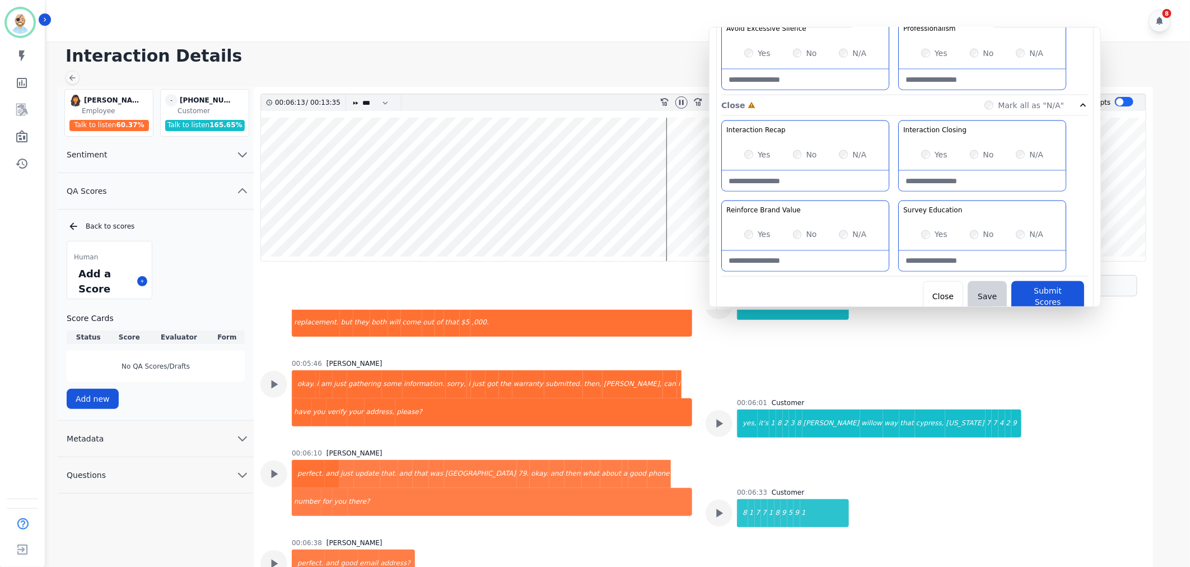
click at [898, 197] on div "Interaction Recap Effectively summarize the conversation and set expectations f…" at bounding box center [904, 198] width 367 height 156
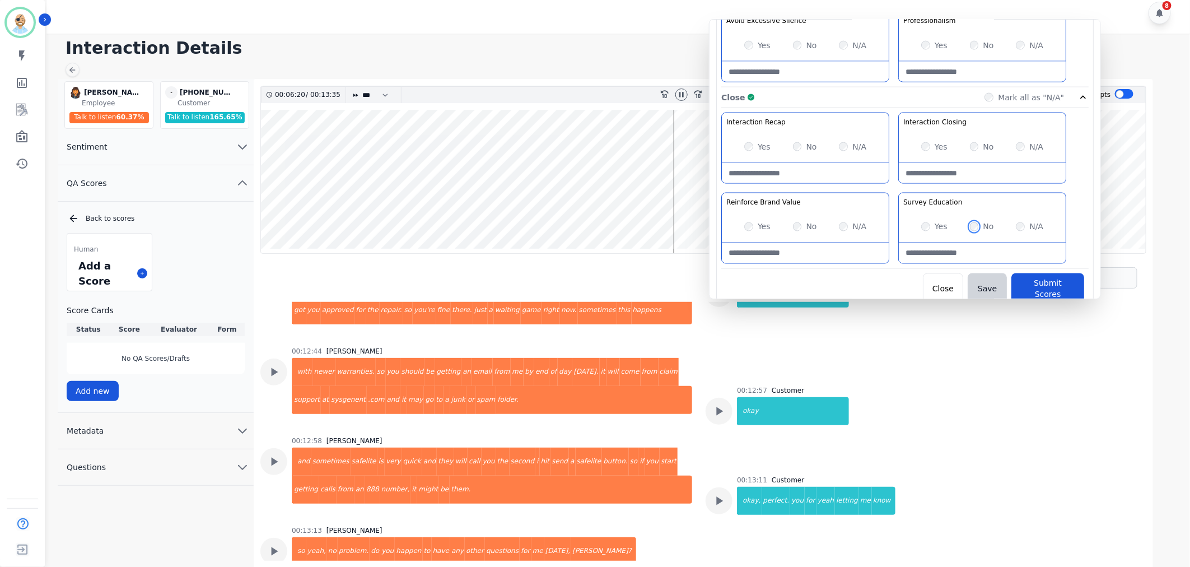
scroll to position [4061, 0]
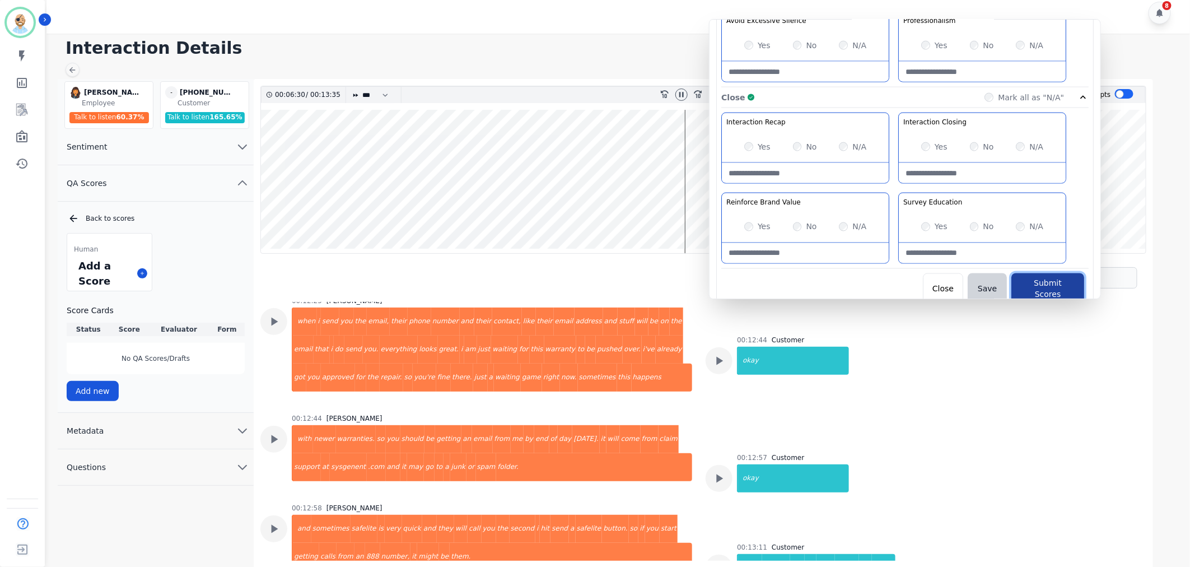
click at [1022, 282] on button "Submit Scores" at bounding box center [1048, 288] width 73 height 31
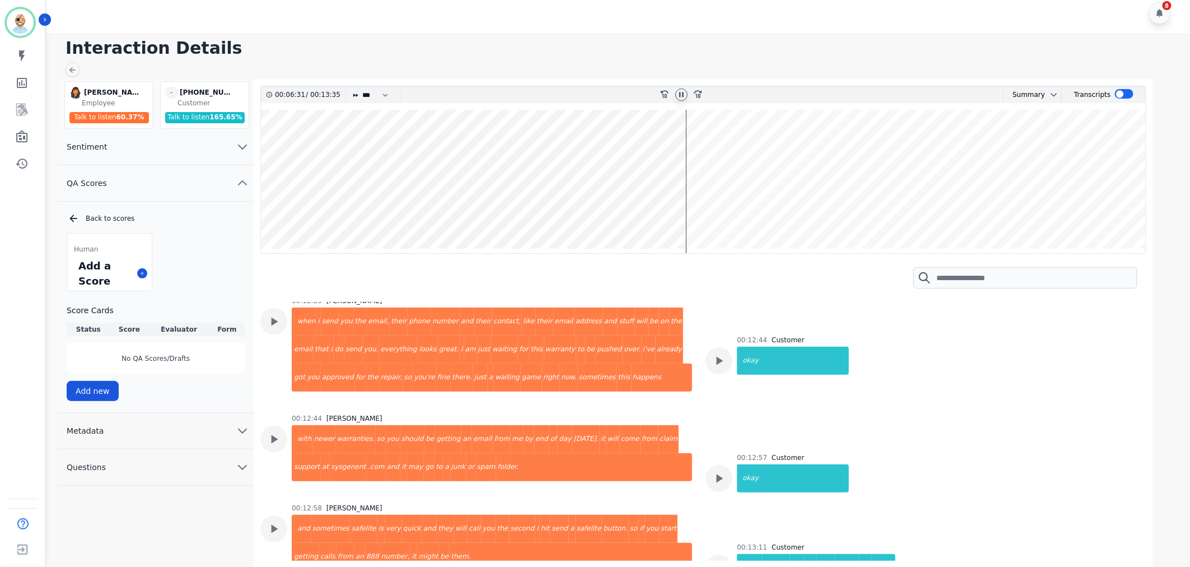
click at [681, 94] on icon at bounding box center [681, 94] width 9 height 9
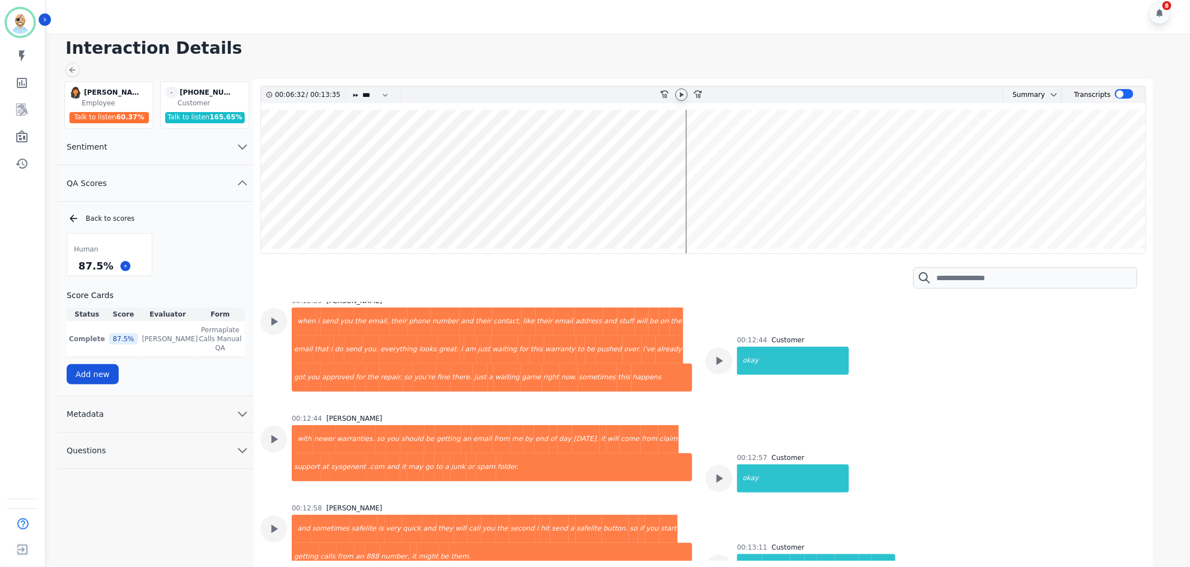
click at [679, 50] on h1 "Interaction Details" at bounding box center [623, 48] width 1114 height 20
drag, startPoint x: 111, startPoint y: 264, endPoint x: 78, endPoint y: 264, distance: 32.5
click at [78, 264] on div "87.5 %" at bounding box center [109, 266] width 85 height 20
copy div "87.5 %"
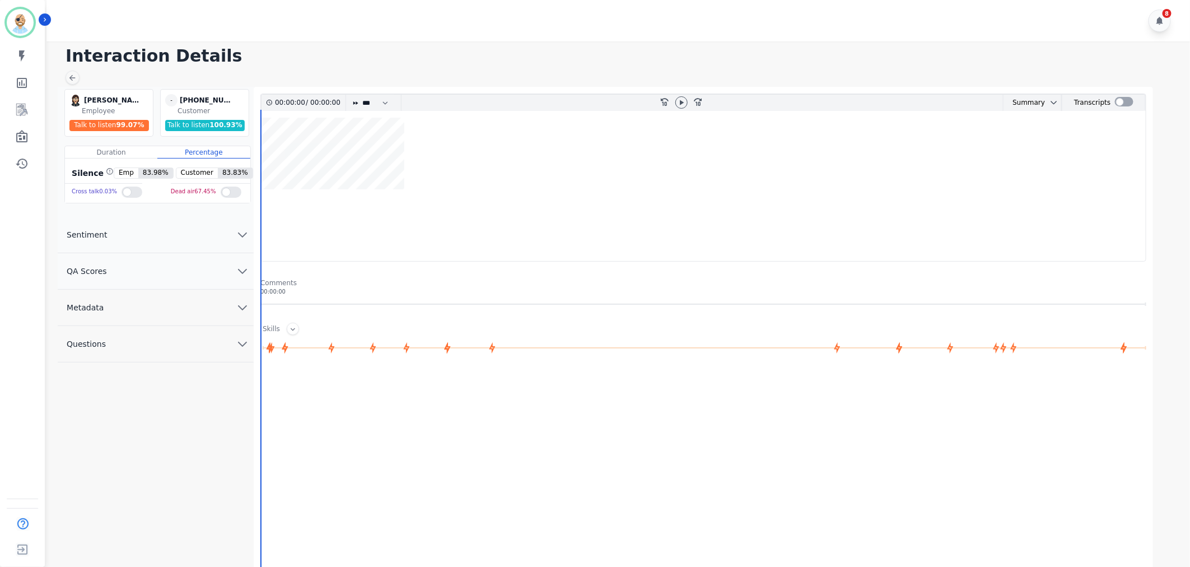
click at [143, 272] on button "QA Scores" at bounding box center [156, 271] width 196 height 36
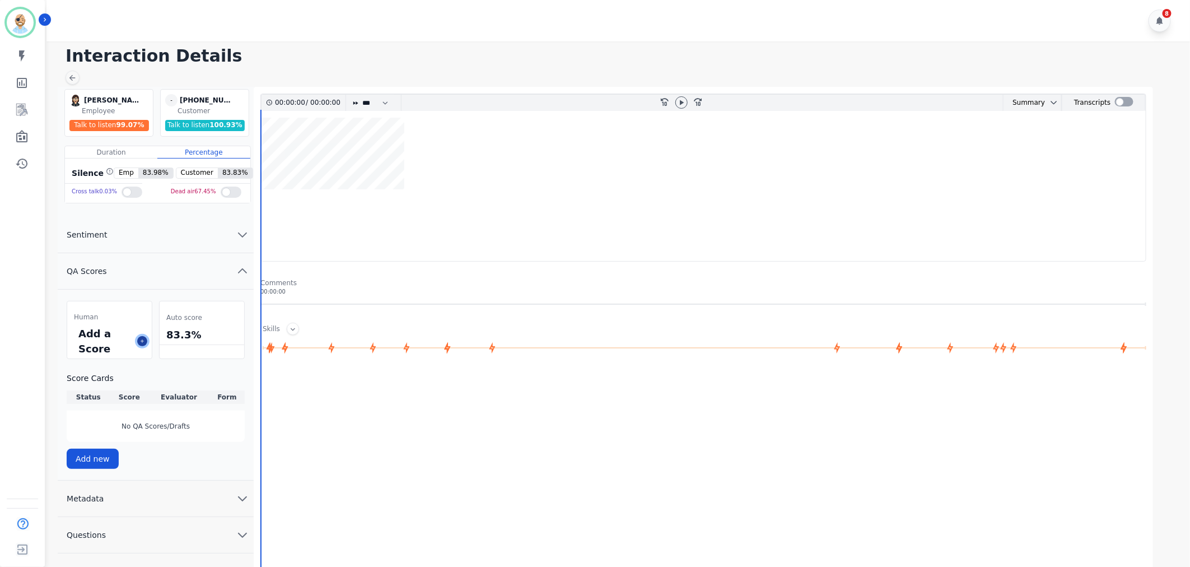
click at [142, 339] on icon at bounding box center [142, 341] width 6 height 6
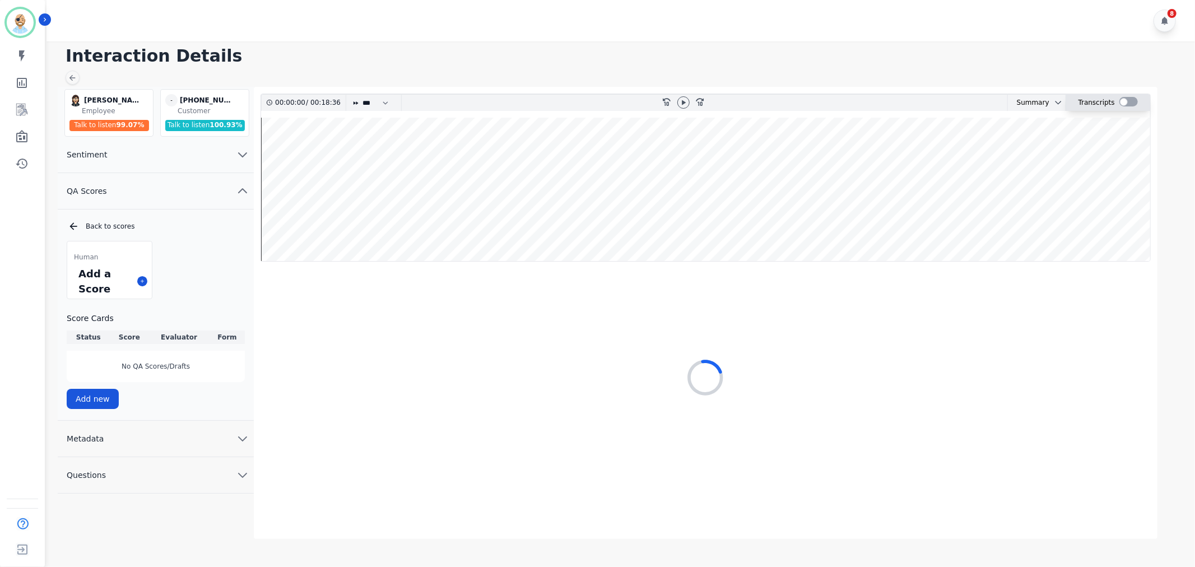
click at [1119, 99] on div at bounding box center [1128, 102] width 18 height 10
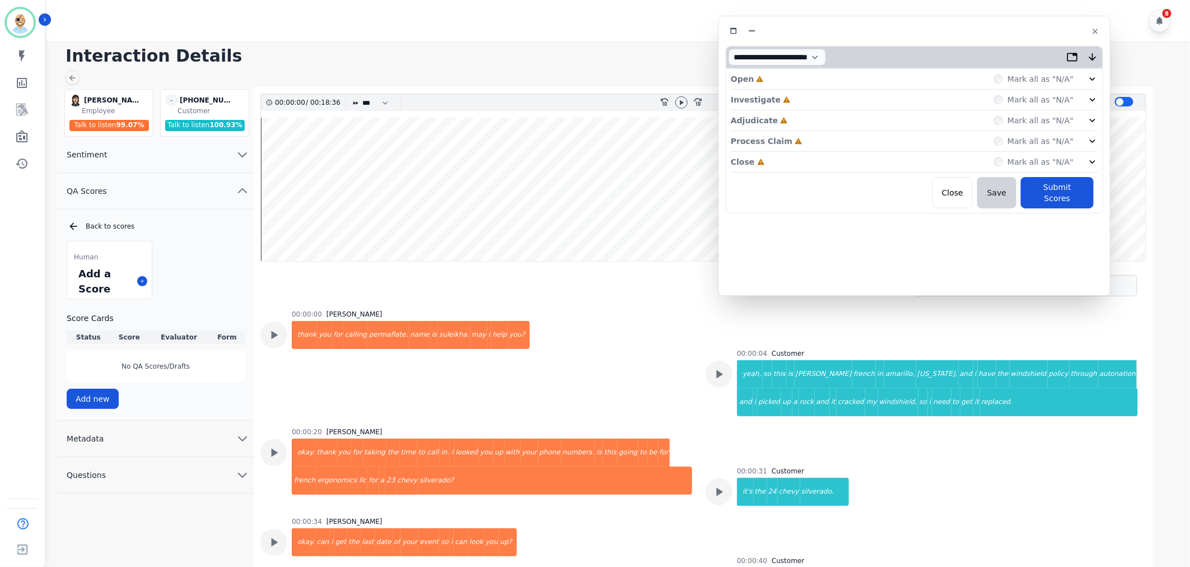
drag, startPoint x: 278, startPoint y: 58, endPoint x: 954, endPoint y: 26, distance: 677.4
click at [954, 26] on div at bounding box center [915, 31] width 378 height 16
click at [818, 156] on div "Close Incomplete Mark all as "N/A"" at bounding box center [921, 161] width 367 height 21
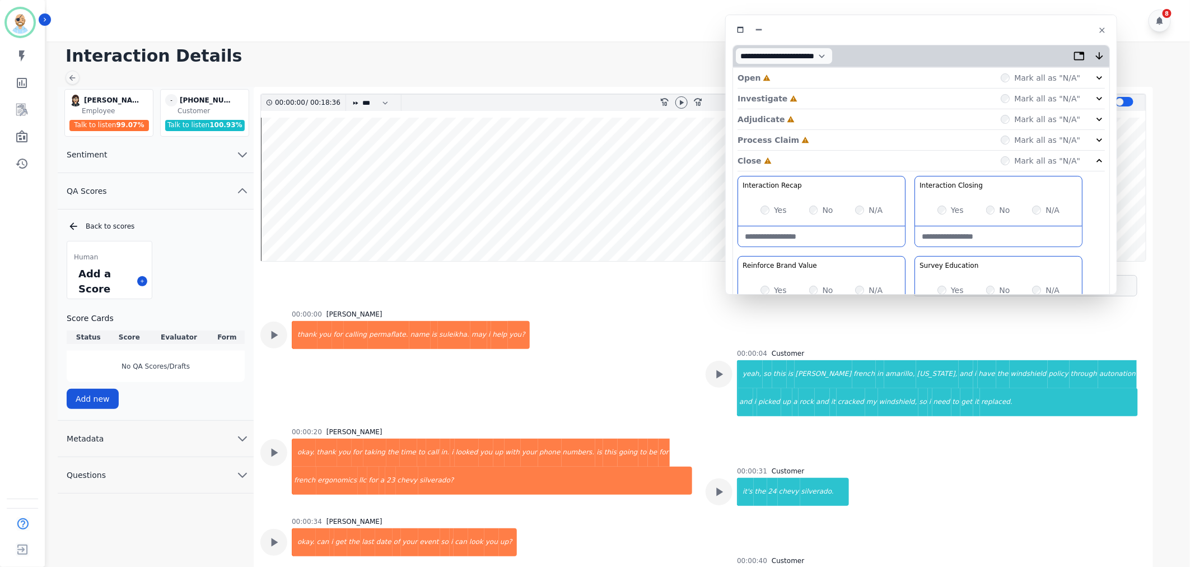
click at [816, 142] on div "Process Claim Incomplete Mark all as "N/A"" at bounding box center [921, 140] width 367 height 21
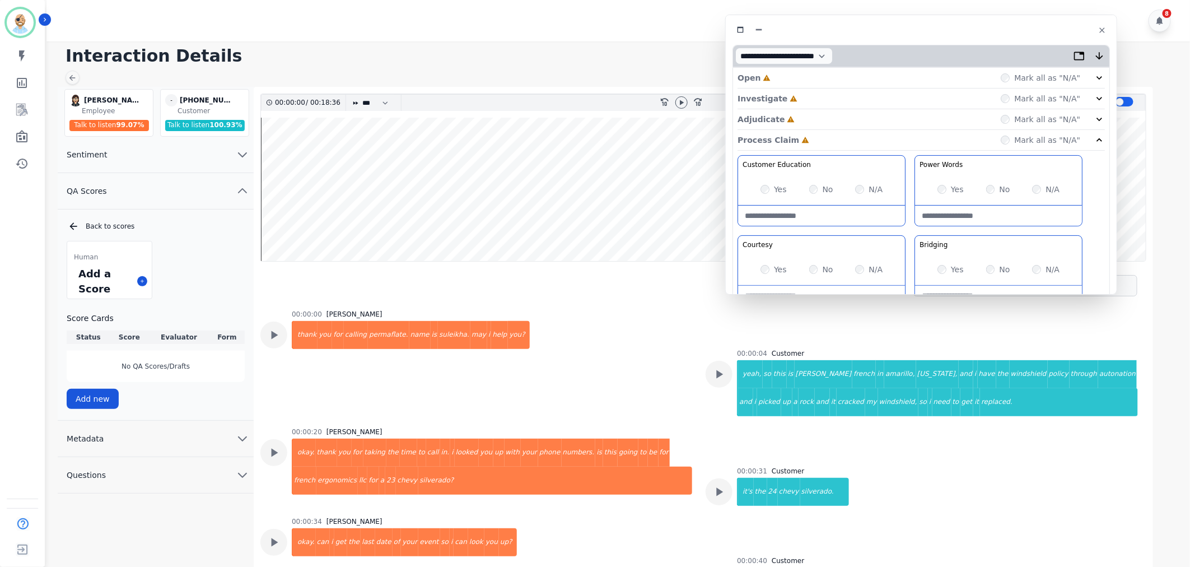
click at [807, 119] on div "Adjudicate Incomplete Mark all as "N/A"" at bounding box center [921, 119] width 367 height 21
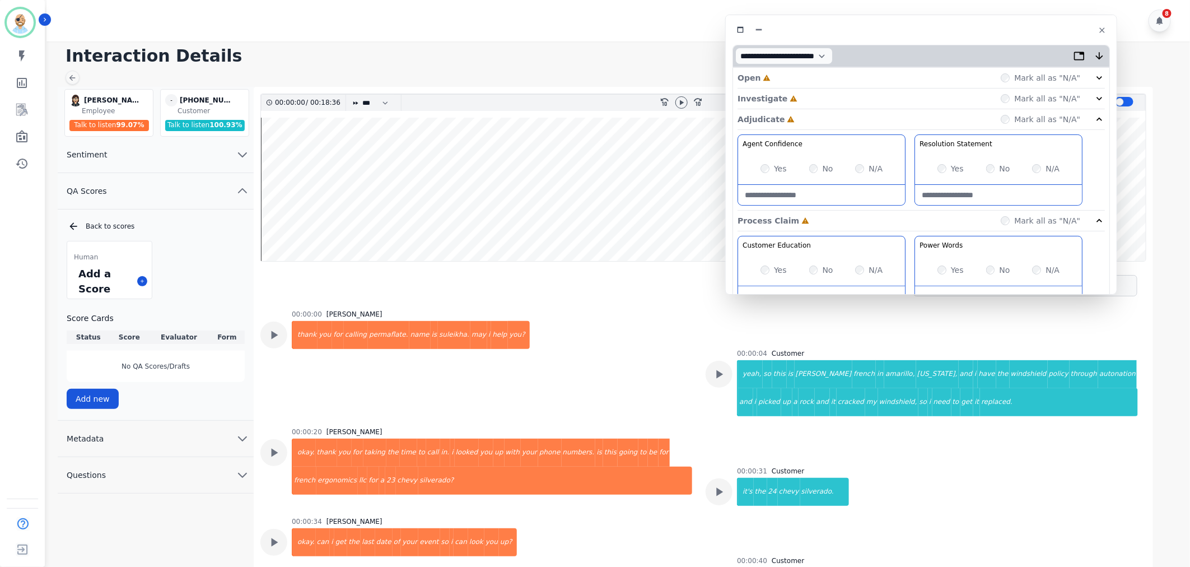
click at [804, 94] on div "Investigate Incomplete Mark all as "N/A"" at bounding box center [921, 98] width 367 height 21
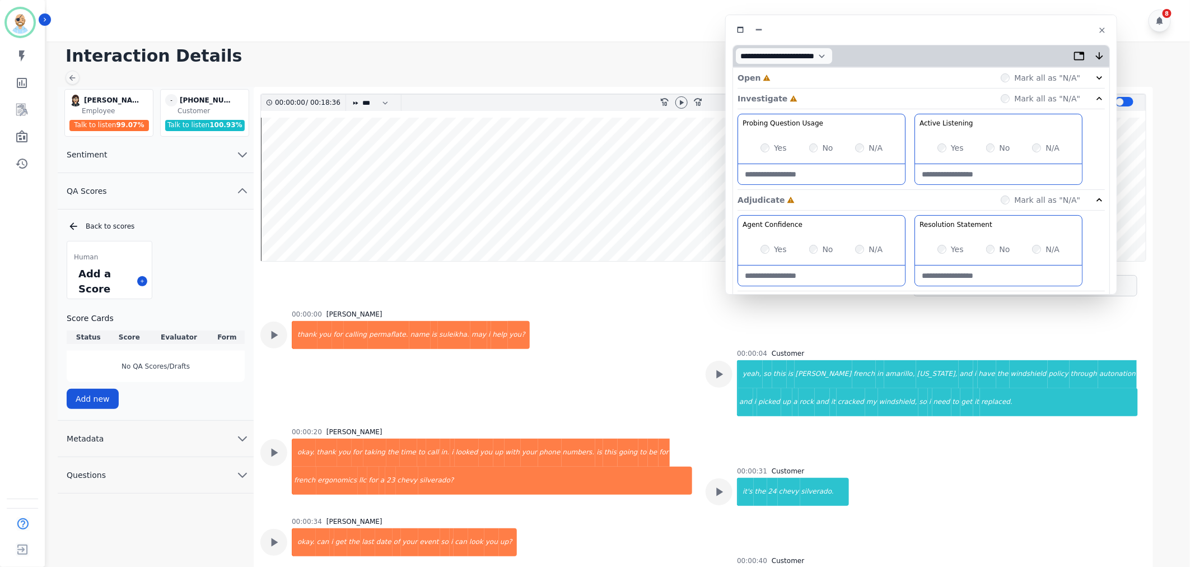
drag, startPoint x: 809, startPoint y: 68, endPoint x: 803, endPoint y: 71, distance: 6.8
click at [809, 69] on div "Open Incomplete Mark all as "N/A"" at bounding box center [921, 78] width 367 height 21
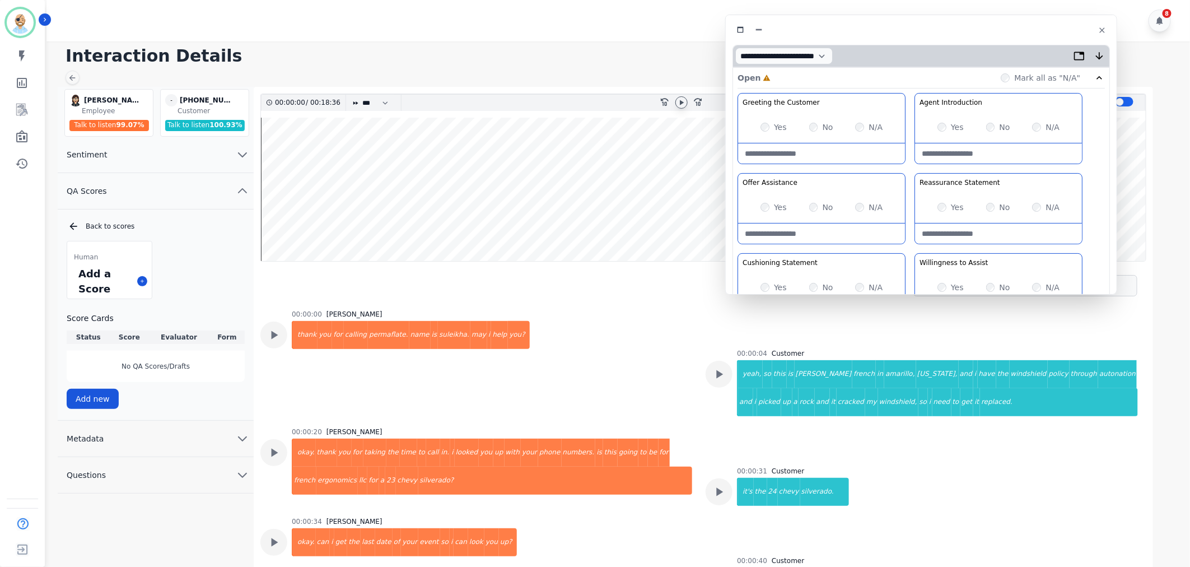
click at [683, 104] on icon at bounding box center [681, 102] width 9 height 9
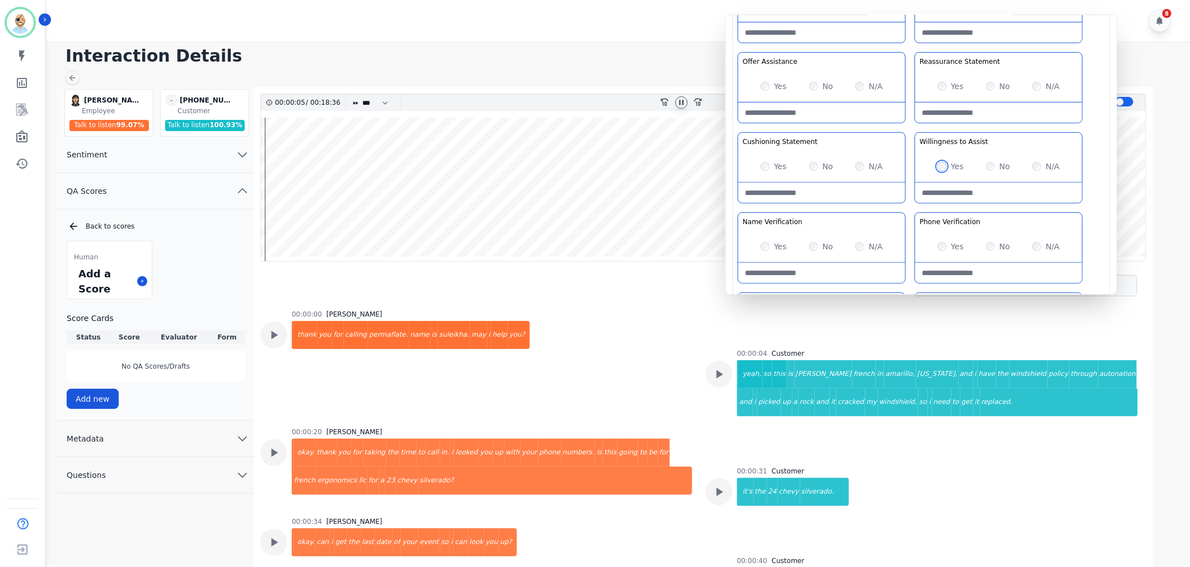
scroll to position [124, 0]
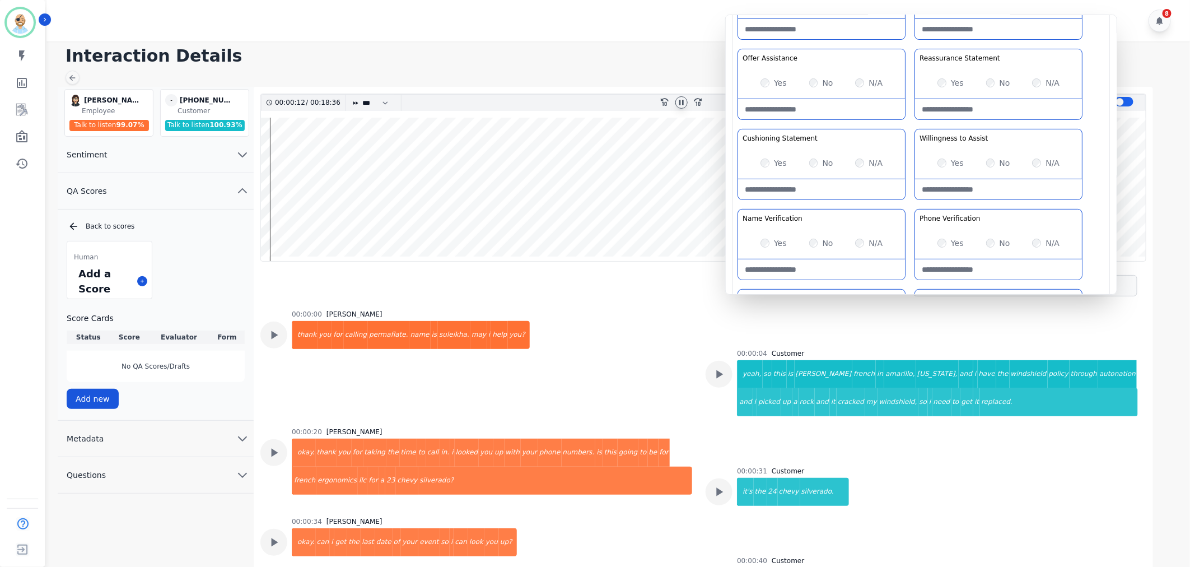
click at [910, 204] on div "Greeting the Customer Welcome is where we quickly greet our customer as a known…" at bounding box center [921, 167] width 367 height 397
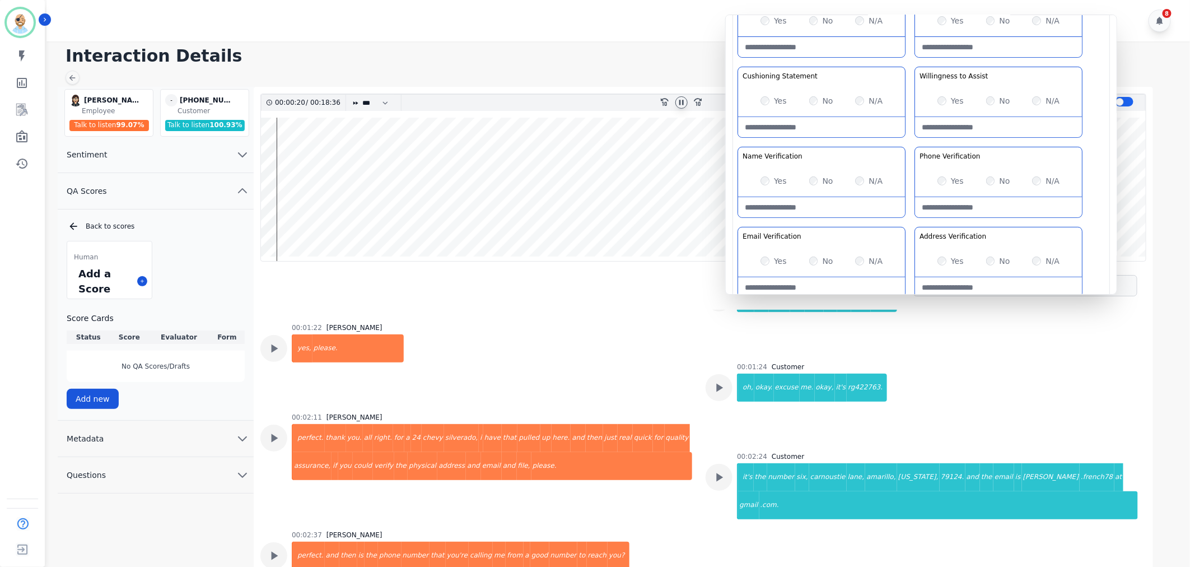
scroll to position [435, 0]
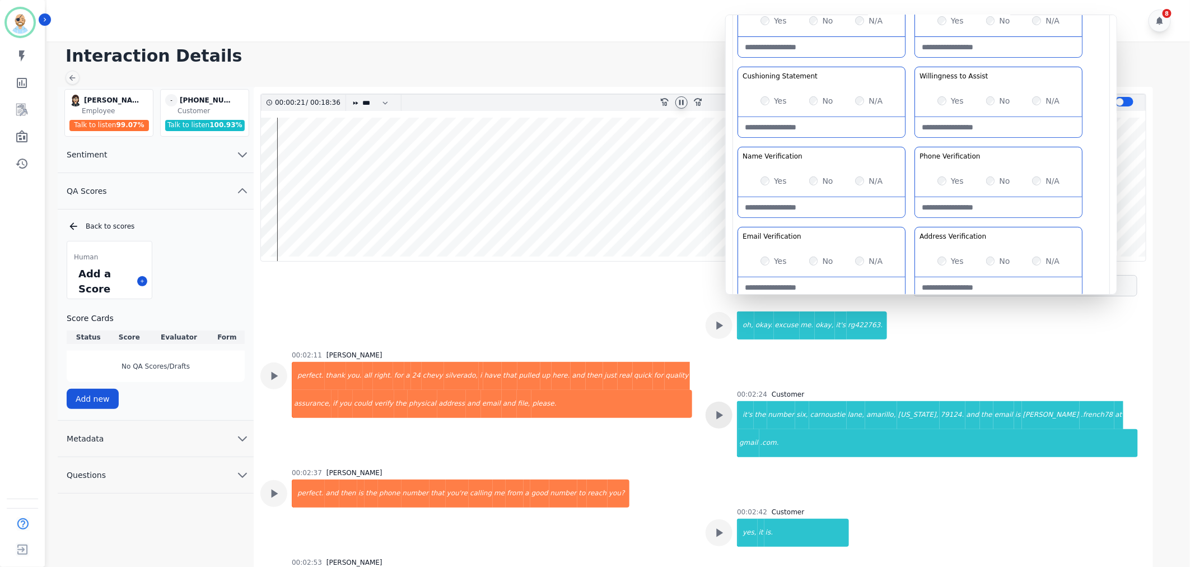
click at [727, 409] on div at bounding box center [719, 415] width 27 height 27
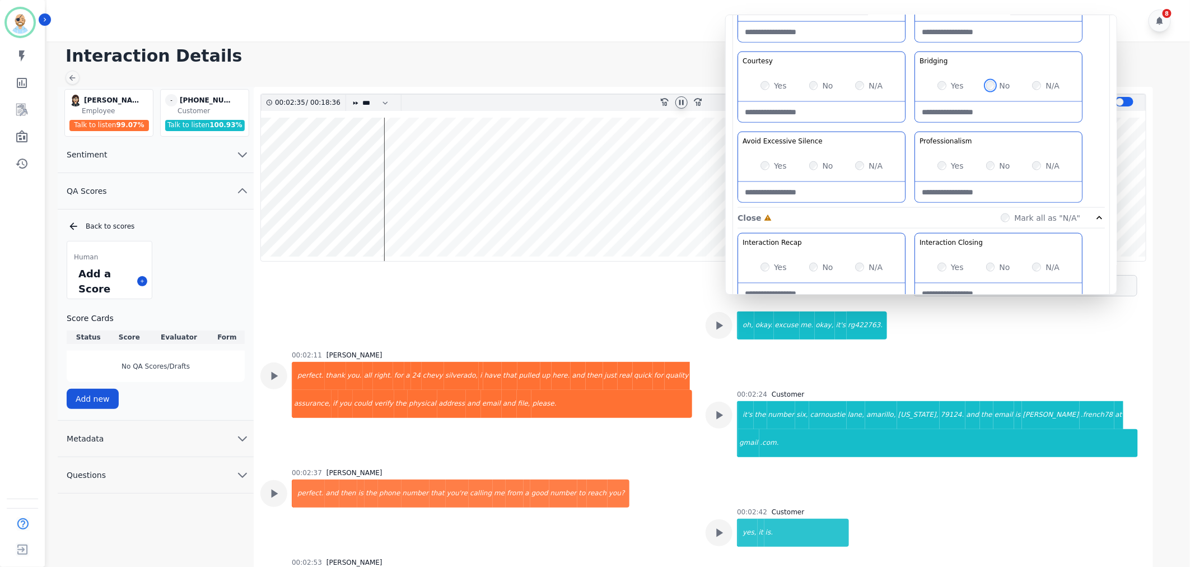
scroll to position [747, 0]
click at [942, 162] on div "Yes" at bounding box center [951, 165] width 26 height 11
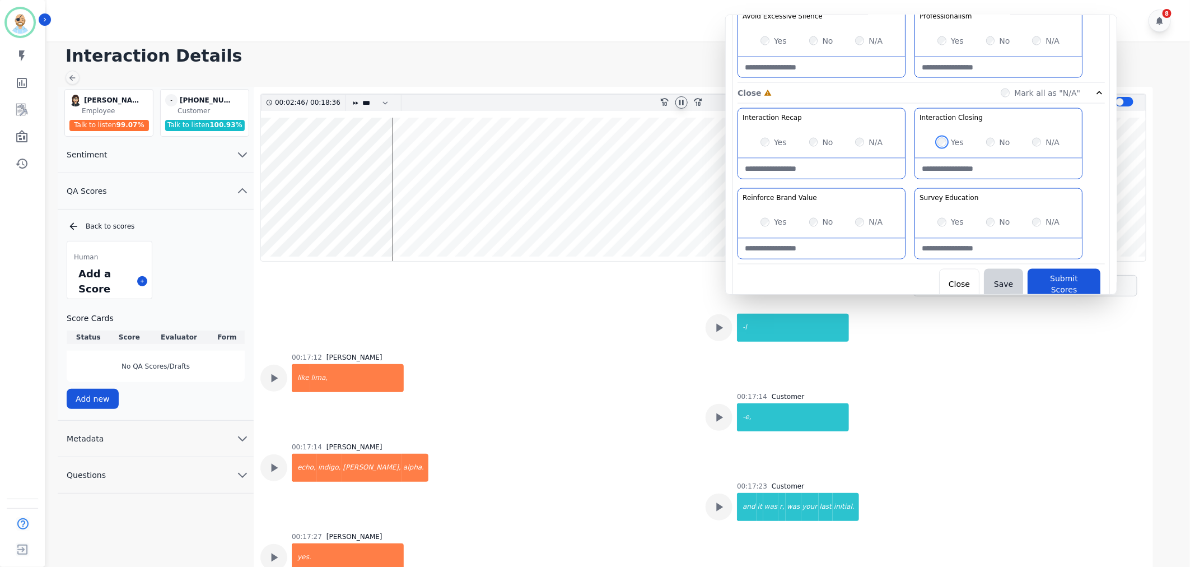
scroll to position [5994, 0]
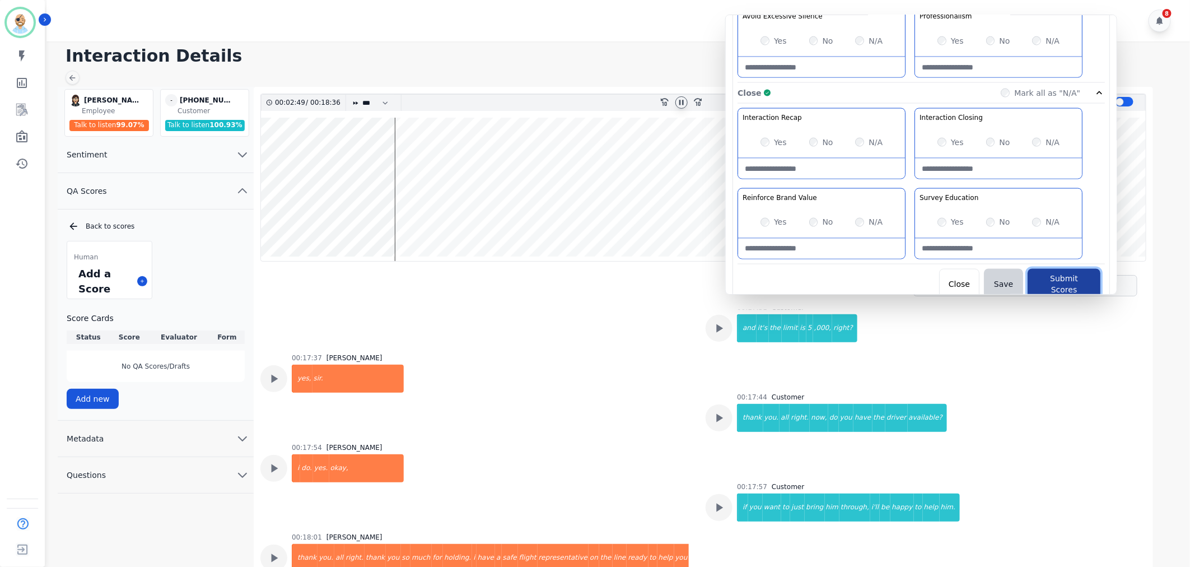
click at [1049, 278] on button "Submit Scores" at bounding box center [1064, 284] width 73 height 31
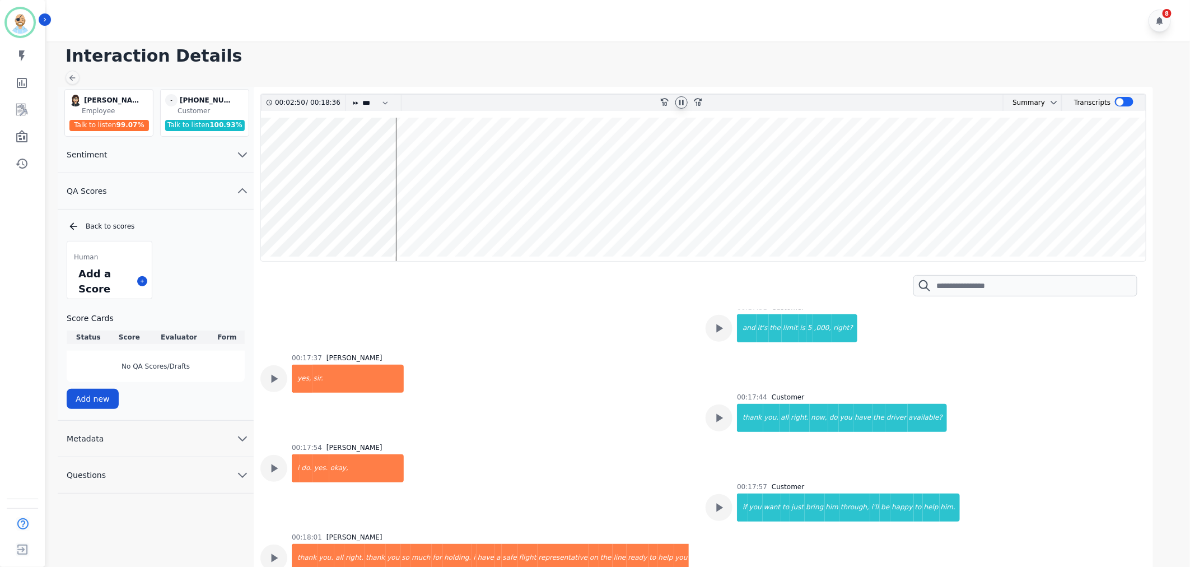
click at [680, 101] on icon at bounding box center [681, 102] width 4 height 5
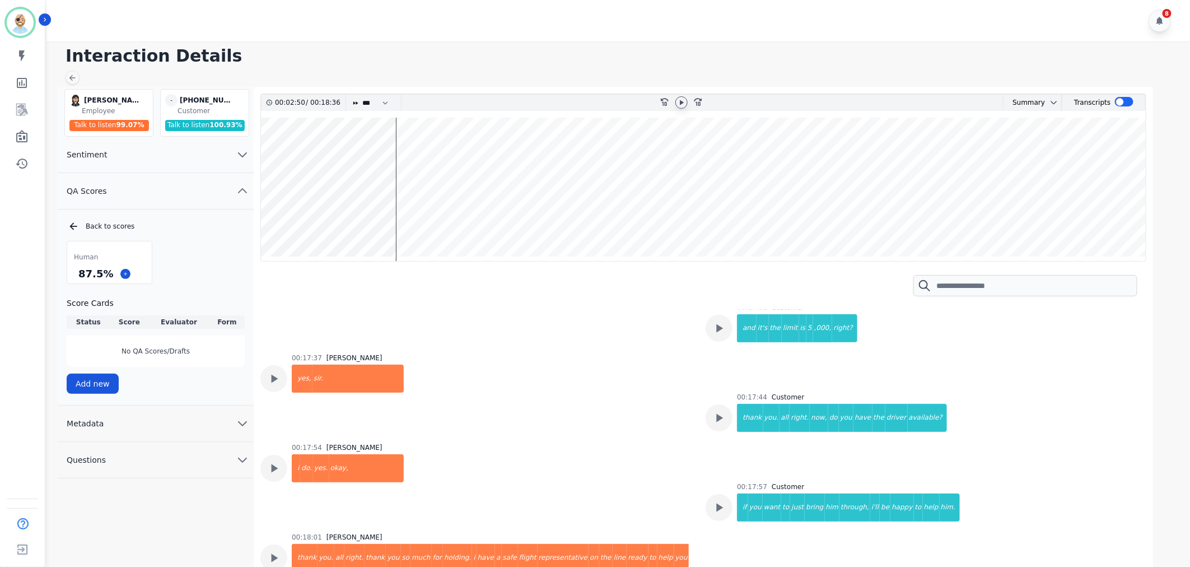
click at [658, 63] on h1 "Interaction Details" at bounding box center [623, 56] width 1114 height 20
drag, startPoint x: 108, startPoint y: 272, endPoint x: 77, endPoint y: 276, distance: 31.6
click at [77, 276] on div "87.5 %" at bounding box center [95, 274] width 39 height 20
copy div "87.5 %"
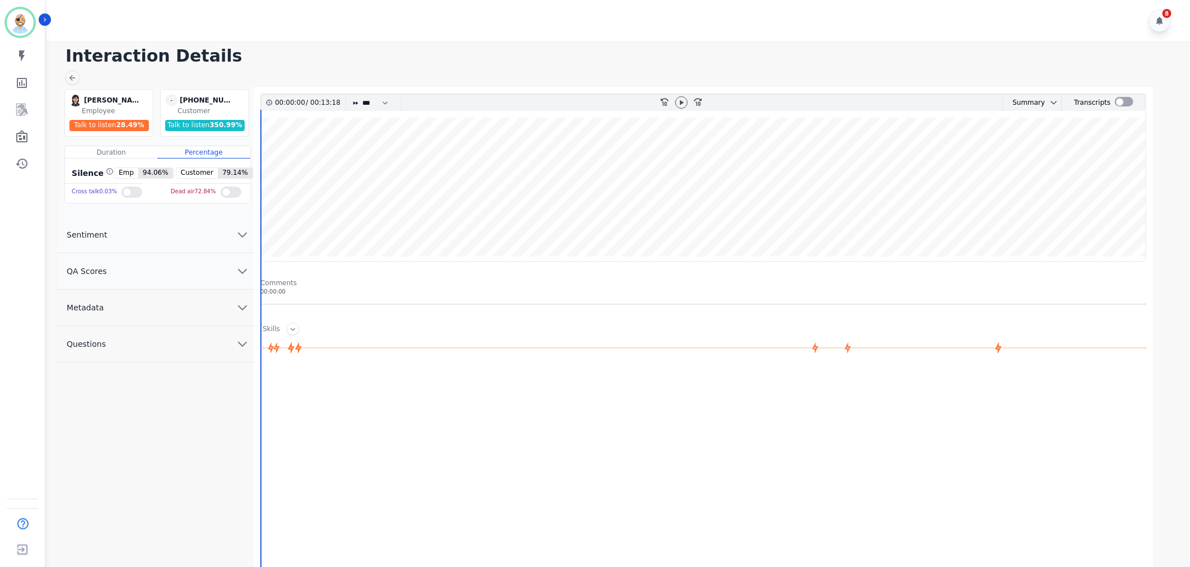
click at [176, 271] on button "QA Scores" at bounding box center [156, 271] width 196 height 36
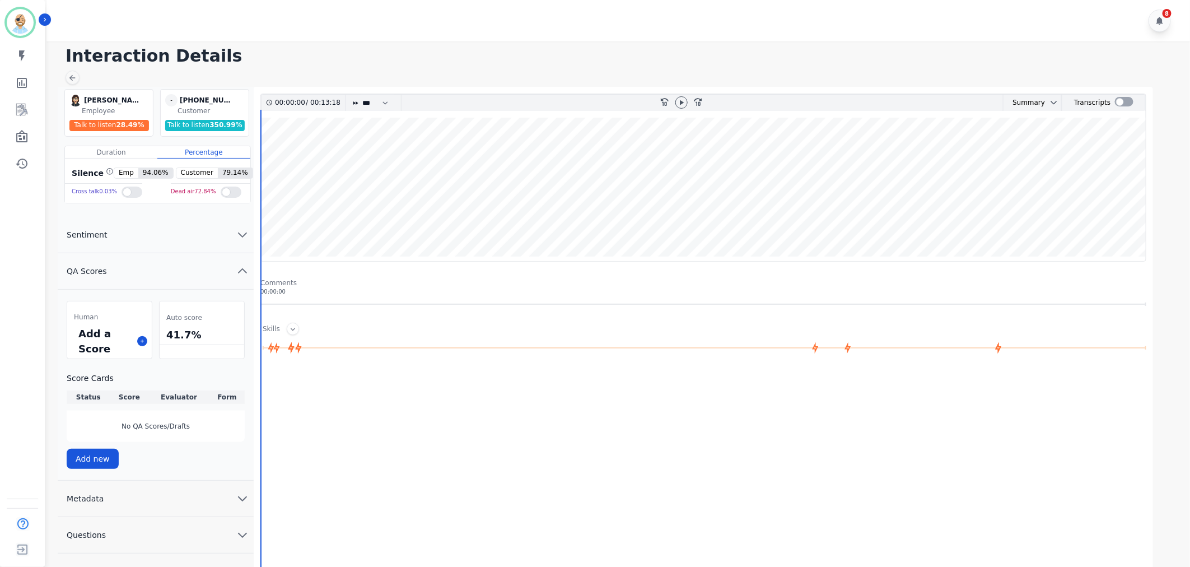
click at [136, 337] on div "Add a Score" at bounding box center [109, 341] width 85 height 35
click at [139, 338] on icon at bounding box center [142, 341] width 6 height 6
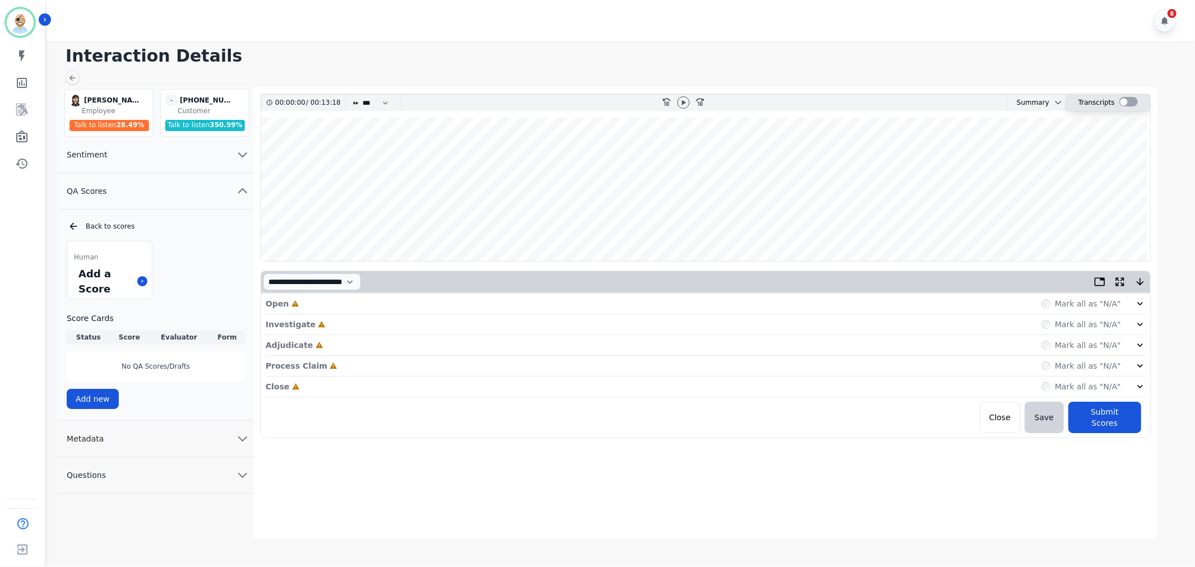
click at [1121, 99] on div at bounding box center [1128, 102] width 18 height 10
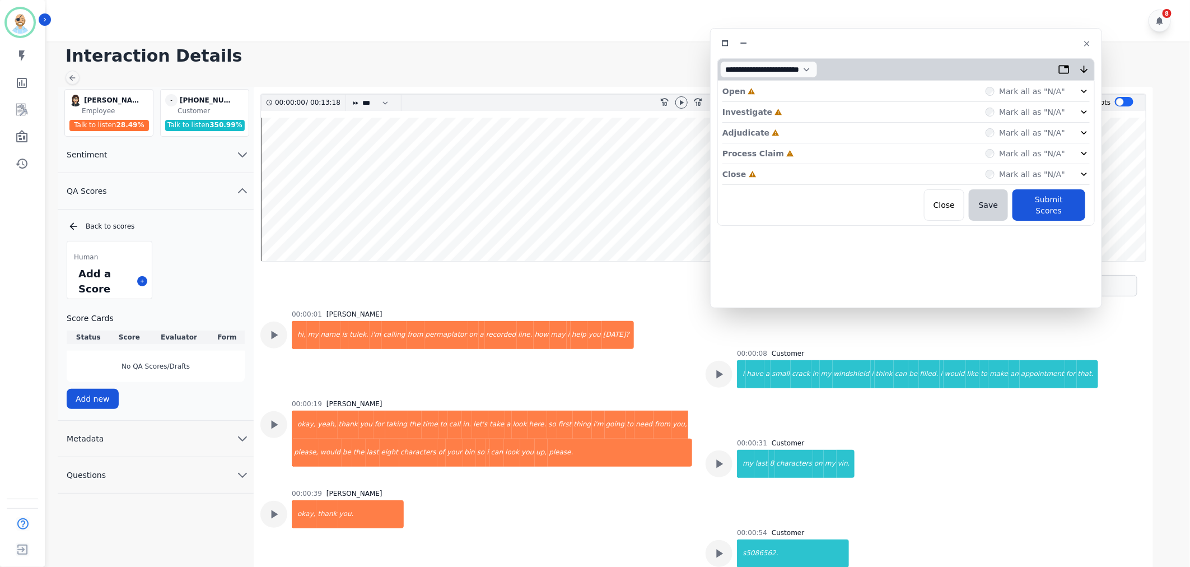
drag, startPoint x: 232, startPoint y: 58, endPoint x: 893, endPoint y: 39, distance: 661.2
click at [893, 39] on div at bounding box center [907, 43] width 378 height 16
click at [779, 171] on div "Close Incomplete Mark all as "N/A"" at bounding box center [905, 174] width 367 height 21
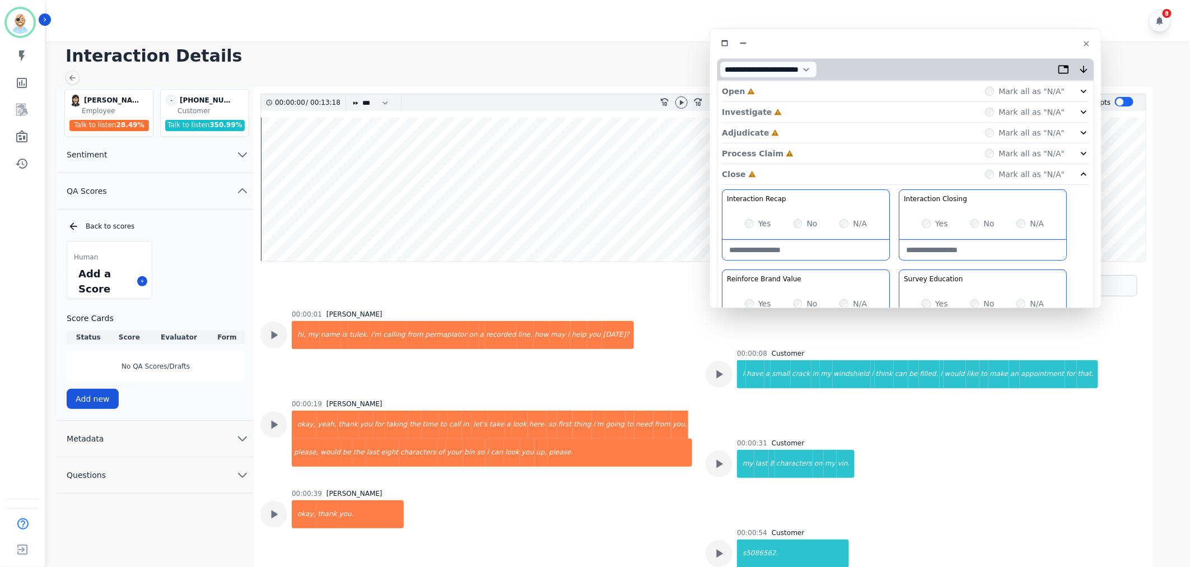
click at [793, 157] on div "Process Claim Incomplete Mark all as "N/A"" at bounding box center [905, 153] width 367 height 21
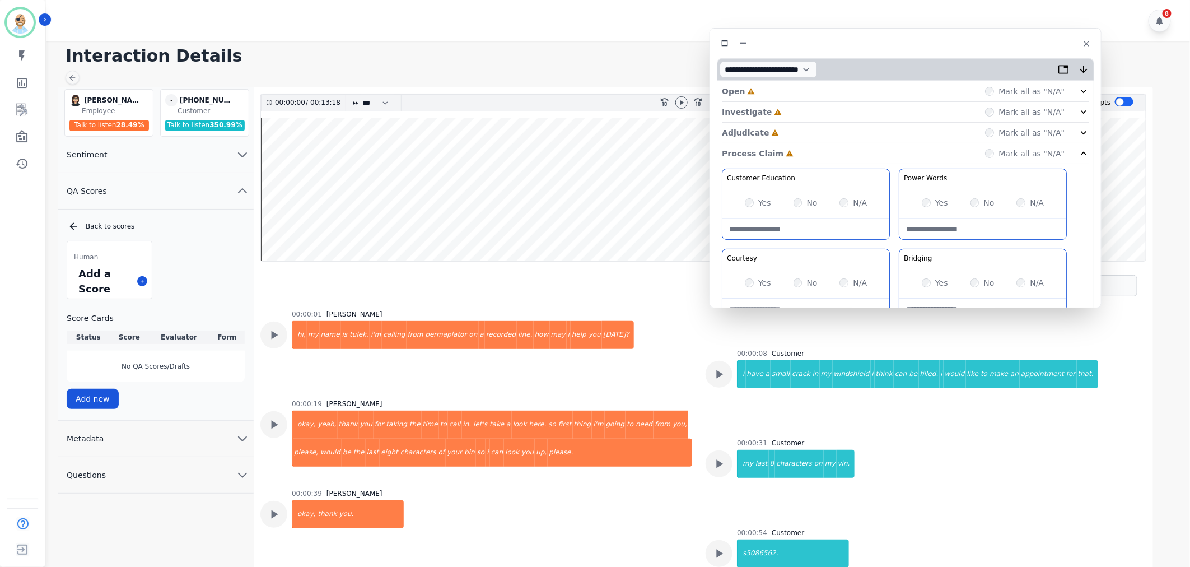
click at [786, 131] on div "Adjudicate Incomplete Mark all as "N/A"" at bounding box center [905, 133] width 367 height 21
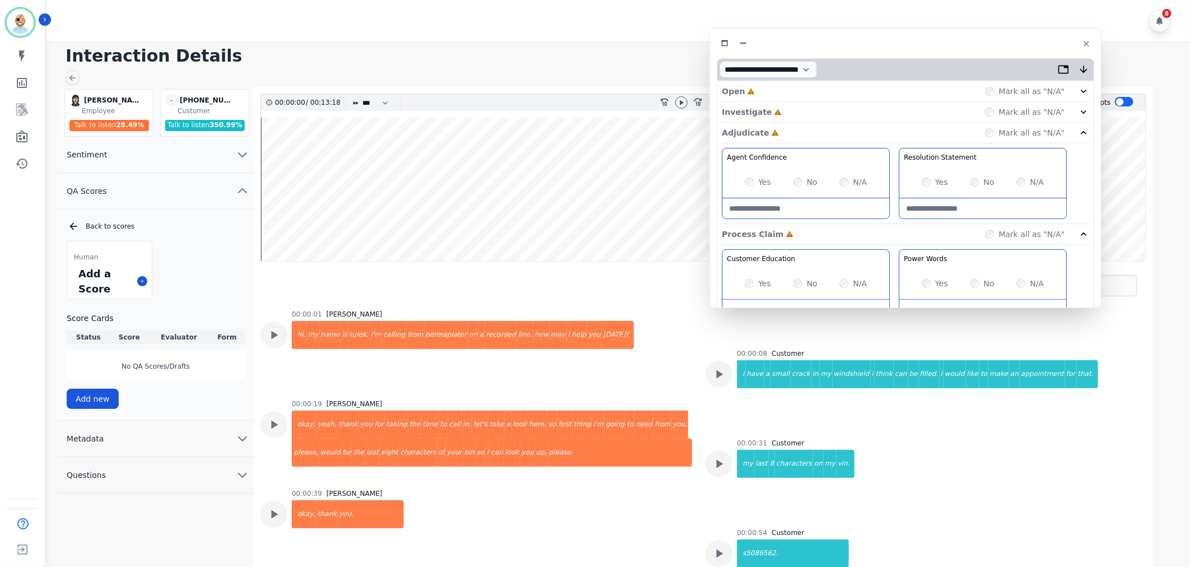
click at [794, 105] on div "Investigate Incomplete Mark all as "N/A"" at bounding box center [905, 112] width 367 height 21
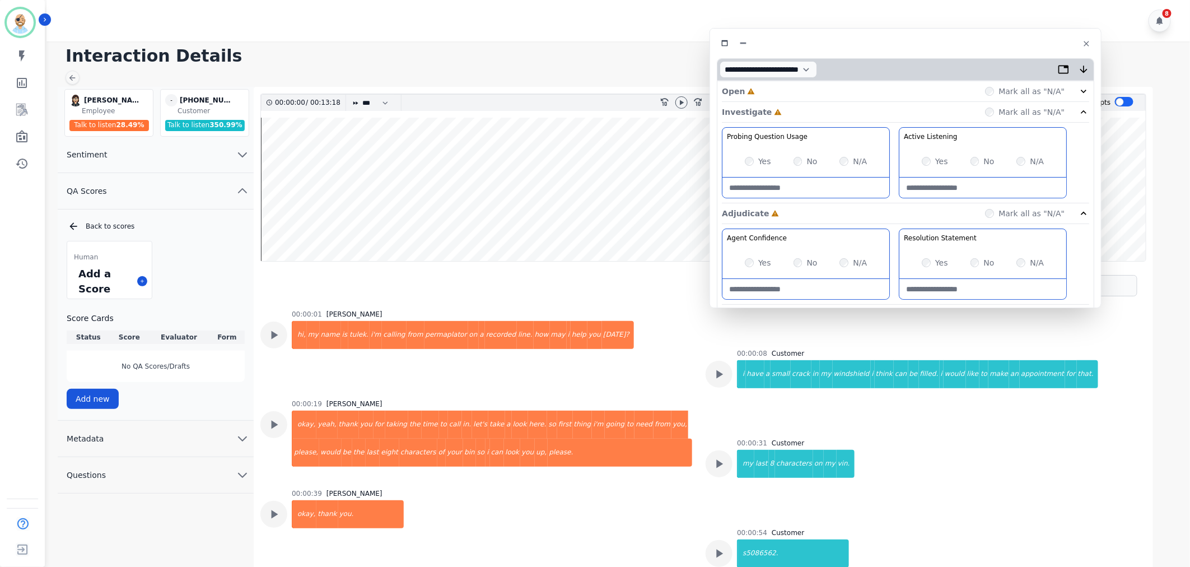
click at [791, 91] on div "Open Incomplete Mark all as "N/A"" at bounding box center [905, 91] width 367 height 21
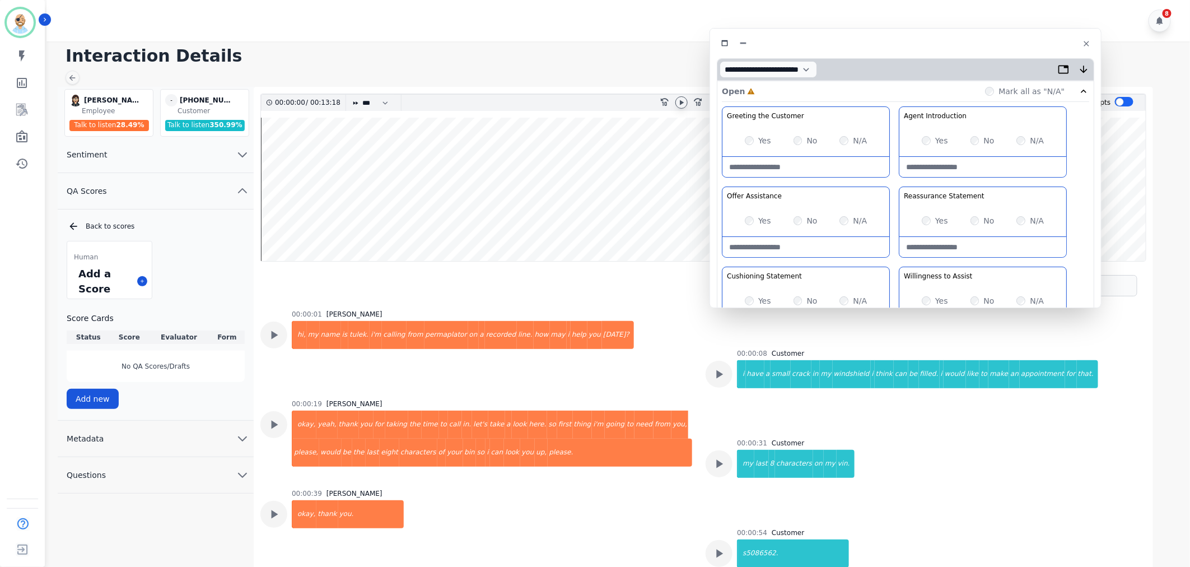
click at [676, 101] on div at bounding box center [682, 102] width 12 height 12
click at [895, 260] on div "Greeting the Customer Welcome is where we quickly greet our customer as a known…" at bounding box center [905, 304] width 367 height 397
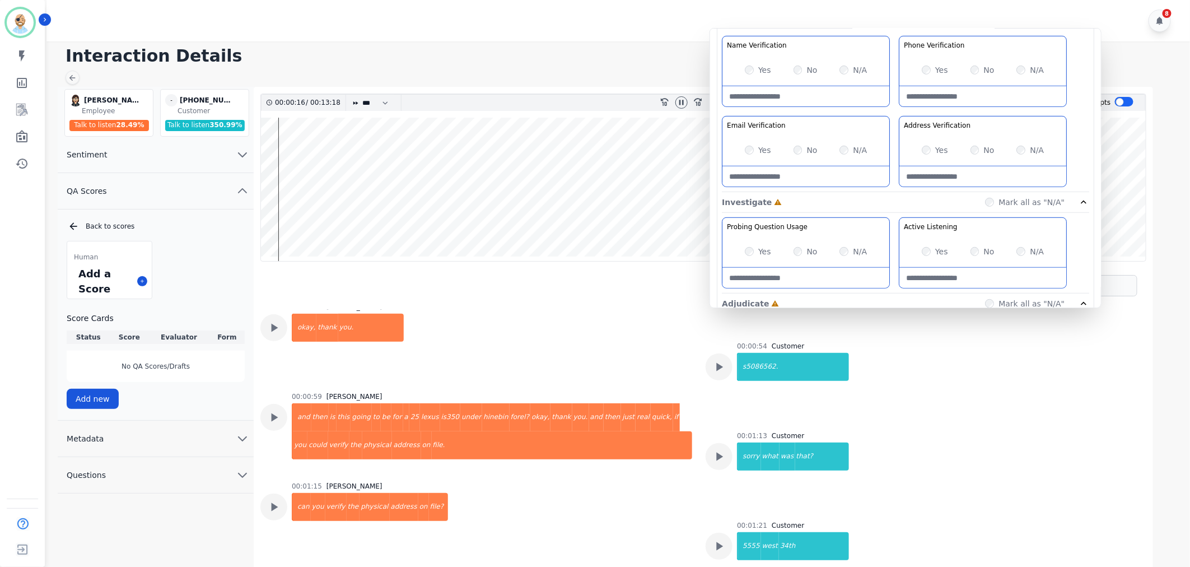
scroll to position [249, 0]
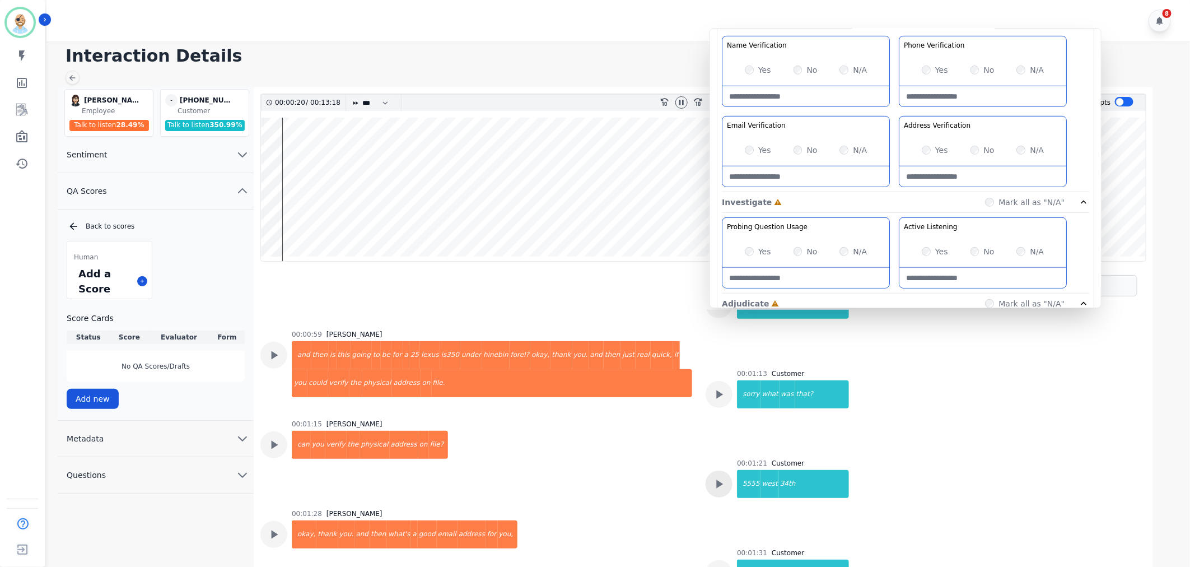
click at [720, 485] on icon at bounding box center [719, 484] width 15 height 15
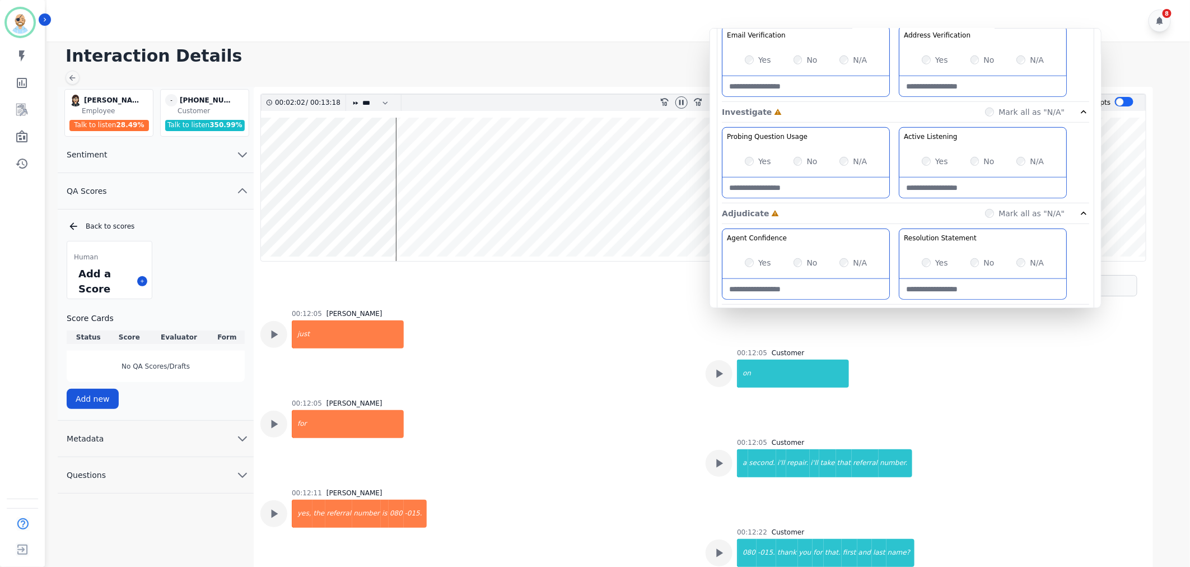
scroll to position [435, 0]
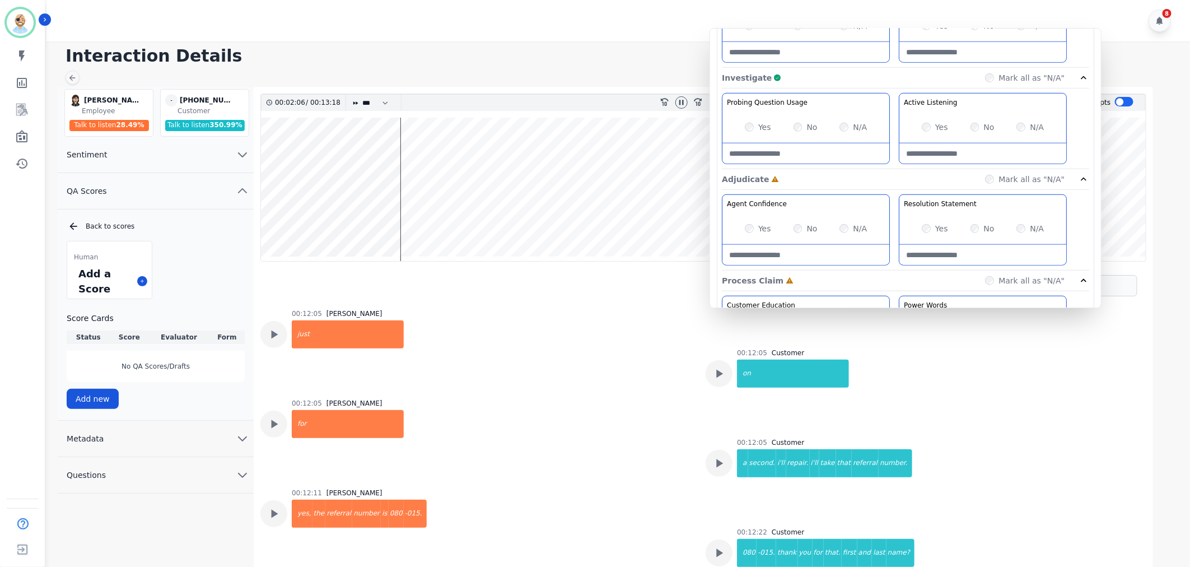
click at [753, 227] on div "Yes" at bounding box center [758, 228] width 26 height 11
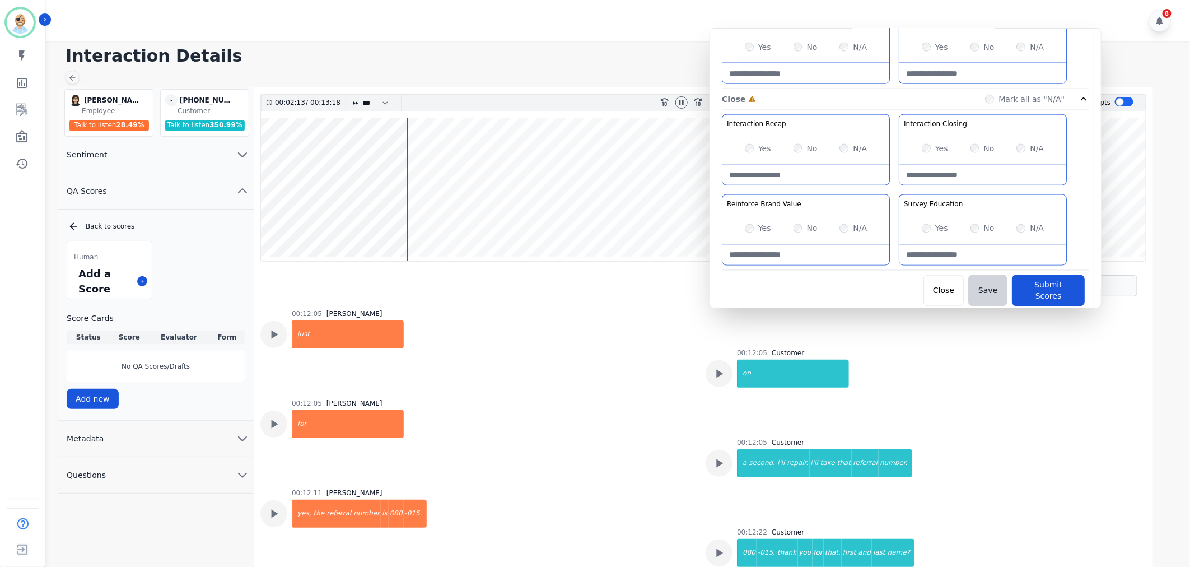
scroll to position [881, 0]
click at [1035, 281] on button "Submit Scores" at bounding box center [1048, 288] width 73 height 31
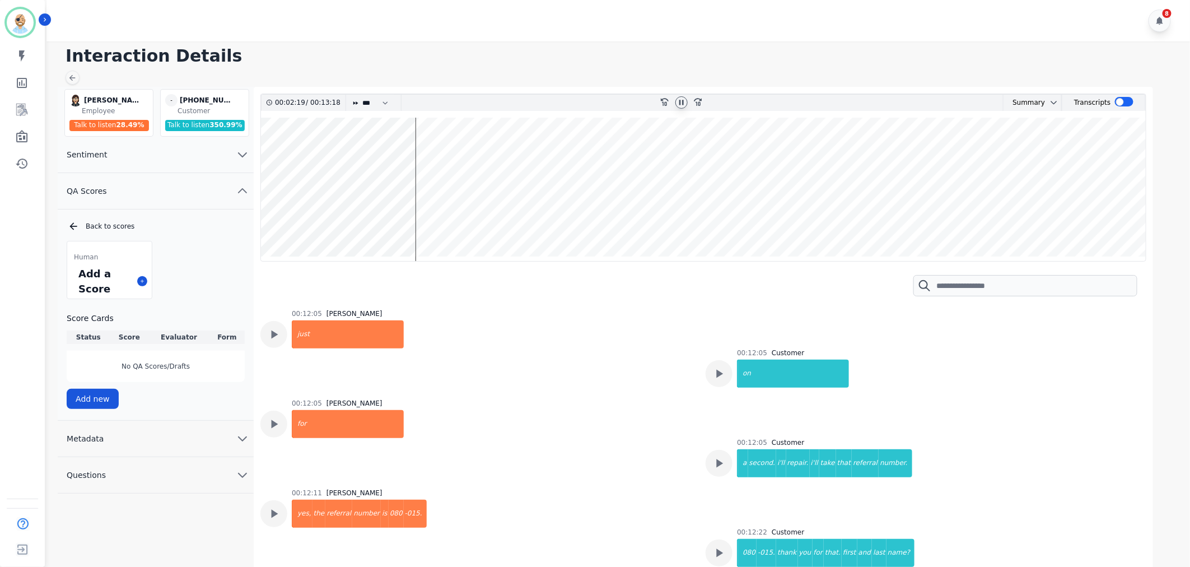
click at [676, 101] on div at bounding box center [682, 102] width 12 height 12
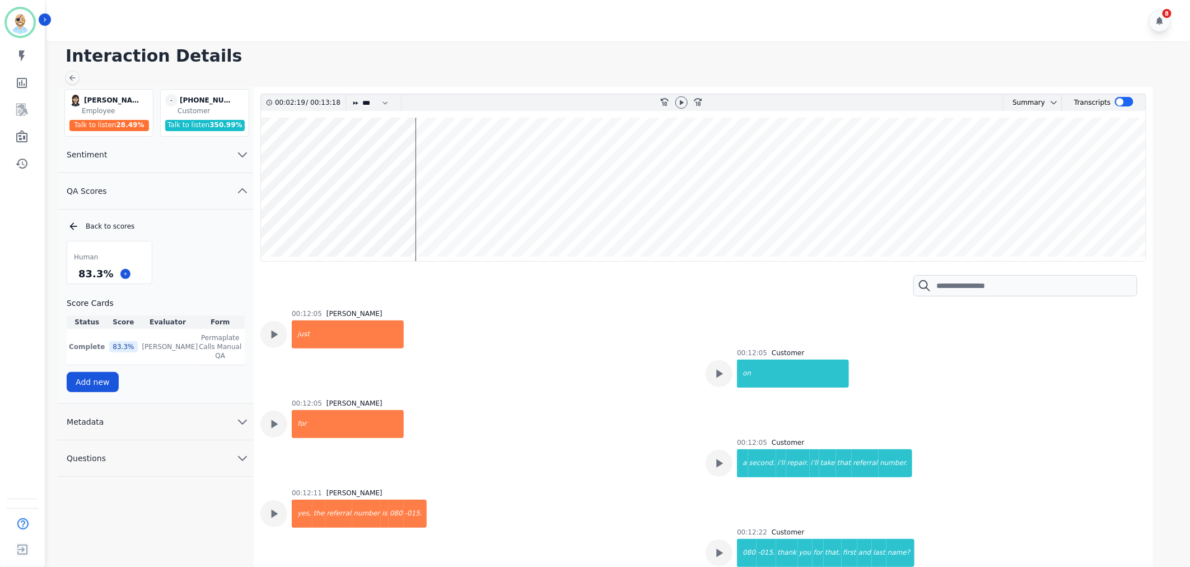
click at [687, 60] on h1 "Interaction Details" at bounding box center [623, 56] width 1114 height 20
drag, startPoint x: 108, startPoint y: 273, endPoint x: 77, endPoint y: 275, distance: 31.4
click at [77, 275] on div "83.3 %" at bounding box center [95, 274] width 39 height 20
copy div "83.3 %"
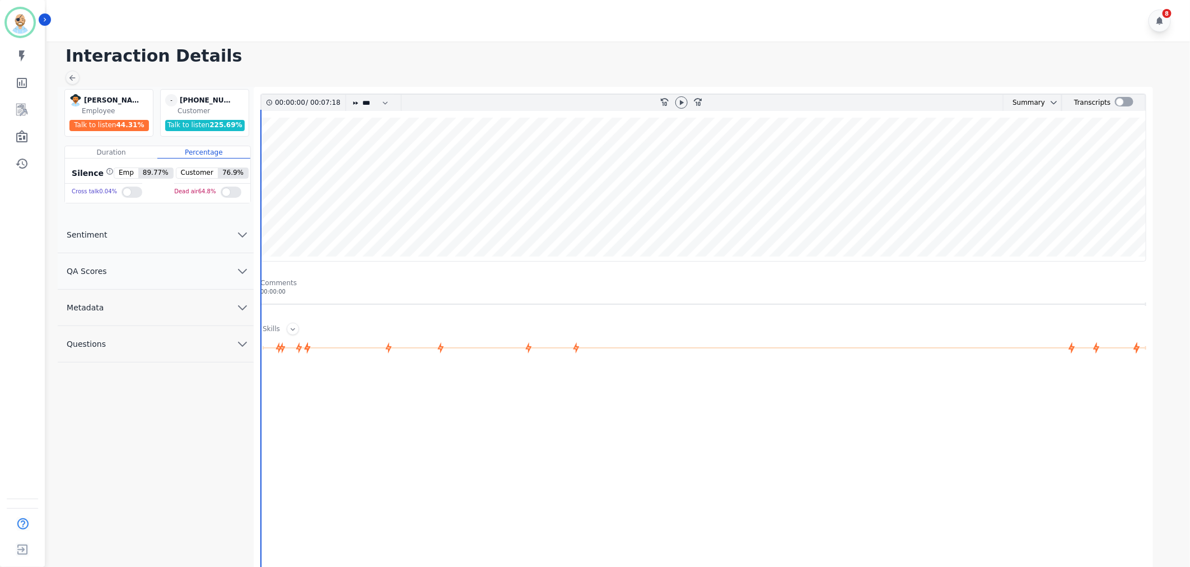
drag, startPoint x: 172, startPoint y: 272, endPoint x: 159, endPoint y: 282, distance: 16.5
click at [172, 272] on button "QA Scores" at bounding box center [156, 271] width 196 height 36
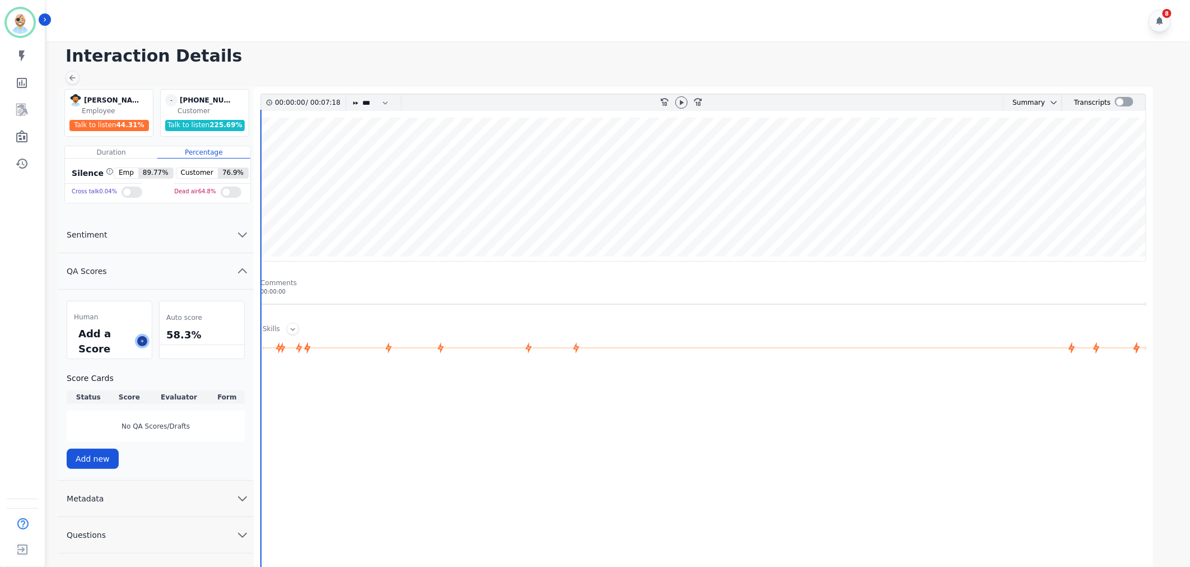
click at [138, 342] on button at bounding box center [142, 341] width 10 height 10
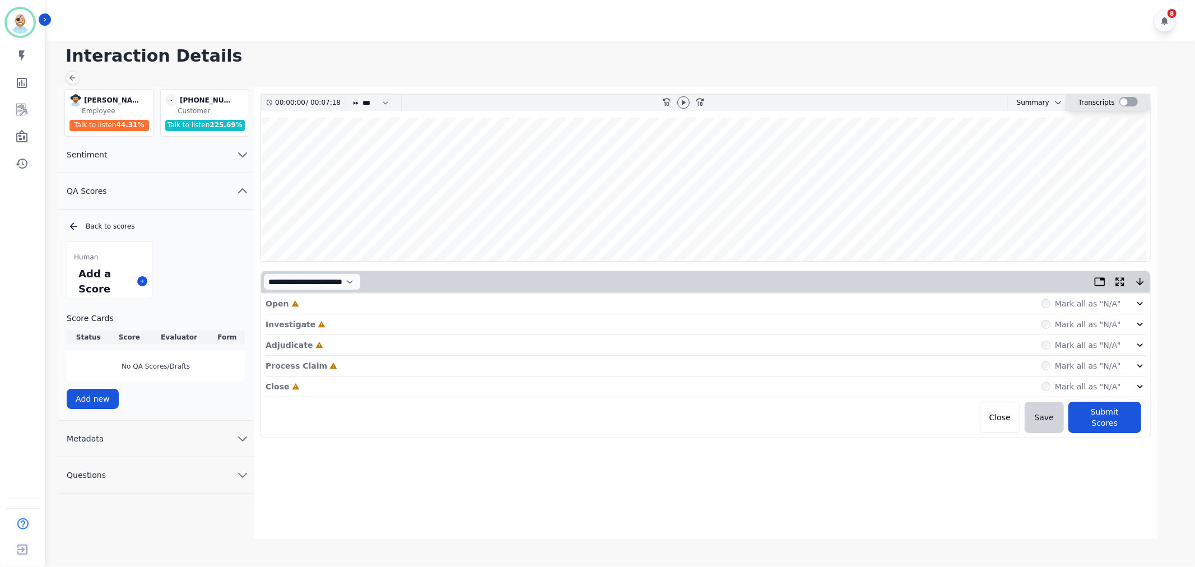
click at [1124, 101] on div at bounding box center [1128, 102] width 18 height 10
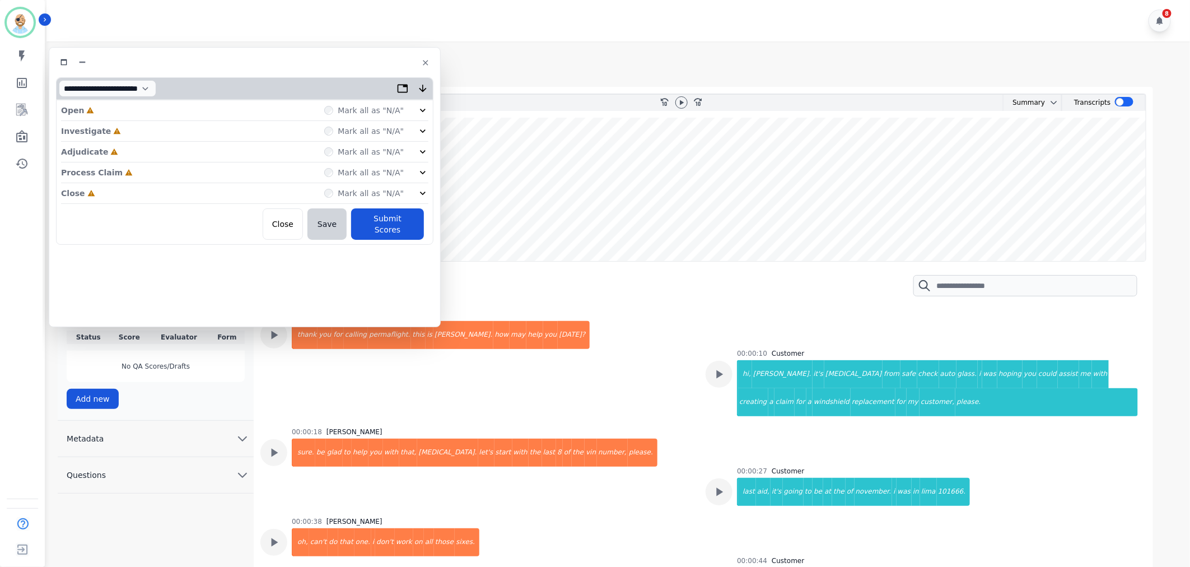
click at [210, 57] on div at bounding box center [245, 62] width 378 height 16
drag, startPoint x: 210, startPoint y: 57, endPoint x: 446, endPoint y: 57, distance: 235.8
click at [446, 57] on div "Interaction Details Chris Anderson Chris Anderson Employee Talk to listen 44.31…" at bounding box center [616, 308] width 1147 height 534
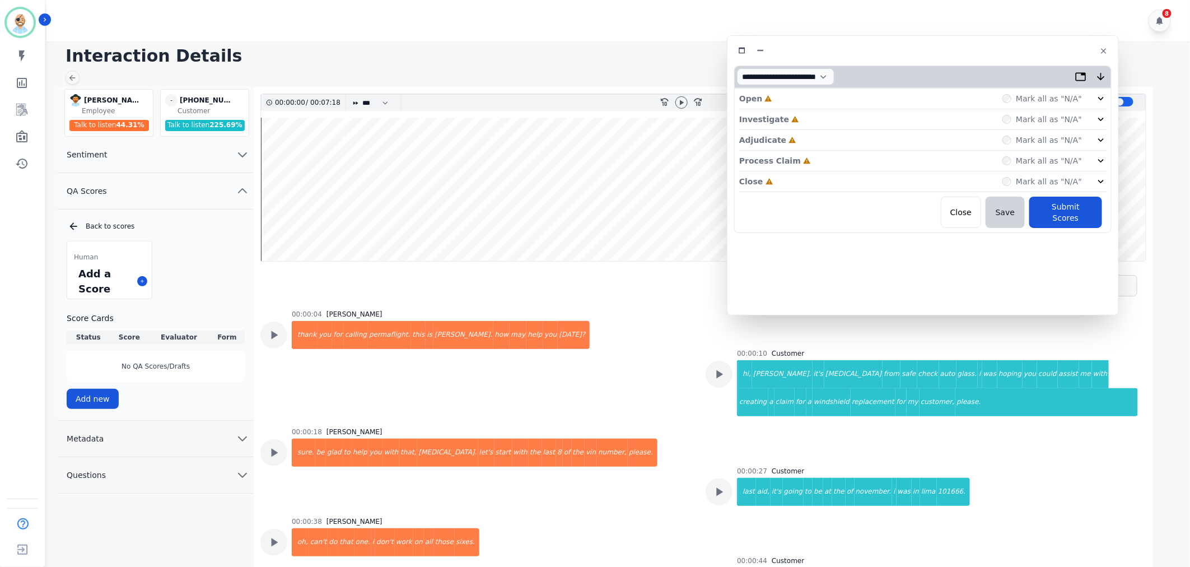
drag, startPoint x: 232, startPoint y: 60, endPoint x: 900, endPoint y: 48, distance: 667.8
click at [900, 48] on div at bounding box center [923, 51] width 378 height 16
click at [809, 181] on div "Close Incomplete Mark all as "N/A"" at bounding box center [922, 181] width 367 height 21
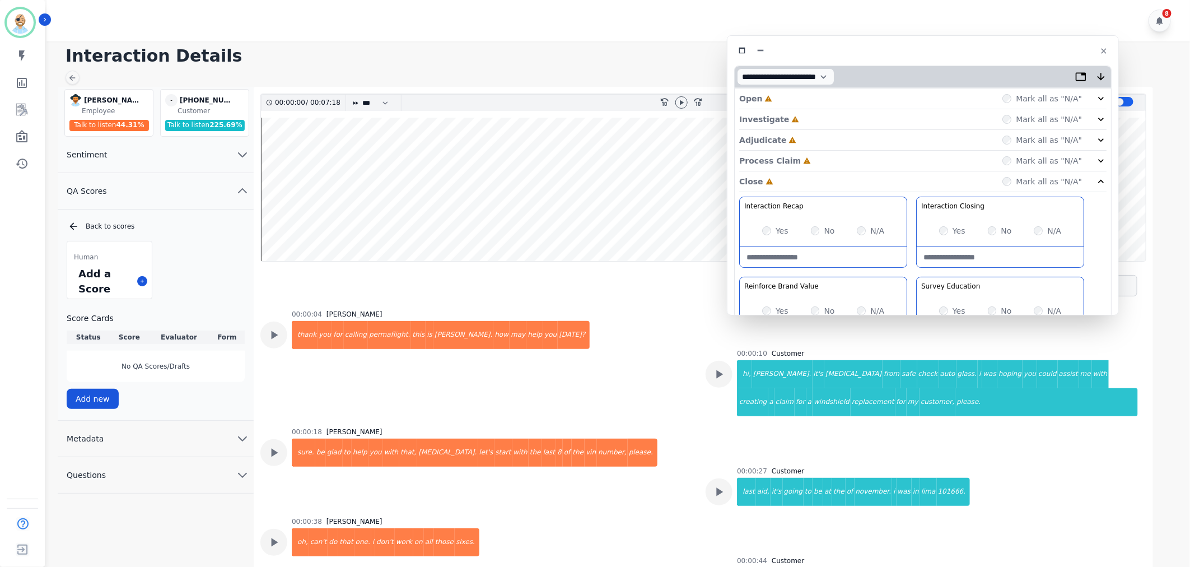
click at [811, 163] on div "Process Claim Incomplete Mark all as "N/A"" at bounding box center [922, 161] width 367 height 21
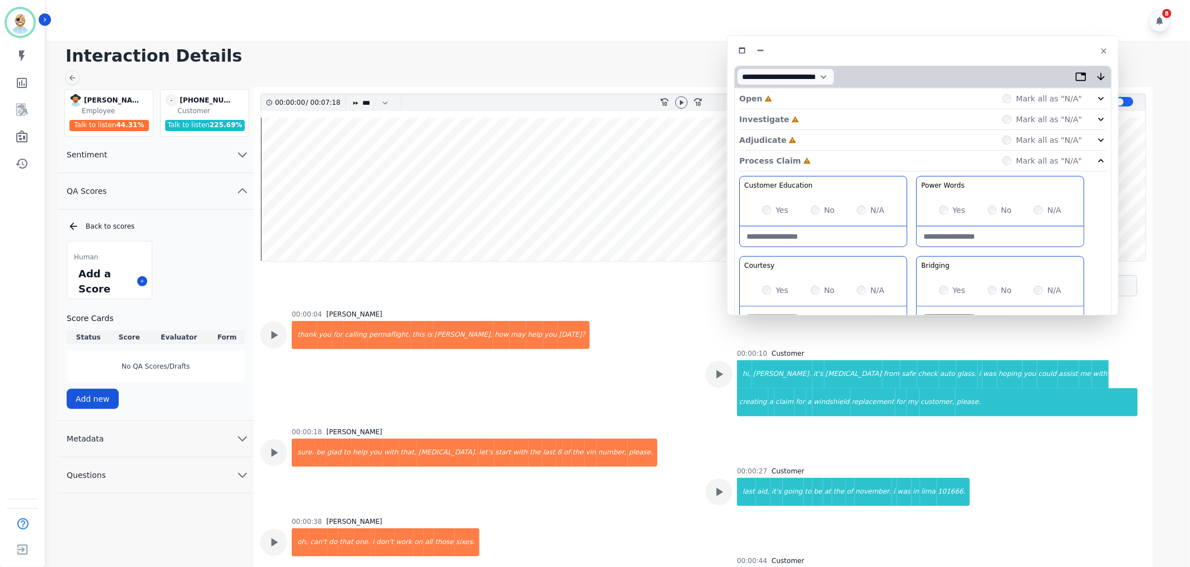
click at [810, 143] on div "Adjudicate Incomplete Mark all as "N/A"" at bounding box center [922, 140] width 367 height 21
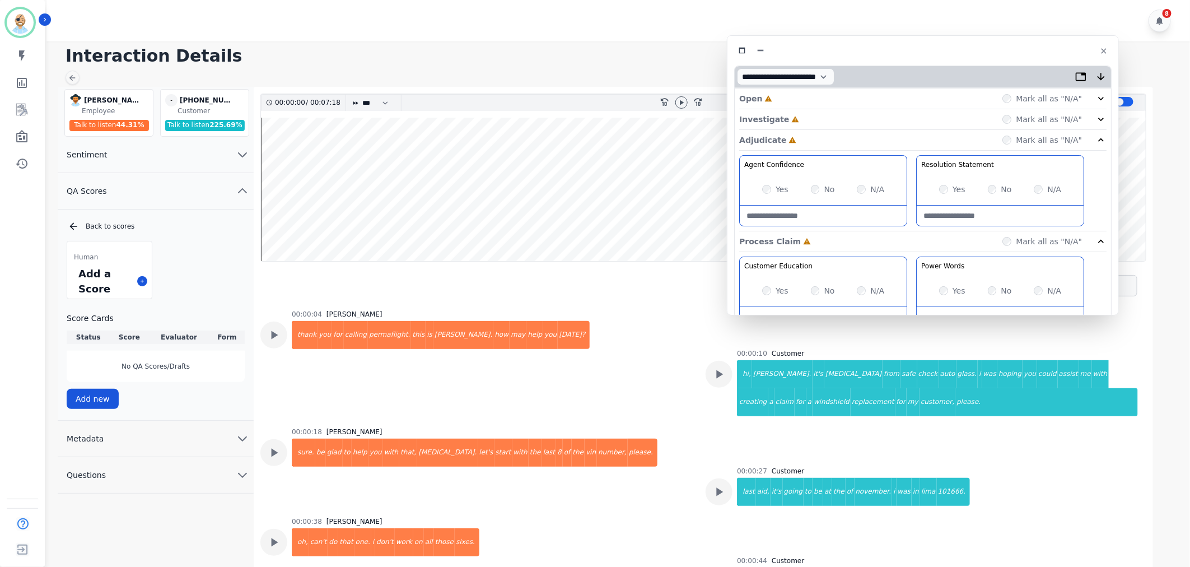
click at [802, 114] on div "Investigate Incomplete Mark all as "N/A"" at bounding box center [922, 119] width 367 height 21
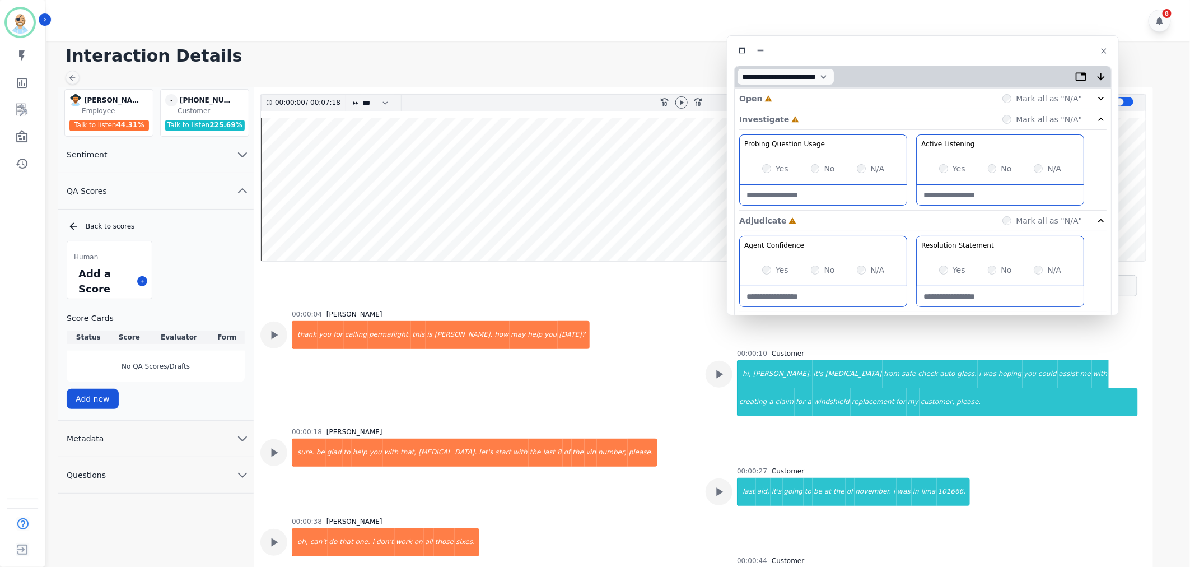
click at [803, 97] on div "Open Incomplete Mark all as "N/A"" at bounding box center [922, 98] width 367 height 21
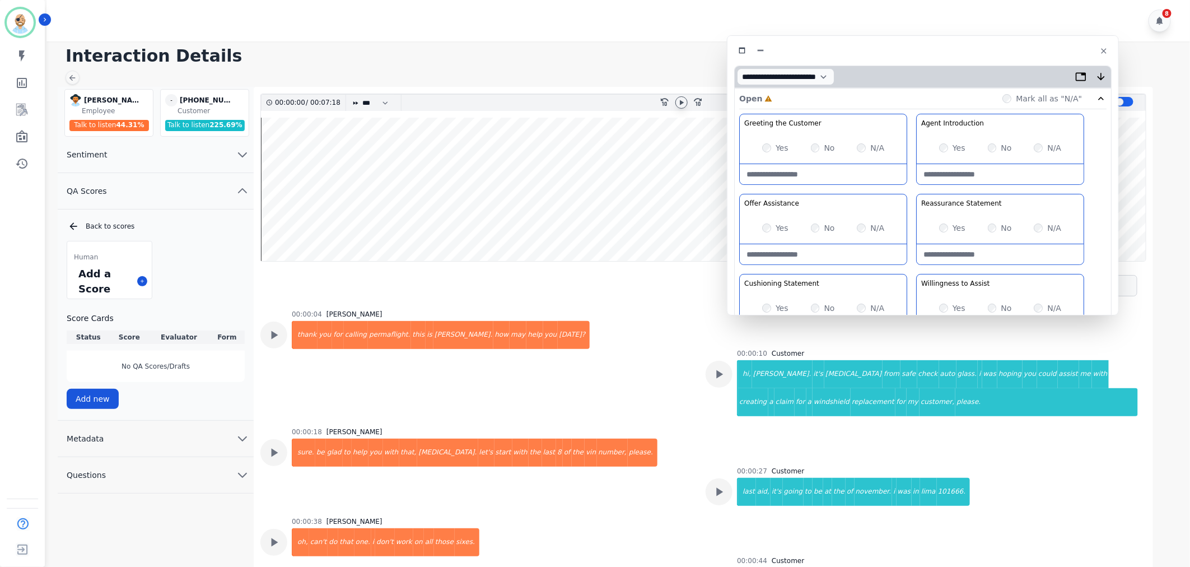
click at [678, 101] on icon at bounding box center [681, 102] width 9 height 9
click at [902, 261] on Assistance-note at bounding box center [823, 254] width 167 height 20
click at [907, 263] on div "Greeting the Customer Welcome is where we quickly greet our customer as a known…" at bounding box center [922, 312] width 367 height 397
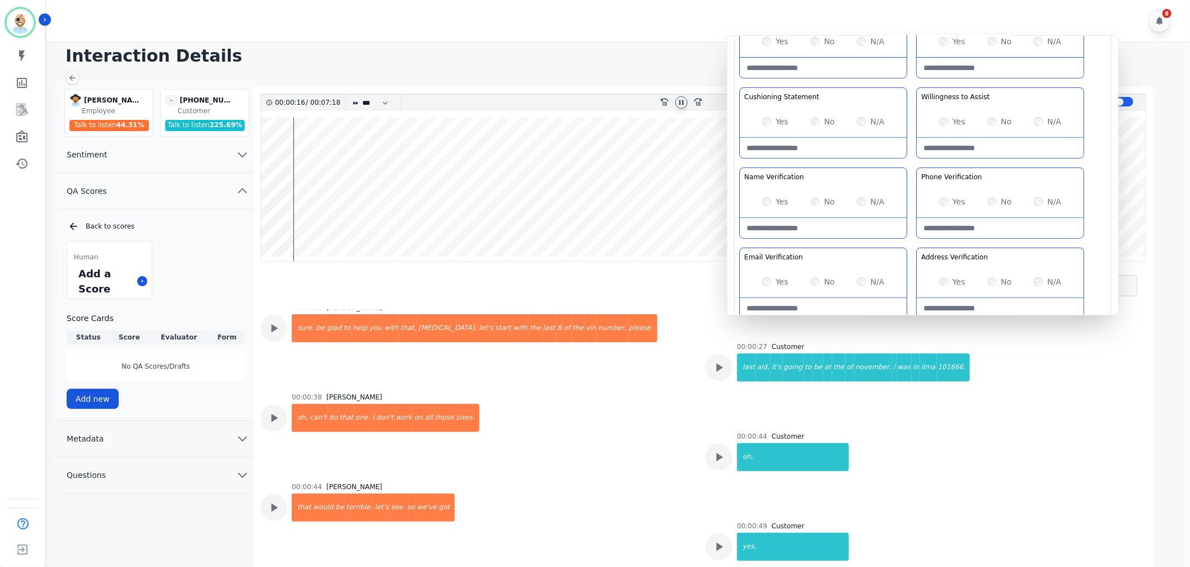
scroll to position [187, 0]
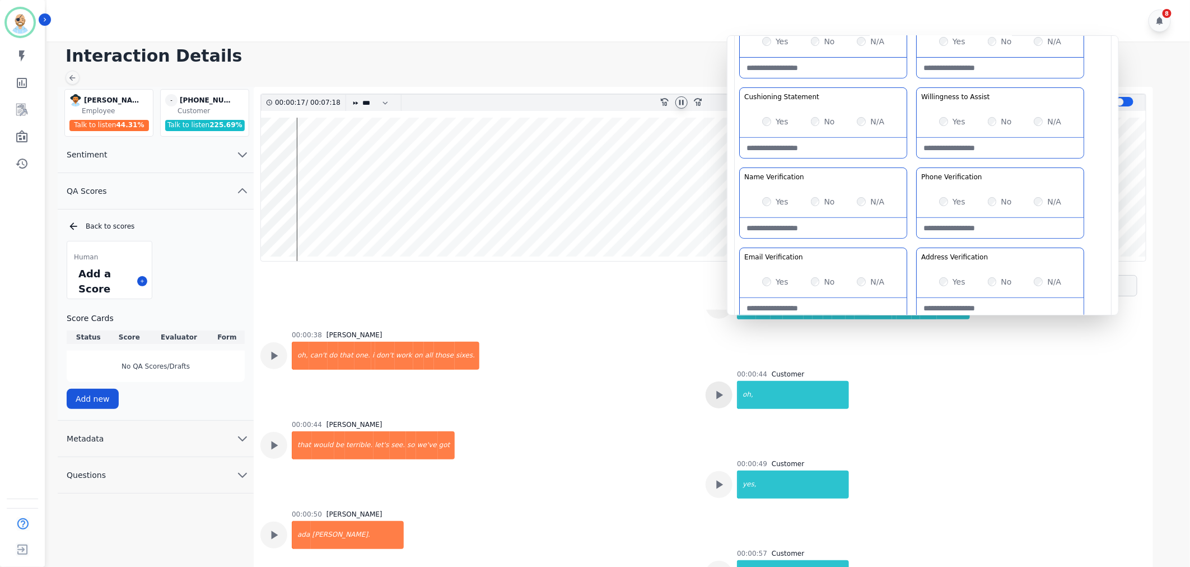
click at [720, 393] on icon at bounding box center [719, 395] width 15 height 15
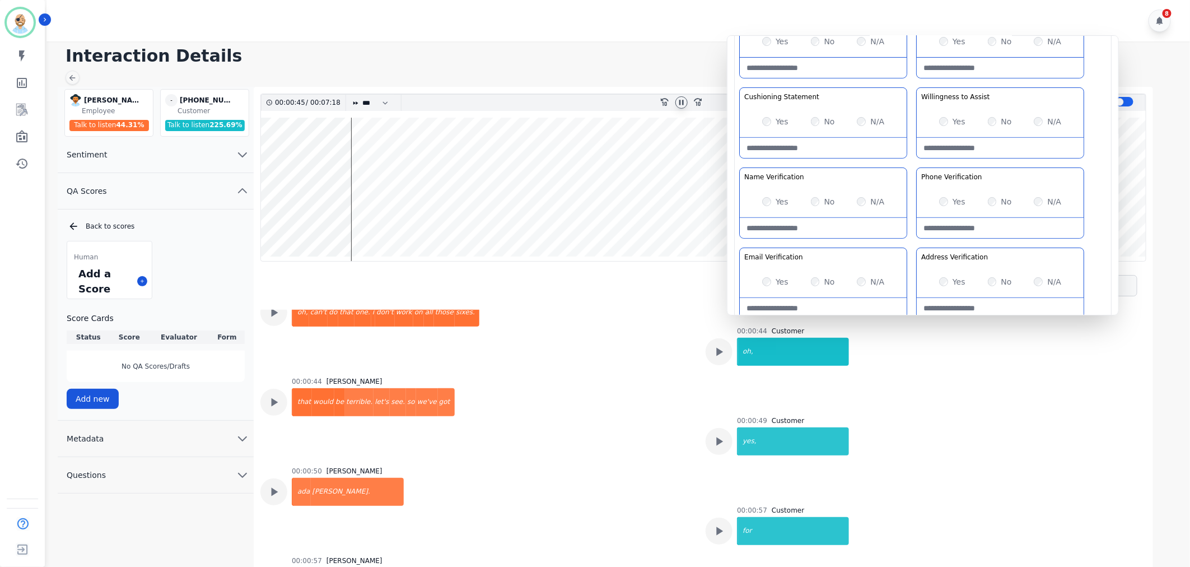
scroll to position [249, 0]
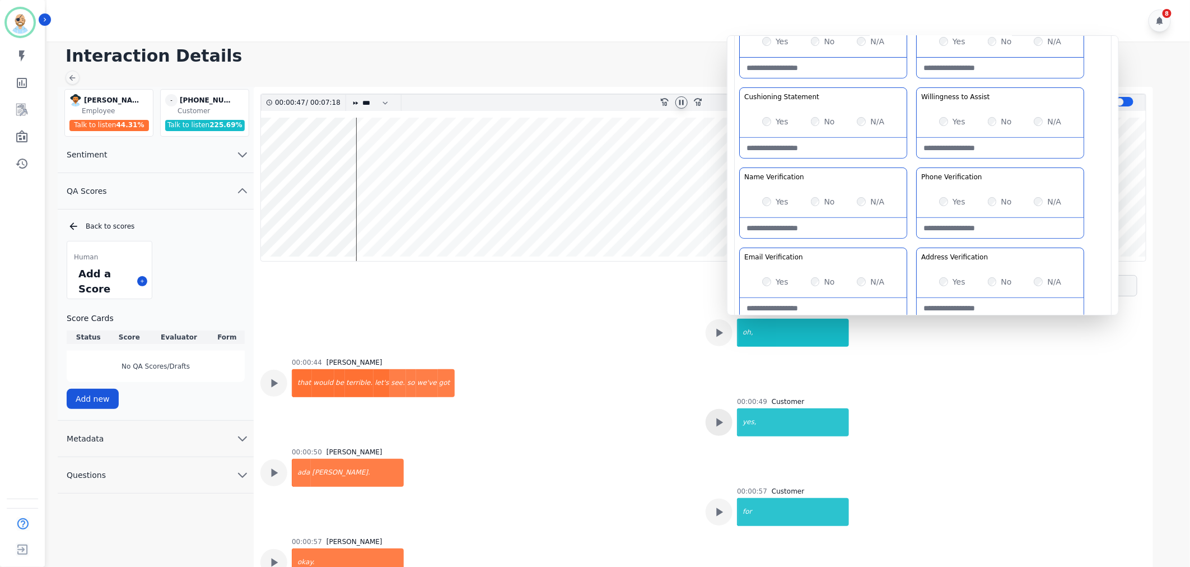
click at [712, 419] on icon at bounding box center [719, 422] width 15 height 15
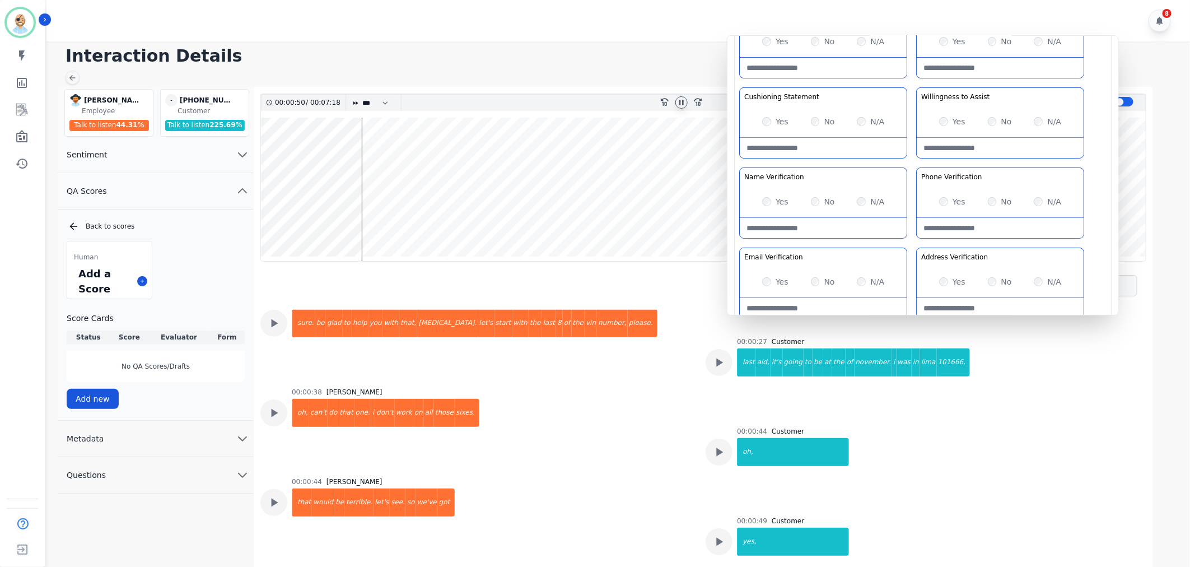
scroll to position [124, 0]
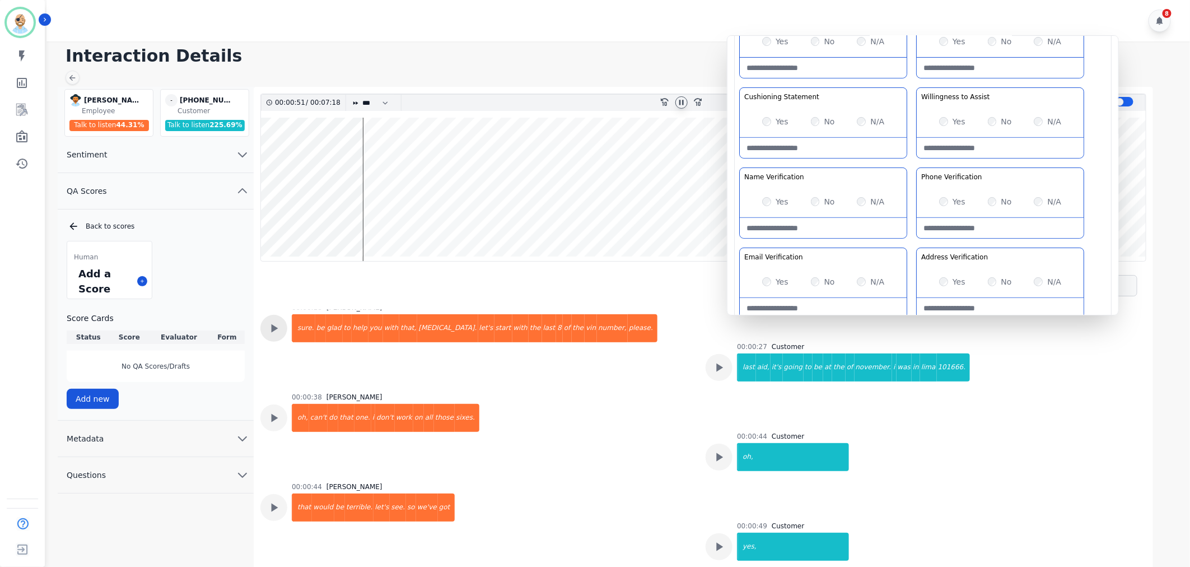
click at [280, 333] on icon at bounding box center [274, 328] width 15 height 15
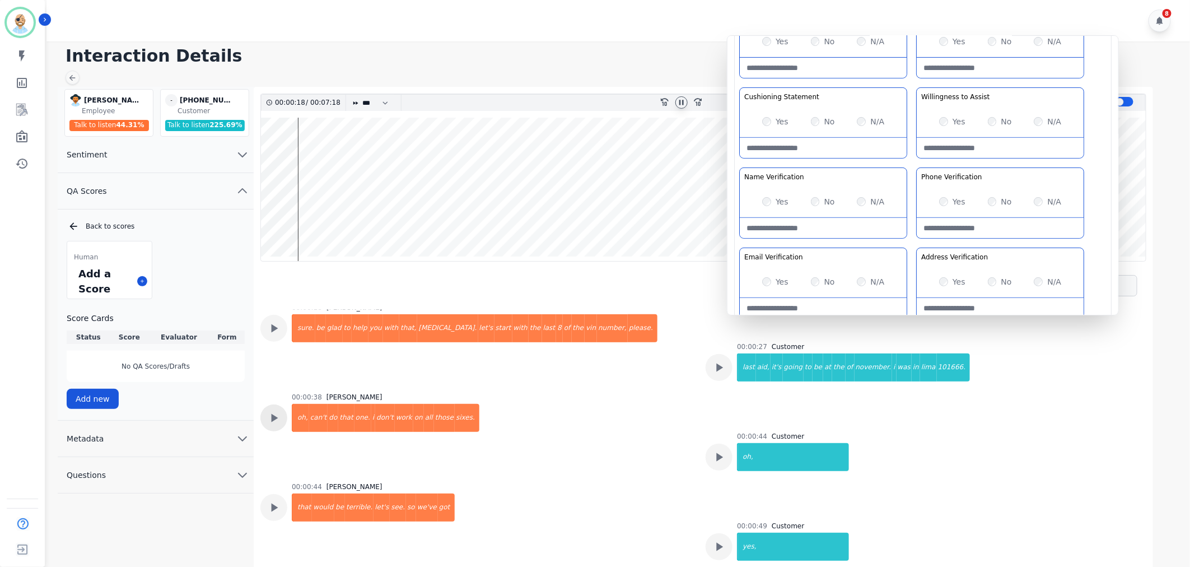
click at [277, 408] on div at bounding box center [273, 417] width 27 height 27
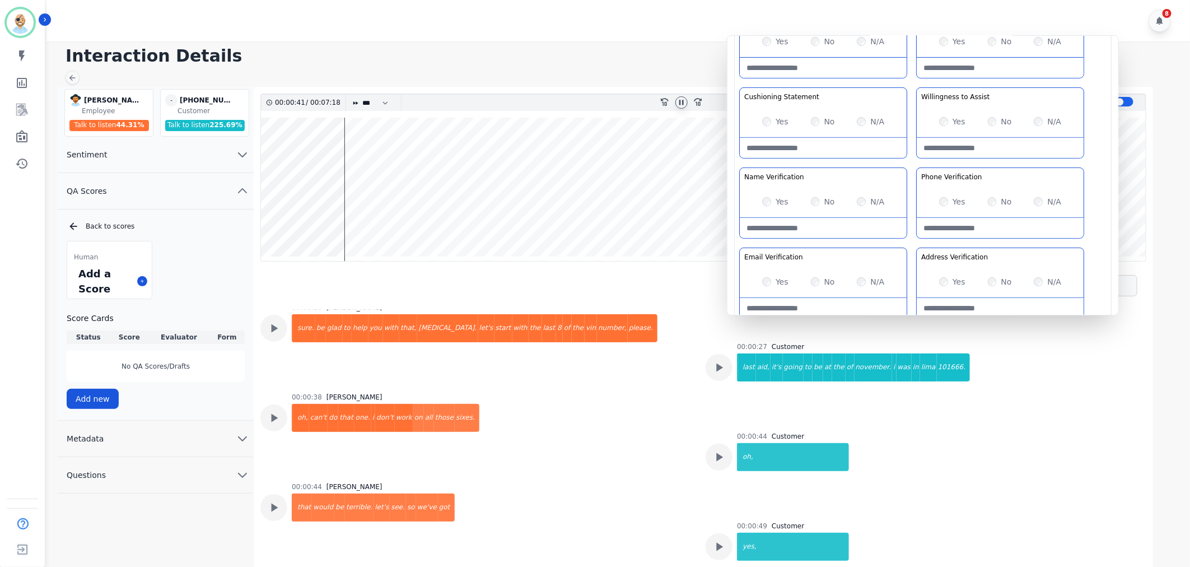
click at [670, 426] on div "00:00:38 Chris Anderson oh, can't do that one. i don't work on all those sixes." at bounding box center [476, 431] width 432 height 76
click at [670, 421] on div "00:00:38 Chris Anderson oh, can't do that one. i don't work on all those sixes." at bounding box center [476, 431] width 432 height 76
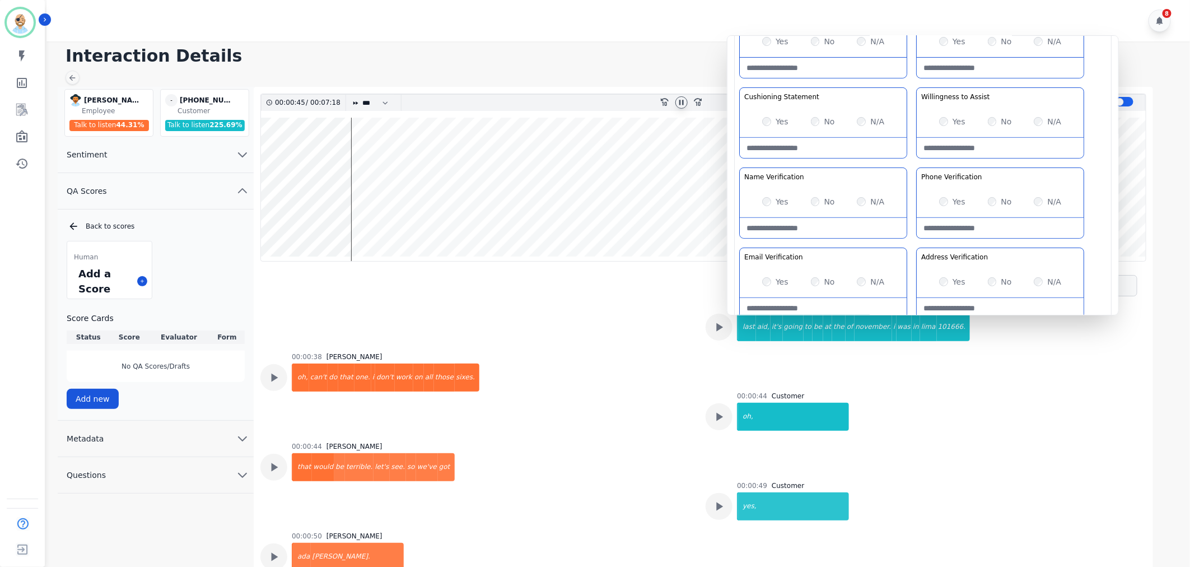
scroll to position [187, 0]
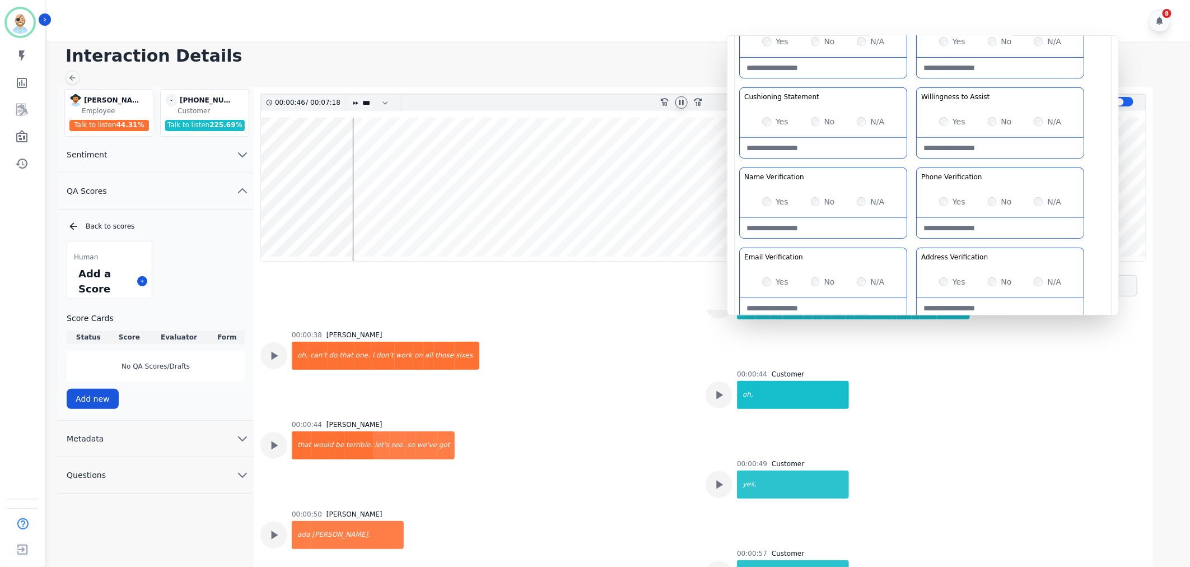
click at [620, 444] on div "00:00:44 Chris Anderson that would be terrible. let's see. so we've got" at bounding box center [476, 458] width 432 height 76
click at [608, 349] on div "00:00:38 Chris Anderson oh, can't do that one. i don't work on all those sixes." at bounding box center [476, 368] width 432 height 76
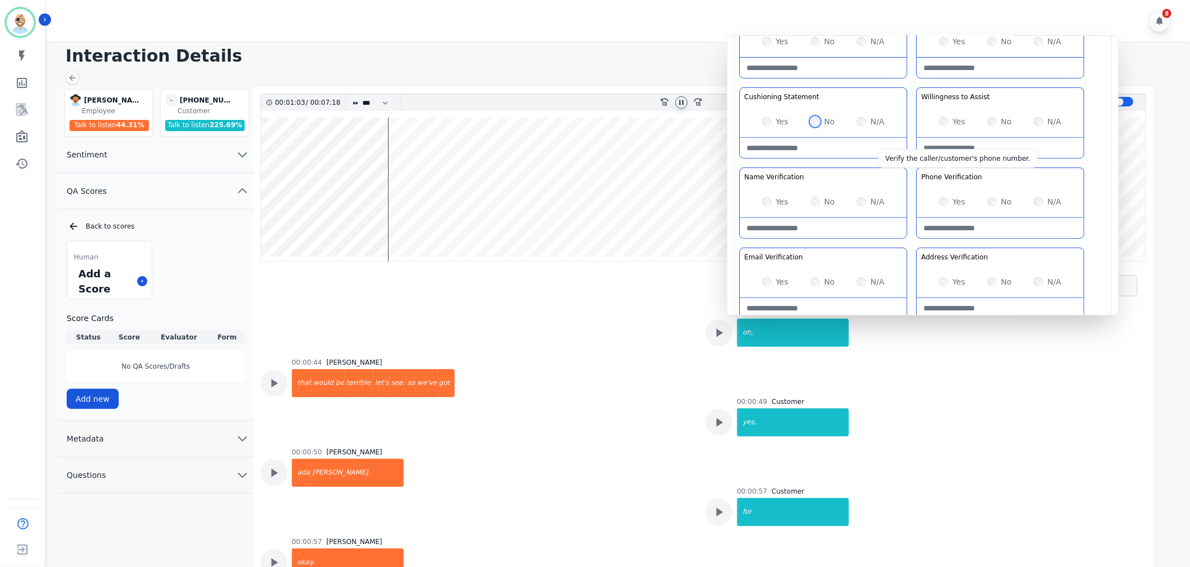
scroll to position [249, 0]
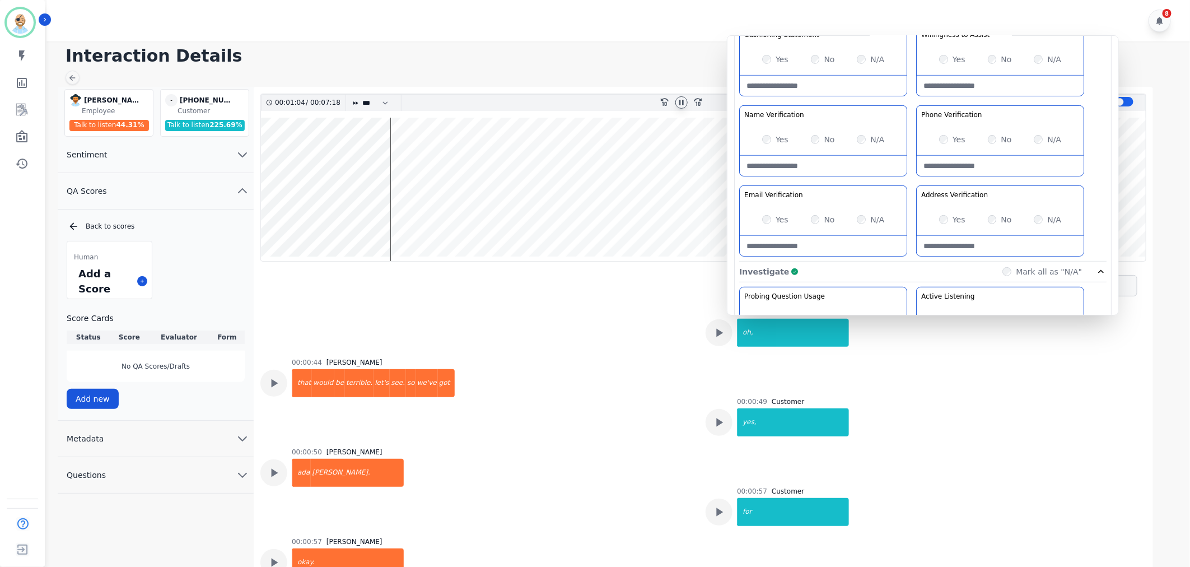
click at [909, 97] on div "Greeting the Customer Welcome is where we quickly greet our customer as a known…" at bounding box center [922, 63] width 367 height 397
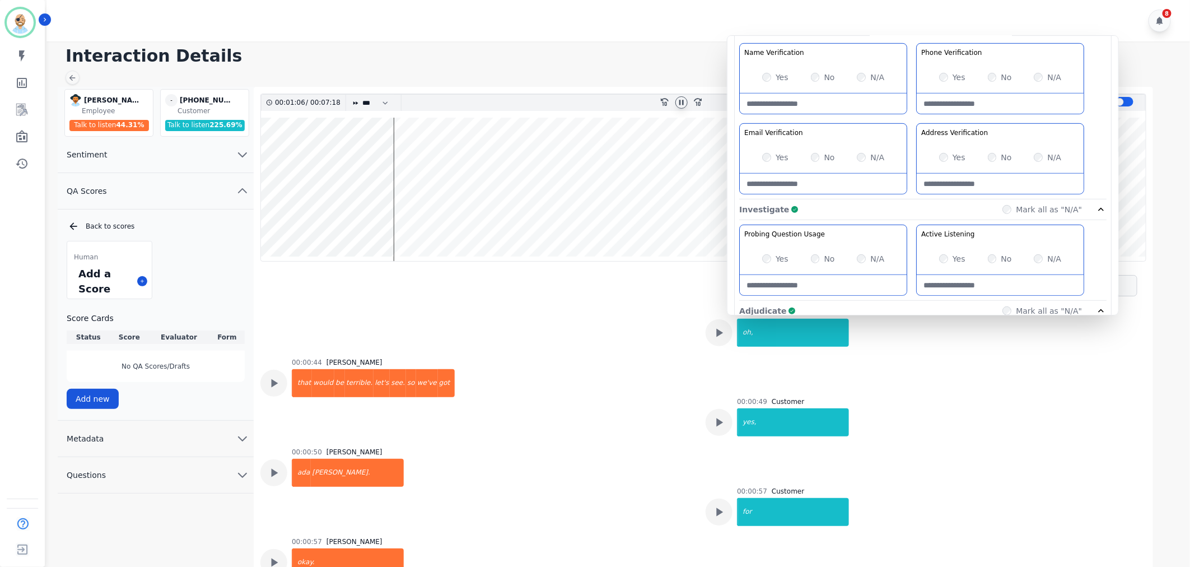
click at [965, 188] on Verification-note at bounding box center [1000, 184] width 167 height 20
type Verification-note "**********"
click at [905, 121] on div "Greeting the Customer Welcome is where we quickly greet our customer as a known…" at bounding box center [922, 1] width 367 height 397
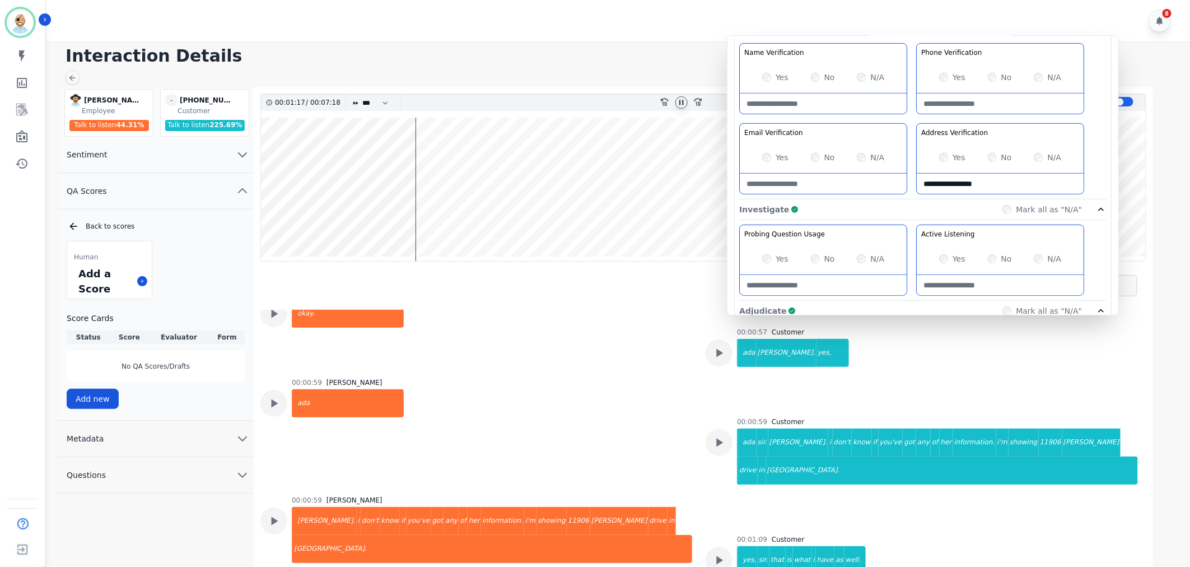
scroll to position [747, 0]
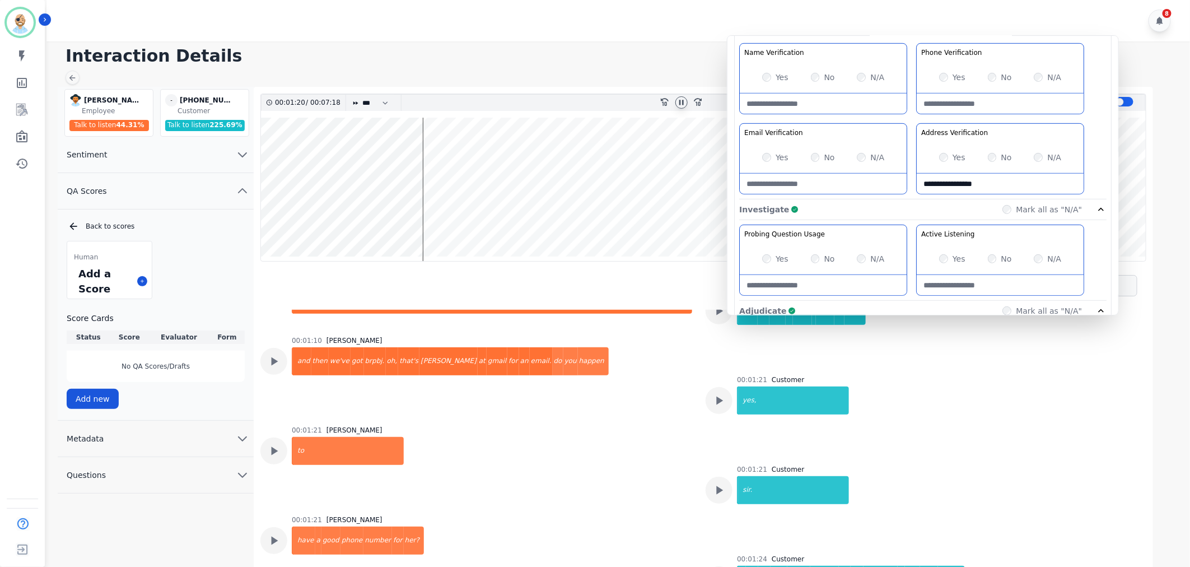
click at [796, 183] on Verification-note at bounding box center [823, 184] width 167 height 20
paste Verification-note "**********"
type Verification-note "**********"
click at [912, 118] on div "Greeting the Customer Welcome is where we quickly greet our customer as a known…" at bounding box center [922, 1] width 367 height 397
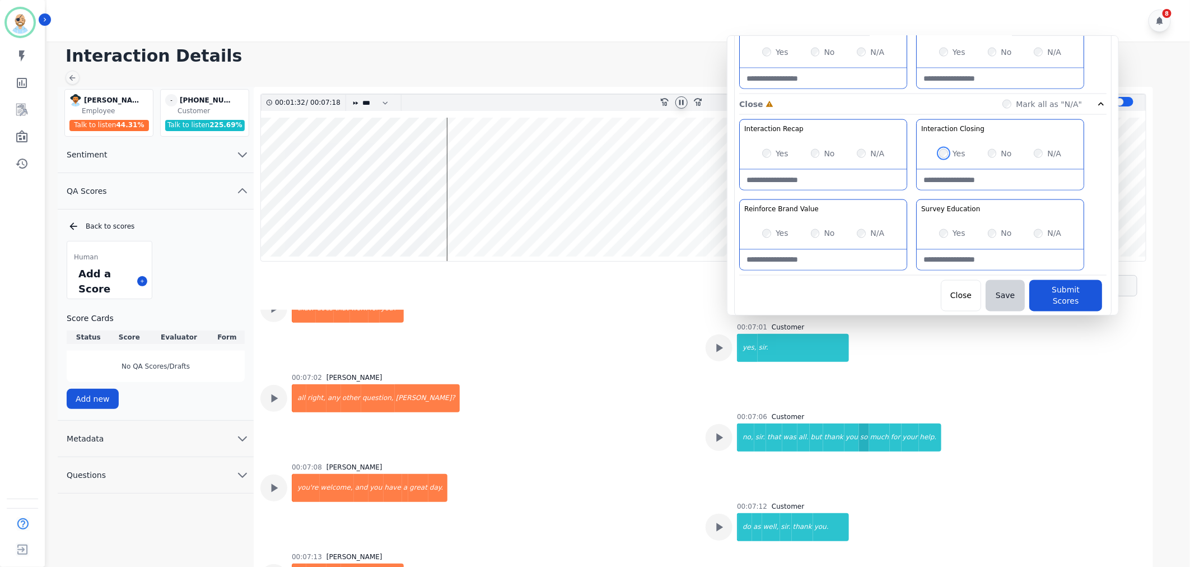
scroll to position [2567, 0]
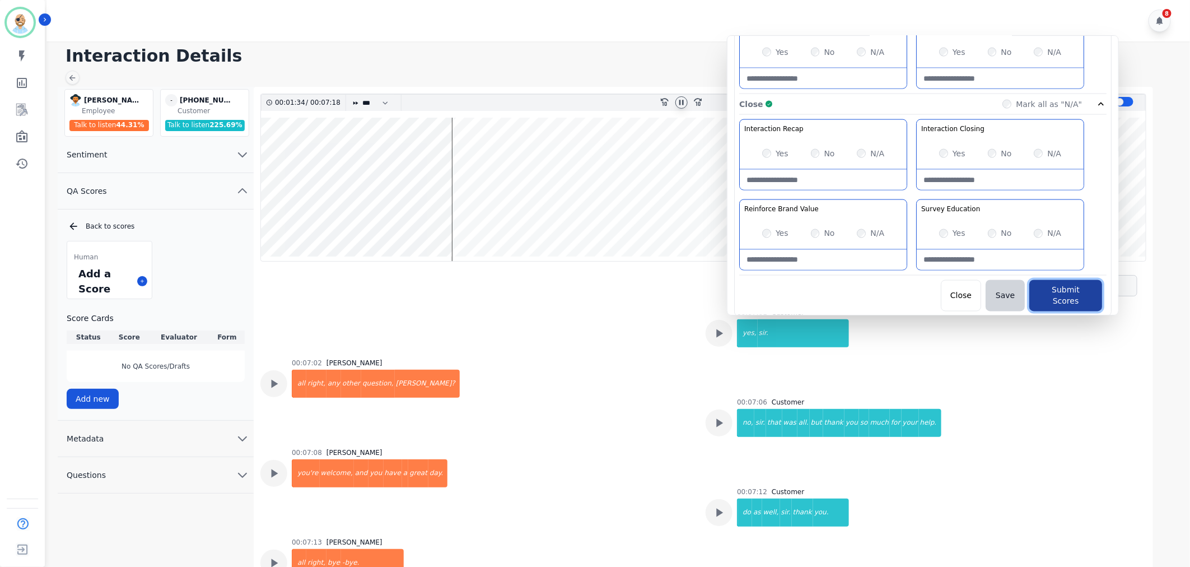
click at [1043, 284] on button "Submit Scores" at bounding box center [1066, 295] width 73 height 31
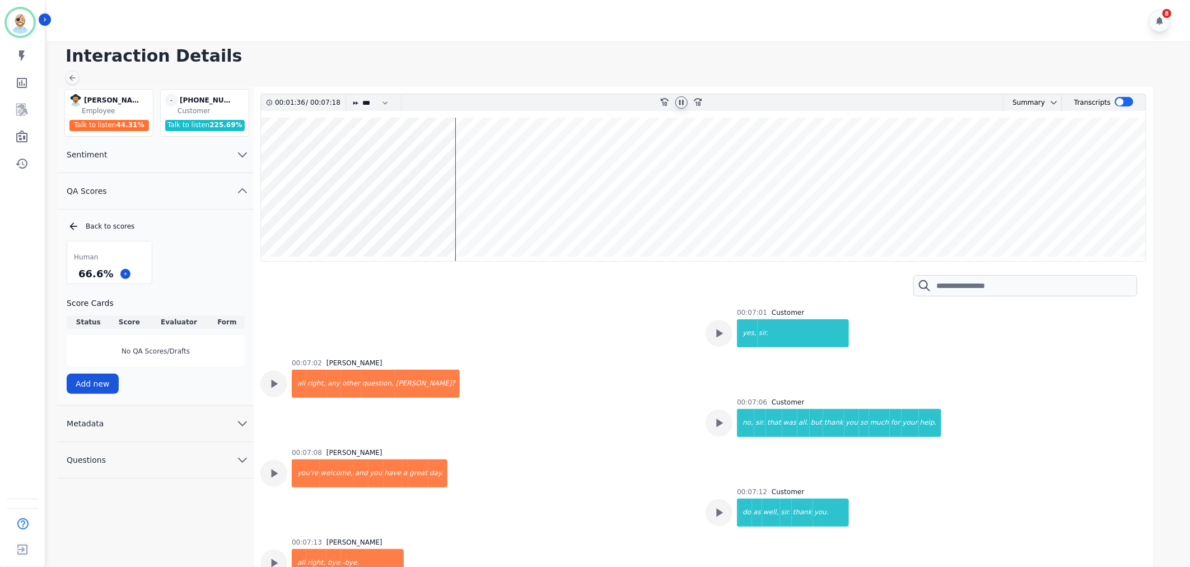
click at [684, 101] on icon at bounding box center [681, 102] width 9 height 9
click at [695, 46] on h1 "Interaction Details" at bounding box center [623, 56] width 1114 height 20
drag, startPoint x: 105, startPoint y: 272, endPoint x: 80, endPoint y: 276, distance: 25.5
click at [80, 276] on div "66.6 %" at bounding box center [95, 274] width 39 height 20
copy div "66.6 %"
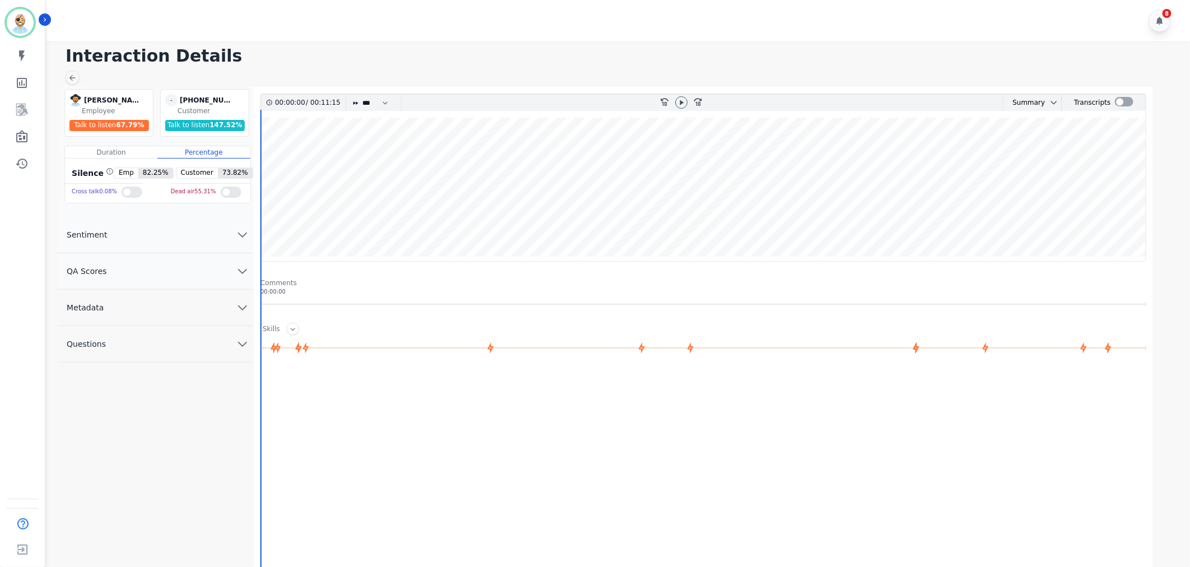
click at [184, 267] on button "QA Scores" at bounding box center [156, 271] width 196 height 36
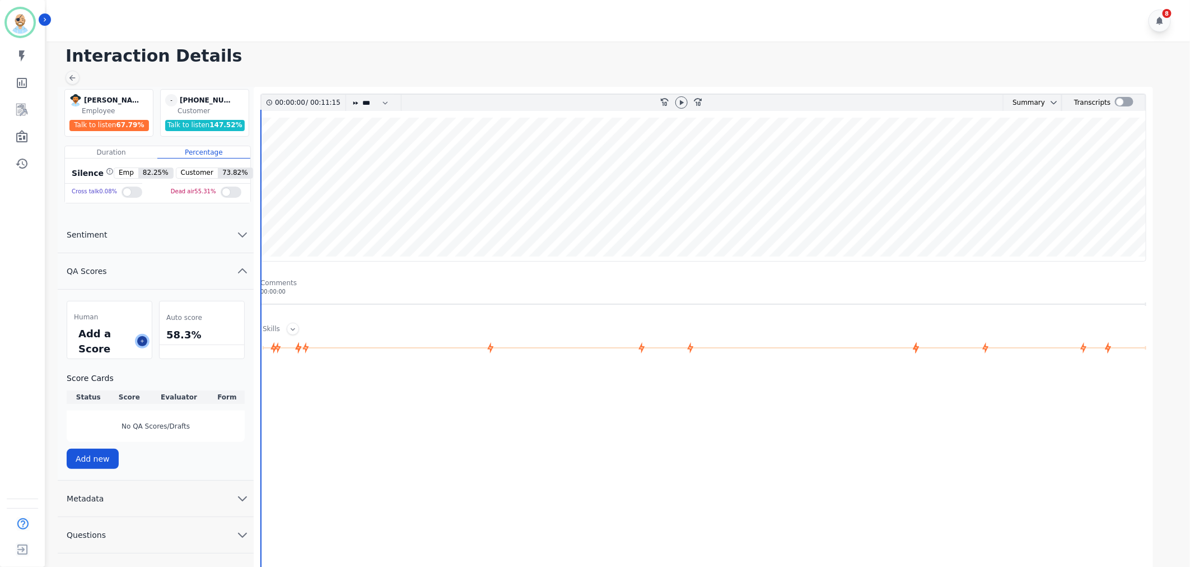
click at [141, 340] on icon at bounding box center [142, 341] width 6 height 6
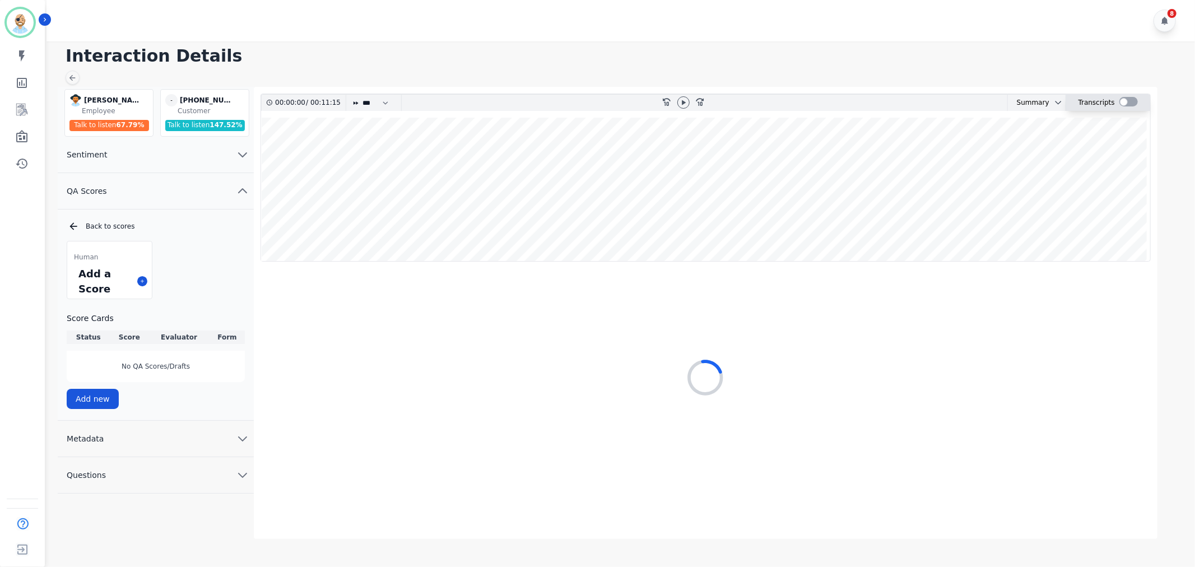
click at [1123, 100] on div at bounding box center [1128, 102] width 18 height 10
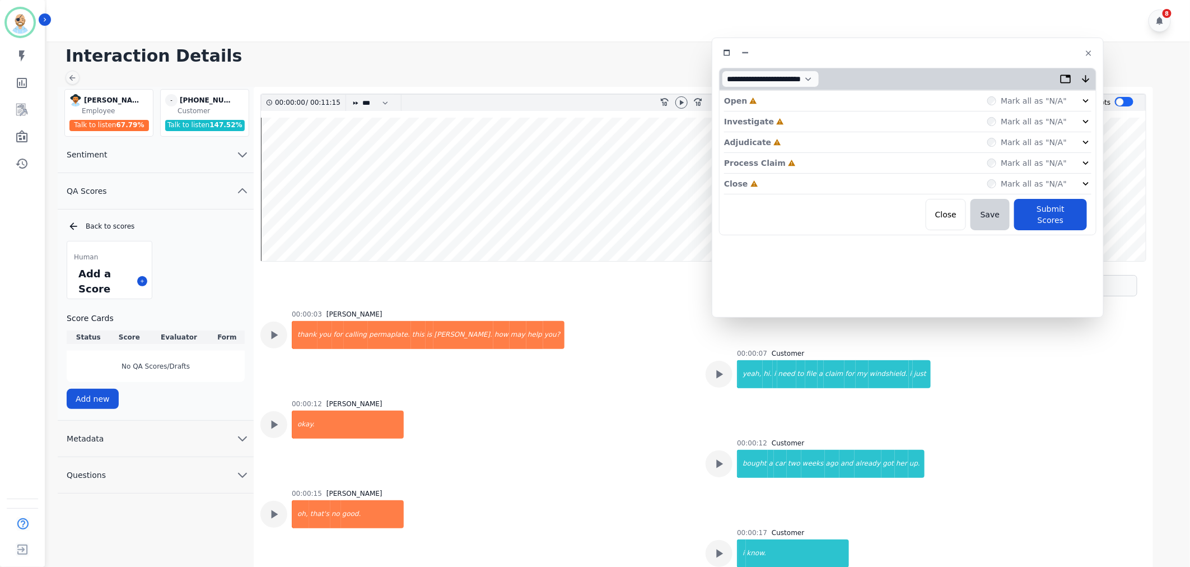
drag, startPoint x: 284, startPoint y: 66, endPoint x: 948, endPoint y: 57, distance: 663.8
click at [948, 57] on div at bounding box center [908, 53] width 378 height 16
click at [775, 183] on div "Close Incomplete Mark all as "N/A"" at bounding box center [908, 184] width 367 height 21
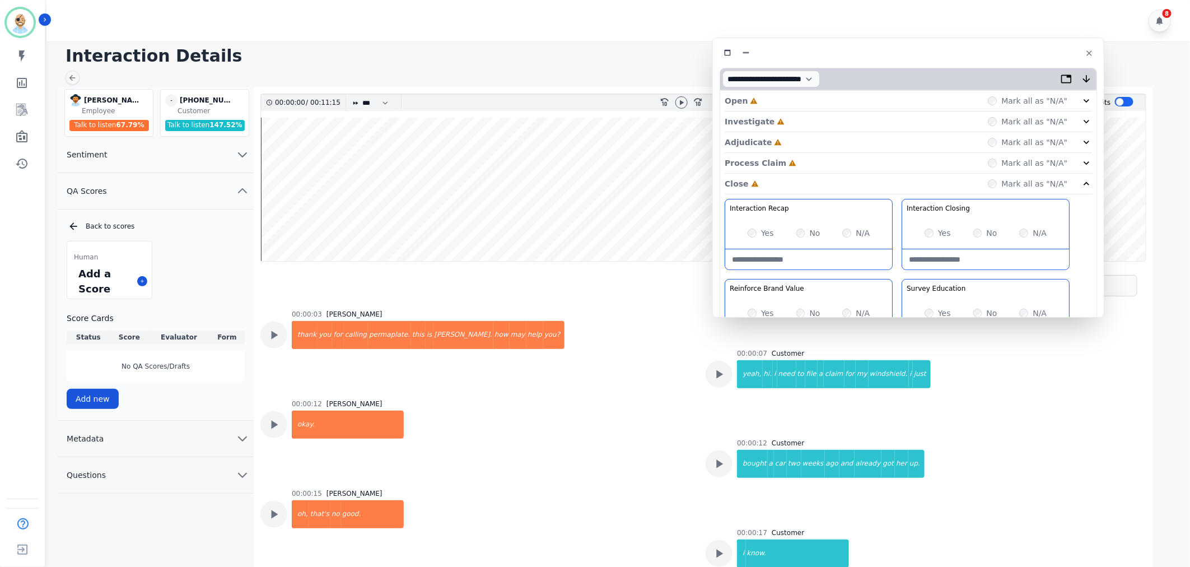
click at [789, 159] on div "Process Claim Incomplete Mark all as "N/A"" at bounding box center [908, 163] width 367 height 21
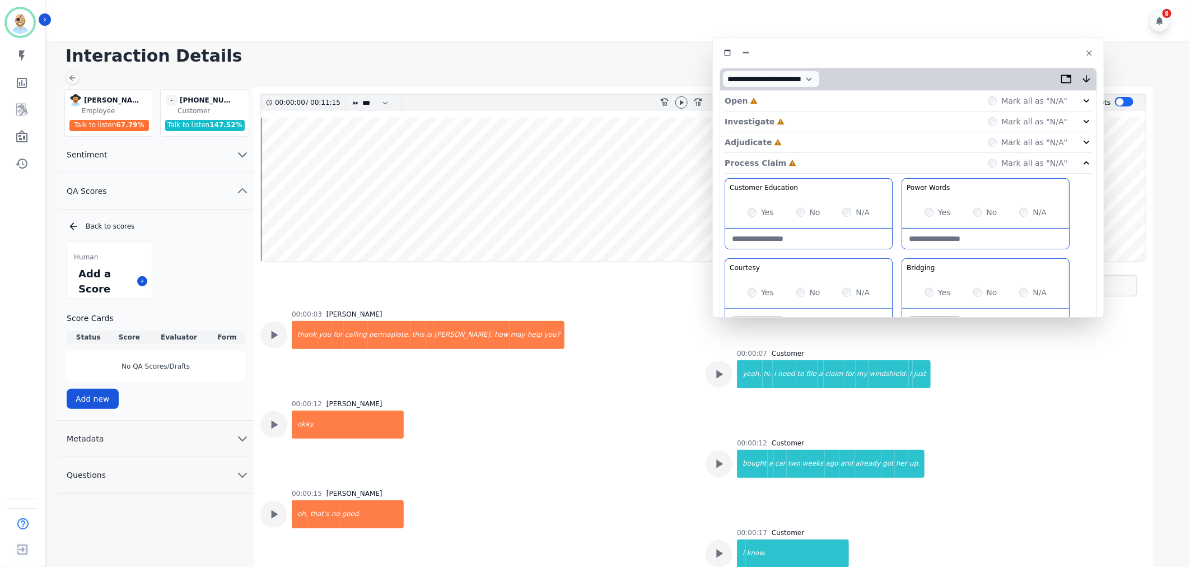
click at [789, 138] on div "Adjudicate Incomplete Mark all as "N/A"" at bounding box center [908, 142] width 367 height 21
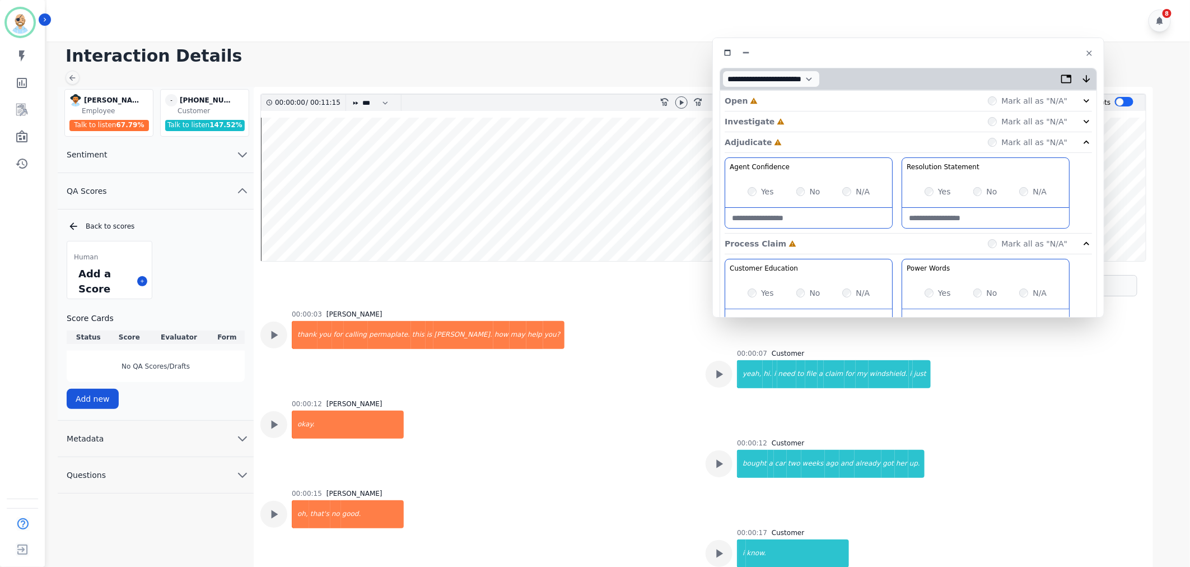
click at [788, 119] on div "Investigate Incomplete Mark all as "N/A"" at bounding box center [908, 121] width 367 height 21
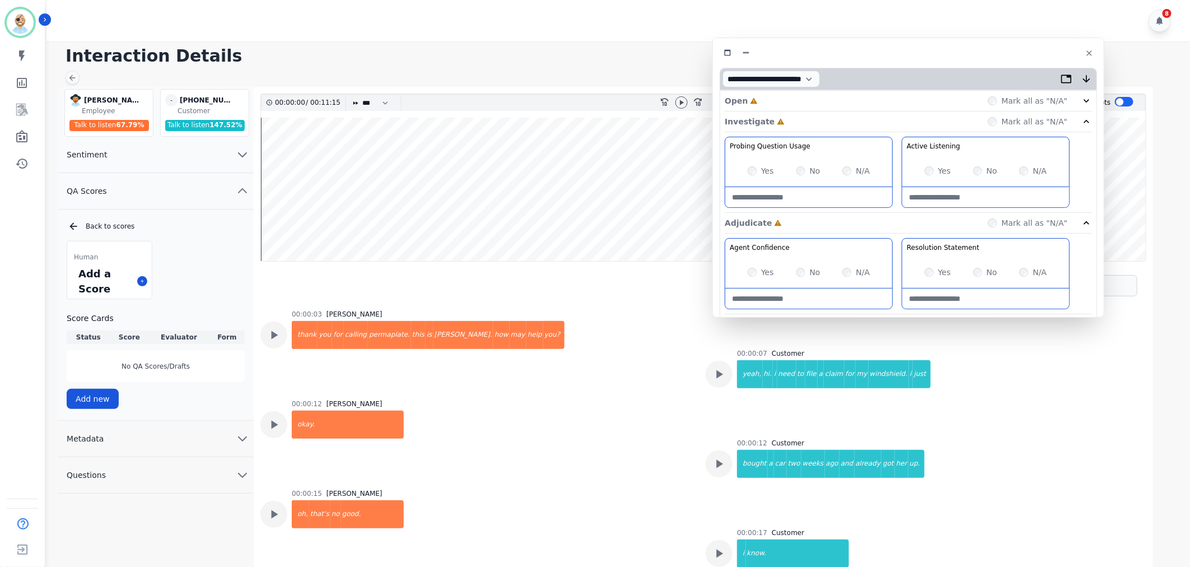
click at [789, 101] on div "Open Incomplete Mark all as "N/A"" at bounding box center [908, 101] width 367 height 21
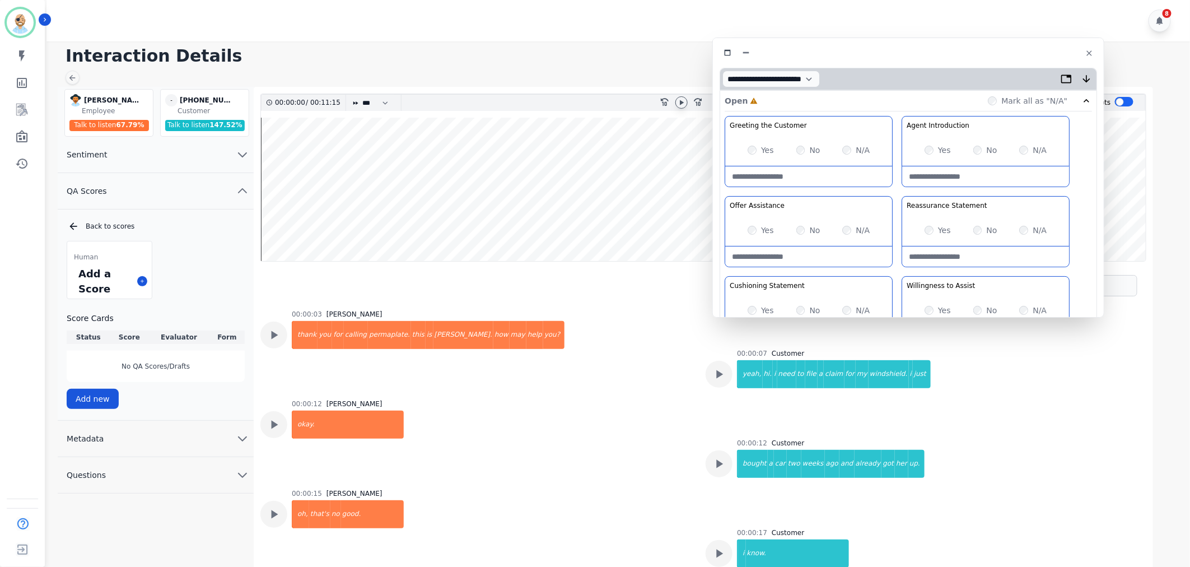
click at [676, 101] on div at bounding box center [682, 102] width 12 height 12
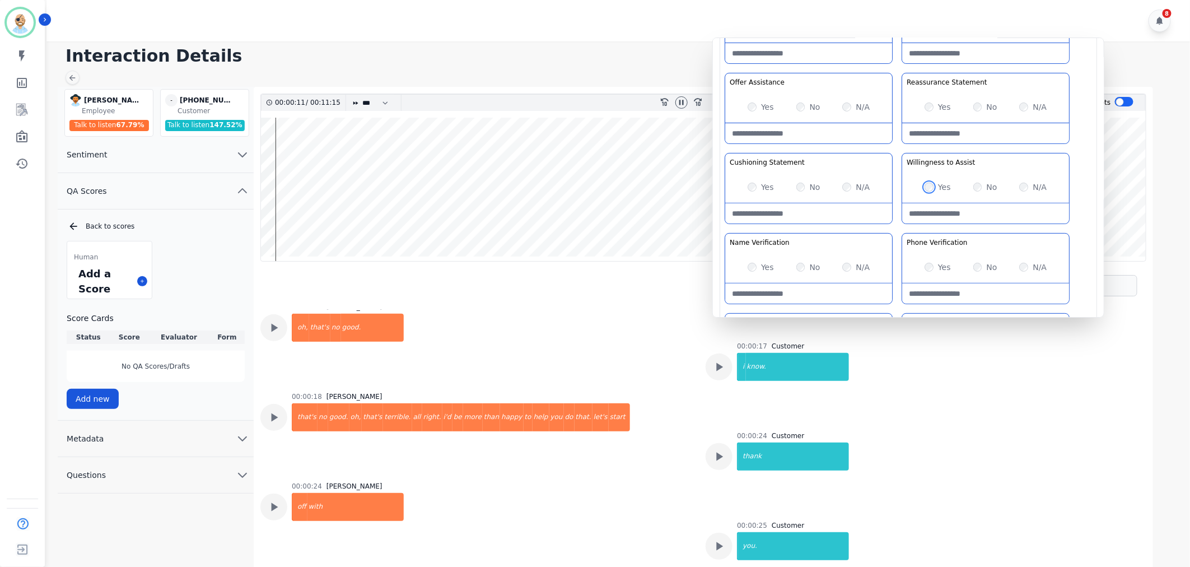
scroll to position [124, 0]
click at [895, 227] on div "Greeting the Customer Welcome is where we quickly greet our customer as a known…" at bounding box center [908, 190] width 367 height 397
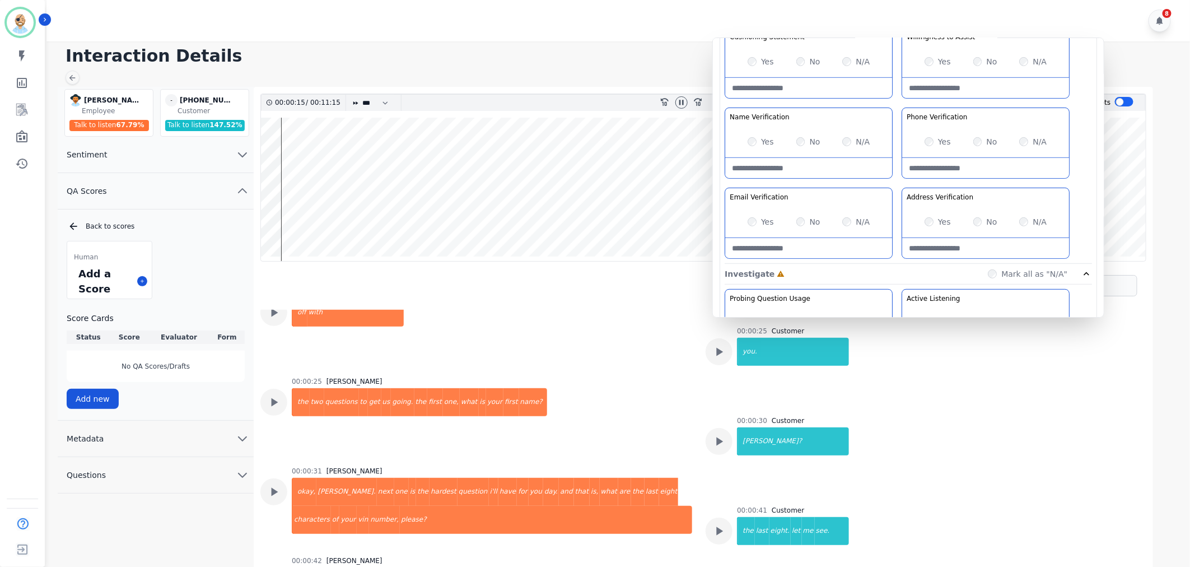
scroll to position [435, 0]
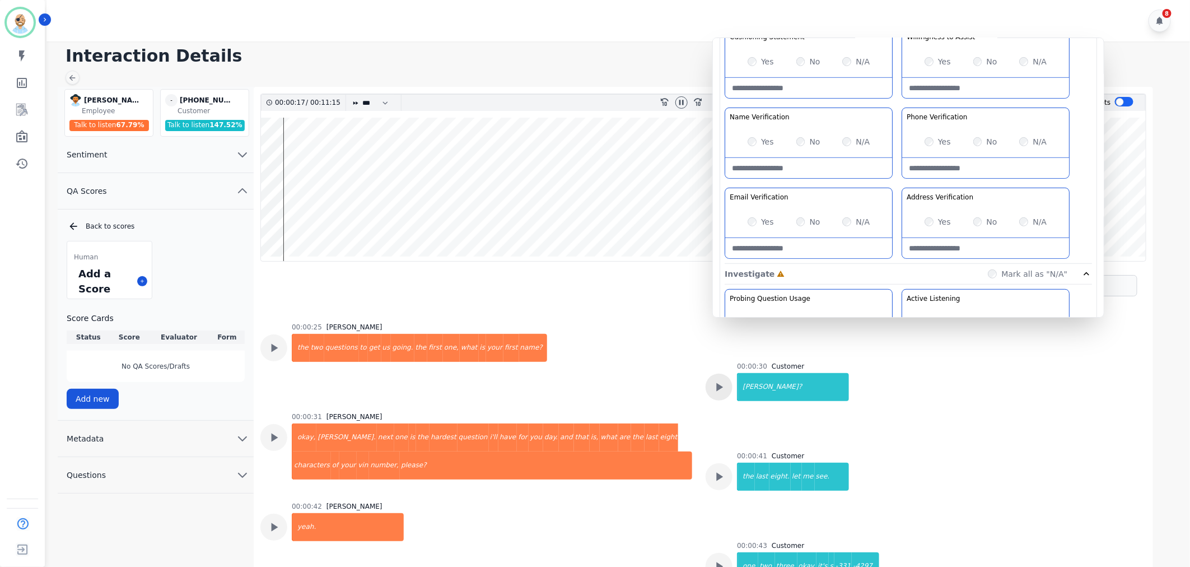
click at [717, 387] on icon at bounding box center [720, 387] width 7 height 8
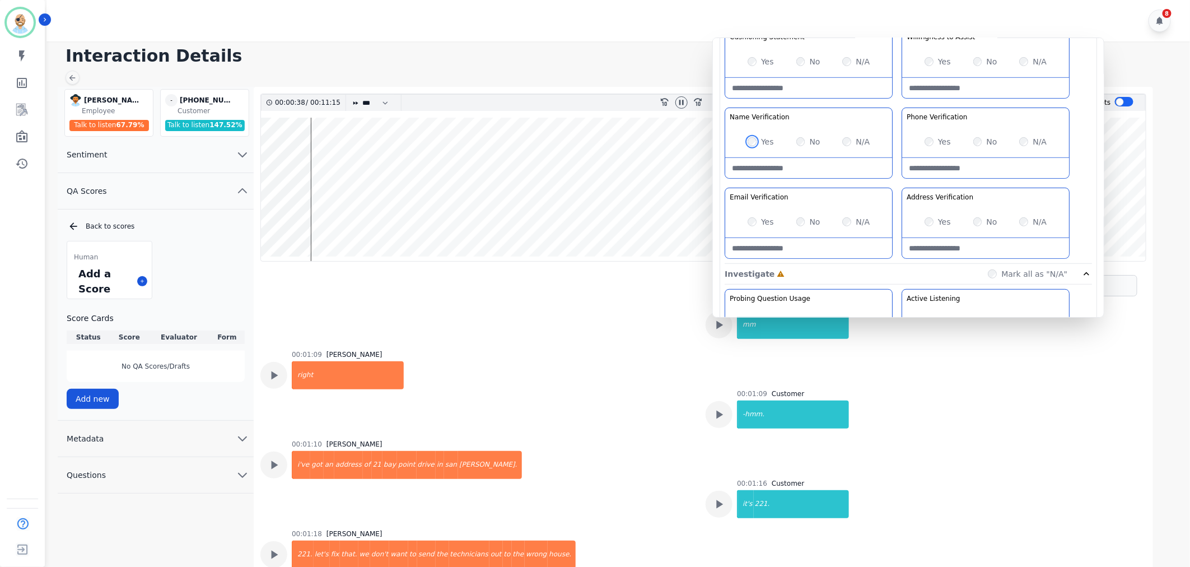
scroll to position [995, 0]
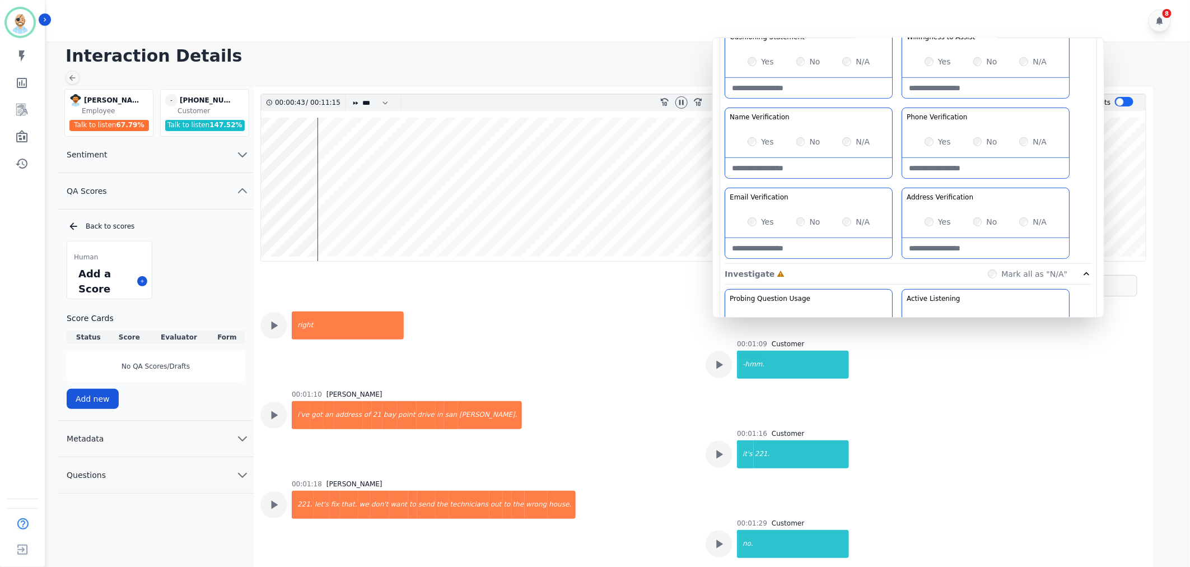
click at [947, 255] on Verification-note at bounding box center [985, 248] width 167 height 20
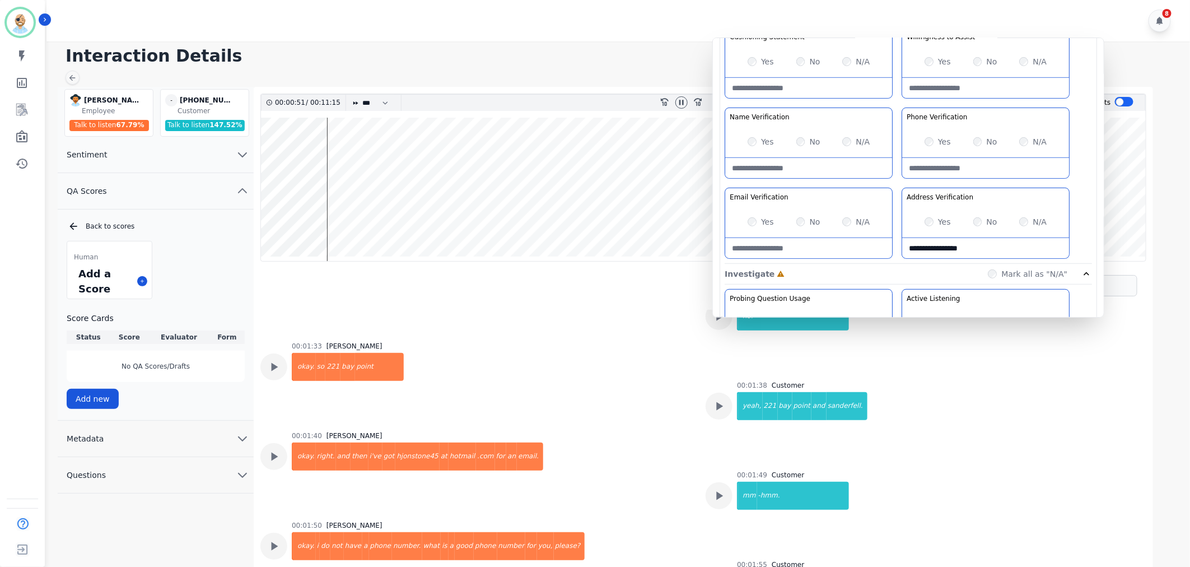
scroll to position [1245, 0]
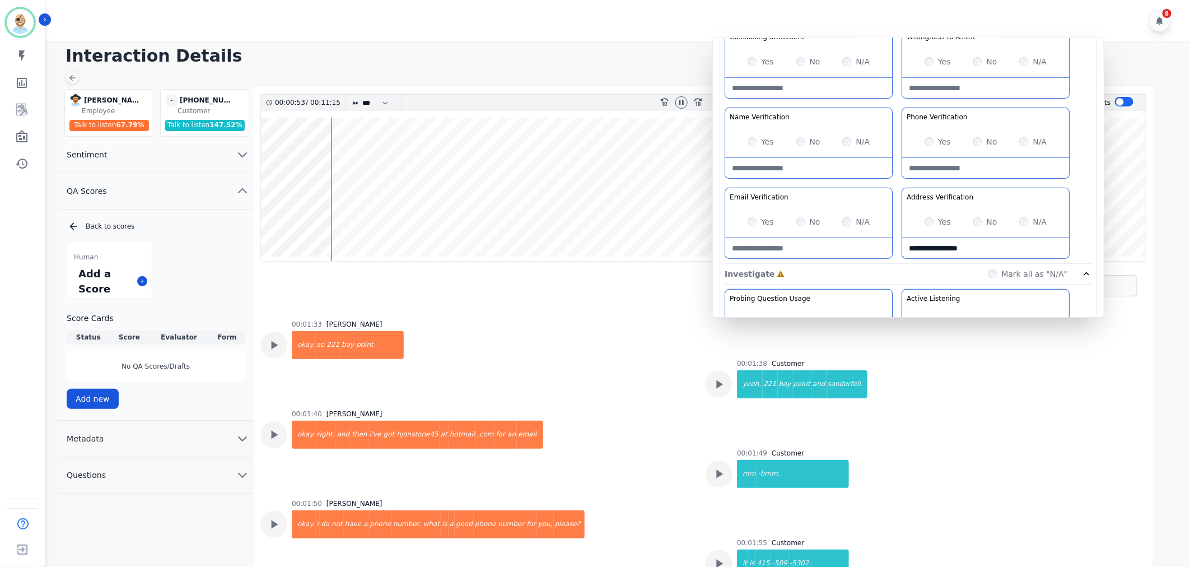
type Verification-note "**********"
click at [771, 248] on Verification-note at bounding box center [808, 248] width 167 height 20
paste Verification-note "**********"
type Verification-note "**********"
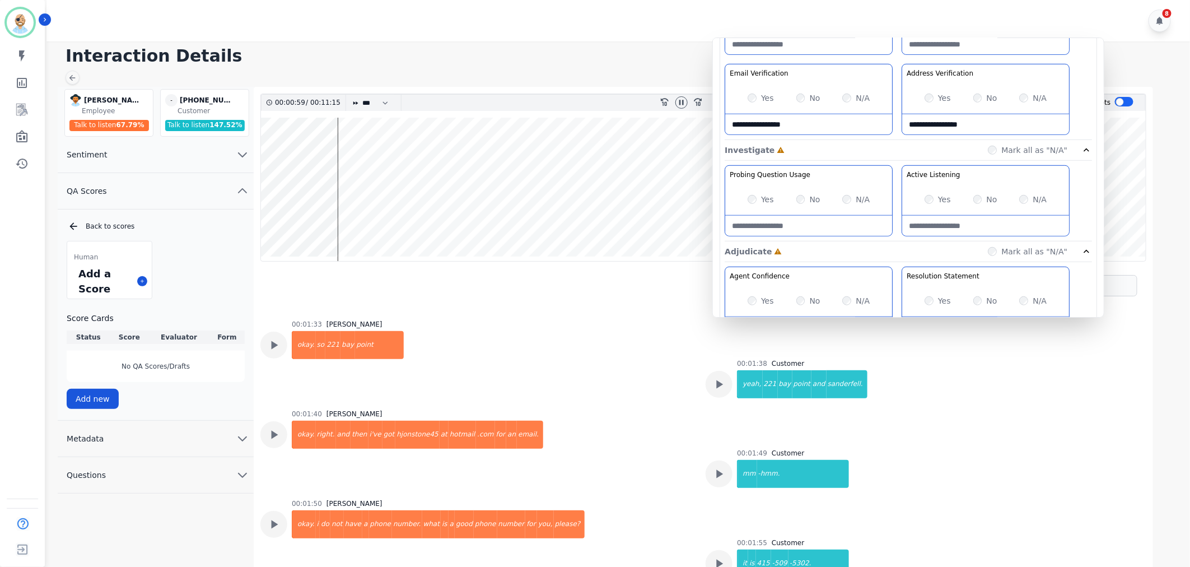
scroll to position [373, 0]
click at [747, 298] on div "Yes No N/A" at bounding box center [808, 300] width 167 height 31
click at [683, 101] on icon at bounding box center [681, 102] width 4 height 5
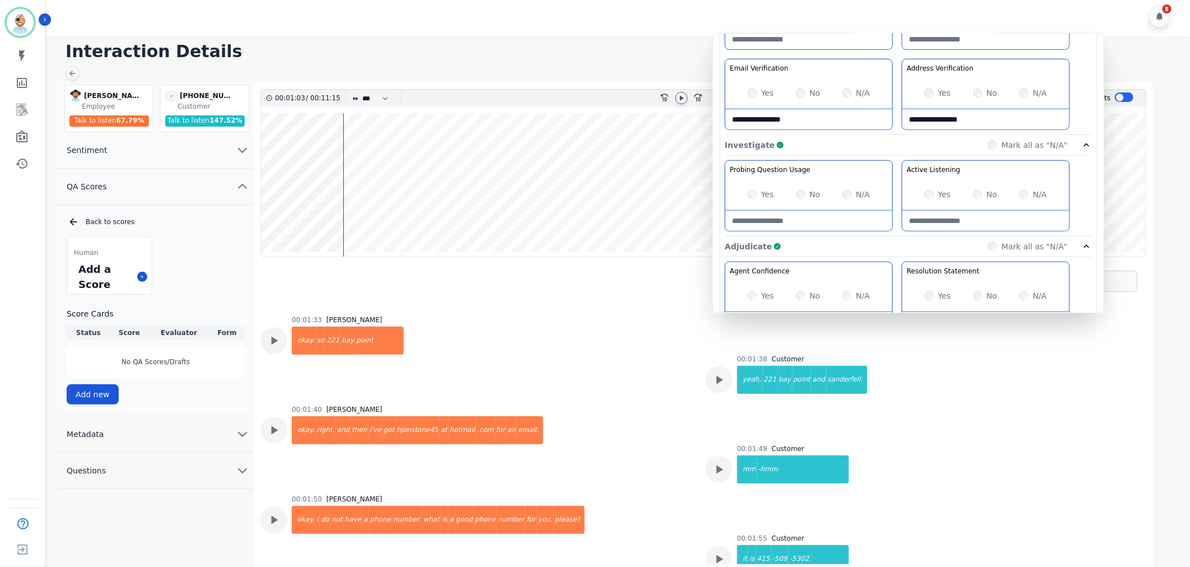
scroll to position [8, 0]
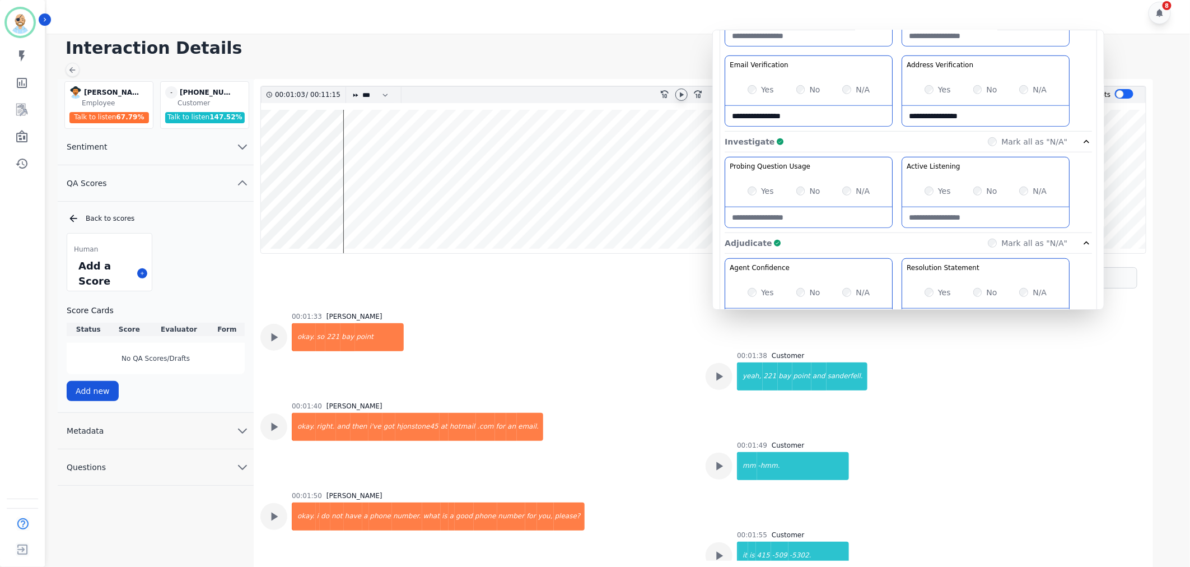
click at [684, 92] on icon at bounding box center [681, 94] width 9 height 9
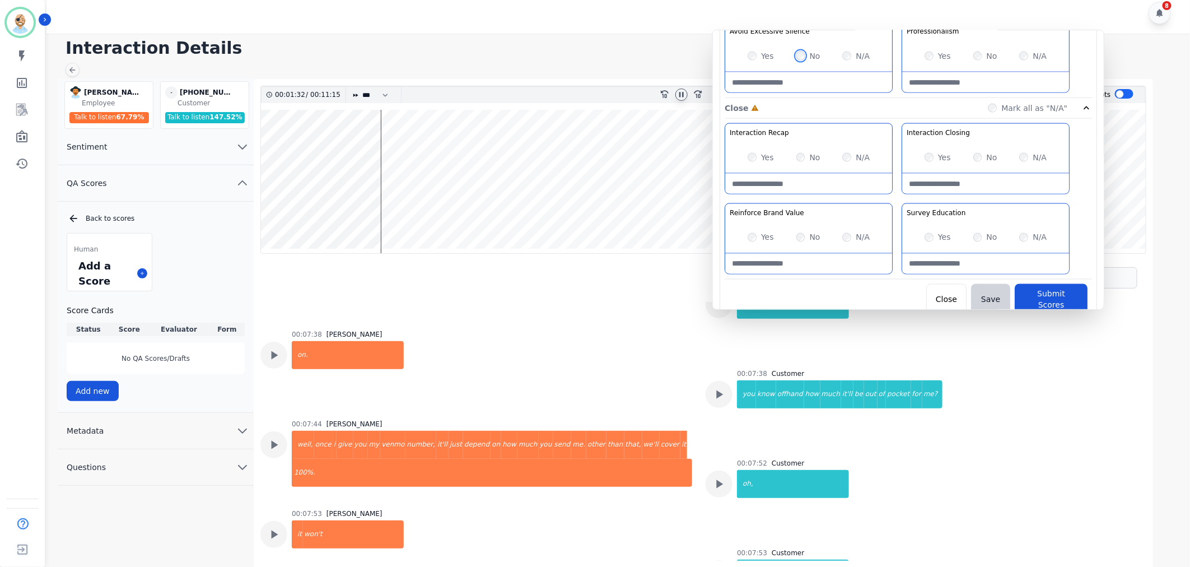
scroll to position [4232, 0]
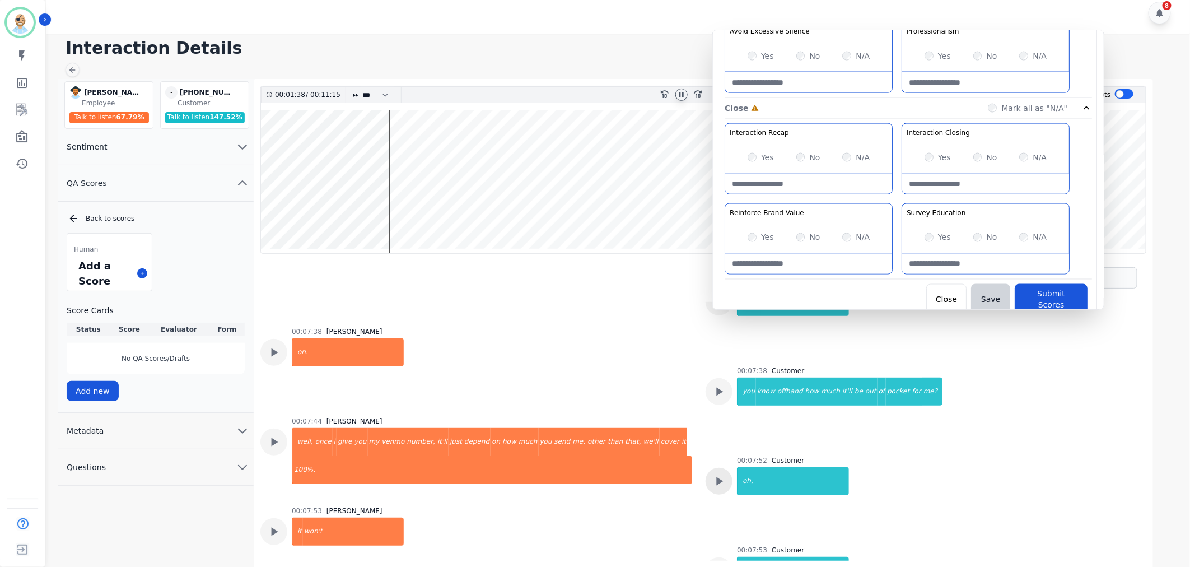
click at [712, 474] on icon at bounding box center [719, 481] width 15 height 15
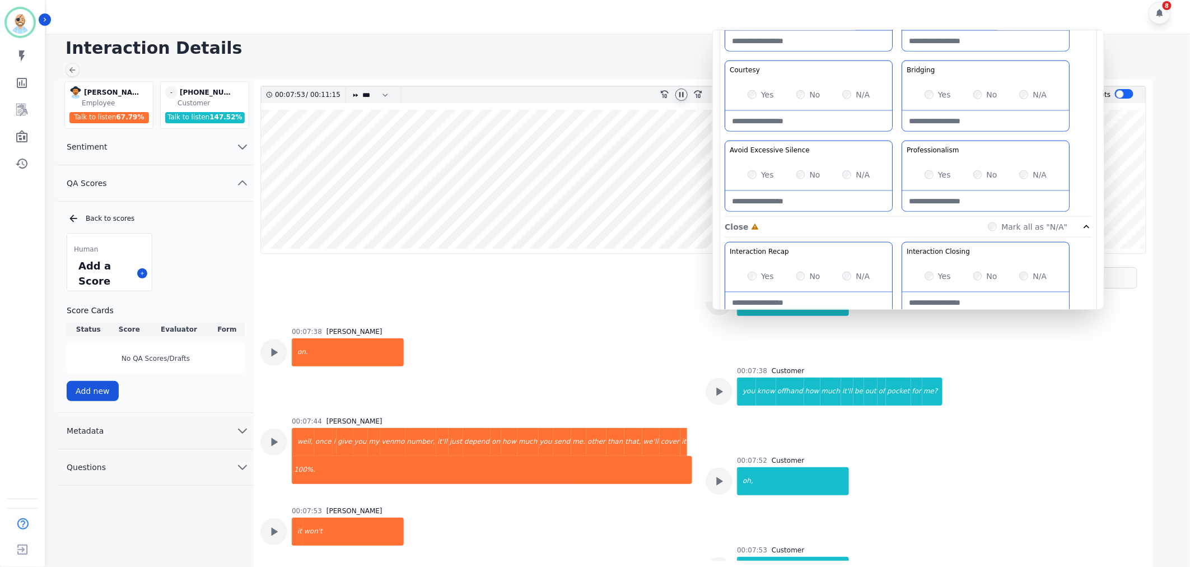
scroll to position [747, 0]
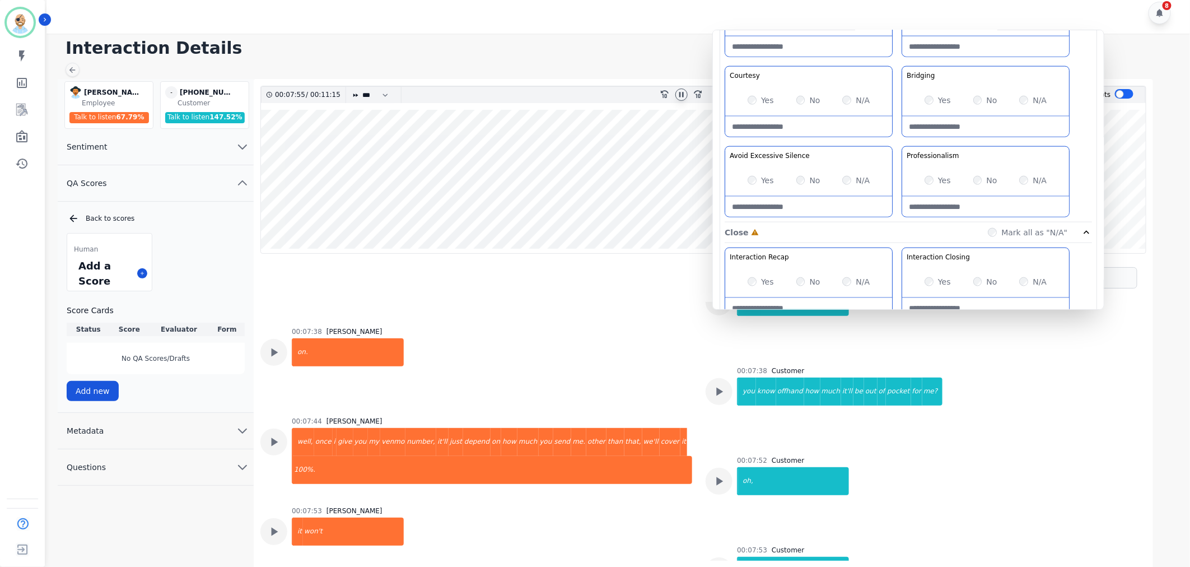
click at [892, 141] on div "Customer Education Educate your customer on how to get the information that the…" at bounding box center [908, 104] width 367 height 236
click at [896, 139] on div "Customer Education Educate your customer on how to get the information that the…" at bounding box center [908, 104] width 367 height 236
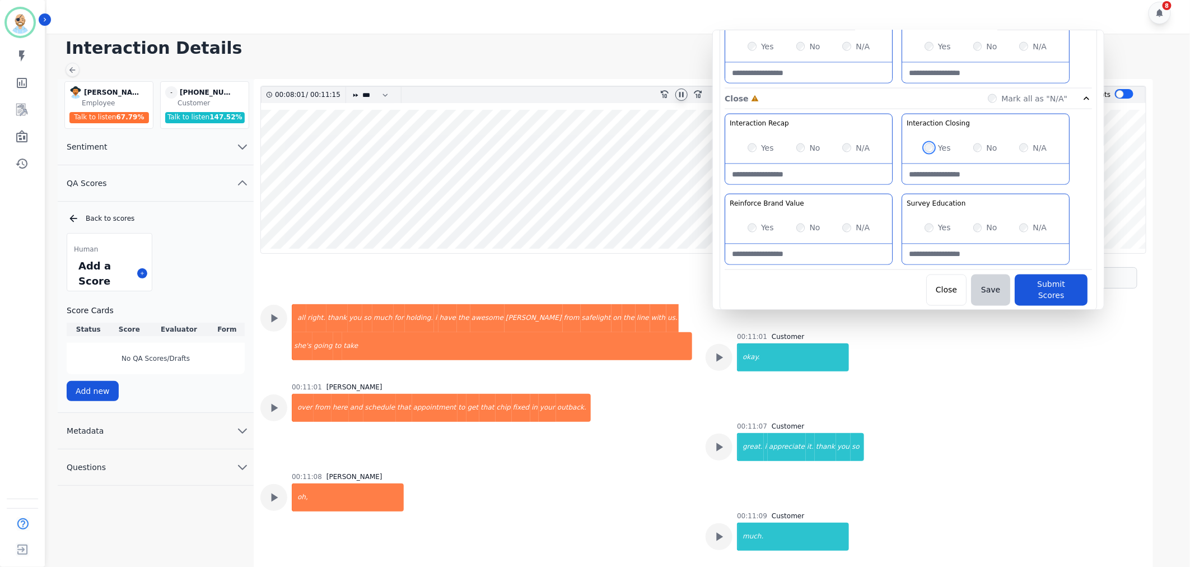
scroll to position [5905, 0]
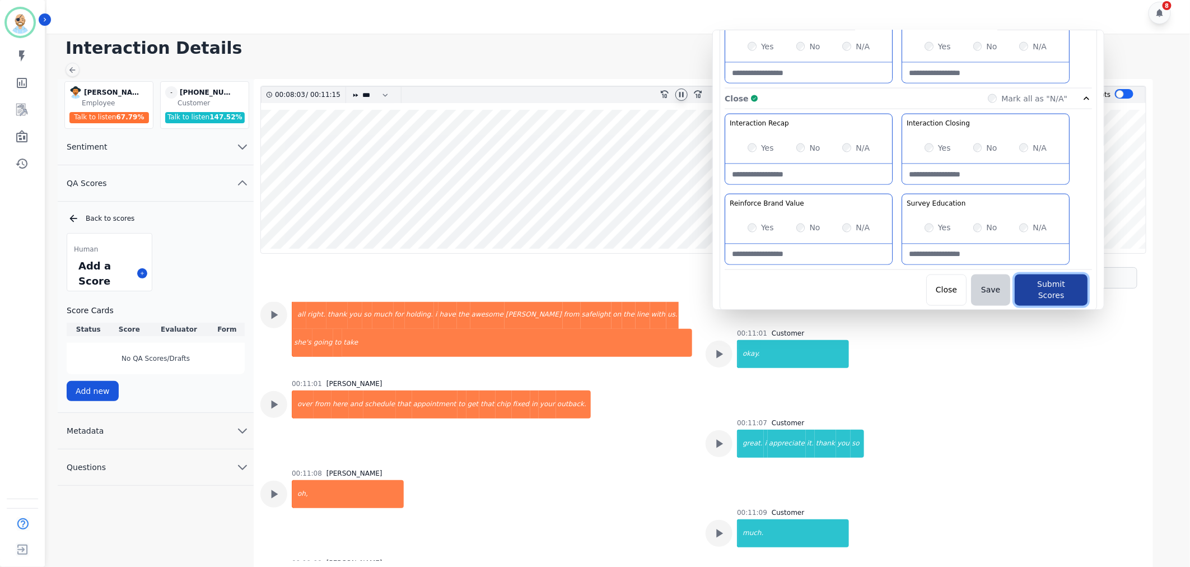
click at [1033, 288] on button "Submit Scores" at bounding box center [1051, 289] width 73 height 31
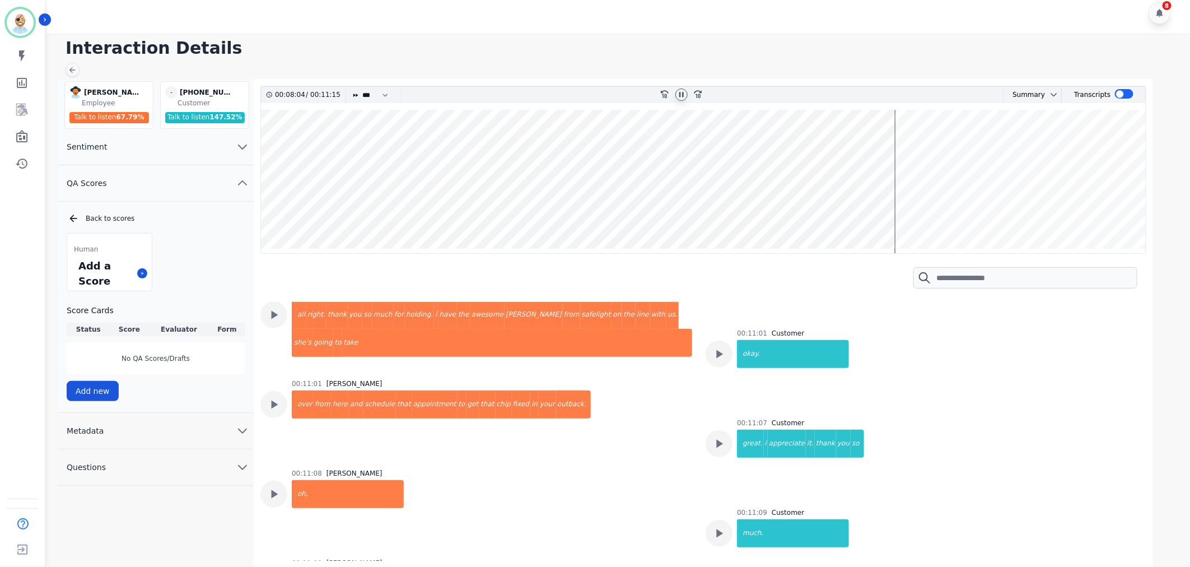
click at [682, 94] on icon at bounding box center [681, 94] width 4 height 5
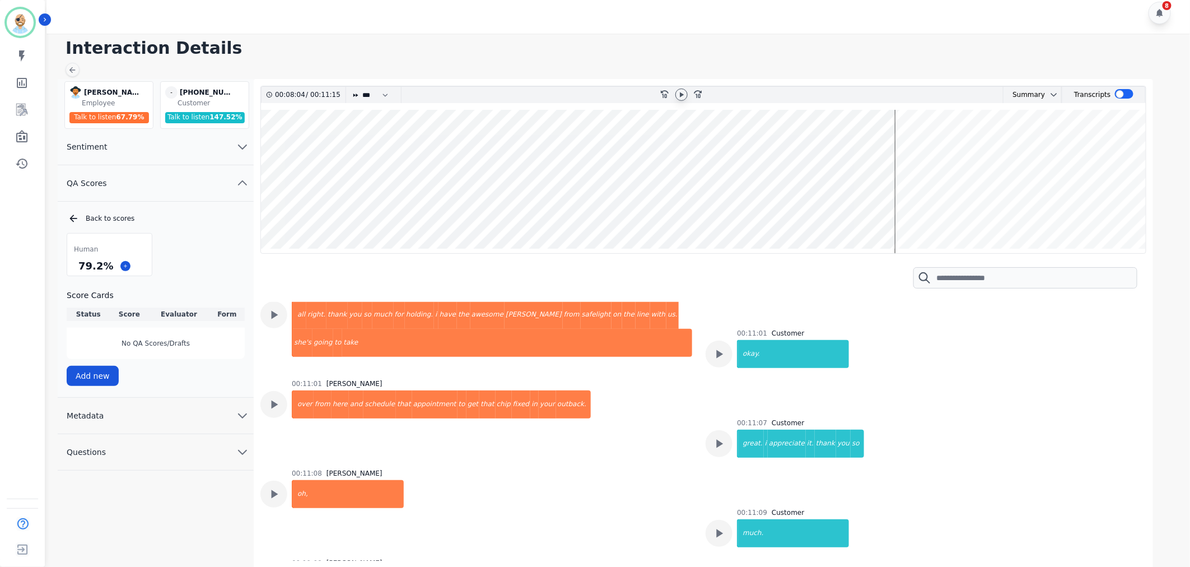
click at [674, 57] on h1 "Interaction Details" at bounding box center [623, 48] width 1114 height 20
drag, startPoint x: 108, startPoint y: 265, endPoint x: 79, endPoint y: 267, distance: 28.6
click at [79, 267] on div "79.2 %" at bounding box center [95, 266] width 39 height 20
copy div "79.2 %"
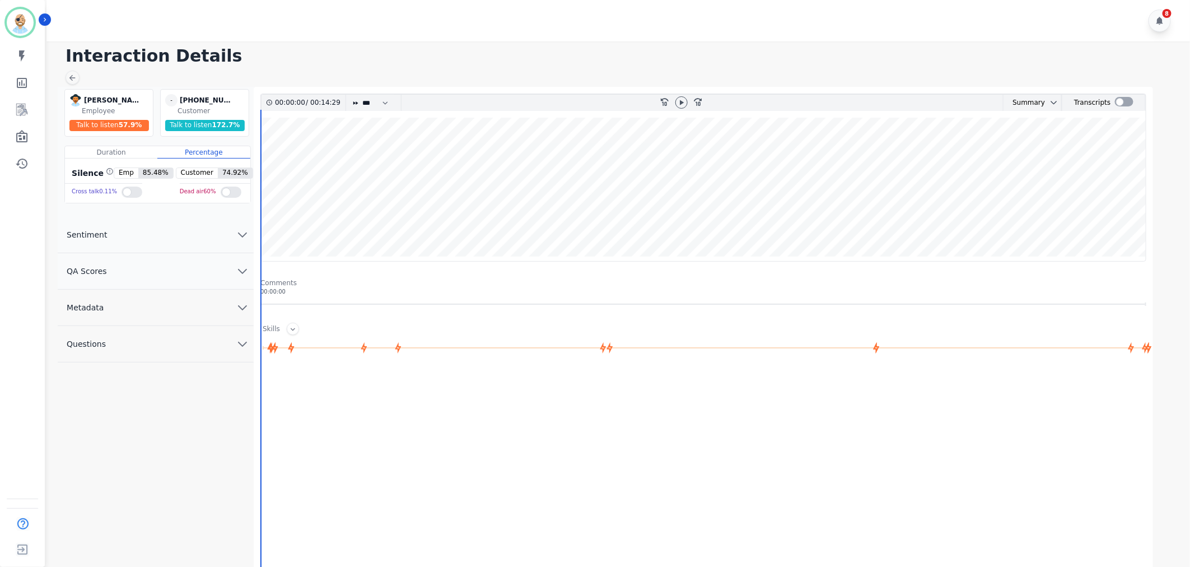
drag, startPoint x: 180, startPoint y: 275, endPoint x: 189, endPoint y: 288, distance: 16.2
click at [180, 275] on button "QA Scores" at bounding box center [156, 271] width 196 height 36
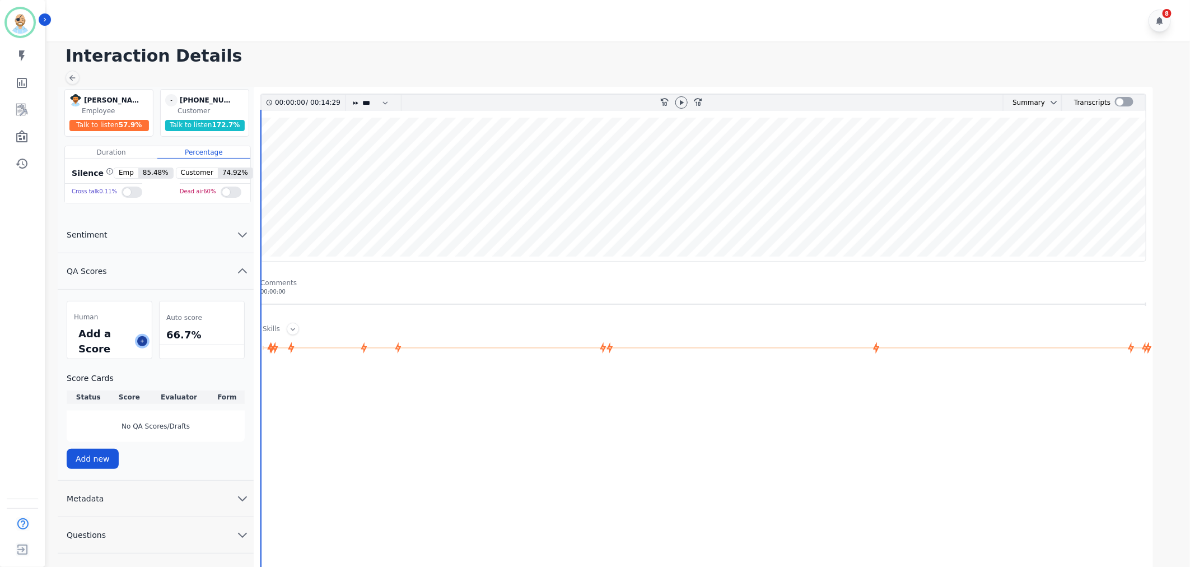
click at [138, 343] on button at bounding box center [142, 341] width 10 height 10
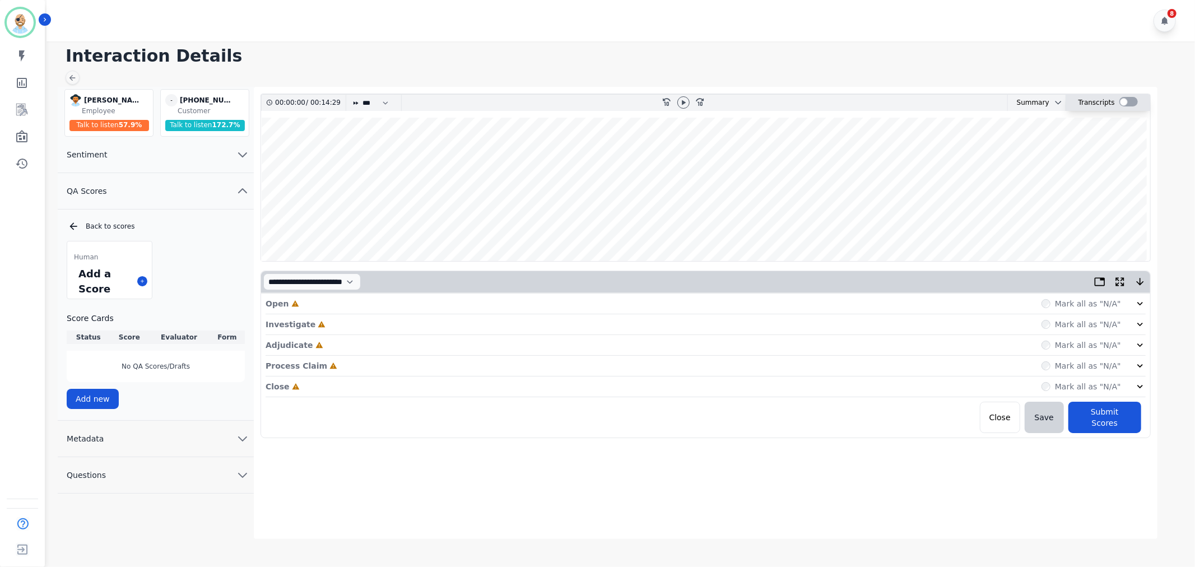
click at [1128, 102] on div at bounding box center [1128, 102] width 18 height 10
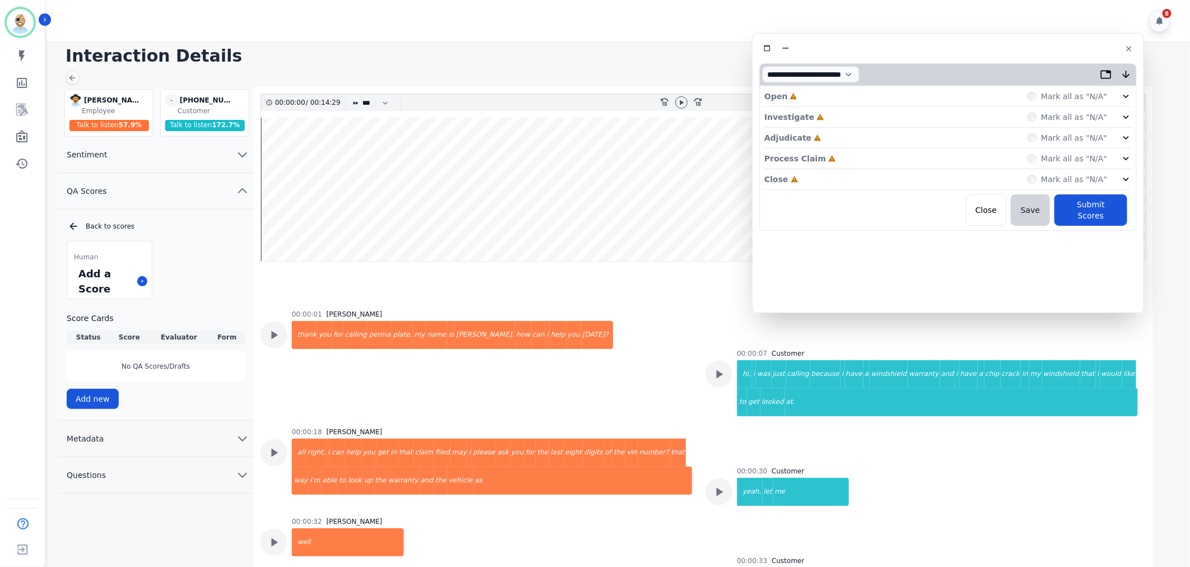
drag, startPoint x: 259, startPoint y: 59, endPoint x: 934, endPoint y: 41, distance: 675.2
click at [934, 41] on div at bounding box center [949, 48] width 378 height 16
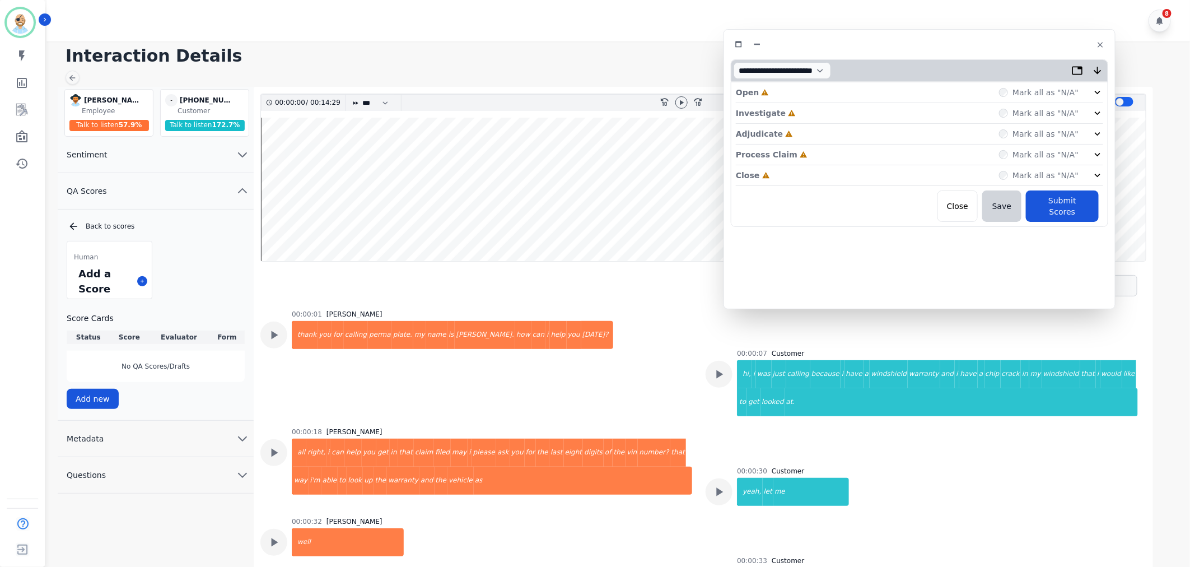
click at [831, 171] on div "Close Incomplete Mark all as "N/A"" at bounding box center [919, 175] width 367 height 21
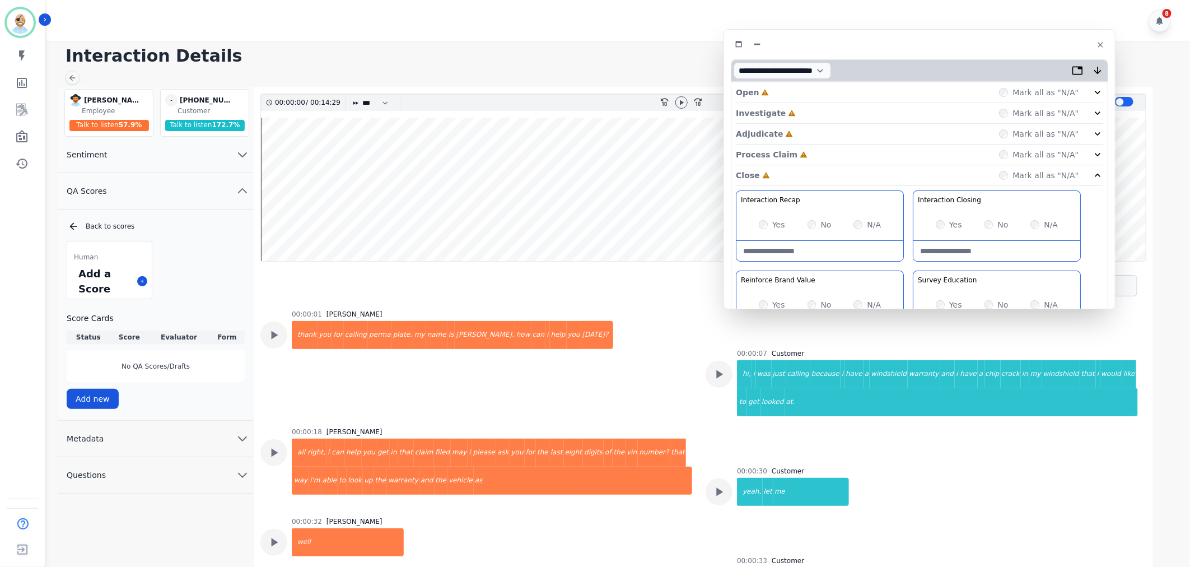
click at [827, 156] on div "Process Claim Incomplete Mark all as "N/A"" at bounding box center [919, 155] width 367 height 21
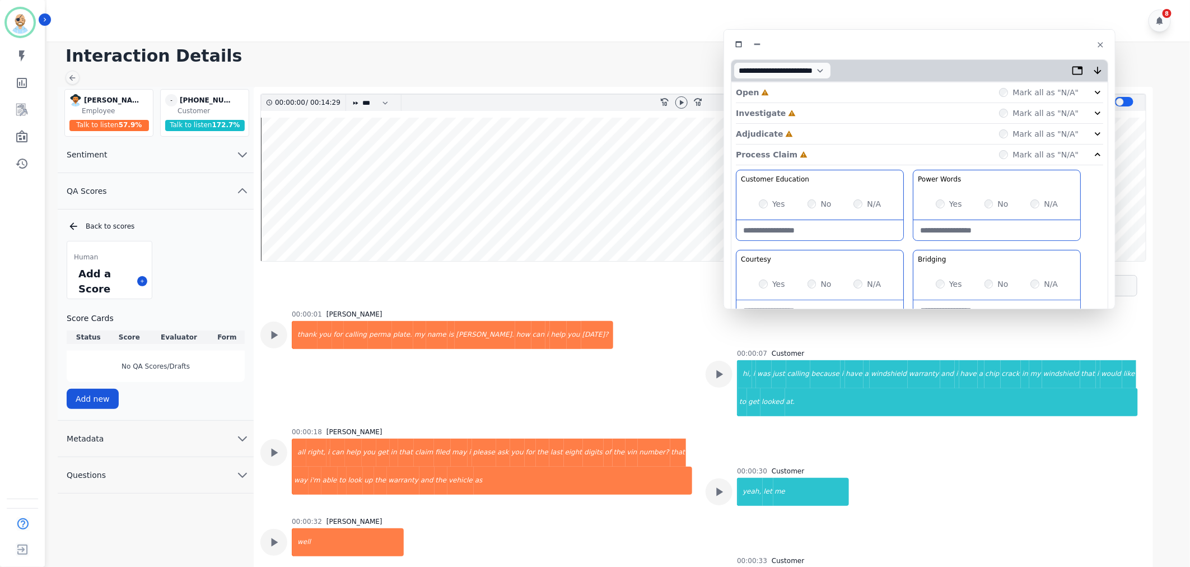
click at [827, 133] on div "Adjudicate Incomplete Mark all as "N/A"" at bounding box center [919, 134] width 367 height 21
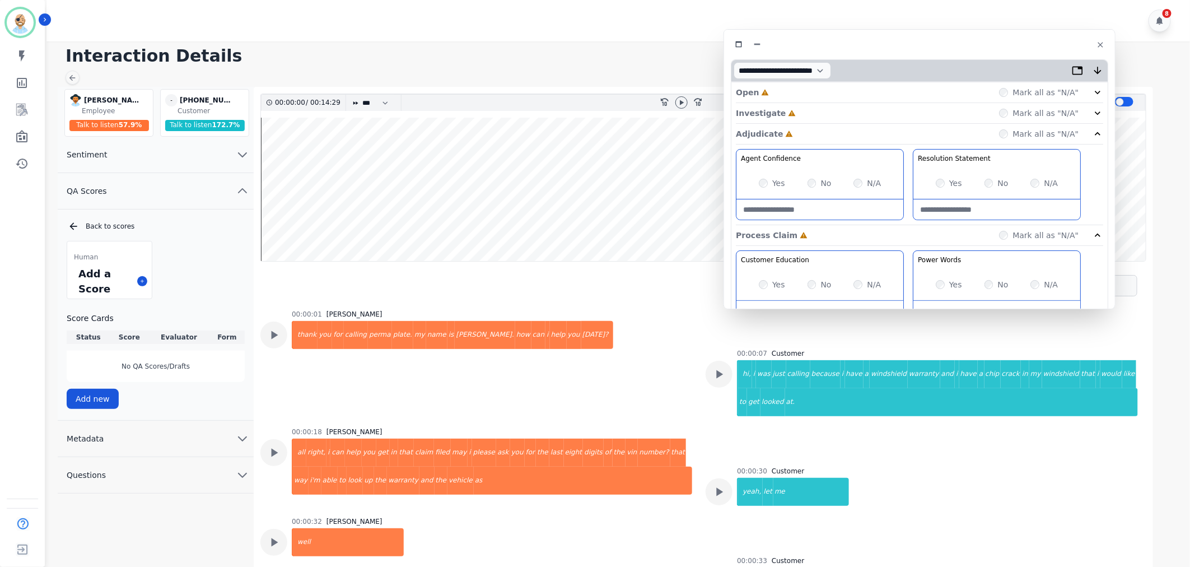
click at [816, 105] on div "Investigate Incomplete Mark all as "N/A"" at bounding box center [919, 113] width 367 height 21
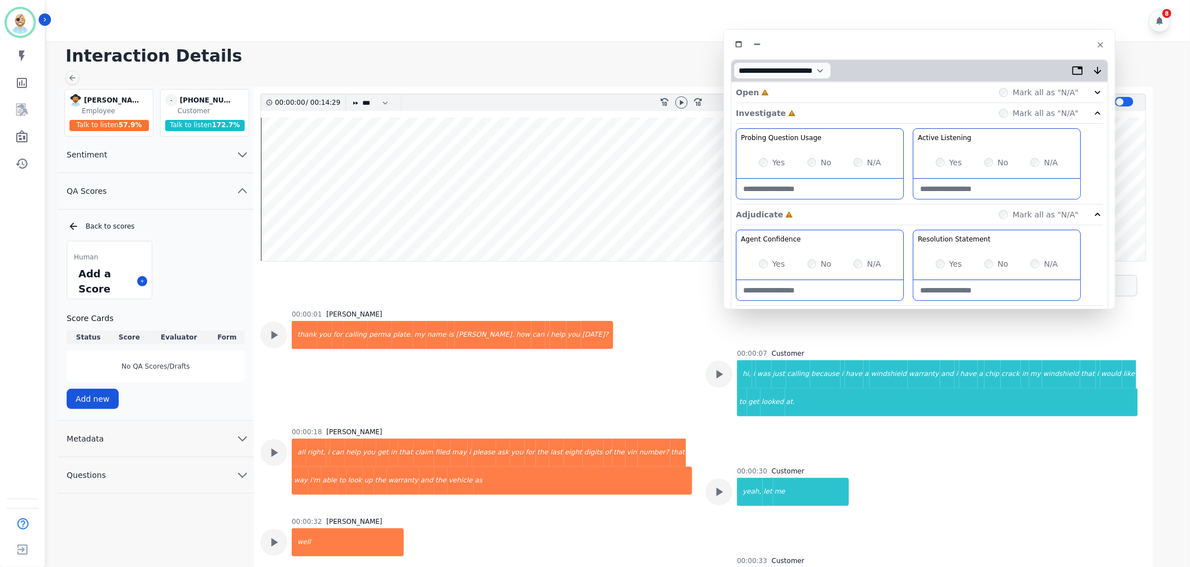
click at [812, 92] on div "Open Incomplete Mark all as "N/A"" at bounding box center [919, 92] width 367 height 21
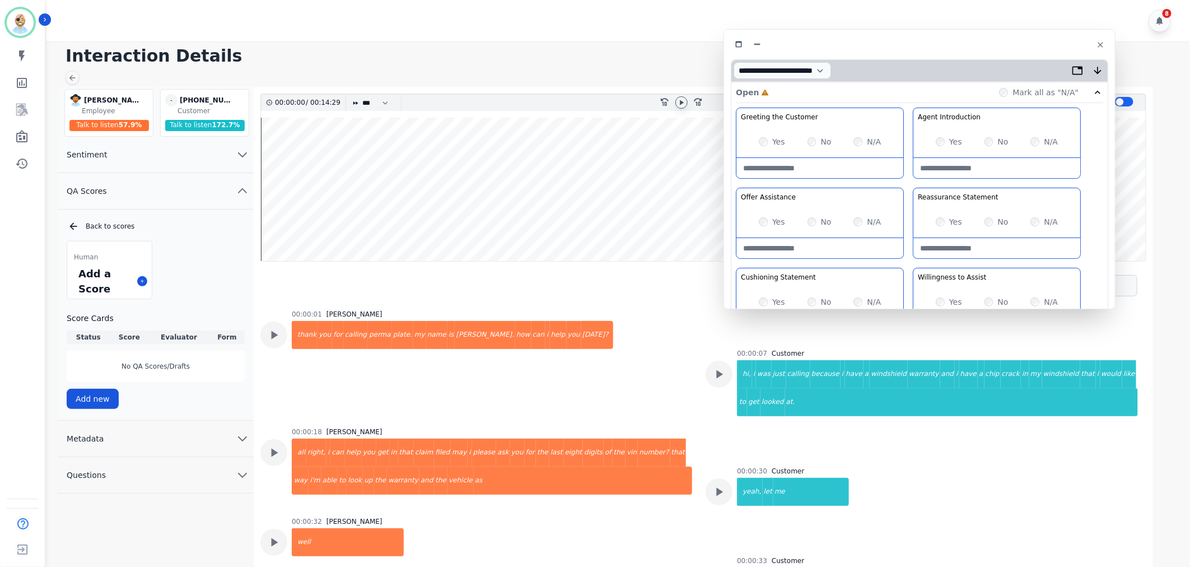
click at [680, 100] on icon at bounding box center [682, 102] width 4 height 5
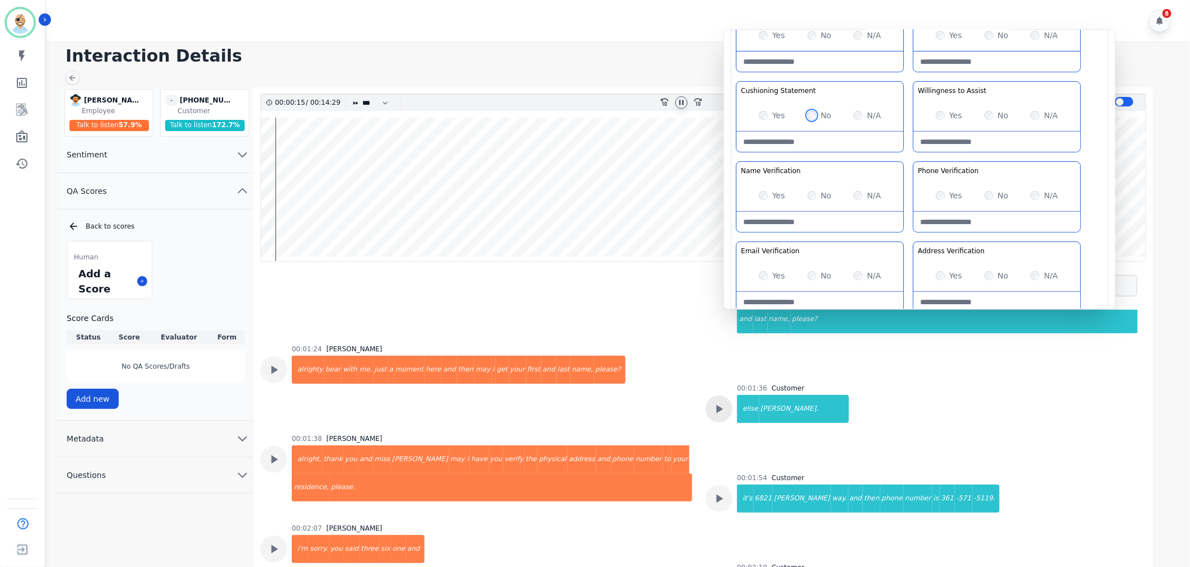
scroll to position [560, 0]
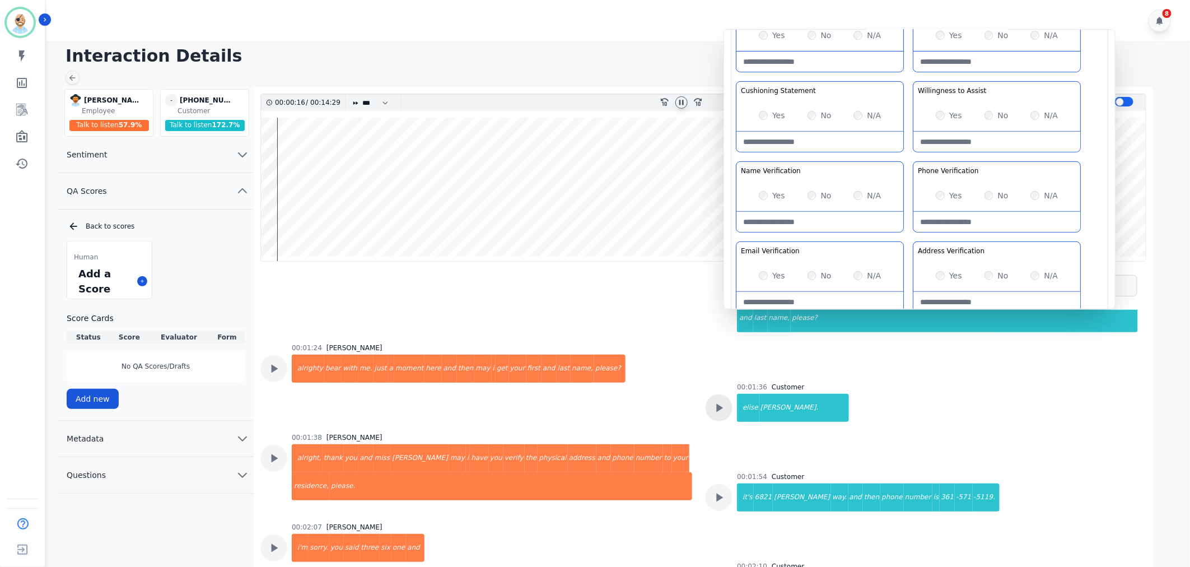
click at [723, 410] on icon at bounding box center [719, 407] width 15 height 15
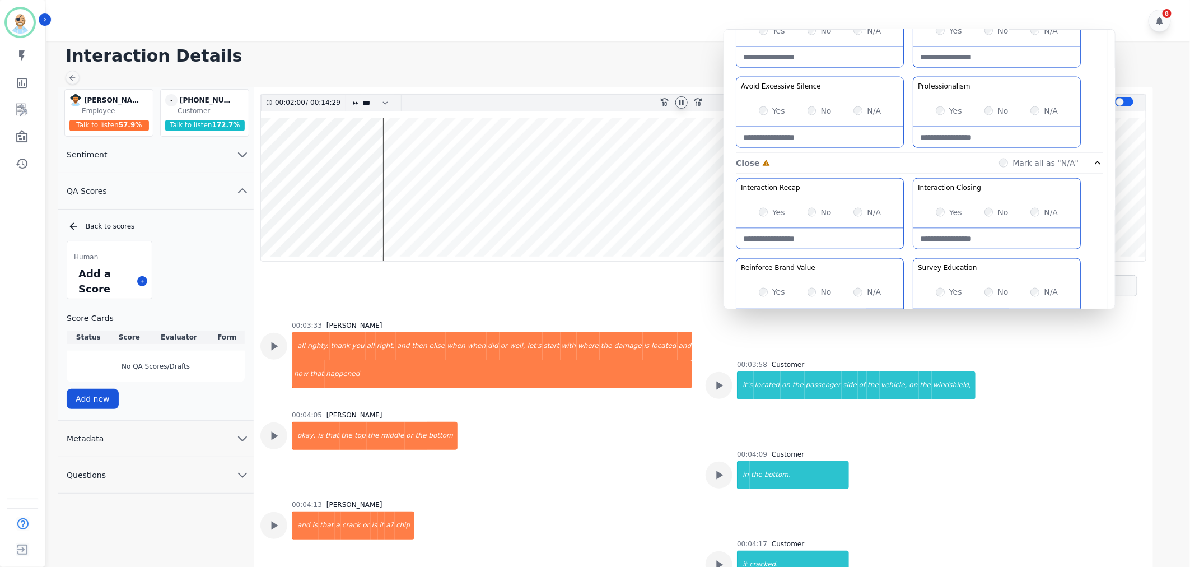
scroll to position [881, 0]
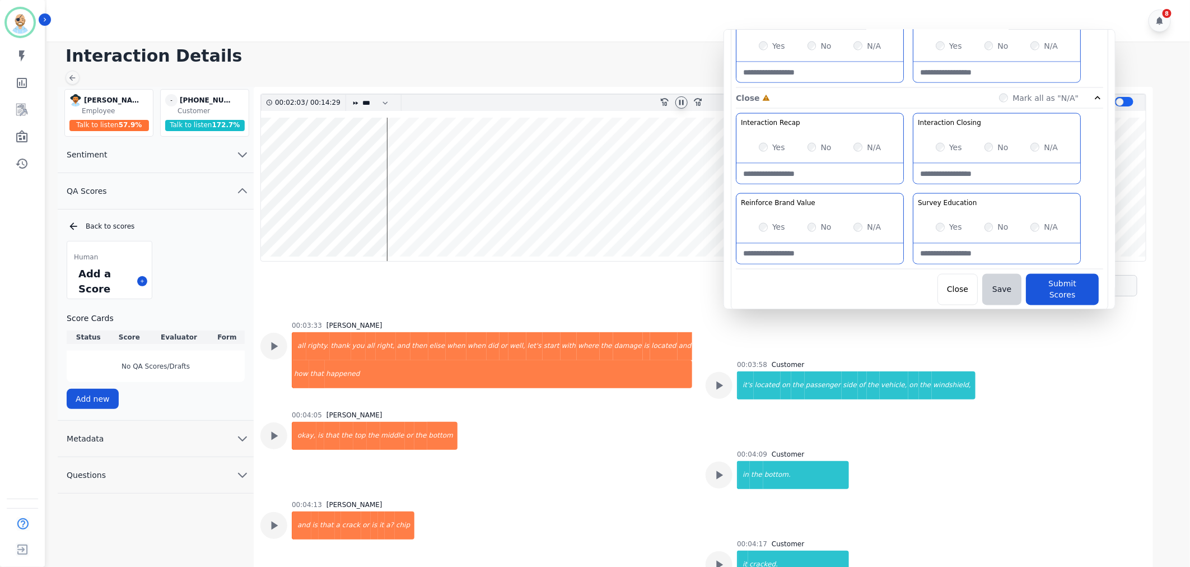
click at [948, 147] on div "Yes" at bounding box center [949, 147] width 26 height 11
click at [939, 154] on div "Yes No N/A" at bounding box center [997, 147] width 167 height 31
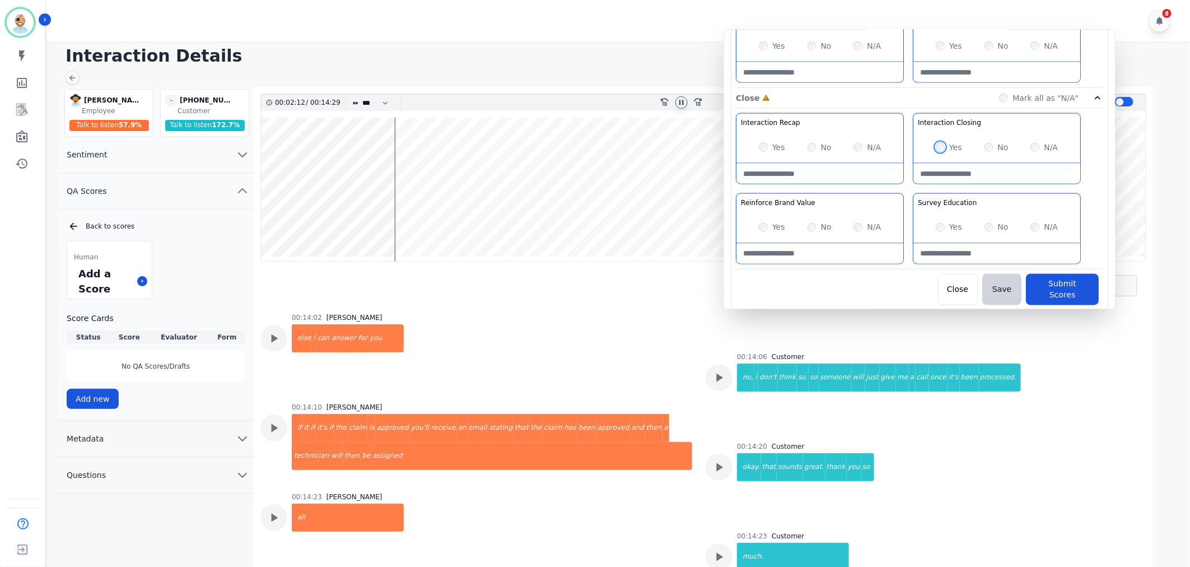
scroll to position [7126, 0]
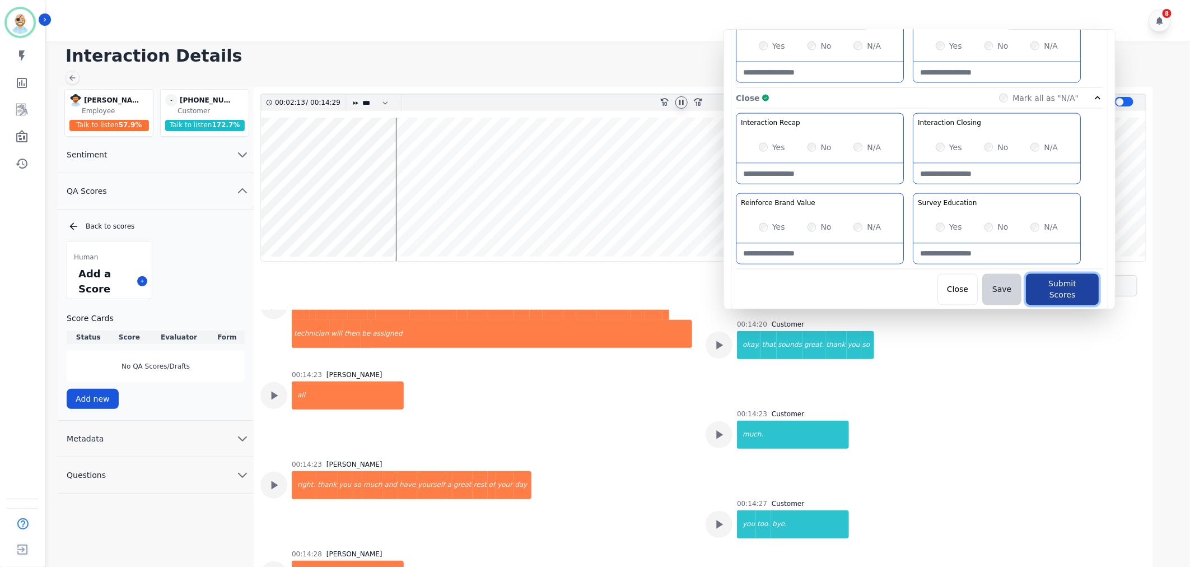
click at [1063, 288] on button "Submit Scores" at bounding box center [1062, 289] width 73 height 31
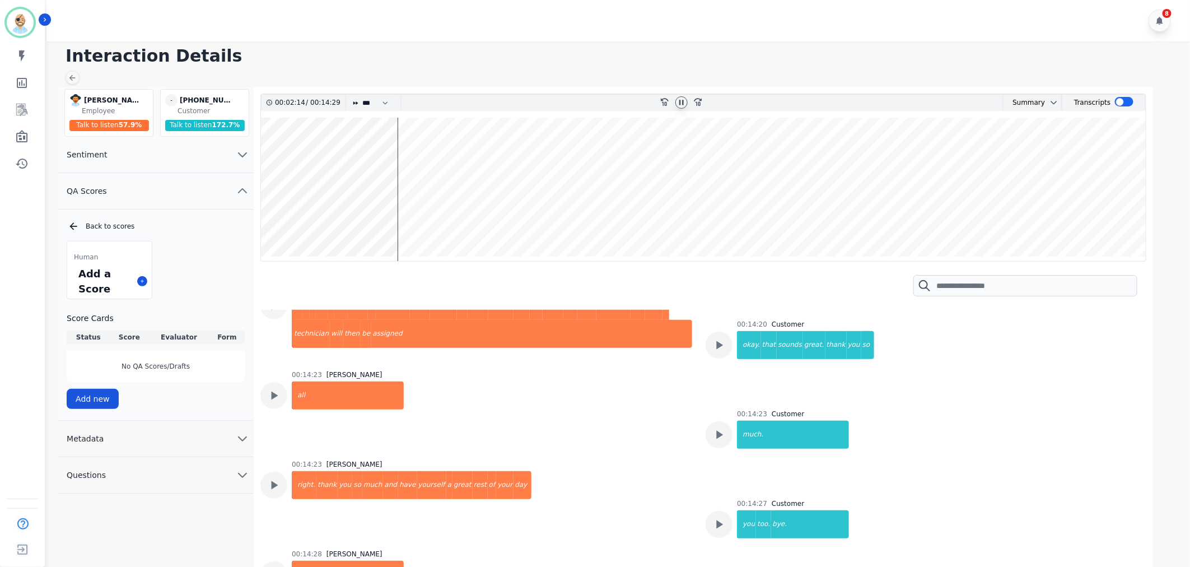
click at [682, 103] on icon at bounding box center [681, 102] width 9 height 9
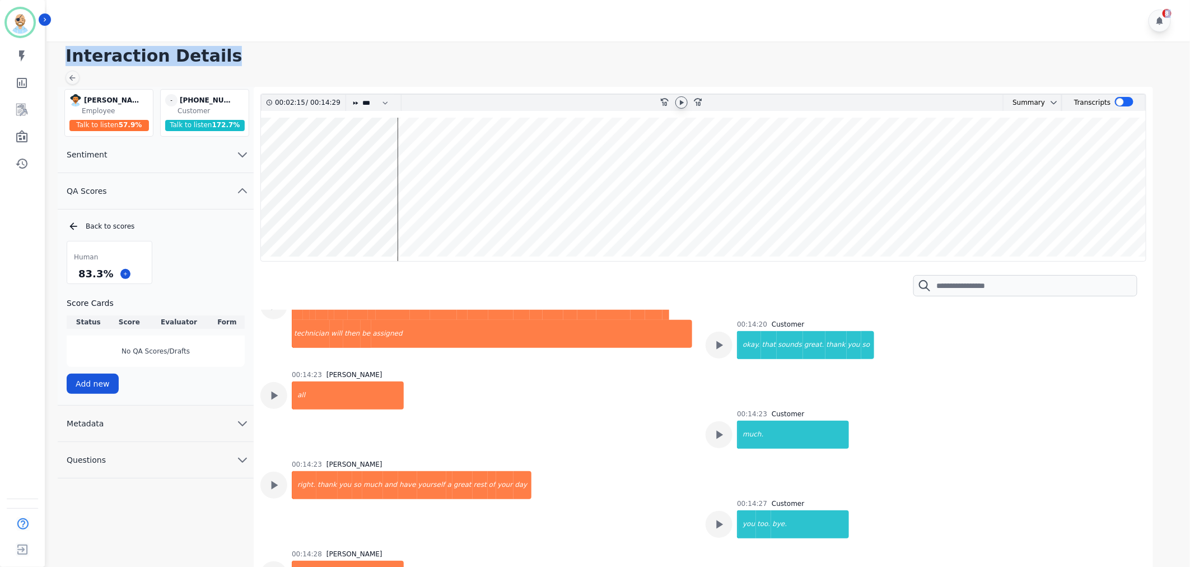
drag, startPoint x: 665, startPoint y: 35, endPoint x: 663, endPoint y: 45, distance: 10.3
click at [663, 45] on div "8 Interaction Details George Bidwell George Bidwell Employee Talk to listen 57.…" at bounding box center [616, 287] width 1147 height 575
click at [650, 51] on h1 "Interaction Details" at bounding box center [623, 56] width 1114 height 20
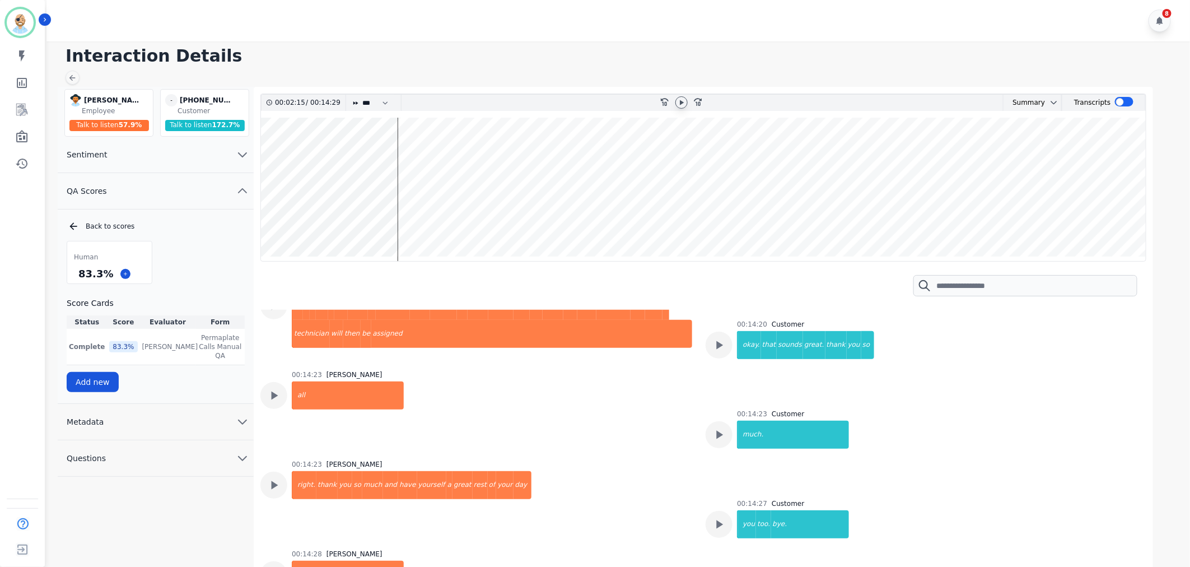
click at [418, 32] on div "8" at bounding box center [619, 20] width 1147 height 41
click at [204, 267] on div "Human 83.3 % Score Cards Status Score Evaluator Form Complete 83.3 % Clint Huds…" at bounding box center [156, 316] width 178 height 151
drag, startPoint x: 108, startPoint y: 274, endPoint x: 78, endPoint y: 278, distance: 29.3
click at [78, 278] on div "83.3 %" at bounding box center [95, 274] width 39 height 20
copy div "83.3 %"
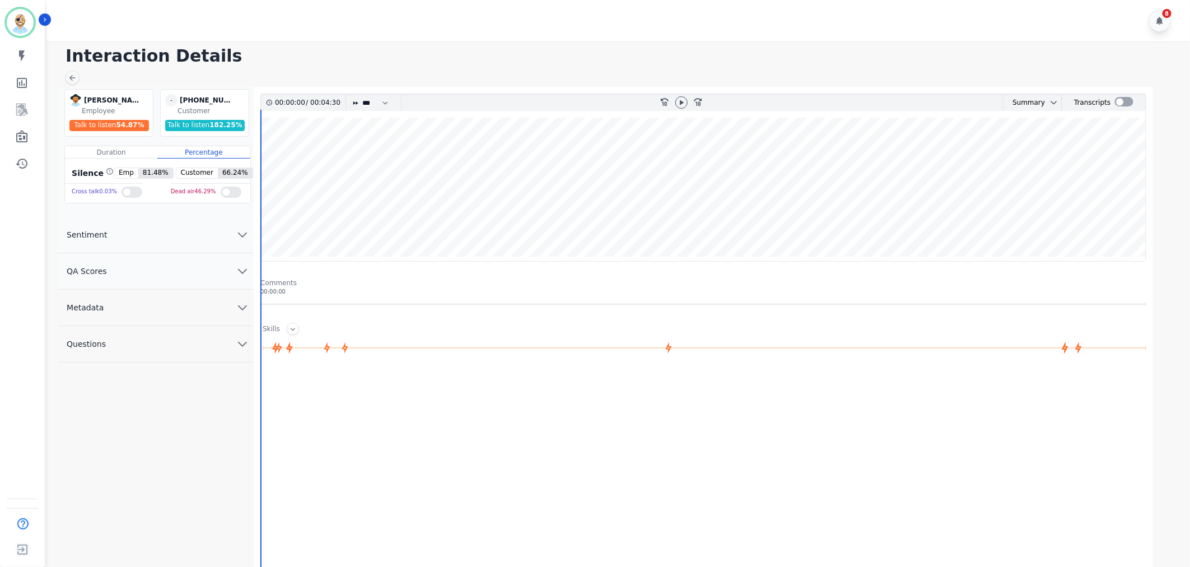
click at [193, 277] on button "QA Scores" at bounding box center [156, 271] width 196 height 36
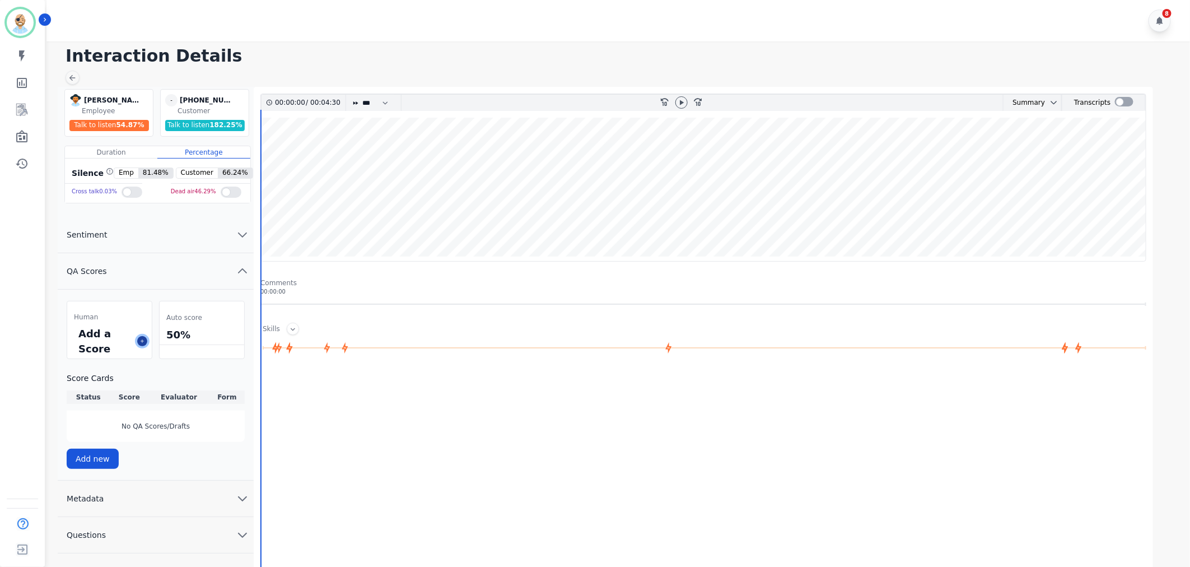
click at [146, 339] on button at bounding box center [142, 341] width 10 height 10
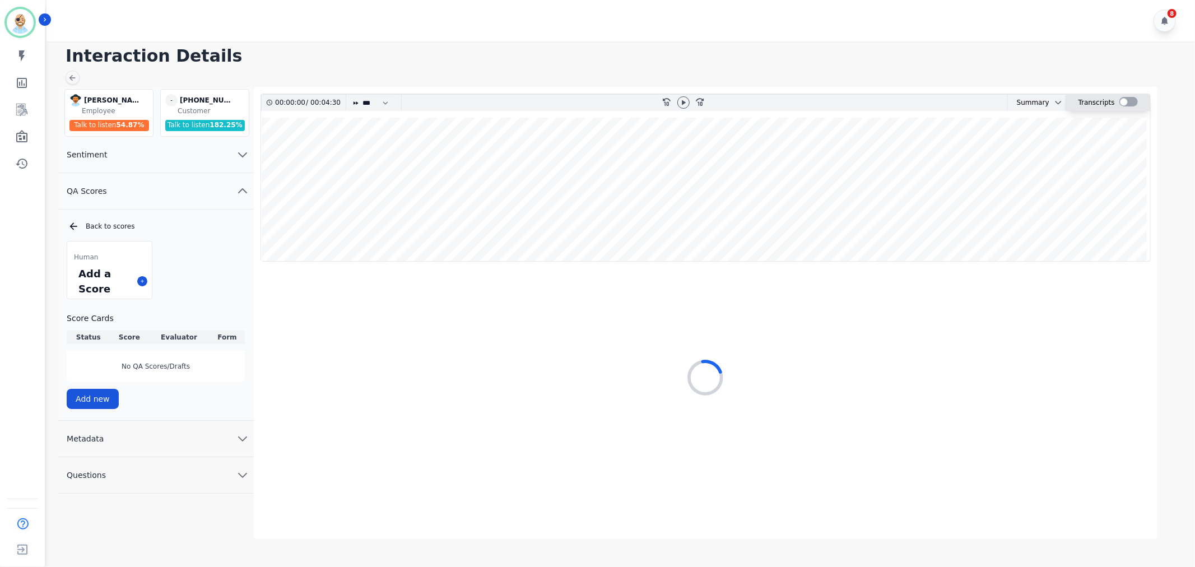
click at [1123, 103] on div at bounding box center [1128, 102] width 18 height 10
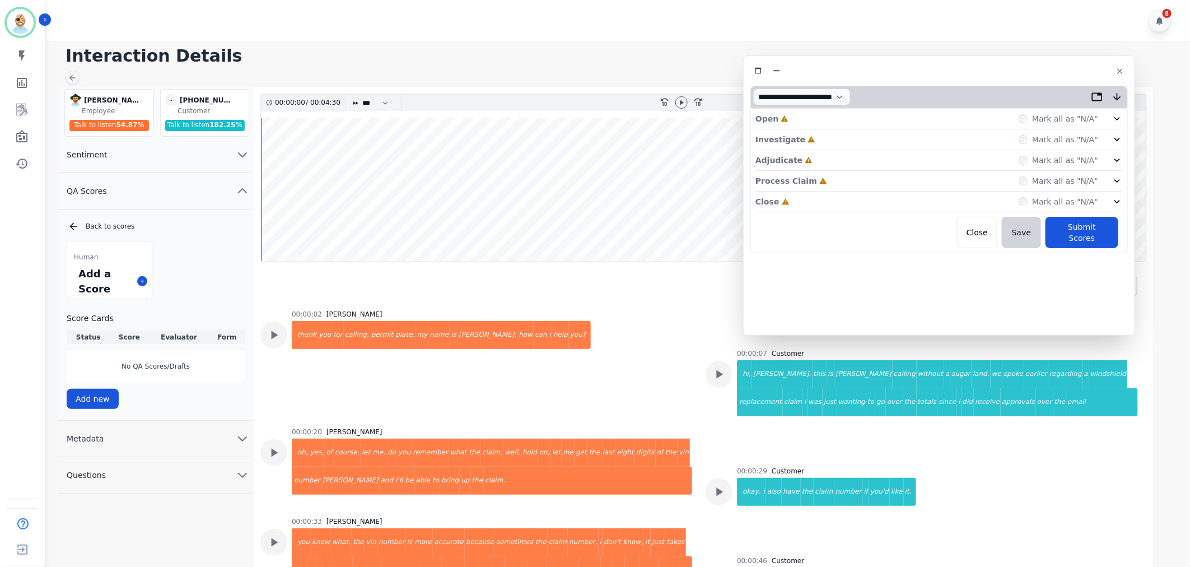
click at [1014, 86] on div "**********" at bounding box center [939, 96] width 376 height 21
click at [842, 198] on div "Close Incomplete Mark all as "N/A"" at bounding box center [940, 202] width 367 height 21
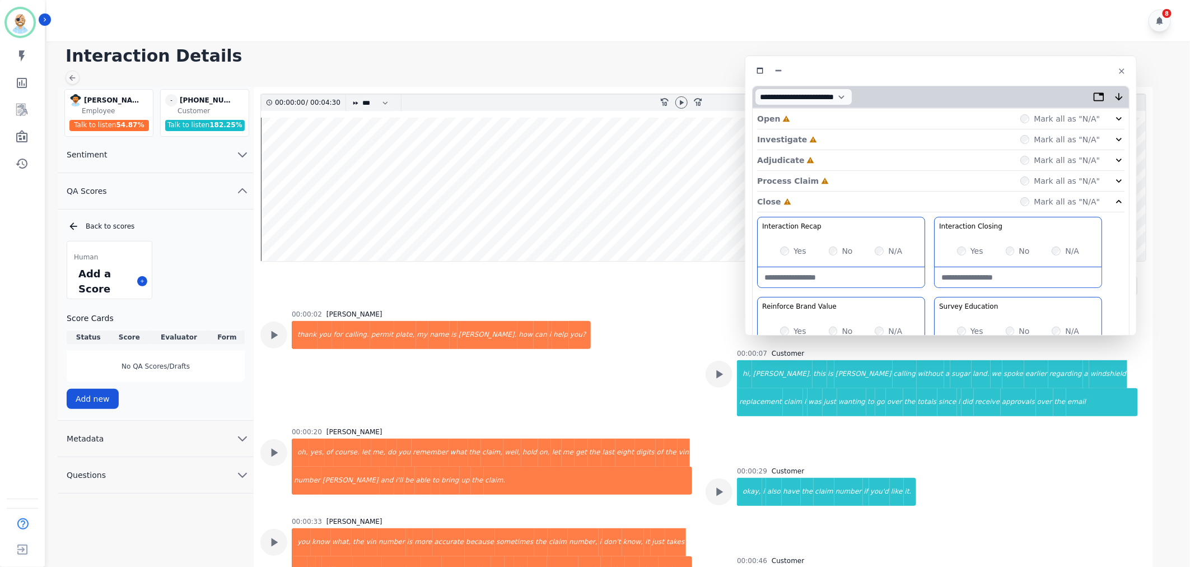
click at [848, 177] on div "Process Claim Incomplete Mark all as "N/A"" at bounding box center [940, 181] width 367 height 21
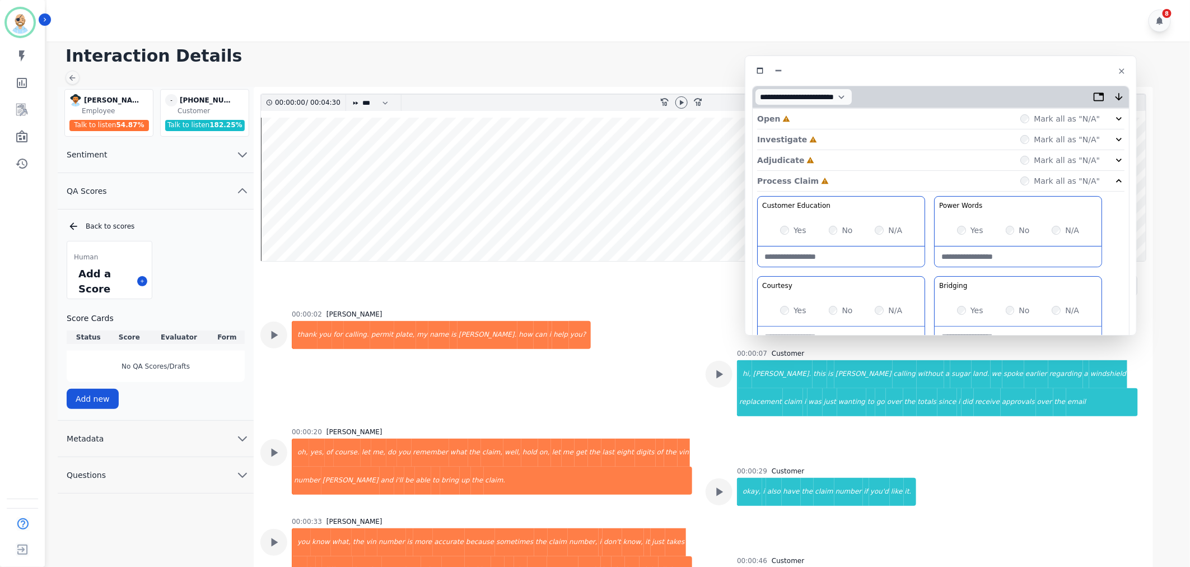
click at [857, 148] on div "Investigate Incomplete Mark all as "N/A"" at bounding box center [940, 139] width 367 height 21
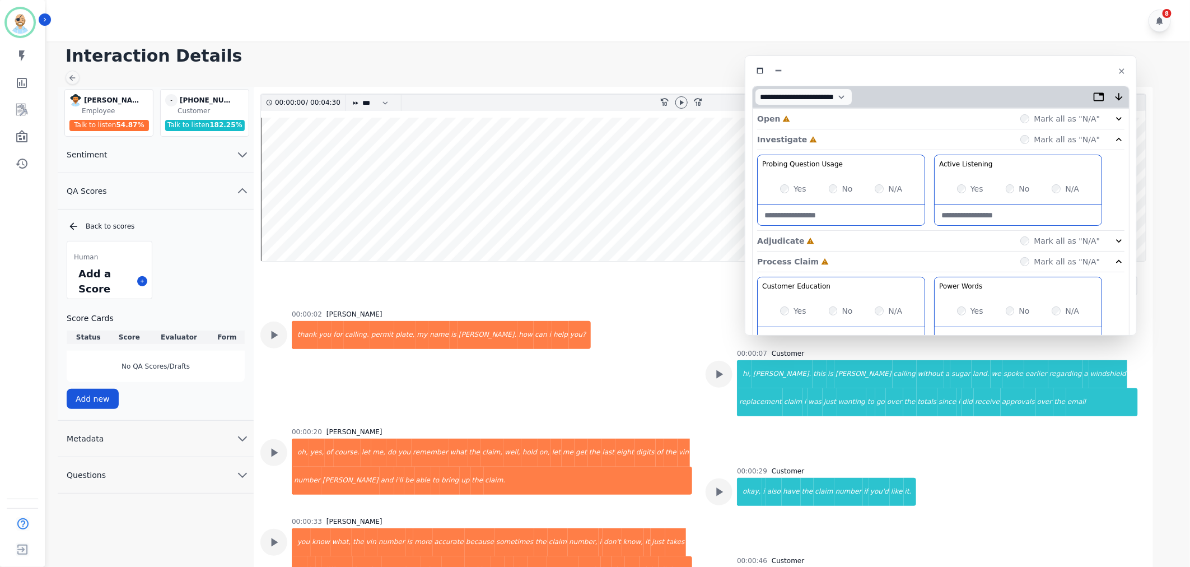
click at [857, 146] on div "Investigate Incomplete Mark all as "N/A"" at bounding box center [940, 139] width 367 height 21
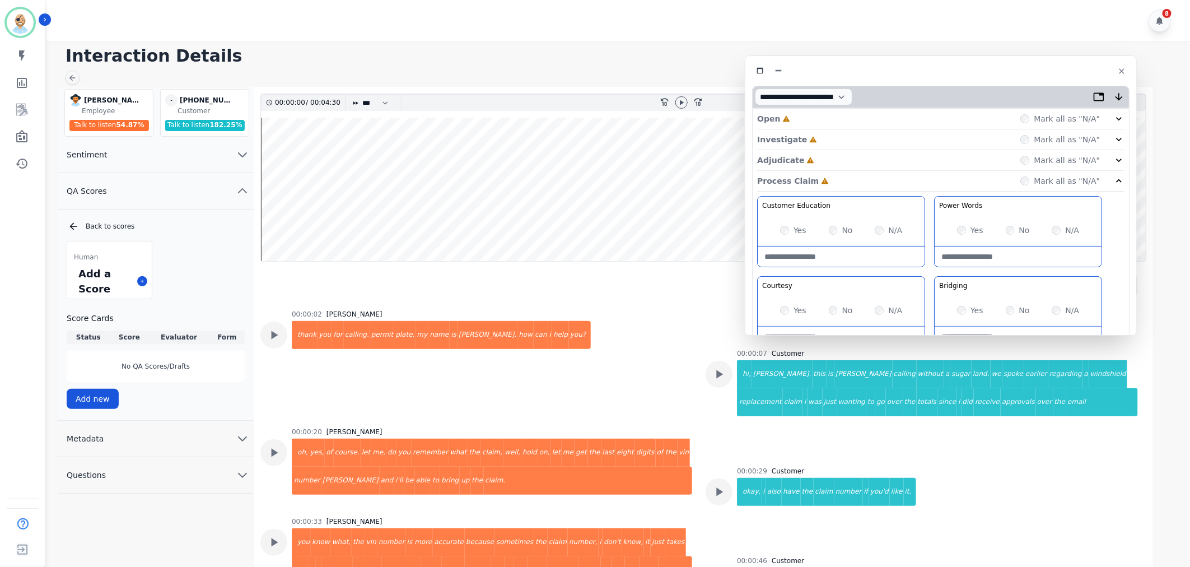
click at [843, 156] on div "Adjudicate Incomplete Mark all as "N/A"" at bounding box center [940, 160] width 367 height 21
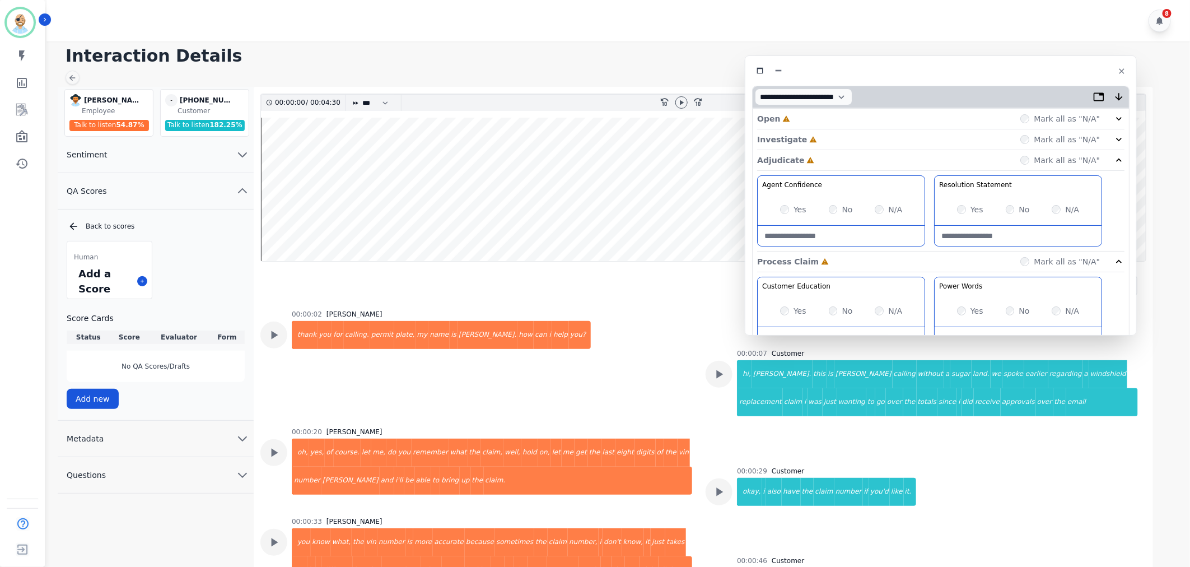
click at [844, 136] on div "Investigate Incomplete Mark all as "N/A"" at bounding box center [940, 139] width 367 height 21
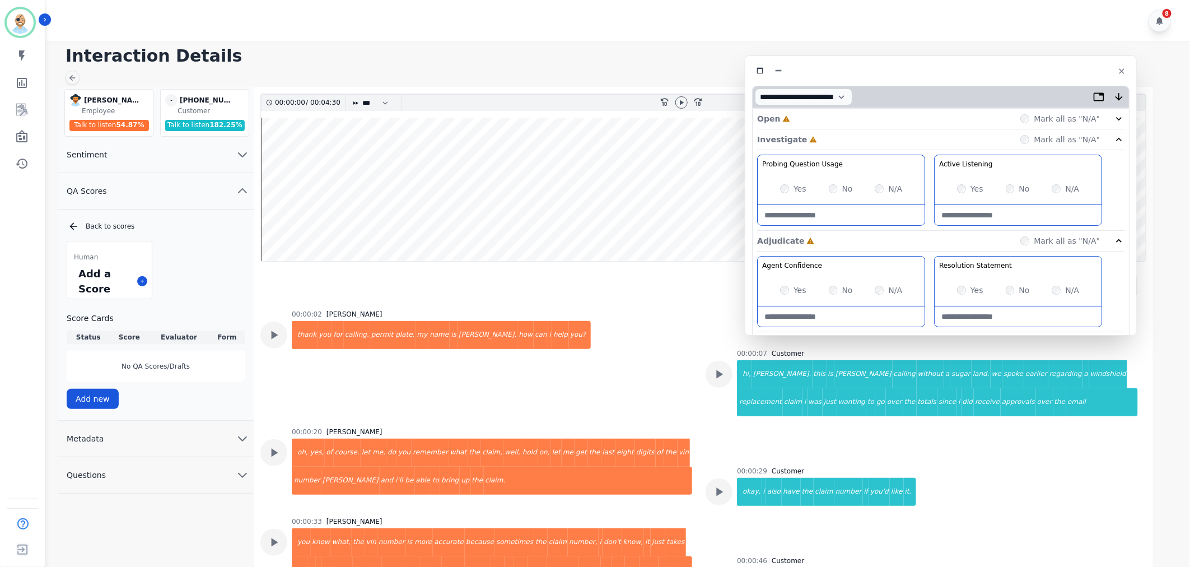
click at [839, 111] on div "Open Incomplete Mark all as "N/A"" at bounding box center [940, 119] width 367 height 21
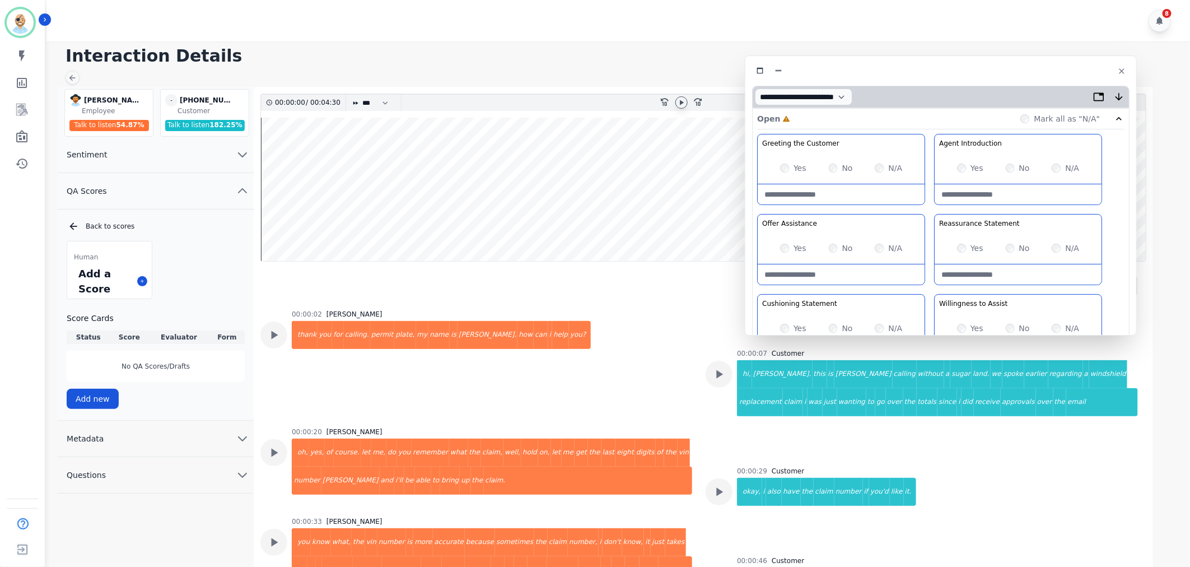
click at [682, 98] on icon at bounding box center [681, 102] width 9 height 9
click at [961, 160] on div "Yes No N/A" at bounding box center [1018, 167] width 167 height 31
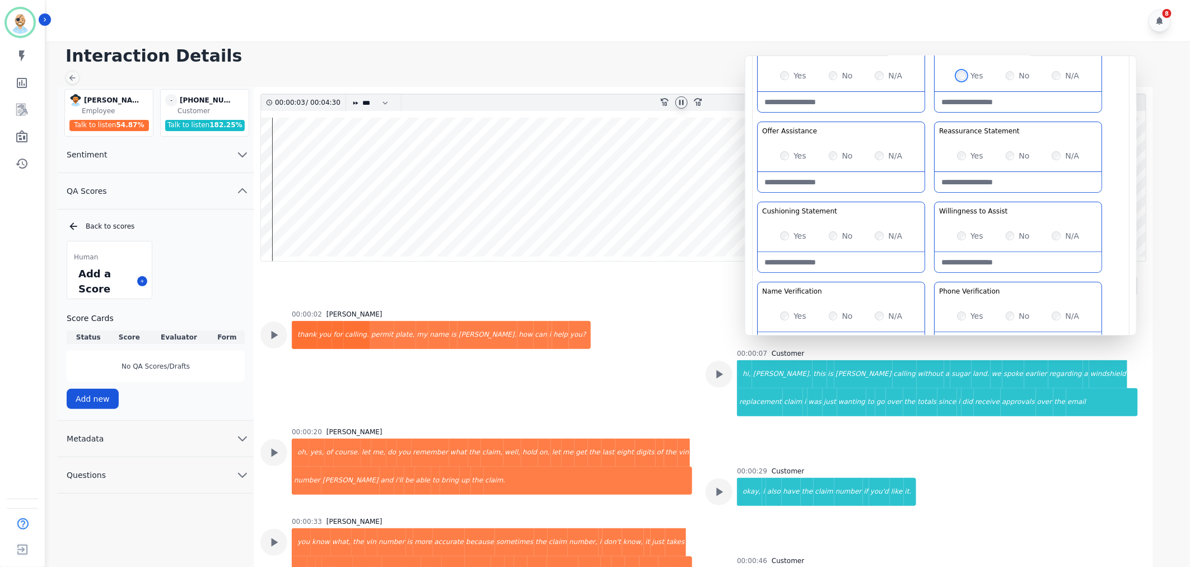
scroll to position [124, 0]
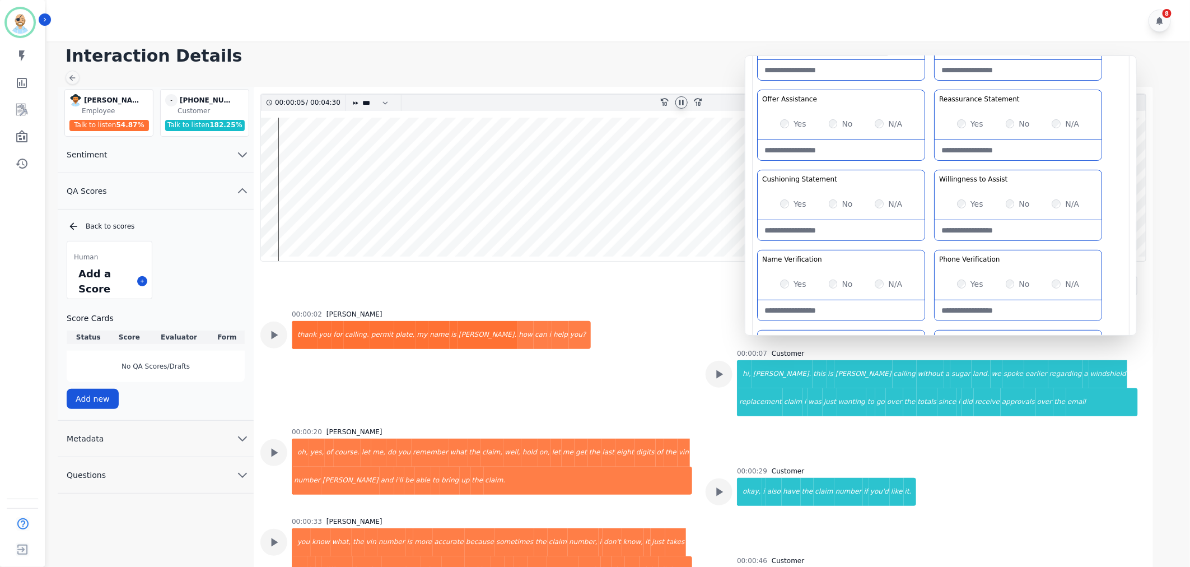
click at [932, 164] on div "Greeting the Customer Welcome is where we quickly greet our customer as a known…" at bounding box center [940, 208] width 367 height 397
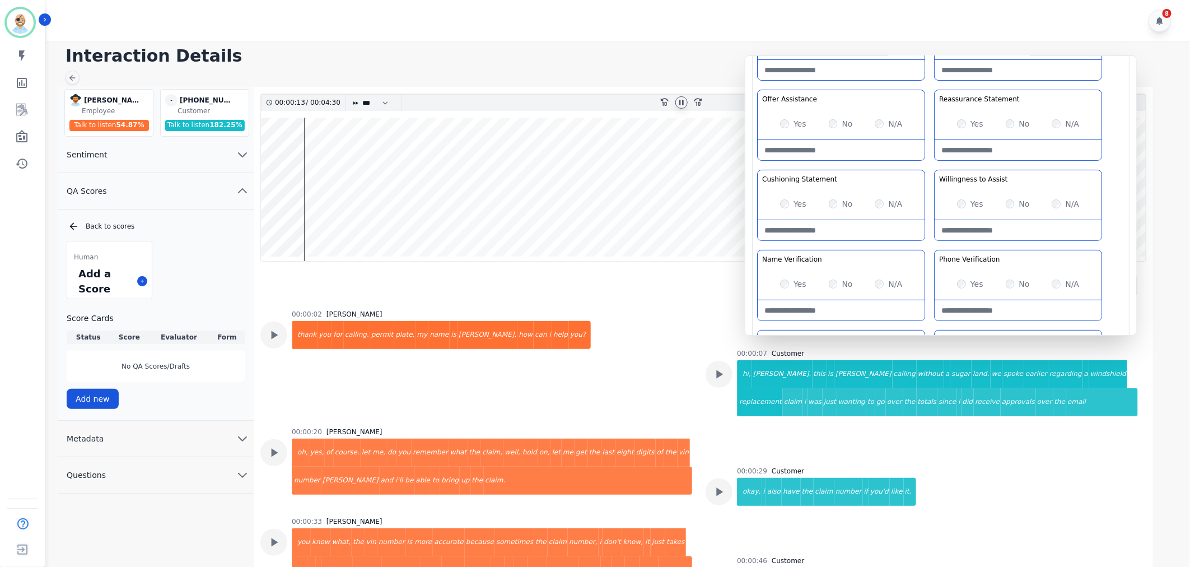
click at [683, 103] on icon at bounding box center [681, 102] width 4 height 5
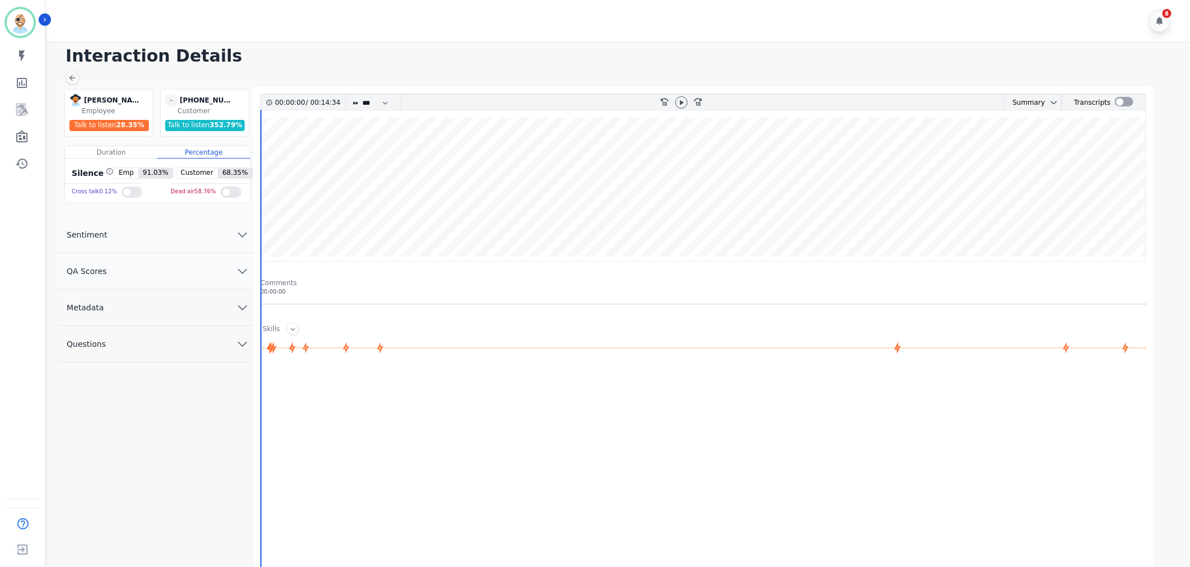
click at [199, 273] on button "QA Scores" at bounding box center [156, 271] width 196 height 36
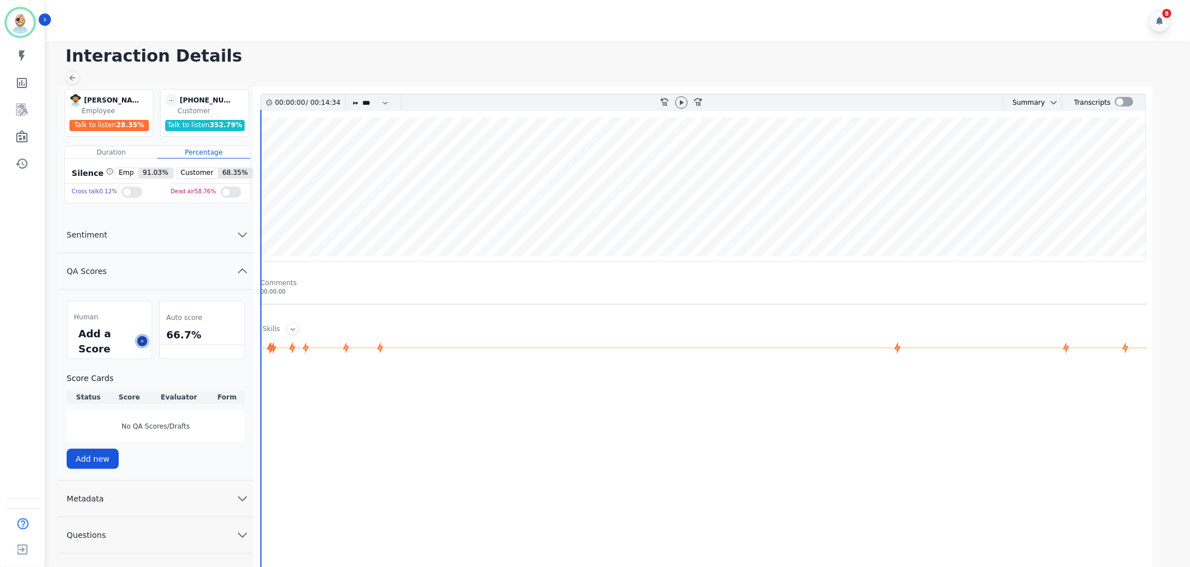
click at [140, 342] on icon at bounding box center [142, 341] width 6 height 6
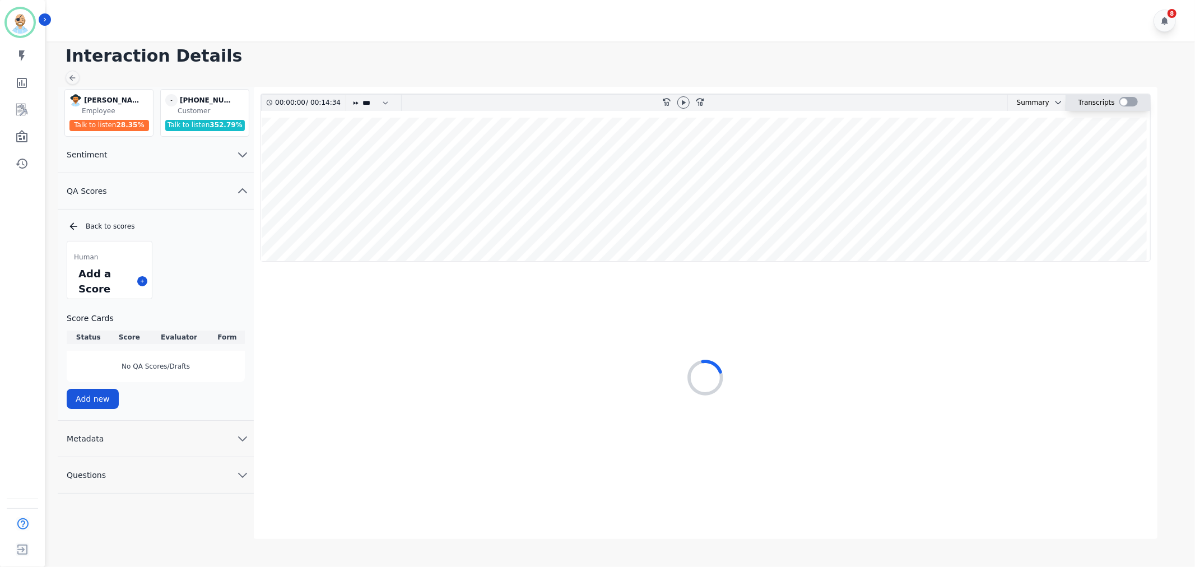
click at [1123, 100] on div at bounding box center [1128, 102] width 18 height 10
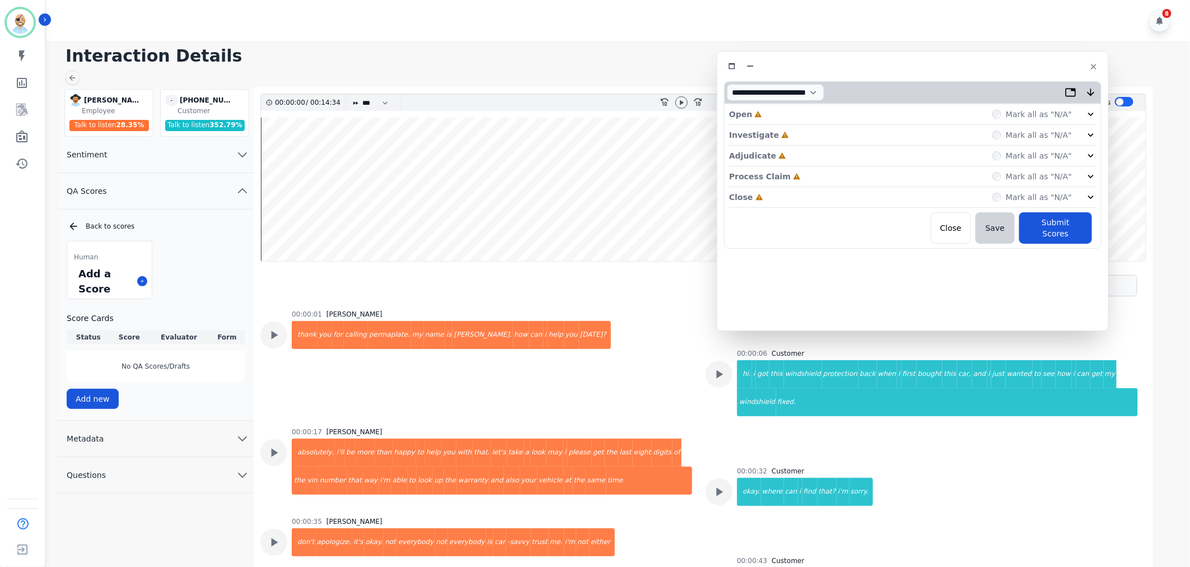
drag, startPoint x: 342, startPoint y: 64, endPoint x: 1010, endPoint y: 69, distance: 668.2
click at [1010, 69] on div at bounding box center [913, 66] width 378 height 16
click at [822, 194] on div "Close Incomplete Mark all as "N/A"" at bounding box center [912, 197] width 367 height 21
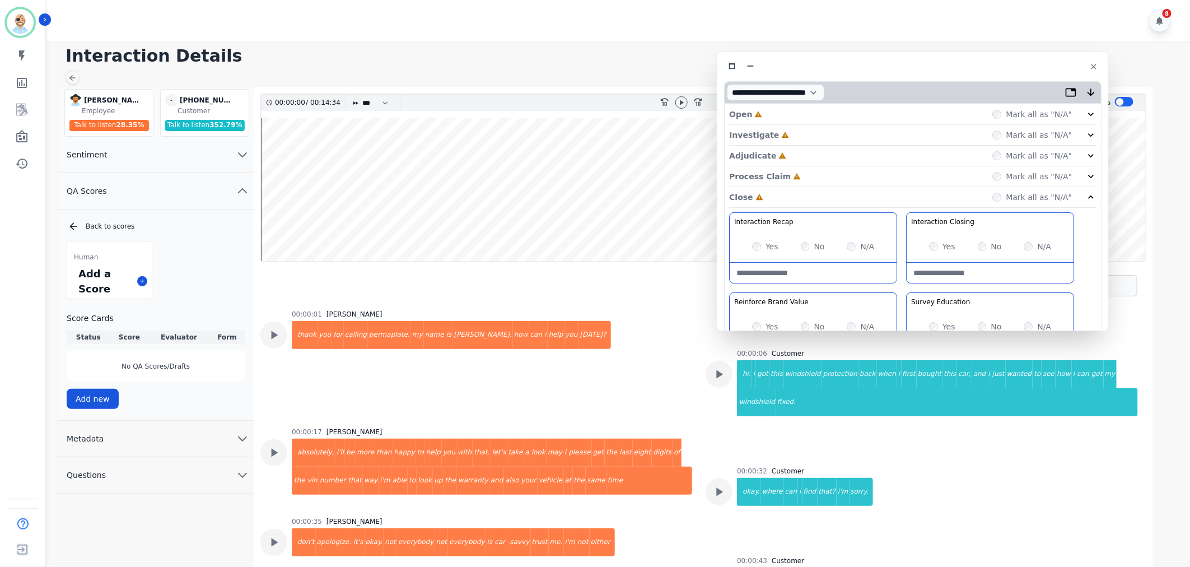
click at [821, 174] on div "Process Claim Incomplete Mark all as "N/A"" at bounding box center [912, 176] width 367 height 21
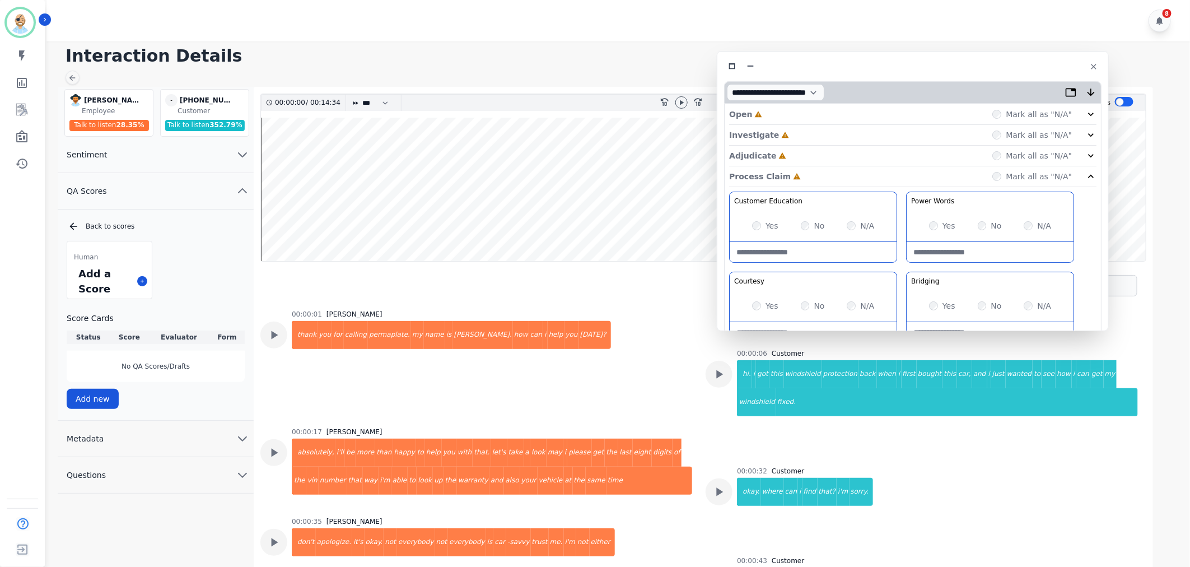
click at [816, 150] on div "Adjudicate Incomplete Mark all as "N/A"" at bounding box center [912, 156] width 367 height 21
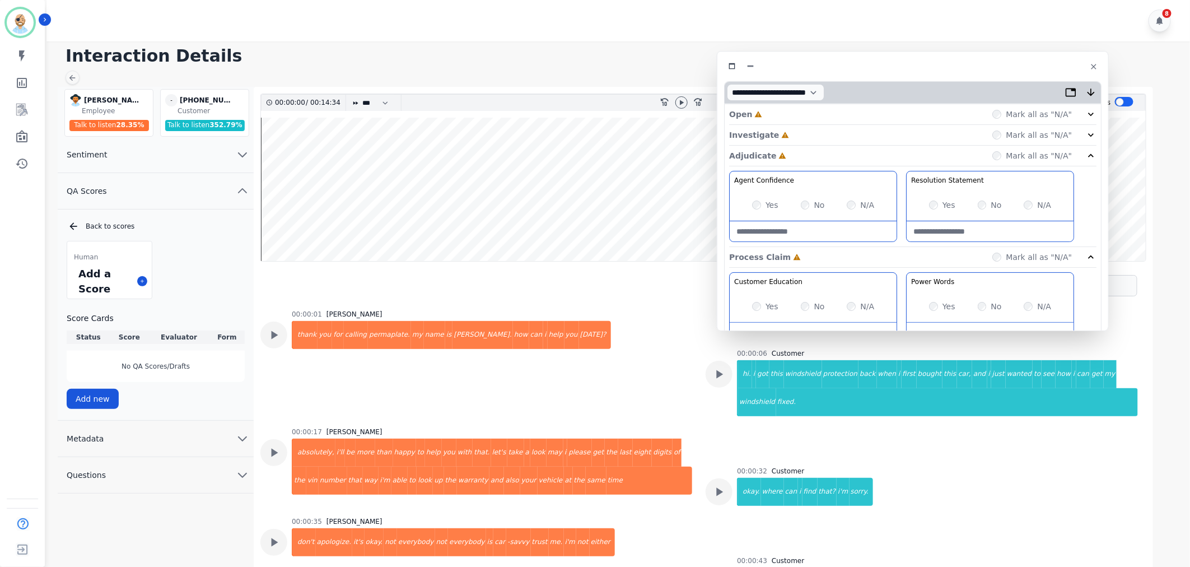
click at [816, 127] on div "Investigate Incomplete Mark all as "N/A"" at bounding box center [912, 135] width 367 height 21
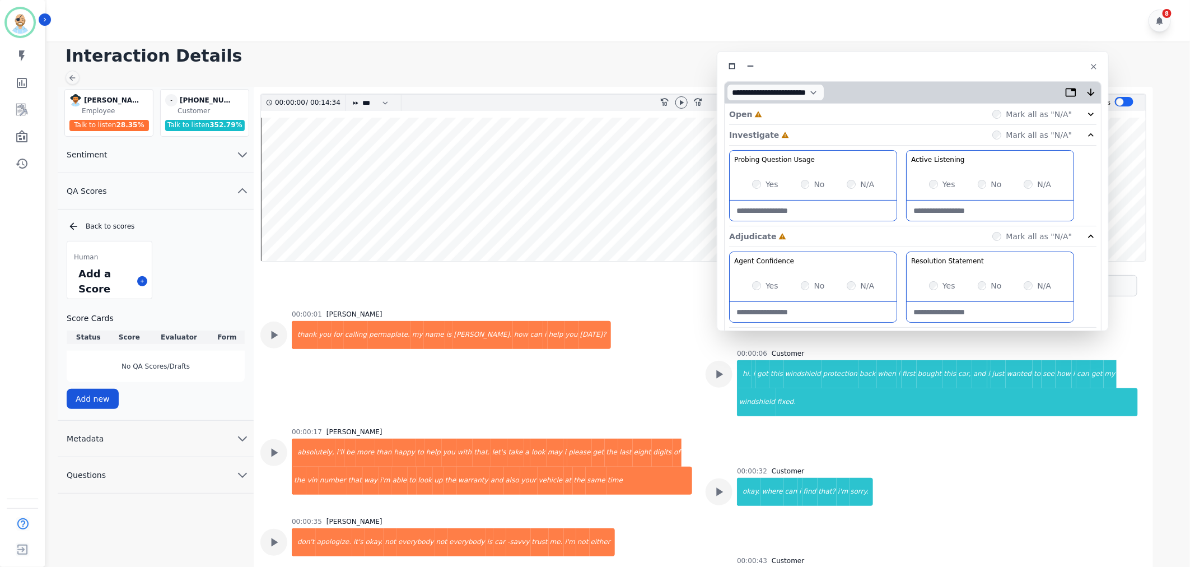
click at [818, 114] on div "Open Incomplete Mark all as "N/A"" at bounding box center [912, 114] width 367 height 21
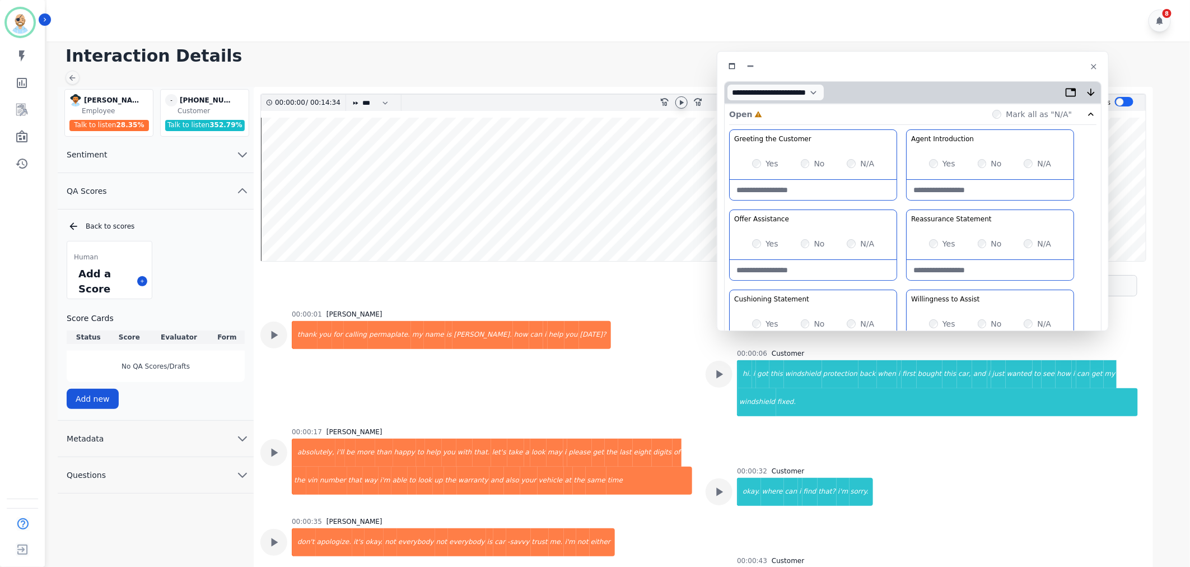
click at [680, 101] on icon at bounding box center [682, 102] width 4 height 5
click at [897, 285] on div "Greeting the Customer Welcome is where we quickly greet our customer as a known…" at bounding box center [912, 327] width 367 height 397
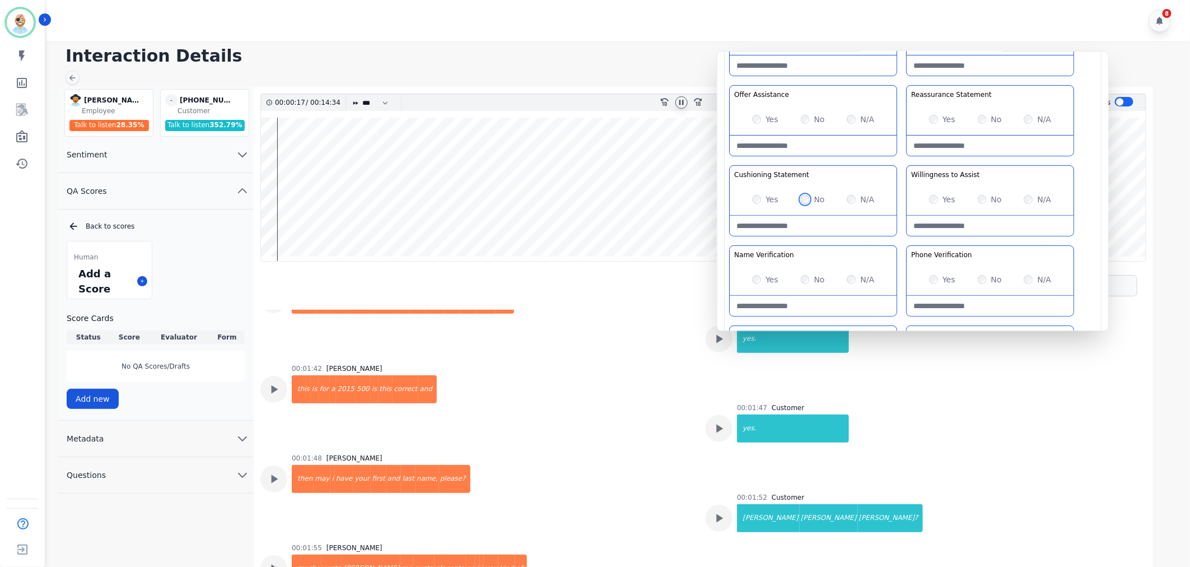
scroll to position [809, 0]
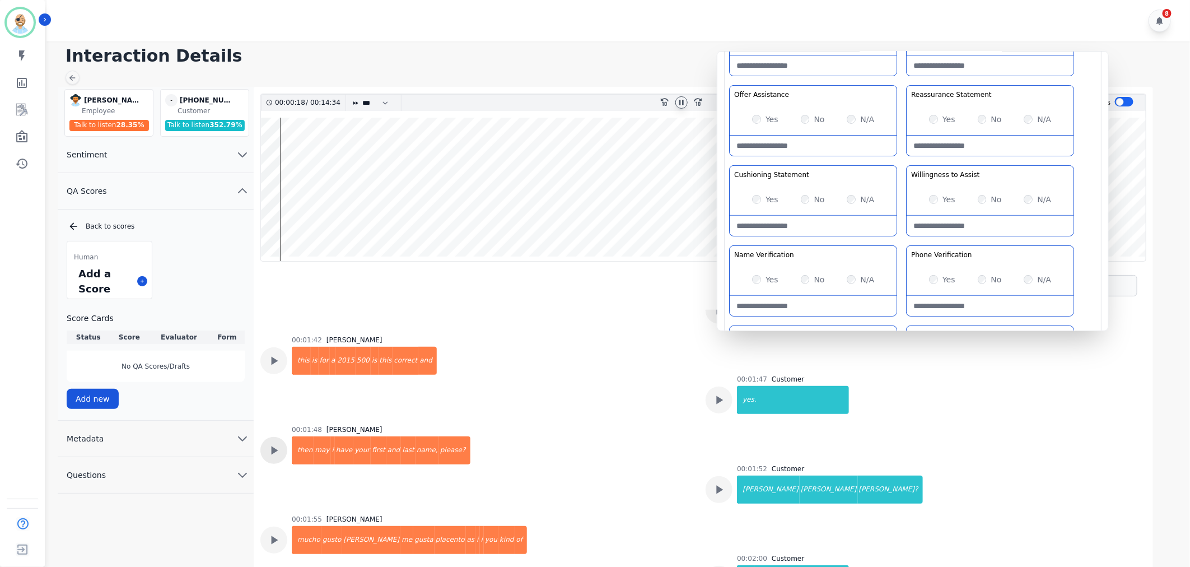
click at [273, 443] on icon at bounding box center [274, 450] width 15 height 15
click at [752, 280] on div "Yes No N/A" at bounding box center [813, 279] width 167 height 31
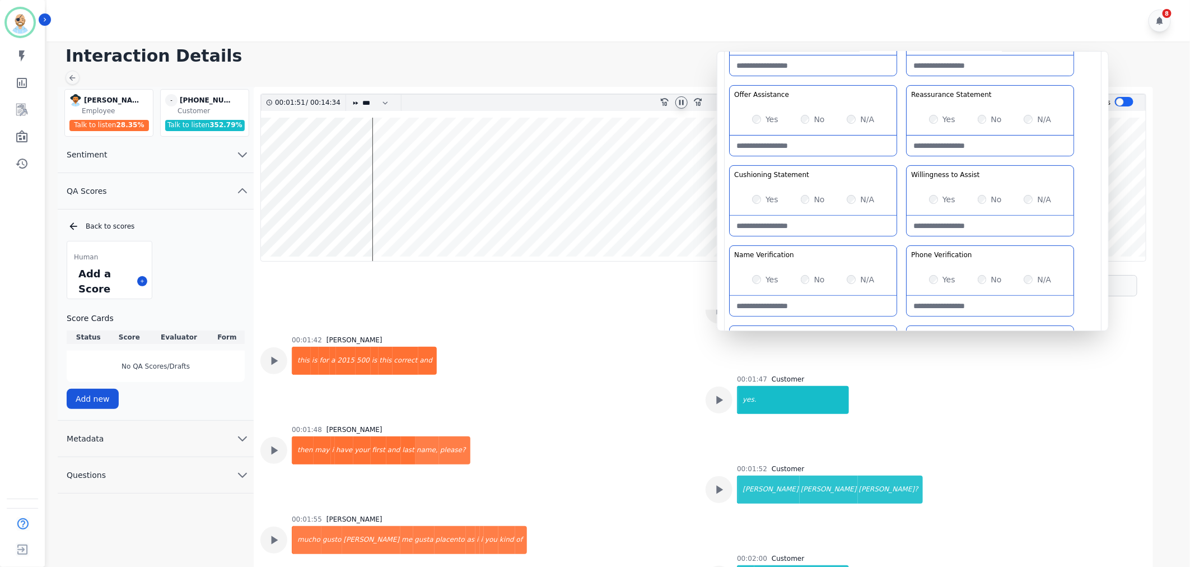
click at [900, 237] on div "Greeting the Customer Welcome is where we quickly greet our customer as a known…" at bounding box center [912, 203] width 367 height 397
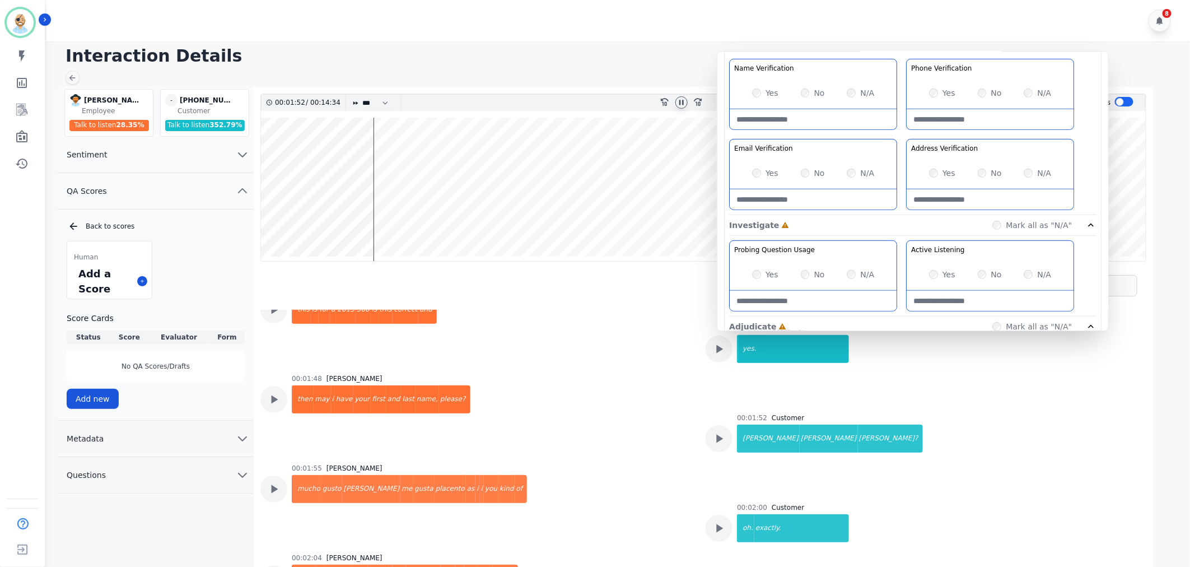
scroll to position [933, 0]
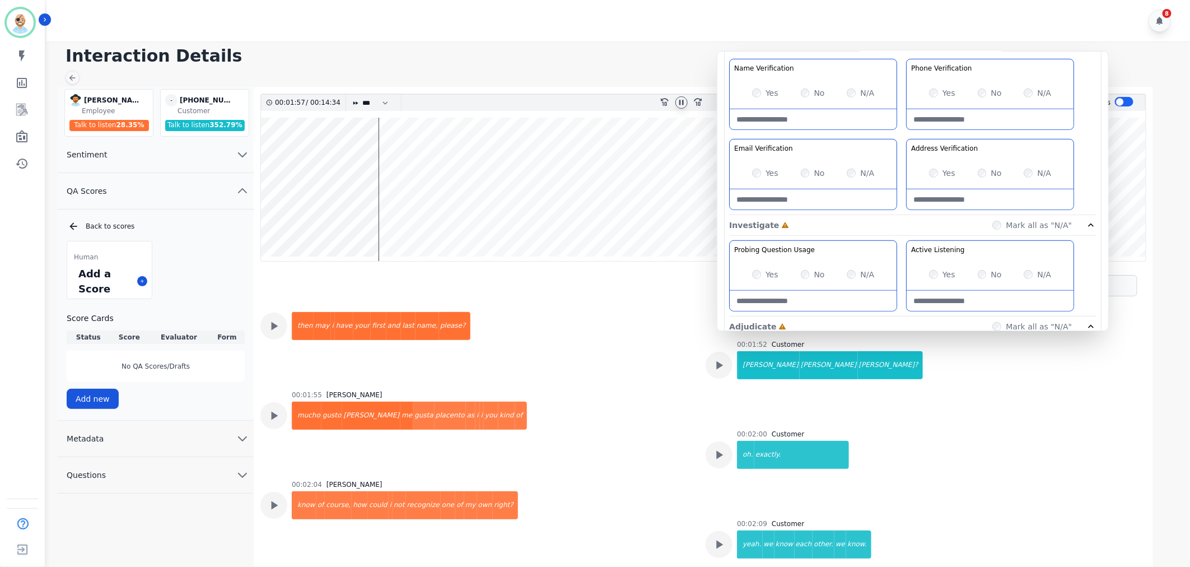
click at [553, 390] on div "00:01:55 George Bidwell mucho gusto andrea me gusta placento as i i you kind of" at bounding box center [476, 428] width 432 height 76
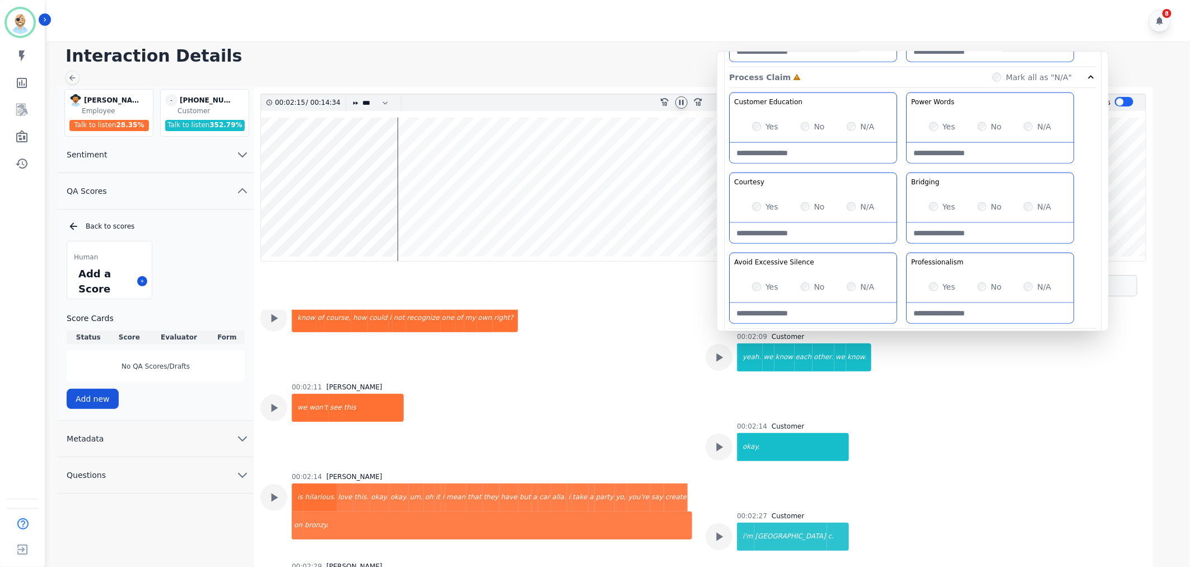
scroll to position [631, 0]
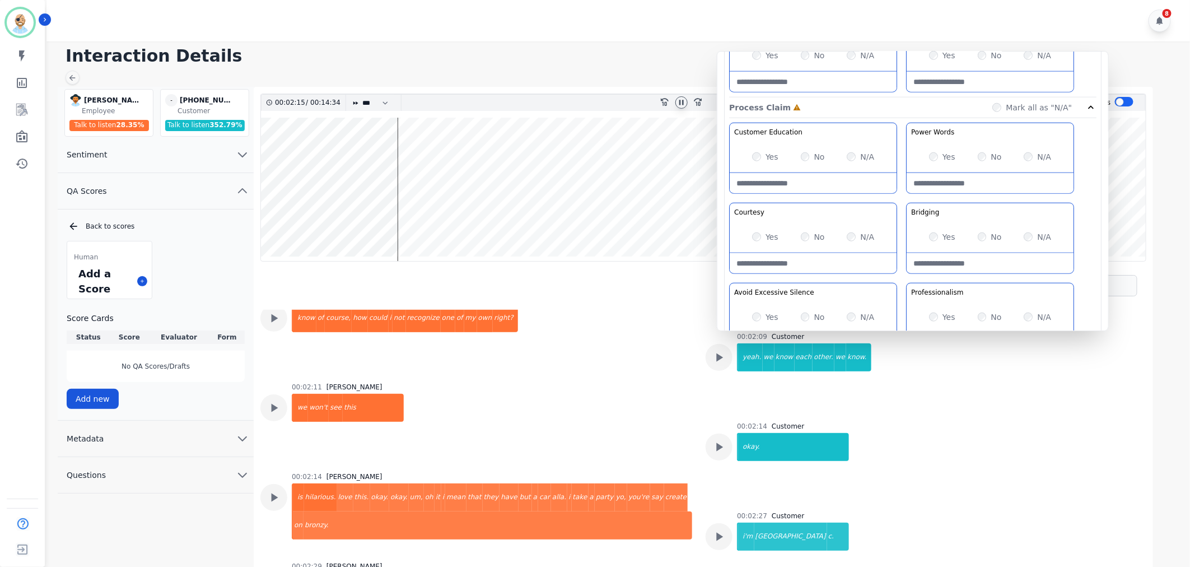
click at [931, 232] on div "Yes" at bounding box center [942, 236] width 26 height 11
click at [903, 192] on div "Customer Education Educate your customer on how to get the information that the…" at bounding box center [912, 241] width 367 height 236
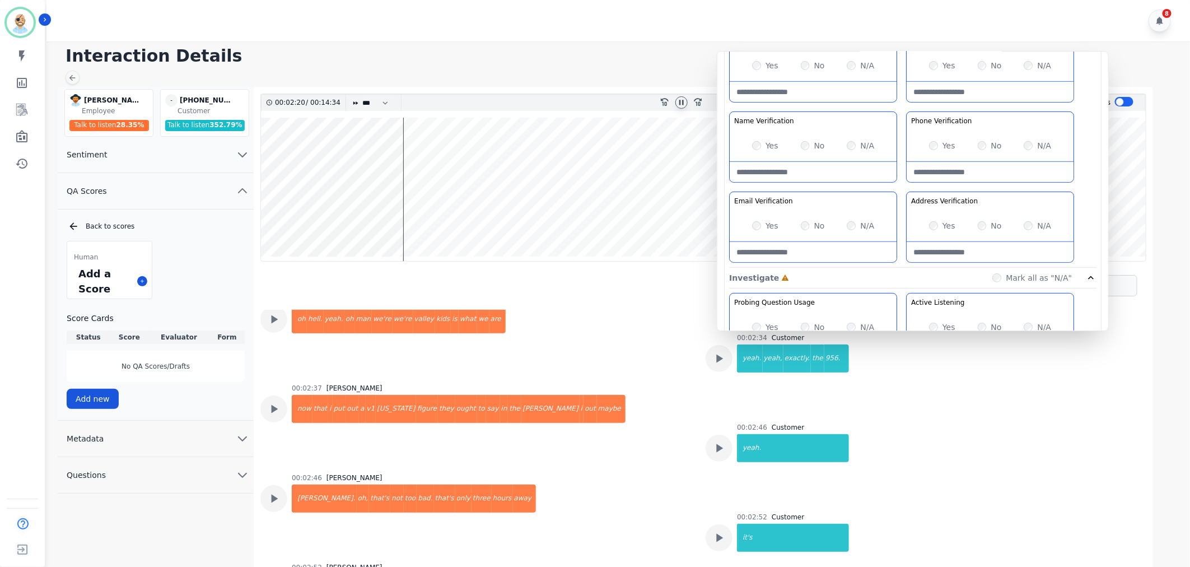
scroll to position [1431, 0]
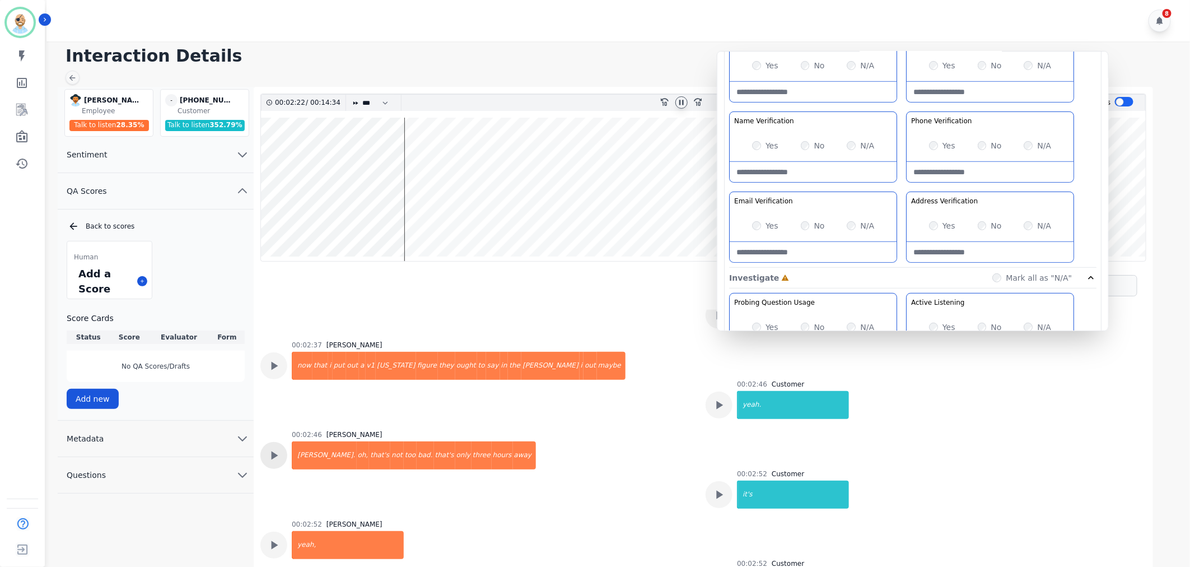
click at [278, 448] on icon at bounding box center [274, 455] width 15 height 15
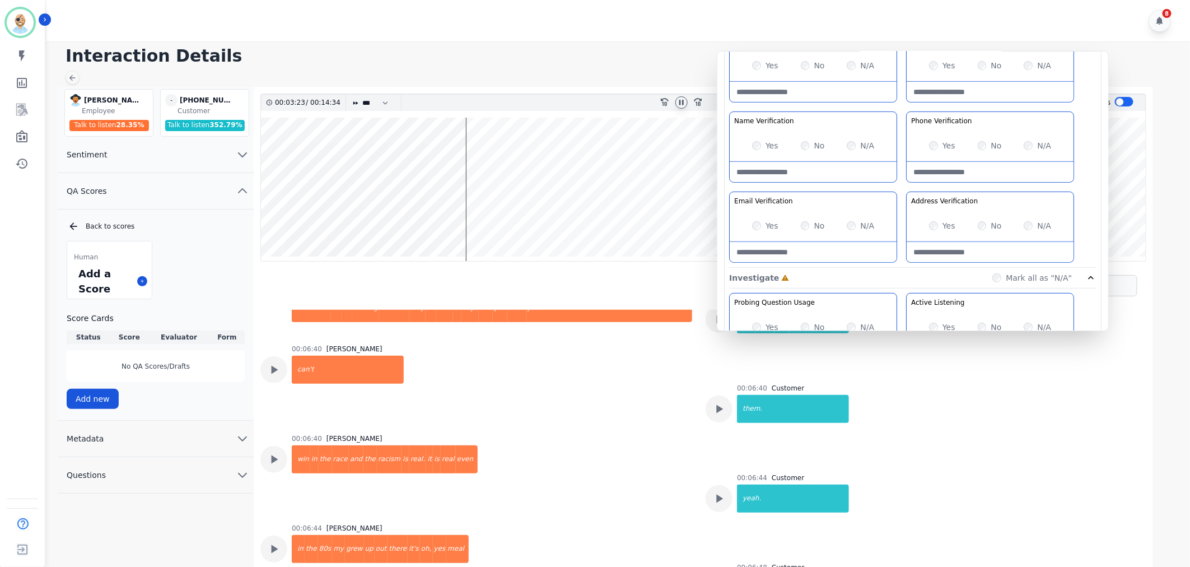
scroll to position [4916, 0]
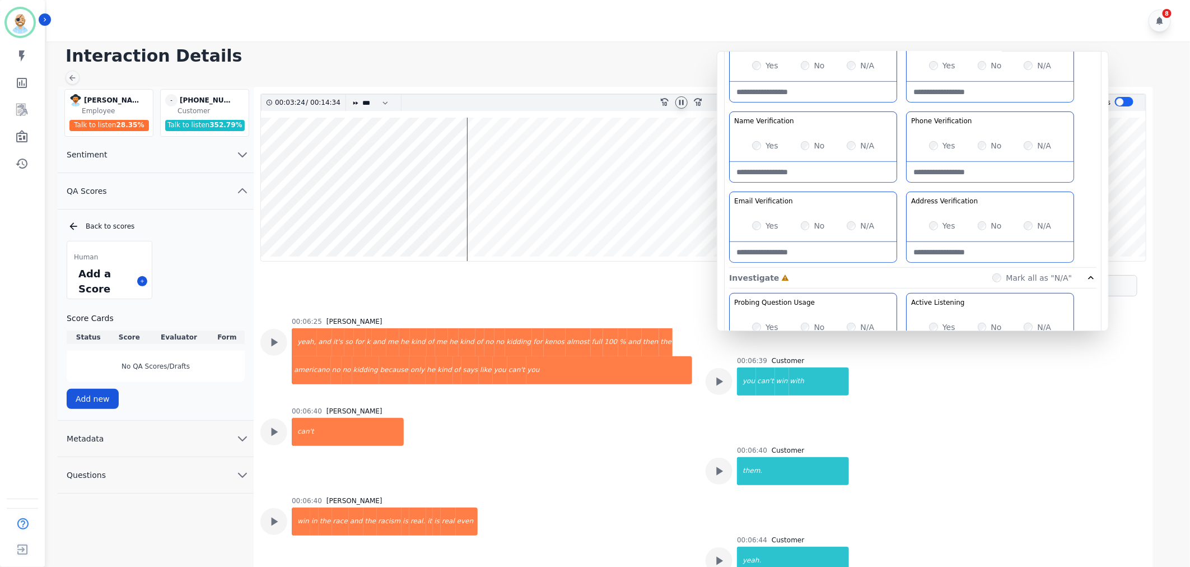
click at [575, 407] on div "00:06:40 George Bidwell can't" at bounding box center [476, 445] width 432 height 76
click at [601, 504] on div "00:06:40 George Bidwell win in the race and the racism is real. it is real even" at bounding box center [476, 534] width 432 height 76
click at [613, 407] on div "00:06:40 George Bidwell can't" at bounding box center [476, 445] width 432 height 76
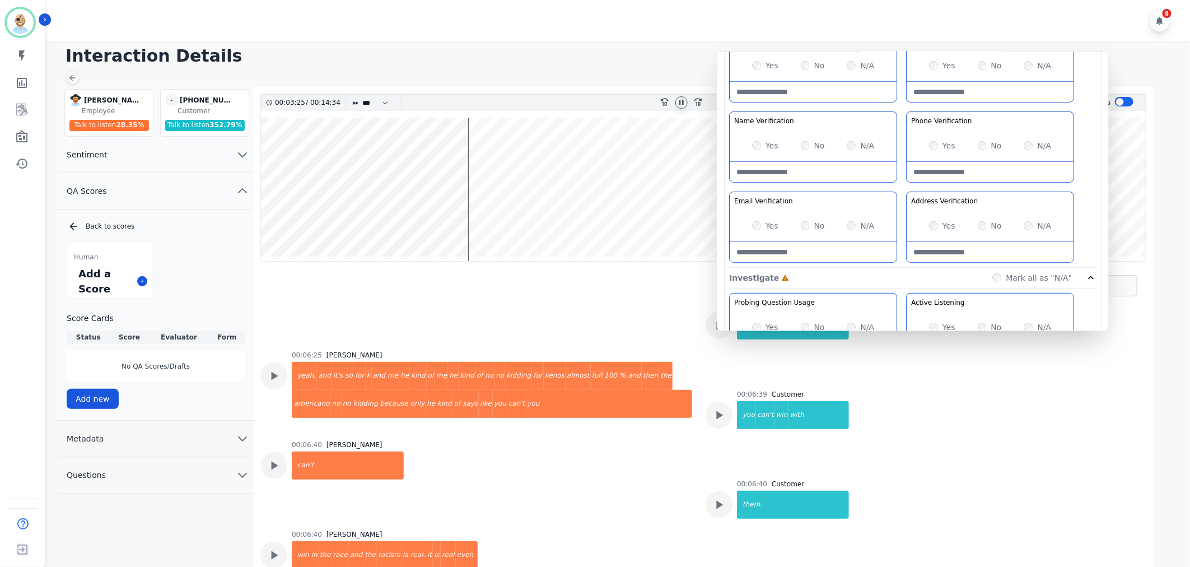
scroll to position [4854, 0]
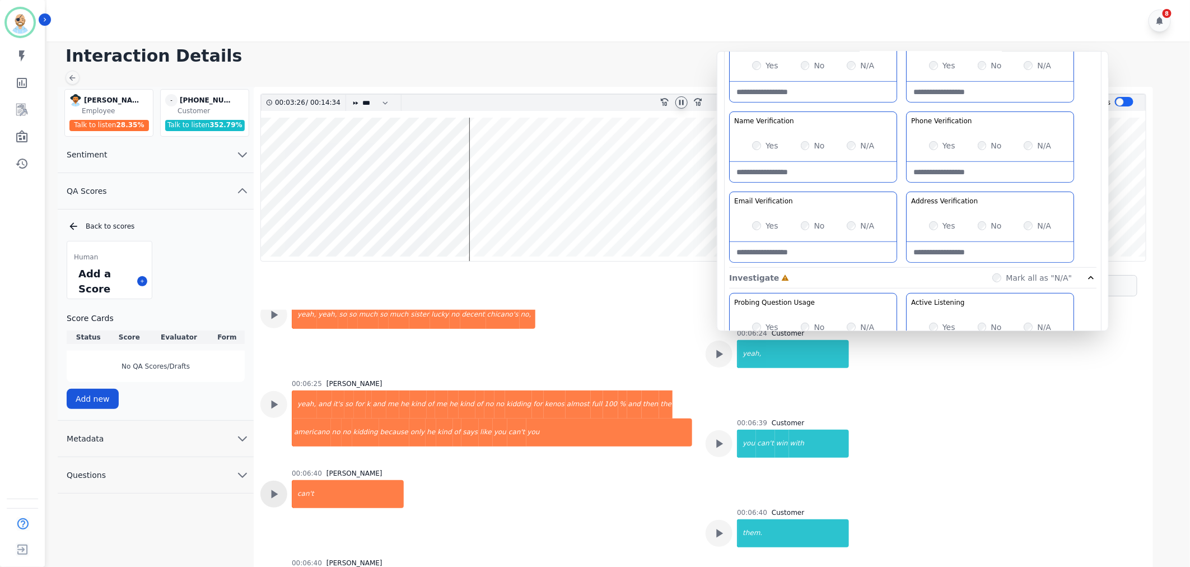
click at [265, 481] on div at bounding box center [273, 494] width 27 height 27
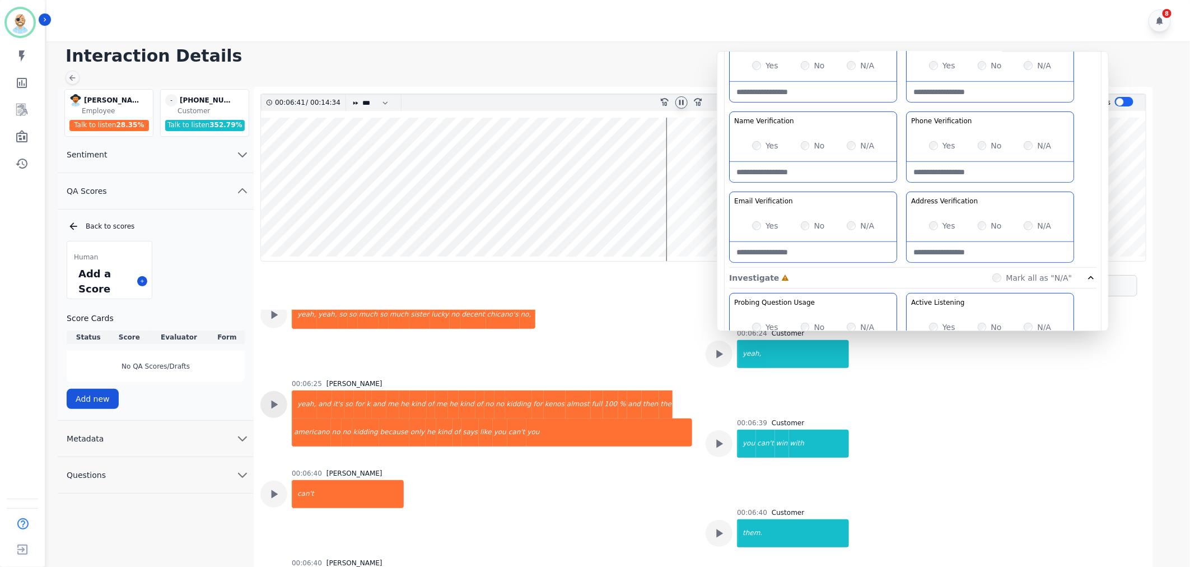
click at [272, 391] on div at bounding box center [273, 404] width 27 height 27
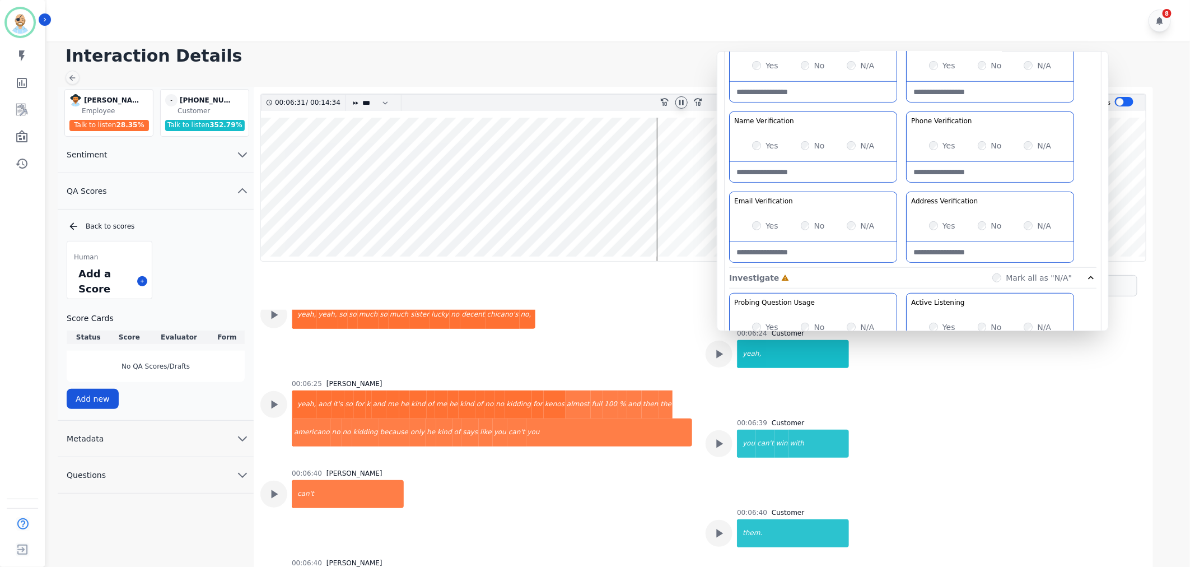
click at [516, 469] on div "00:06:40 George Bidwell can't" at bounding box center [476, 507] width 432 height 76
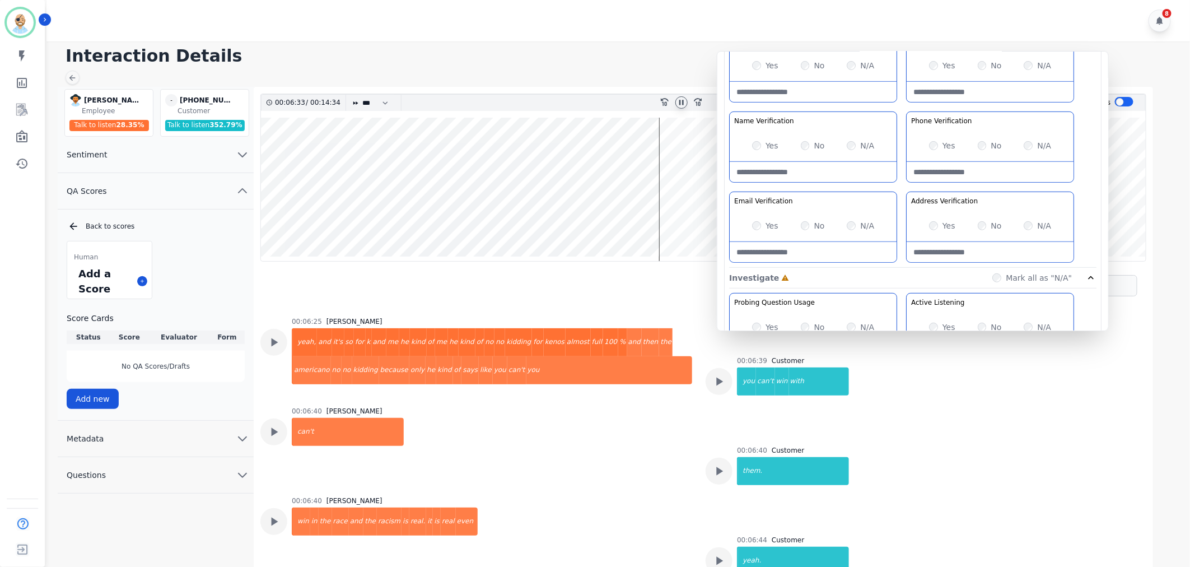
scroll to position [4978, 0]
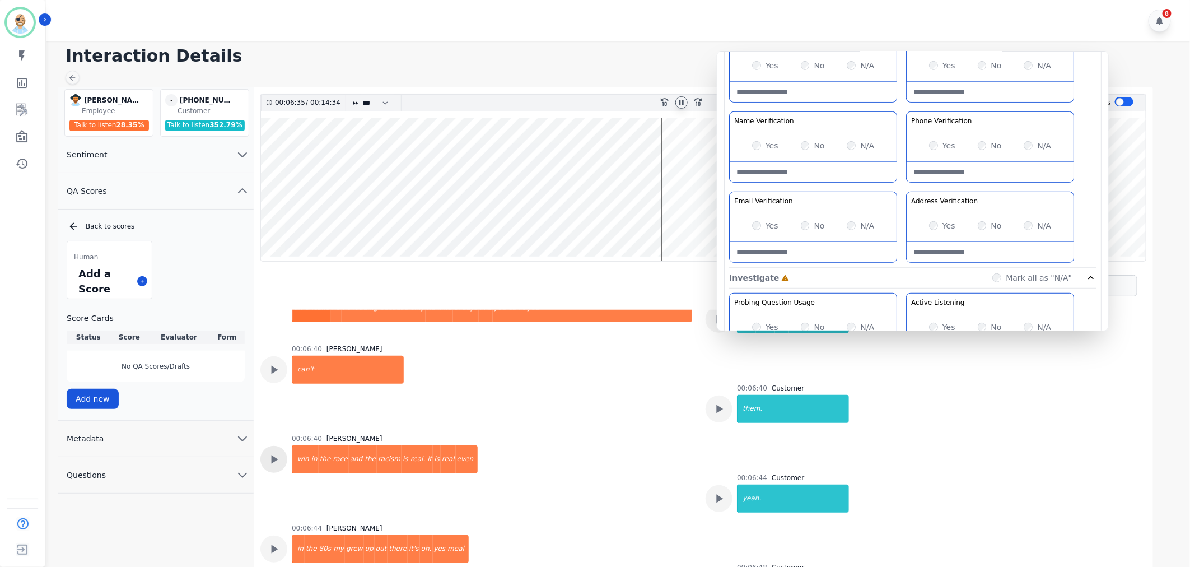
click at [262, 446] on div at bounding box center [273, 459] width 27 height 27
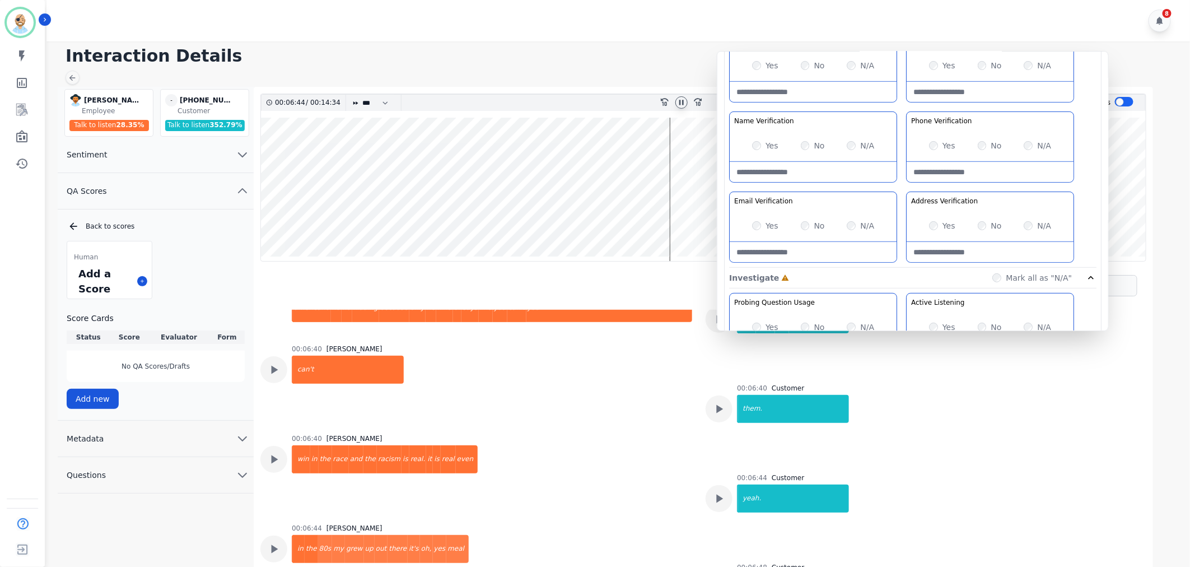
click at [681, 104] on icon at bounding box center [681, 102] width 9 height 9
click at [663, 70] on div "Interaction Details George Bidwell George Bidwell Employee Talk to listen 28.35…" at bounding box center [616, 308] width 1147 height 534
click at [558, 344] on div "00:06:40 George Bidwell can't" at bounding box center [476, 382] width 432 height 76
click at [540, 48] on h1 "Interaction Details" at bounding box center [623, 56] width 1114 height 20
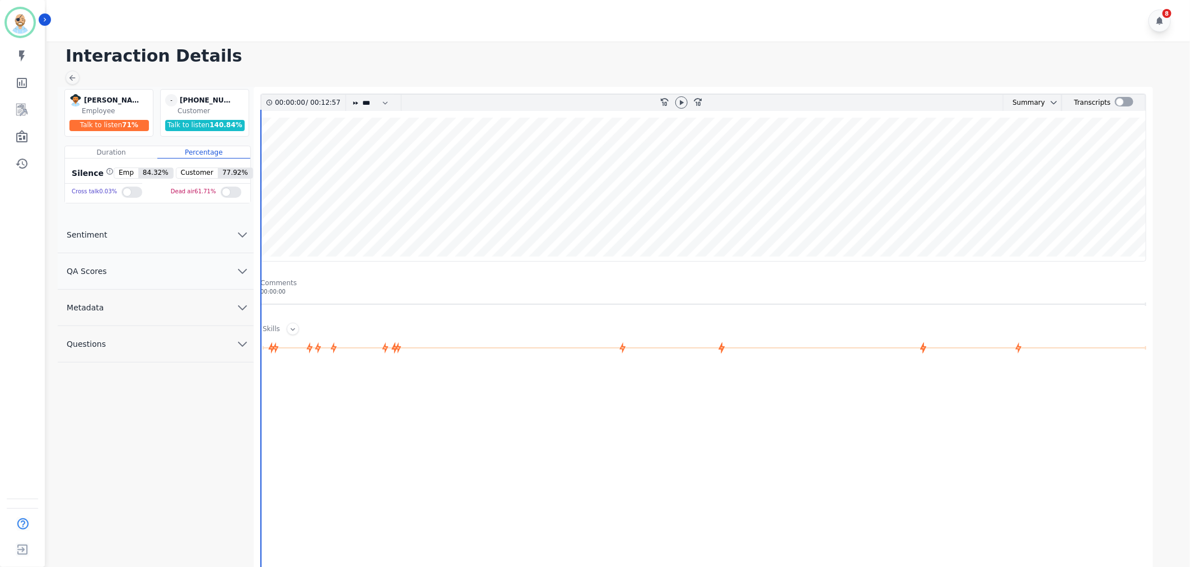
click at [214, 268] on button "QA Scores" at bounding box center [156, 271] width 196 height 36
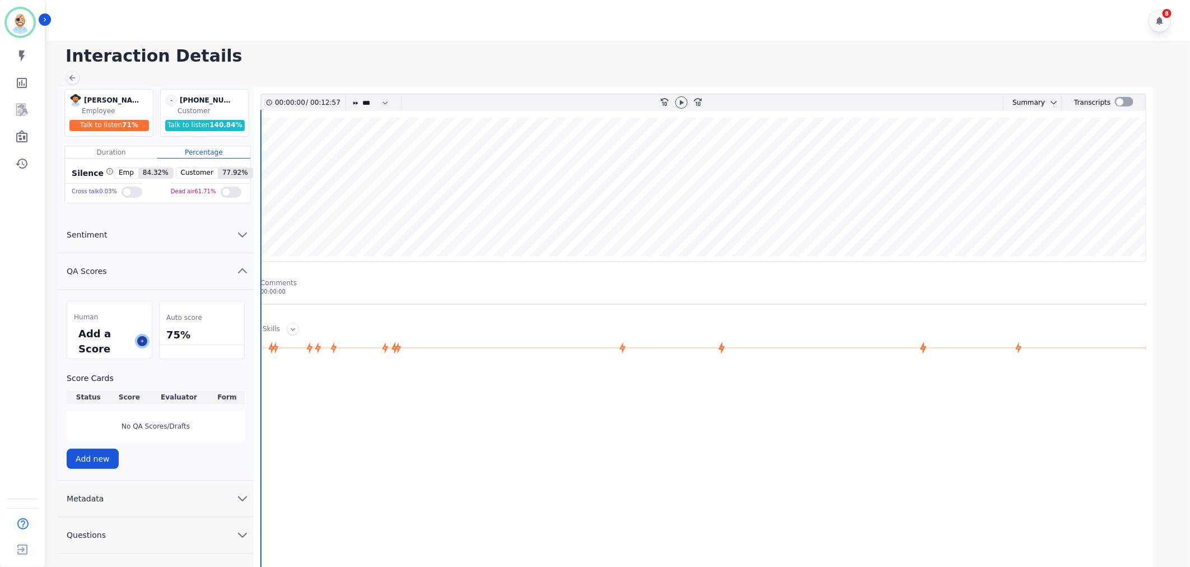
click at [143, 341] on icon at bounding box center [142, 341] width 6 height 6
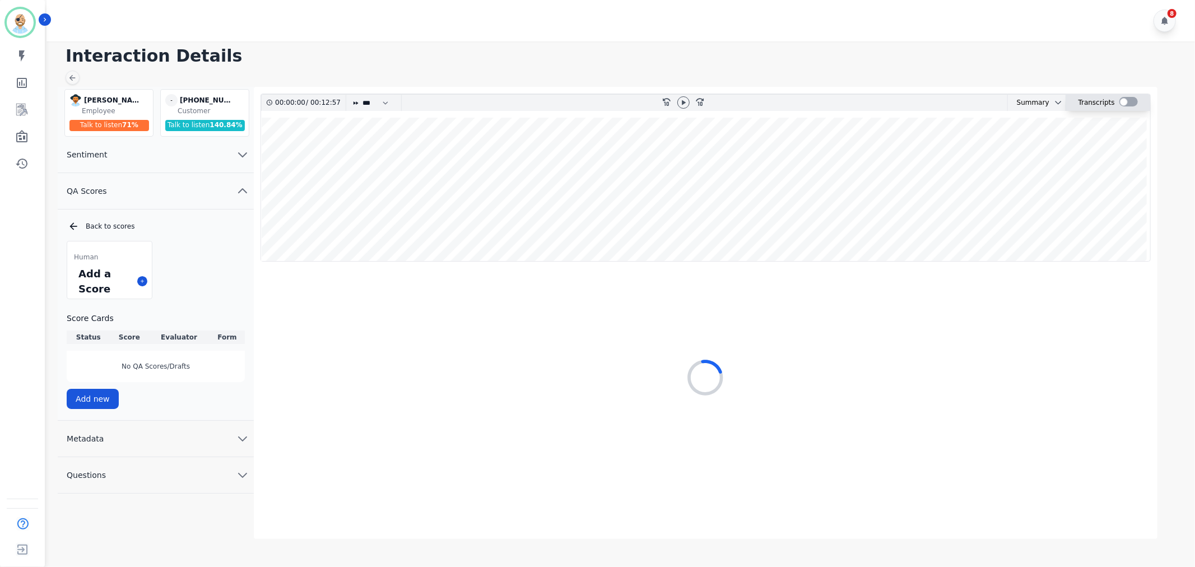
click at [1120, 99] on div at bounding box center [1128, 102] width 18 height 10
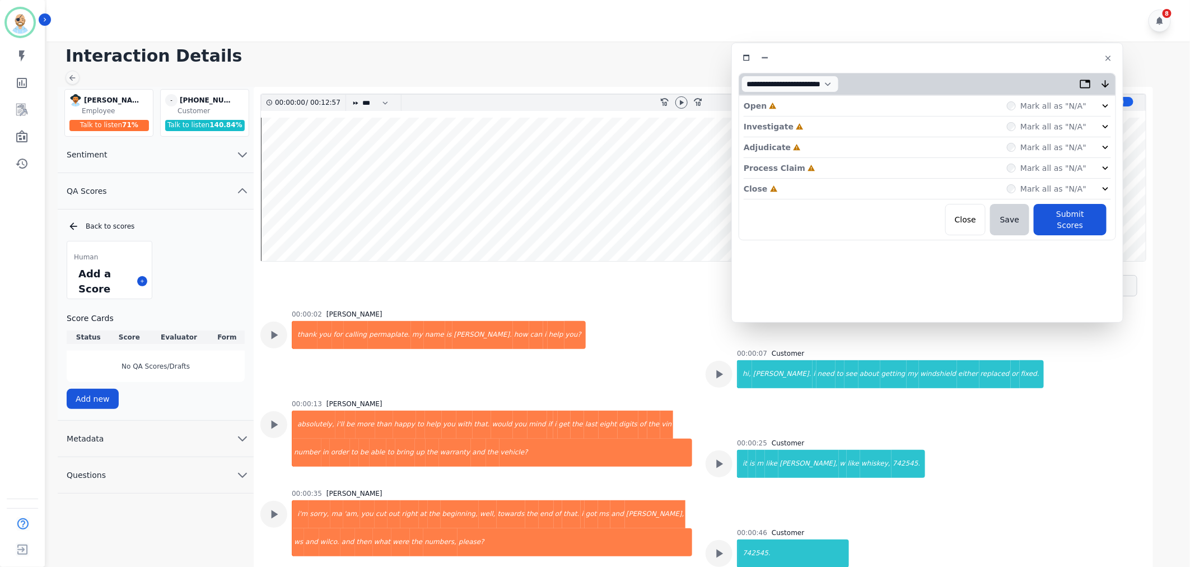
drag, startPoint x: 287, startPoint y: 63, endPoint x: 970, endPoint y: 59, distance: 682.8
click at [970, 59] on div at bounding box center [928, 58] width 378 height 16
click at [839, 186] on div "Close Incomplete Mark all as "N/A"" at bounding box center [927, 189] width 367 height 21
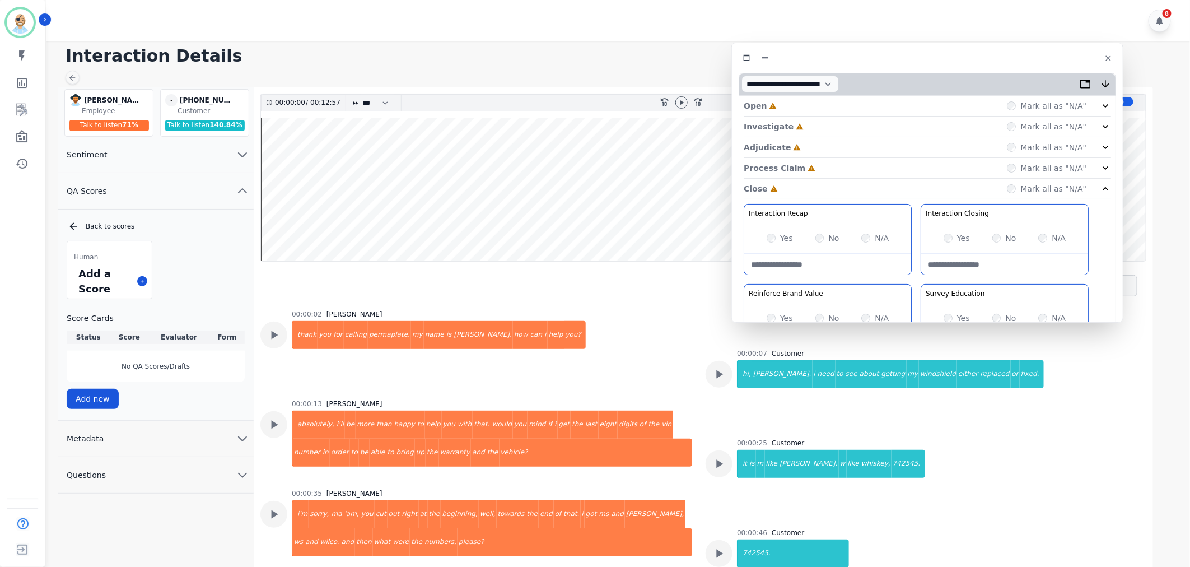
click at [841, 170] on div "Process Claim Incomplete Mark all as "N/A"" at bounding box center [927, 168] width 367 height 21
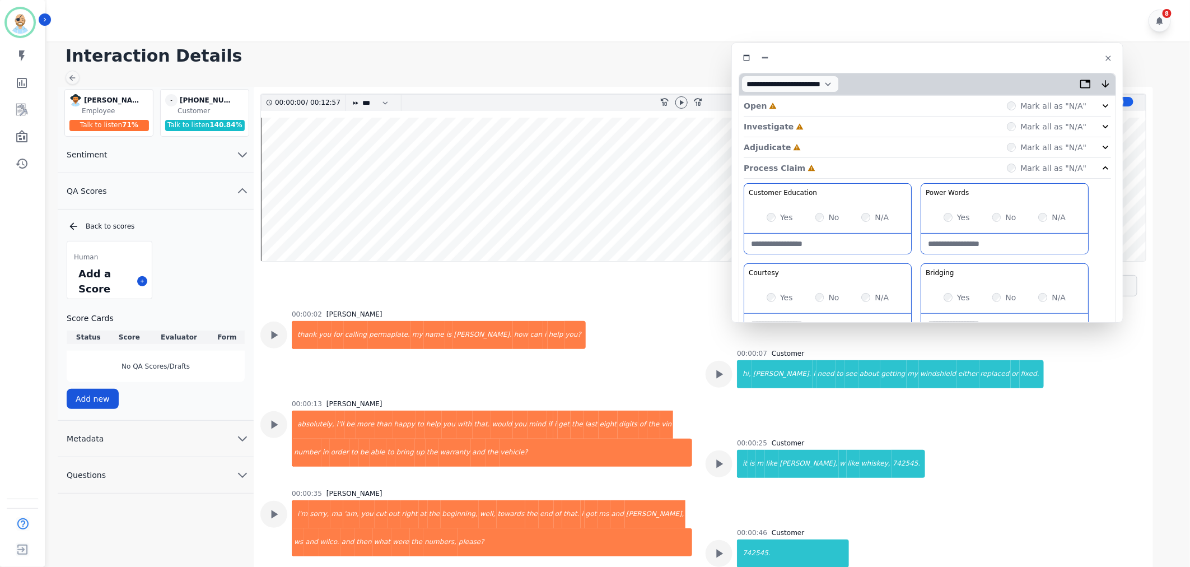
click at [831, 142] on div "Adjudicate Incomplete Mark all as "N/A"" at bounding box center [927, 147] width 367 height 21
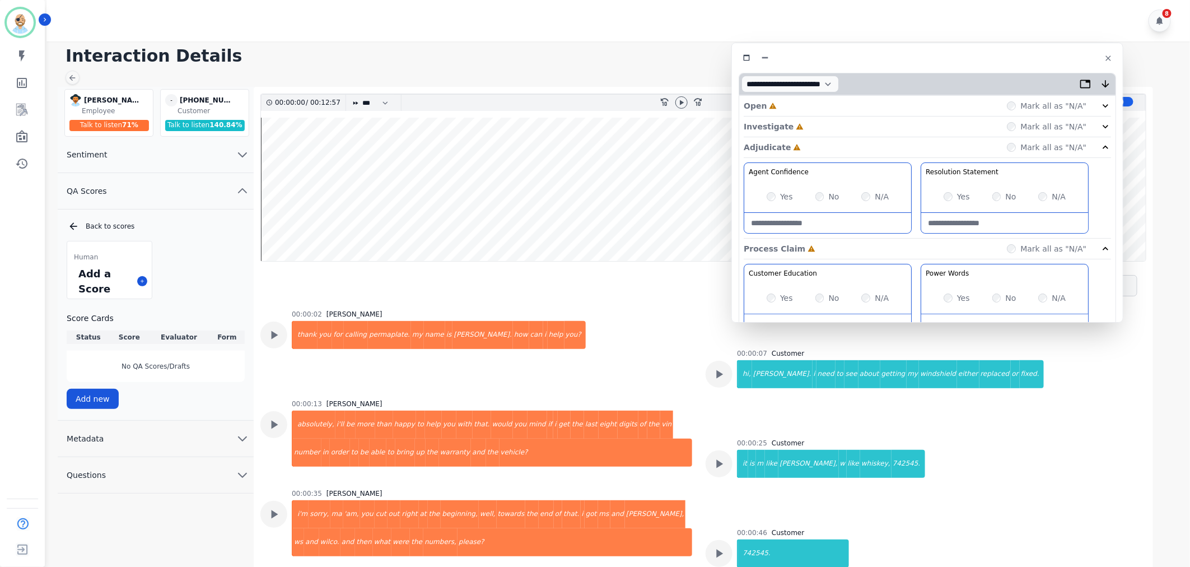
click at [832, 123] on div "Investigate Incomplete Mark all as "N/A"" at bounding box center [927, 127] width 367 height 21
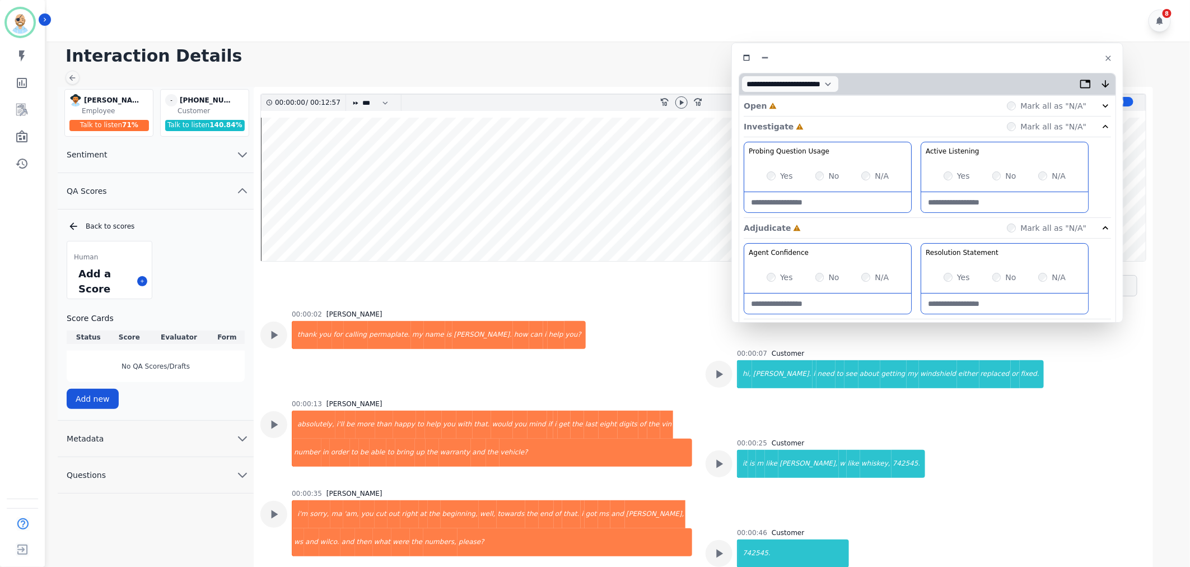
click at [832, 104] on div "Open Incomplete Mark all as "N/A"" at bounding box center [927, 106] width 367 height 21
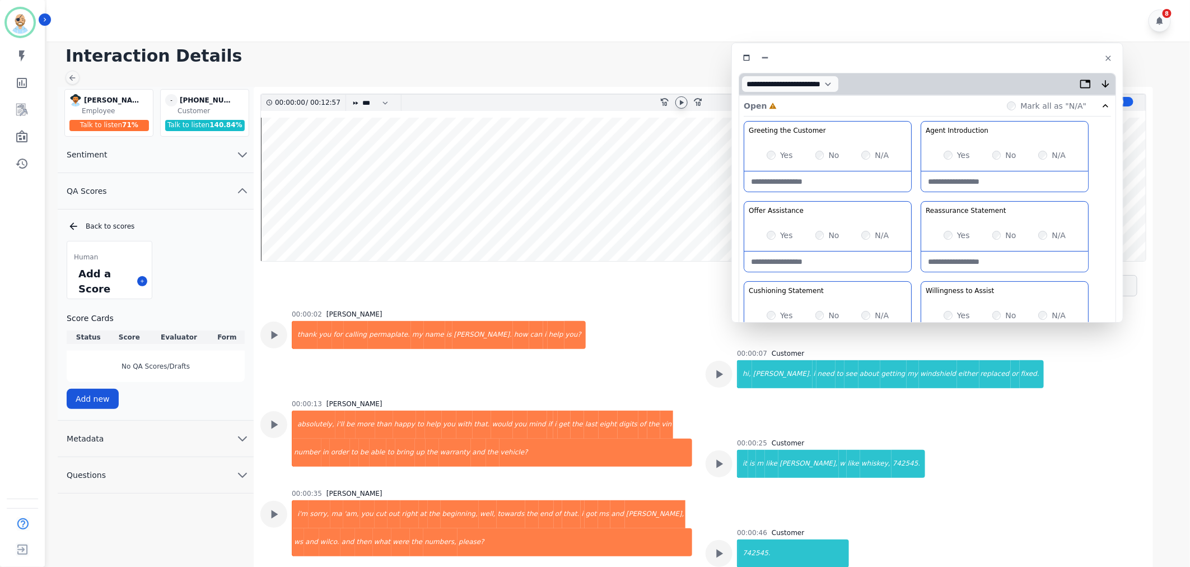
click at [681, 99] on icon at bounding box center [681, 102] width 9 height 9
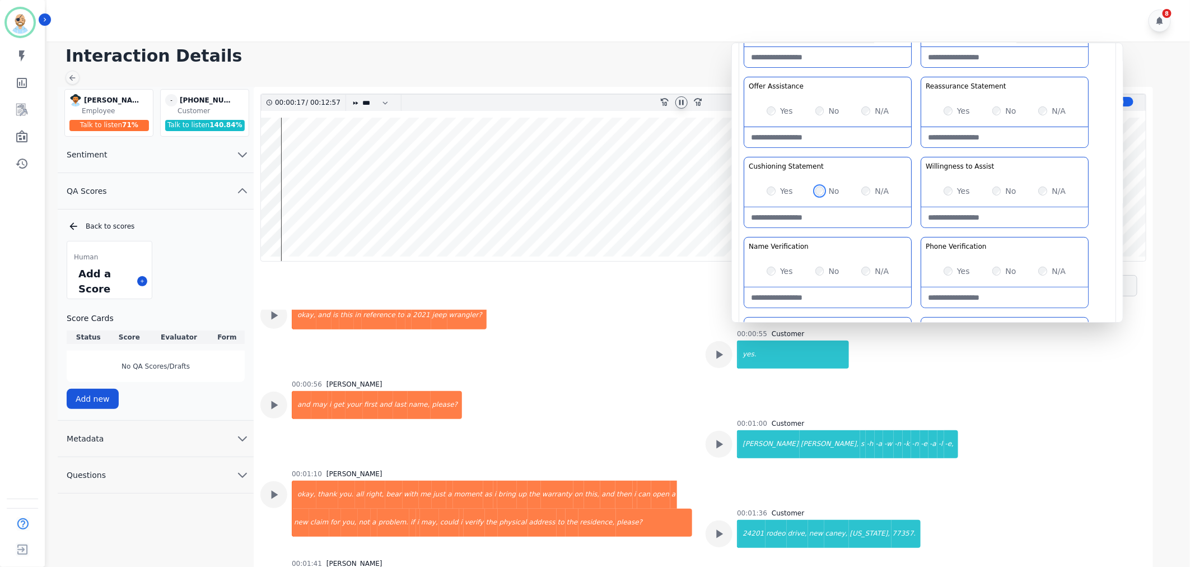
scroll to position [311, 0]
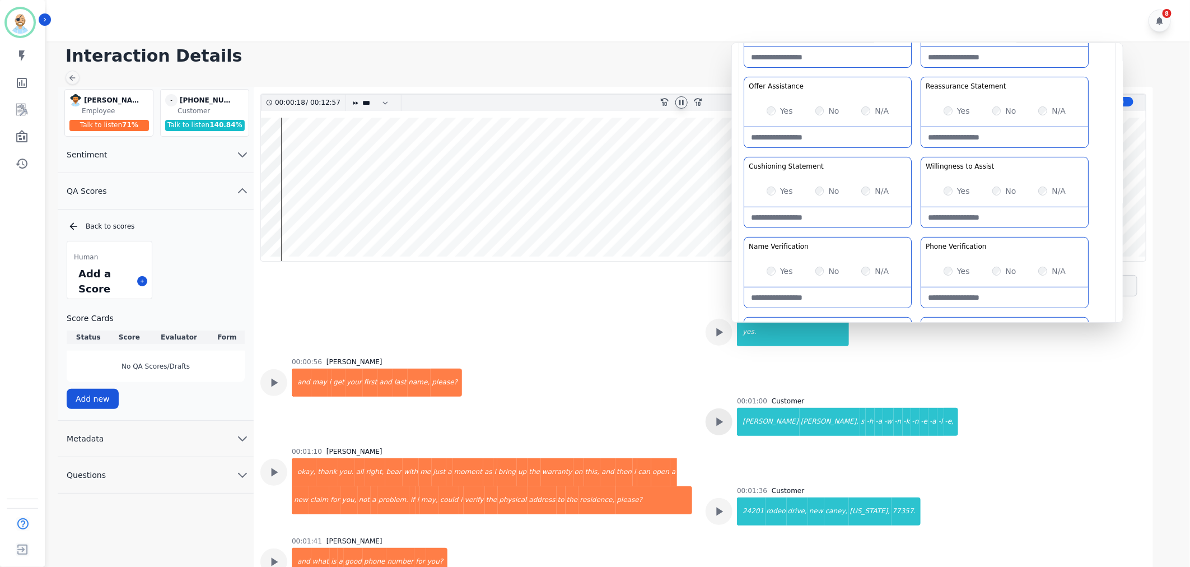
click at [718, 418] on icon at bounding box center [719, 421] width 15 height 15
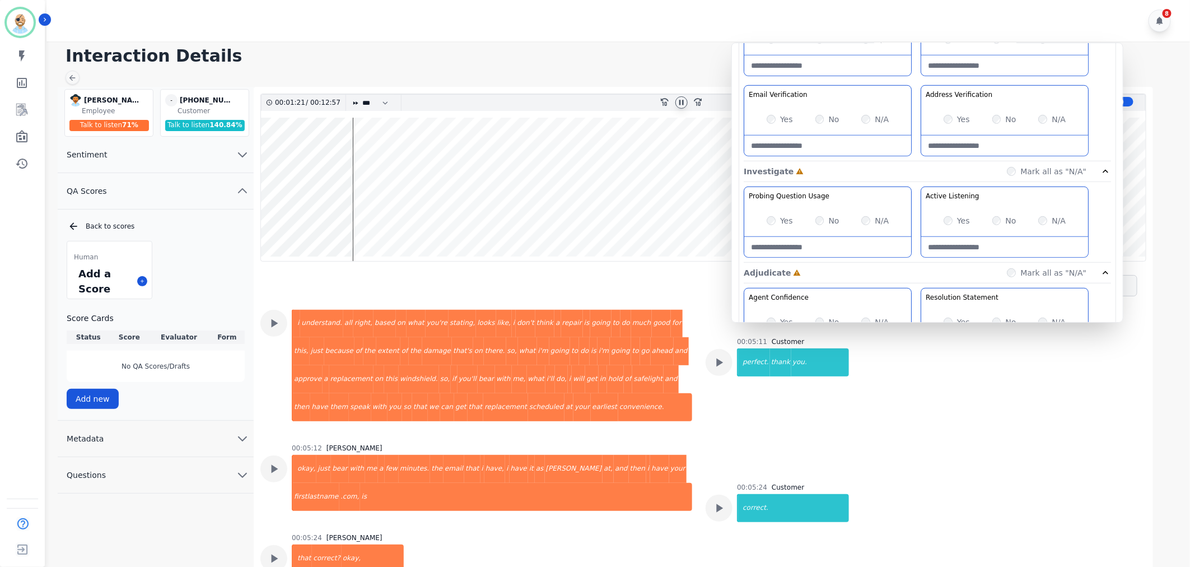
scroll to position [249, 0]
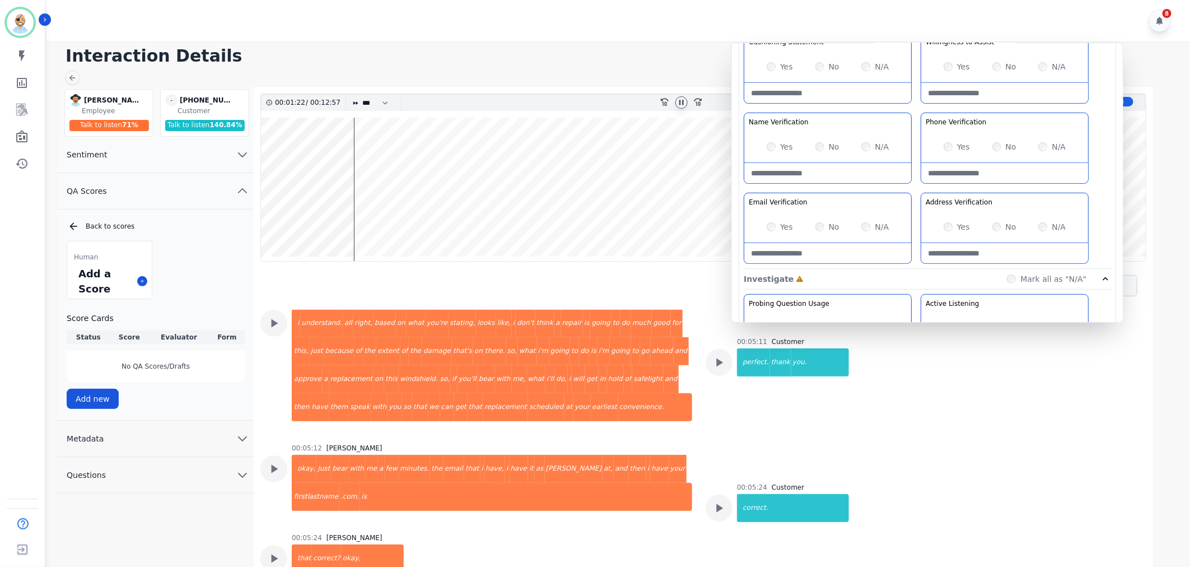
click at [815, 248] on Verification-note at bounding box center [827, 253] width 167 height 20
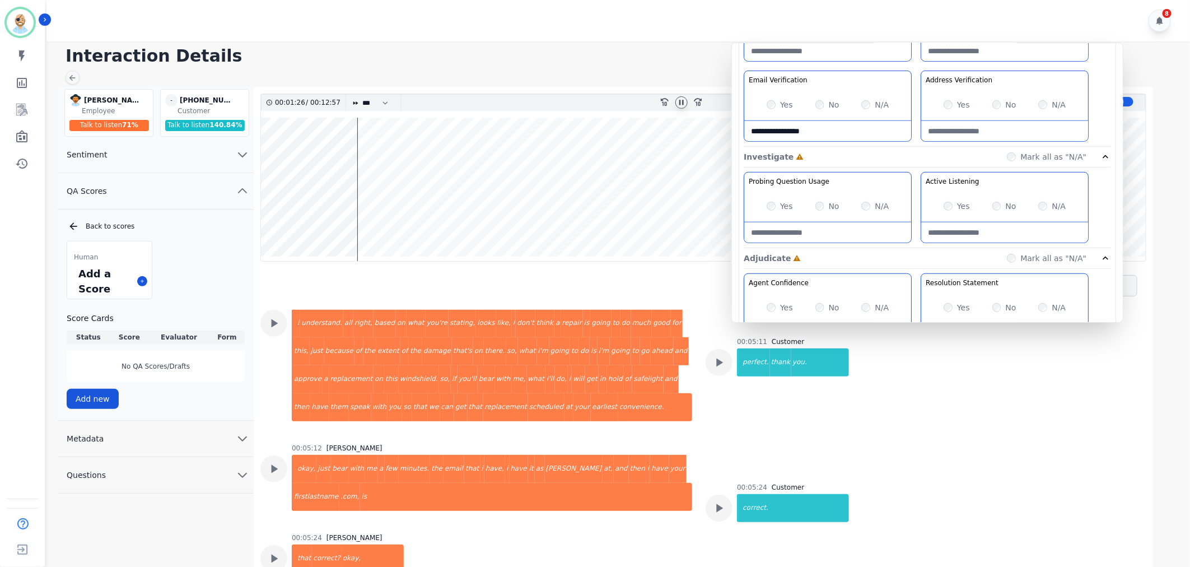
scroll to position [373, 0]
type Verification-note "**********"
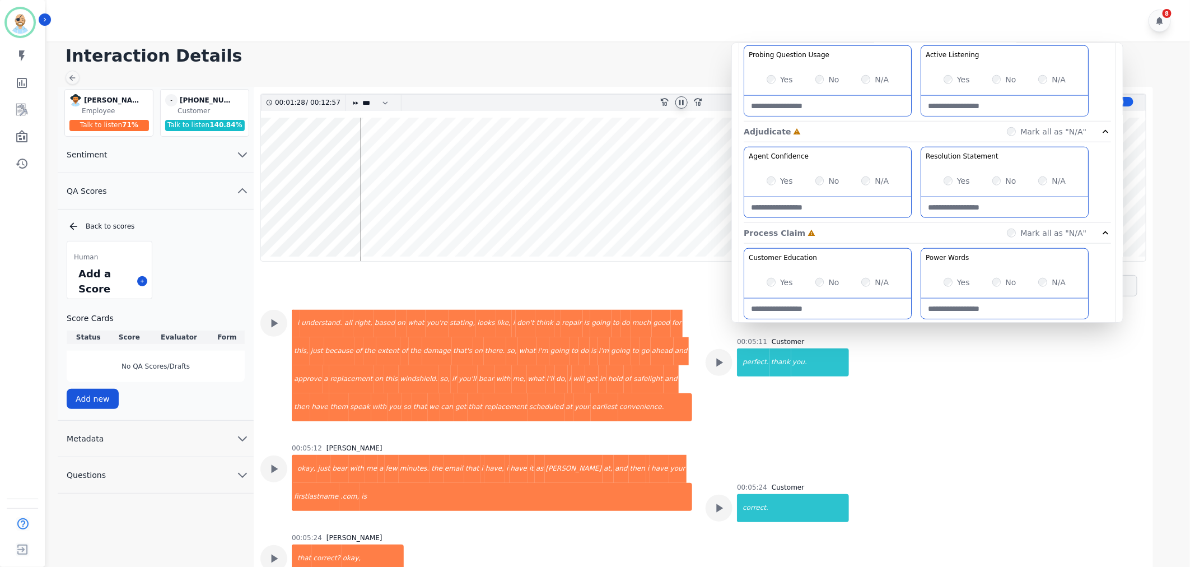
click at [949, 175] on div "Yes No N/A" at bounding box center [1004, 180] width 167 height 31
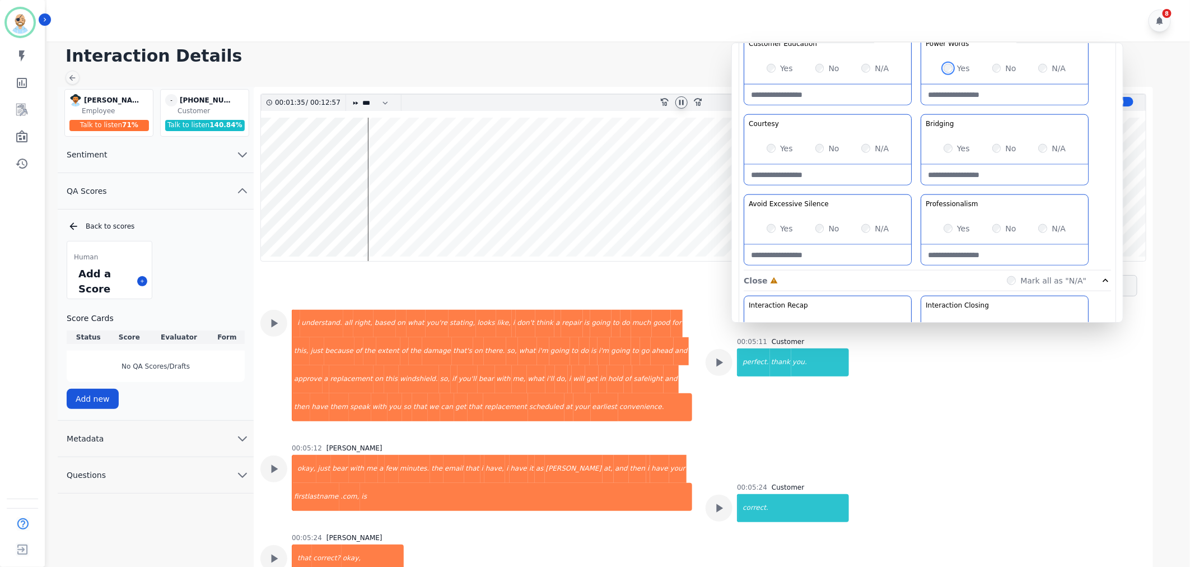
scroll to position [747, 0]
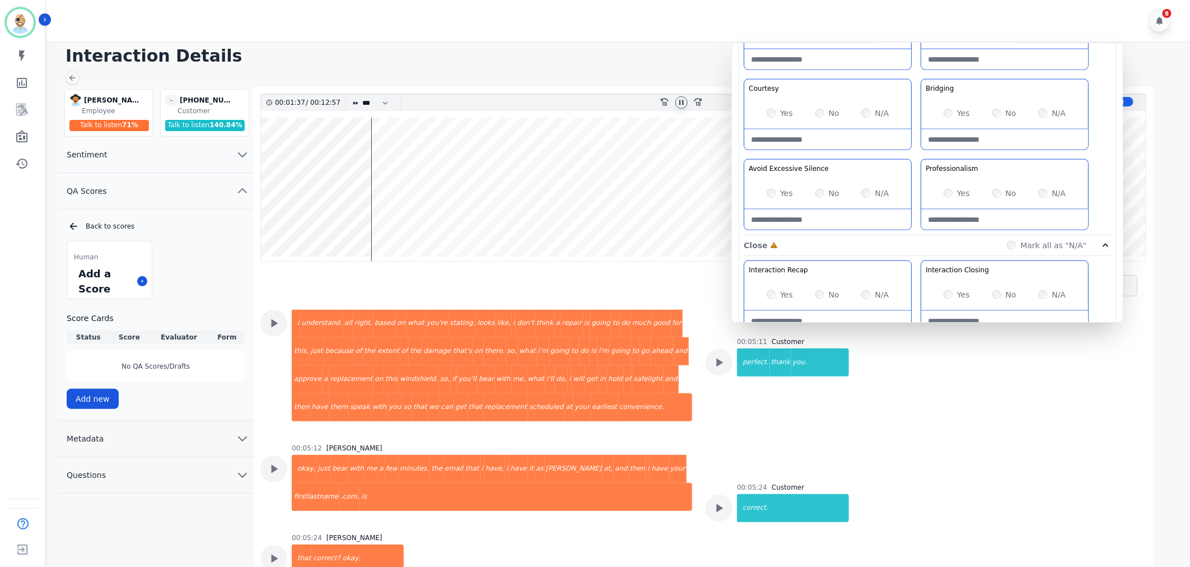
click at [916, 155] on div "Customer Education Educate your customer on how to get the information that the…" at bounding box center [927, 117] width 367 height 236
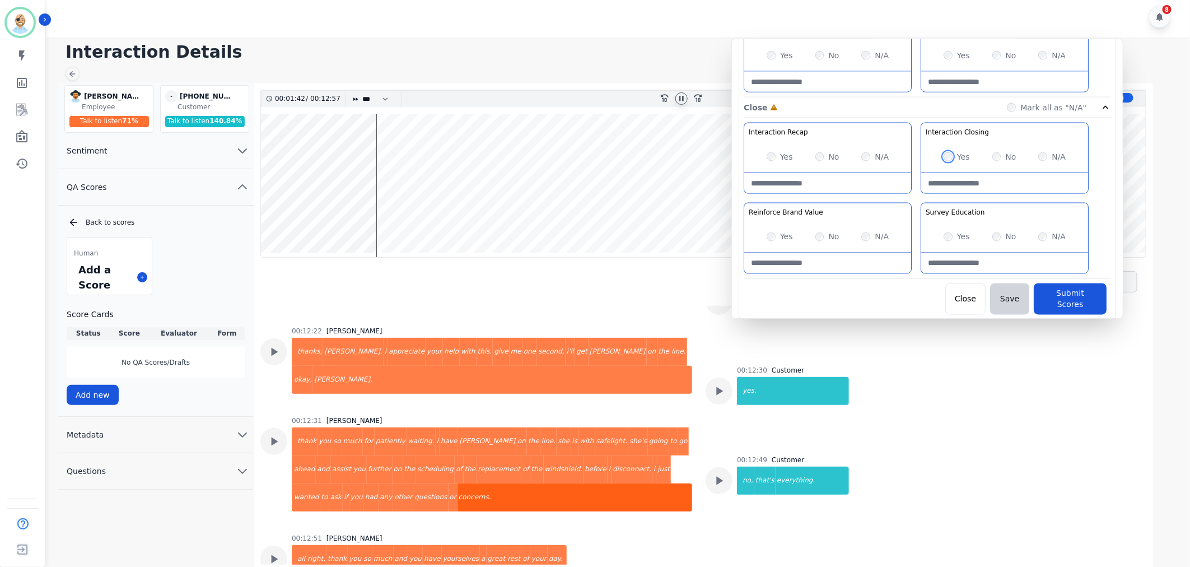
scroll to position [8, 0]
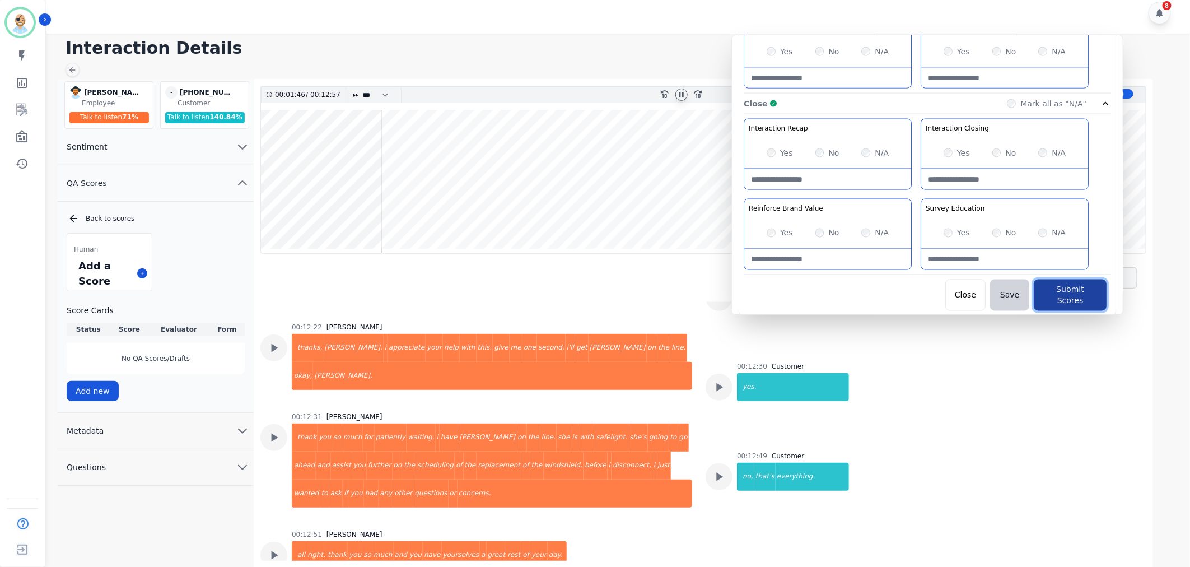
click at [1043, 292] on button "Submit Scores" at bounding box center [1070, 295] width 73 height 31
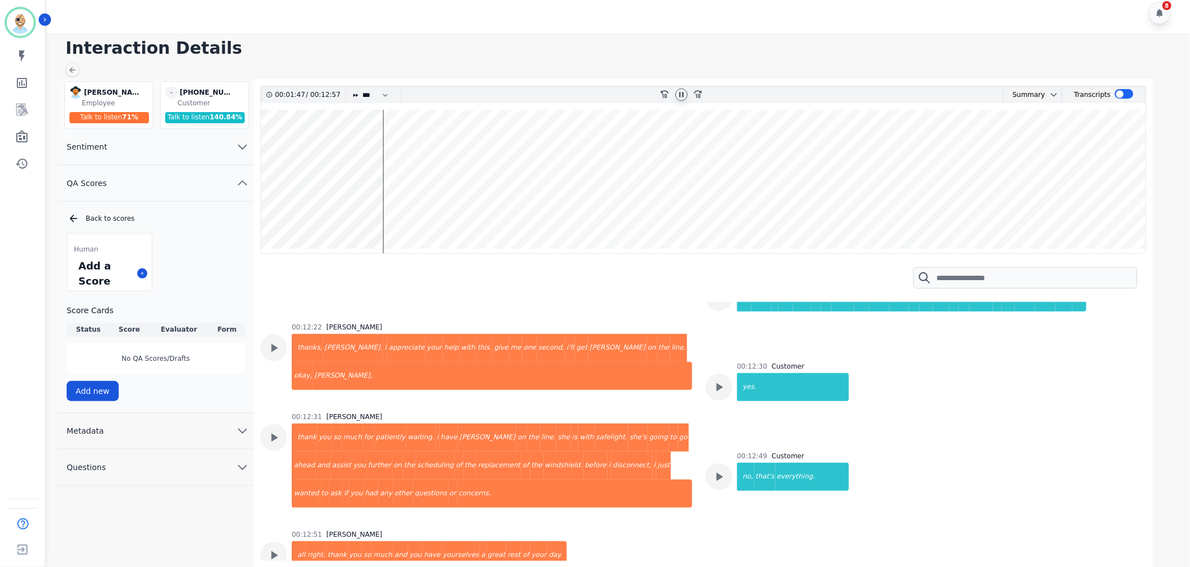
click at [679, 93] on icon at bounding box center [681, 94] width 9 height 9
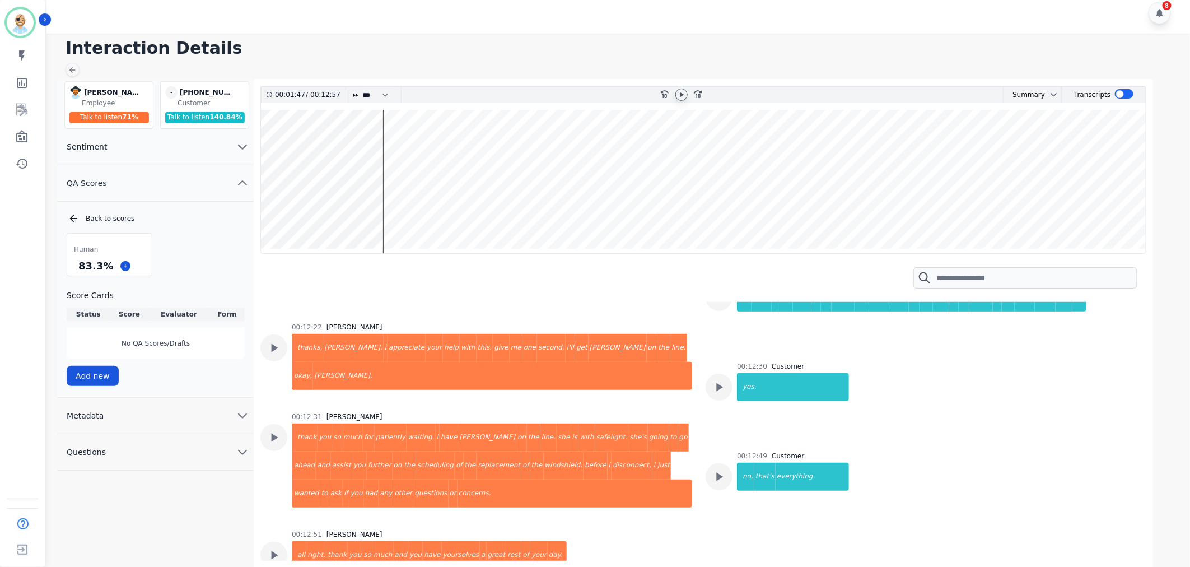
click at [681, 43] on h1 "Interaction Details" at bounding box center [623, 48] width 1114 height 20
drag, startPoint x: 112, startPoint y: 266, endPoint x: 78, endPoint y: 265, distance: 33.6
click at [78, 265] on div "83.3 %" at bounding box center [109, 266] width 85 height 20
copy div "83.3 %"
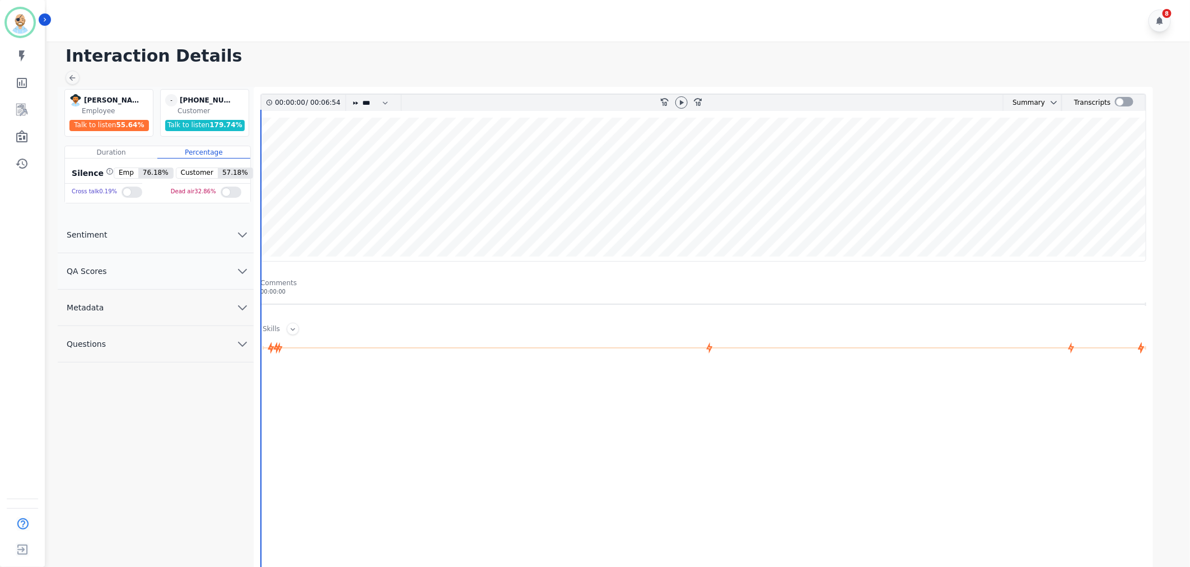
click at [146, 268] on button "QA Scores" at bounding box center [156, 271] width 196 height 36
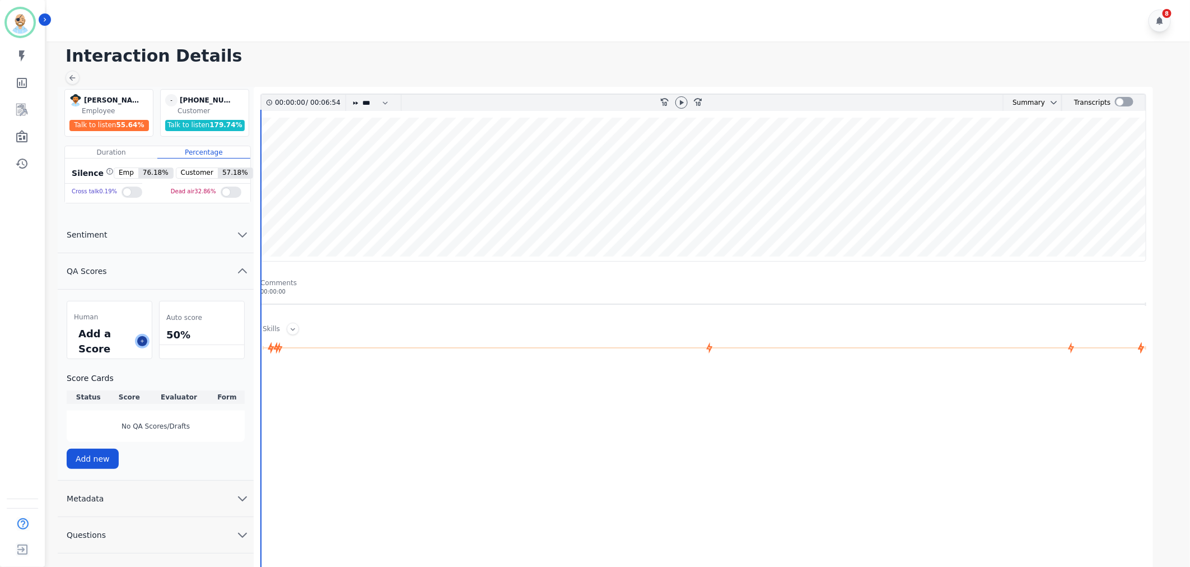
click at [142, 339] on icon at bounding box center [142, 341] width 6 height 6
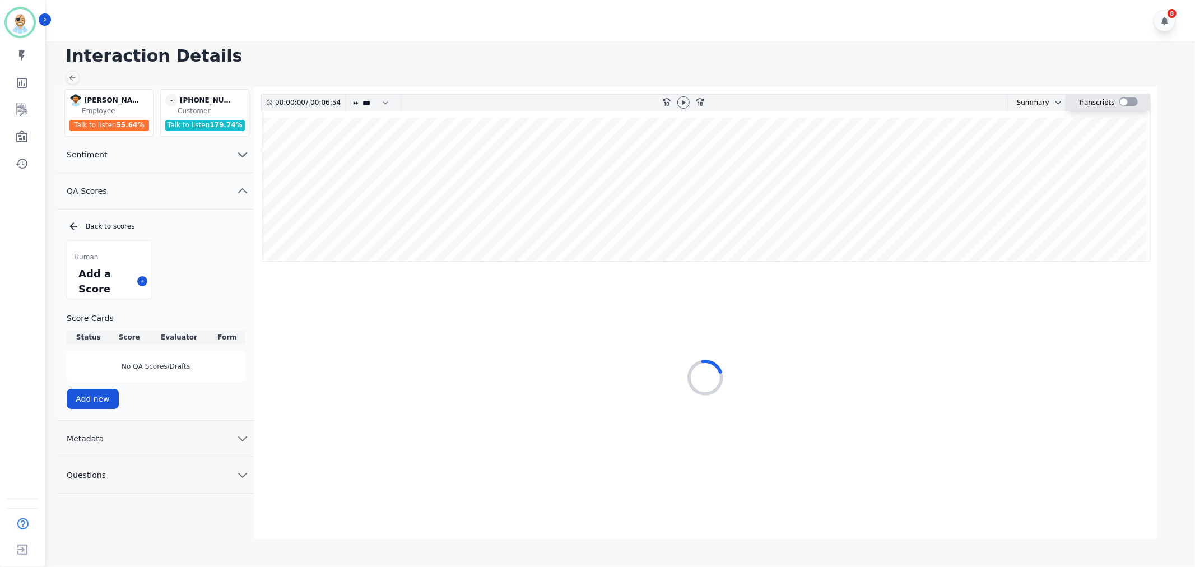
click at [1128, 103] on div at bounding box center [1128, 102] width 18 height 10
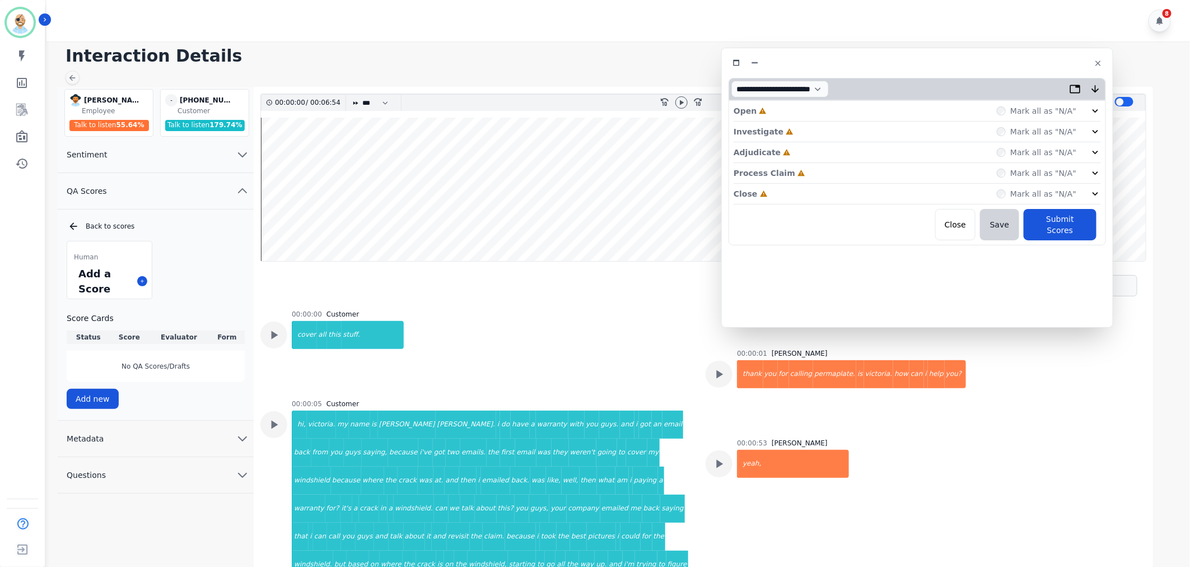
drag, startPoint x: 292, startPoint y: 63, endPoint x: 962, endPoint y: 63, distance: 669.9
click at [962, 63] on div at bounding box center [918, 63] width 378 height 16
drag, startPoint x: 816, startPoint y: 197, endPoint x: 799, endPoint y: 174, distance: 27.7
click at [815, 195] on div "Close Incomplete Mark all as "N/A"" at bounding box center [917, 194] width 367 height 21
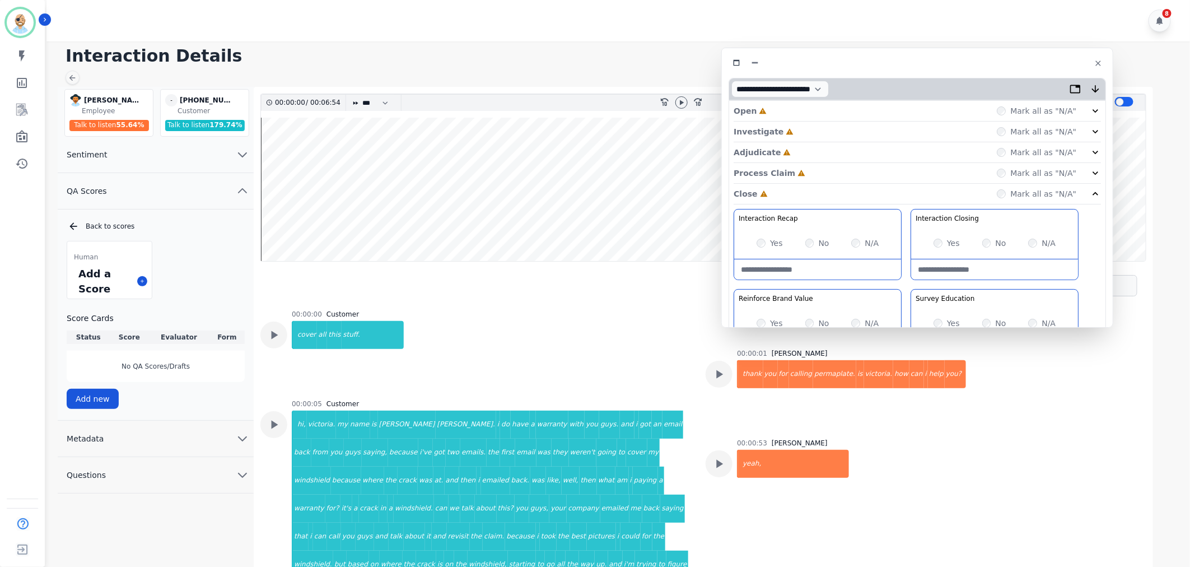
click at [799, 174] on div "Process Claim Incomplete Mark all as "N/A"" at bounding box center [917, 173] width 367 height 21
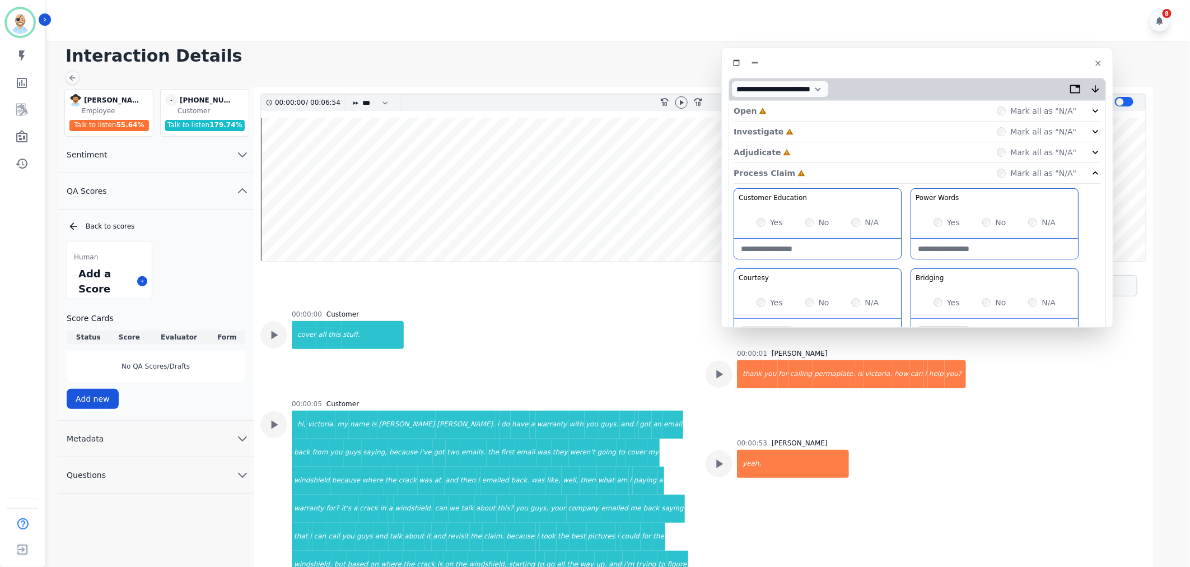
click at [798, 148] on div "Adjudicate Incomplete Mark all as "N/A"" at bounding box center [917, 152] width 367 height 21
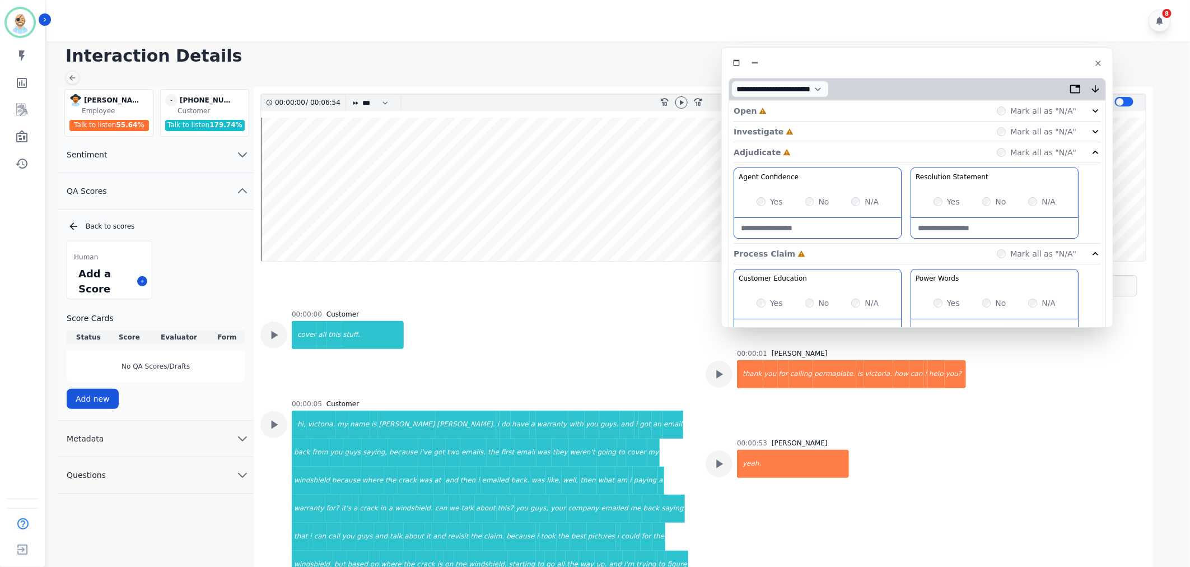
click at [798, 131] on div "Investigate Incomplete Mark all as "N/A"" at bounding box center [917, 132] width 367 height 21
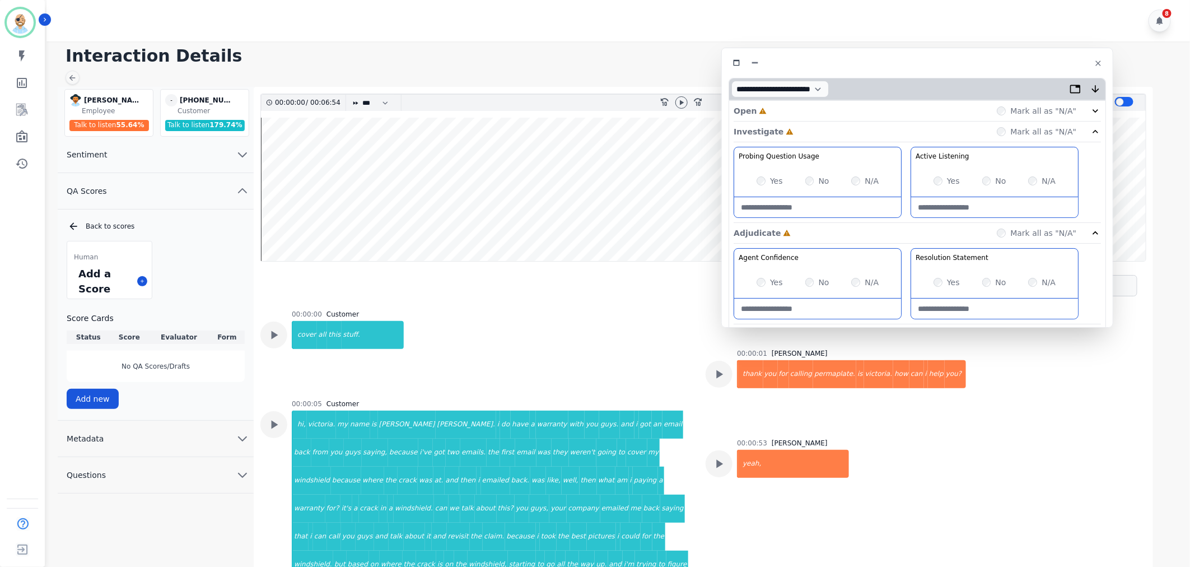
click at [798, 112] on div "Open Incomplete Mark all as "N/A"" at bounding box center [917, 111] width 367 height 21
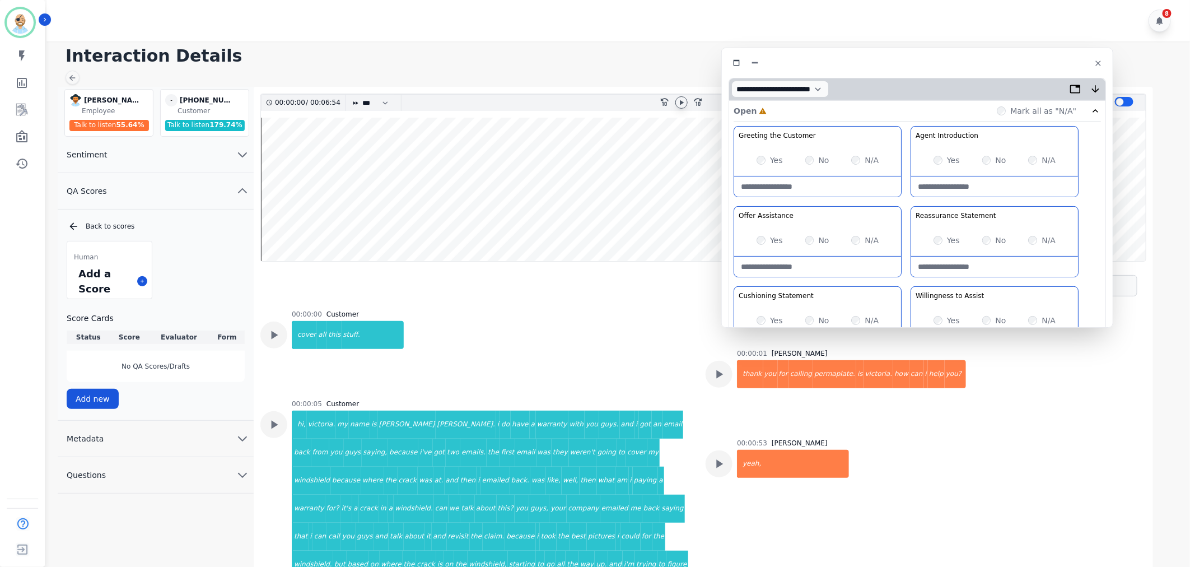
click at [679, 101] on icon at bounding box center [681, 102] width 9 height 9
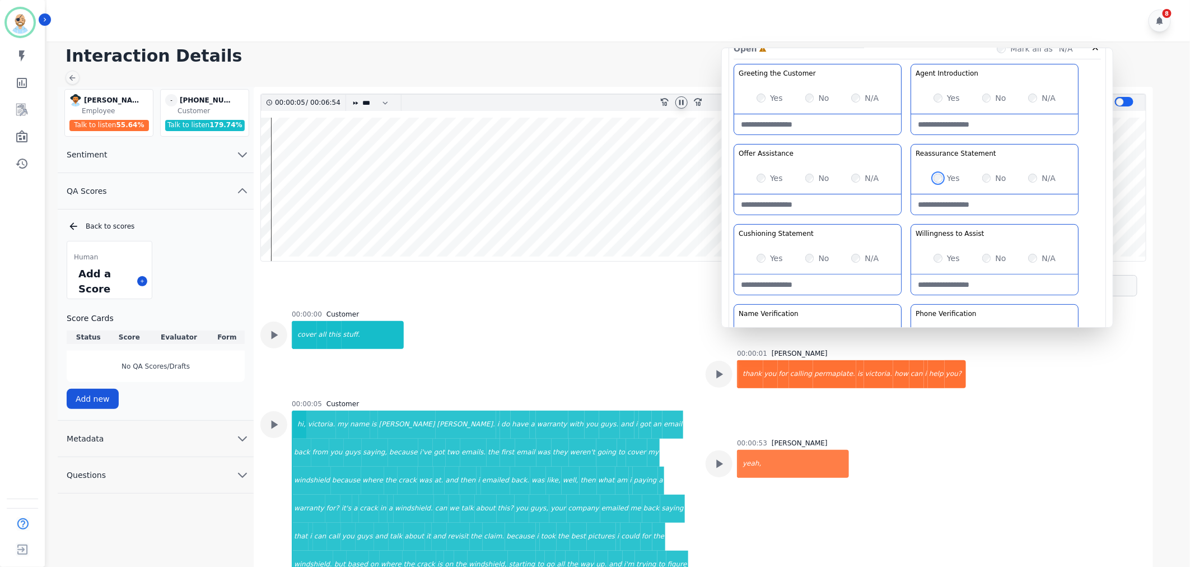
scroll to position [48, 0]
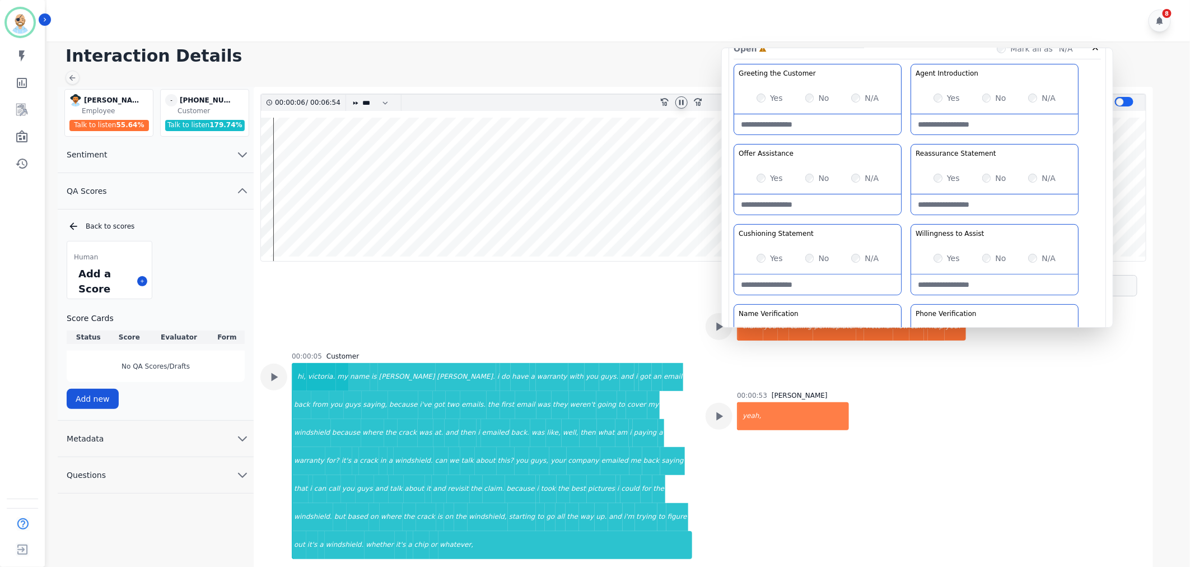
click at [904, 218] on div "Greeting the Customer Welcome is where we quickly greet our customer as a known…" at bounding box center [917, 262] width 367 height 397
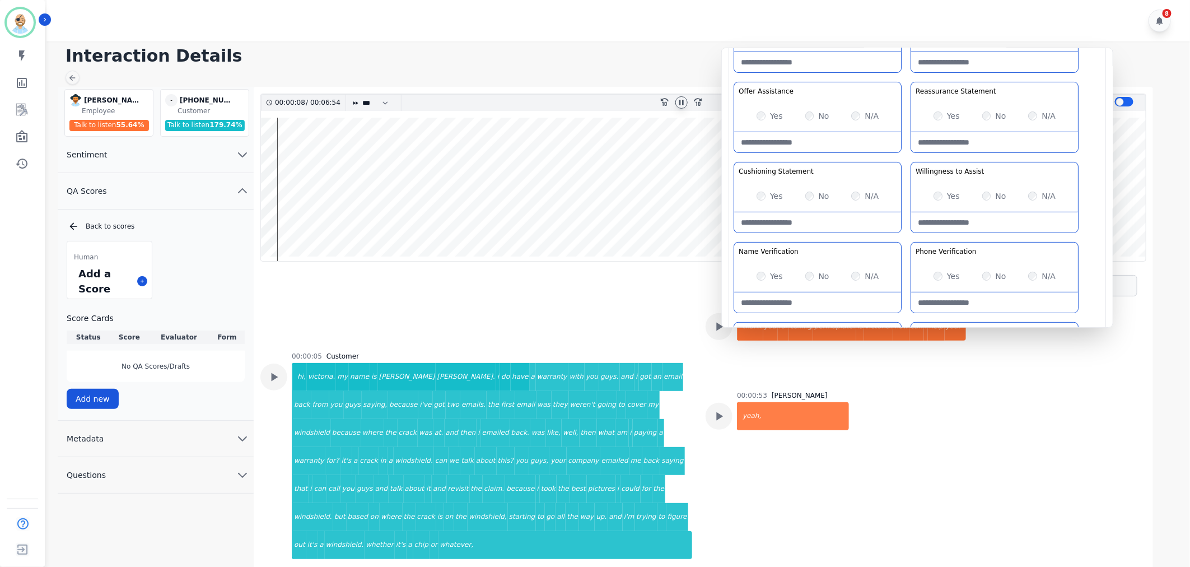
click at [906, 239] on div "Greeting the Customer Welcome is where we quickly greet our customer as a known…" at bounding box center [917, 200] width 367 height 397
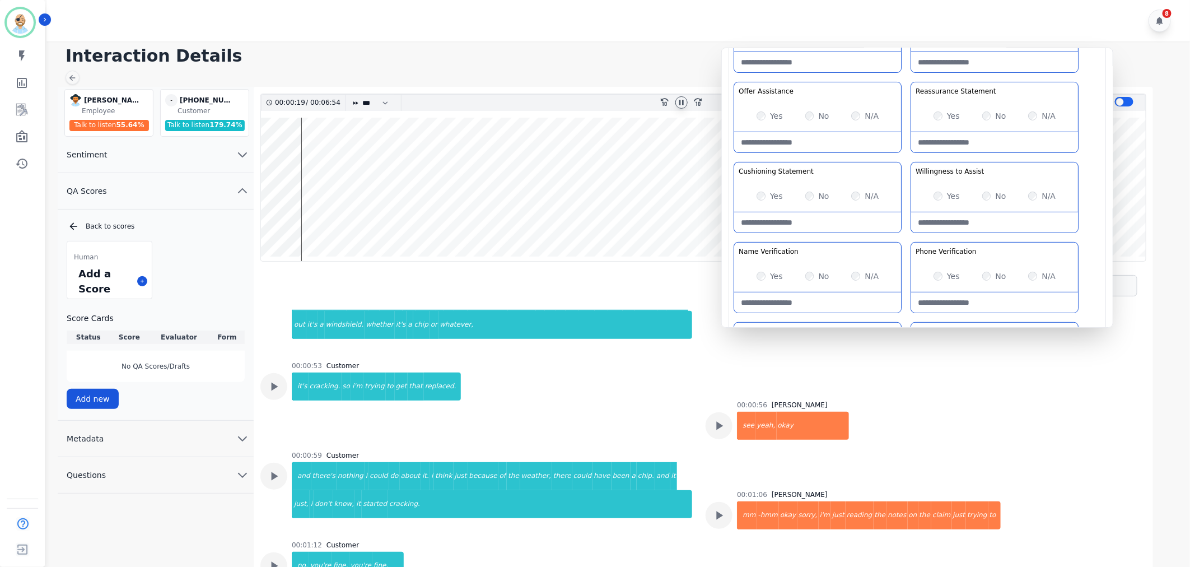
scroll to position [297, 0]
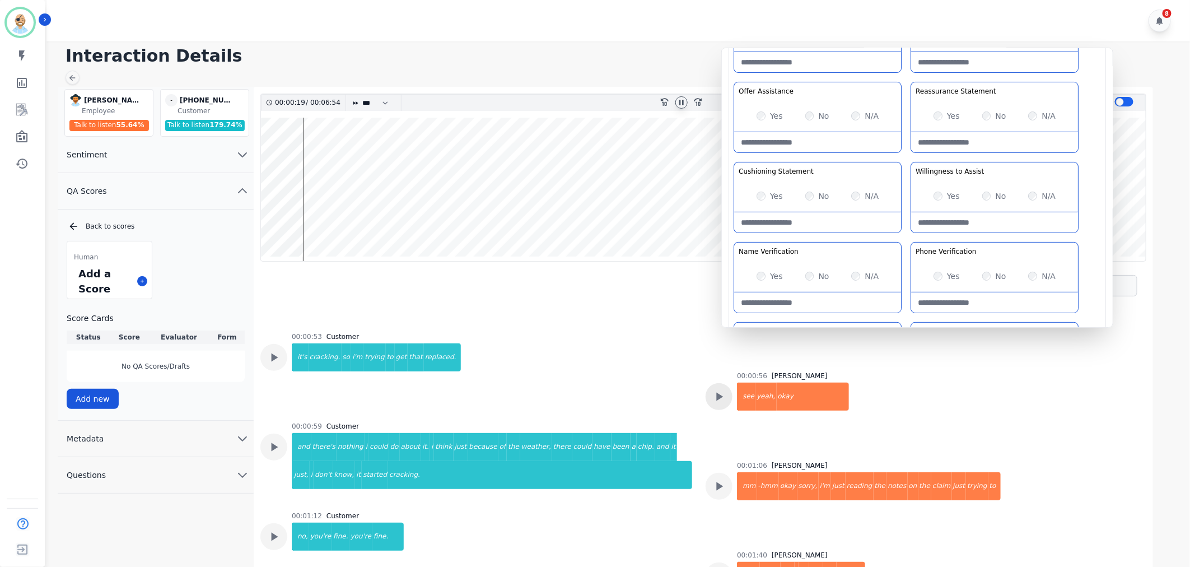
click at [724, 389] on icon at bounding box center [719, 396] width 15 height 15
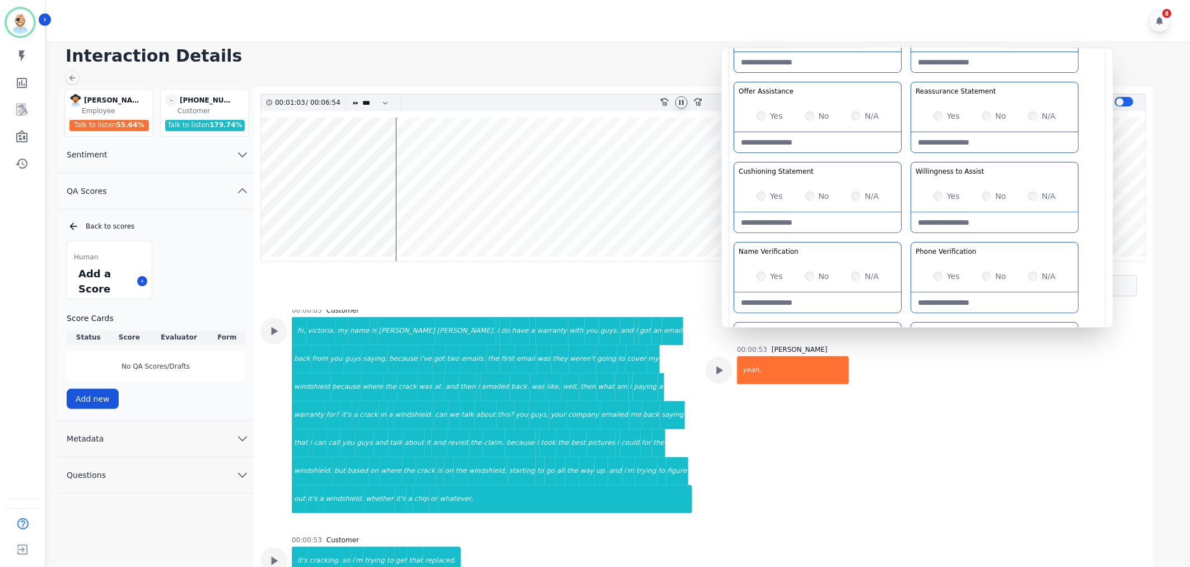
scroll to position [48, 0]
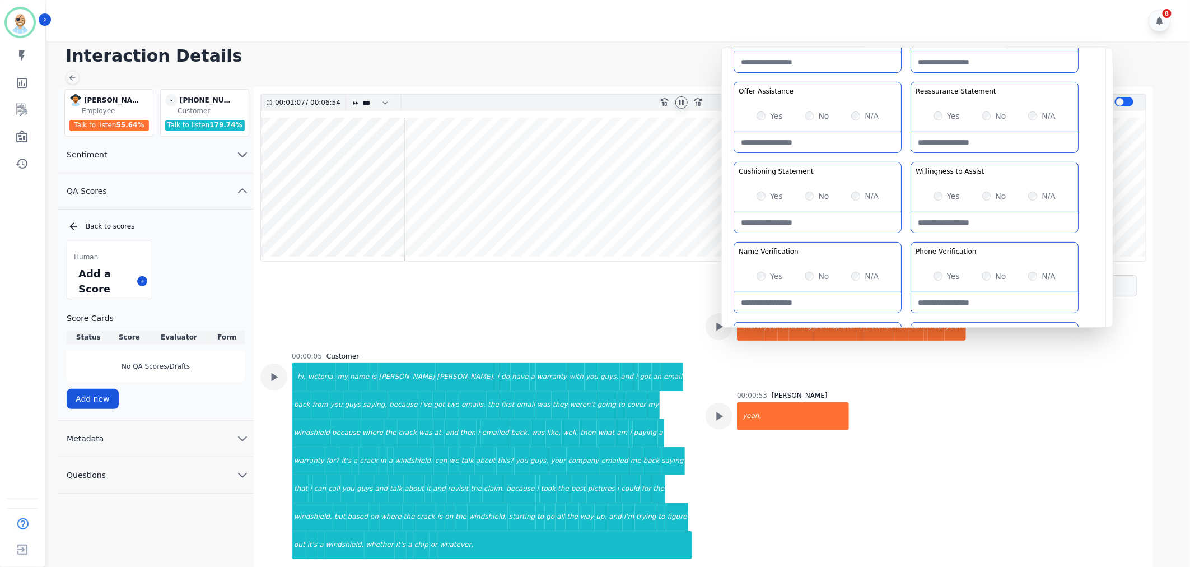
click at [682, 103] on icon at bounding box center [681, 102] width 9 height 9
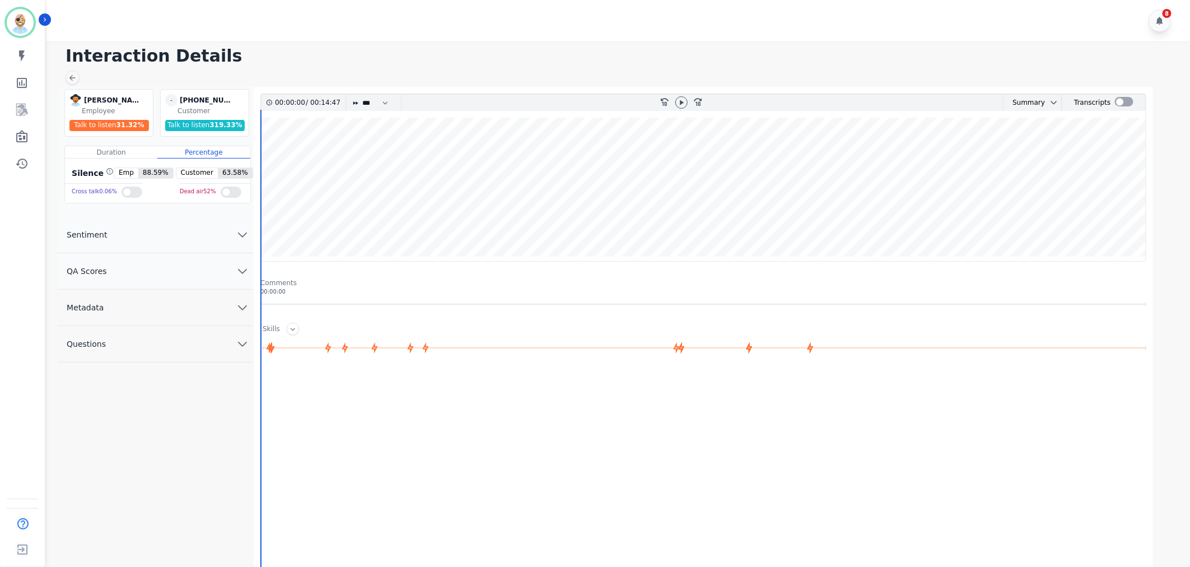
click at [185, 276] on button "QA Scores" at bounding box center [156, 271] width 196 height 36
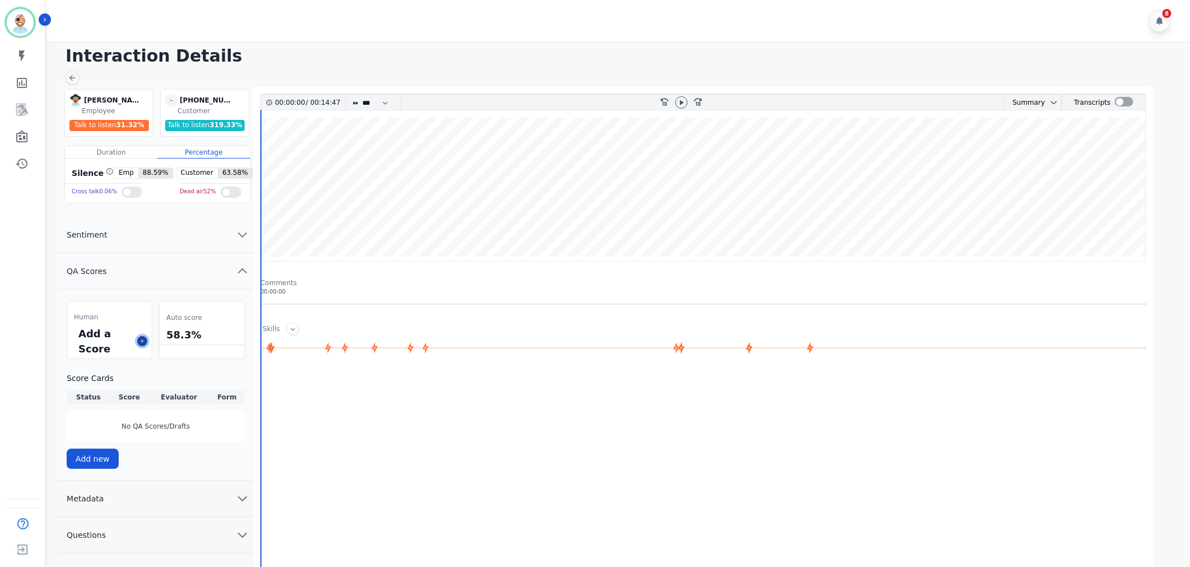
click at [139, 343] on icon at bounding box center [142, 341] width 6 height 6
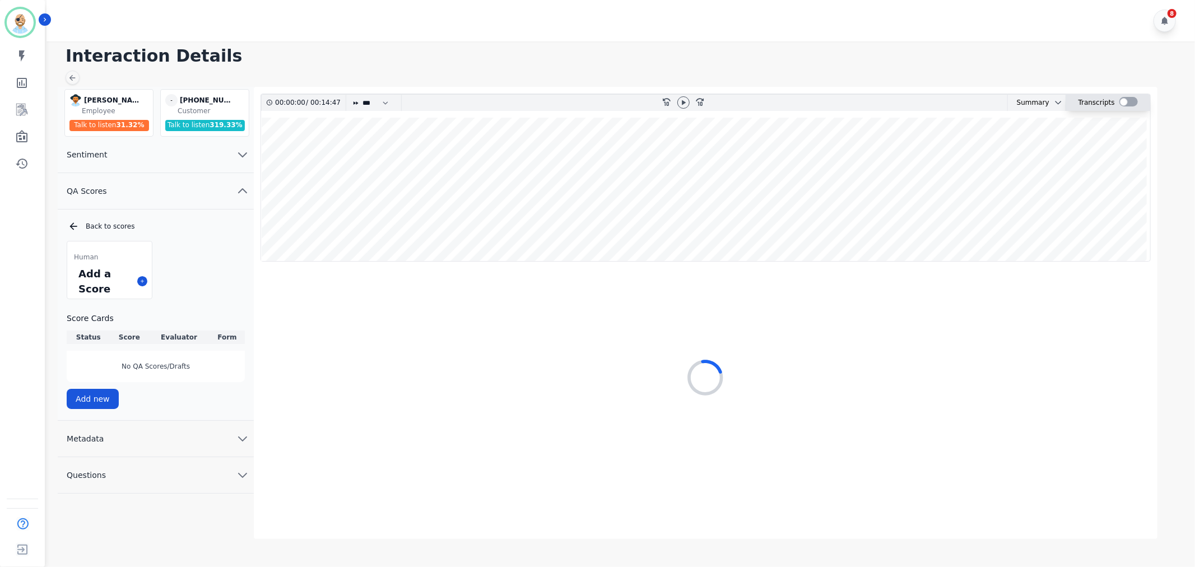
click at [1120, 99] on div at bounding box center [1128, 102] width 18 height 10
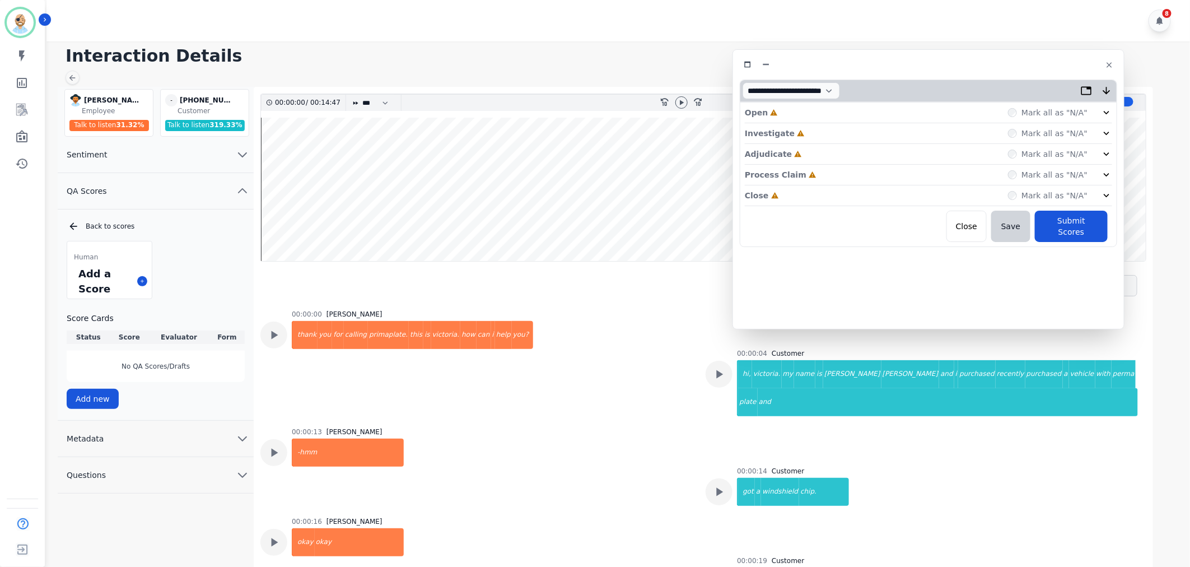
drag, startPoint x: 339, startPoint y: 68, endPoint x: 1021, endPoint y: 70, distance: 681.1
click at [1021, 70] on div at bounding box center [929, 65] width 378 height 16
click at [867, 191] on div "Close Incomplete Mark all as "N/A"" at bounding box center [928, 195] width 367 height 21
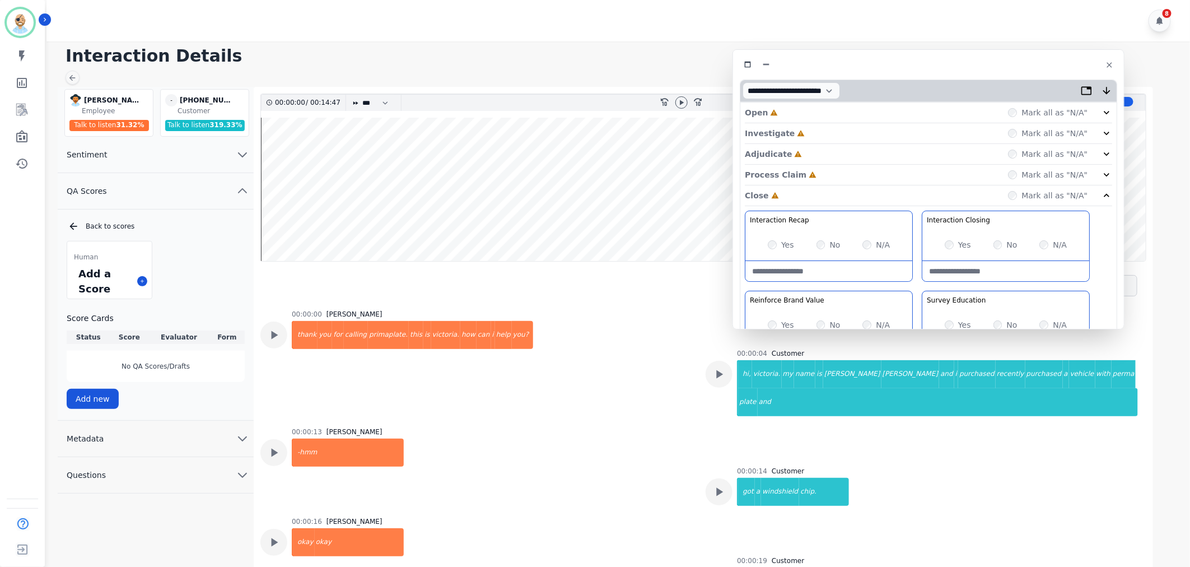
click at [861, 171] on div "Process Claim Incomplete Mark all as "N/A"" at bounding box center [928, 175] width 367 height 21
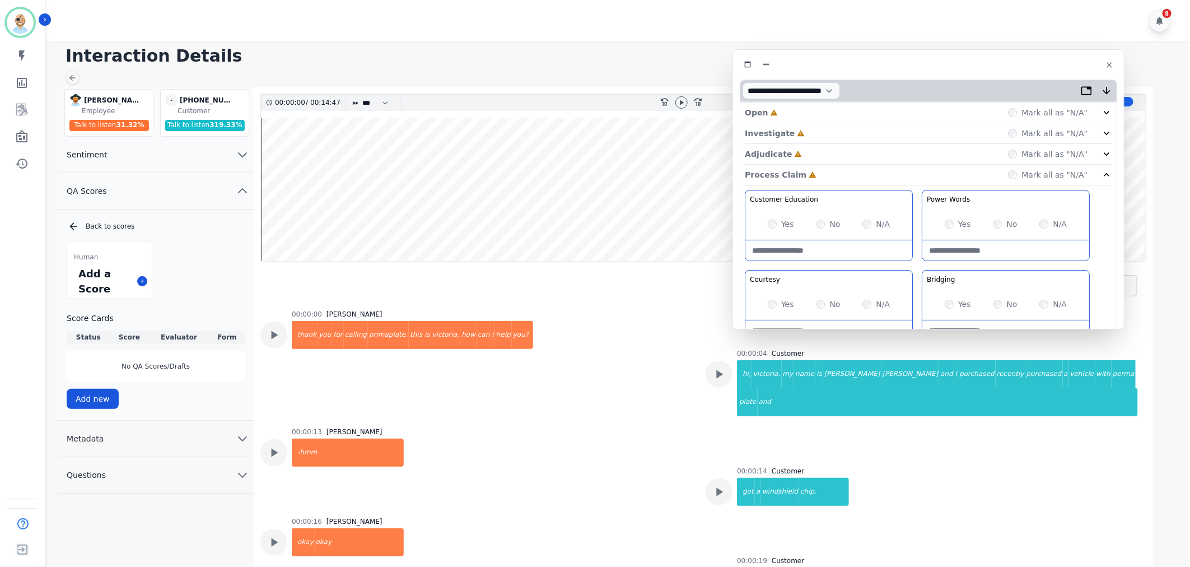
click at [859, 150] on div "Adjudicate Incomplete Mark all as "N/A"" at bounding box center [928, 154] width 367 height 21
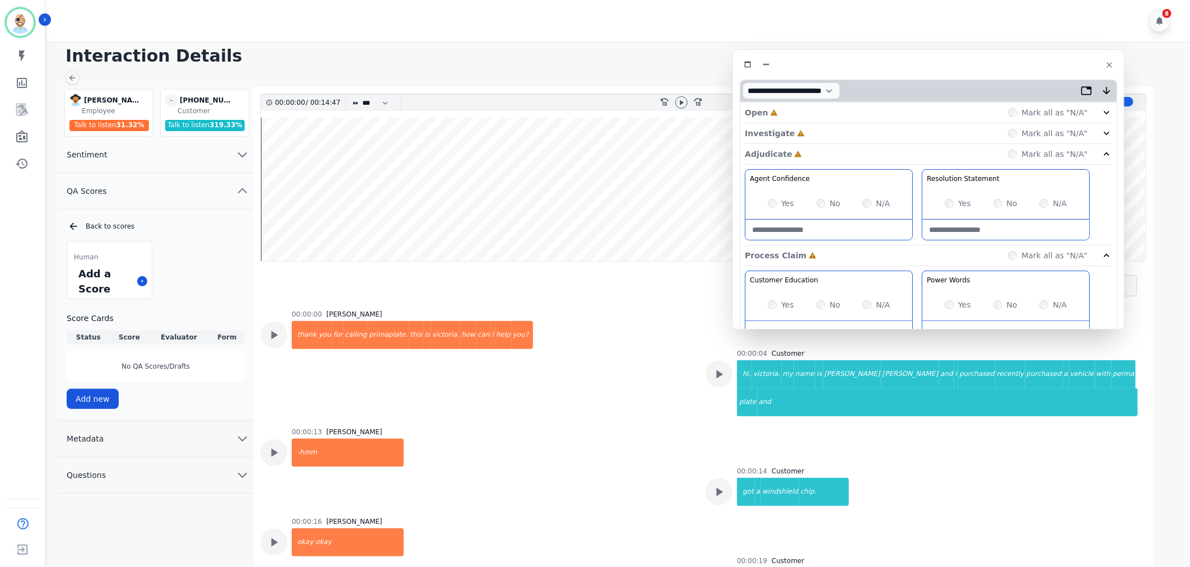
click at [859, 131] on div "Investigate Incomplete Mark all as "N/A"" at bounding box center [928, 133] width 367 height 21
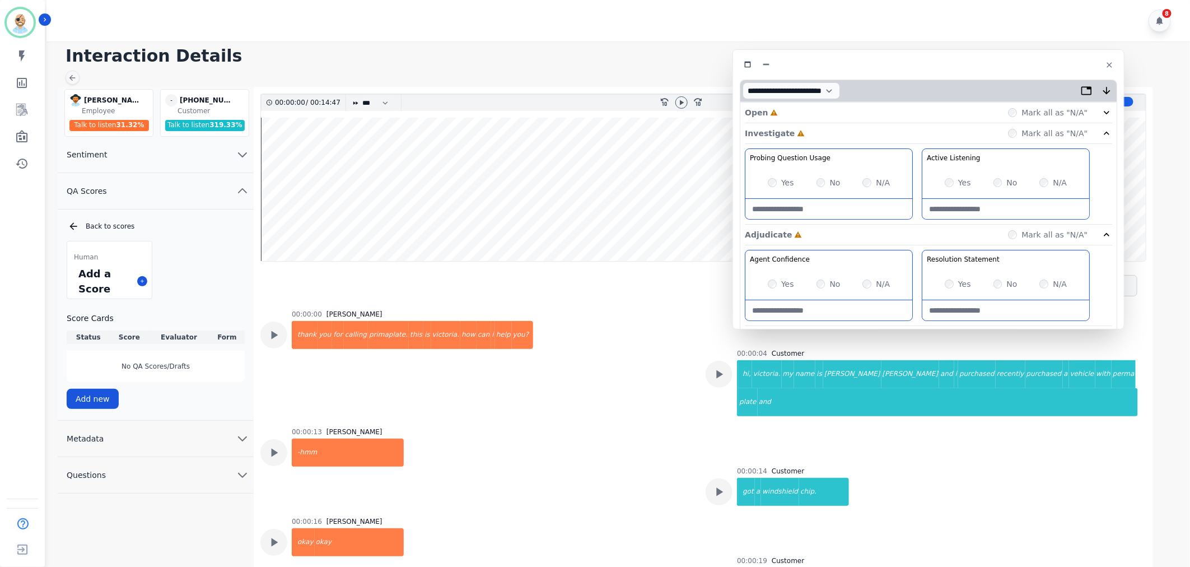
click at [870, 108] on div "Open Incomplete Mark all as "N/A"" at bounding box center [928, 113] width 367 height 21
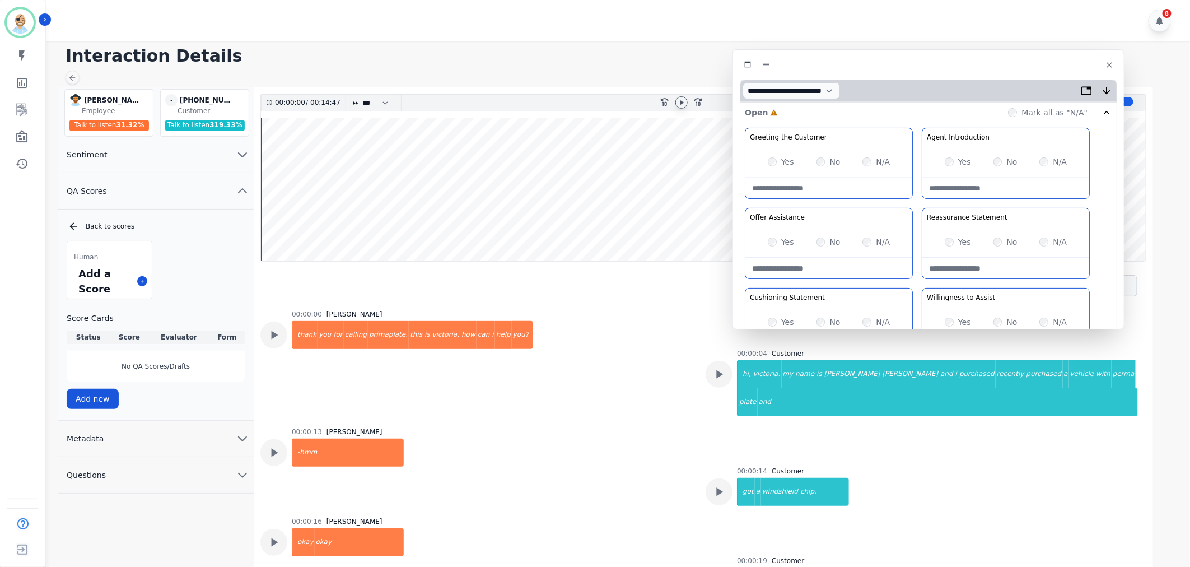
click at [676, 99] on div at bounding box center [682, 102] width 12 height 12
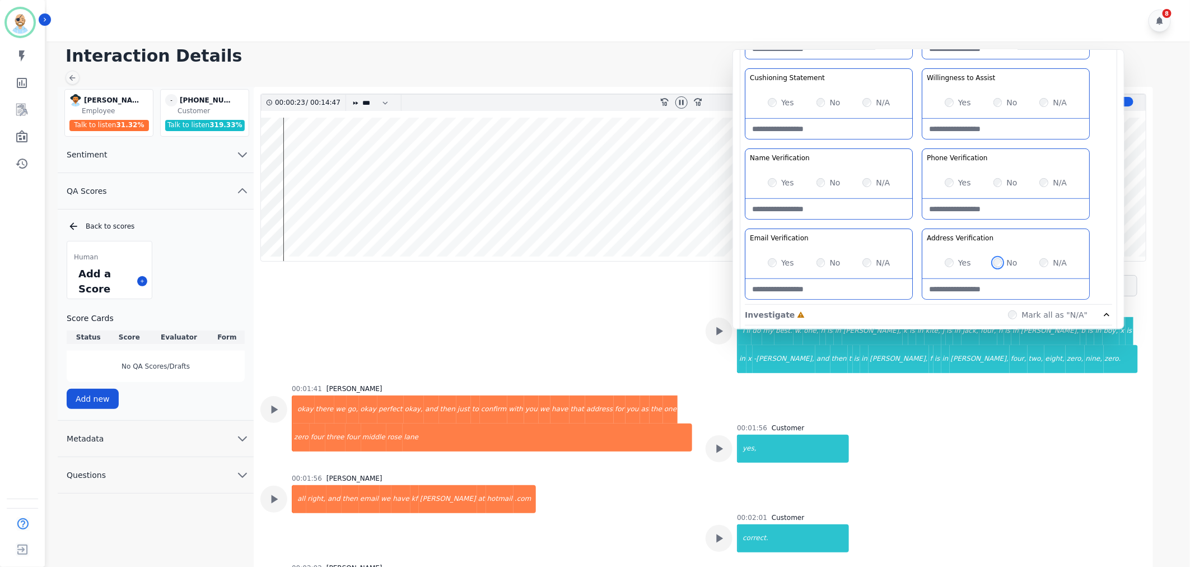
scroll to position [249, 0]
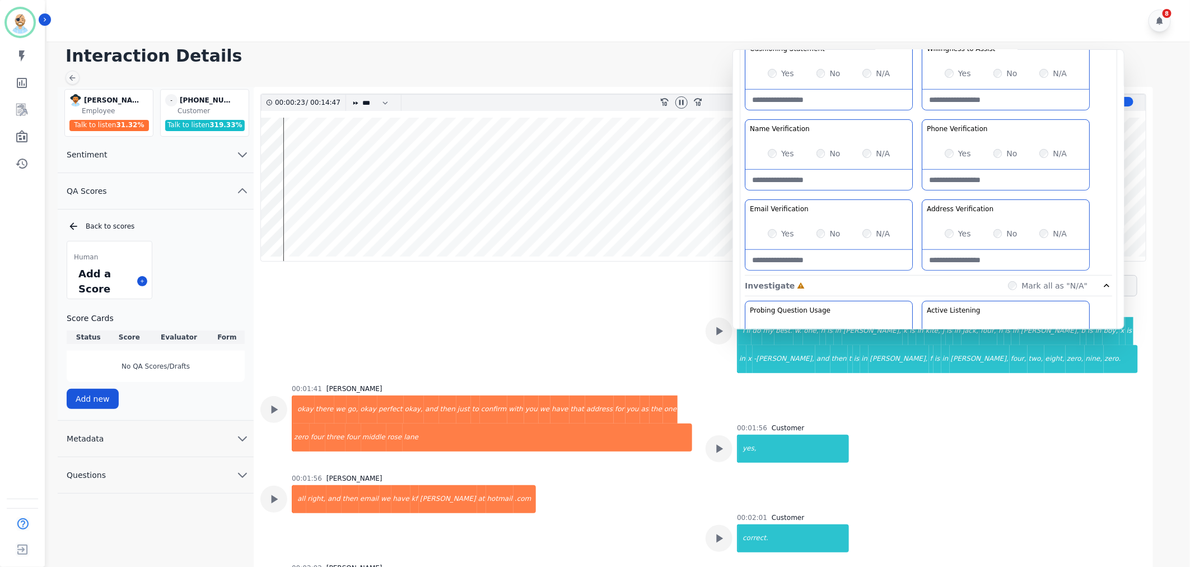
click at [1003, 261] on Verification-note at bounding box center [1006, 260] width 167 height 20
type Verification-note "**********"
click at [809, 255] on Verification-note at bounding box center [829, 260] width 167 height 20
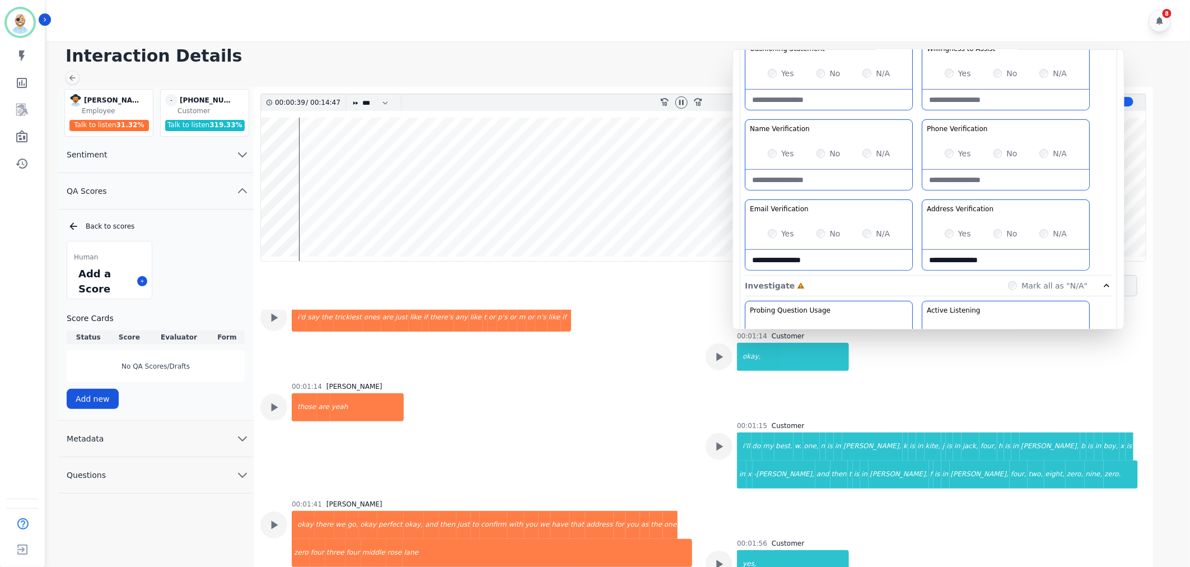
scroll to position [809, 0]
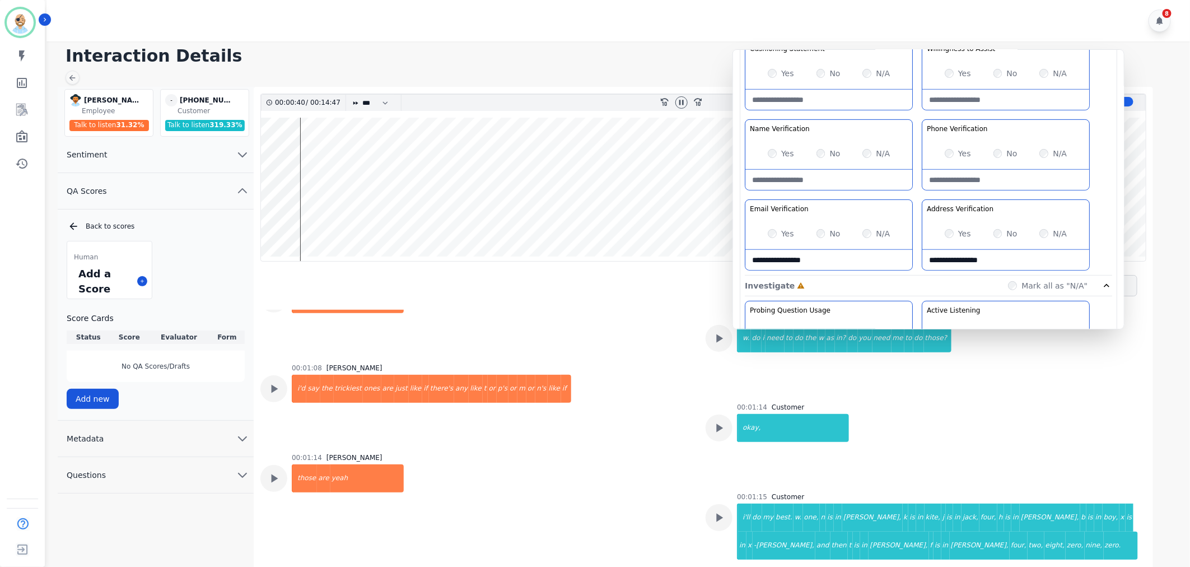
type Verification-note "**********"
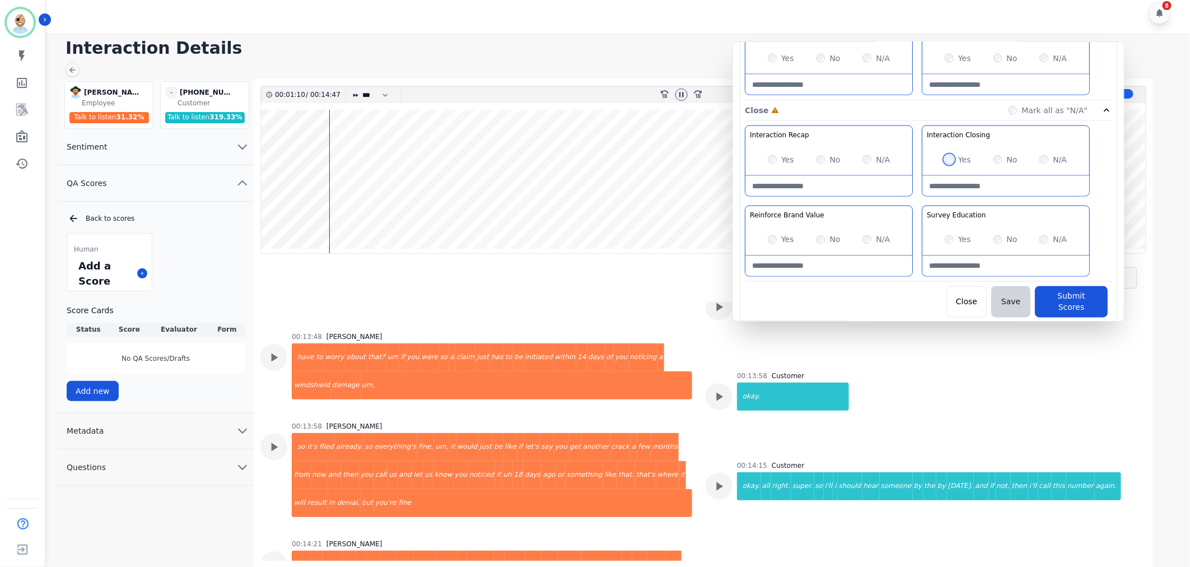
scroll to position [5773, 0]
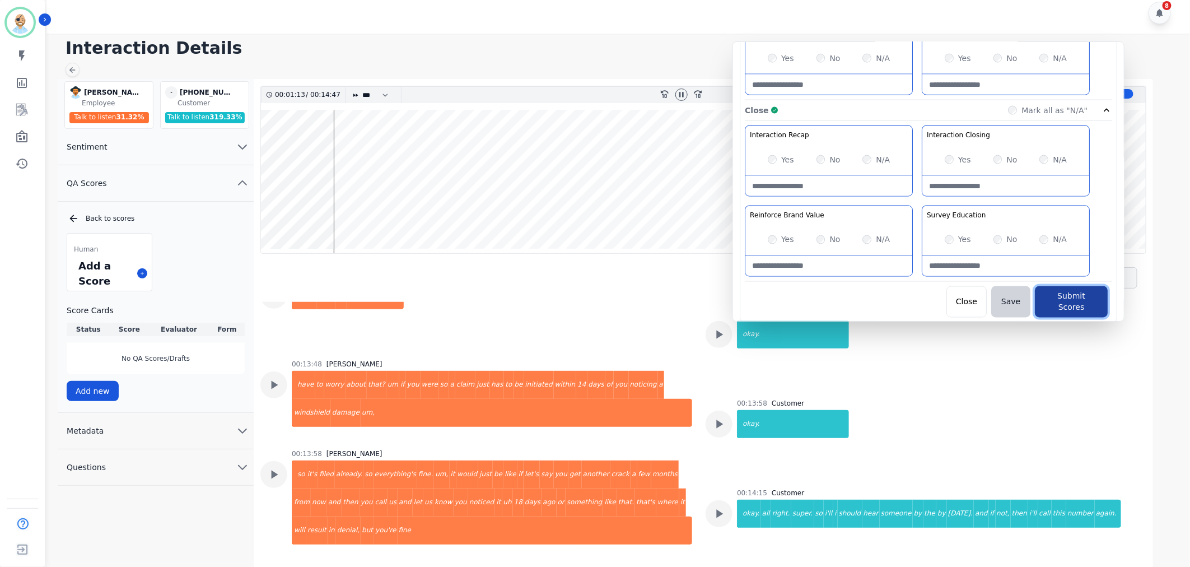
click at [1056, 300] on button "Submit Scores" at bounding box center [1071, 301] width 73 height 31
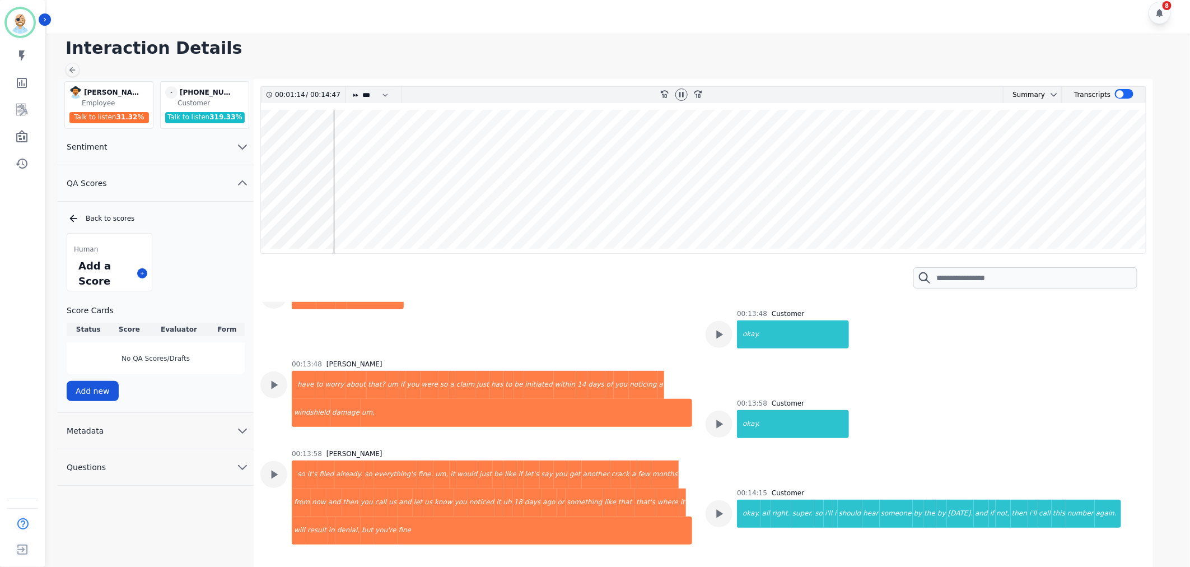
click at [667, 53] on h1 "Interaction Details" at bounding box center [623, 48] width 1114 height 20
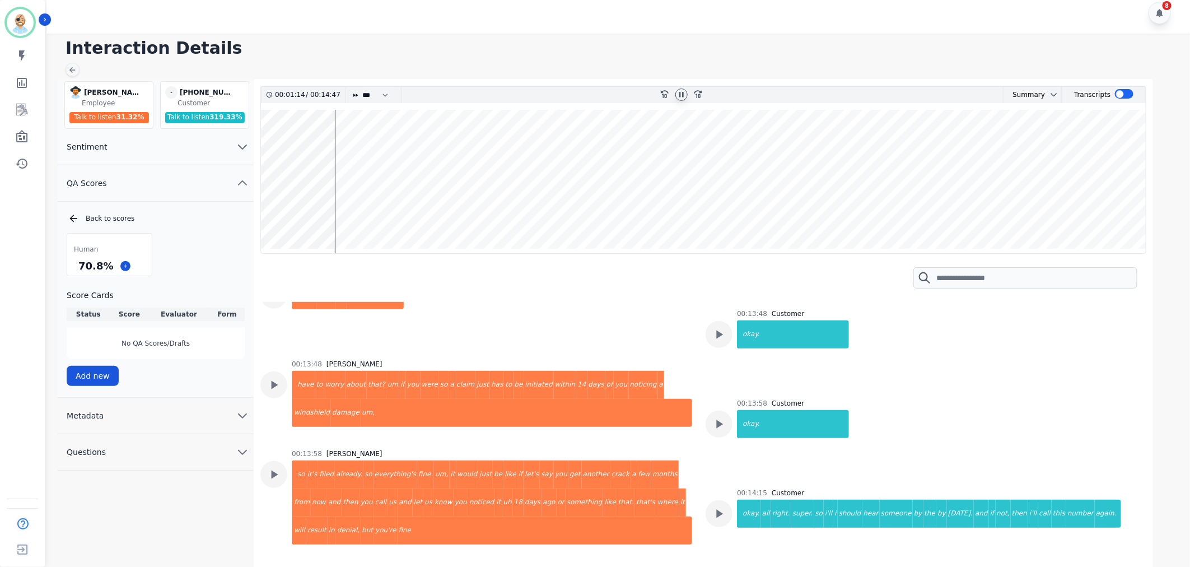
click at [683, 94] on icon at bounding box center [681, 94] width 4 height 5
click at [670, 34] on div "Interaction Details Victoria Rubio Victoria Rubio Employee Talk to listen 31.32…" at bounding box center [616, 301] width 1147 height 534
drag, startPoint x: 108, startPoint y: 267, endPoint x: 80, endPoint y: 267, distance: 28.6
click at [80, 267] on div "70.8 %" at bounding box center [95, 266] width 39 height 20
copy div "70.8 %"
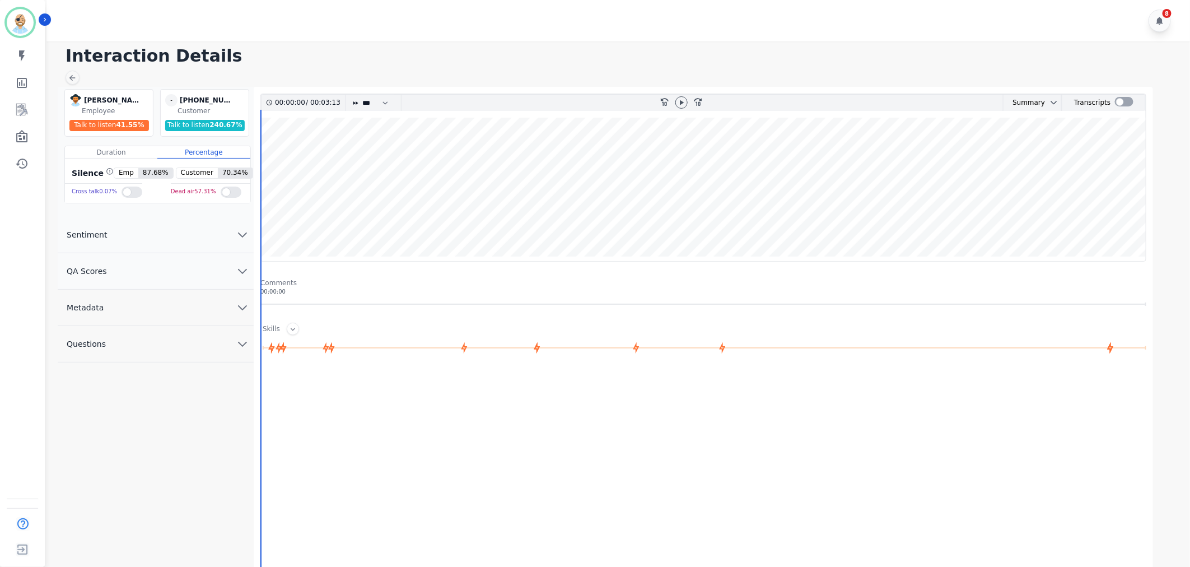
click at [210, 272] on button "QA Scores" at bounding box center [156, 271] width 196 height 36
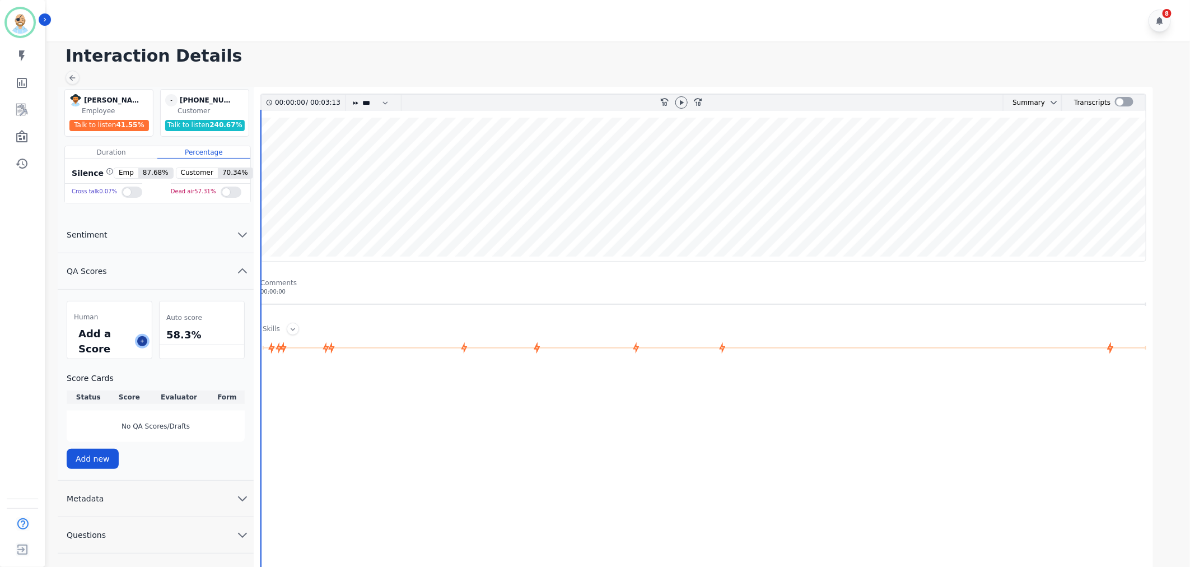
click at [141, 341] on icon at bounding box center [142, 341] width 6 height 6
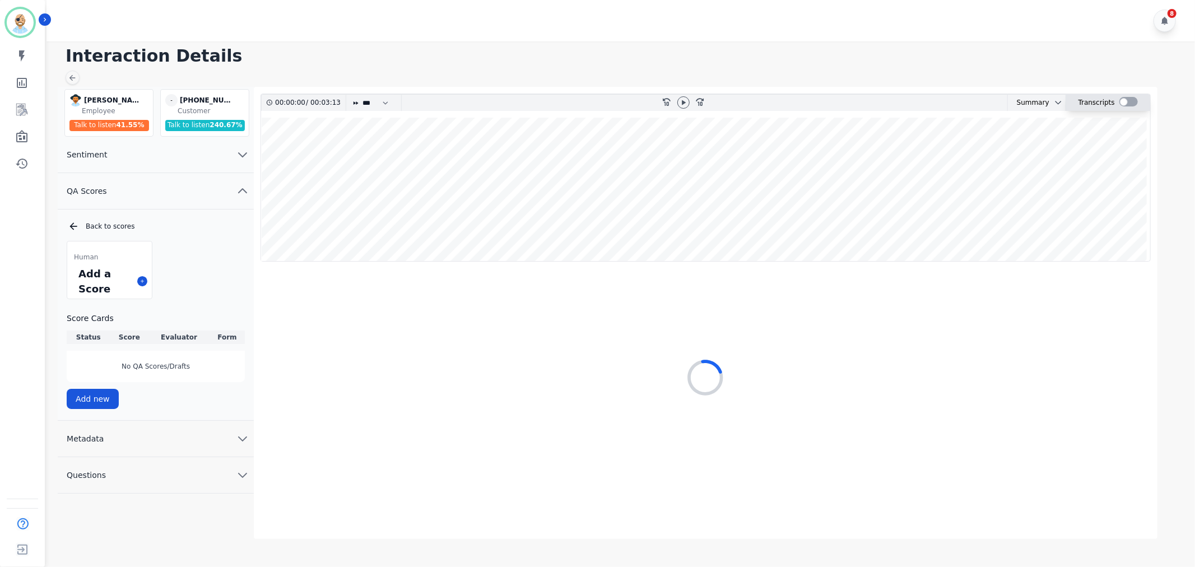
click at [1120, 100] on div at bounding box center [1128, 102] width 18 height 10
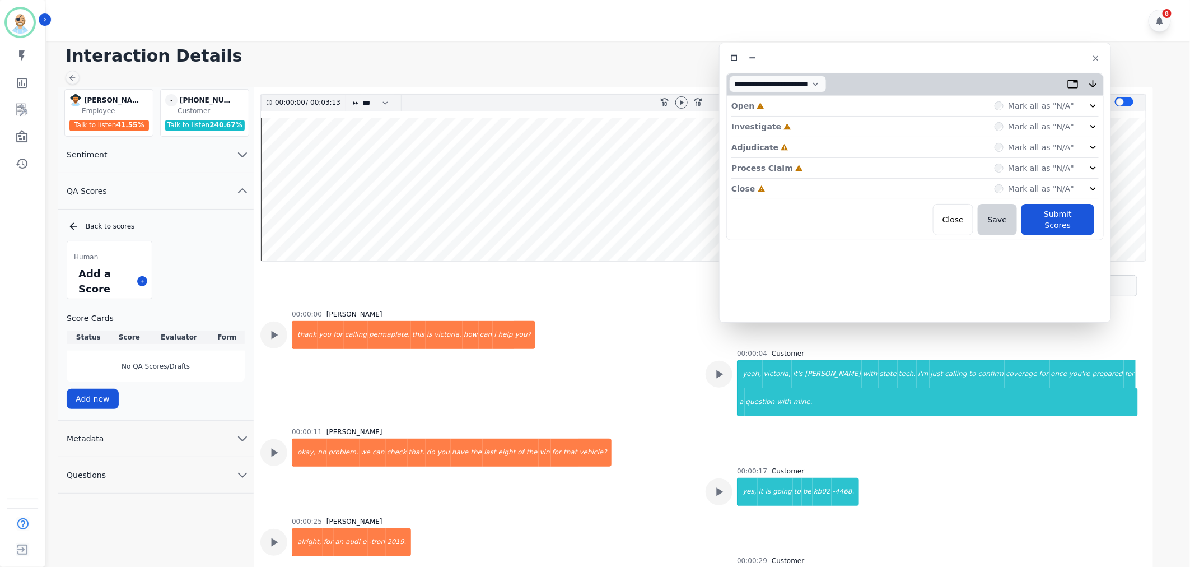
drag, startPoint x: 290, startPoint y: 60, endPoint x: 967, endPoint y: 56, distance: 676.6
click at [967, 56] on div at bounding box center [915, 58] width 378 height 16
click at [794, 185] on div "Close Incomplete Mark all as "N/A"" at bounding box center [921, 189] width 367 height 21
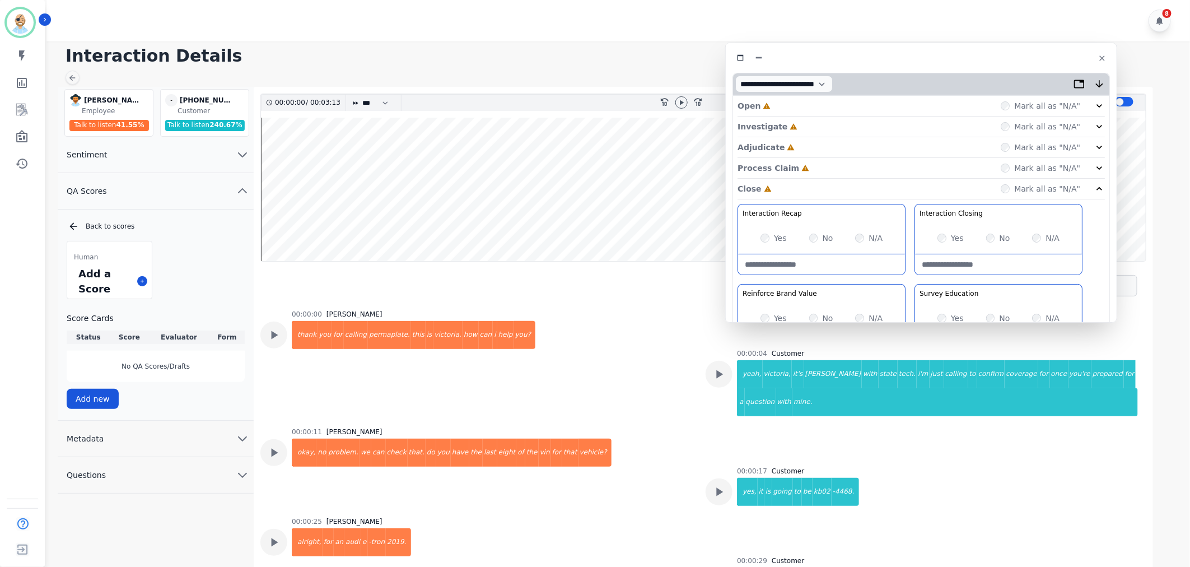
click at [816, 165] on div "Process Claim Incomplete Mark all as "N/A"" at bounding box center [921, 168] width 367 height 21
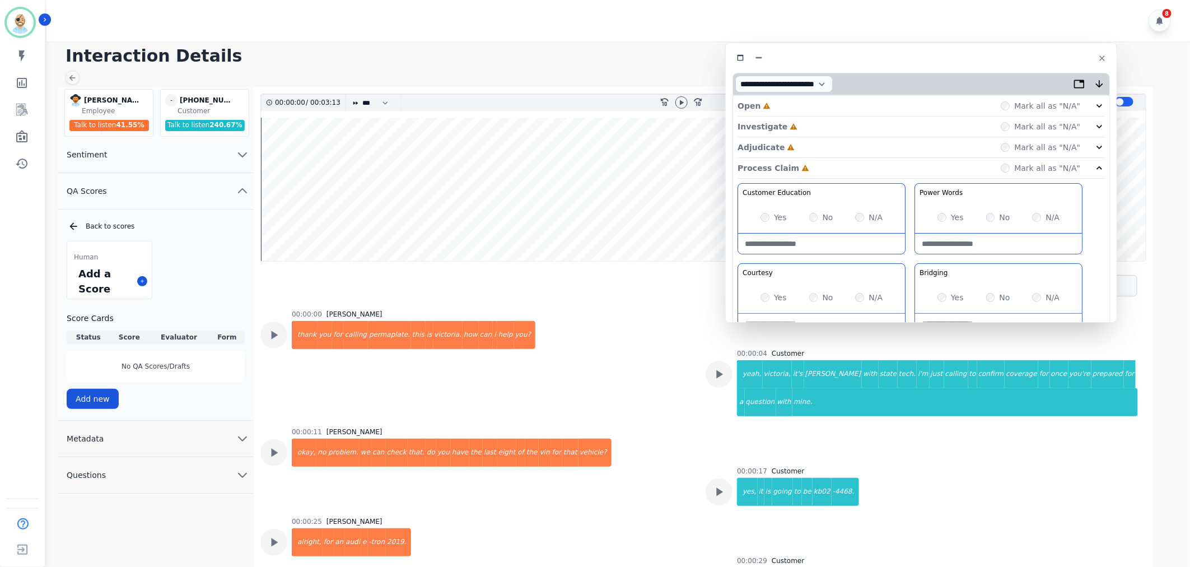
click at [808, 145] on div "Adjudicate Incomplete Mark all as "N/A"" at bounding box center [921, 147] width 367 height 21
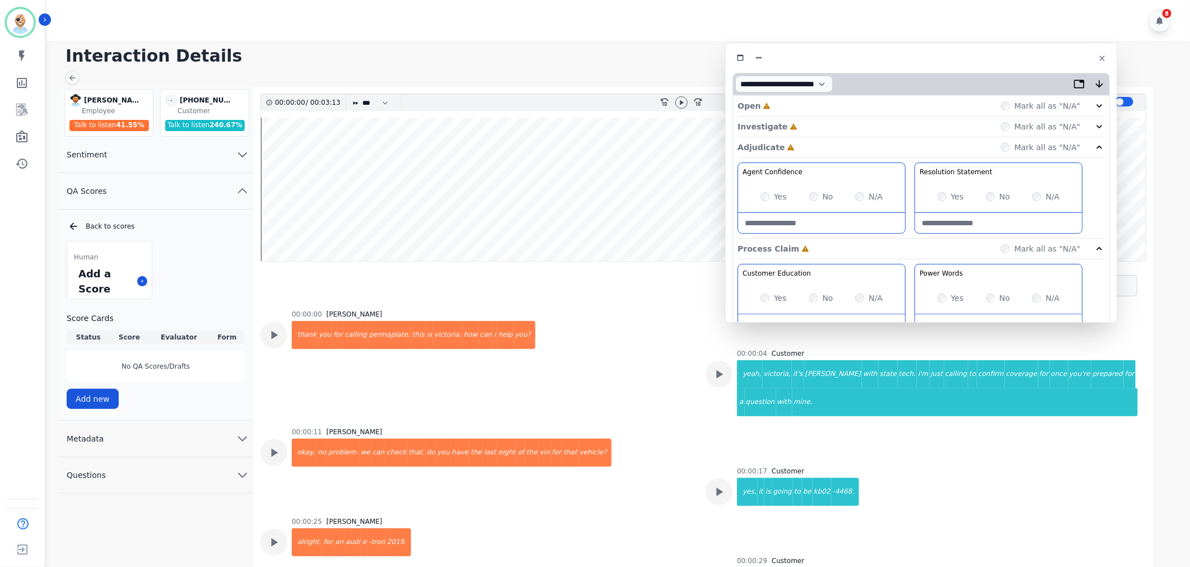
click at [813, 124] on div "Investigate Incomplete Mark all as "N/A"" at bounding box center [921, 127] width 367 height 21
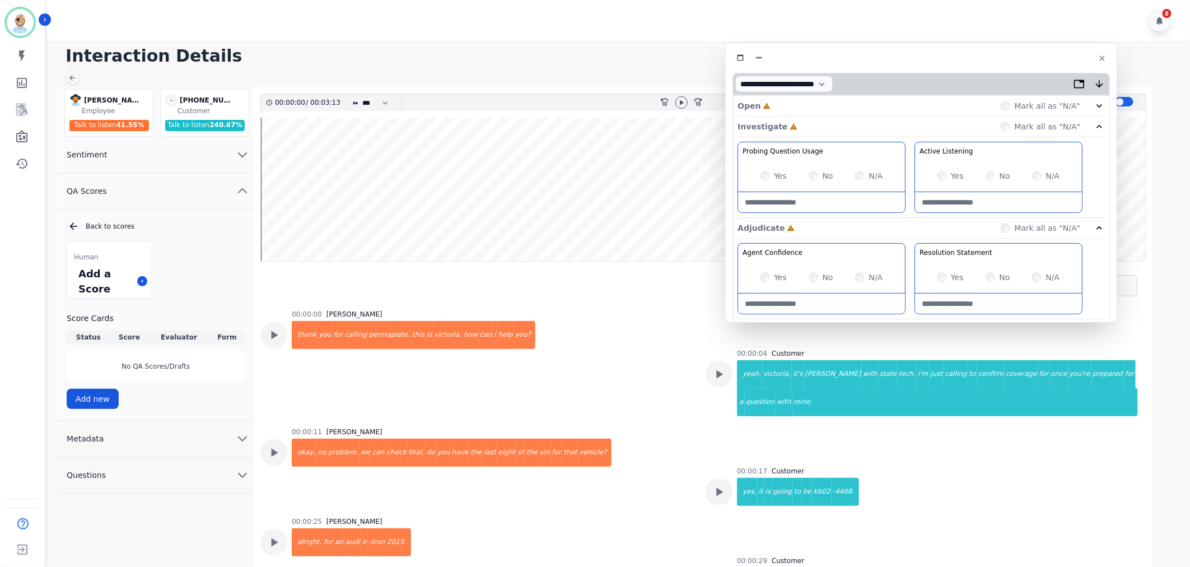
click at [810, 105] on div "Open Incomplete Mark all as "N/A"" at bounding box center [921, 106] width 367 height 21
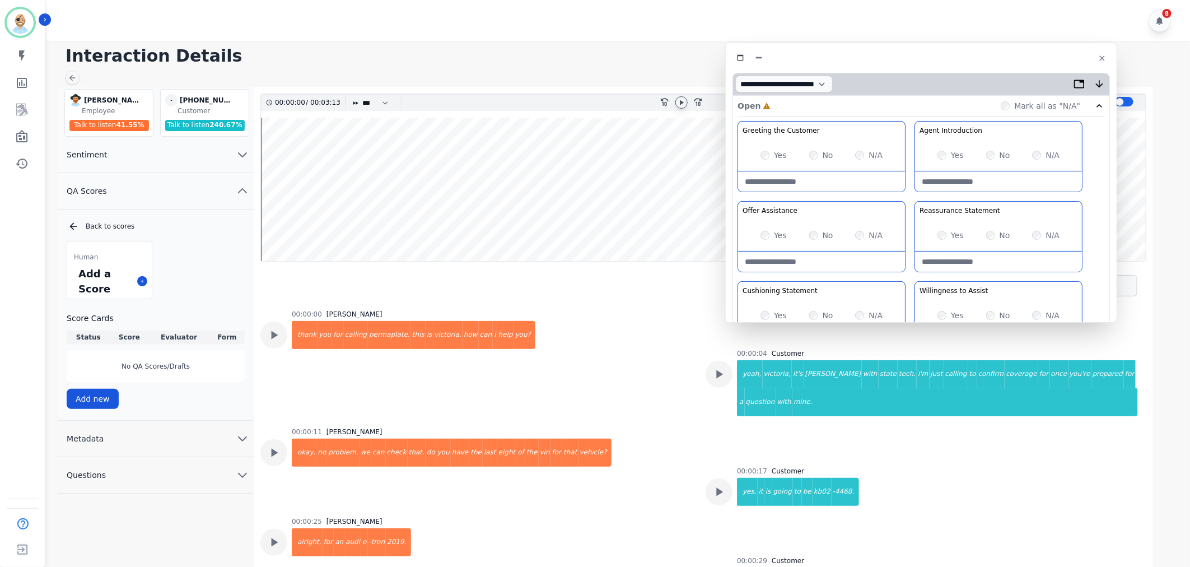
click at [677, 102] on icon at bounding box center [681, 102] width 9 height 9
click at [911, 198] on div "Greeting the Customer Welcome is where we quickly greet our customer as a known…" at bounding box center [921, 319] width 367 height 397
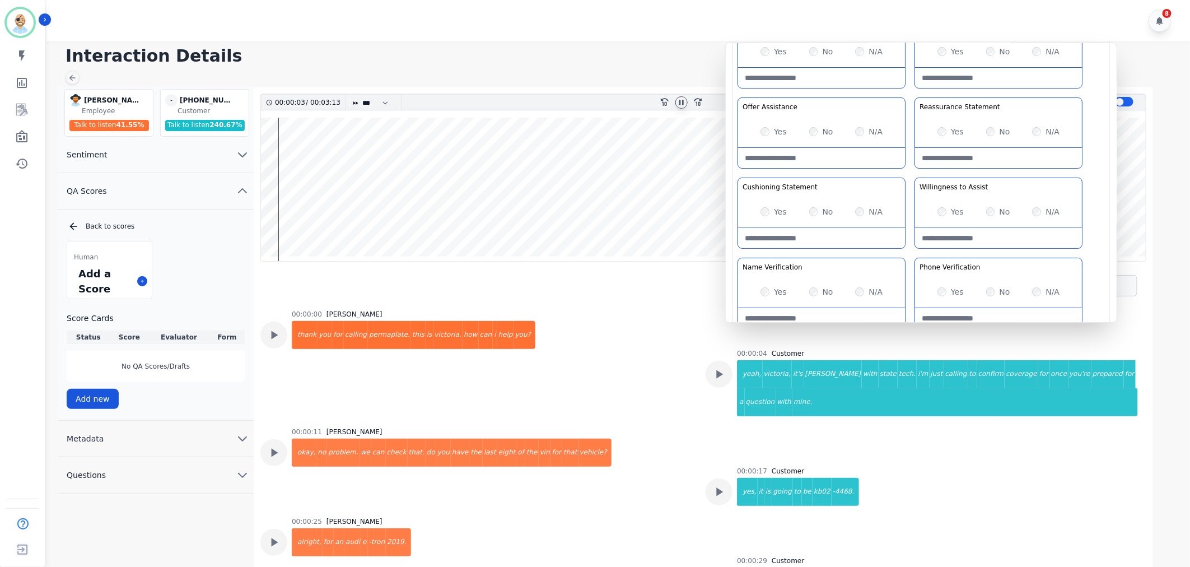
scroll to position [124, 0]
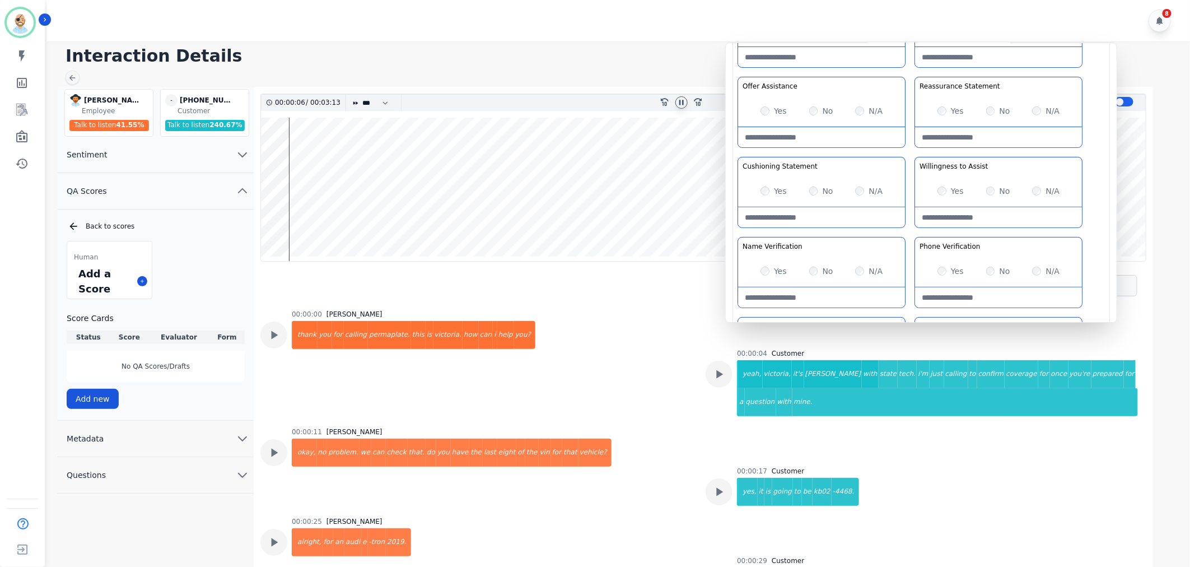
click at [909, 151] on div "Greeting the Customer Welcome is where we quickly greet our customer as a known…" at bounding box center [921, 195] width 367 height 397
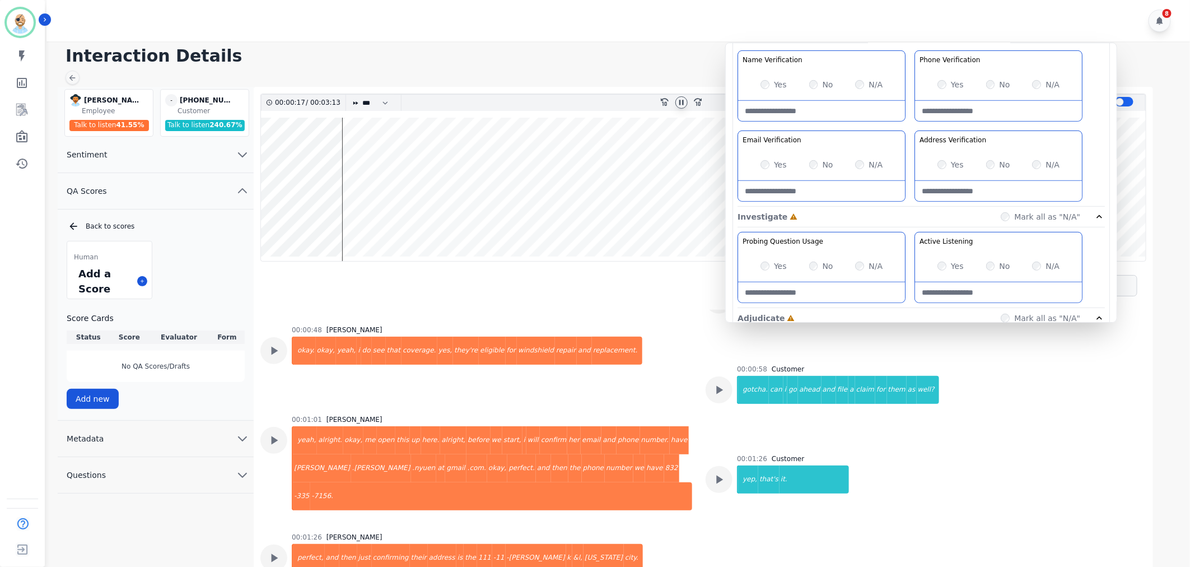
scroll to position [373, 0]
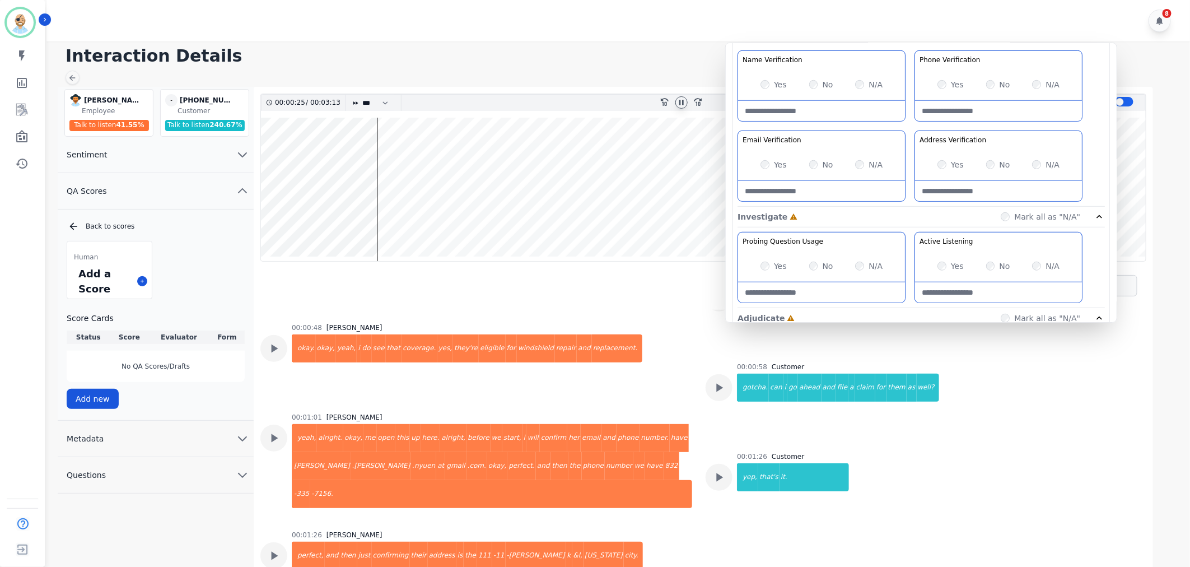
click at [972, 104] on Verification-note at bounding box center [998, 111] width 167 height 20
type Verification-note "**********"
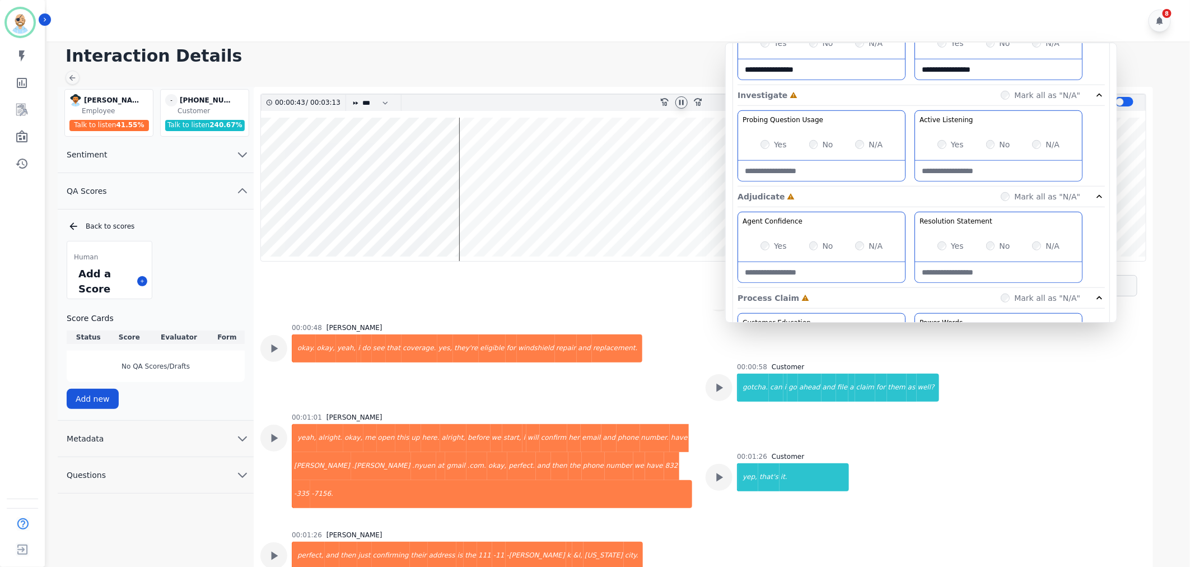
scroll to position [435, 0]
type Verification-note "**********"
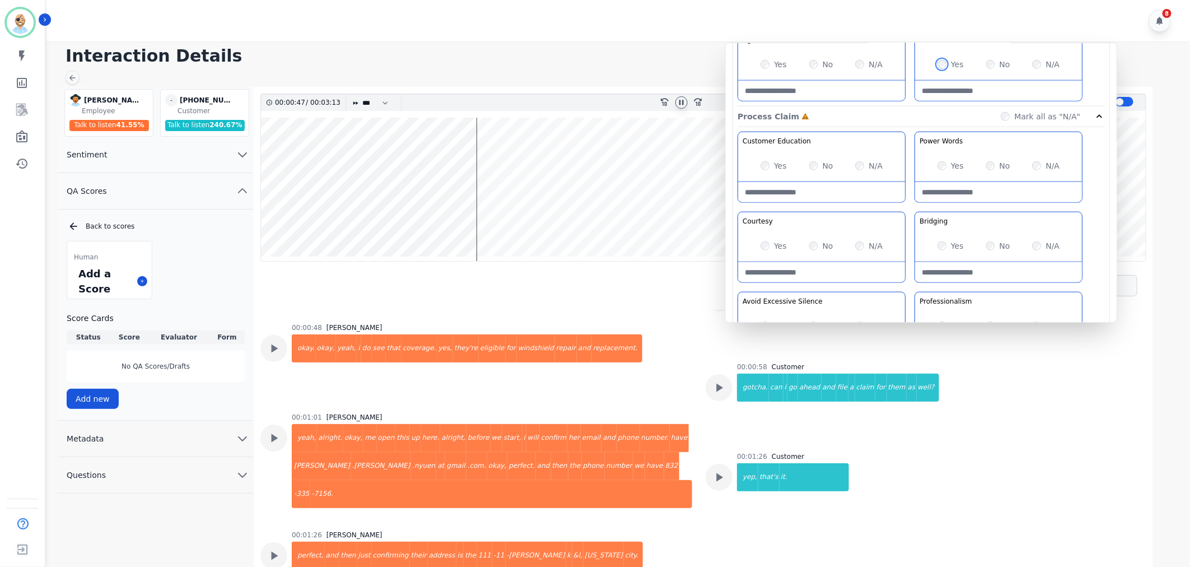
scroll to position [684, 0]
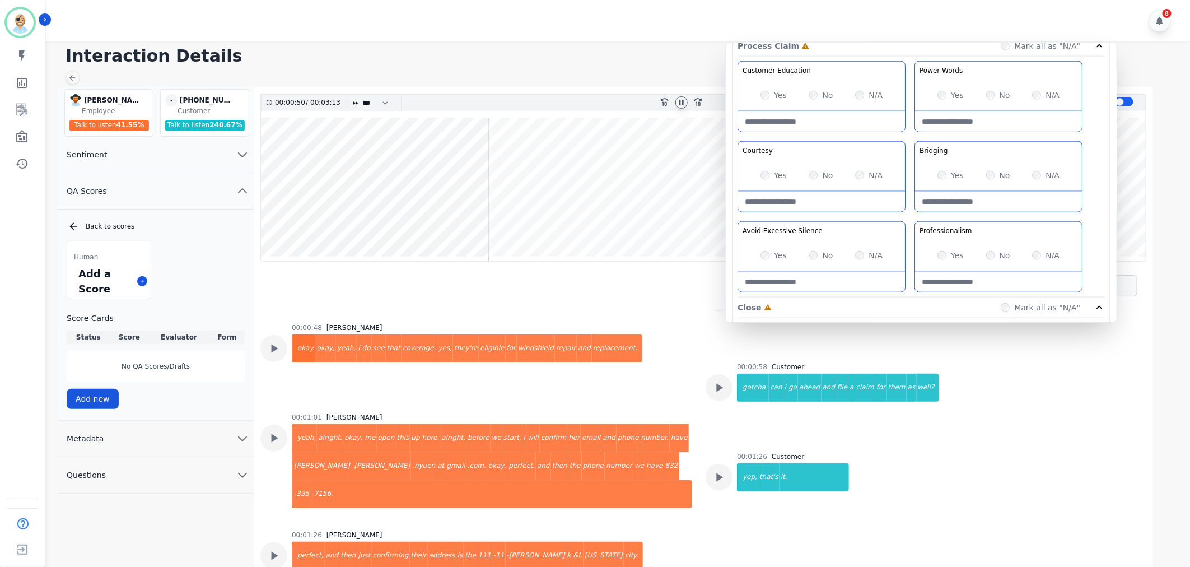
click at [994, 175] on div "No" at bounding box center [998, 175] width 24 height 11
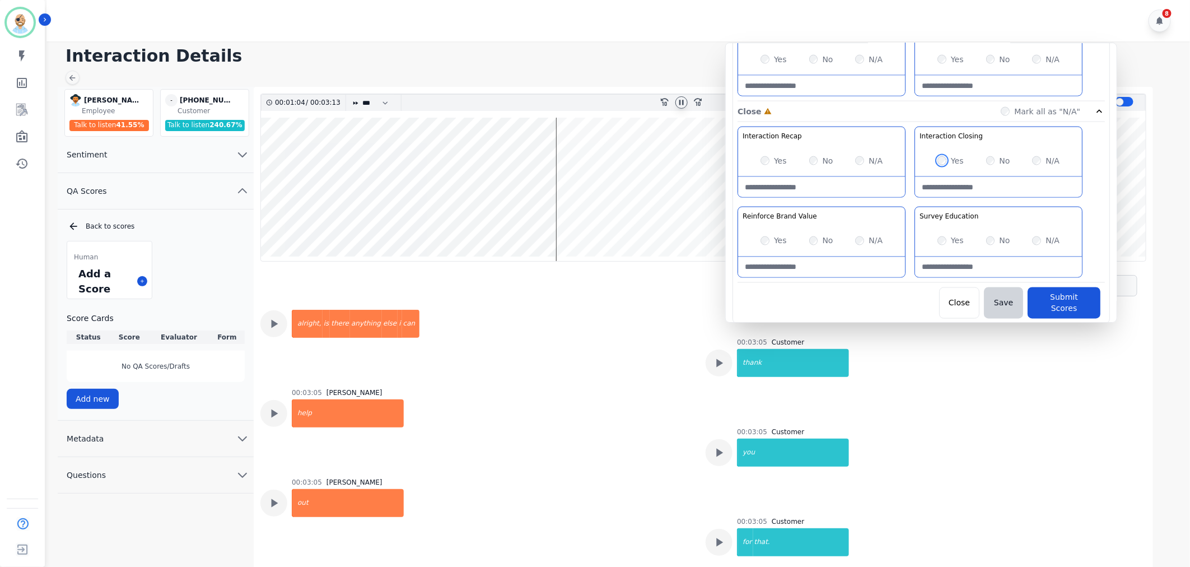
scroll to position [1559, 0]
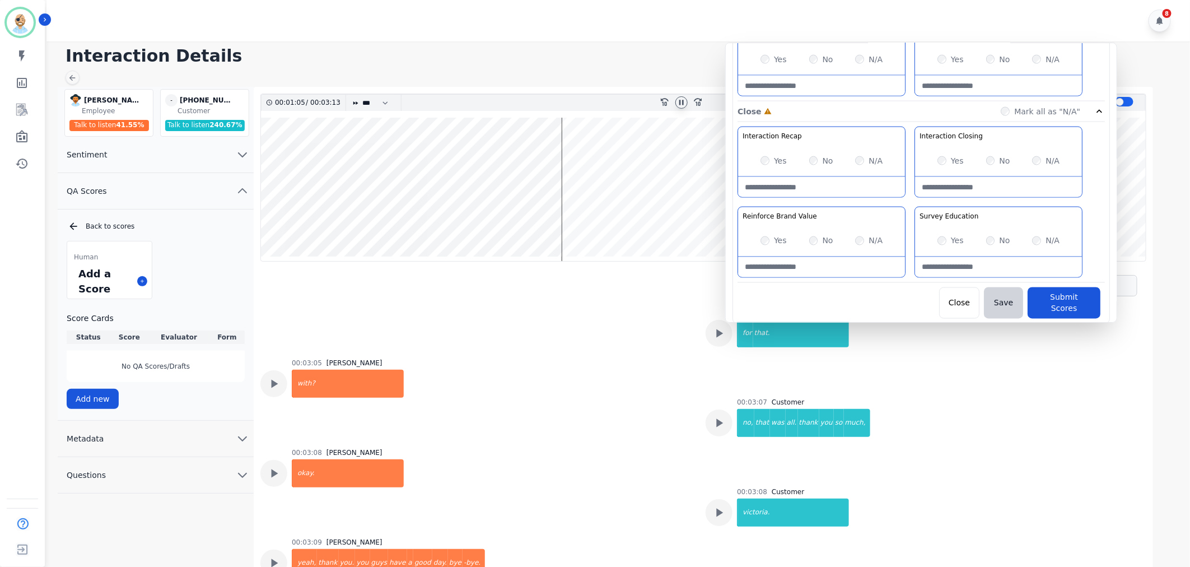
click at [995, 240] on div "No" at bounding box center [998, 240] width 24 height 11
click at [1073, 306] on button "Submit Scores" at bounding box center [1064, 302] width 73 height 31
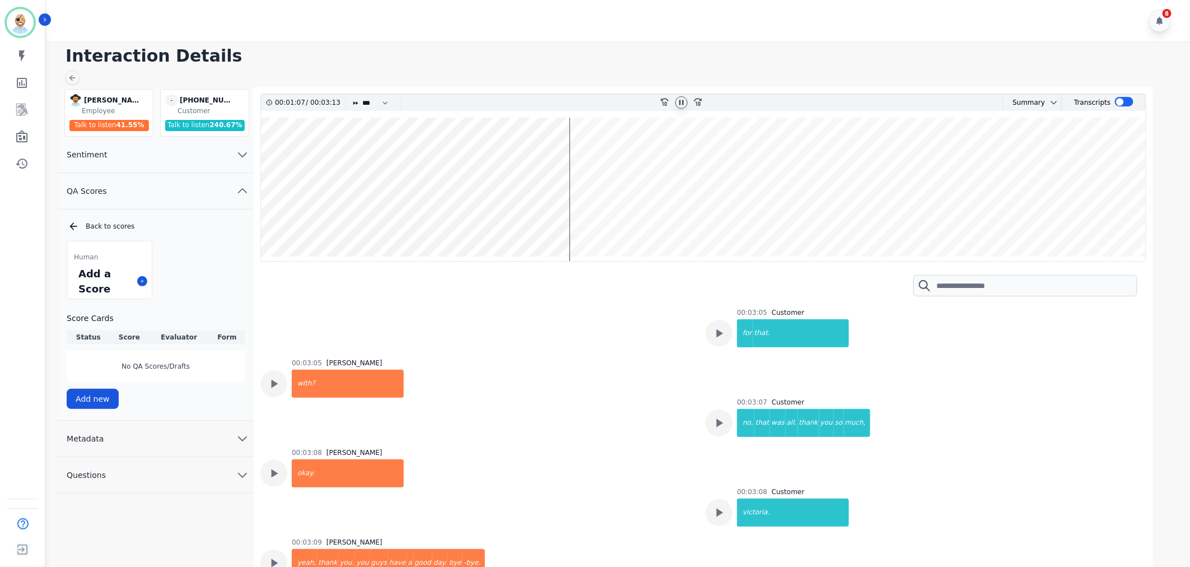
click at [734, 50] on h1 "Interaction Details" at bounding box center [623, 56] width 1114 height 20
click at [681, 96] on div at bounding box center [682, 102] width 12 height 12
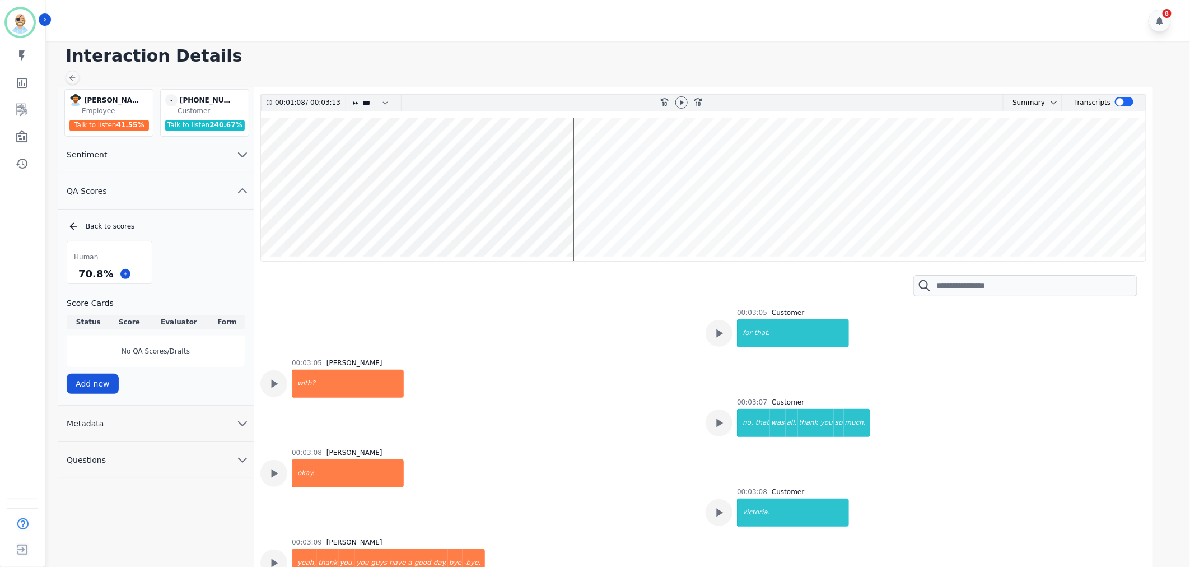
click at [692, 39] on div "8" at bounding box center [619, 20] width 1147 height 41
drag, startPoint x: 106, startPoint y: 272, endPoint x: 72, endPoint y: 273, distance: 34.8
click at [72, 273] on div "70.8 %" at bounding box center [109, 274] width 85 height 20
copy div "70.8 %"
click at [634, 14] on div "8" at bounding box center [619, 20] width 1147 height 41
